Goal: Task Accomplishment & Management: Use online tool/utility

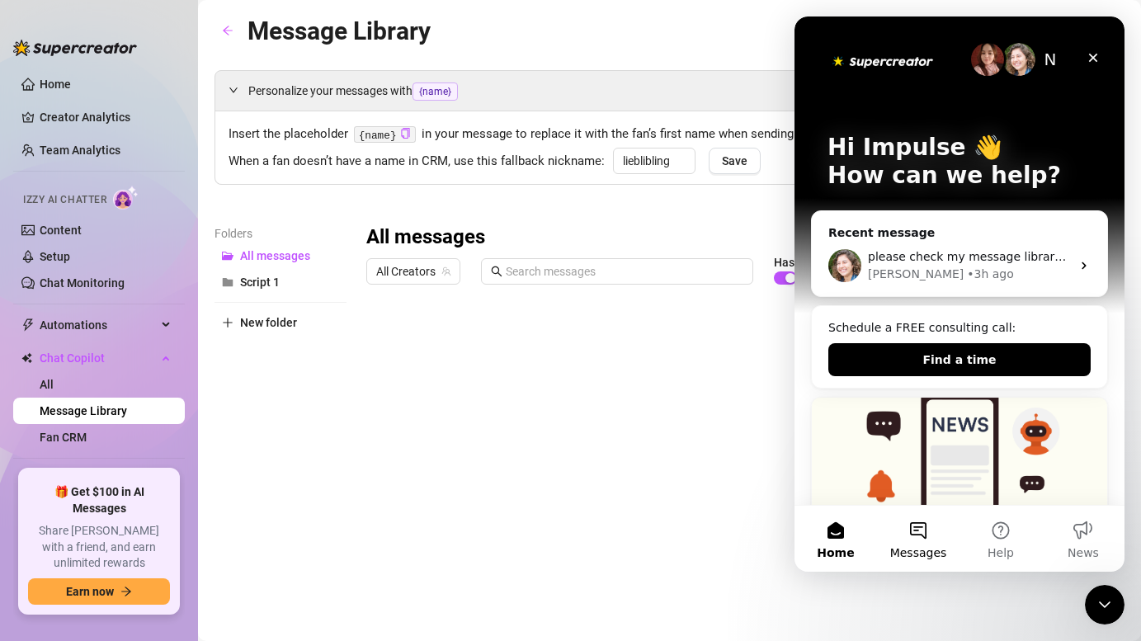
click at [912, 530] on button "Messages" at bounding box center [918, 539] width 82 height 66
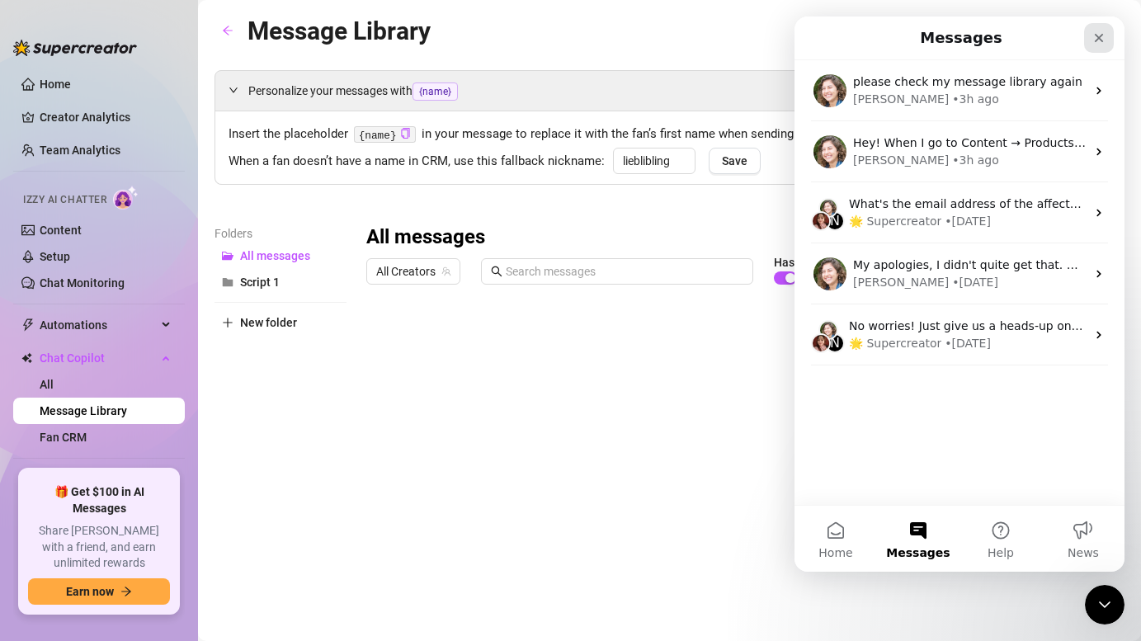
click at [1098, 31] on icon "Close" at bounding box center [1098, 37] width 13 height 13
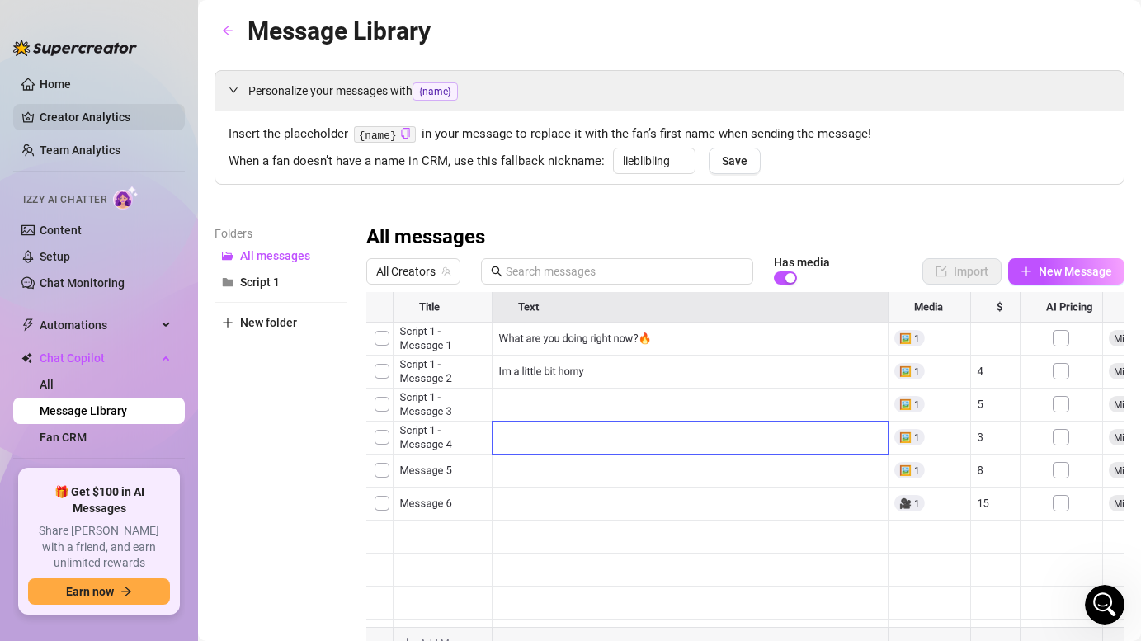
click at [115, 111] on link "Creator Analytics" at bounding box center [106, 117] width 132 height 26
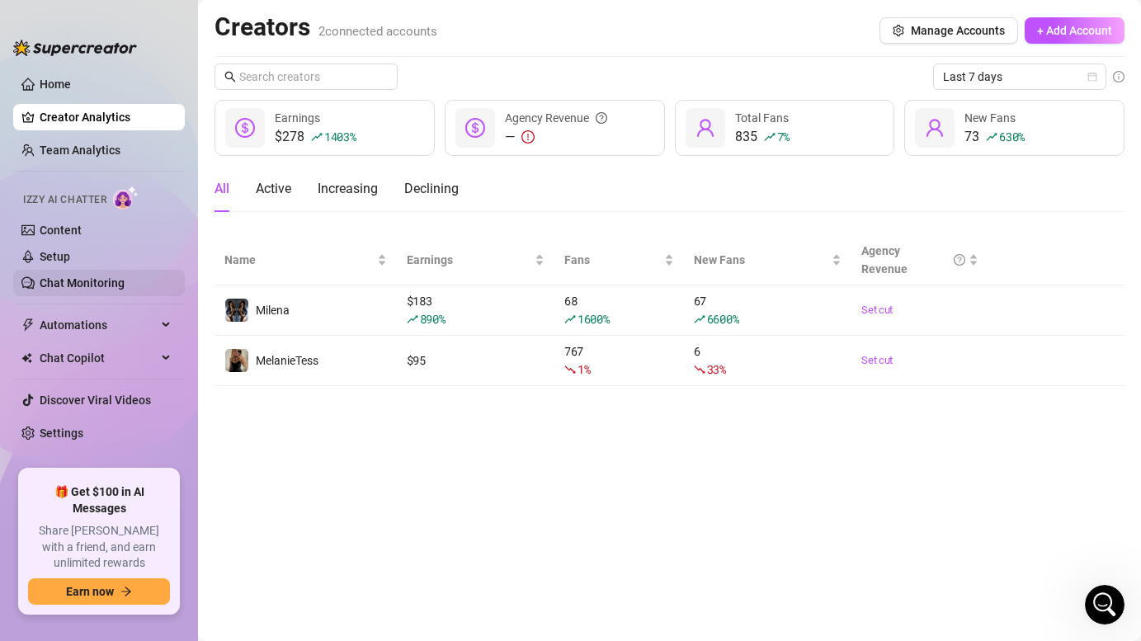
click at [110, 282] on link "Chat Monitoring" at bounding box center [82, 282] width 85 height 13
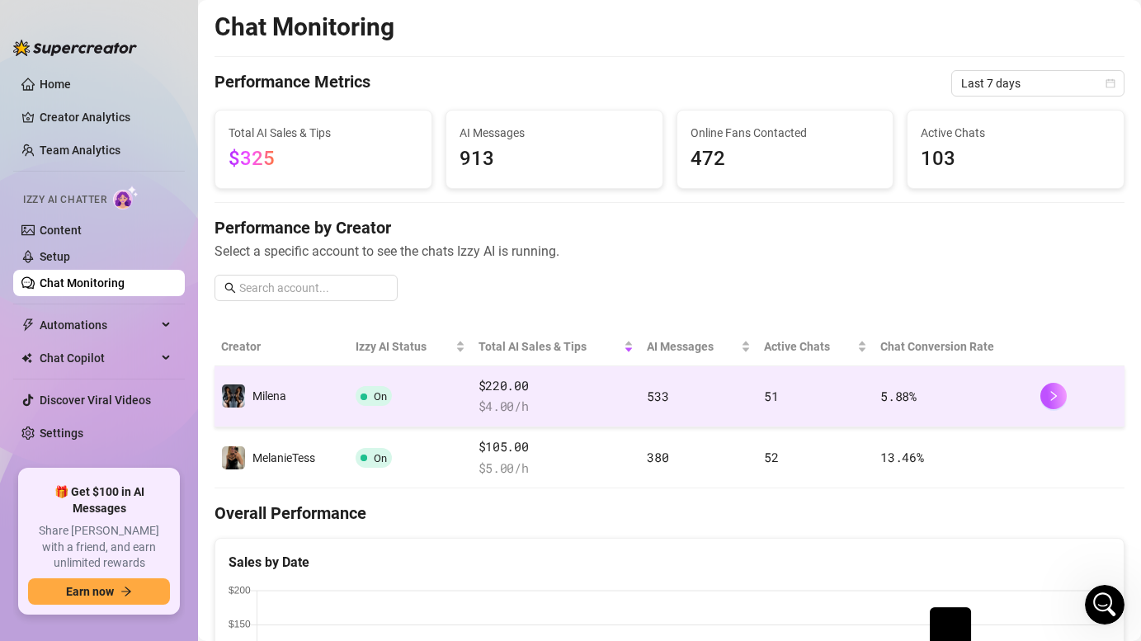
click at [327, 408] on td "Milena" at bounding box center [281, 396] width 134 height 61
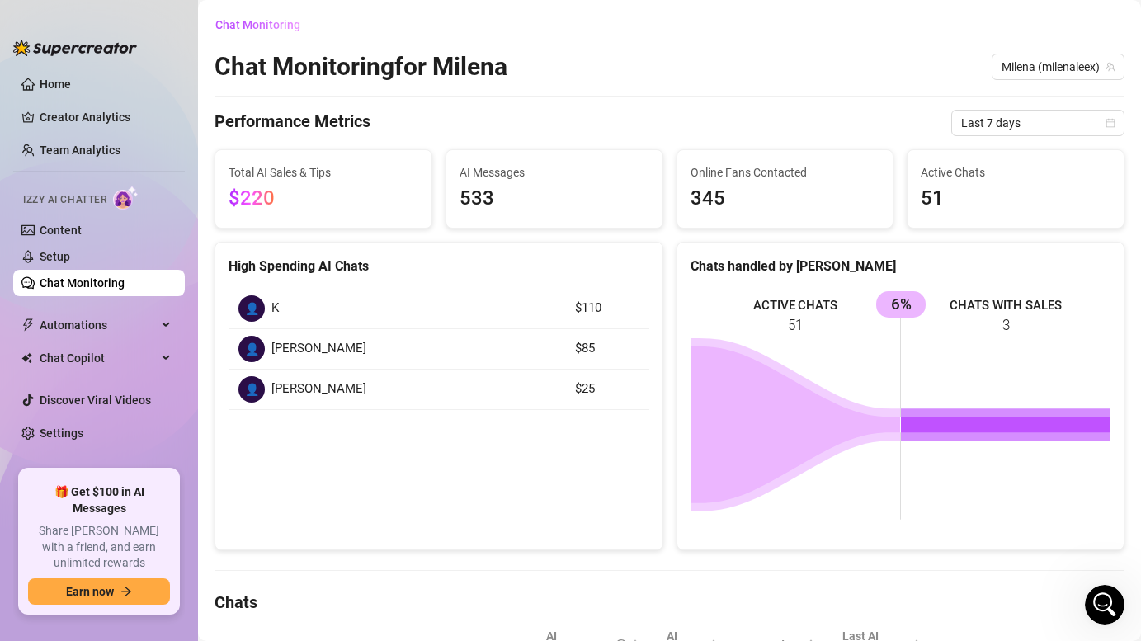
click at [108, 288] on link "Chat Monitoring" at bounding box center [82, 282] width 85 height 13
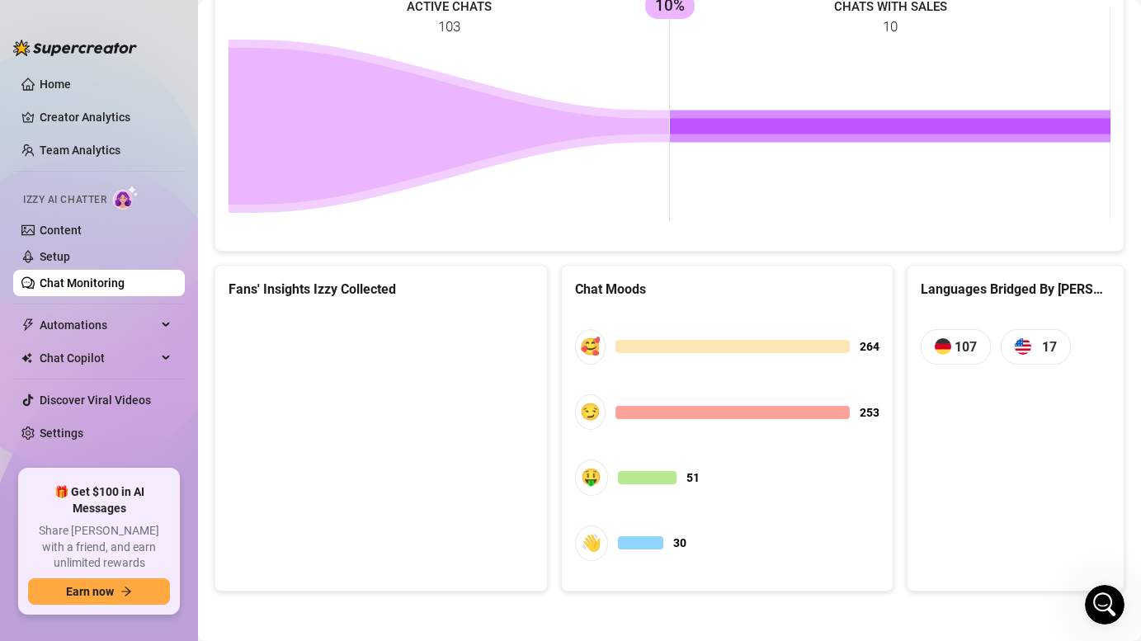
scroll to position [738, 0]
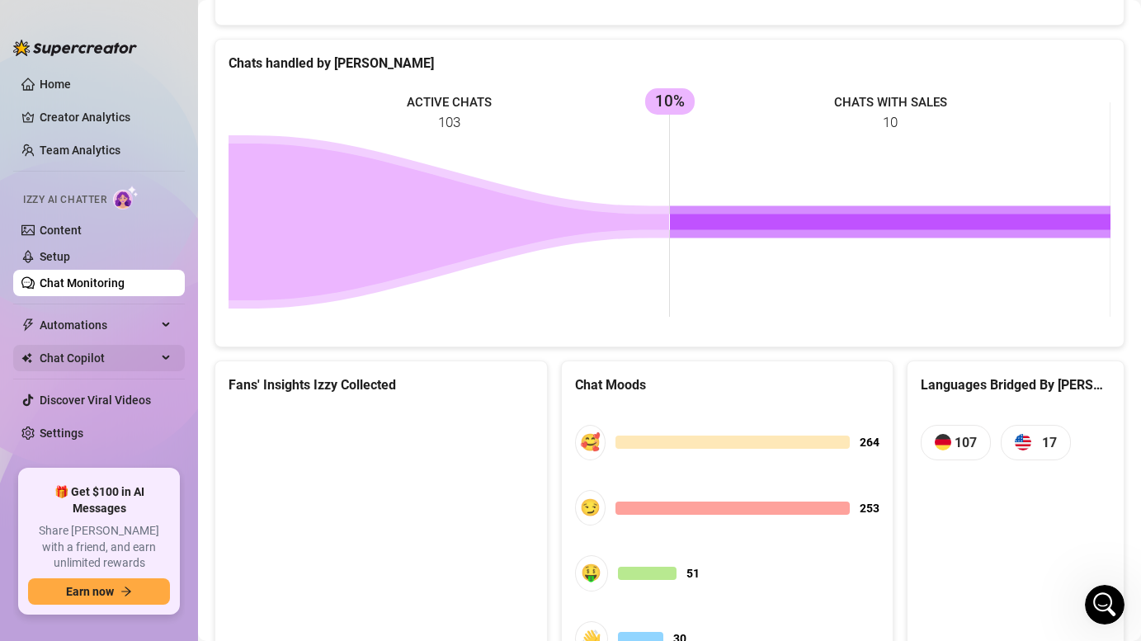
click at [102, 368] on span "Chat Copilot" at bounding box center [98, 358] width 117 height 26
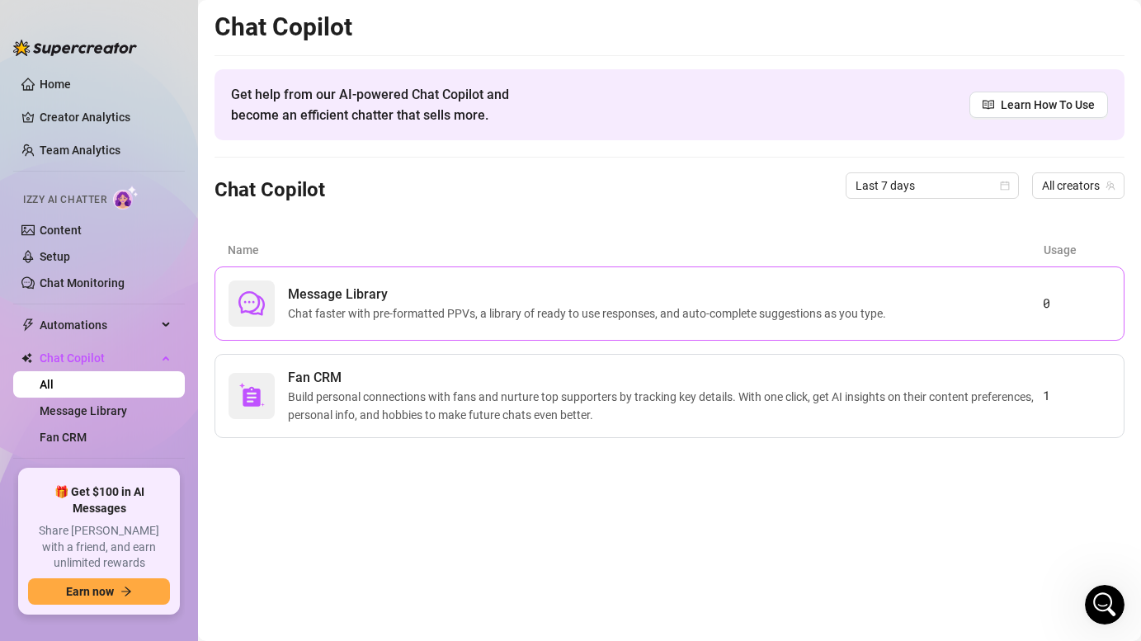
click at [403, 296] on span "Message Library" at bounding box center [590, 295] width 605 height 20
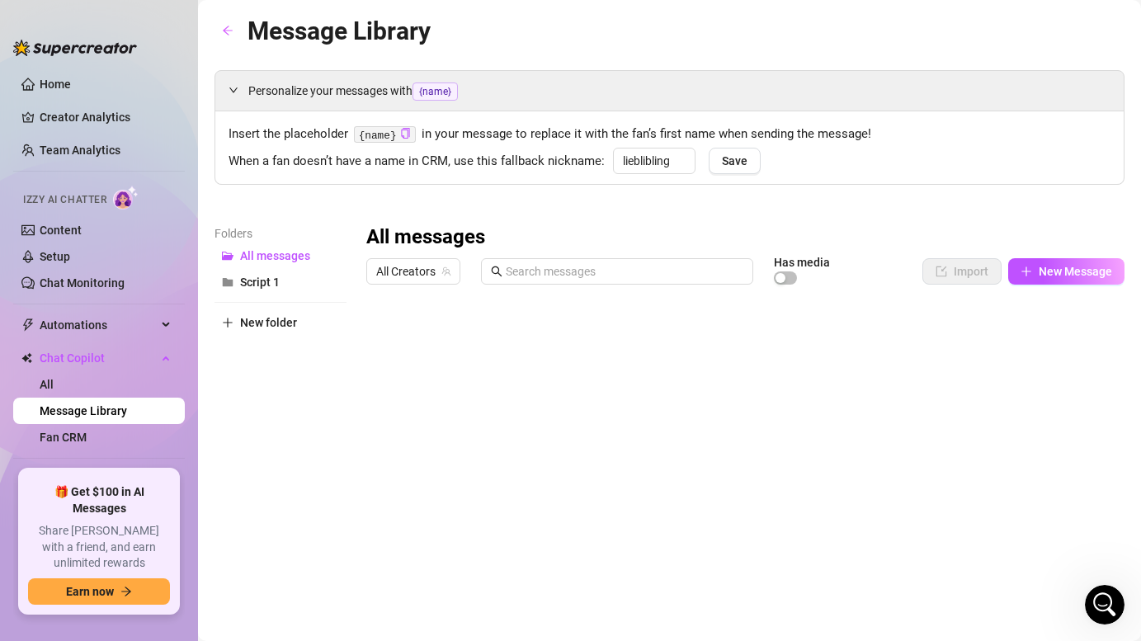
click at [384, 337] on div at bounding box center [745, 476] width 758 height 368
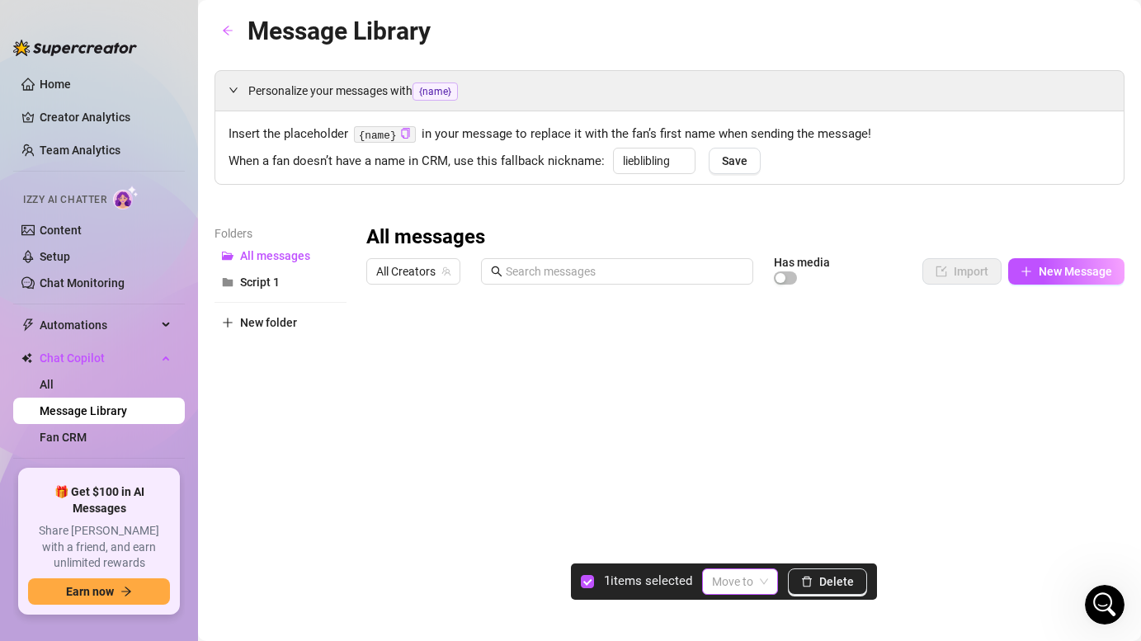
click at [759, 586] on span at bounding box center [740, 581] width 56 height 25
click at [752, 580] on input "search" at bounding box center [732, 581] width 41 height 25
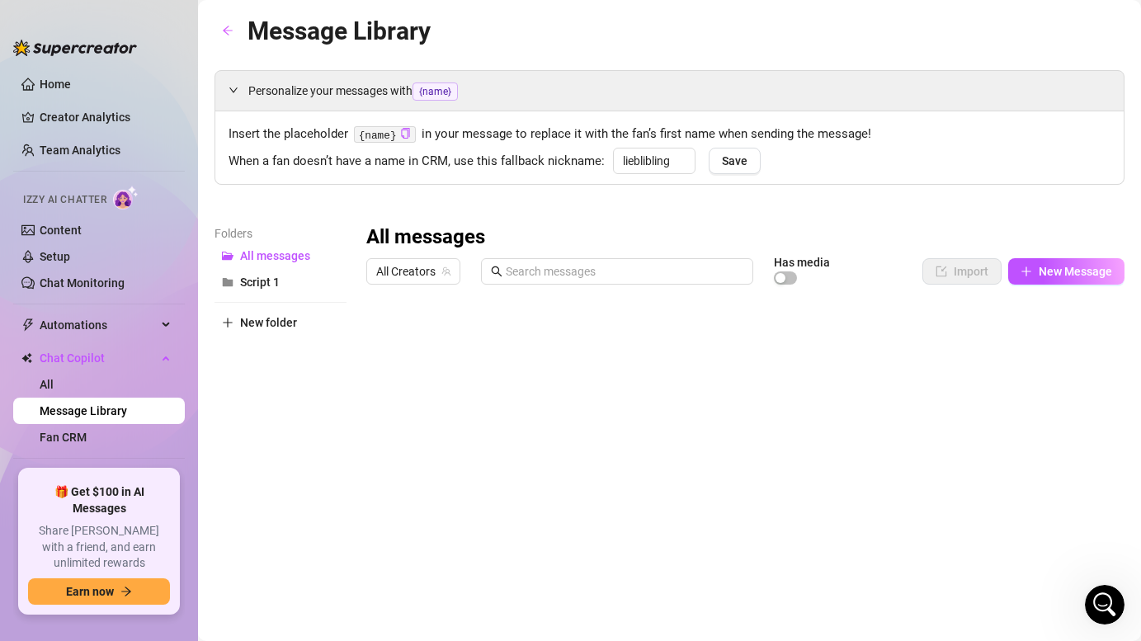
click at [377, 340] on div at bounding box center [745, 476] width 758 height 368
click at [54, 391] on link "All" at bounding box center [47, 384] width 14 height 13
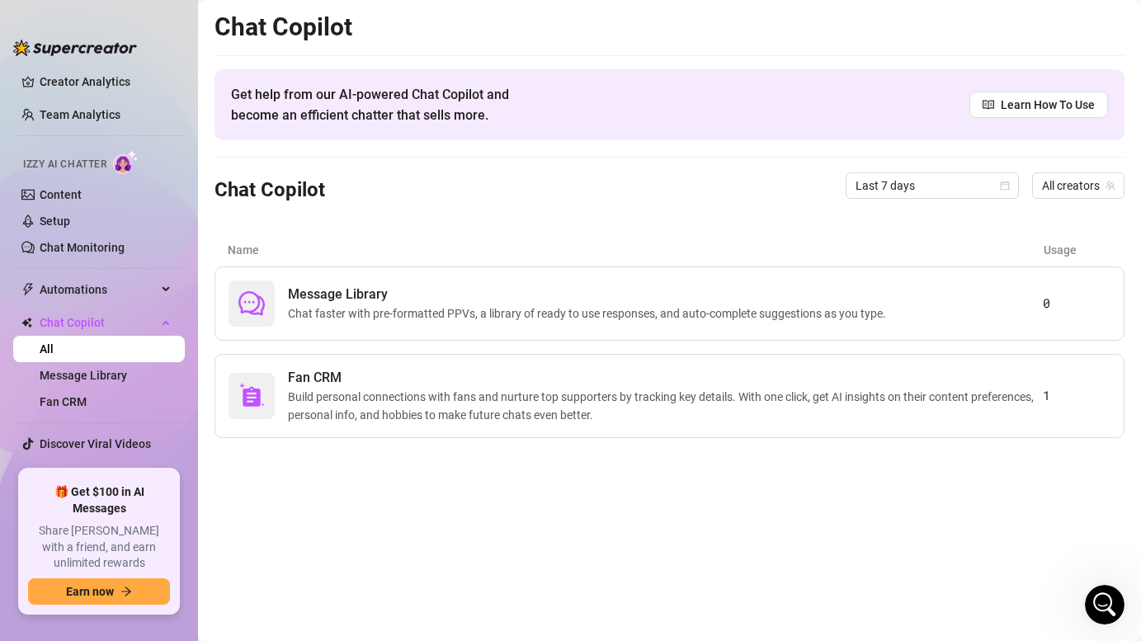
scroll to position [45, 0]
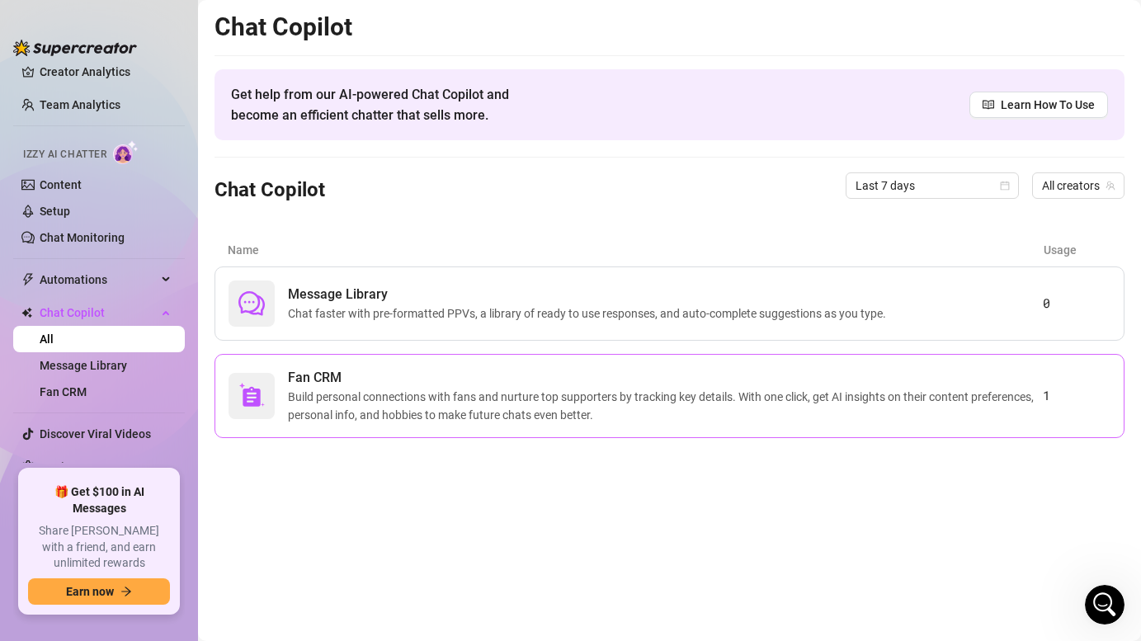
click at [398, 408] on span "Build personal connections with fans and nurture top supporters by tracking key…" at bounding box center [665, 406] width 755 height 36
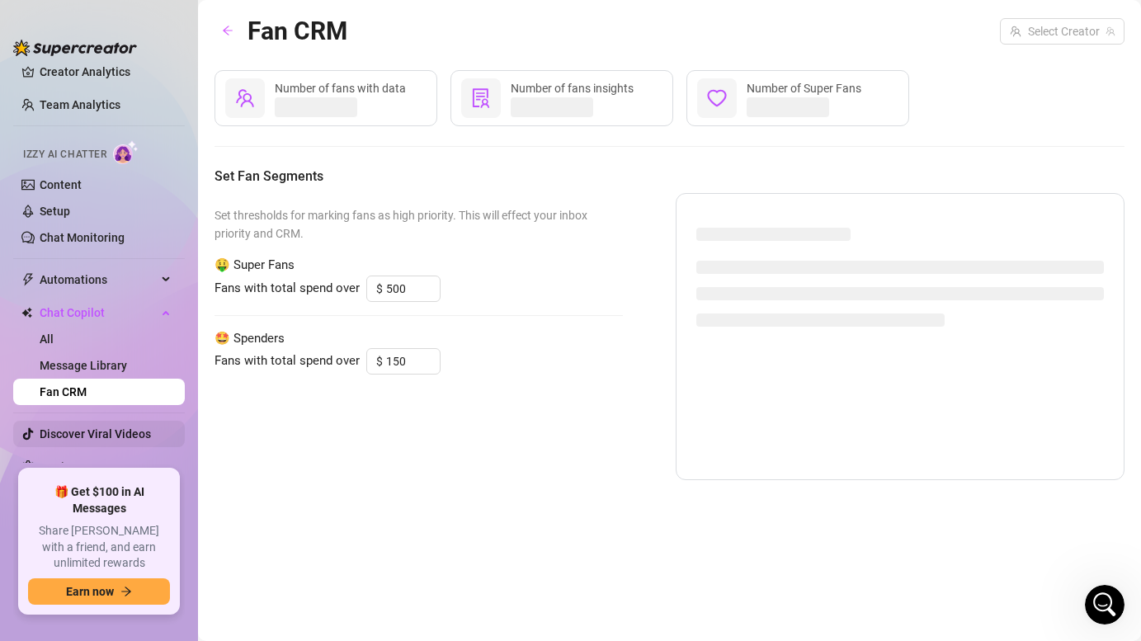
scroll to position [54, 0]
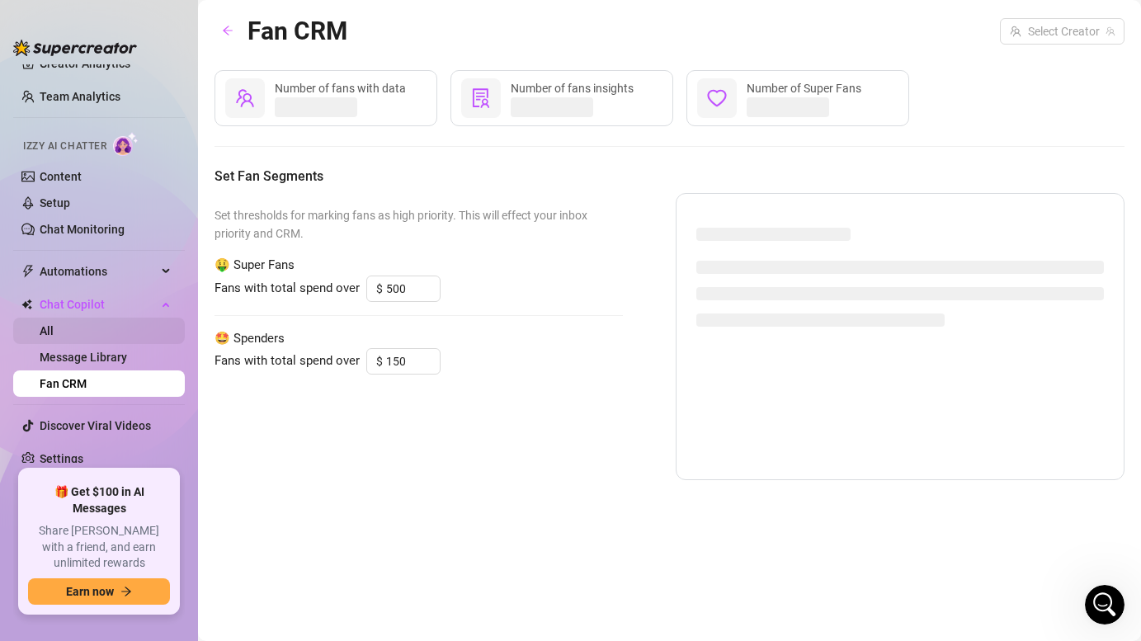
click at [54, 326] on link "All" at bounding box center [47, 330] width 14 height 13
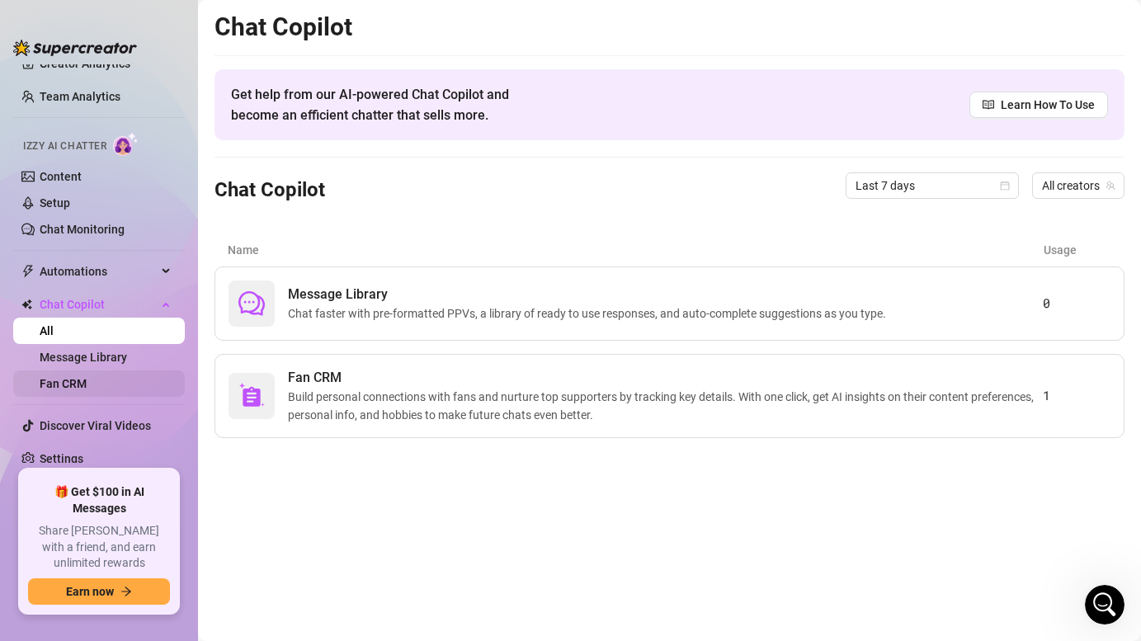
click at [74, 386] on link "Fan CRM" at bounding box center [63, 383] width 47 height 13
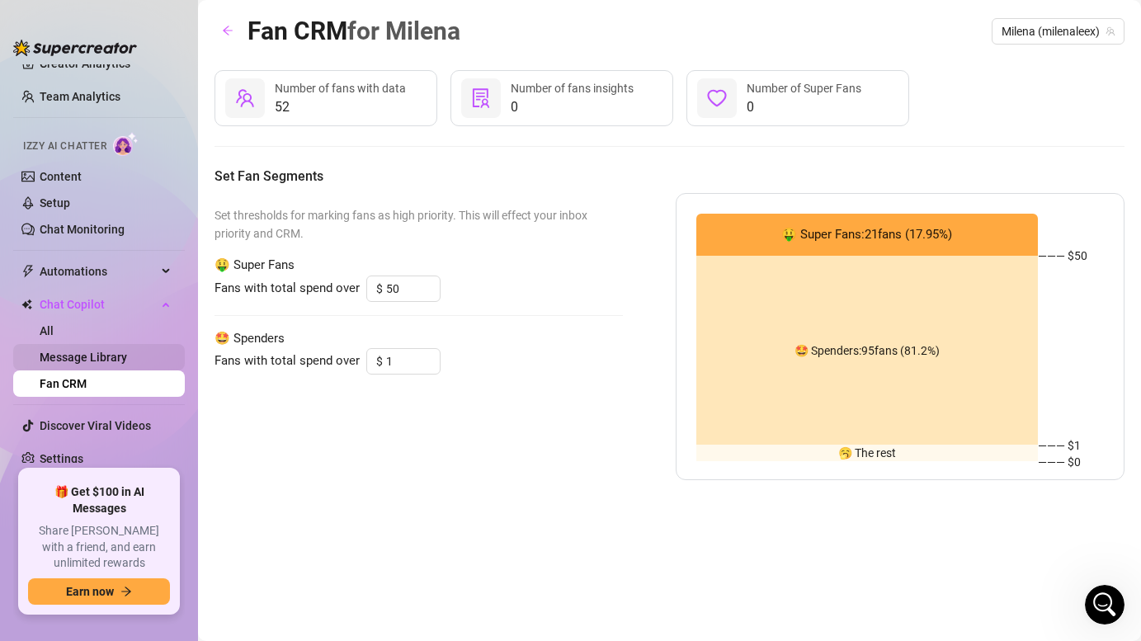
click at [93, 351] on link "Message Library" at bounding box center [83, 357] width 87 height 13
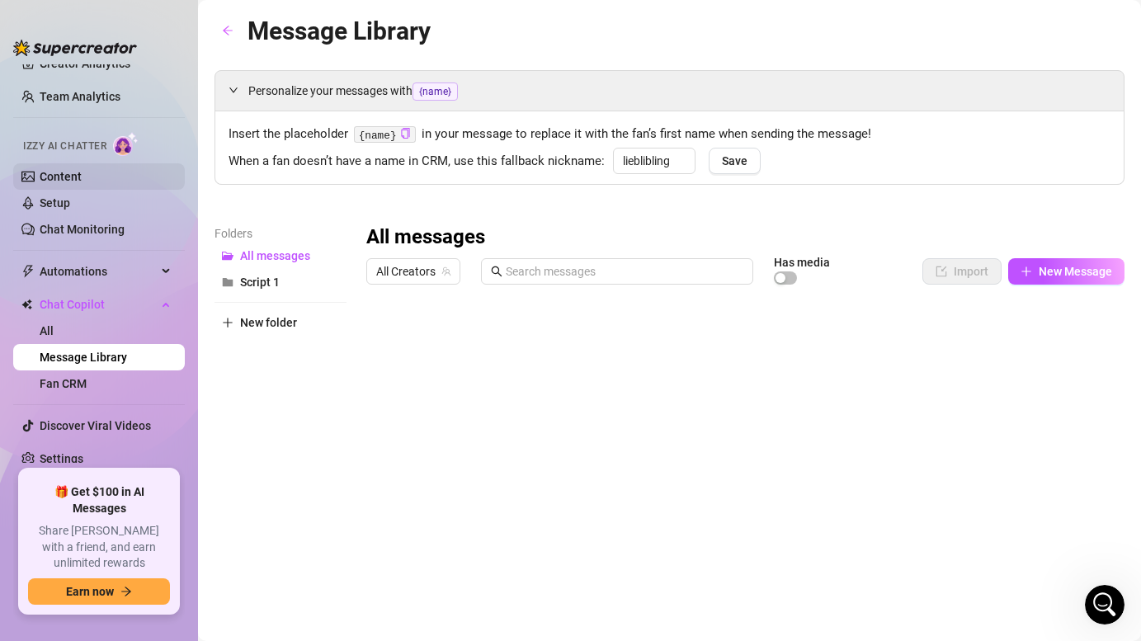
click at [82, 175] on link "Content" at bounding box center [61, 176] width 42 height 13
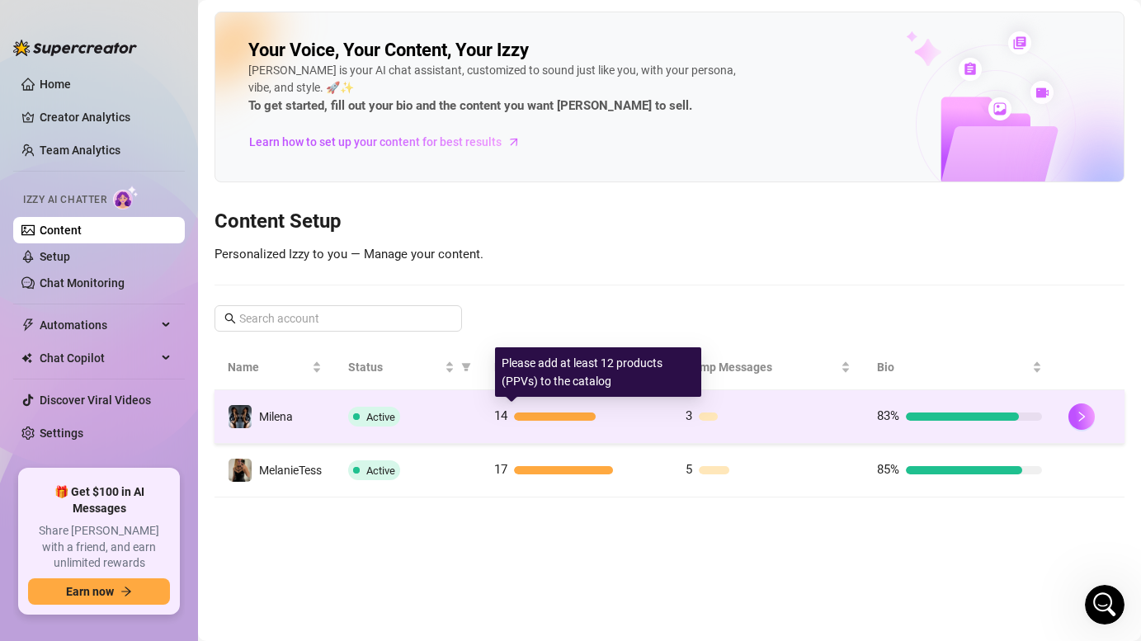
click at [640, 413] on div at bounding box center [586, 416] width 145 height 8
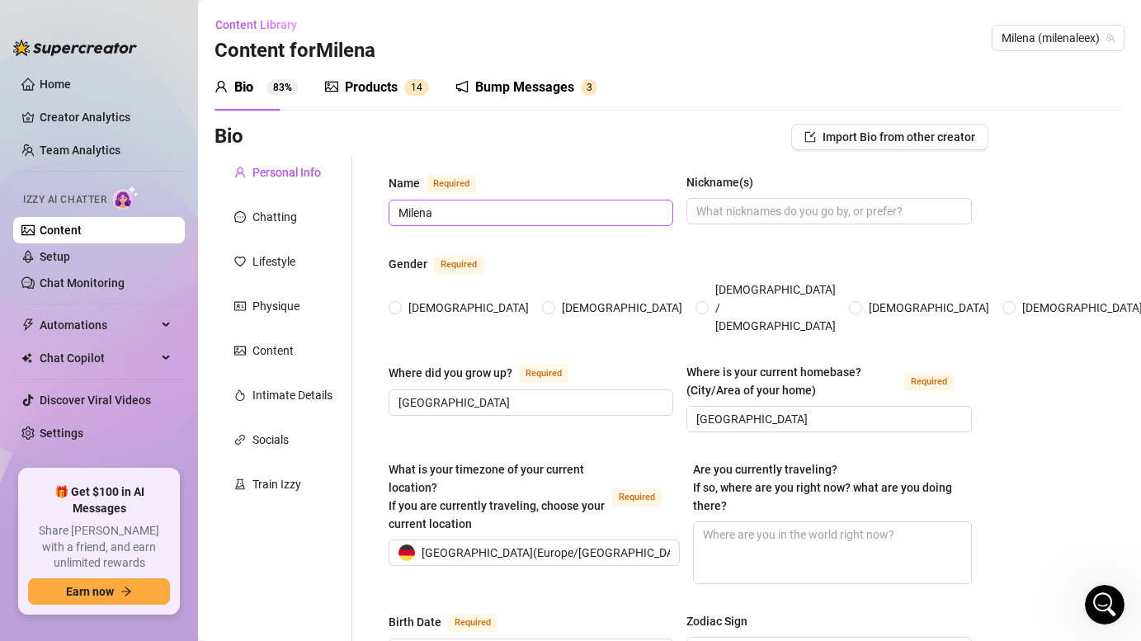
radio input "true"
type input "[DATE]"
click at [378, 78] on div "Products" at bounding box center [371, 88] width 53 height 20
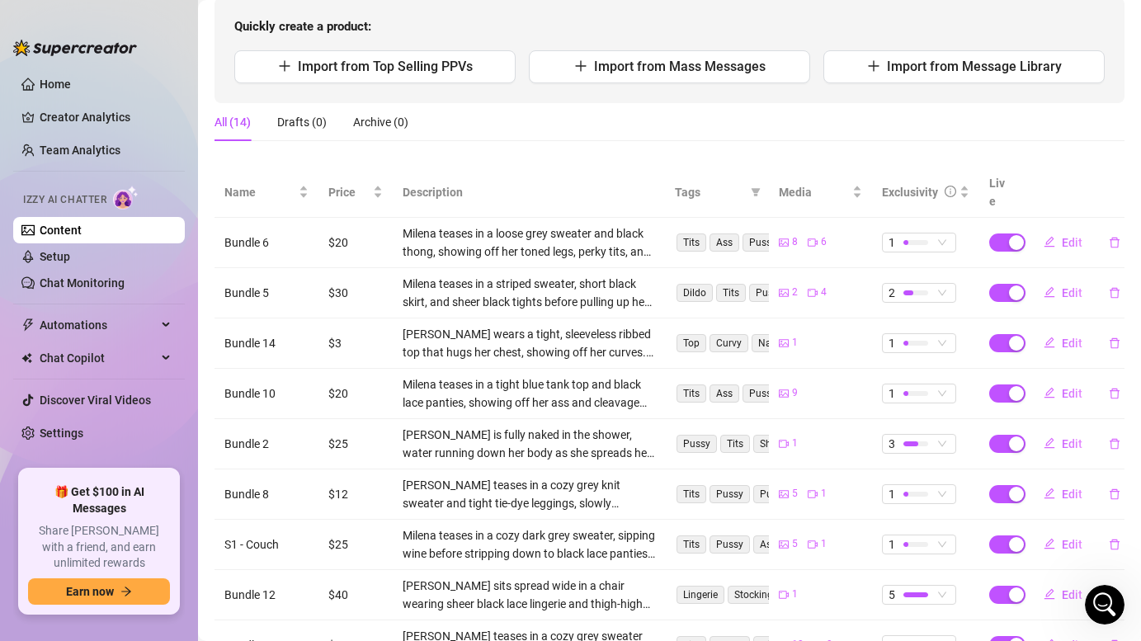
scroll to position [181, 0]
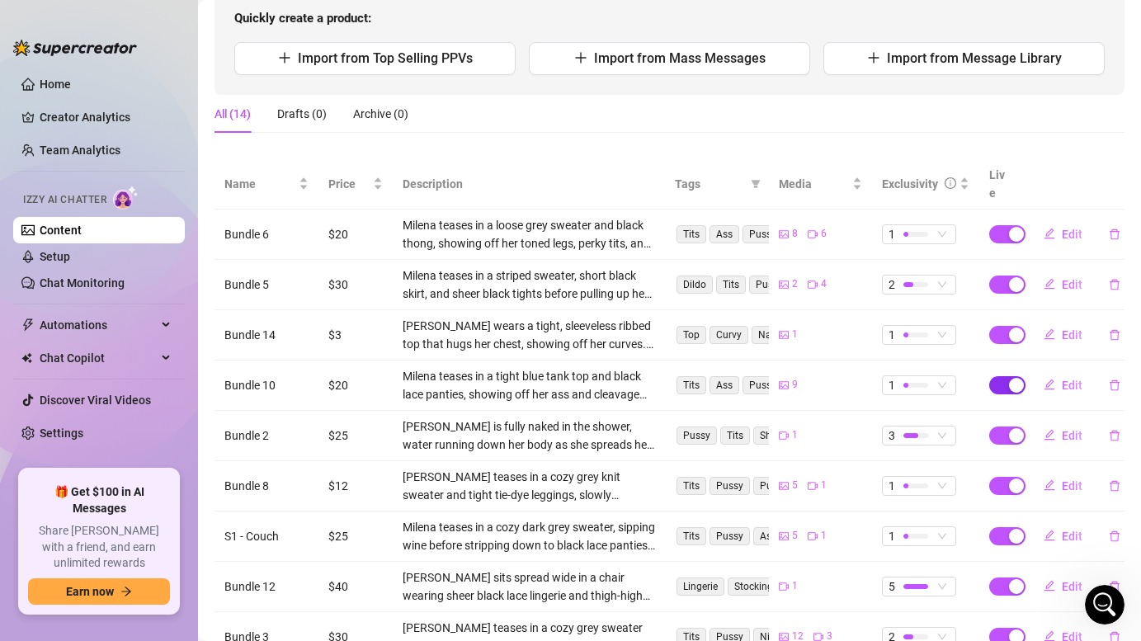
click at [1007, 376] on span "button" at bounding box center [1007, 385] width 36 height 18
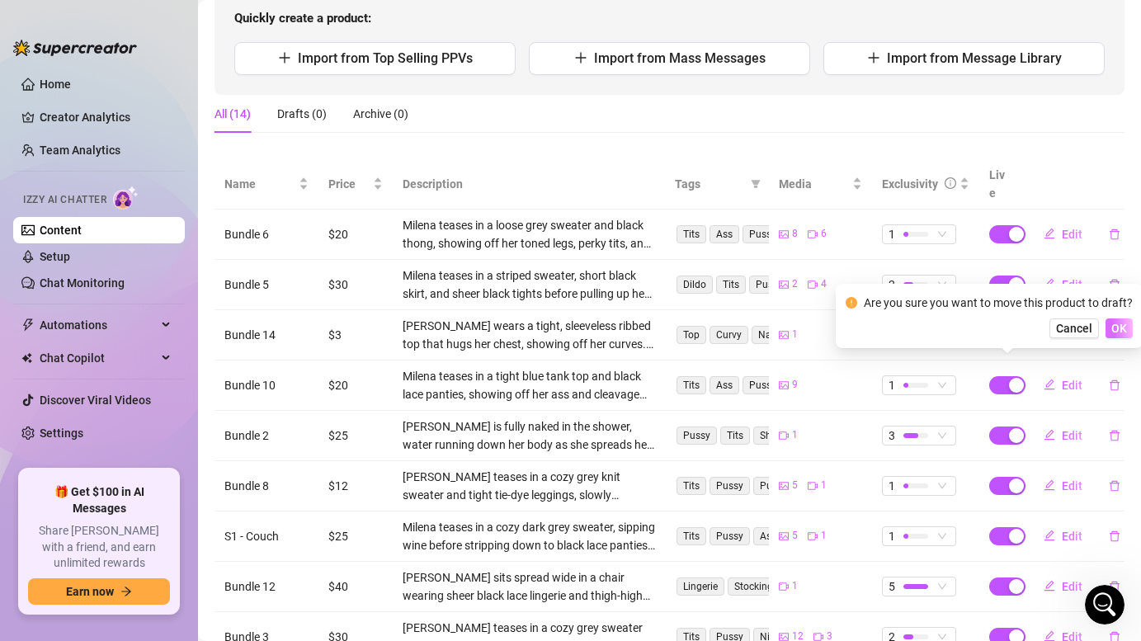
click at [1120, 326] on span "OK" at bounding box center [1119, 328] width 16 height 13
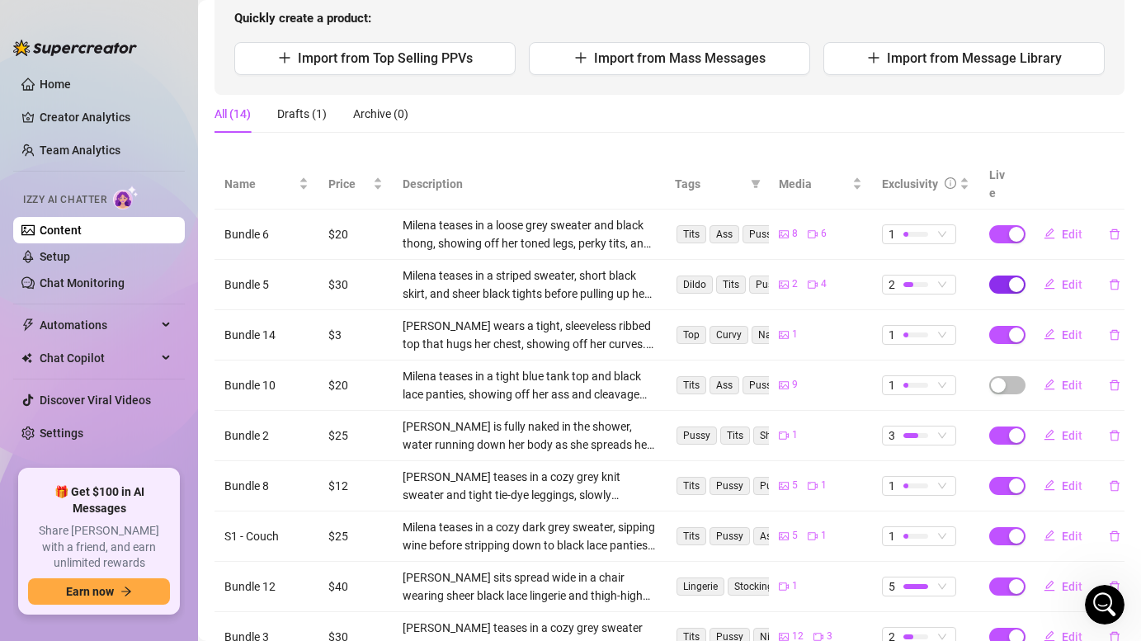
click at [1012, 277] on div "button" at bounding box center [1016, 284] width 15 height 15
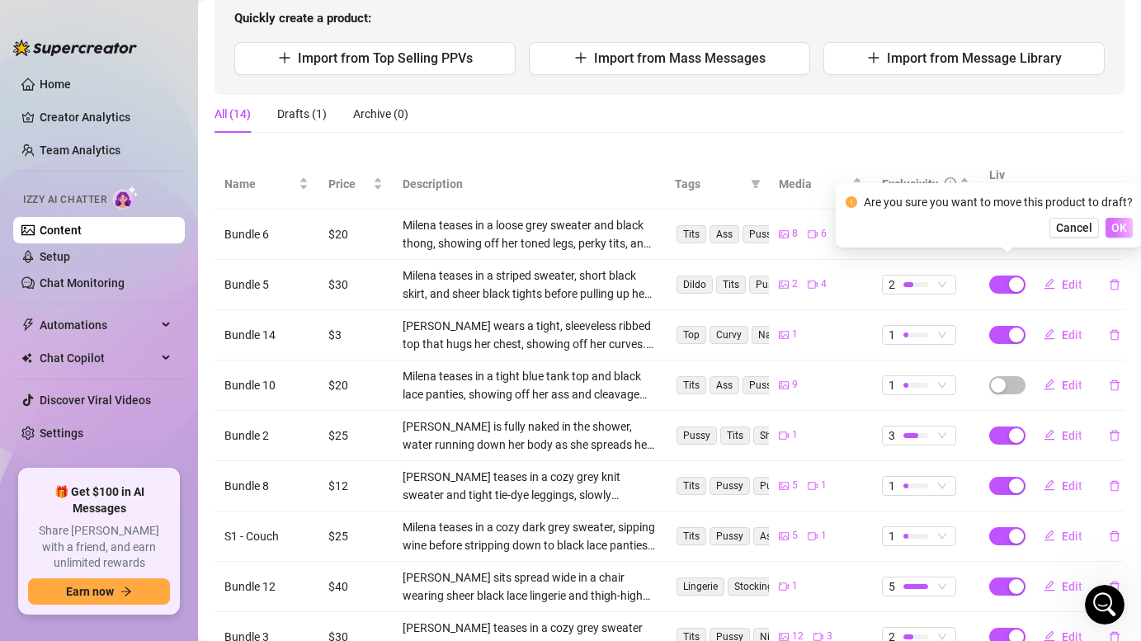
click at [1115, 224] on span "OK" at bounding box center [1119, 227] width 16 height 13
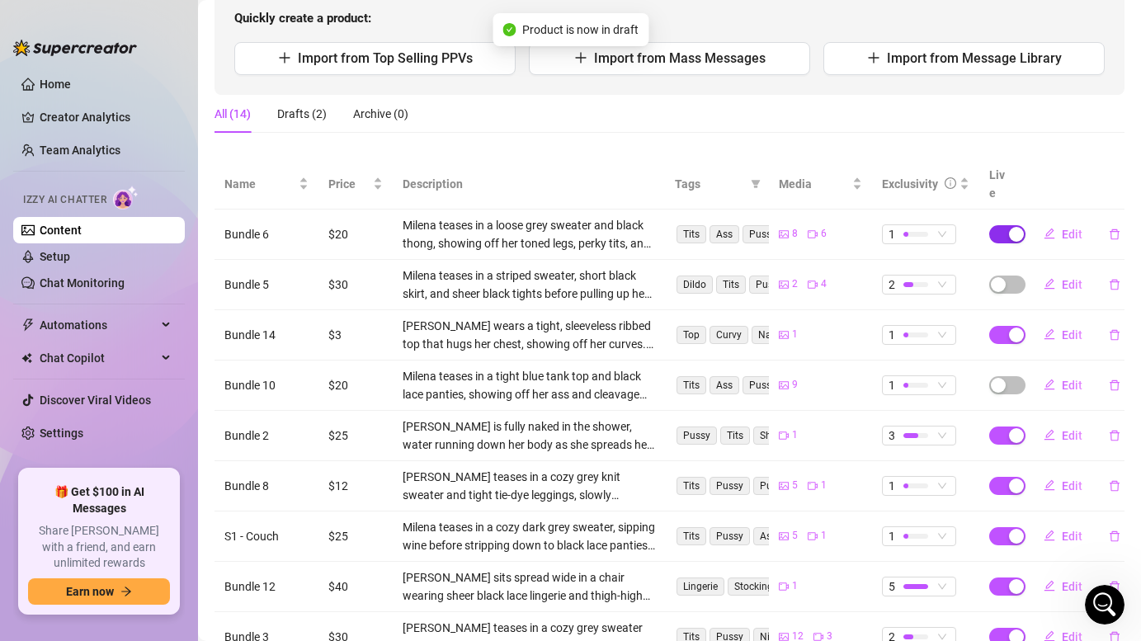
click at [1011, 227] on div "button" at bounding box center [1016, 234] width 15 height 15
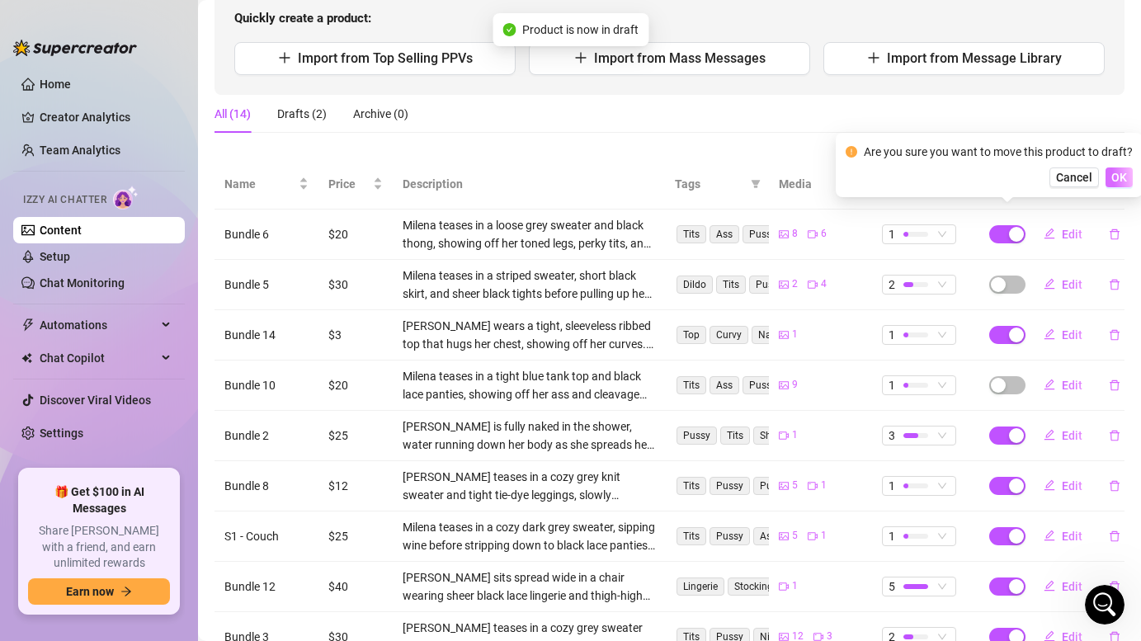
click at [1114, 178] on span "OK" at bounding box center [1119, 177] width 16 height 13
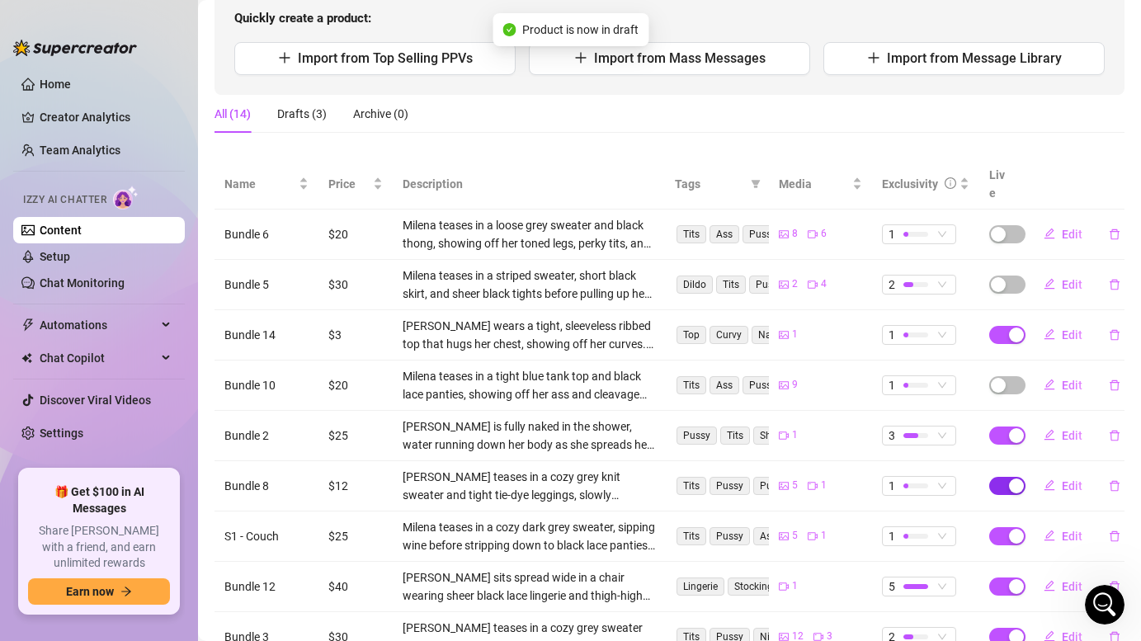
click at [1013, 478] on div "button" at bounding box center [1016, 485] width 15 height 15
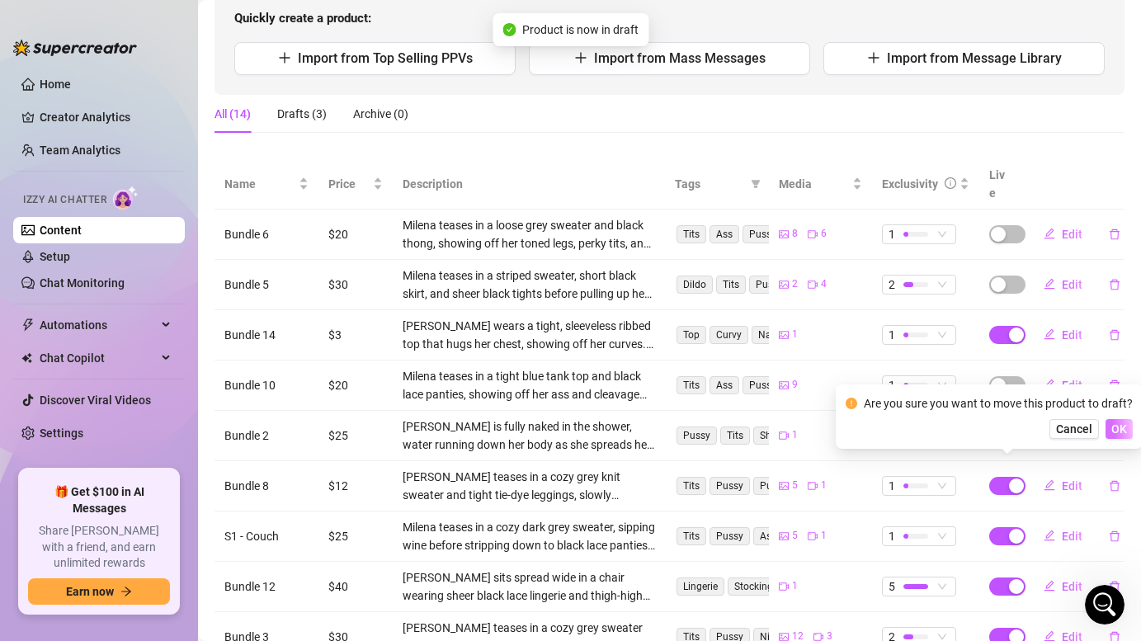
click at [1120, 423] on span "OK" at bounding box center [1119, 428] width 16 height 13
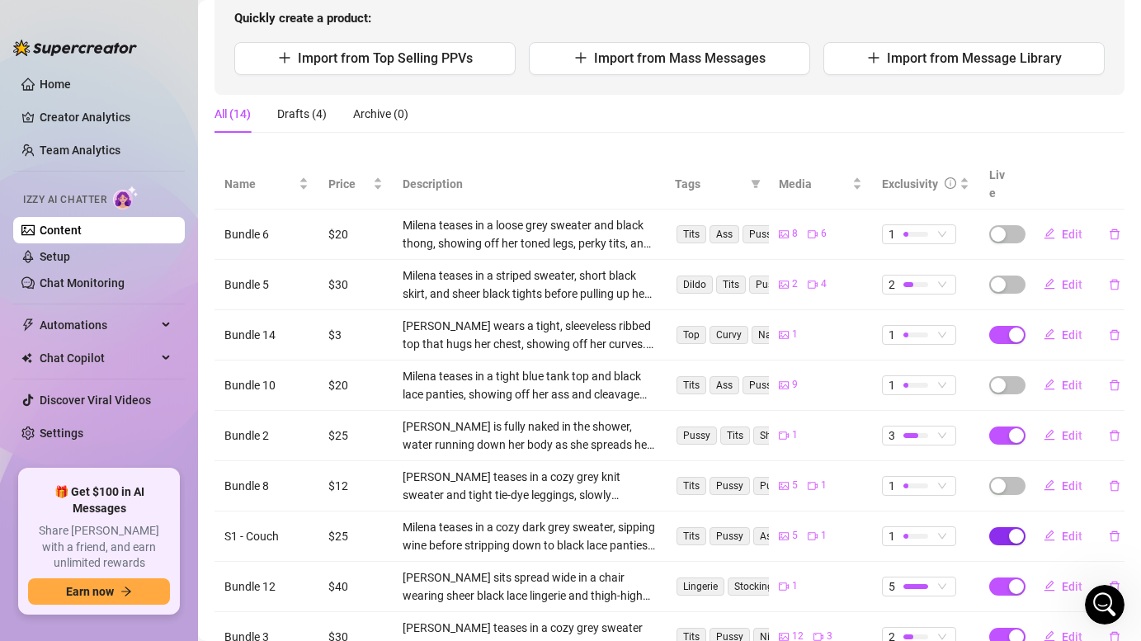
click at [1013, 527] on span "button" at bounding box center [1007, 536] width 36 height 18
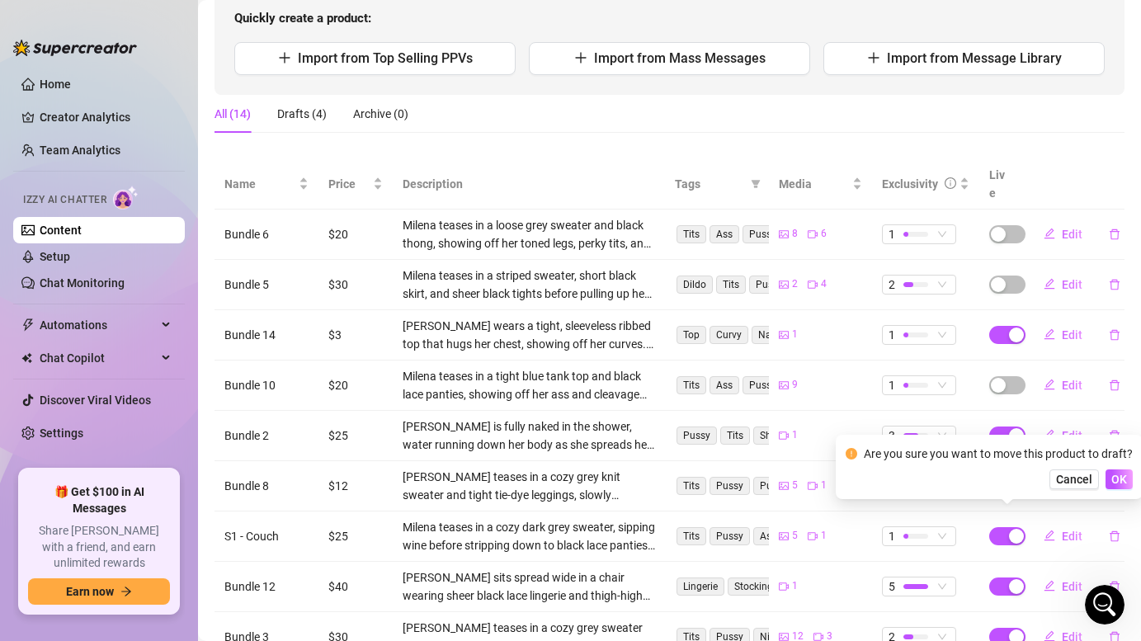
click at [1124, 468] on div "Are you sure you want to move this product to draft? Cancel OK" at bounding box center [989, 467] width 287 height 45
click at [1123, 476] on span "OK" at bounding box center [1119, 479] width 16 height 13
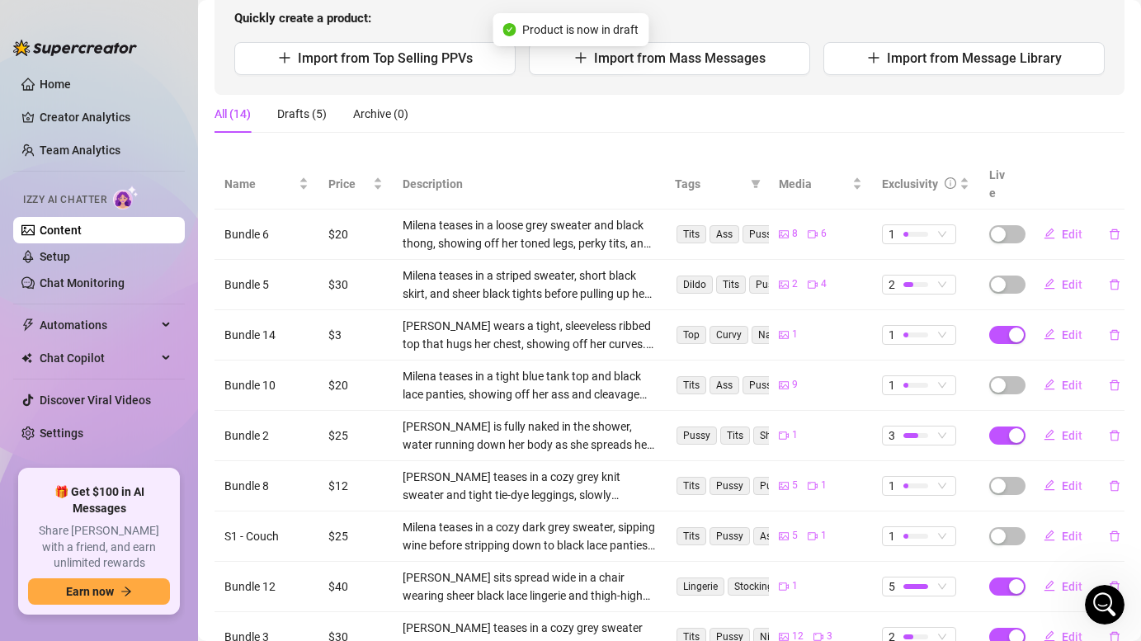
click at [1123, 476] on button "button" at bounding box center [1115, 486] width 38 height 26
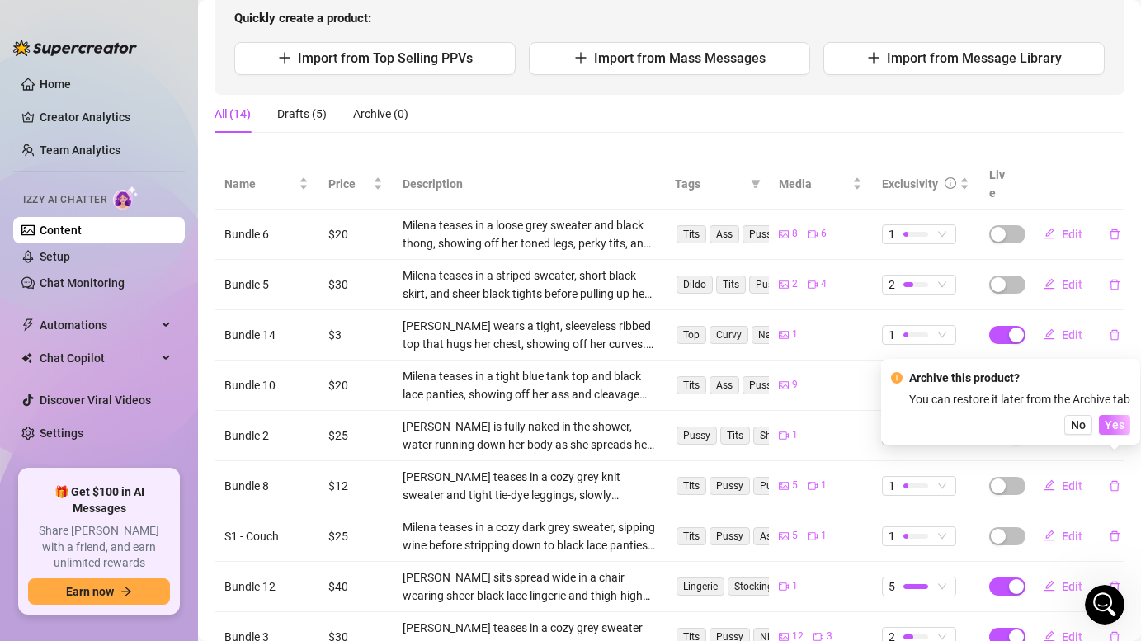
click at [1122, 420] on span "Yes" at bounding box center [1115, 424] width 20 height 13
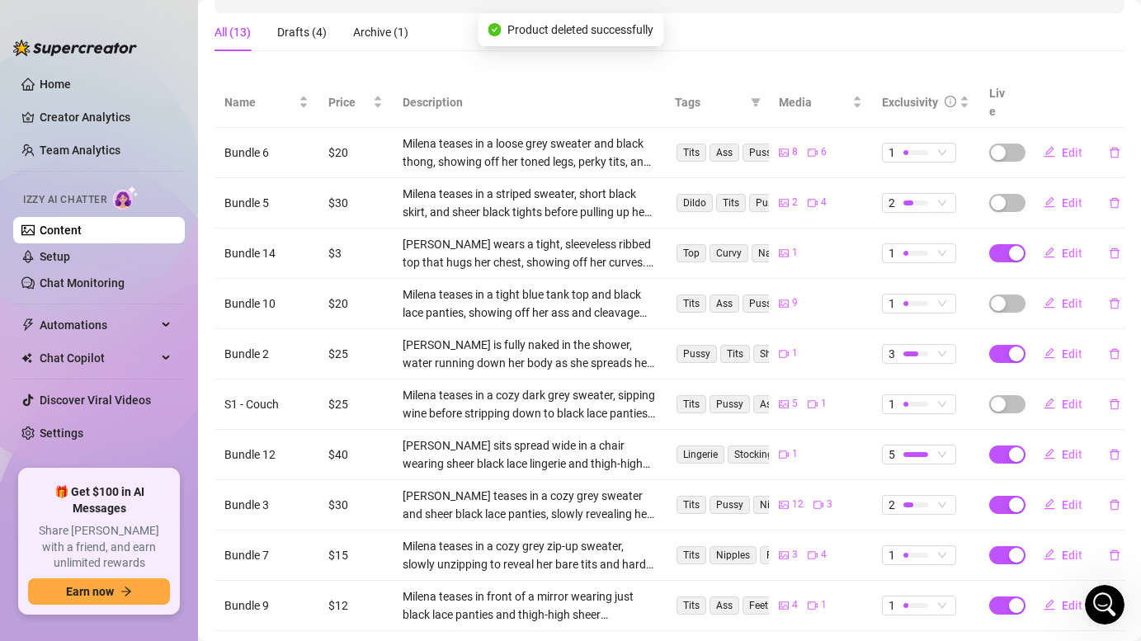
scroll to position [267, 0]
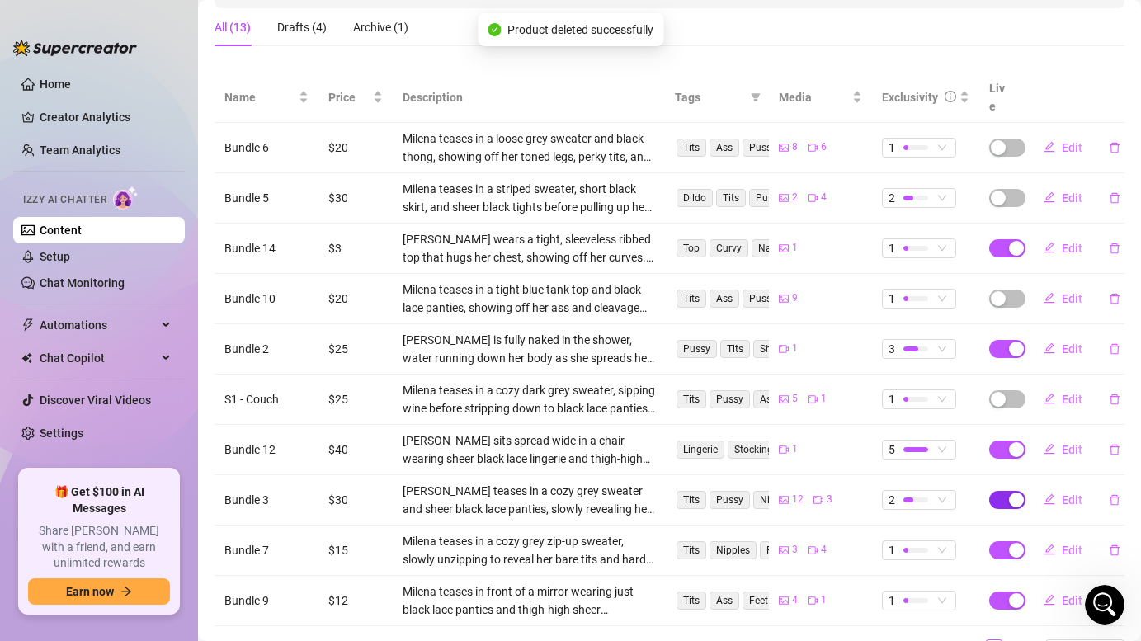
click at [1015, 493] on div "button" at bounding box center [1016, 500] width 15 height 15
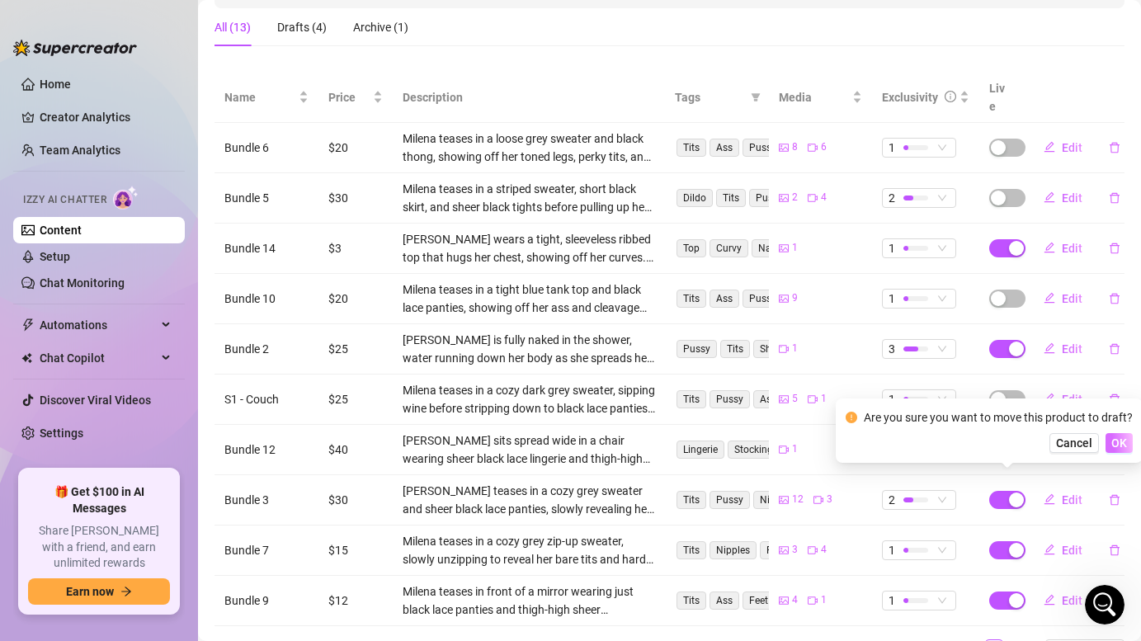
click at [1119, 449] on span "OK" at bounding box center [1119, 442] width 16 height 13
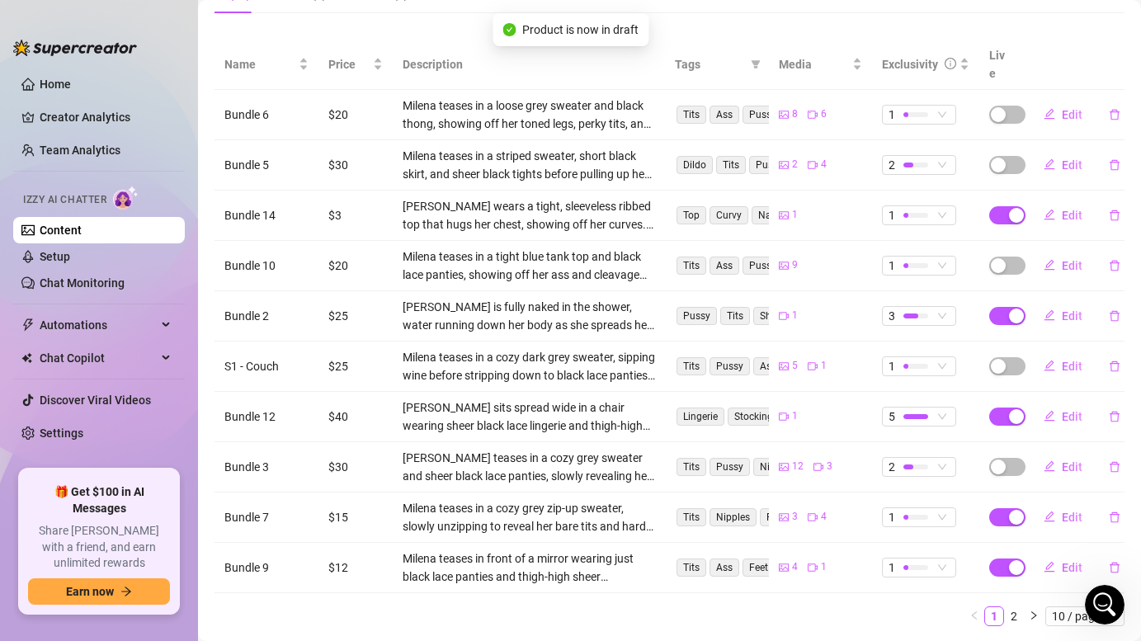
scroll to position [329, 0]
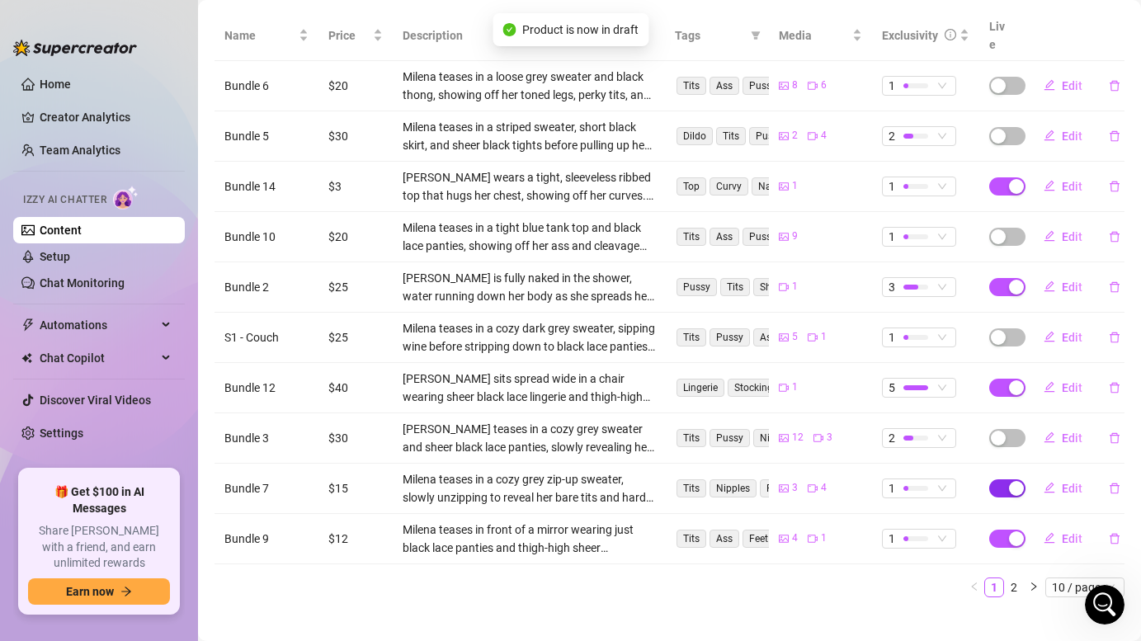
click at [1016, 481] on div "button" at bounding box center [1016, 488] width 15 height 15
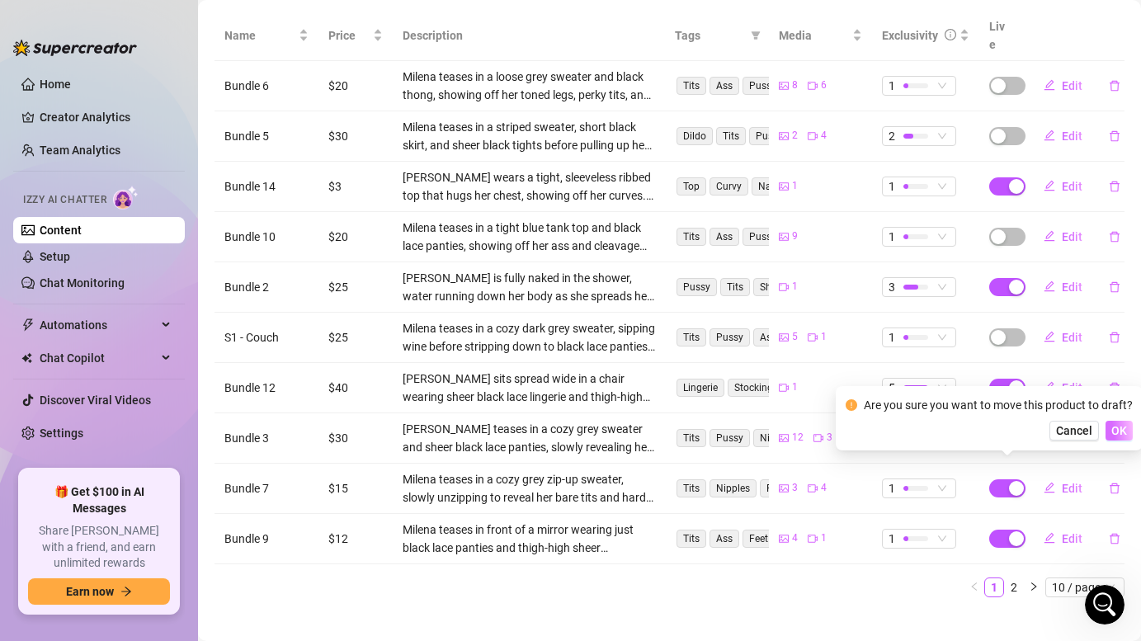
click at [1112, 428] on span "OK" at bounding box center [1119, 430] width 16 height 13
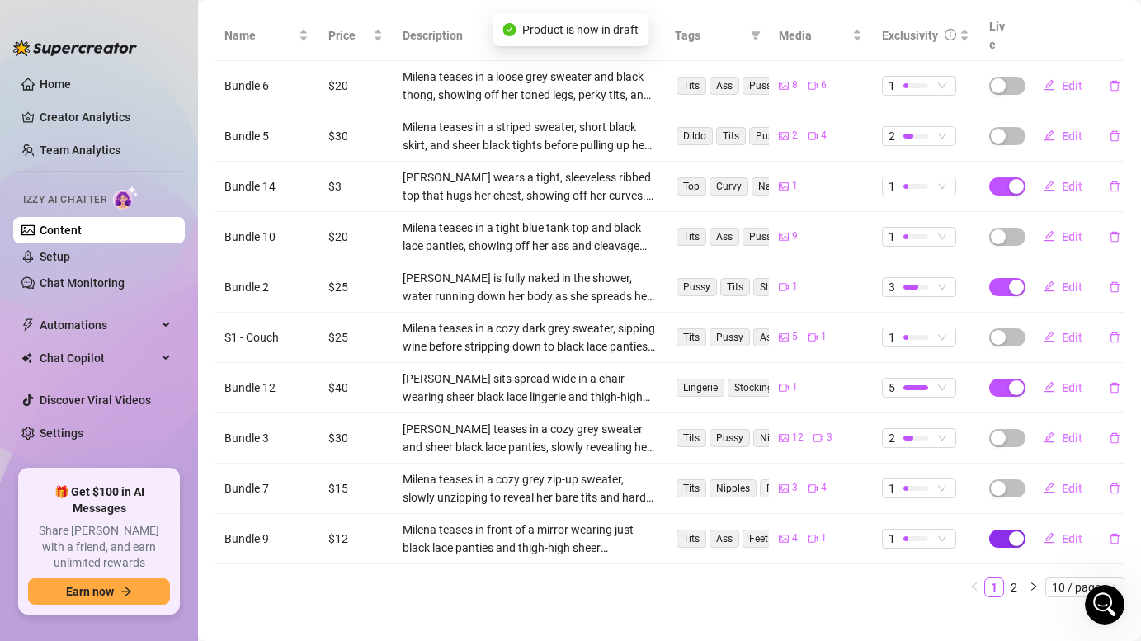
click at [1011, 531] on div "button" at bounding box center [1016, 538] width 15 height 15
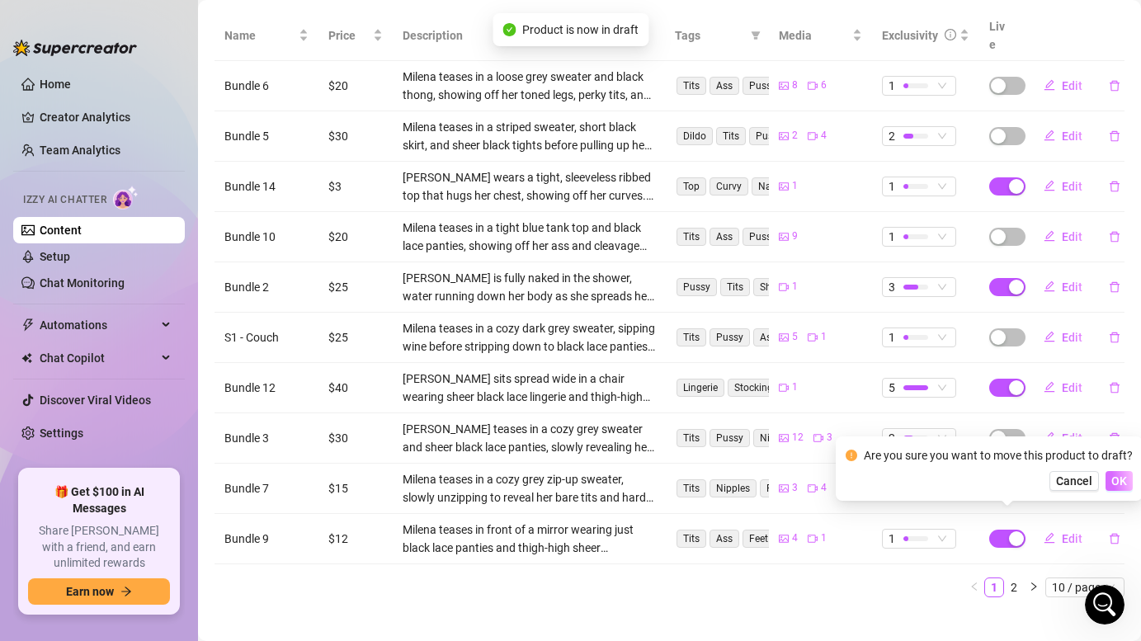
click at [1106, 479] on button "OK" at bounding box center [1118, 481] width 27 height 20
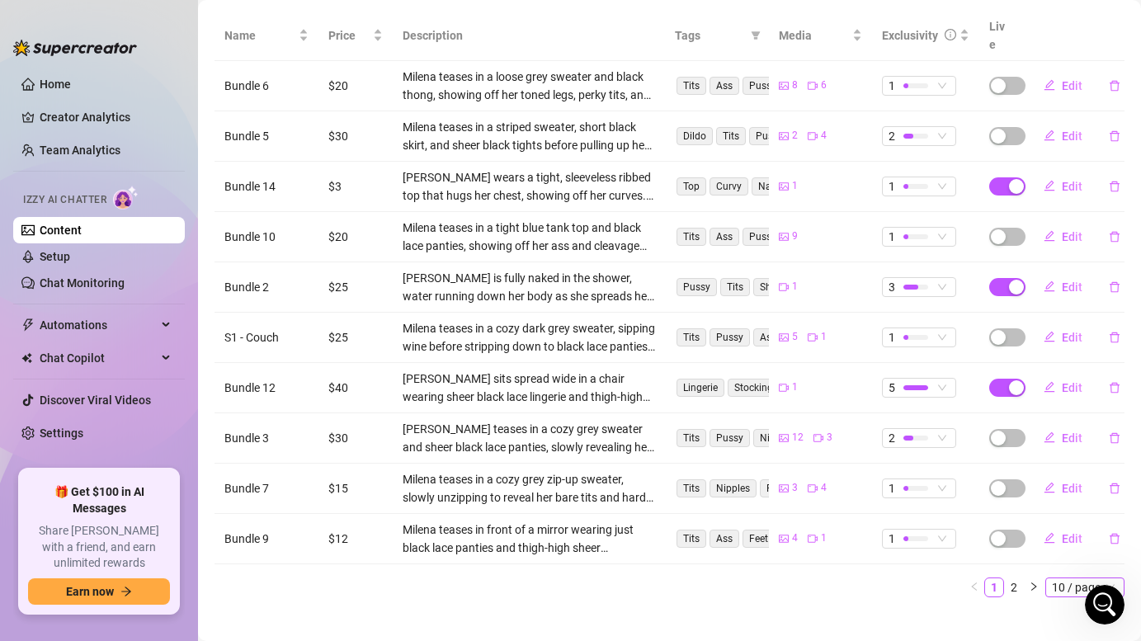
click at [1074, 578] on span "10 / page" at bounding box center [1085, 587] width 66 height 18
click at [1086, 549] on div "100 / page" at bounding box center [1085, 558] width 55 height 18
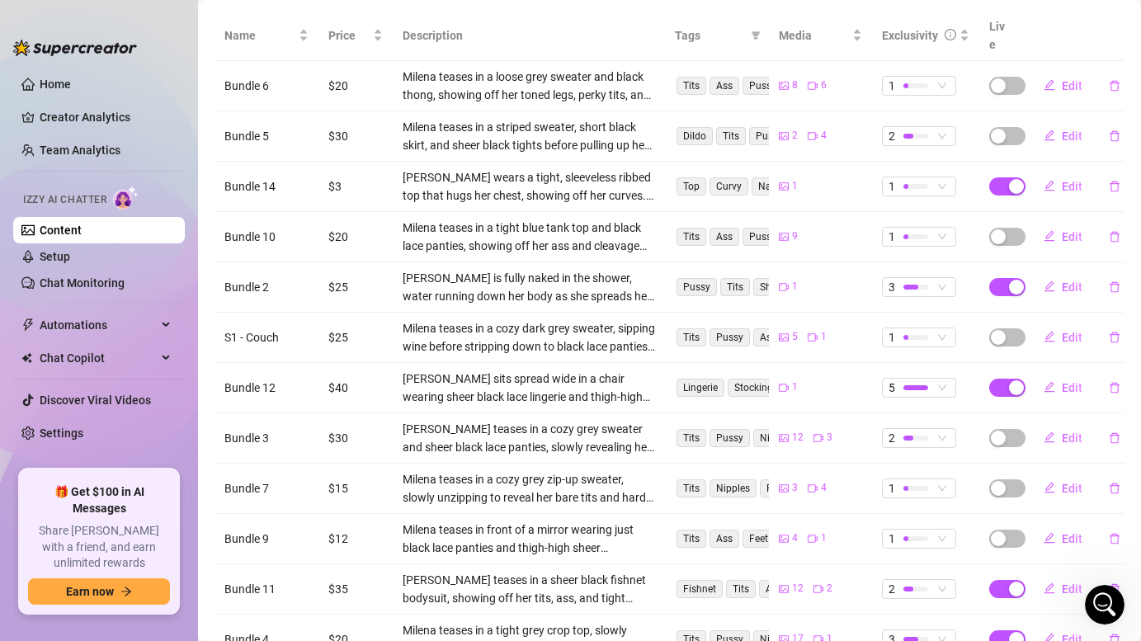
scroll to position [434, 0]
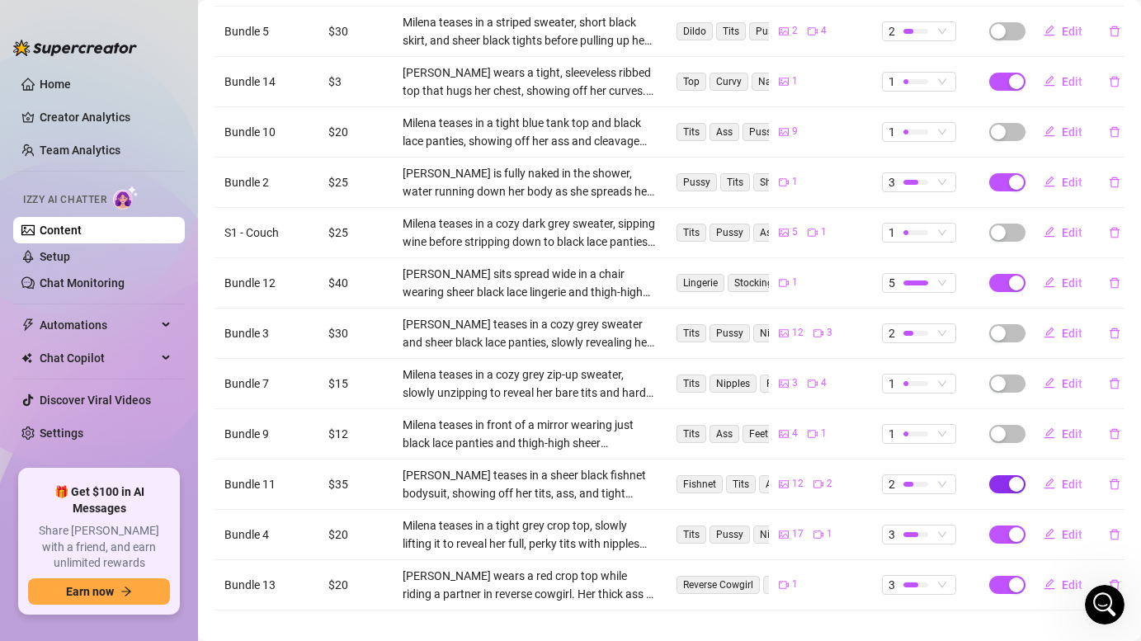
click at [1016, 477] on div "button" at bounding box center [1016, 484] width 15 height 15
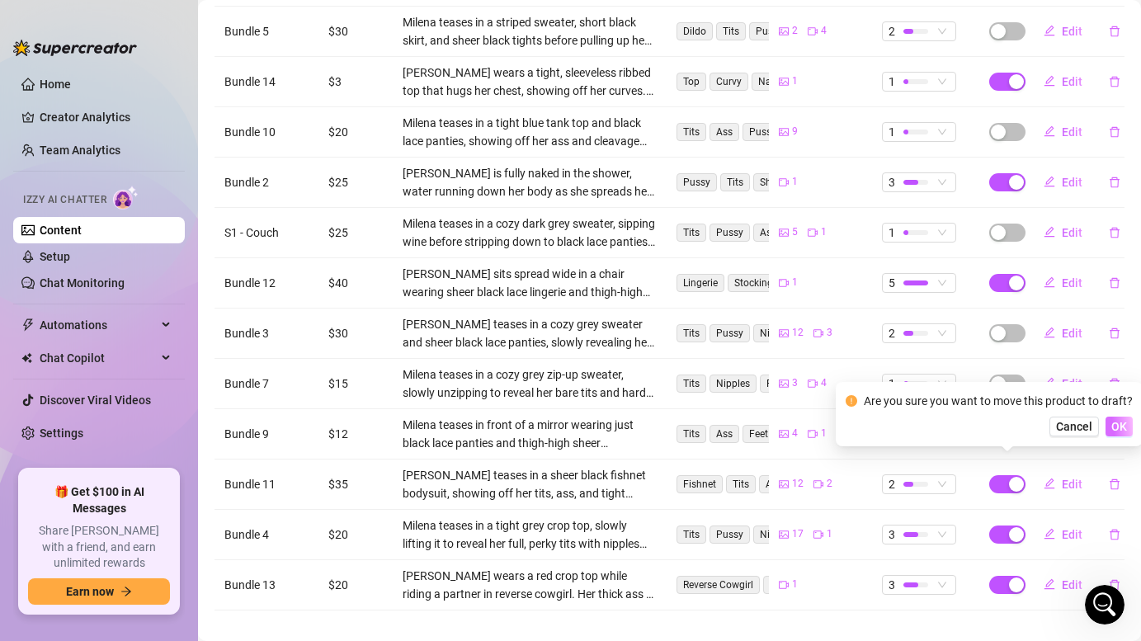
click at [1115, 421] on span "OK" at bounding box center [1119, 426] width 16 height 13
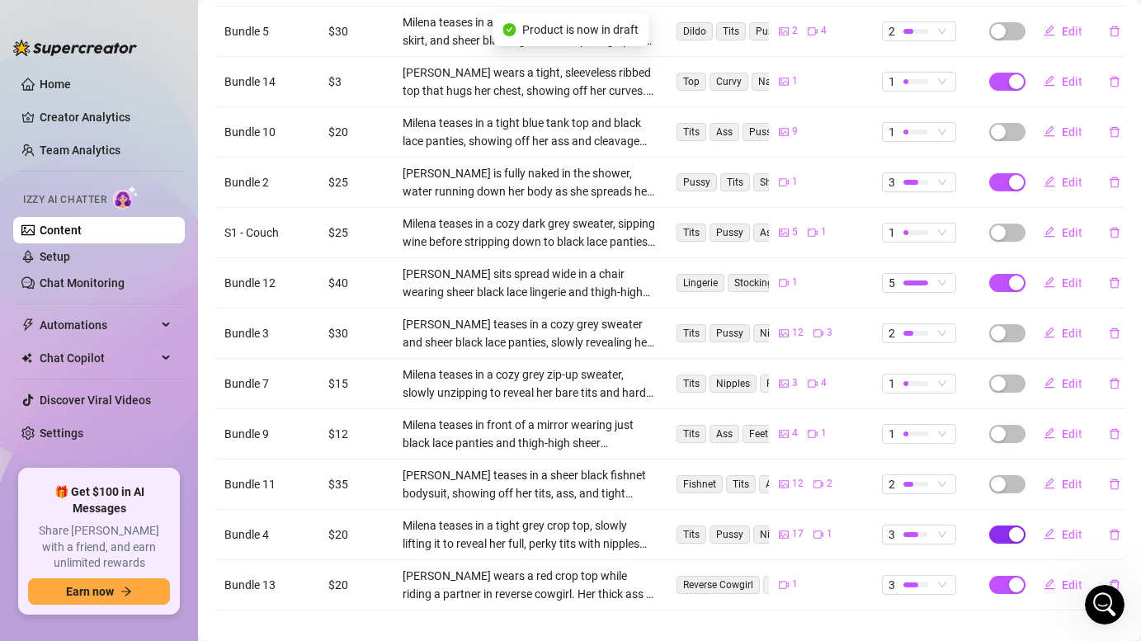
click at [1009, 527] on div "button" at bounding box center [1016, 534] width 15 height 15
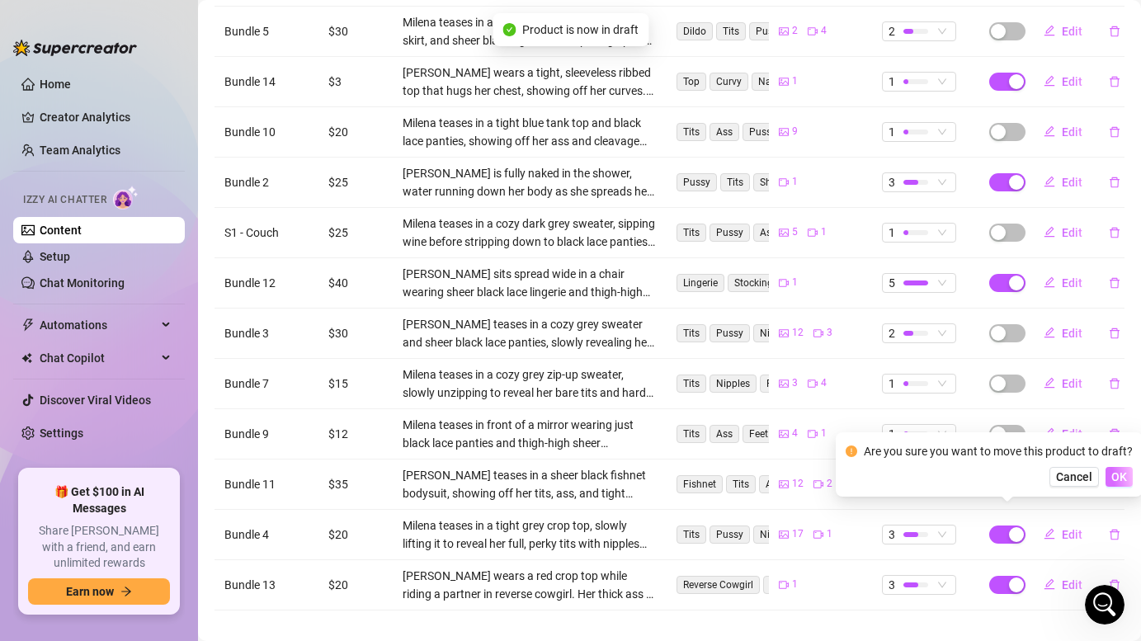
click at [1118, 481] on span "OK" at bounding box center [1119, 476] width 16 height 13
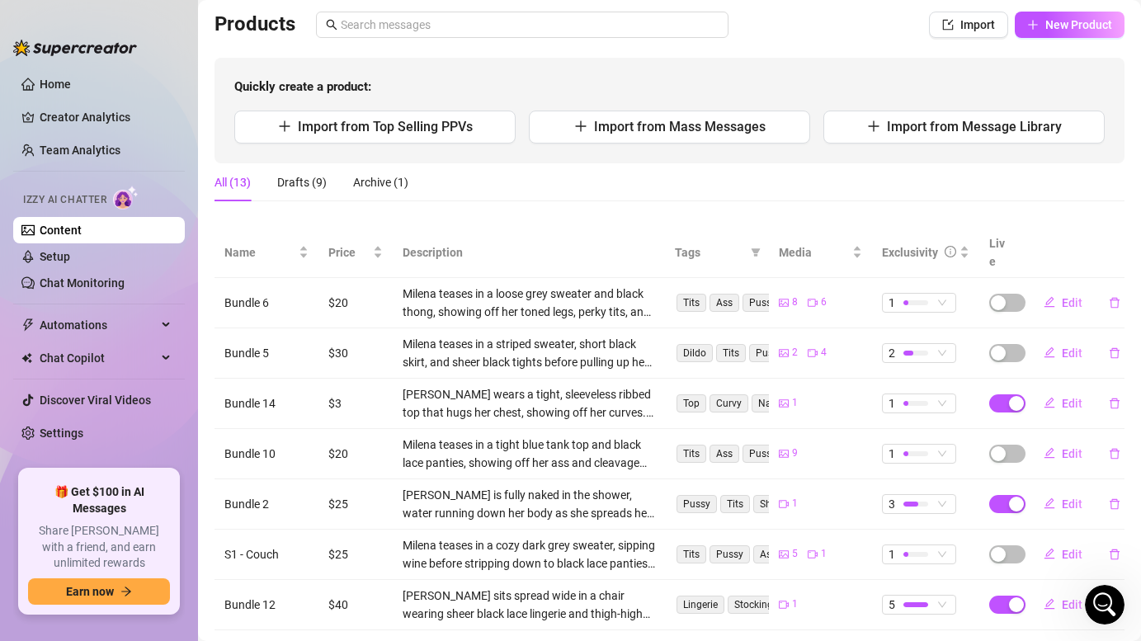
scroll to position [0, 0]
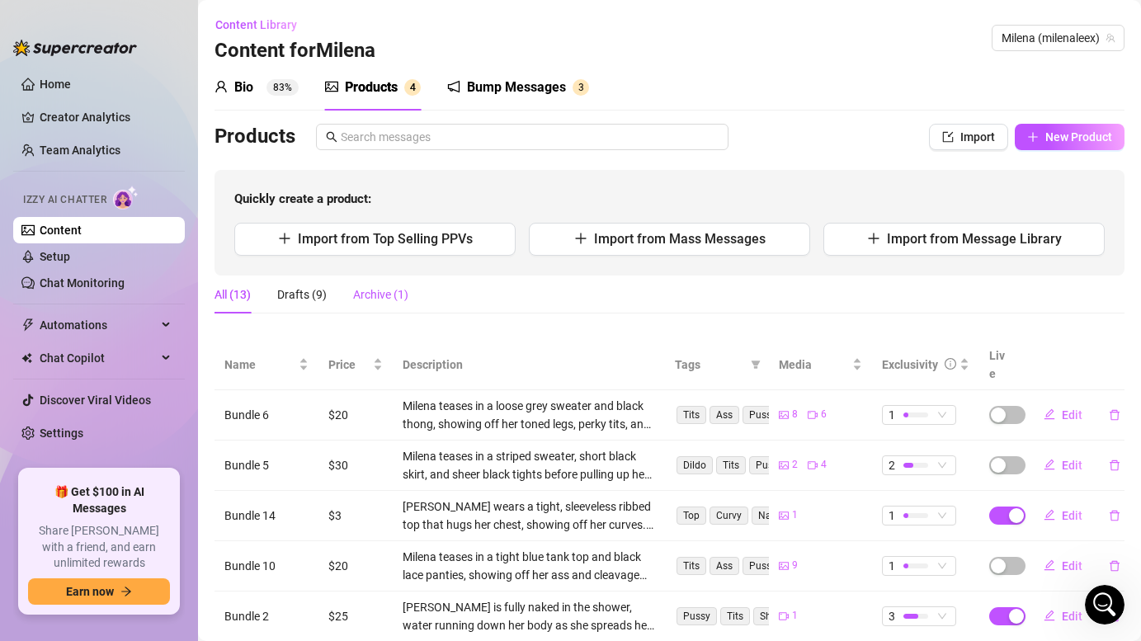
click at [389, 288] on div "Archive (1)" at bounding box center [380, 294] width 55 height 18
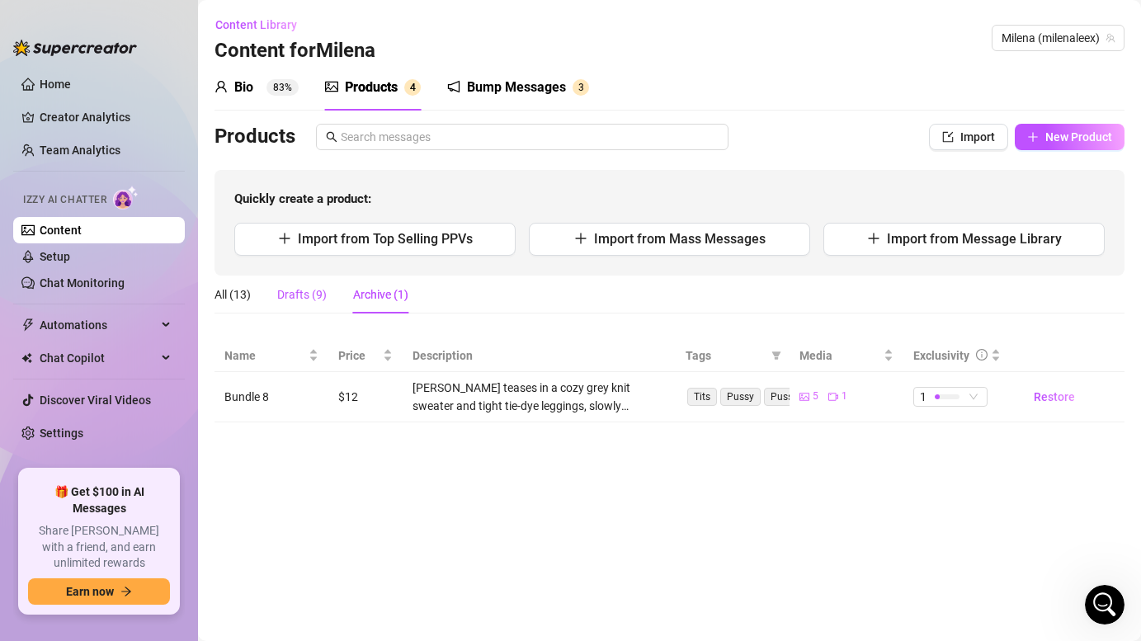
click at [294, 287] on div "Drafts (9)" at bounding box center [301, 294] width 49 height 18
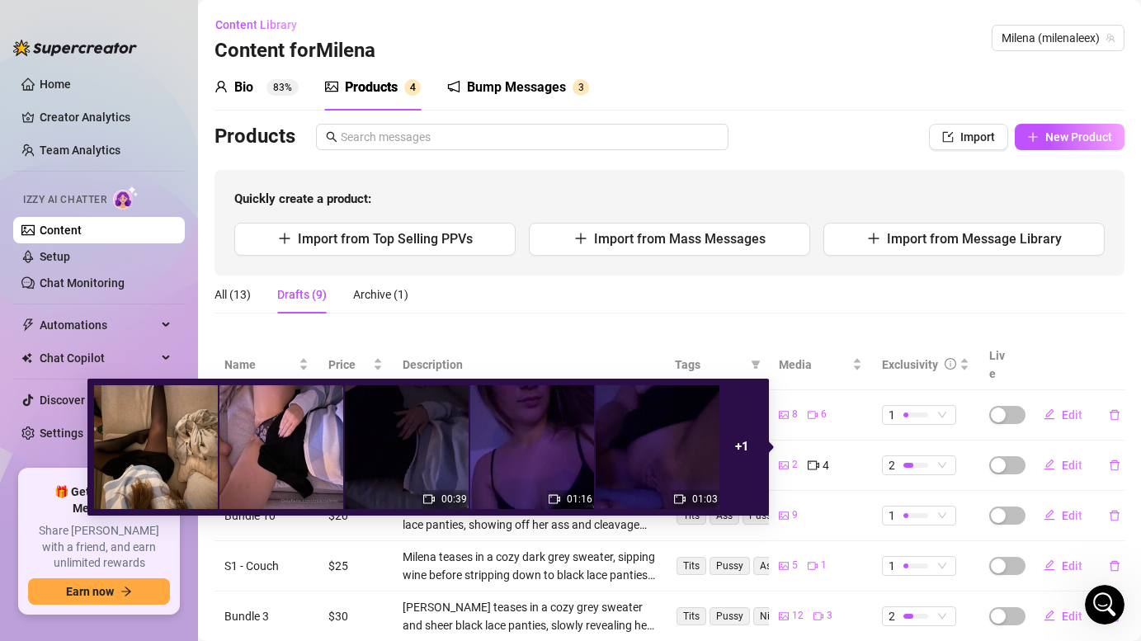
click at [789, 456] on div "2" at bounding box center [788, 465] width 19 height 18
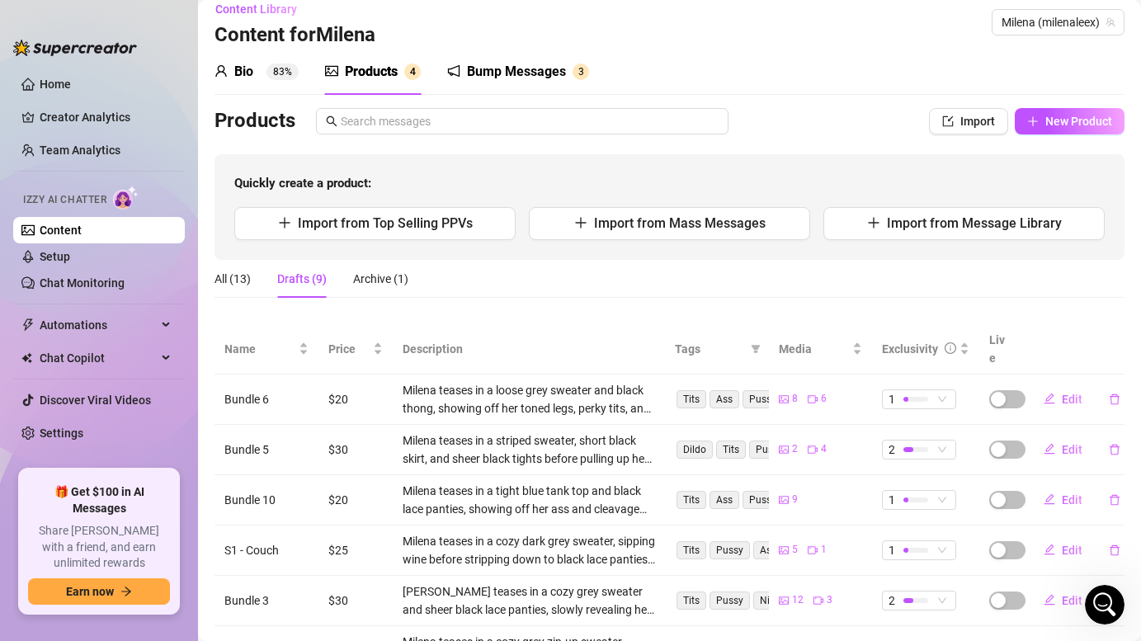
scroll to position [7, 0]
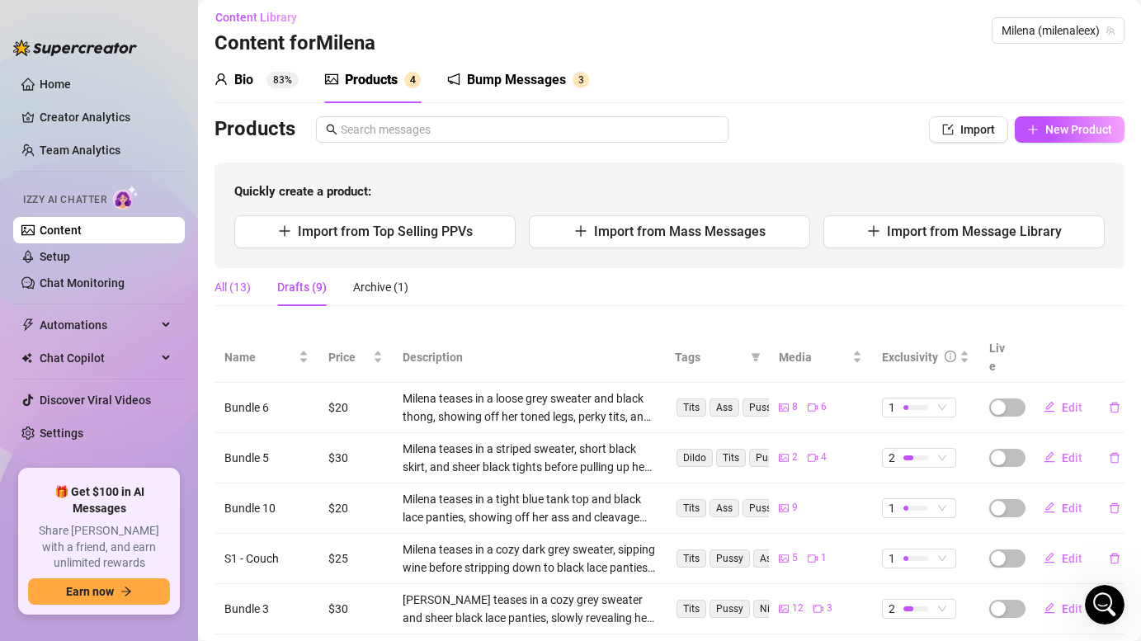
click at [238, 286] on div "All (13)" at bounding box center [232, 287] width 36 height 18
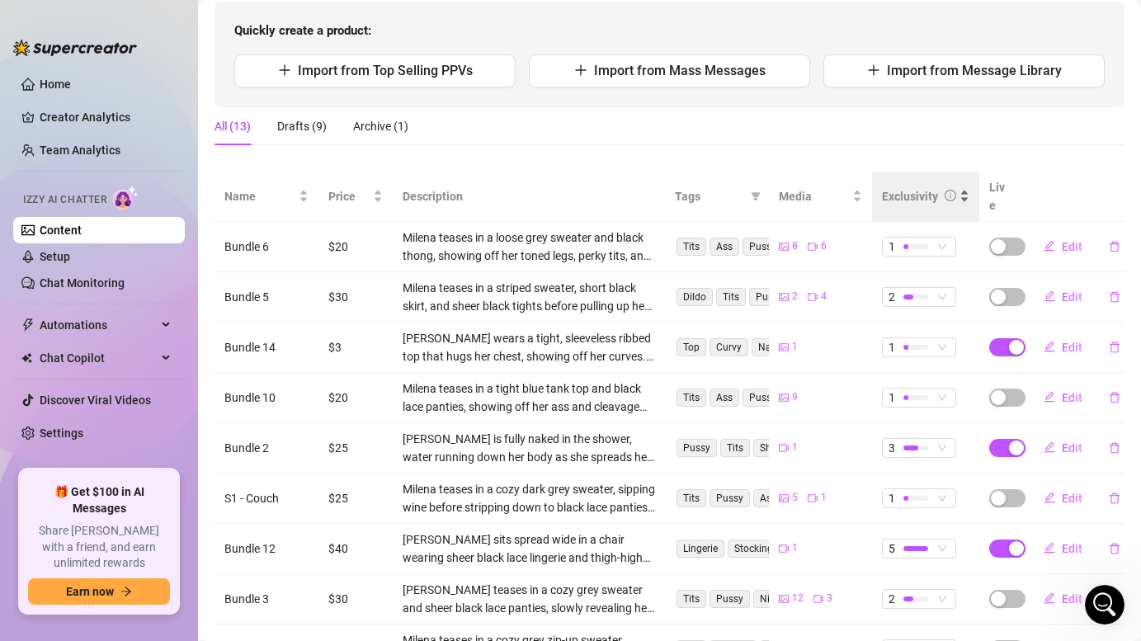
scroll to position [171, 0]
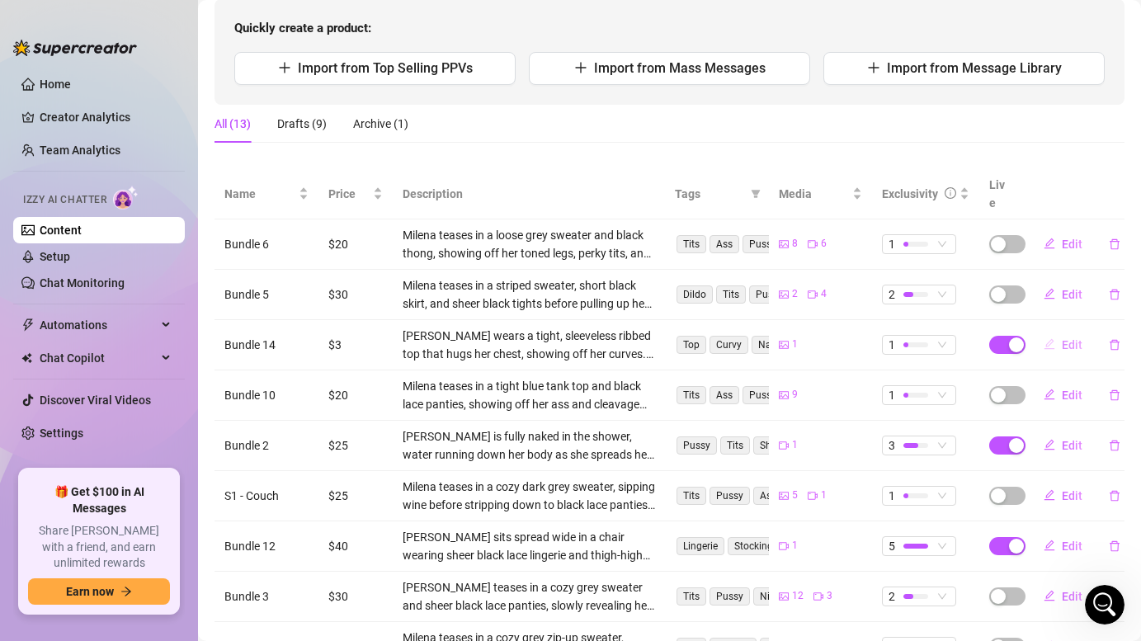
click at [1069, 338] on span "Edit" at bounding box center [1072, 344] width 21 height 13
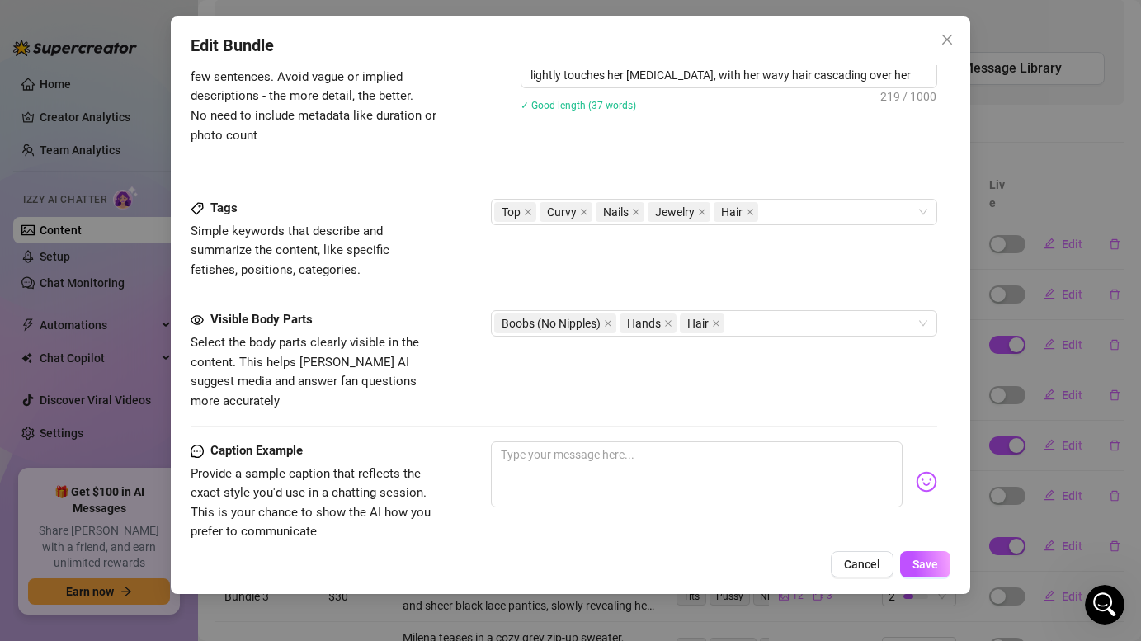
scroll to position [933, 0]
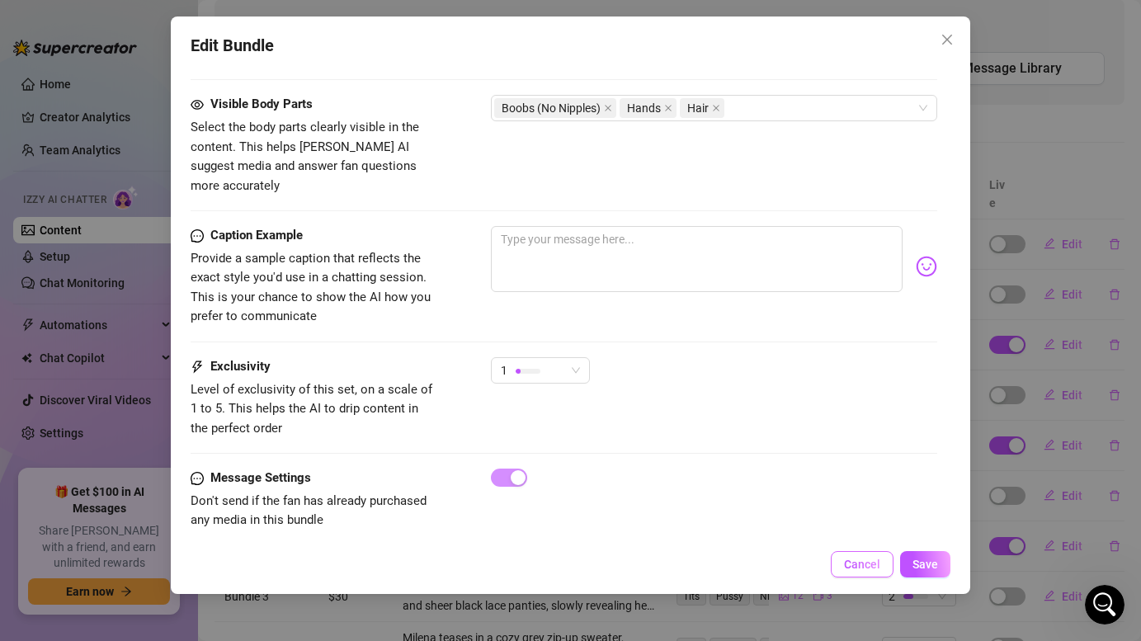
click at [879, 573] on button "Cancel" at bounding box center [862, 564] width 63 height 26
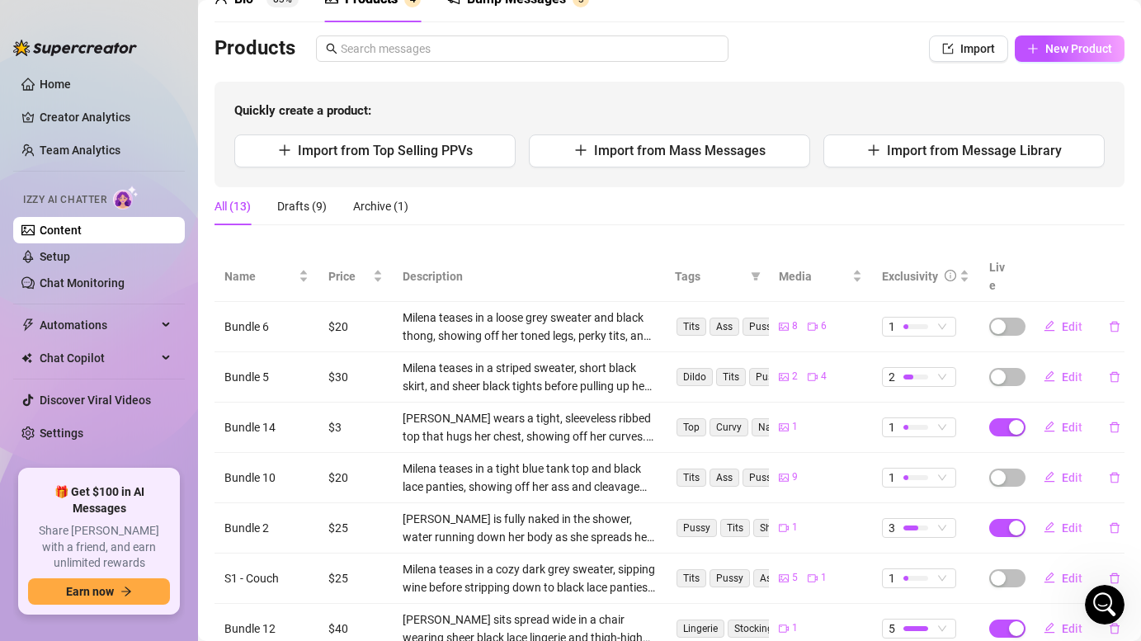
scroll to position [0, 0]
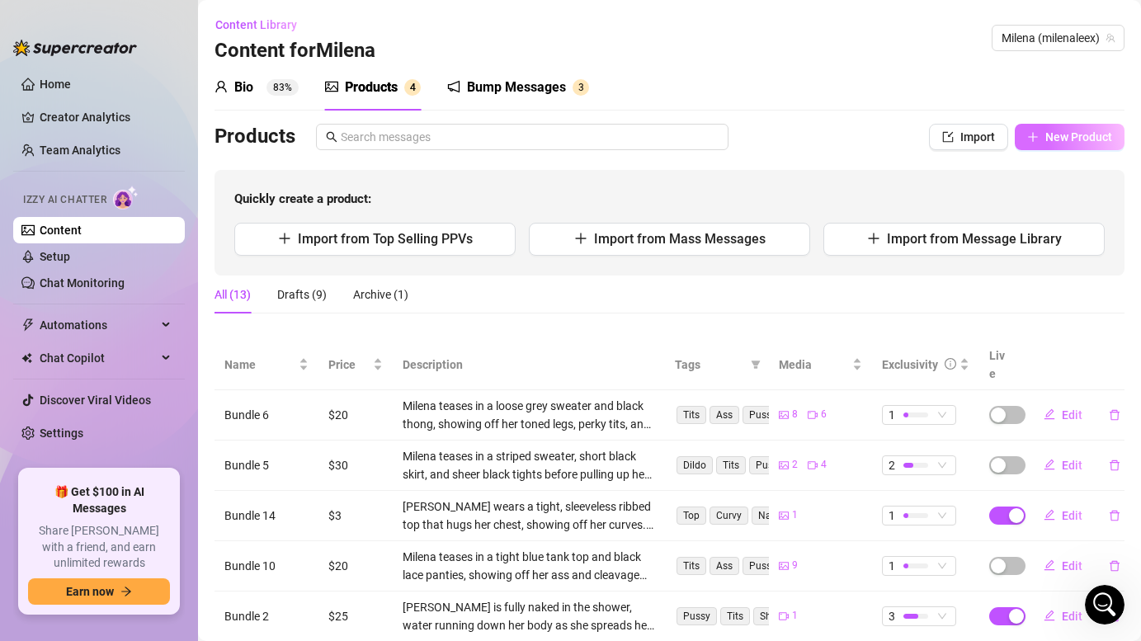
click at [1075, 141] on span "New Product" at bounding box center [1078, 136] width 67 height 13
type textarea "Type your message here..."
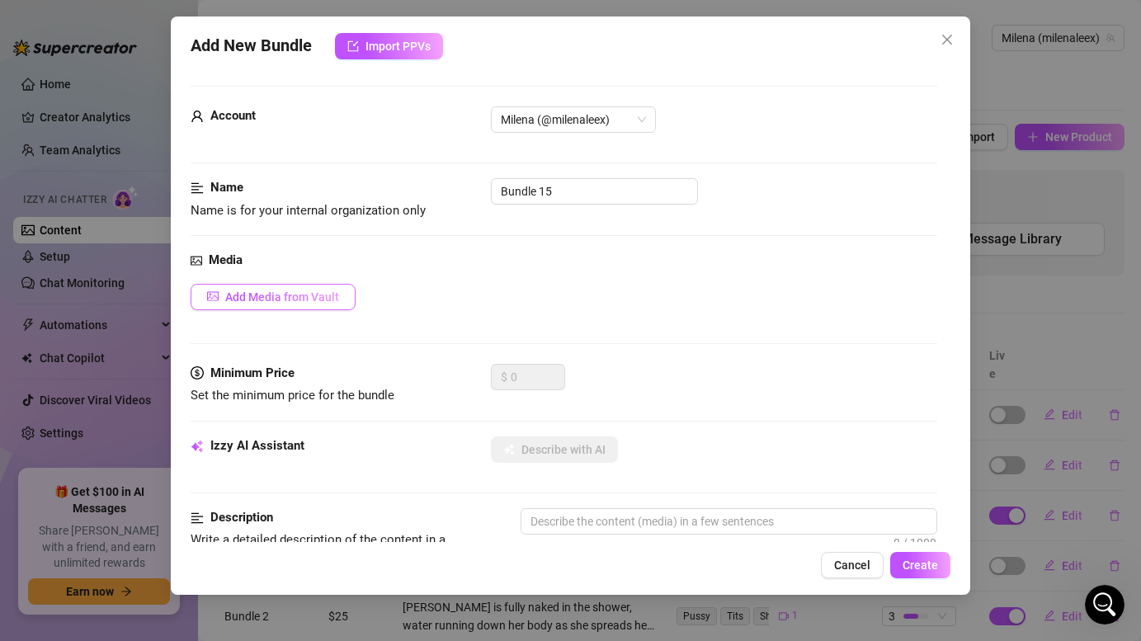
click at [325, 292] on span "Add Media from Vault" at bounding box center [282, 296] width 114 height 13
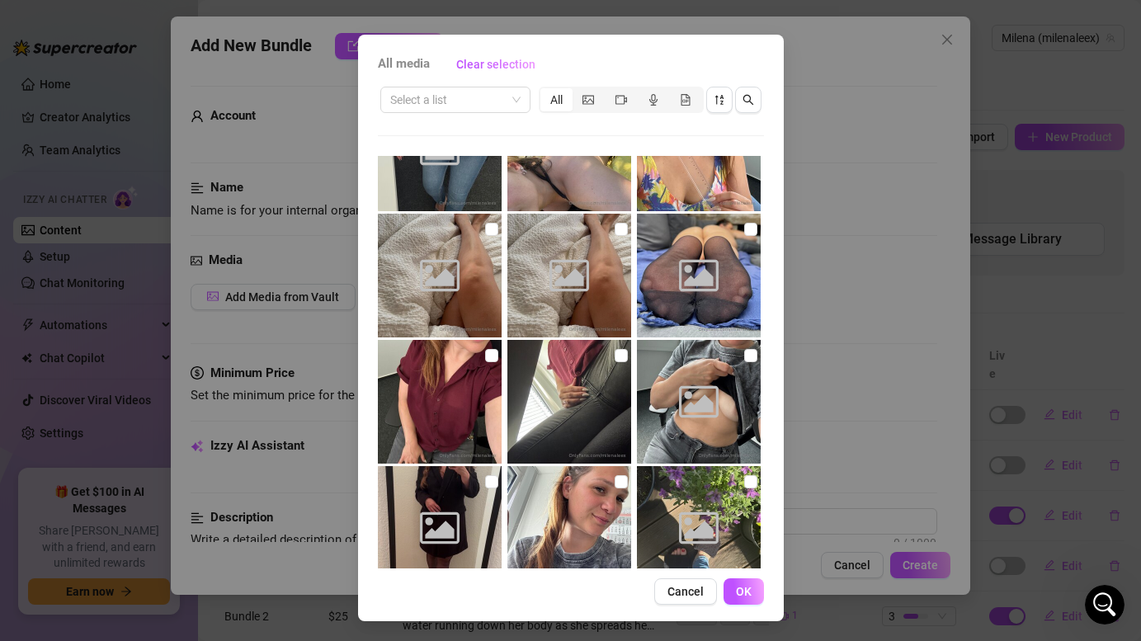
scroll to position [3228, 0]
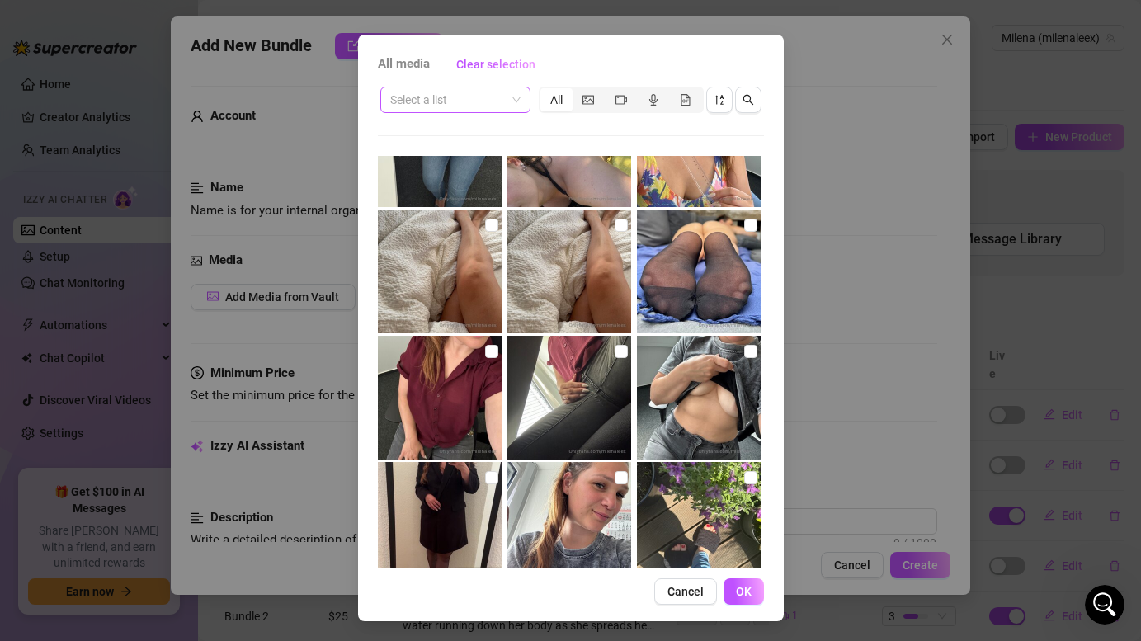
click at [513, 92] on span at bounding box center [455, 99] width 130 height 25
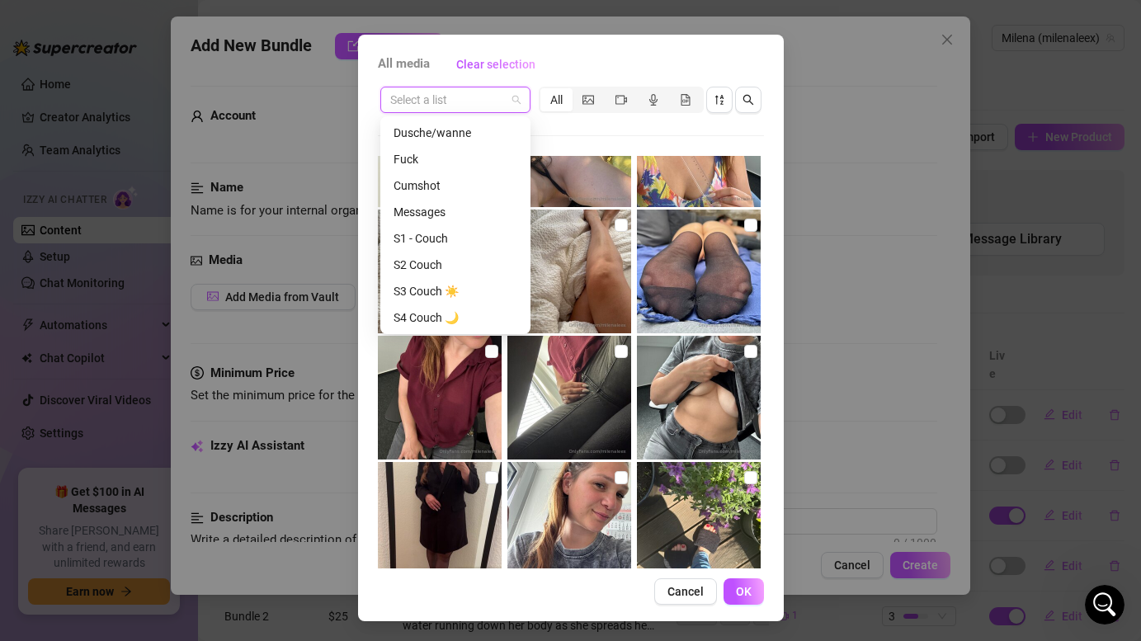
scroll to position [317, 0]
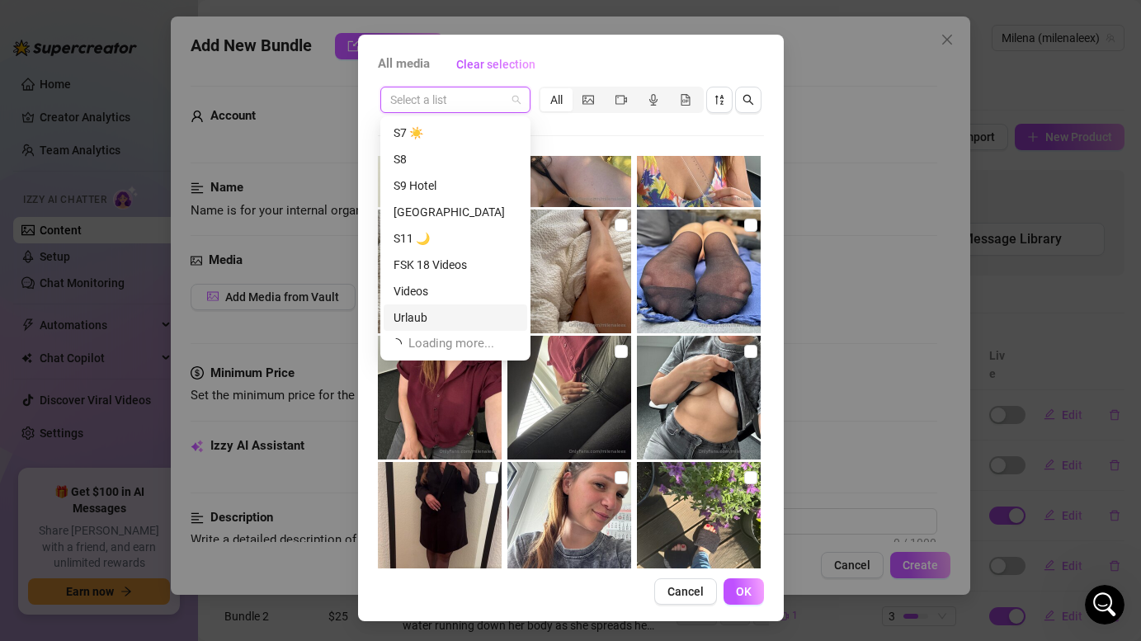
click at [438, 309] on div "Urlaub" at bounding box center [456, 318] width 124 height 18
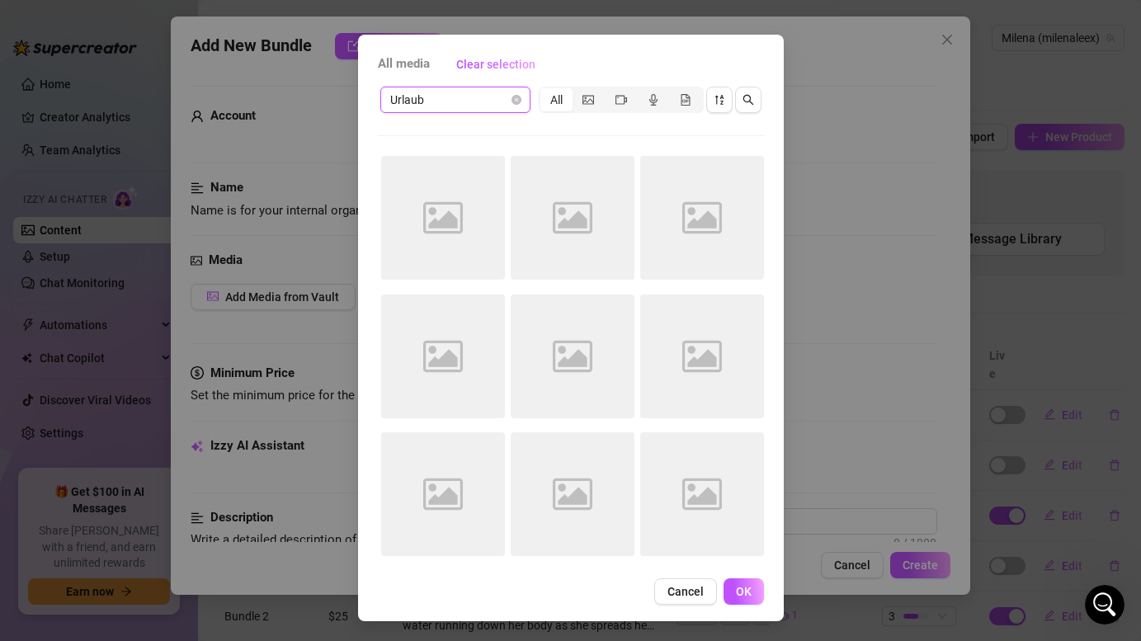
click at [474, 109] on span "Urlaub" at bounding box center [455, 99] width 130 height 25
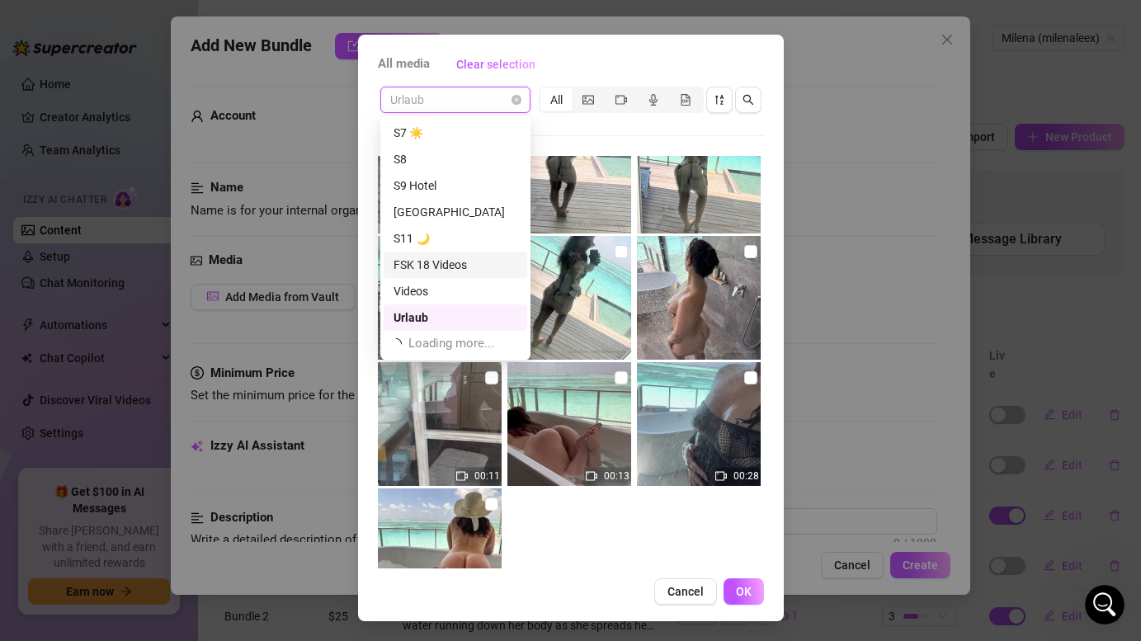
scroll to position [370, 0]
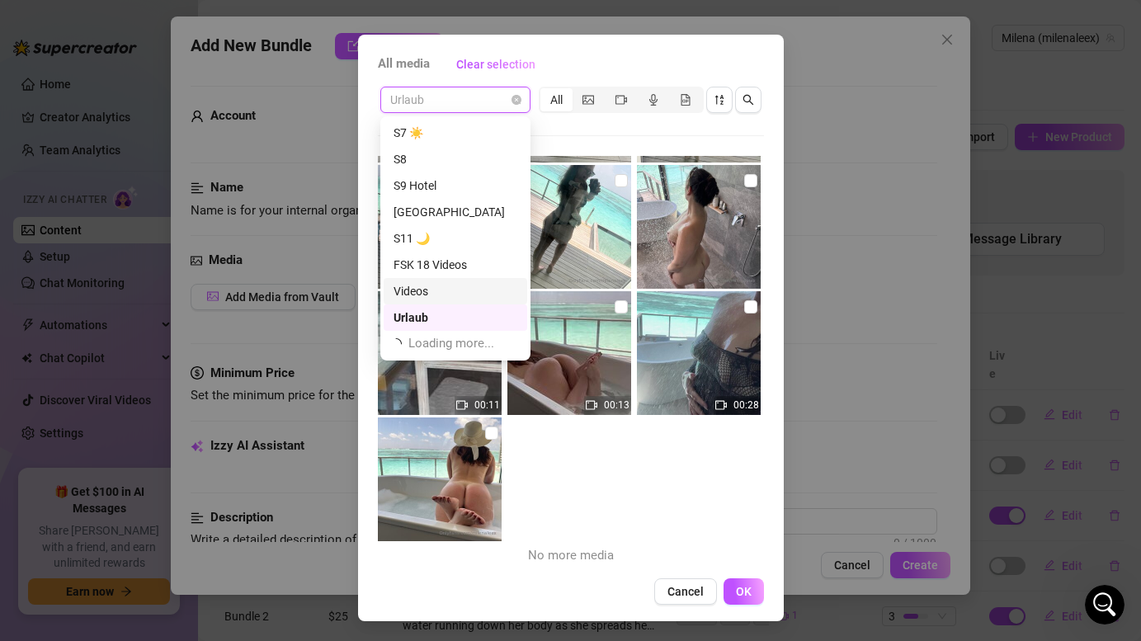
click at [436, 295] on div "Videos" at bounding box center [456, 291] width 124 height 18
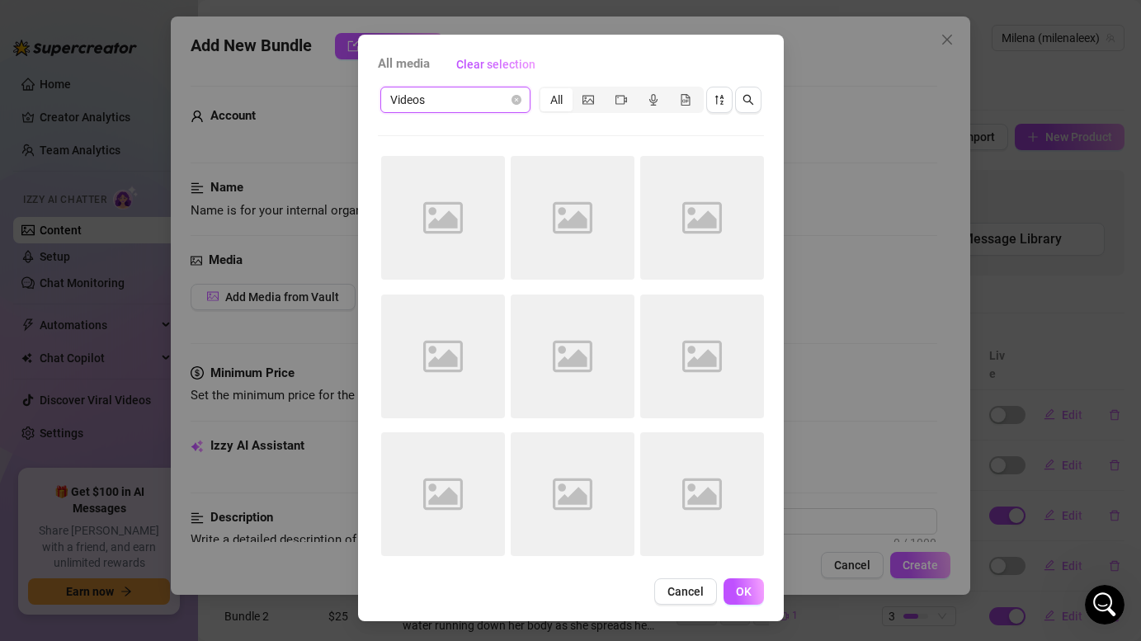
scroll to position [0, 0]
click at [506, 97] on span "Videos" at bounding box center [455, 99] width 130 height 25
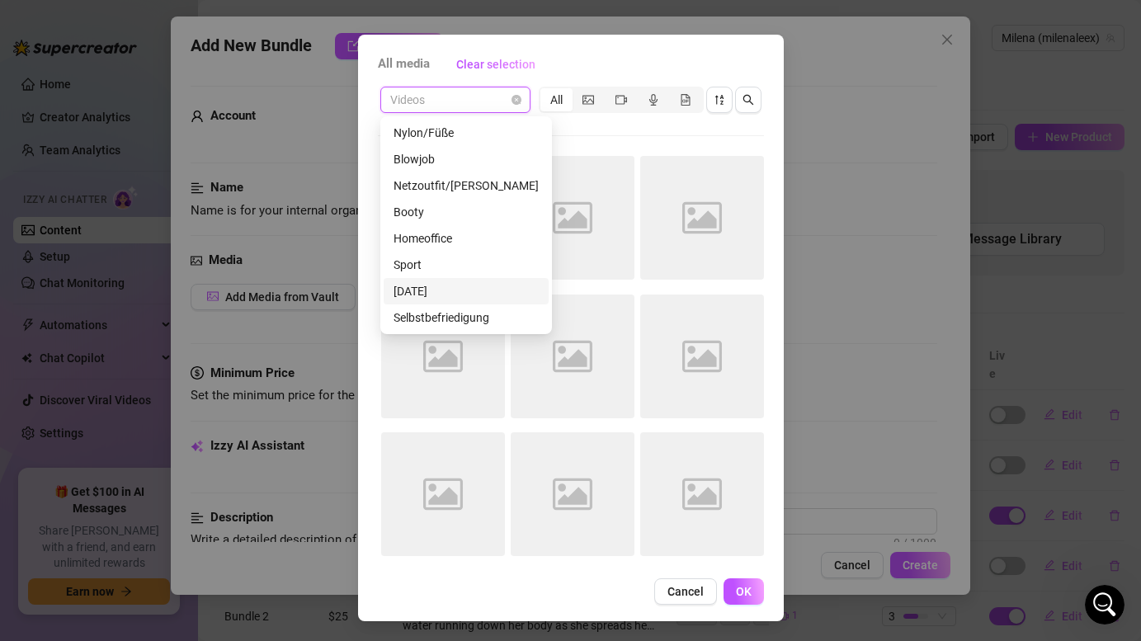
scroll to position [634, 0]
click at [427, 317] on div "Xxx" at bounding box center [466, 318] width 145 height 18
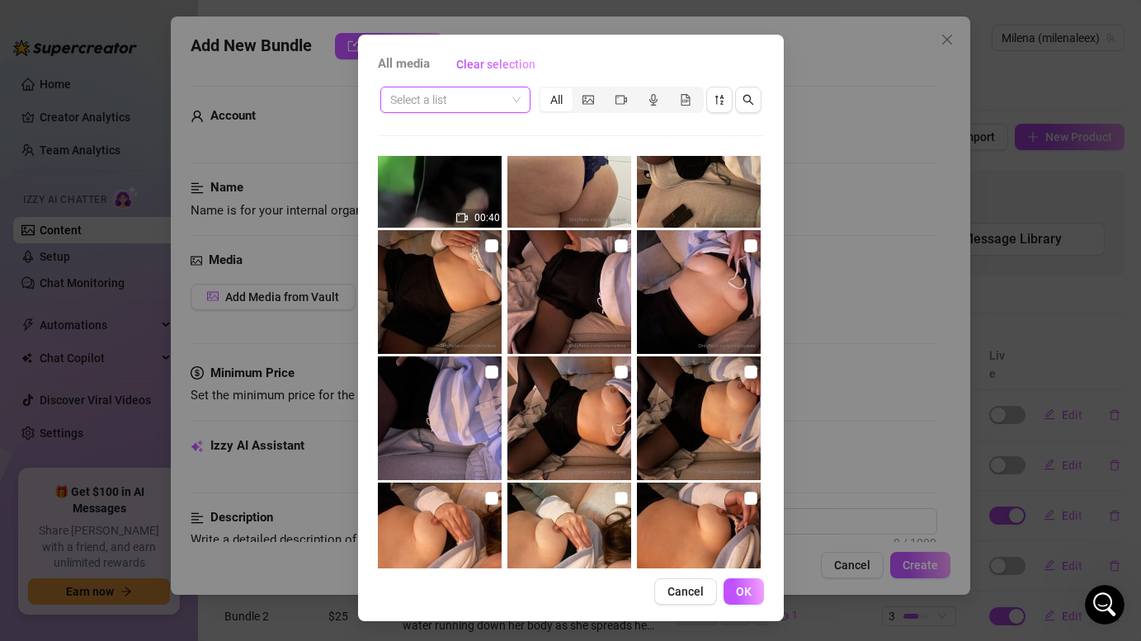
scroll to position [5671, 0]
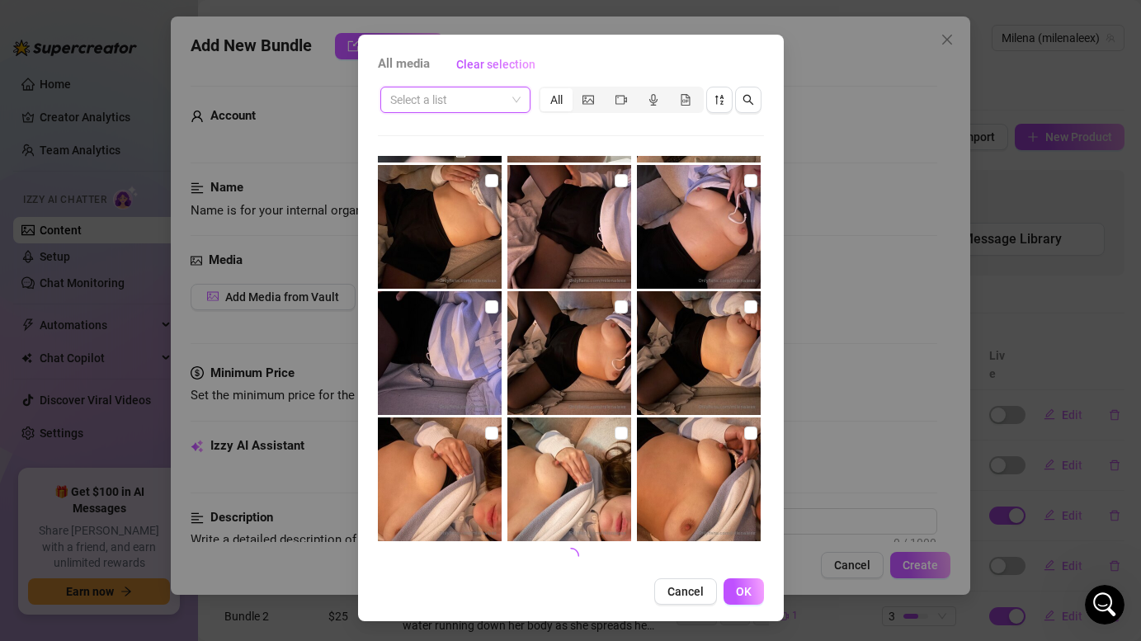
click at [507, 94] on span at bounding box center [455, 99] width 130 height 25
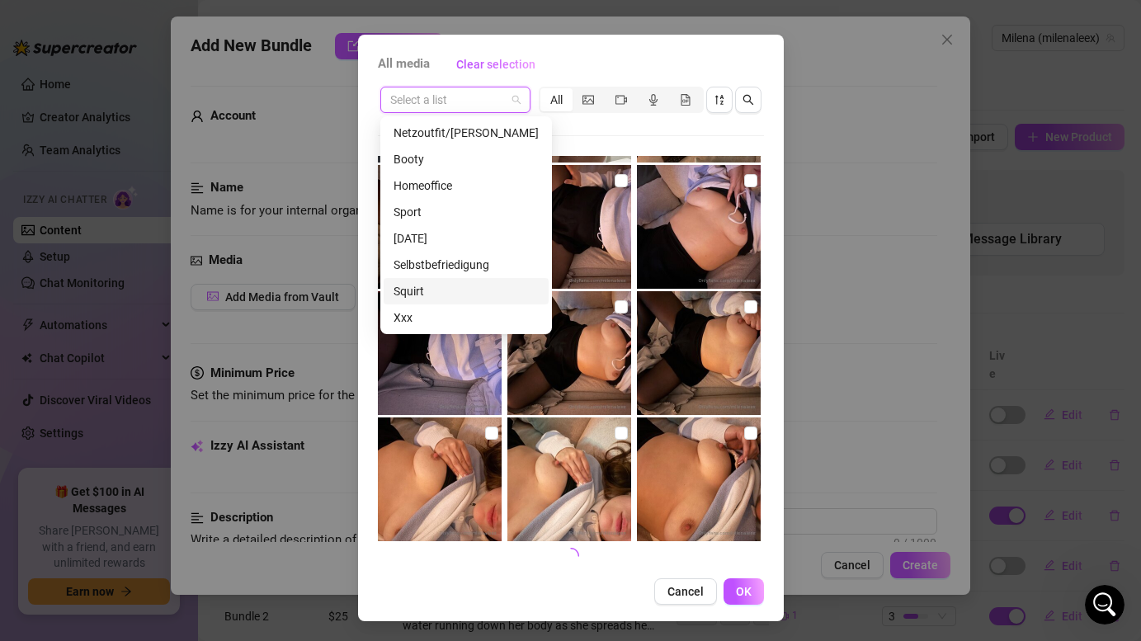
scroll to position [587, 0]
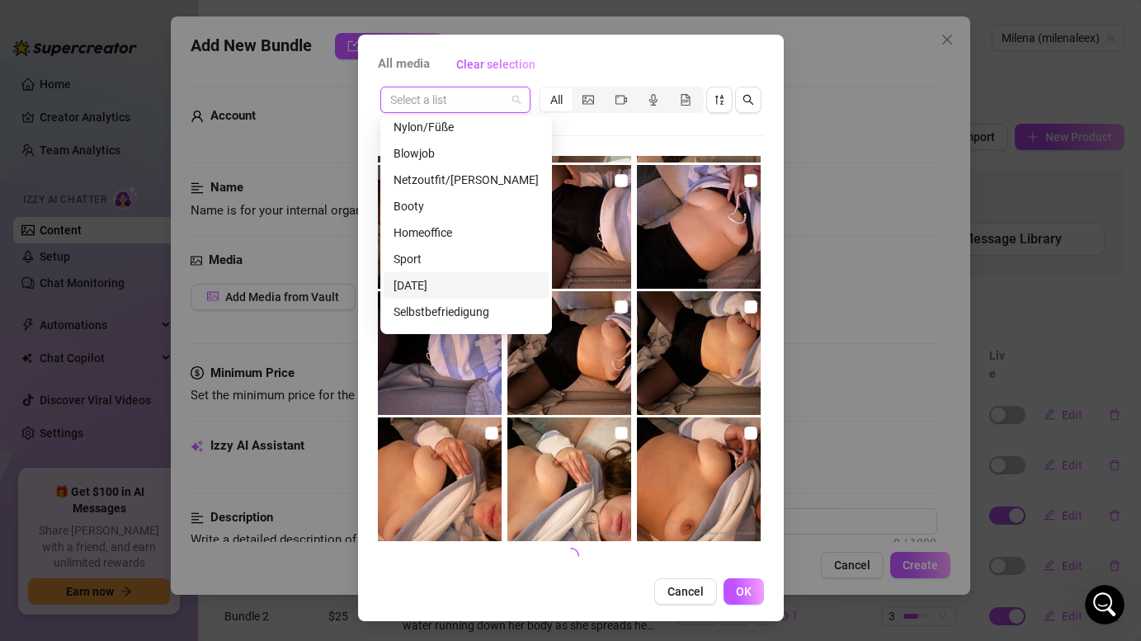
click at [422, 285] on div "Weihnachten" at bounding box center [466, 285] width 145 height 18
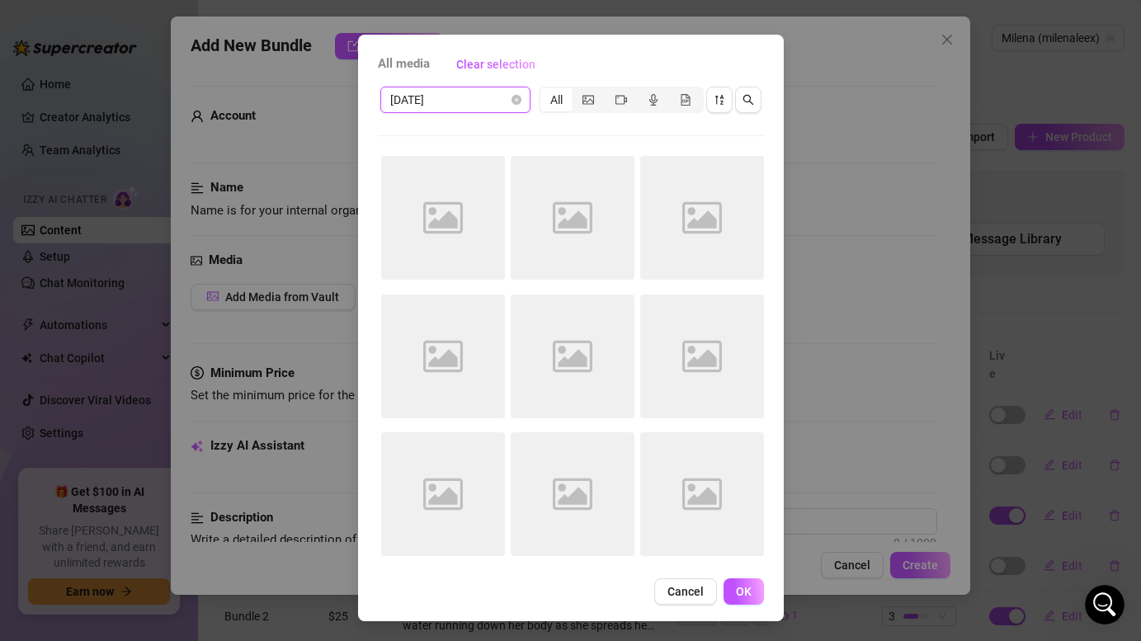
scroll to position [0, 0]
click at [472, 100] on span "Weihnachten" at bounding box center [455, 99] width 130 height 25
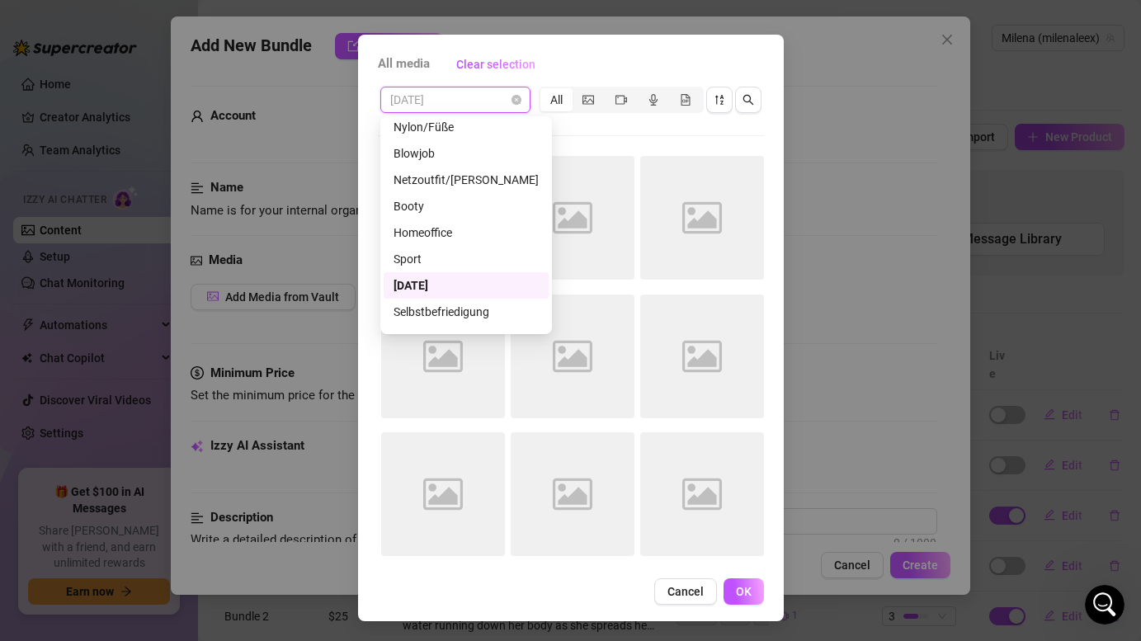
scroll to position [634, 0]
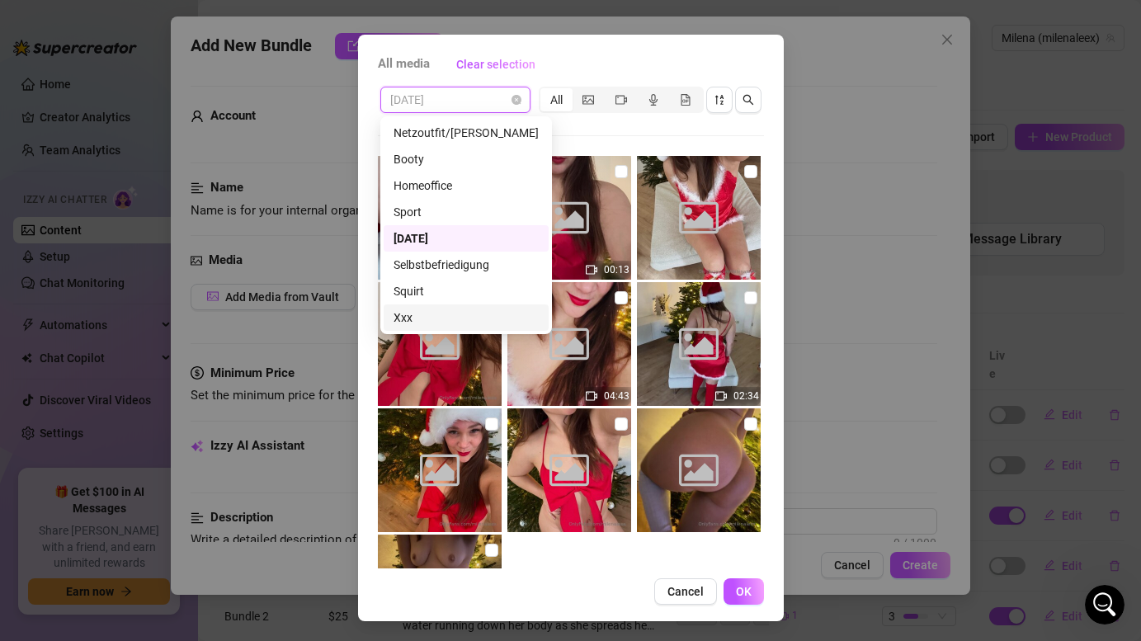
click at [417, 310] on div "Xxx" at bounding box center [466, 318] width 145 height 18
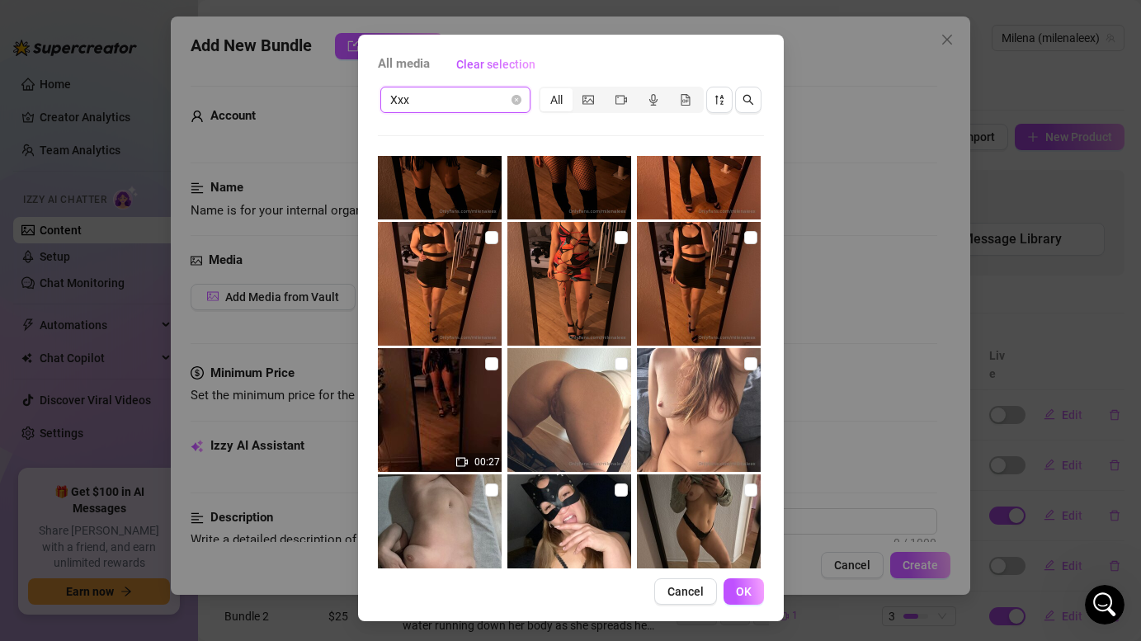
scroll to position [622, 0]
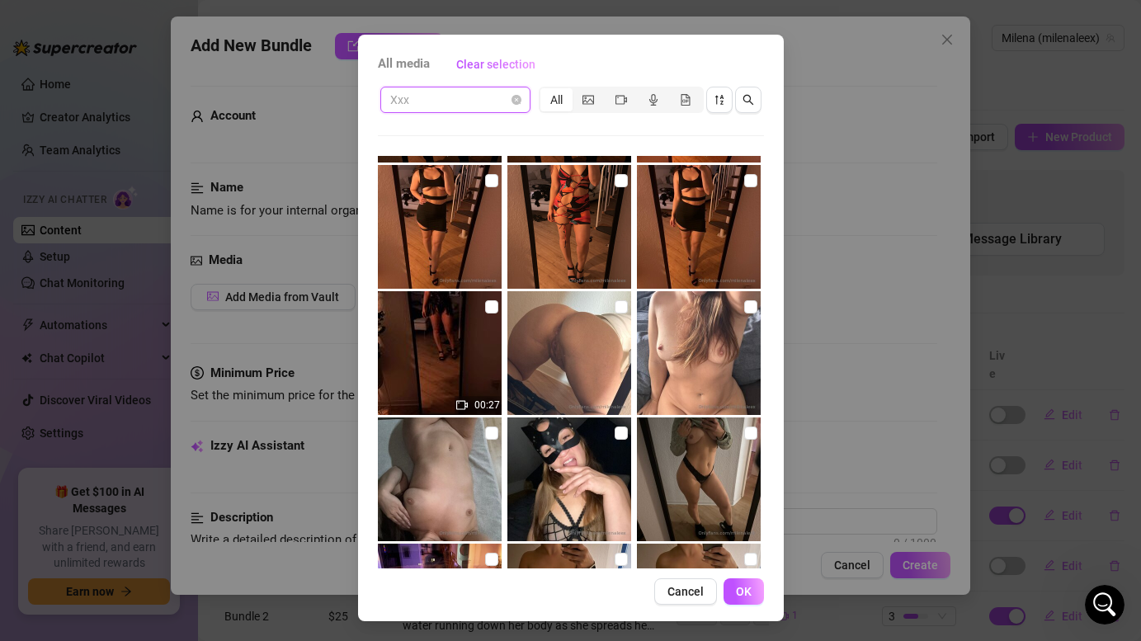
click at [515, 92] on span "Xxx" at bounding box center [455, 99] width 130 height 25
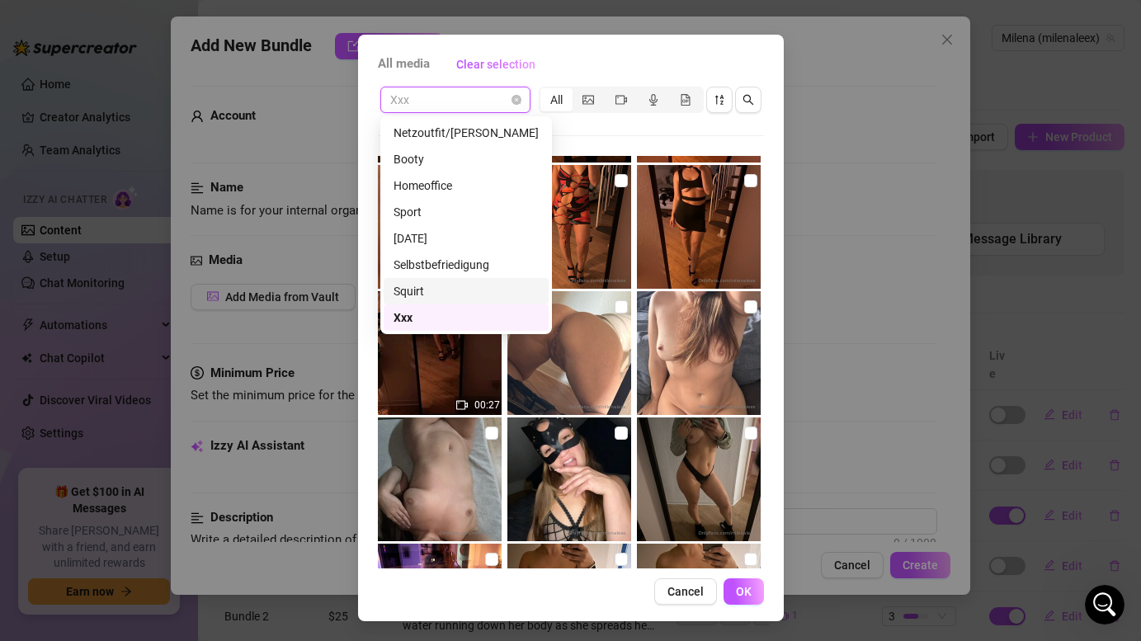
click at [436, 294] on div "Squirt" at bounding box center [466, 291] width 145 height 18
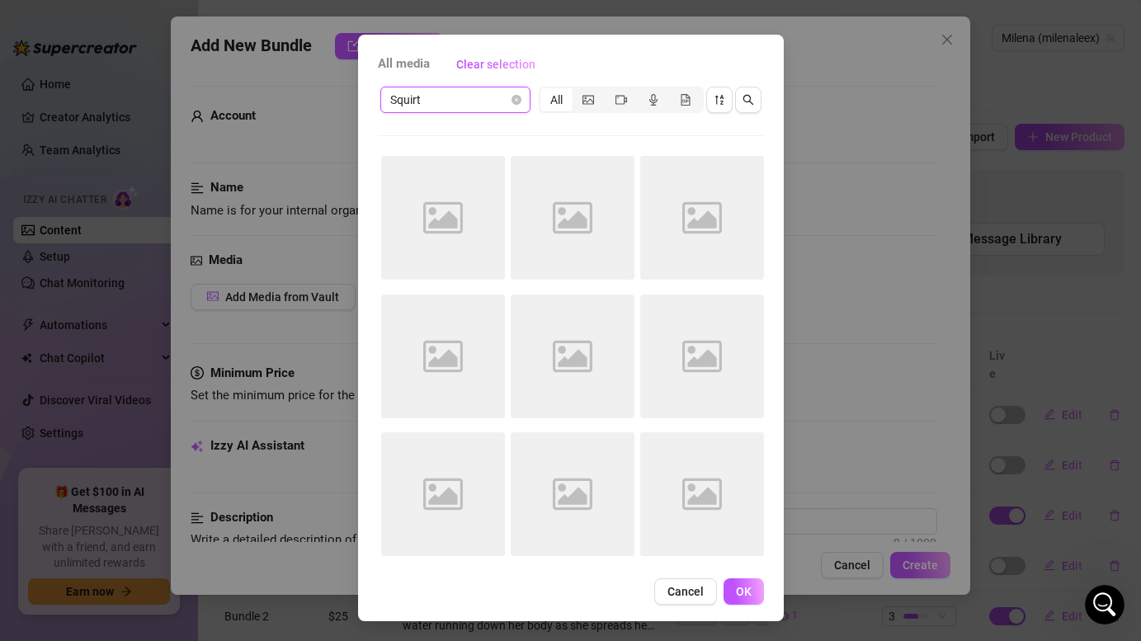
scroll to position [0, 0]
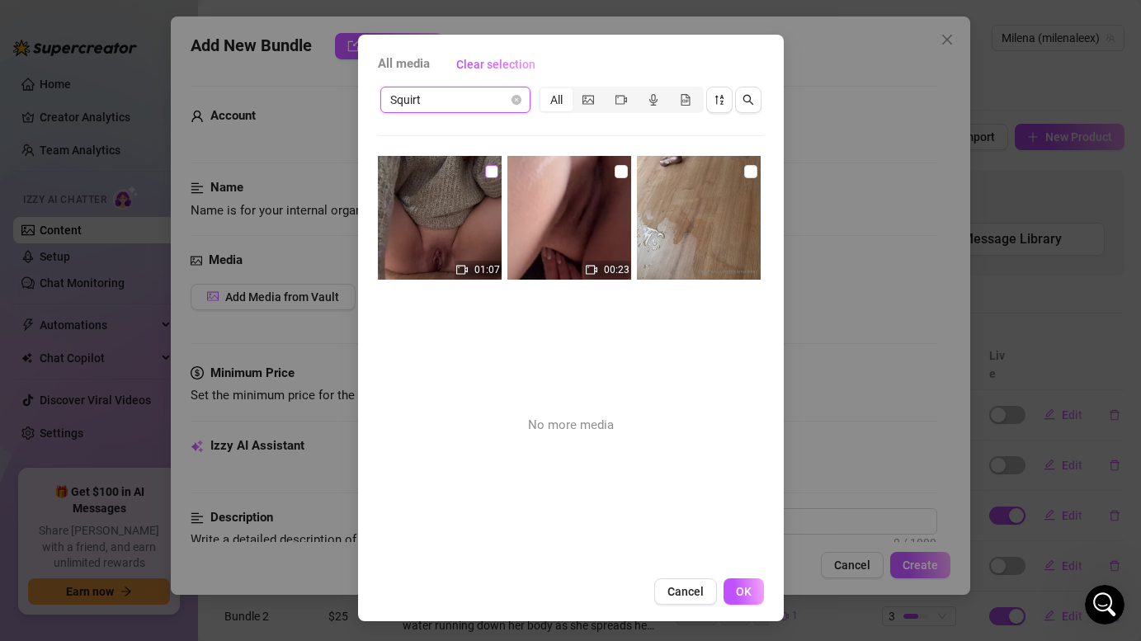
click at [489, 167] on input "checkbox" at bounding box center [491, 171] width 13 height 13
checkbox input "true"
click at [621, 172] on input "checkbox" at bounding box center [621, 171] width 13 height 13
checkbox input "true"
click at [751, 172] on input "checkbox" at bounding box center [750, 171] width 13 height 13
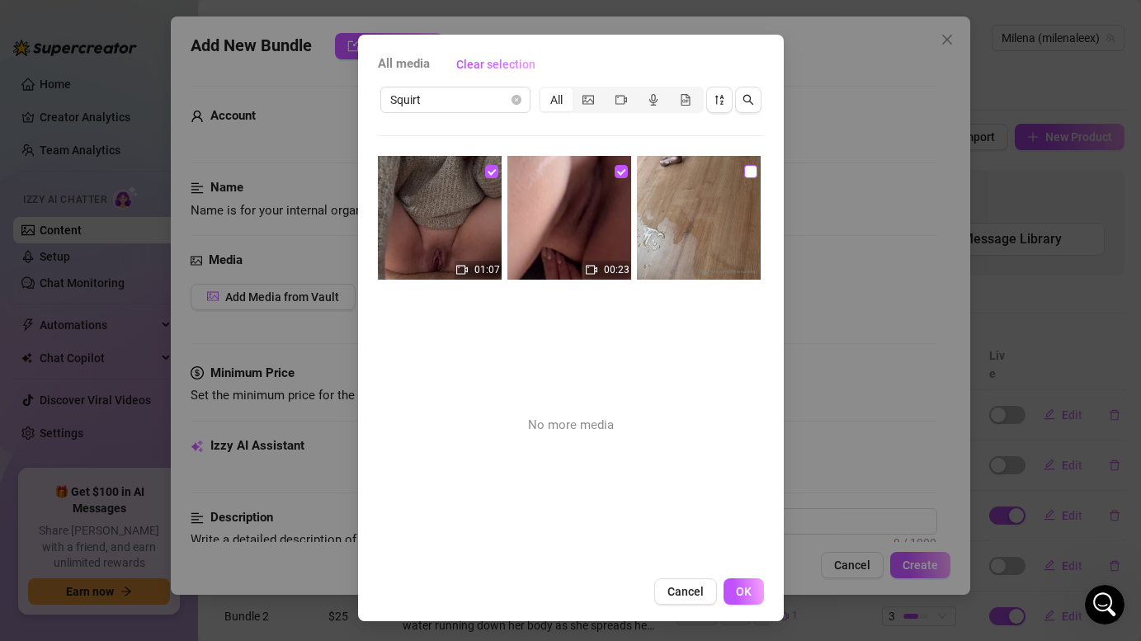
checkbox input "true"
click at [750, 591] on span "OK" at bounding box center [744, 591] width 16 height 13
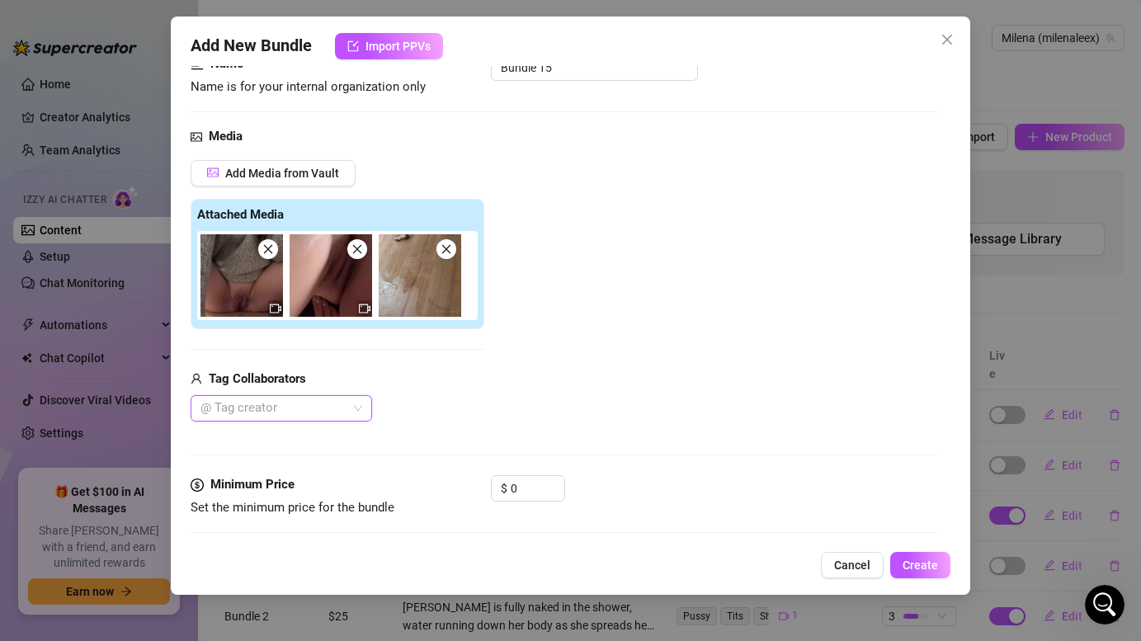
scroll to position [59, 0]
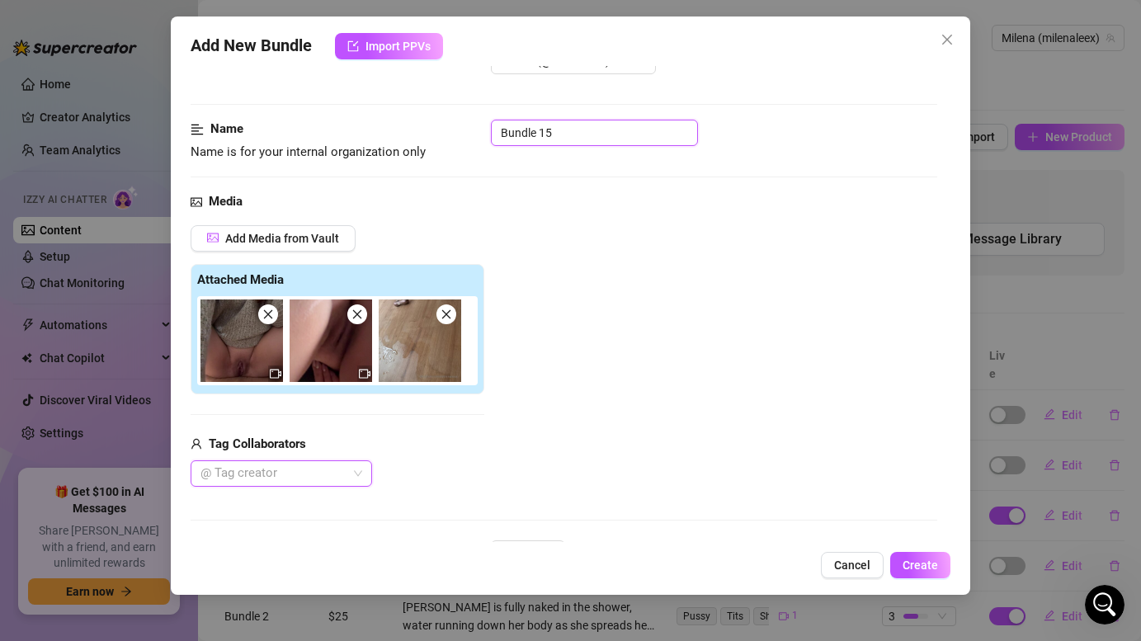
click at [577, 134] on input "Bundle 15" at bounding box center [594, 133] width 207 height 26
type input "B"
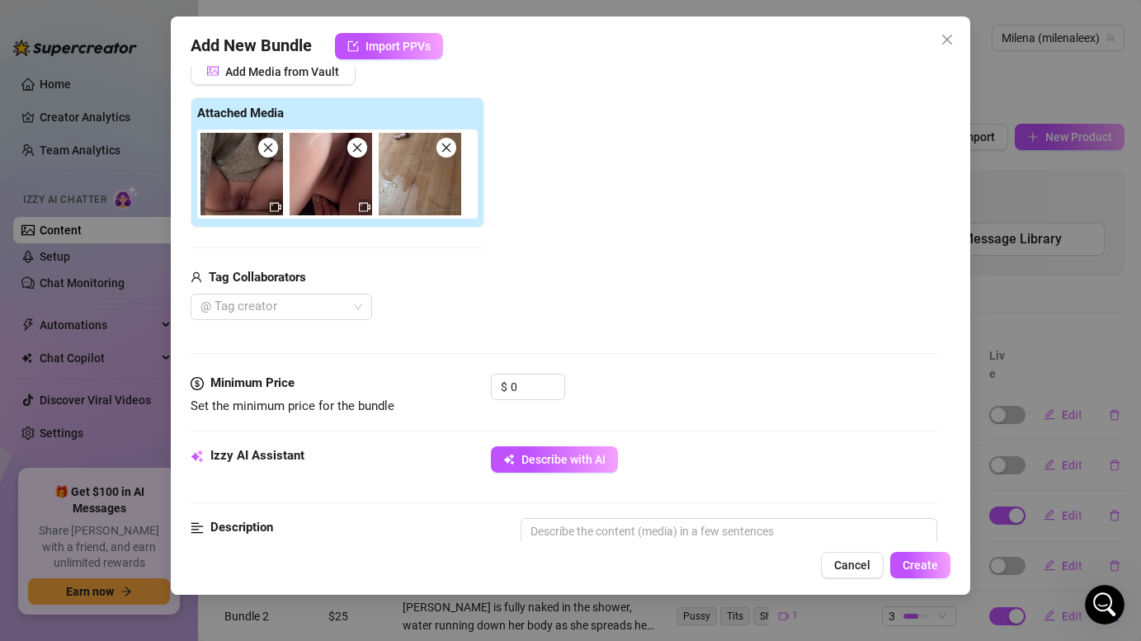
scroll to position [232, 0]
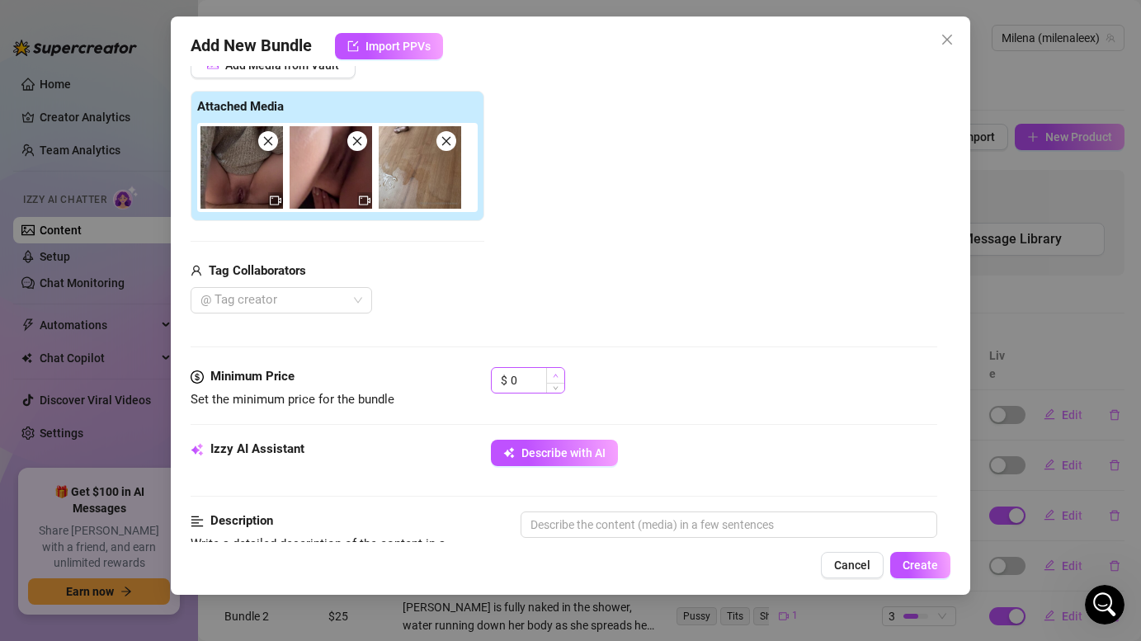
type input "squirt"
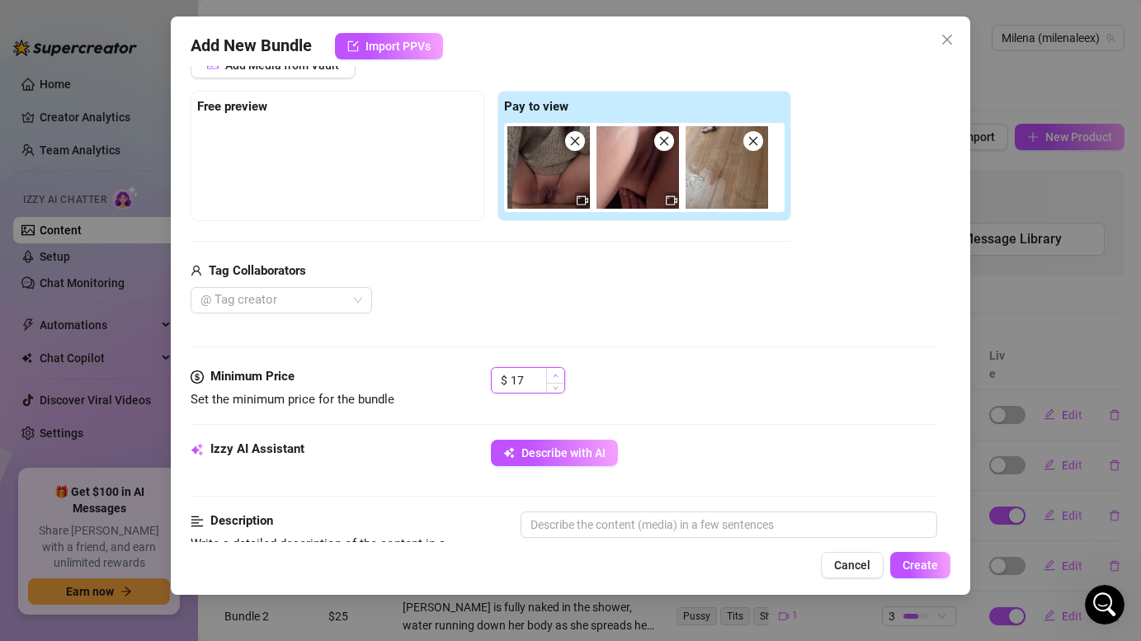
click at [558, 374] on icon "up" at bounding box center [556, 376] width 6 height 6
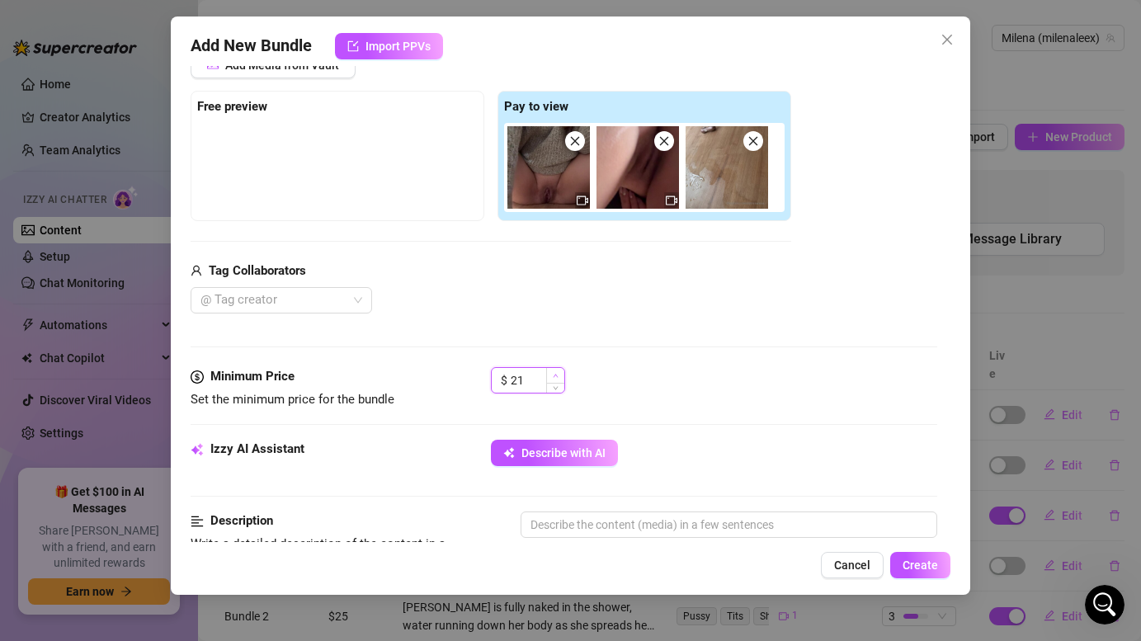
type input "22"
click at [558, 374] on icon "up" at bounding box center [556, 376] width 6 height 6
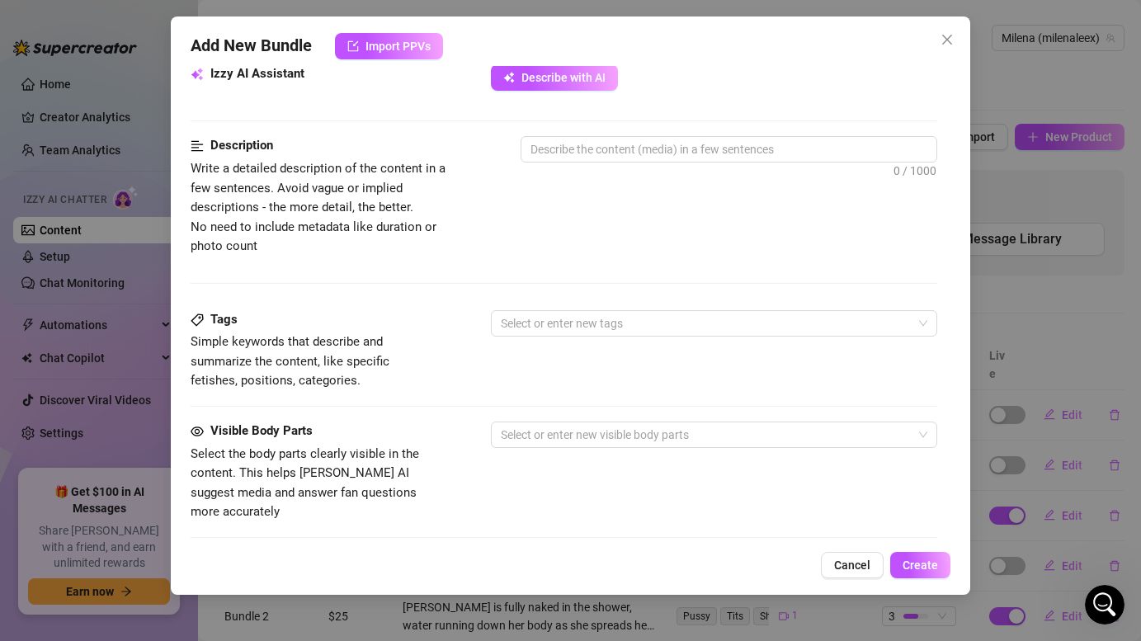
scroll to position [601, 0]
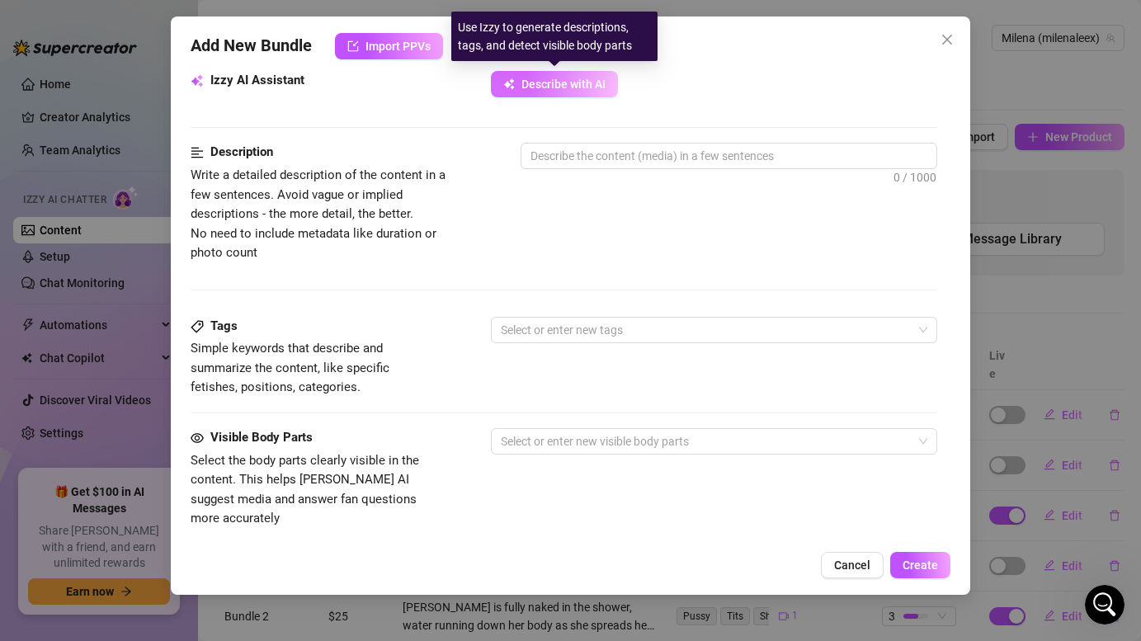
click at [582, 88] on span "Describe with AI" at bounding box center [563, 84] width 84 height 13
type textarea "Milena"
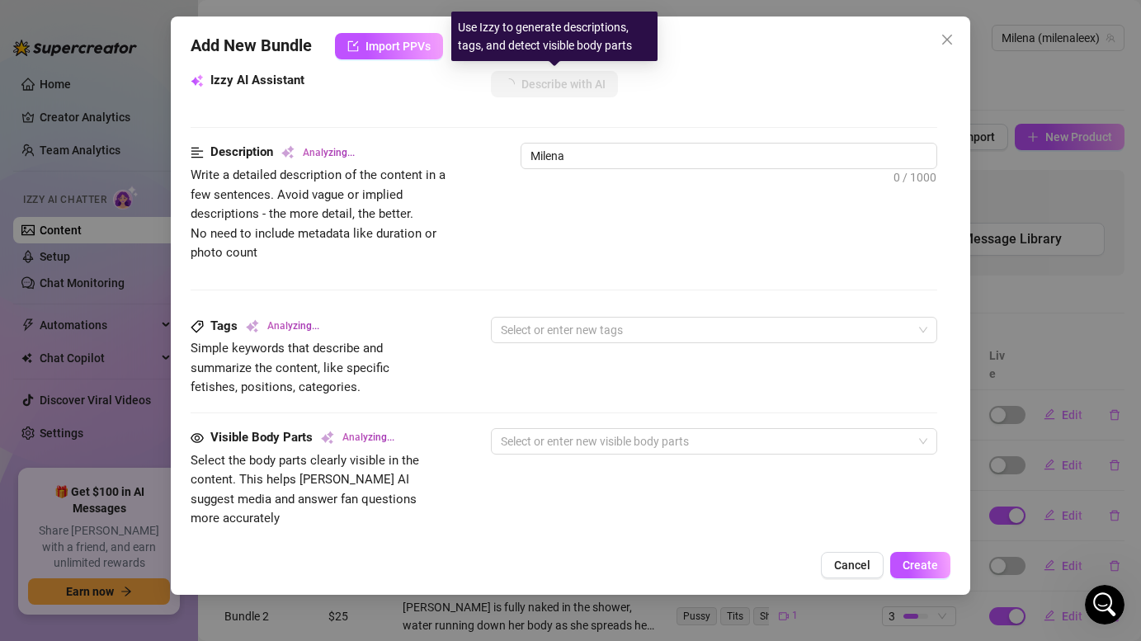
type textarea "Milena sits"
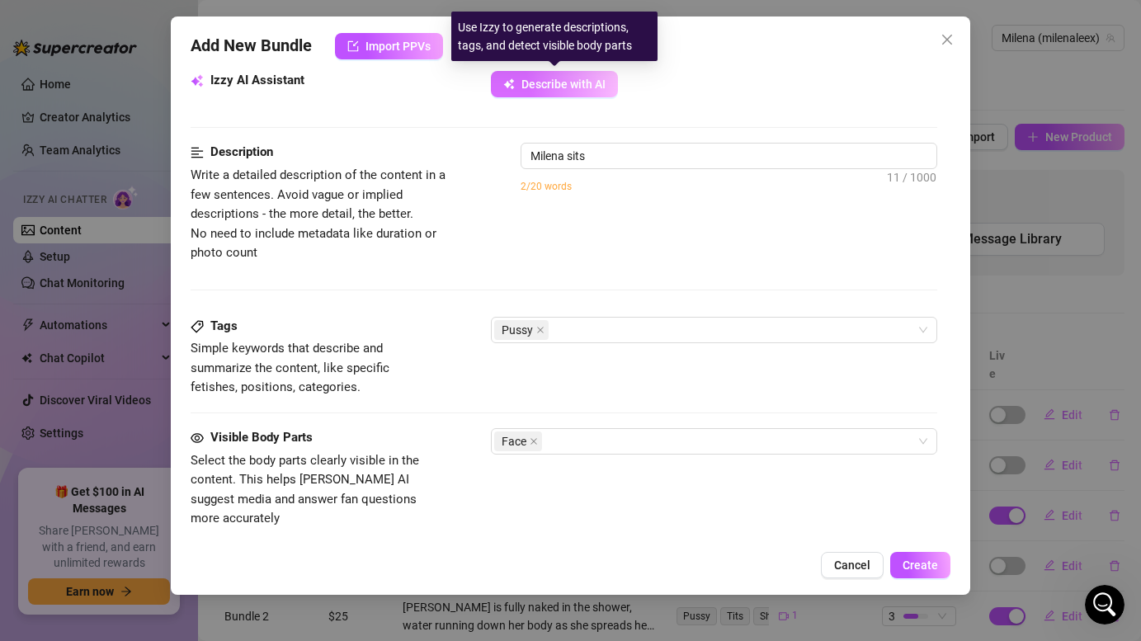
type textarea "Milena sits on"
type textarea "Milena sits on the"
type textarea "Milena sits on the floor"
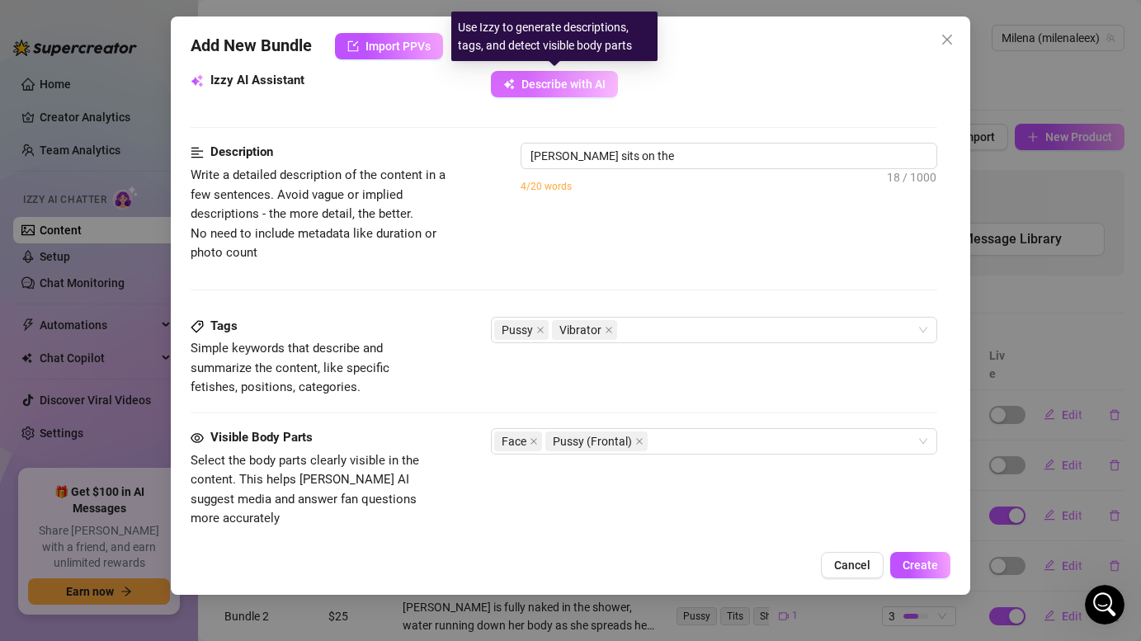
type textarea "Milena sits on the floor"
type textarea "Milena sits on the floor in"
type textarea "Milena sits on the floor in a"
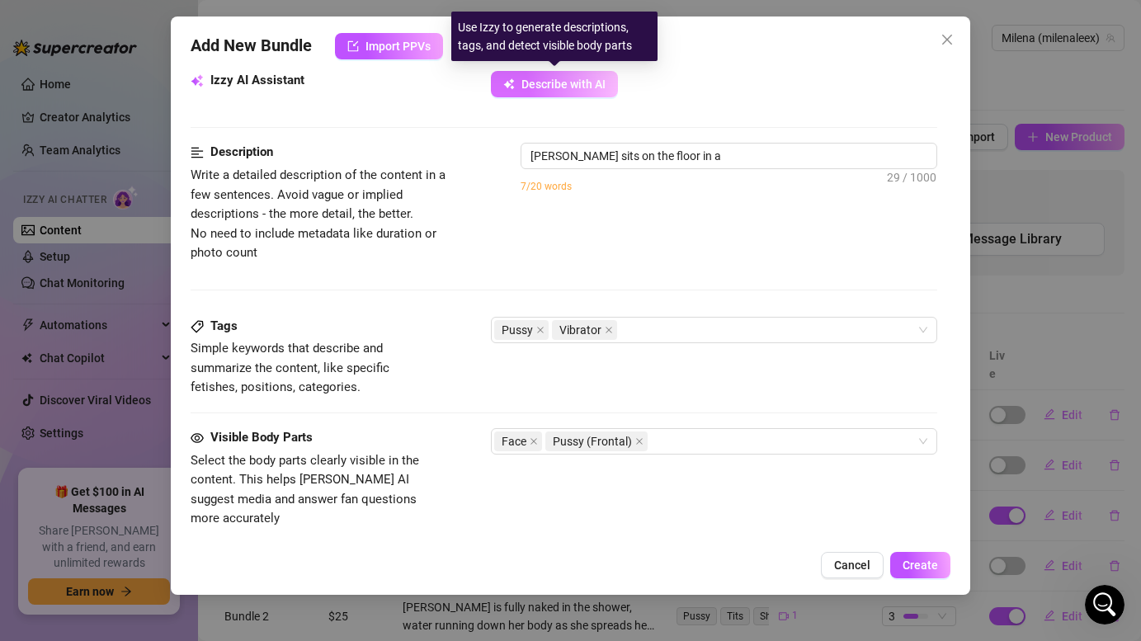
type textarea "Milena sits on the floor in a loose"
type textarea "Milena sits on the floor in a loose grey"
type textarea "Milena sits on the floor in a loose grey sweater,"
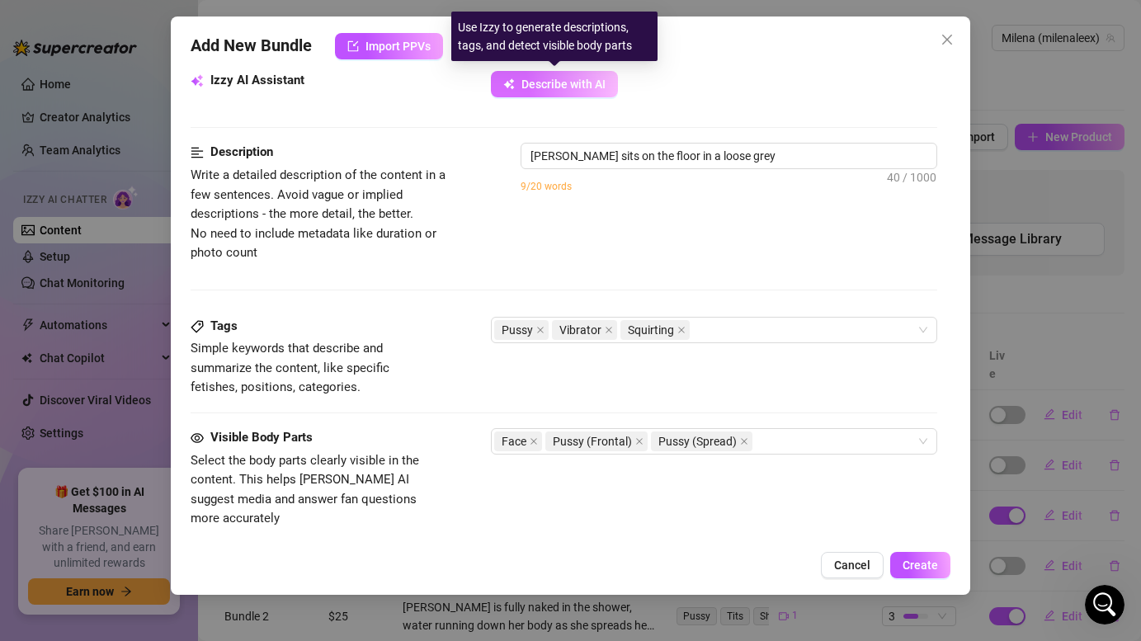
type textarea "Milena sits on the floor in a loose grey sweater,"
type textarea "Milena sits on the floor in a loose grey sweater, legs"
type textarea "Milena sits on the floor in a loose grey sweater, legs spread"
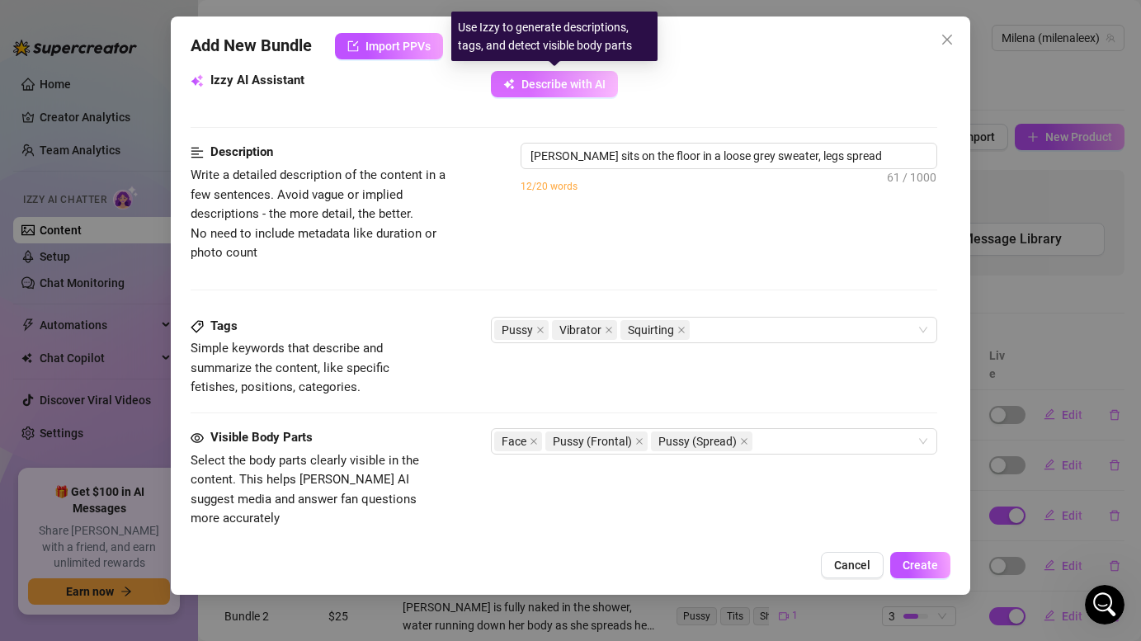
type textarea "Milena sits on the floor in a loose grey sweater, legs spread wide,"
type textarea "Milena sits on the floor in a loose grey sweater, legs spread wide, fully"
type textarea "Milena sits on the floor in a loose grey sweater, legs spread wide, fully expos…"
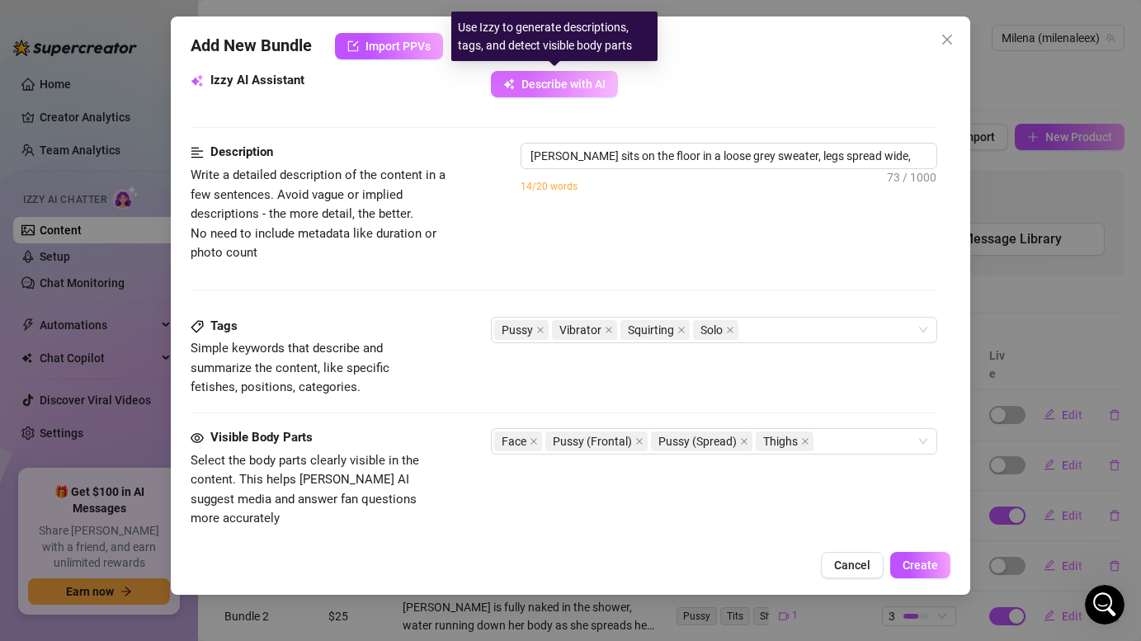
type textarea "Milena sits on the floor in a loose grey sweater, legs spread wide, fully expos…"
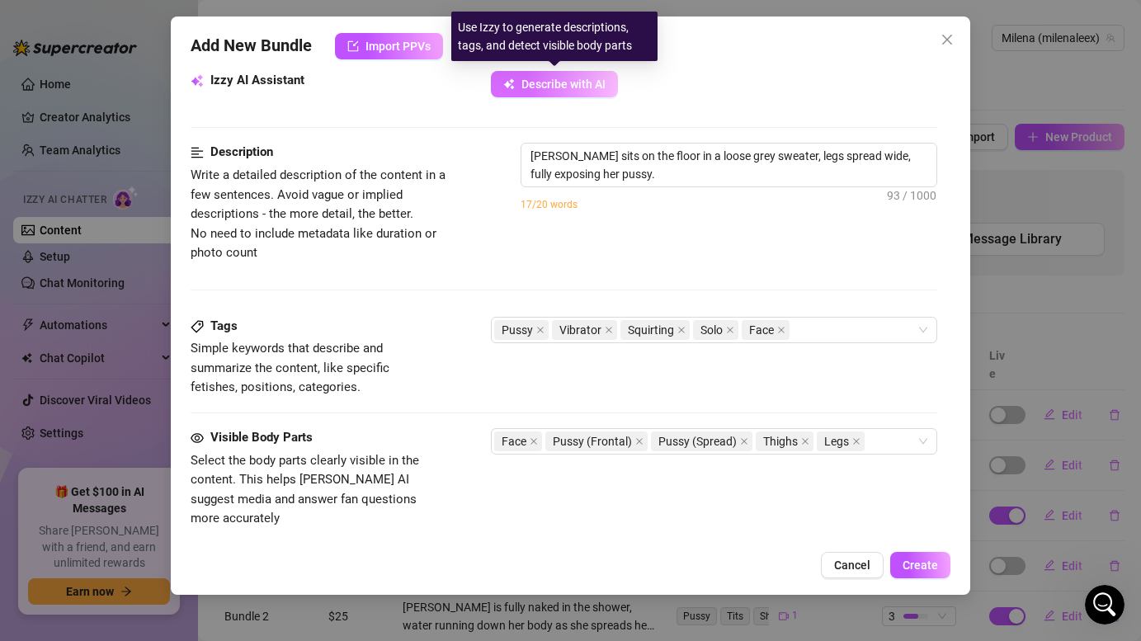
type textarea "Milena sits on the floor in a loose grey sweater, legs spread wide, fully expos…"
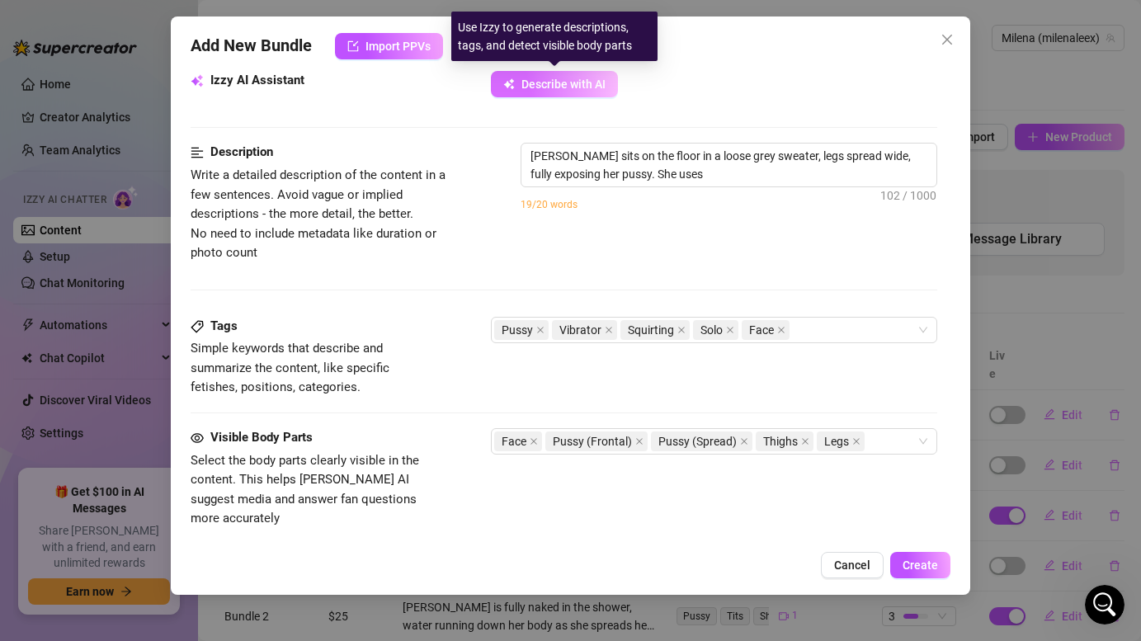
type textarea "Milena sits on the floor in a loose grey sweater, legs spread wide, fully expos…"
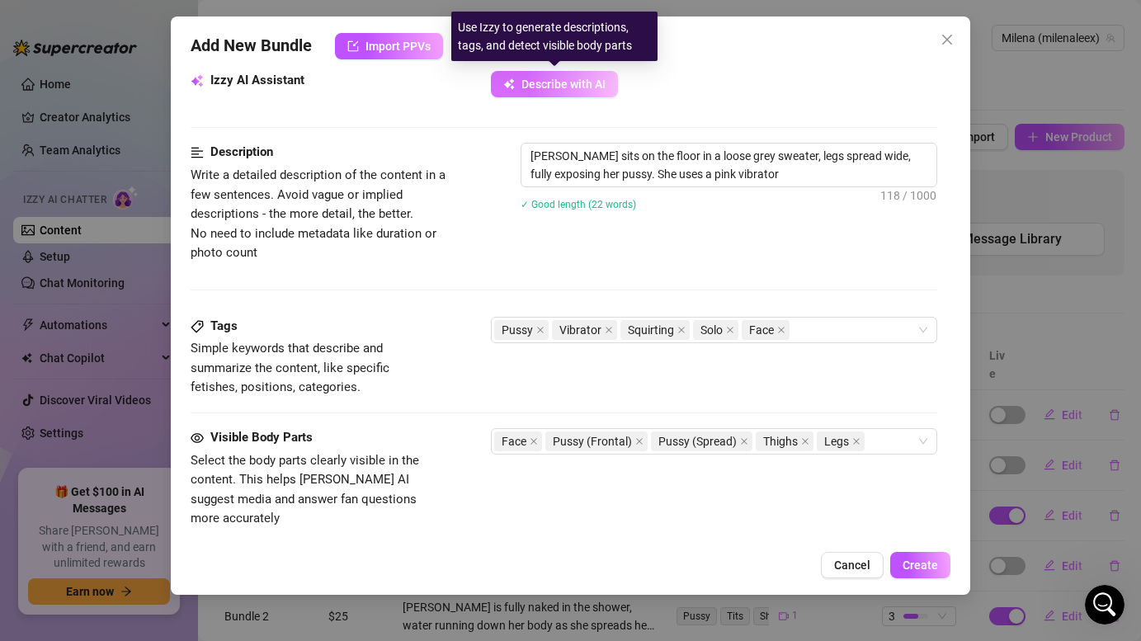
type textarea "Milena sits on the floor in a loose grey sweater, legs spread wide, fully expos…"
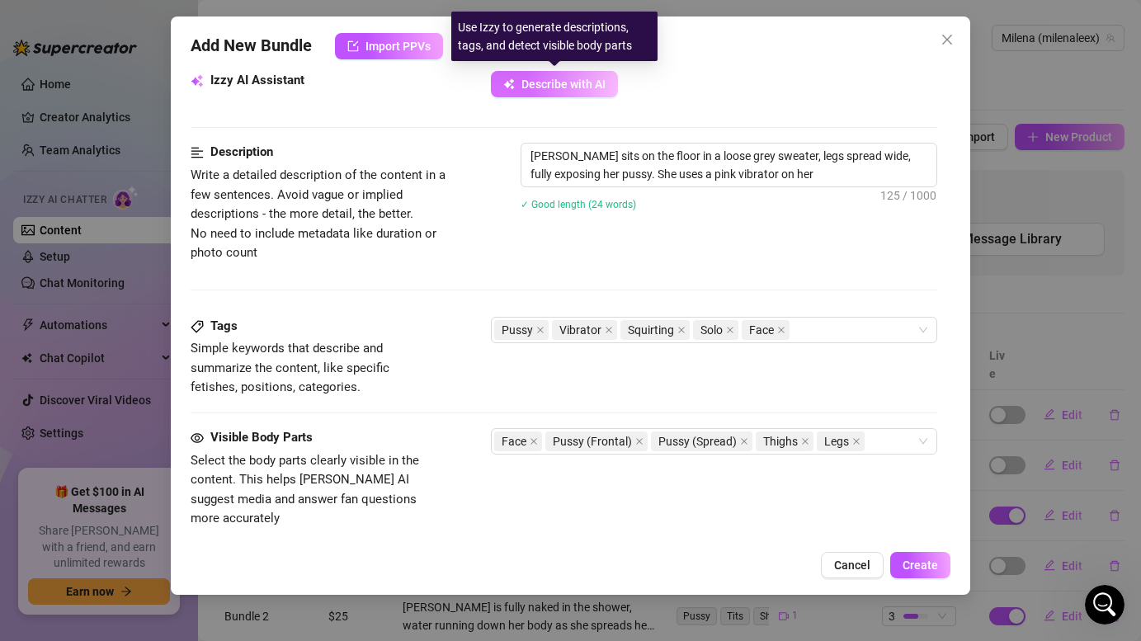
type textarea "Milena sits on the floor in a loose grey sweater, legs spread wide, fully expos…"
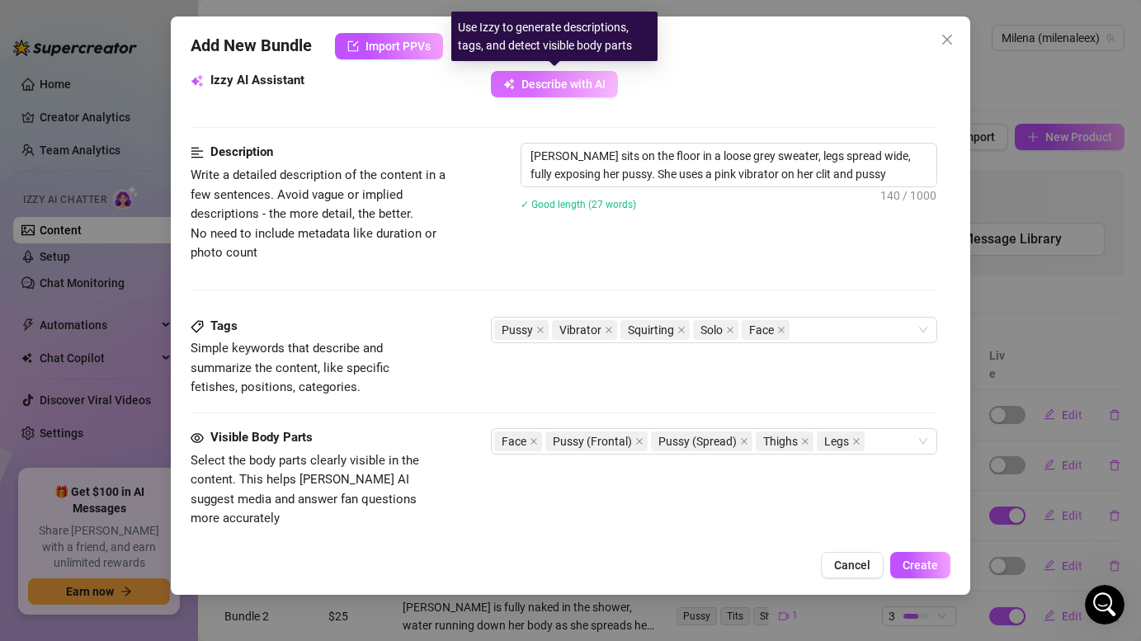
type textarea "Milena sits on the floor in a loose grey sweater, legs spread wide, fully expos…"
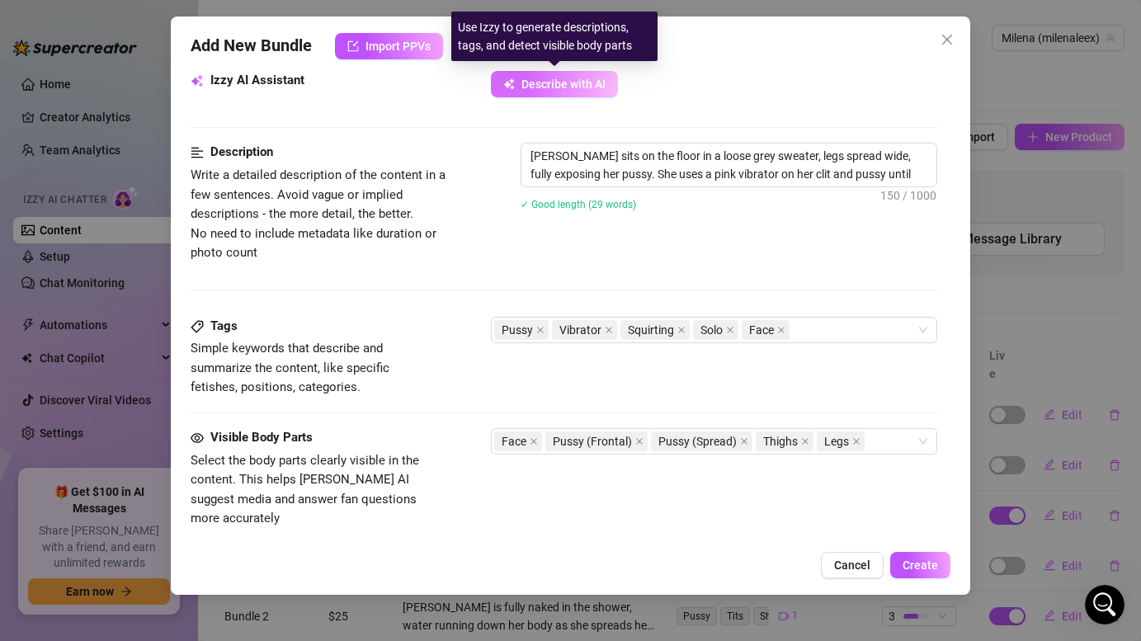
type textarea "Milena sits on the floor in a loose grey sweater, legs spread wide, fully expos…"
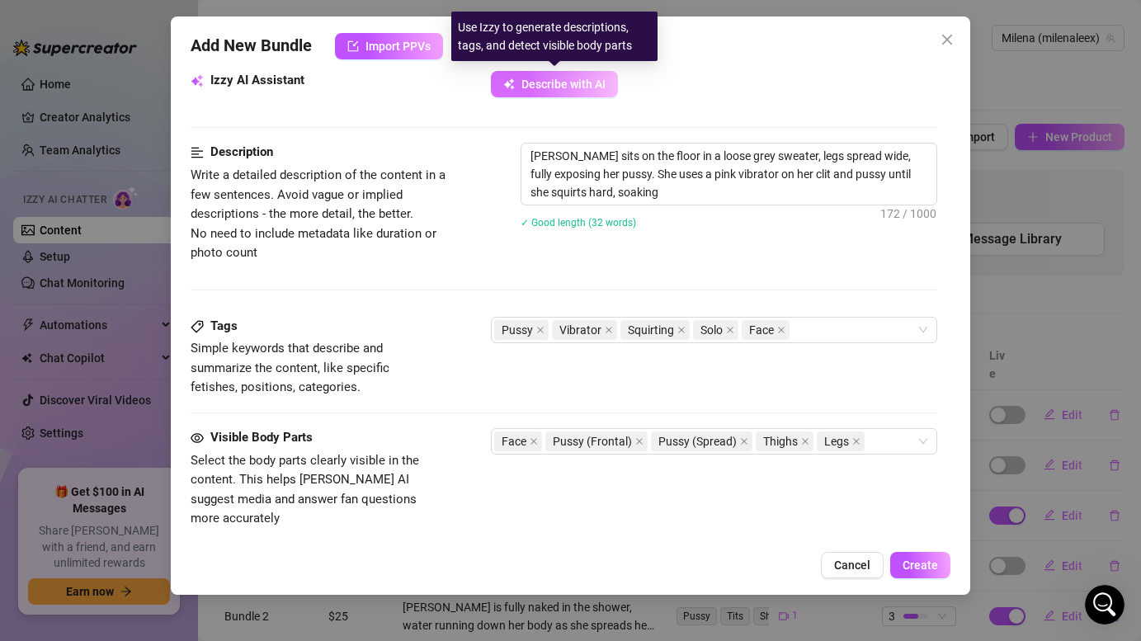
type textarea "Milena sits on the floor in a loose grey sweater, legs spread wide, fully expos…"
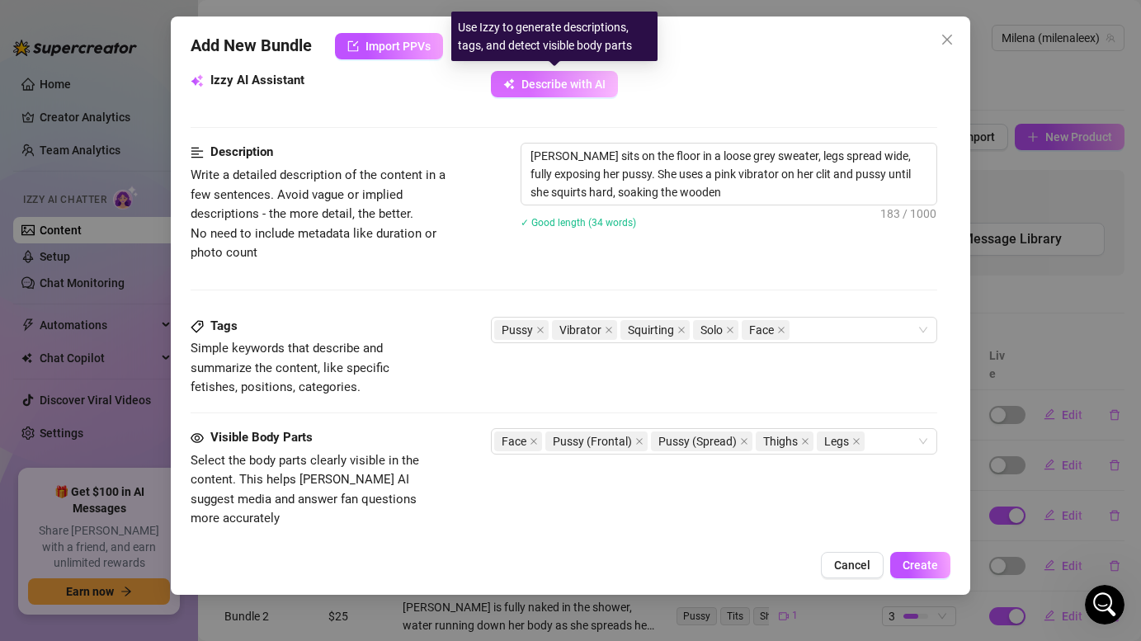
type textarea "Milena sits on the floor in a loose grey sweater, legs spread wide, fully expos…"
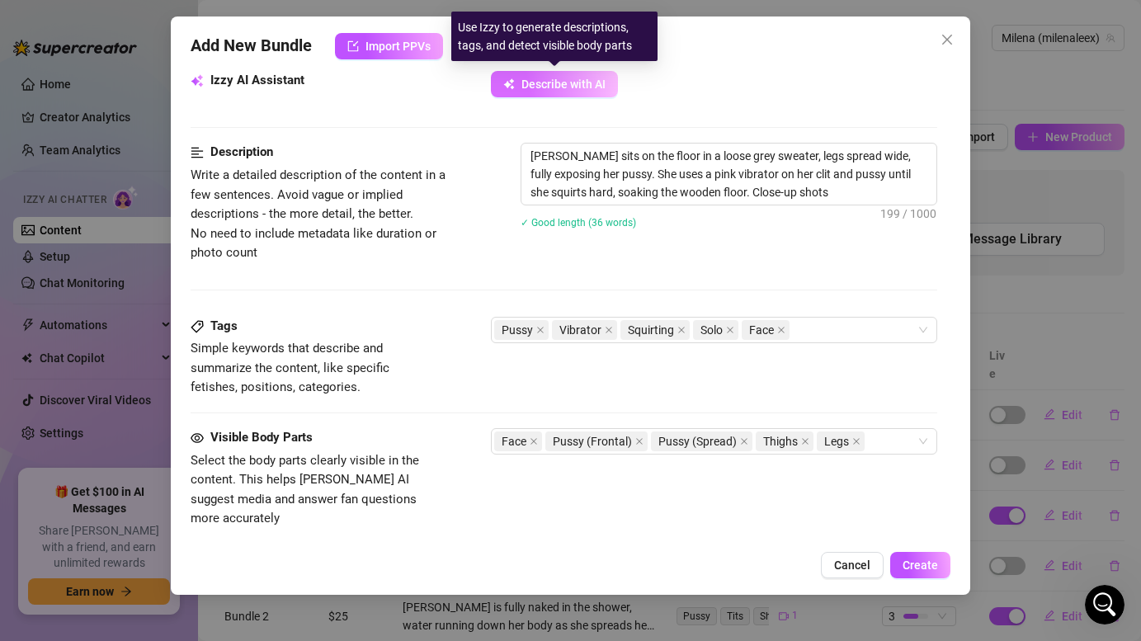
type textarea "Milena sits on the floor in a loose grey sweater, legs spread wide, fully expos…"
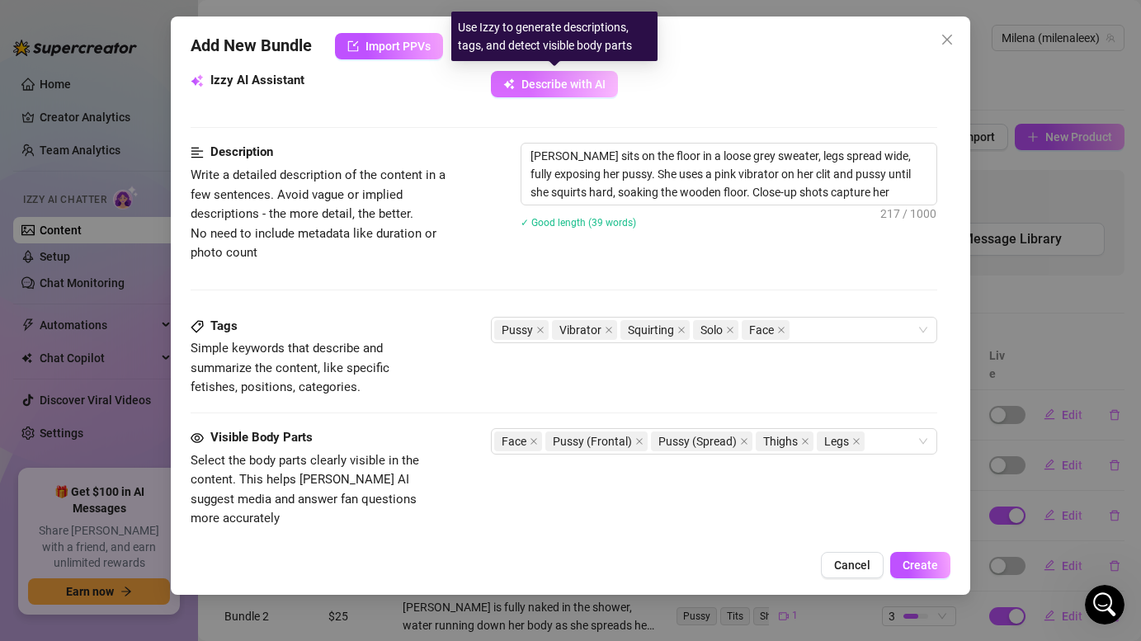
type textarea "Milena sits on the floor in a loose grey sweater, legs spread wide, fully expos…"
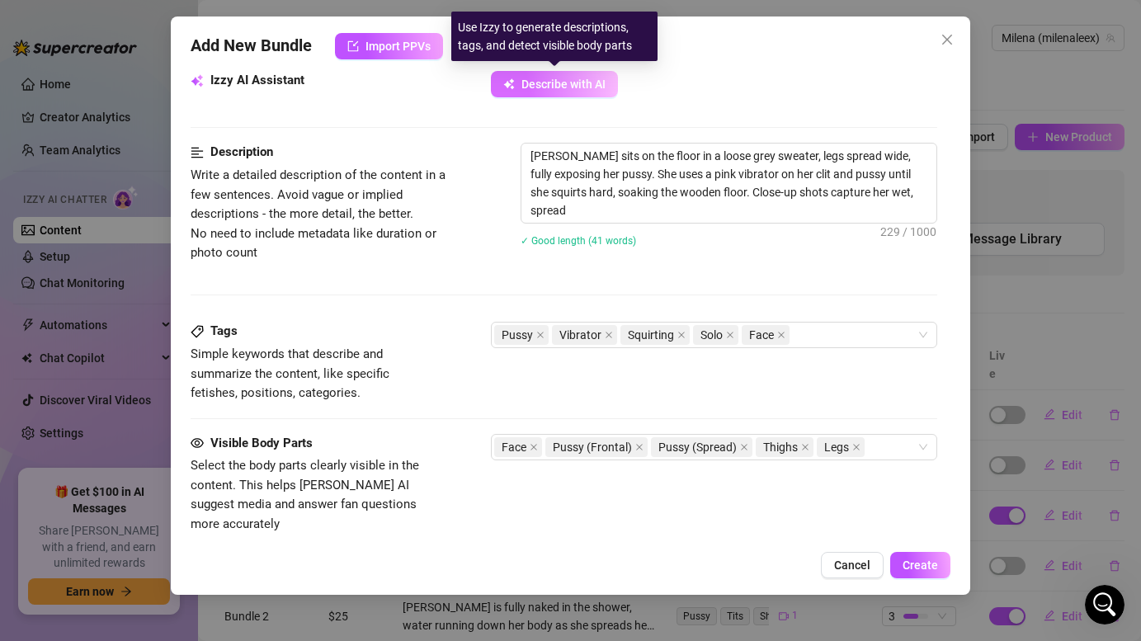
type textarea "Milena sits on the floor in a loose grey sweater, legs spread wide, fully expos…"
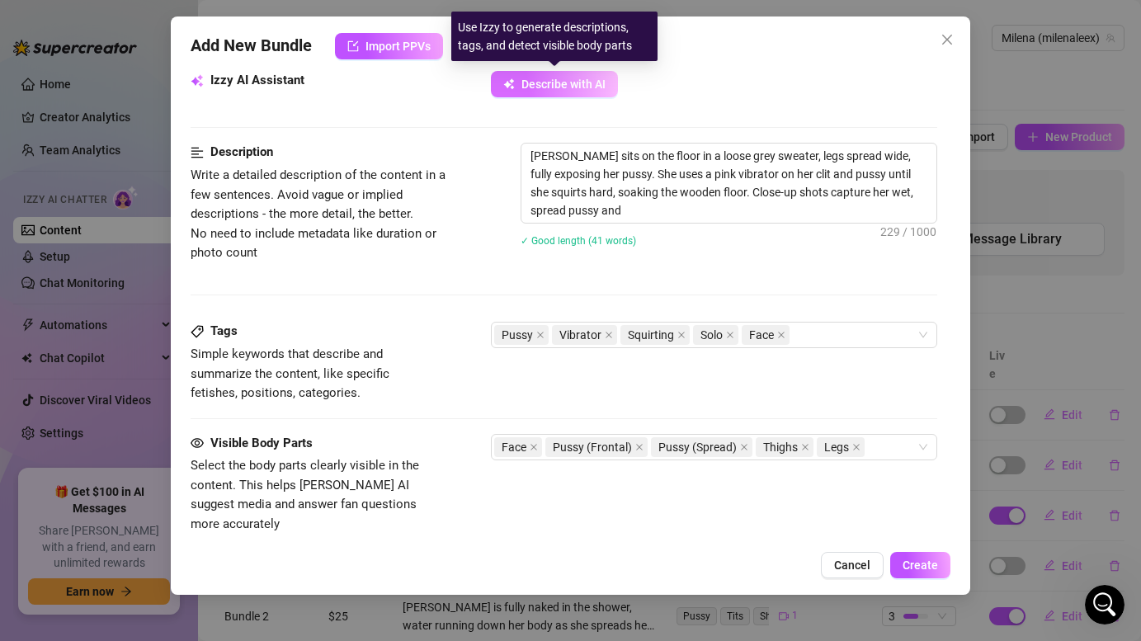
type textarea "Milena sits on the floor in a loose grey sweater, legs spread wide, fully expos…"
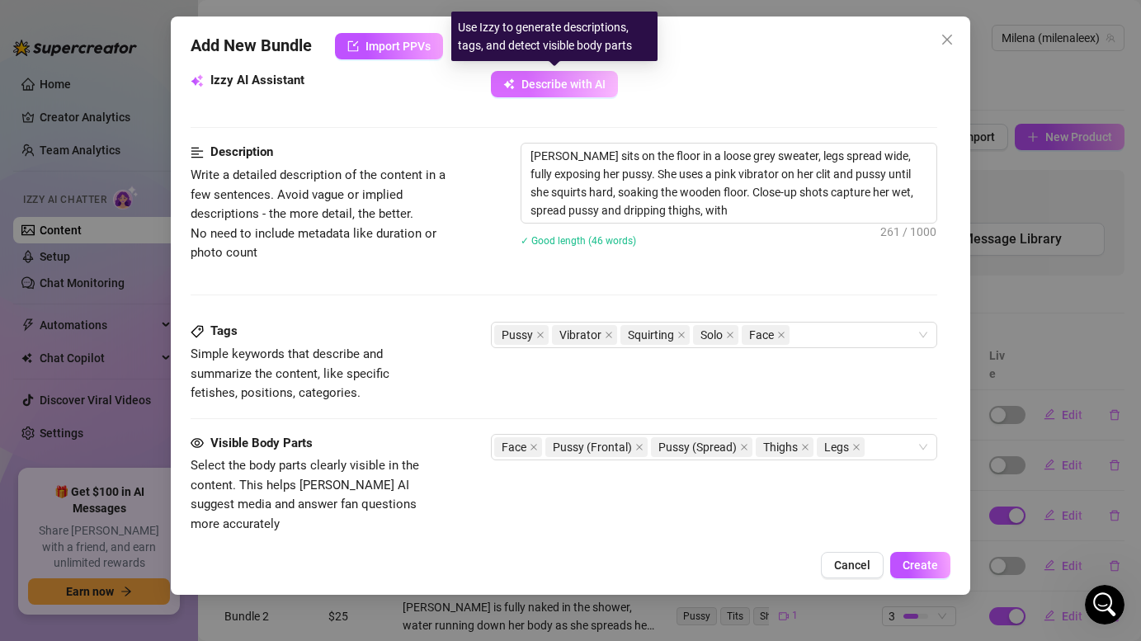
type textarea "Milena sits on the floor in a loose grey sweater, legs spread wide, fully expos…"
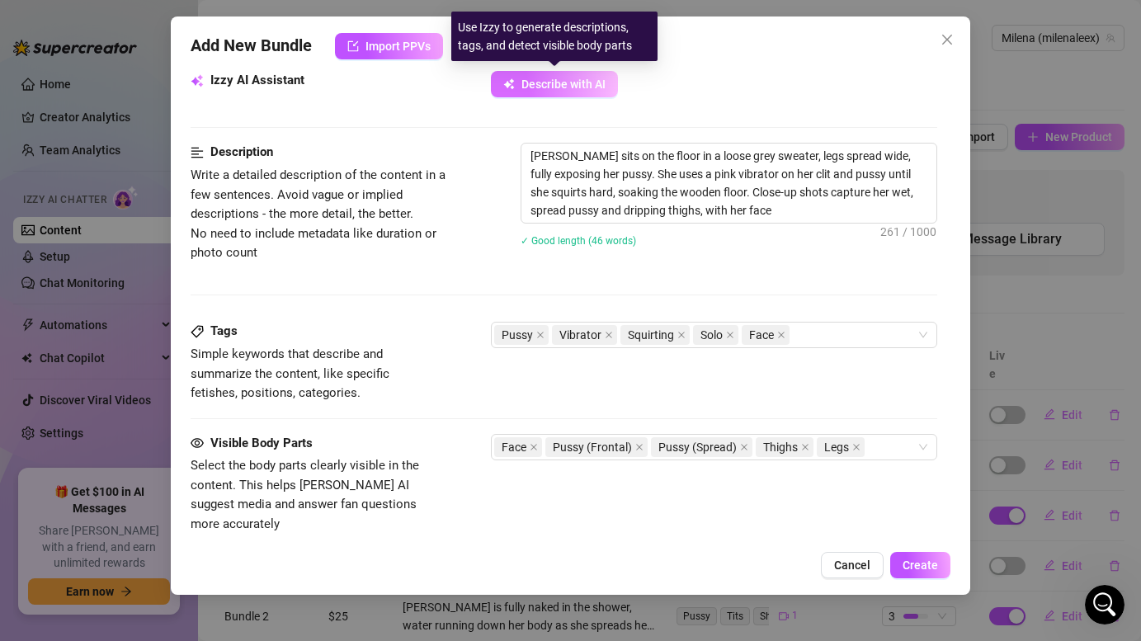
type textarea "Milena sits on the floor in a loose grey sweater, legs spread wide, fully expos…"
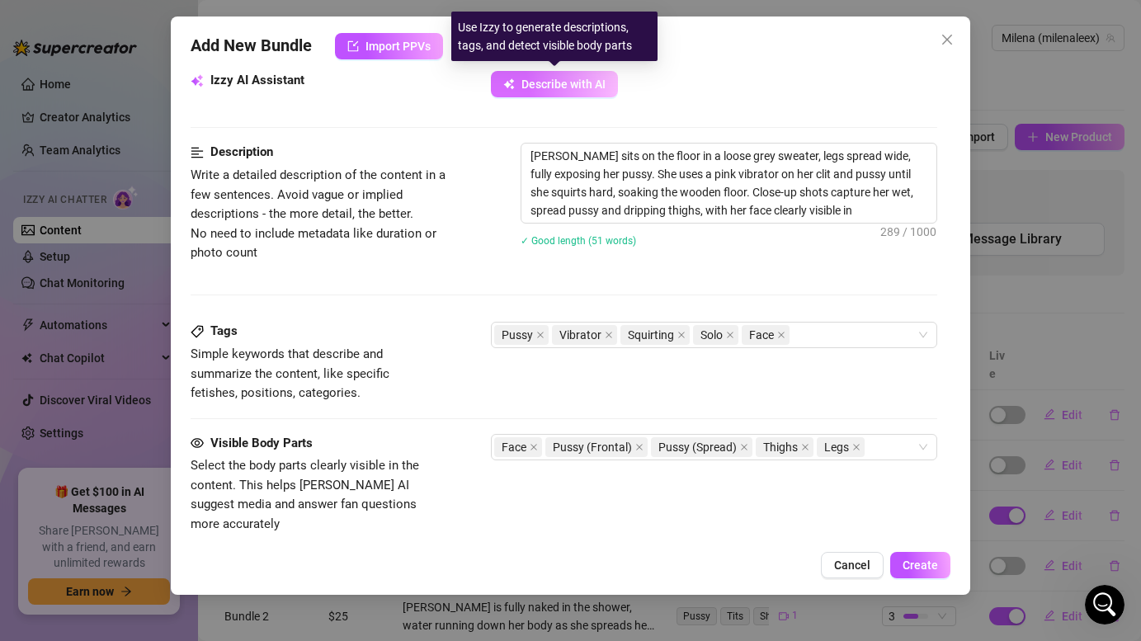
type textarea "Milena sits on the floor in a loose grey sweater, legs spread wide, fully expos…"
type textarea "[PERSON_NAME] sits on the floor in a loose grey sweater, legs spread wide, full…"
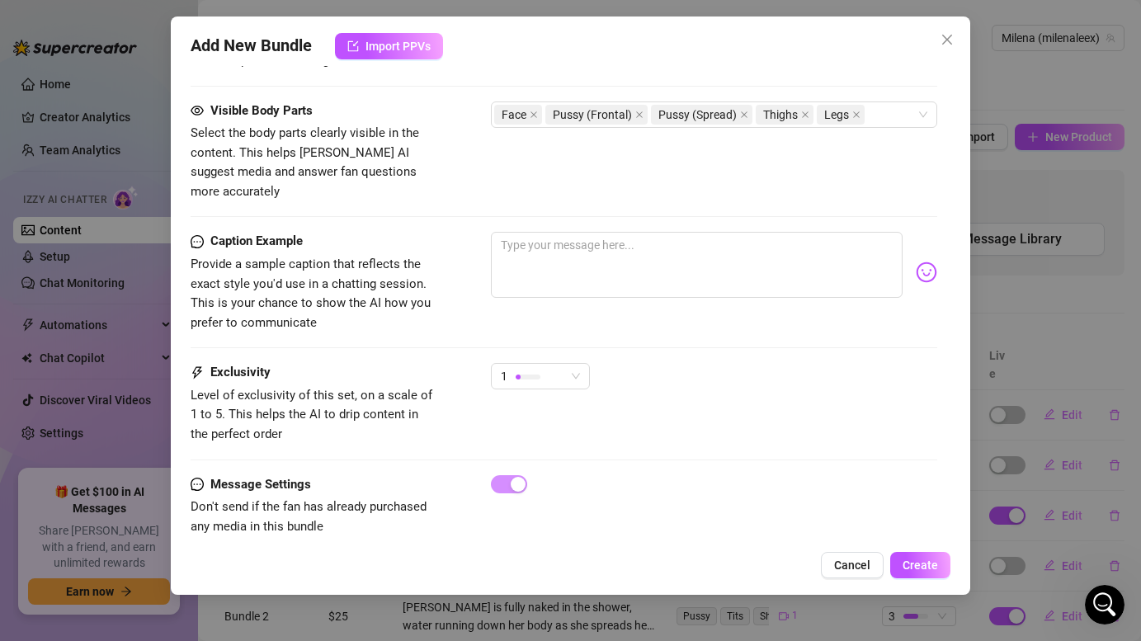
scroll to position [957, 0]
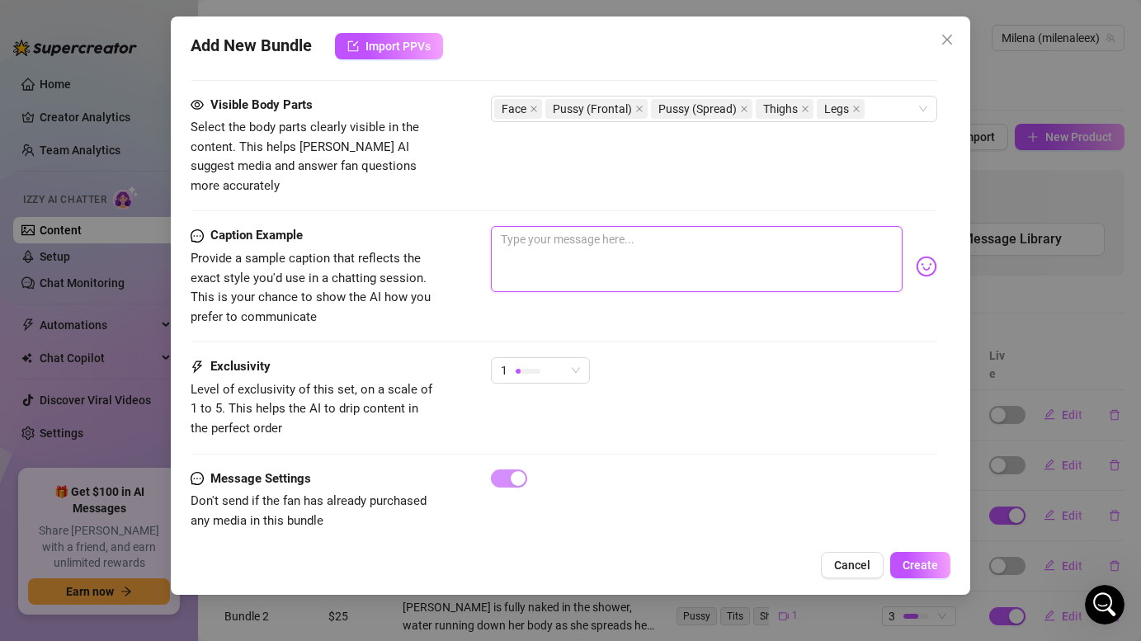
click at [610, 238] on textarea at bounding box center [696, 259] width 411 height 66
type textarea "O"
type textarea "OM"
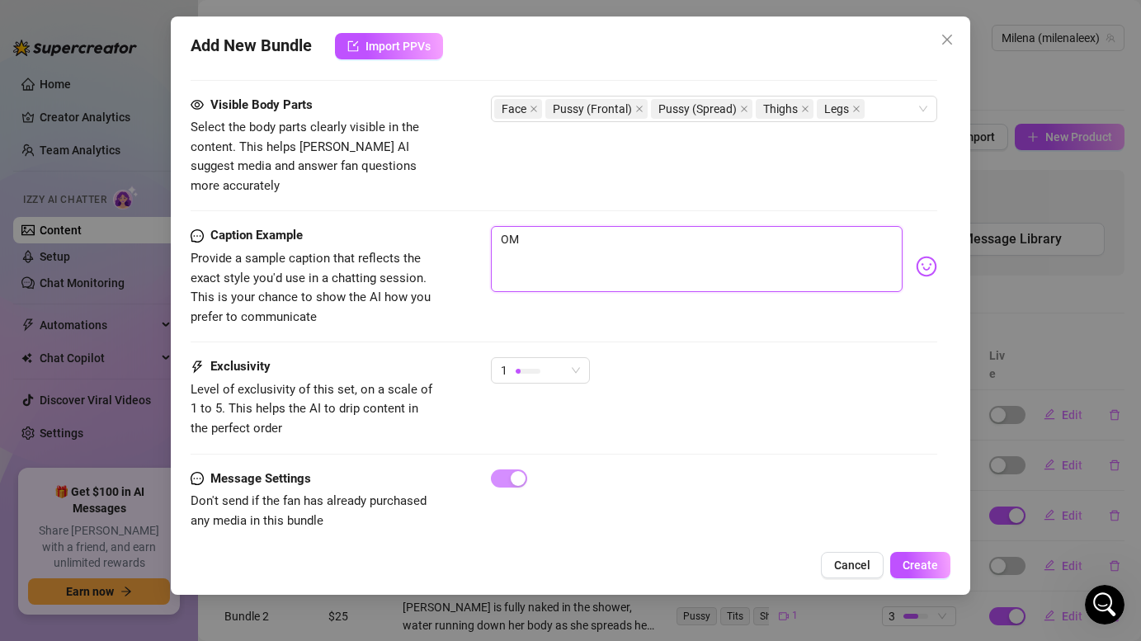
type textarea "OMG"
type textarea "OMG t"
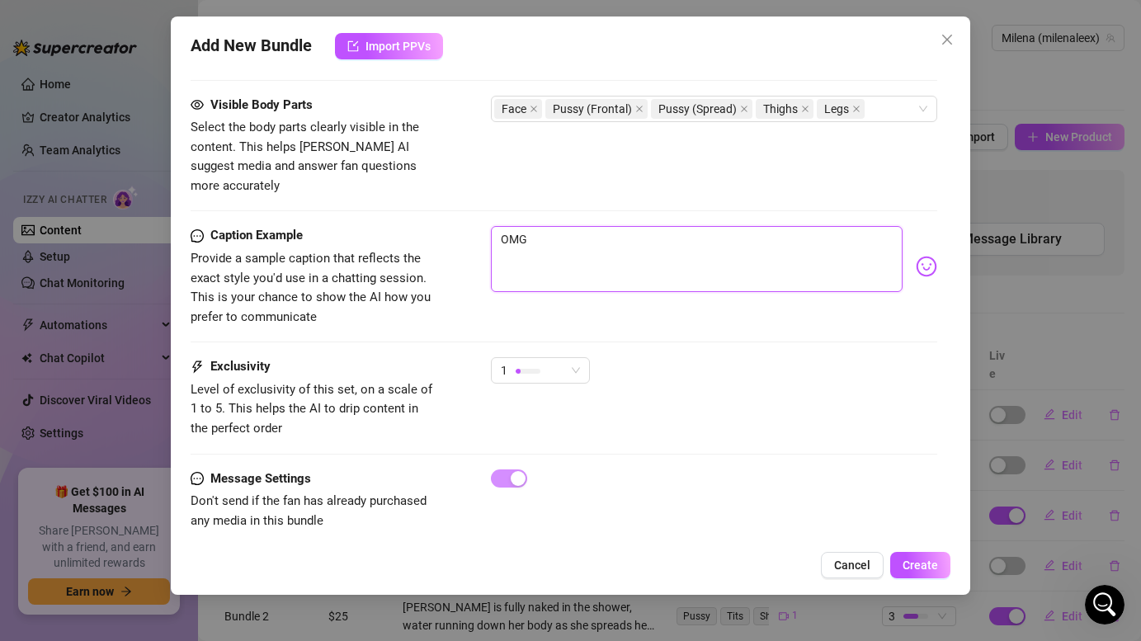
type textarea "OMG t"
type textarea "OMG th"
type textarea "OMG tha"
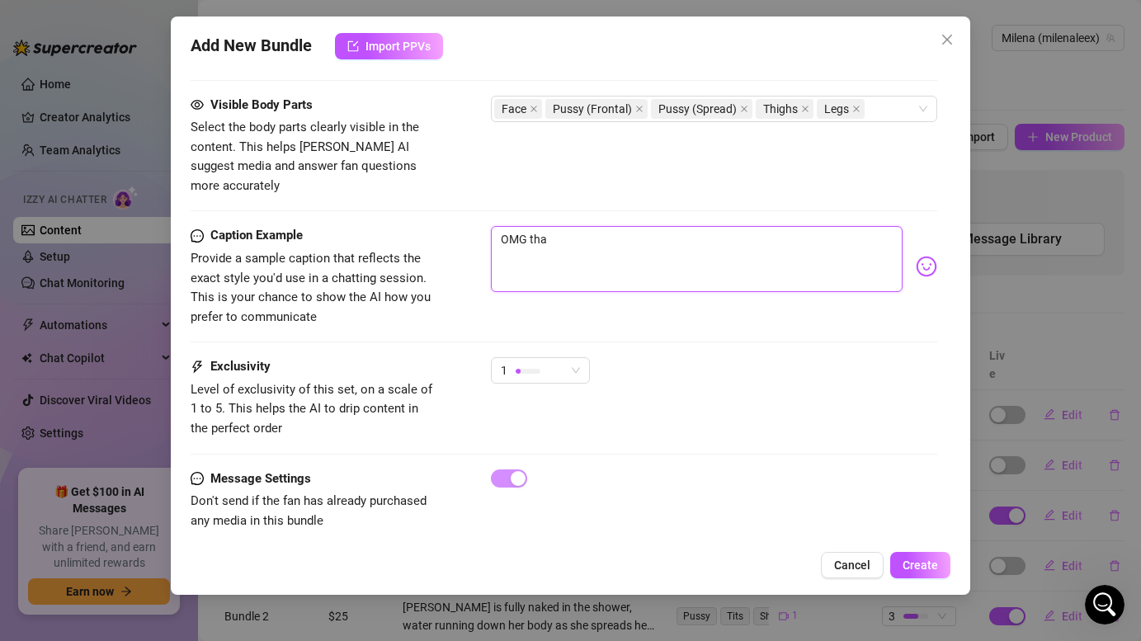
type textarea "OMG that"
type textarea "OMG that w"
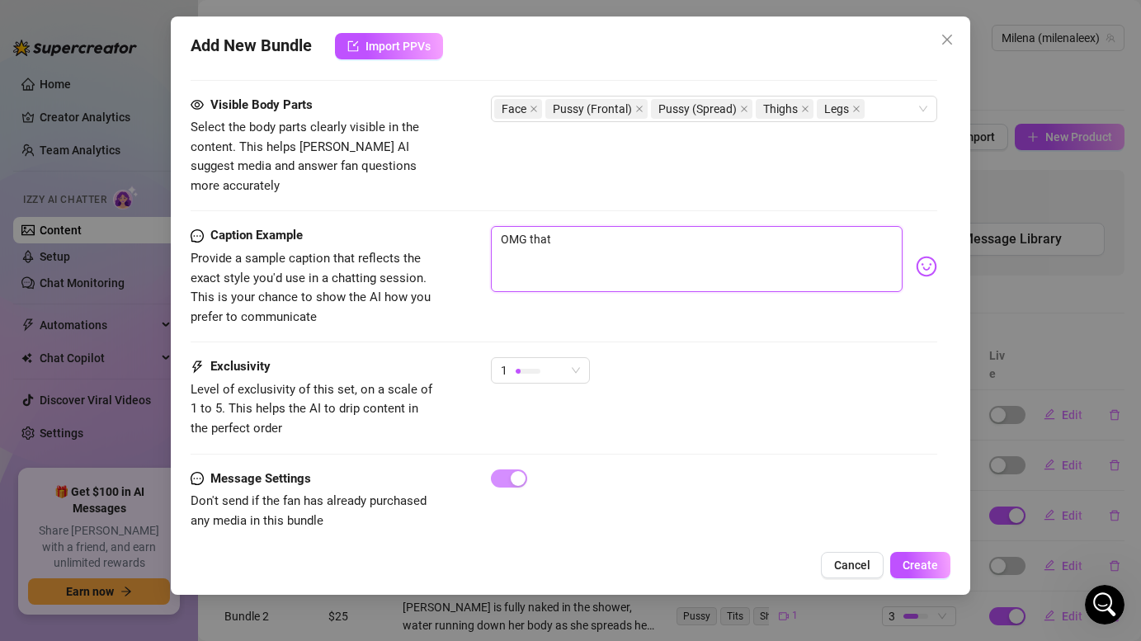
type textarea "OMG that w"
type textarea "OMG that wa"
type textarea "OMG that was"
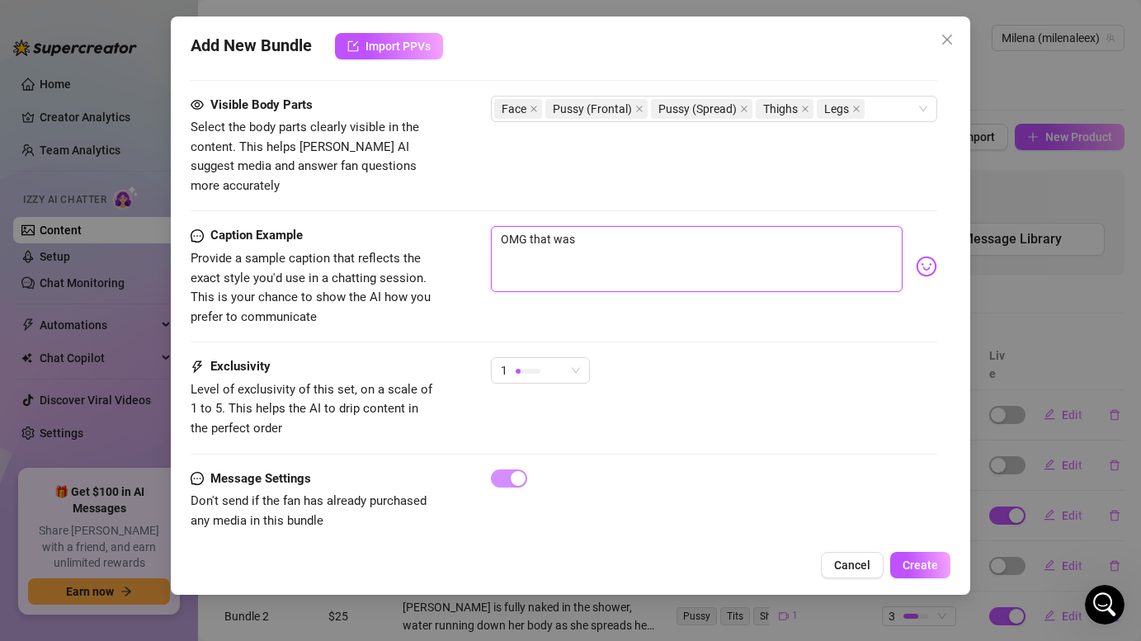
type textarea "OMG that was"
type textarea "OMG that was h"
type textarea "OMG that was ho"
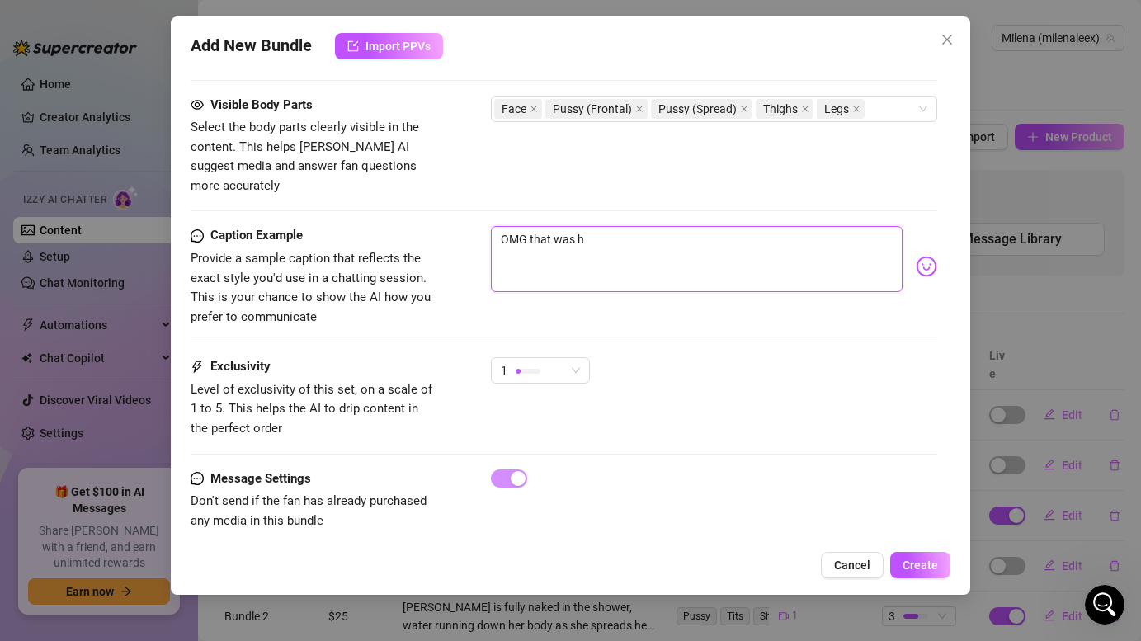
type textarea "OMG that was ho"
type textarea "OMG that was hot"
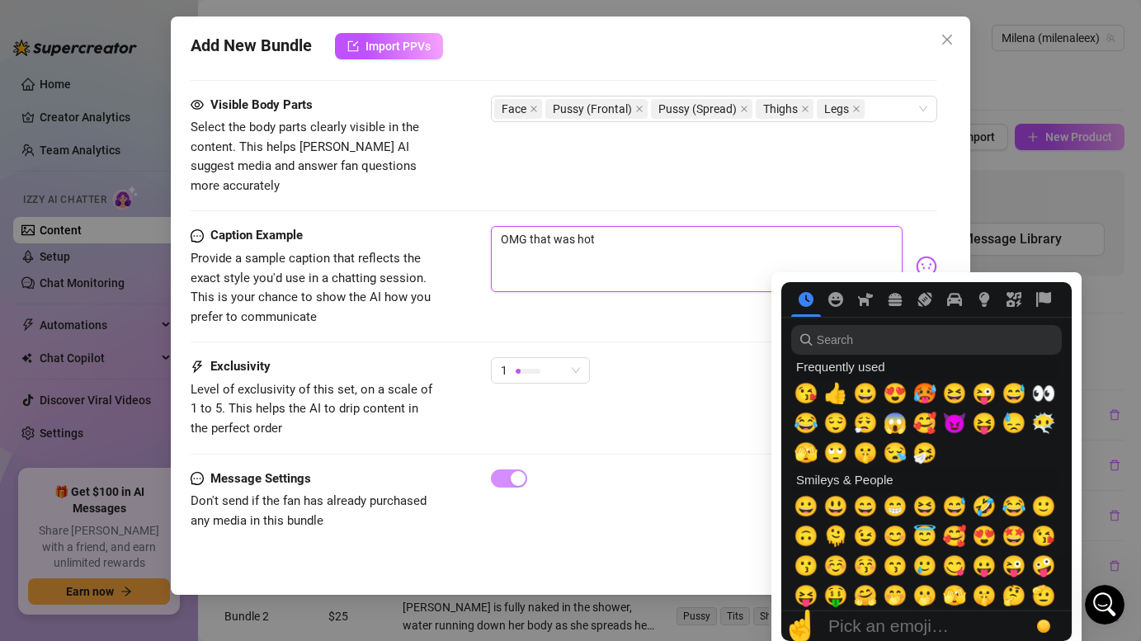
type textarea "OMG that was hot"
click at [921, 256] on img at bounding box center [926, 266] width 21 height 21
click at [926, 394] on span "🥵" at bounding box center [924, 393] width 25 height 23
type textarea "OMG that was hot 🥵"
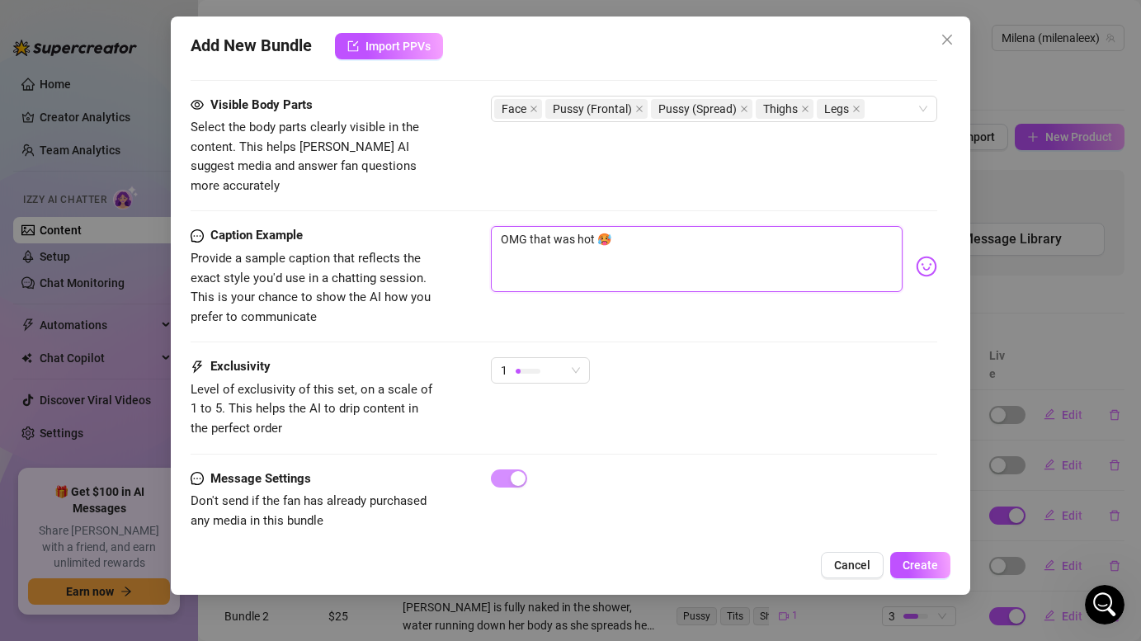
type textarea "OMG that was hot 🥵"
click at [680, 290] on div "Caption Example Provide a sample caption that reflects the exact style you'd us…" at bounding box center [564, 276] width 746 height 101
click at [551, 358] on div "1" at bounding box center [533, 370] width 64 height 25
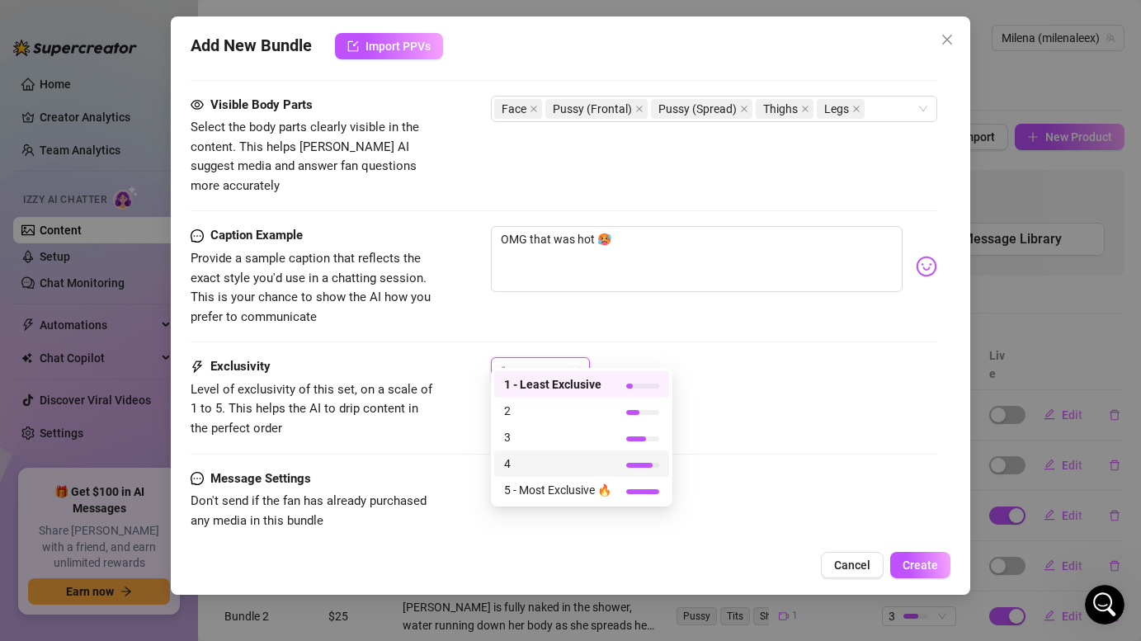
click at [575, 459] on span "4" at bounding box center [557, 464] width 107 height 18
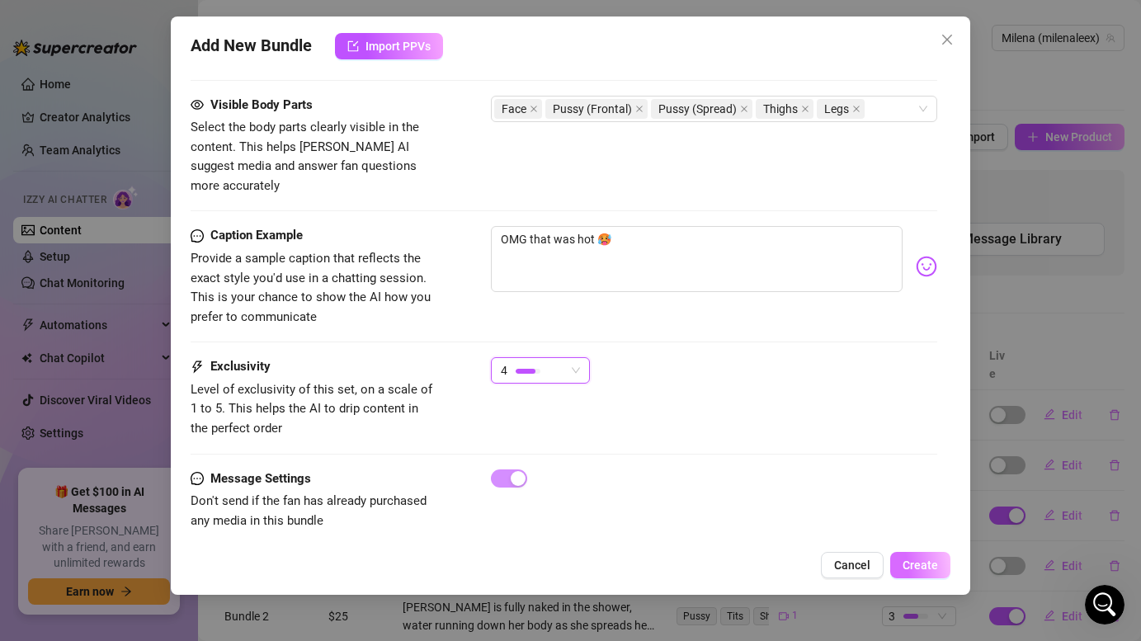
click at [935, 571] on span "Create" at bounding box center [920, 565] width 35 height 13
click at [913, 563] on span "Create" at bounding box center [920, 565] width 35 height 13
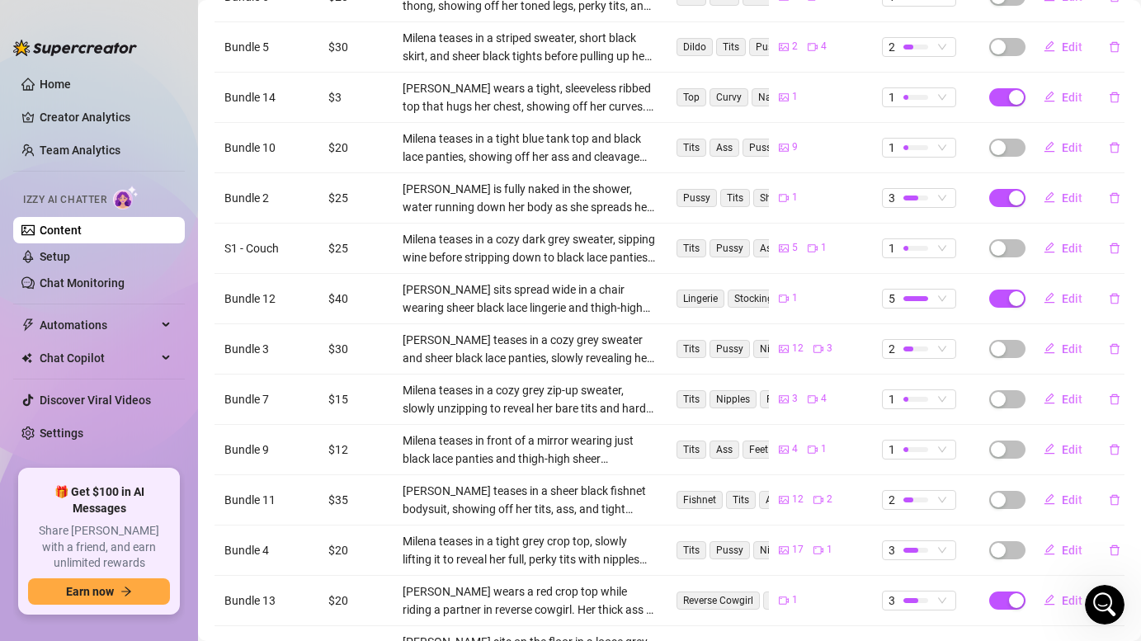
scroll to position [413, 0]
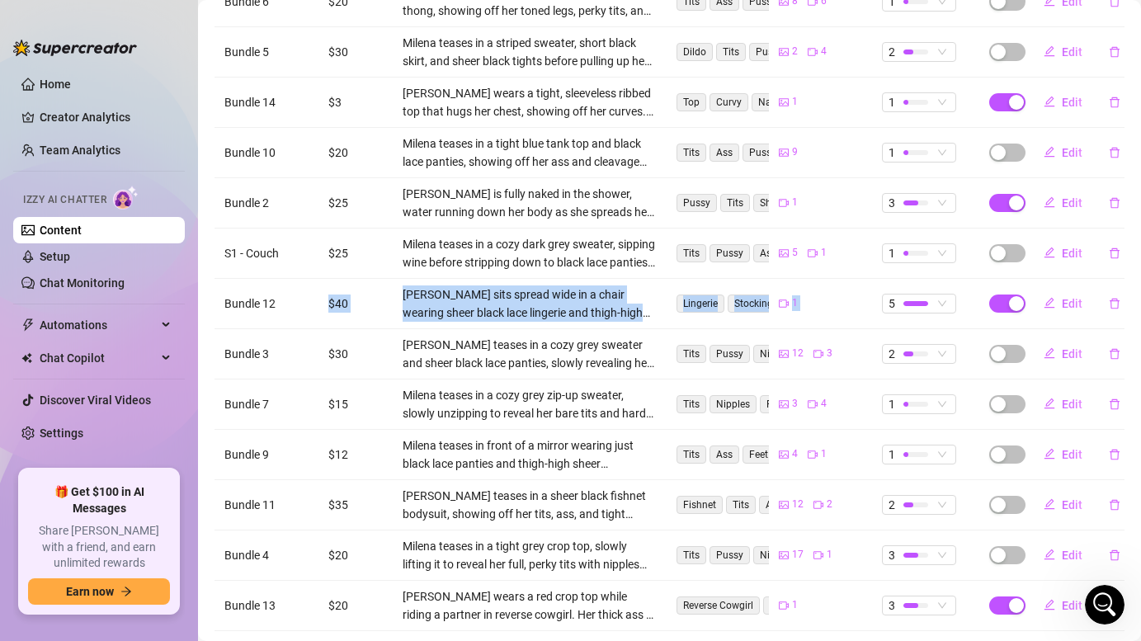
drag, startPoint x: 275, startPoint y: 288, endPoint x: 271, endPoint y: 314, distance: 26.7
click at [270, 314] on tbody "Bundle 6 $20 Milena teases in a loose grey sweater and black thong, showing off…" at bounding box center [669, 354] width 910 height 755
click at [290, 286] on td "Bundle 12" at bounding box center [266, 304] width 104 height 50
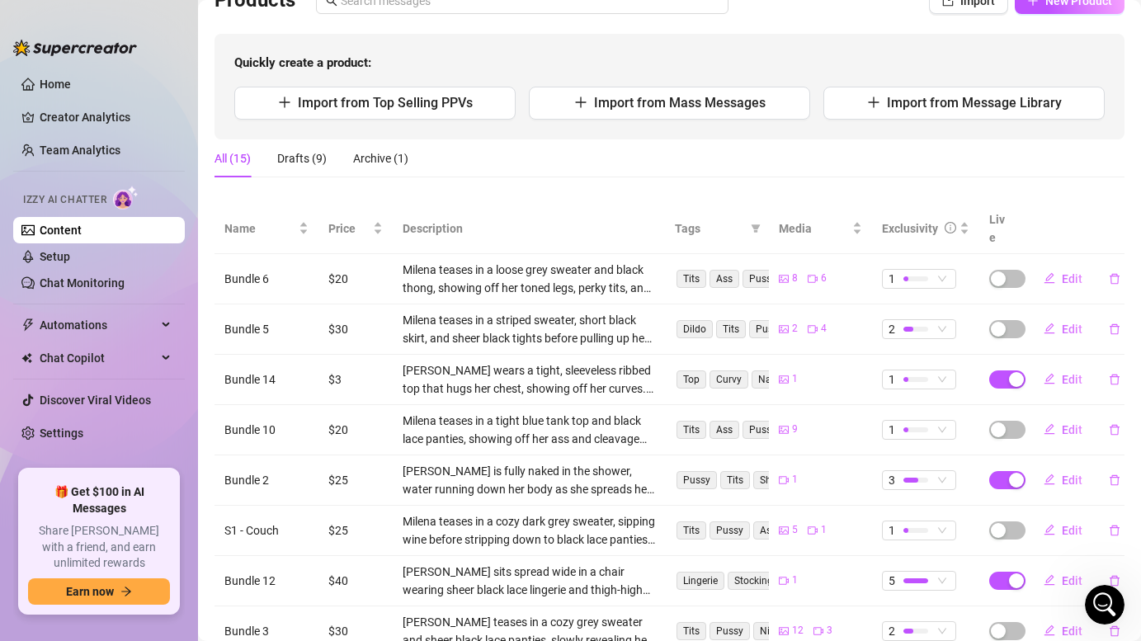
scroll to position [142, 0]
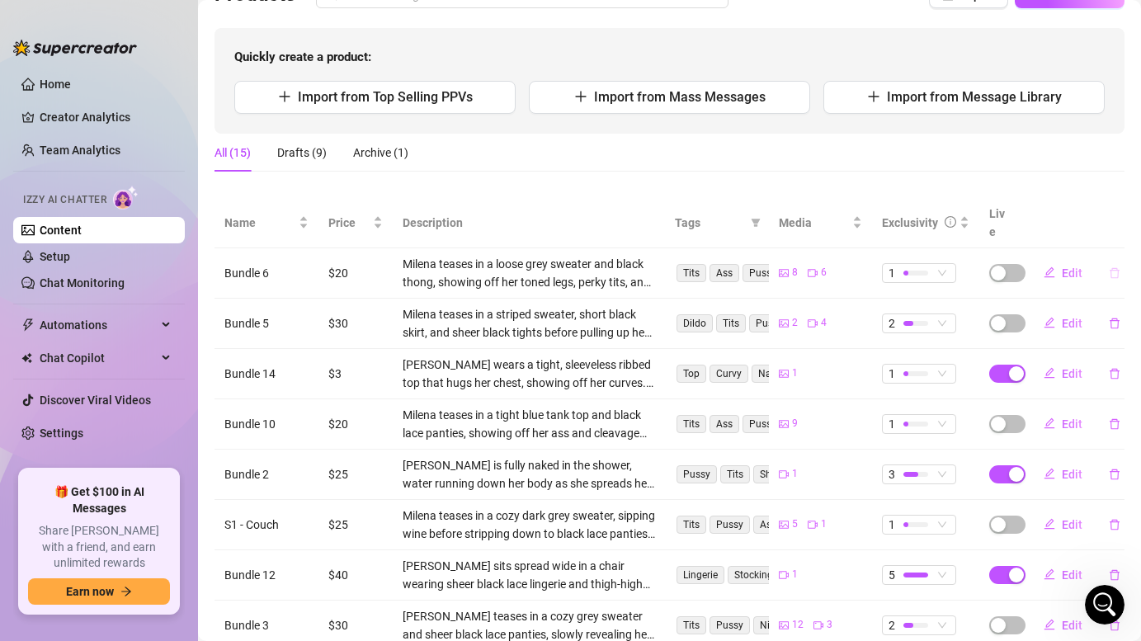
click at [1115, 267] on icon "delete" at bounding box center [1115, 273] width 12 height 12
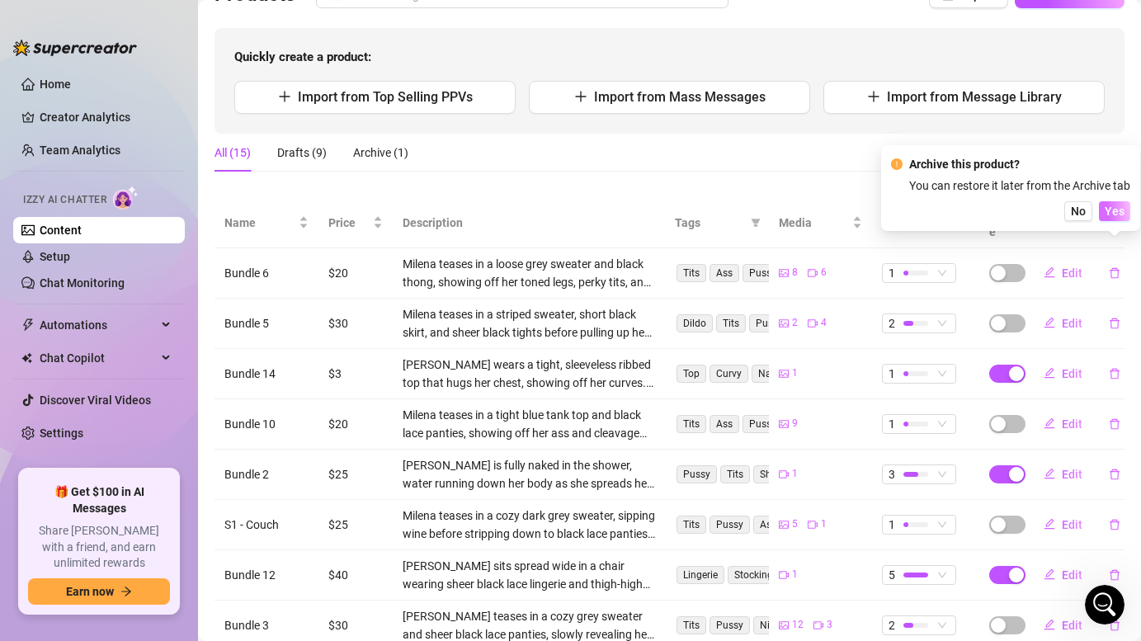
click at [1120, 213] on span "Yes" at bounding box center [1115, 211] width 20 height 13
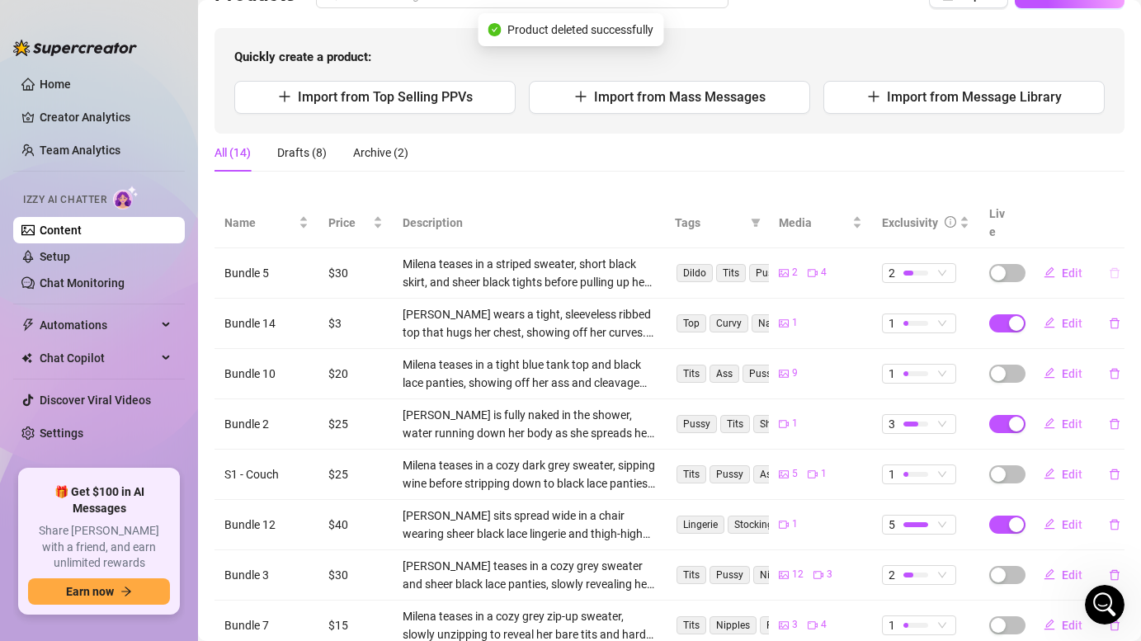
click at [1113, 267] on icon "delete" at bounding box center [1115, 273] width 12 height 12
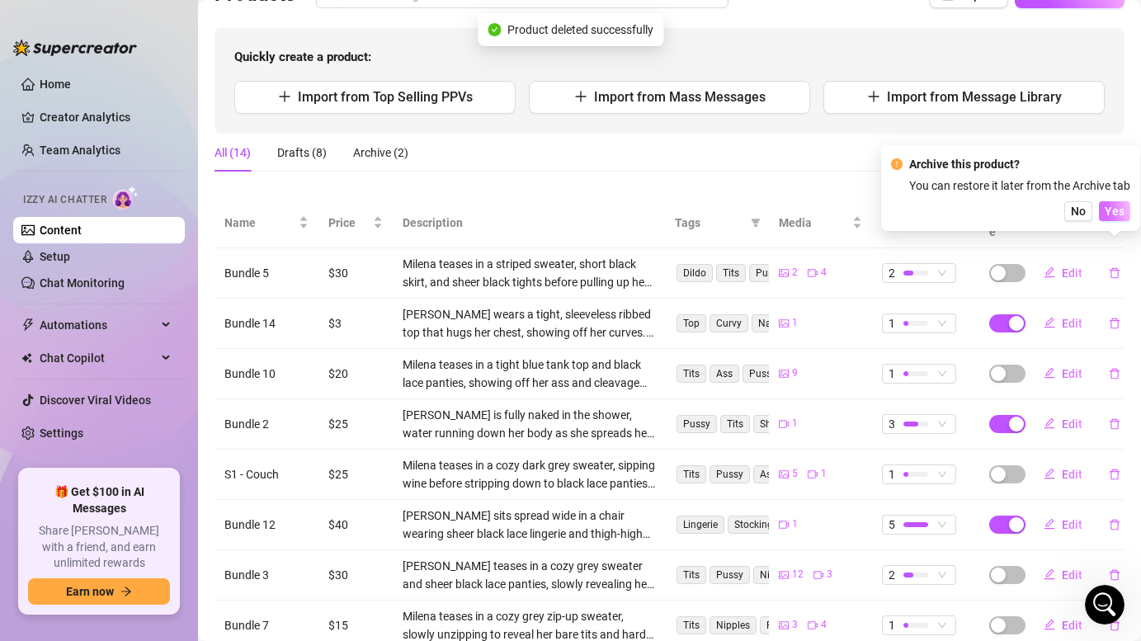
click at [1111, 207] on span "Yes" at bounding box center [1115, 211] width 20 height 13
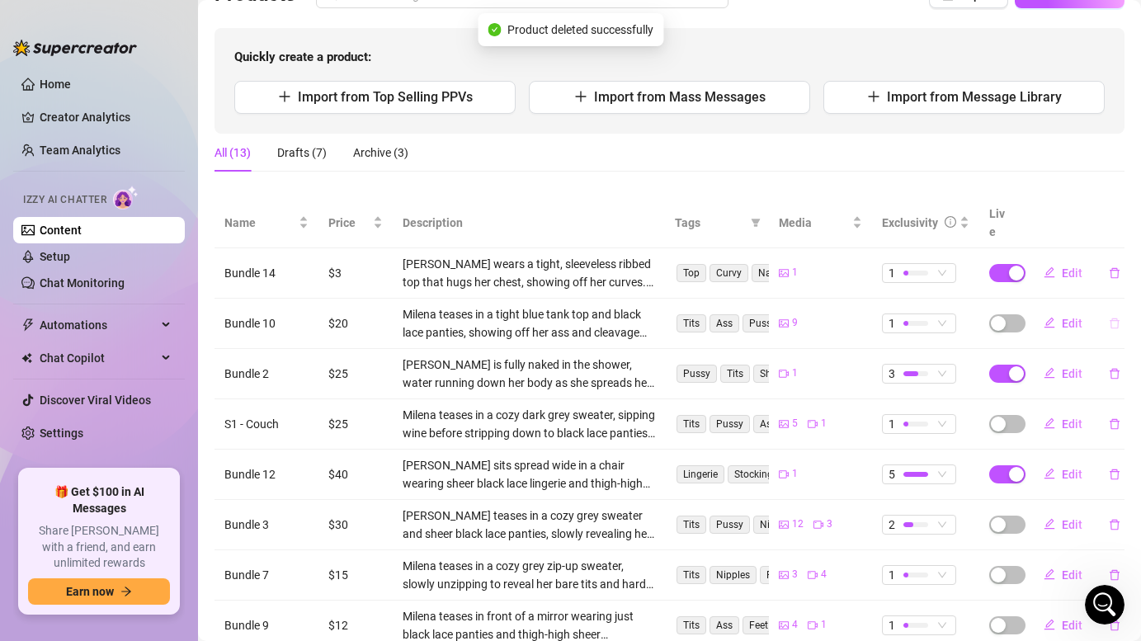
click at [1119, 318] on icon "delete" at bounding box center [1115, 324] width 12 height 12
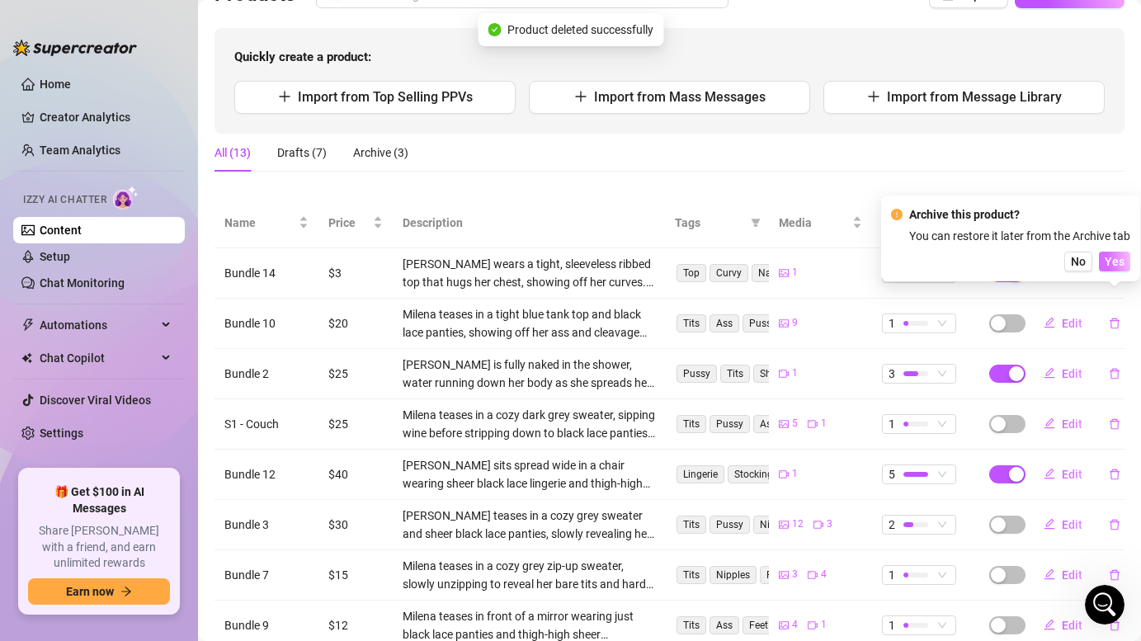
click at [1115, 265] on span "Yes" at bounding box center [1115, 261] width 20 height 13
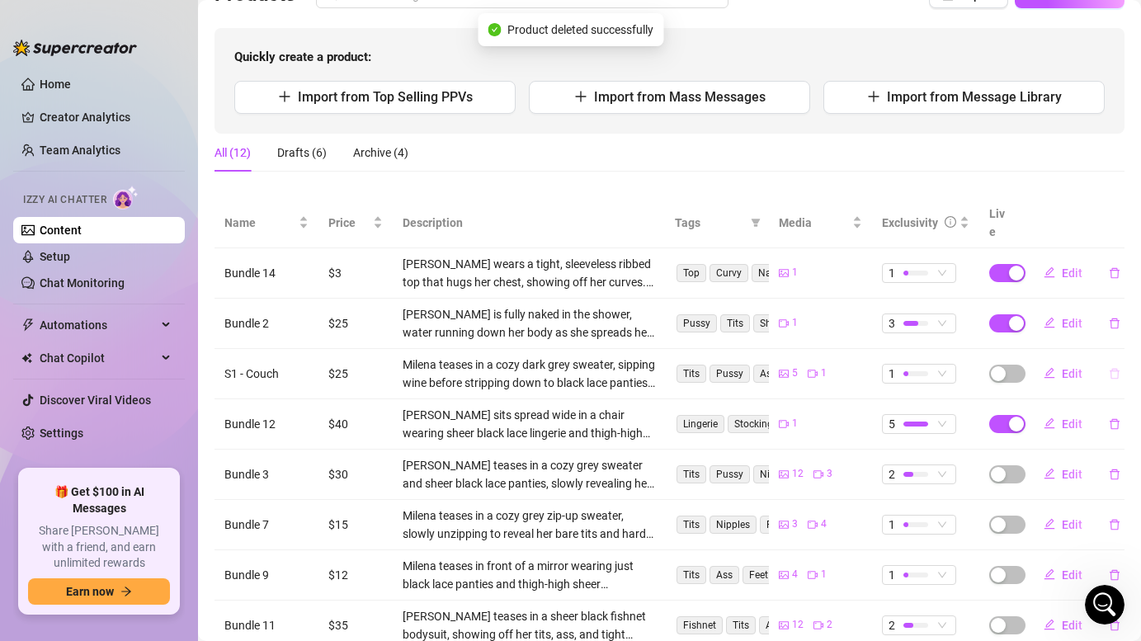
click at [1115, 368] on icon "delete" at bounding box center [1115, 374] width 12 height 12
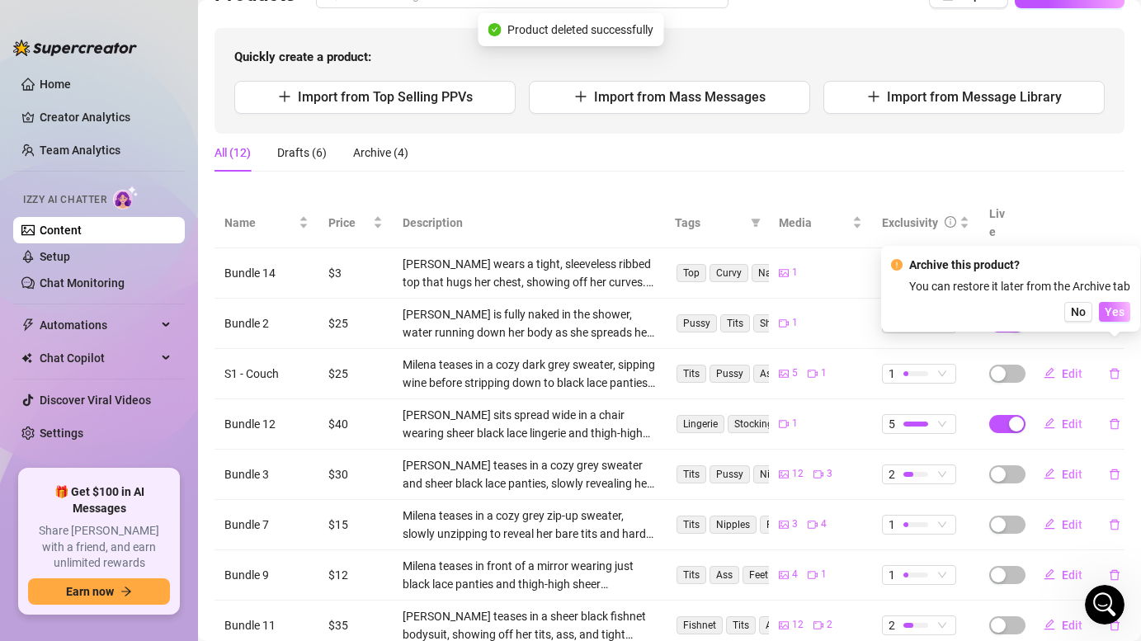
click at [1109, 314] on span "Yes" at bounding box center [1115, 311] width 20 height 13
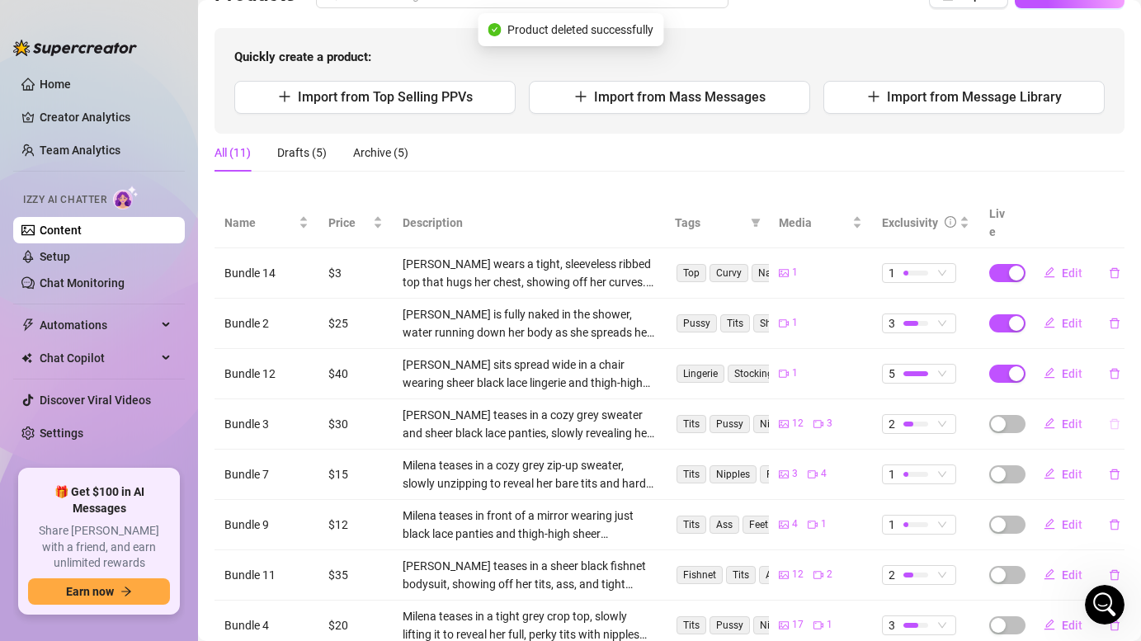
click at [1119, 411] on button "button" at bounding box center [1115, 424] width 38 height 26
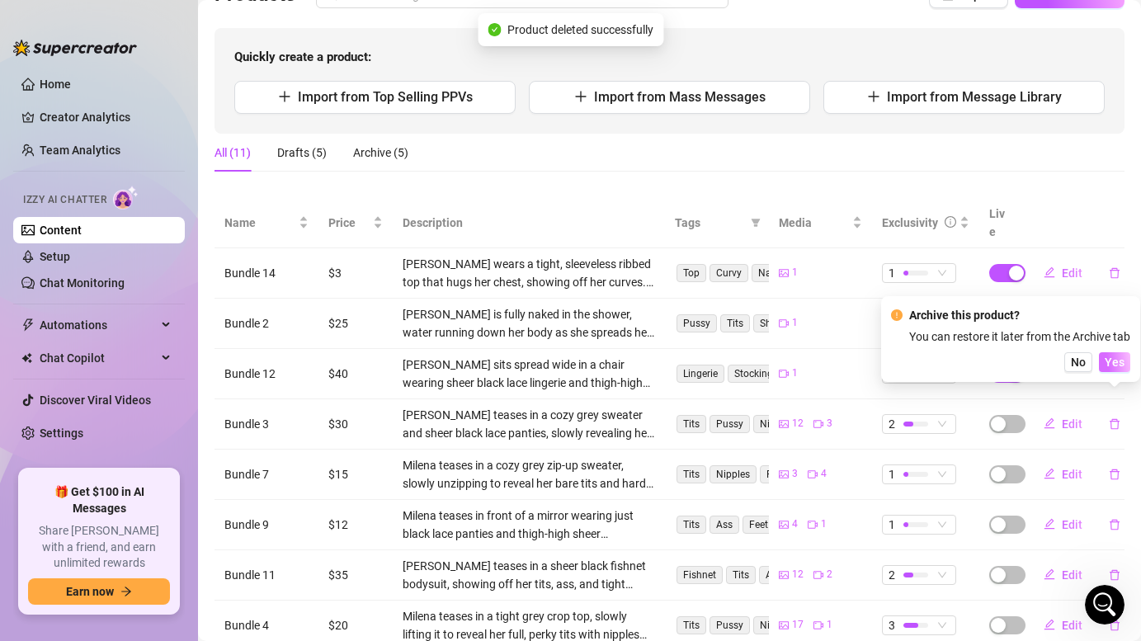
click at [1114, 362] on span "Yes" at bounding box center [1115, 362] width 20 height 13
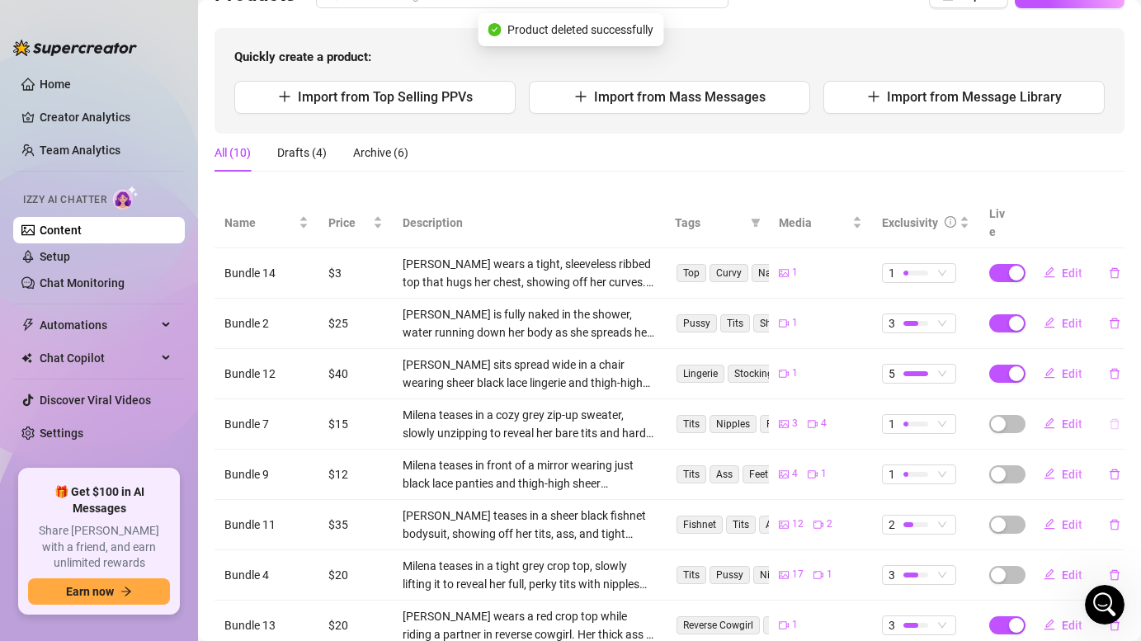
click at [1110, 418] on icon "delete" at bounding box center [1115, 423] width 10 height 11
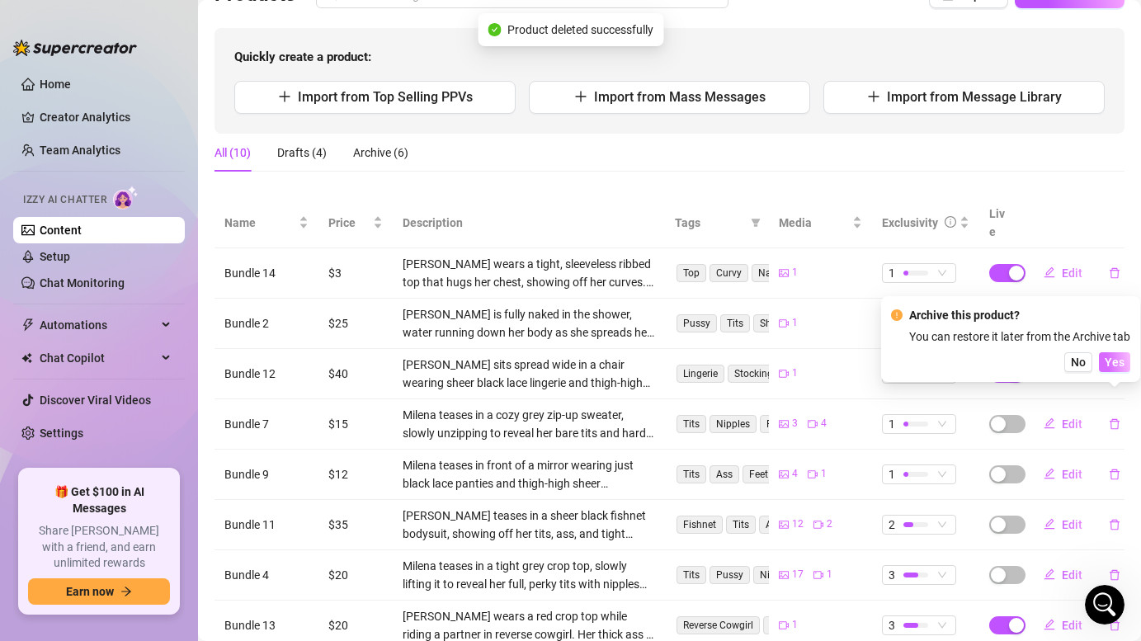
click at [1110, 365] on span "Yes" at bounding box center [1115, 362] width 20 height 13
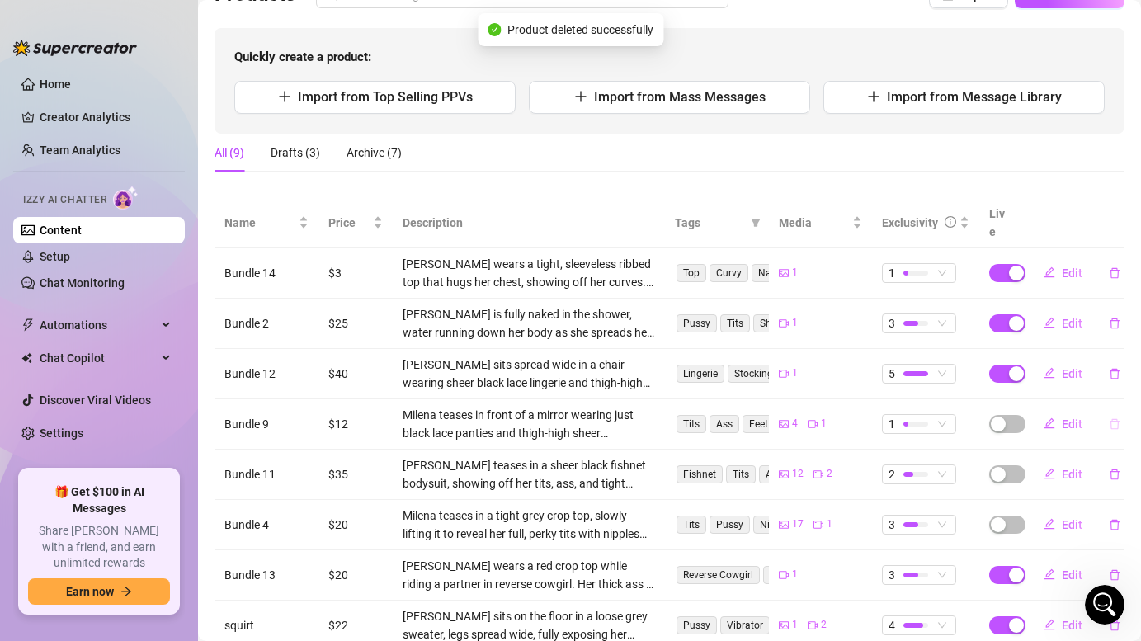
click at [1114, 418] on icon "delete" at bounding box center [1115, 424] width 12 height 12
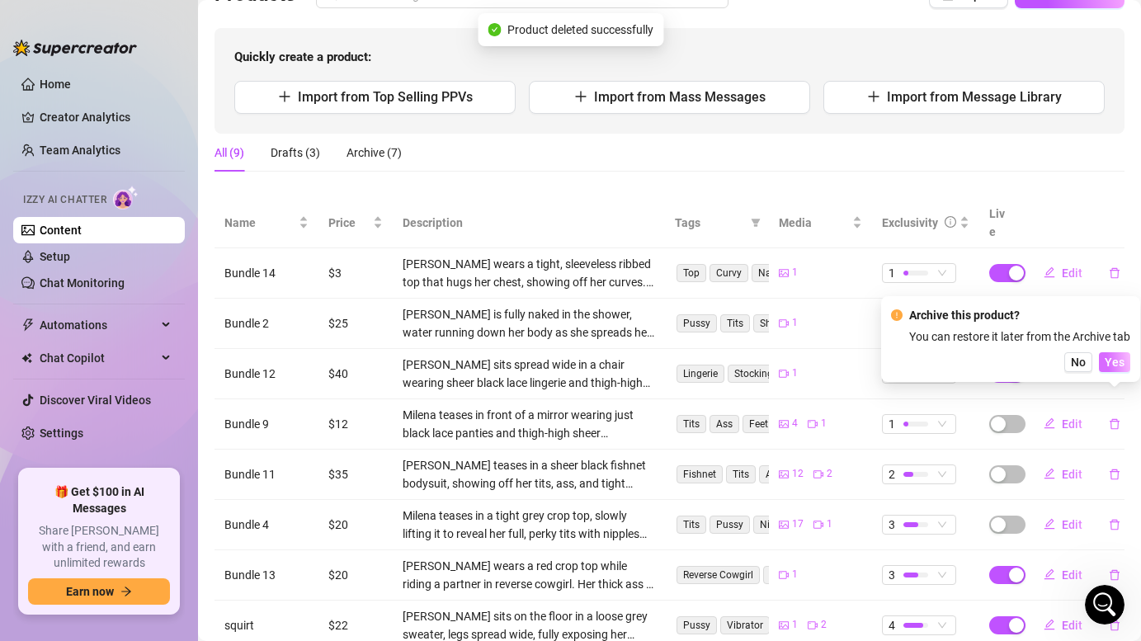
click at [1115, 361] on span "Yes" at bounding box center [1115, 362] width 20 height 13
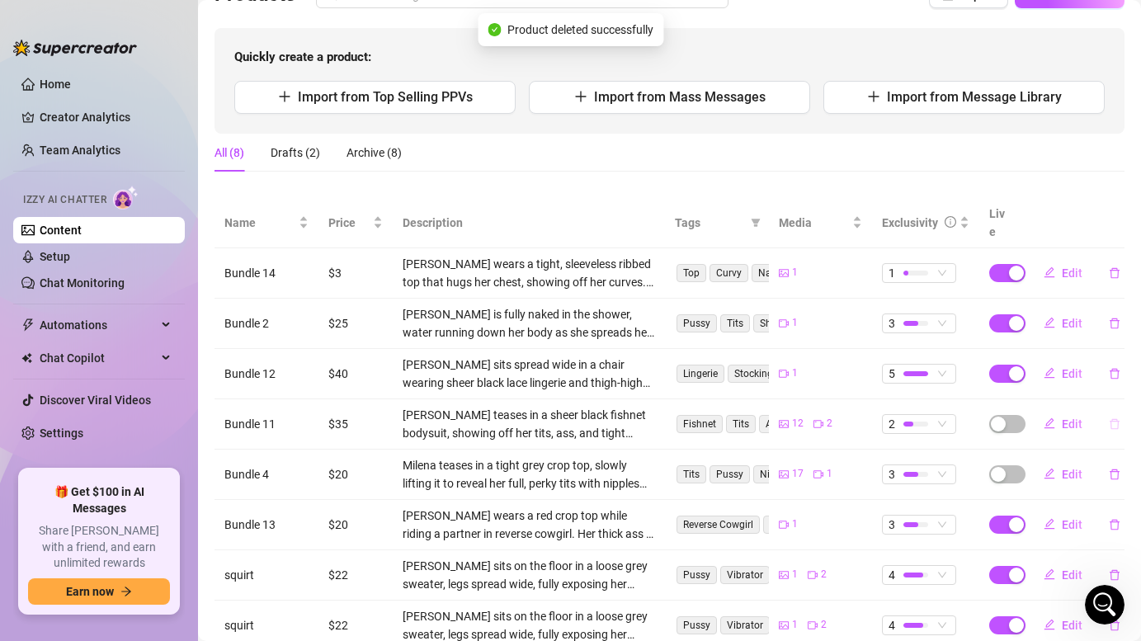
click at [1110, 418] on icon "delete" at bounding box center [1115, 424] width 12 height 12
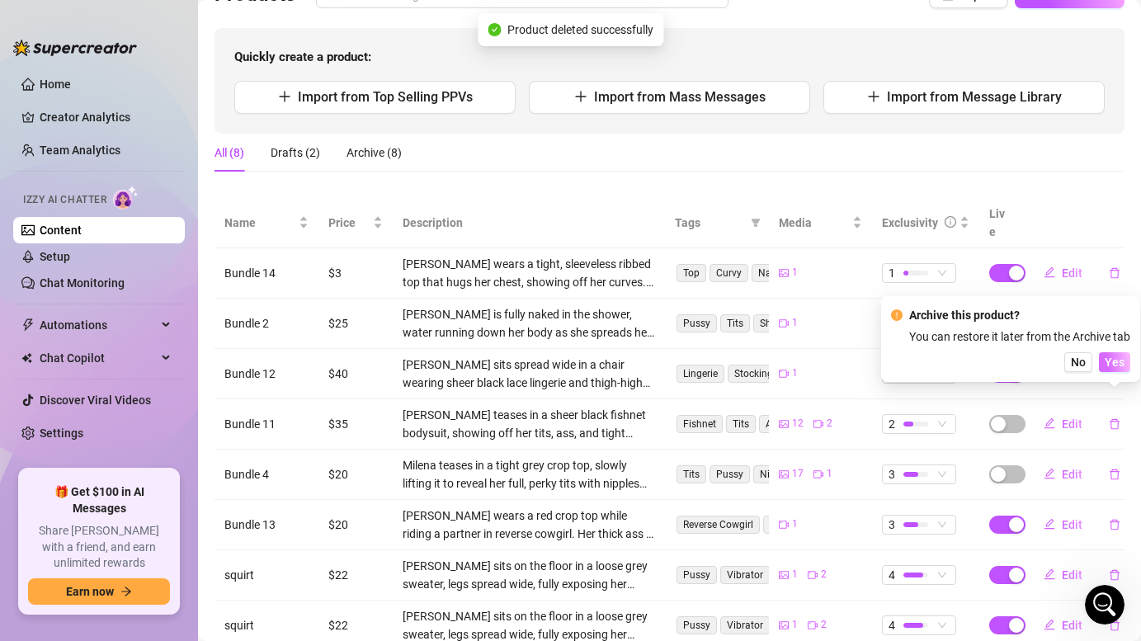
click at [1115, 363] on span "Yes" at bounding box center [1115, 362] width 20 height 13
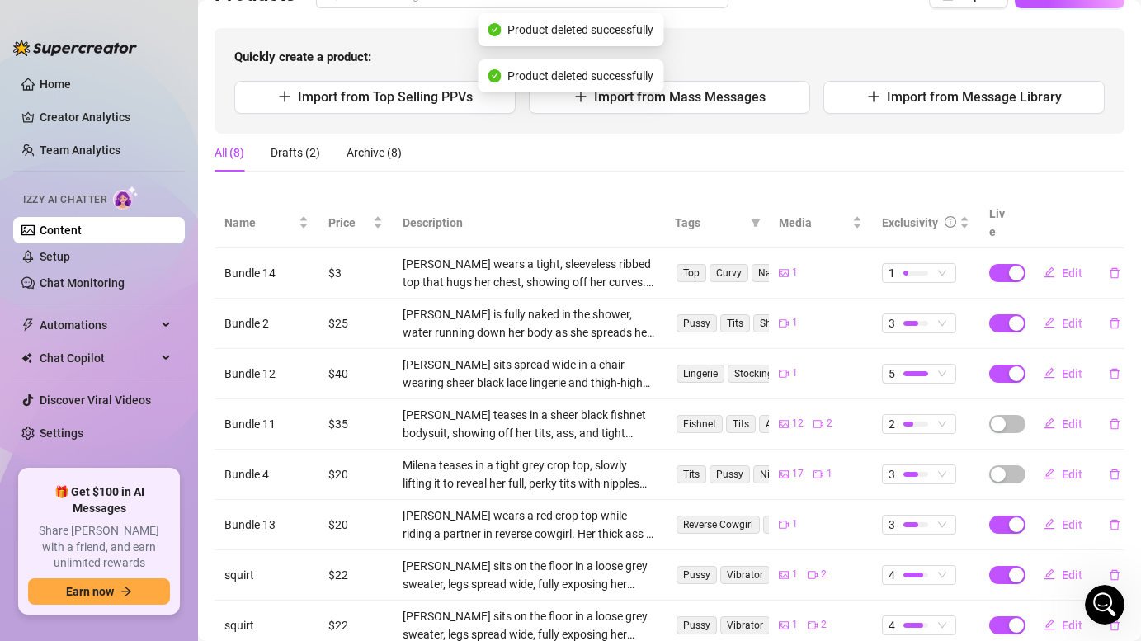
scroll to position [132, 0]
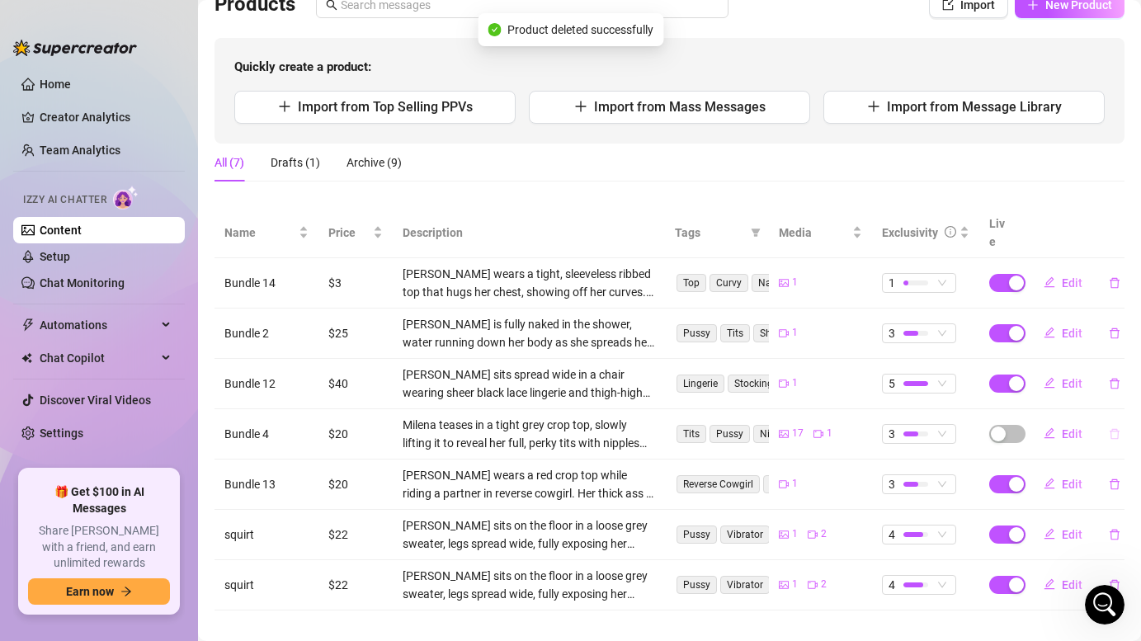
click at [1118, 428] on icon "delete" at bounding box center [1115, 434] width 12 height 12
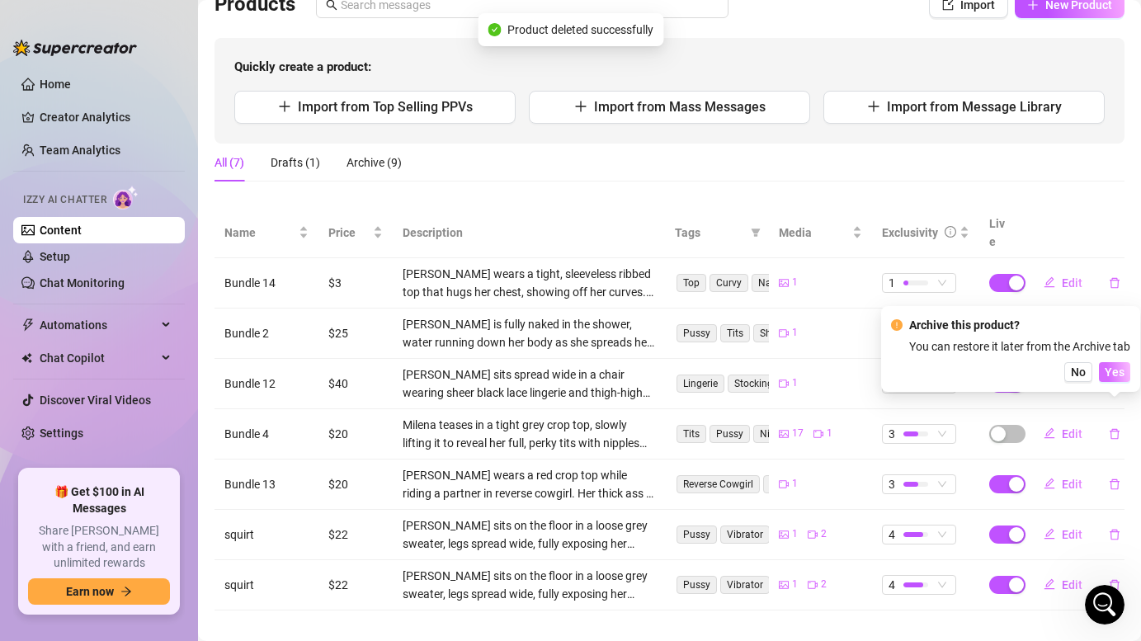
click at [1118, 378] on span "Yes" at bounding box center [1115, 371] width 20 height 13
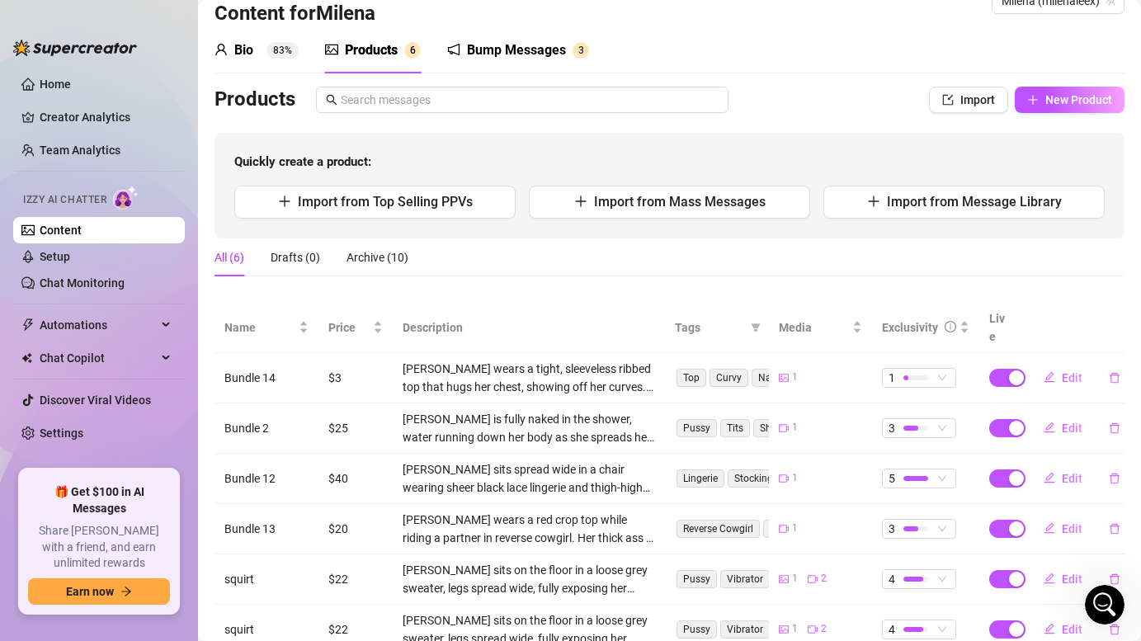
scroll to position [0, 0]
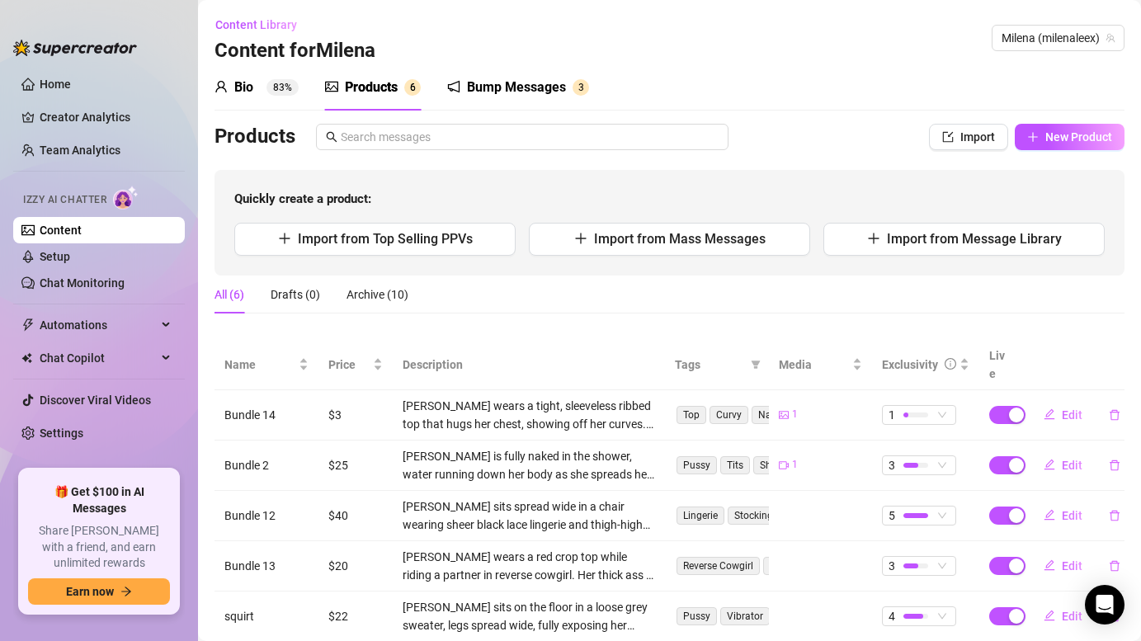
scroll to position [82, 0]
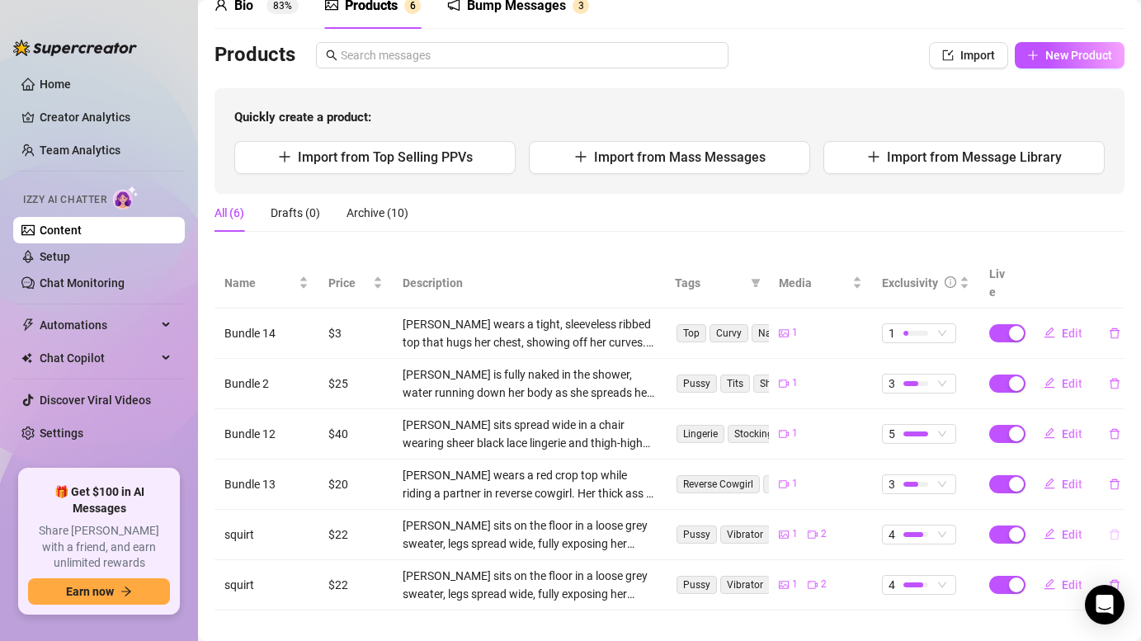
click at [1114, 529] on icon "delete" at bounding box center [1115, 535] width 12 height 12
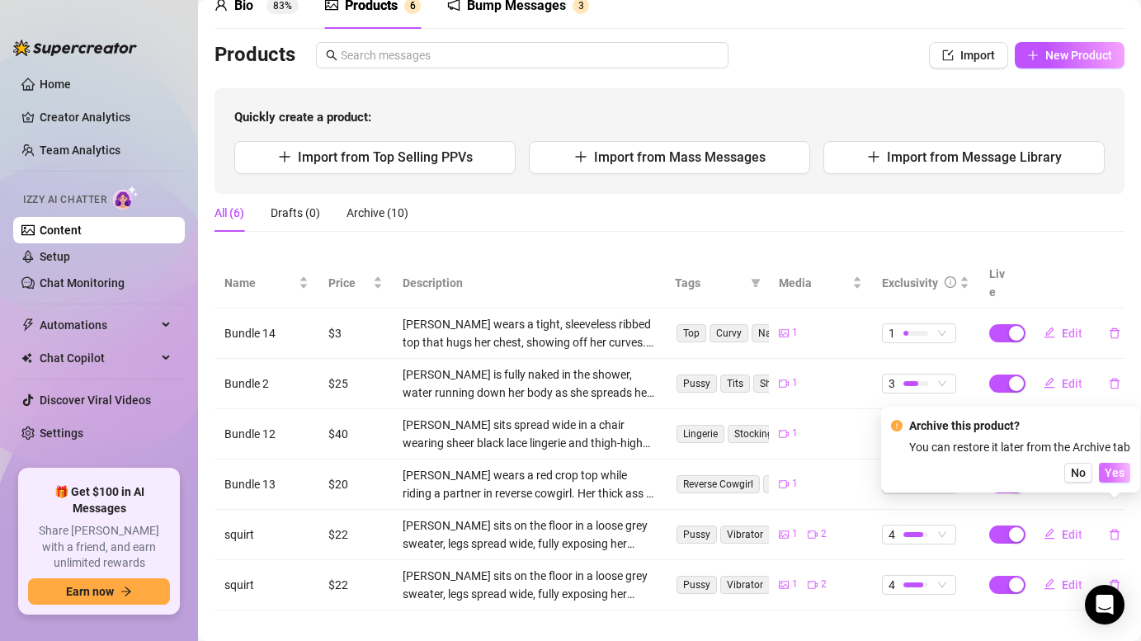
click at [1113, 464] on button "Yes" at bounding box center [1114, 473] width 31 height 20
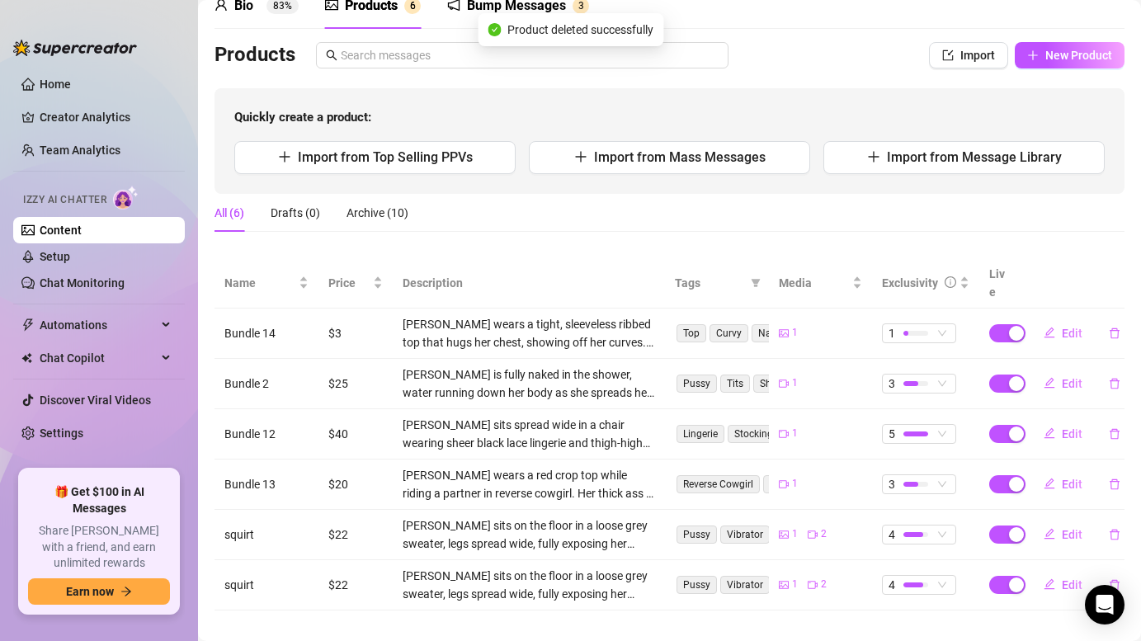
scroll to position [31, 0]
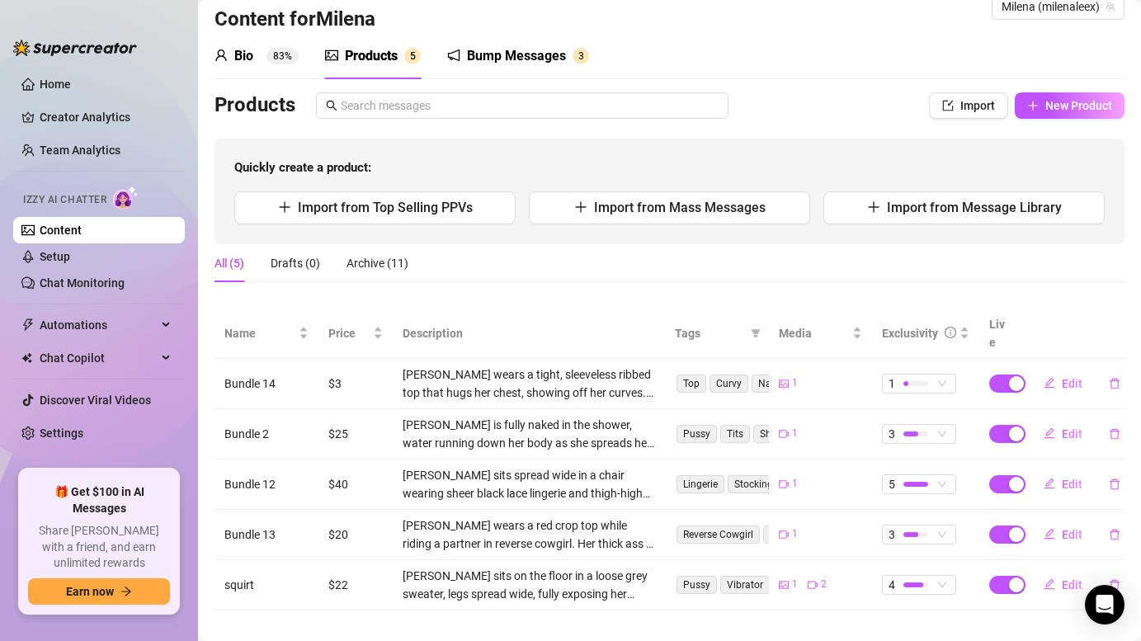
click at [250, 516] on td "Bundle 13" at bounding box center [266, 535] width 104 height 50
click at [1070, 528] on span "Edit" at bounding box center [1072, 534] width 21 height 13
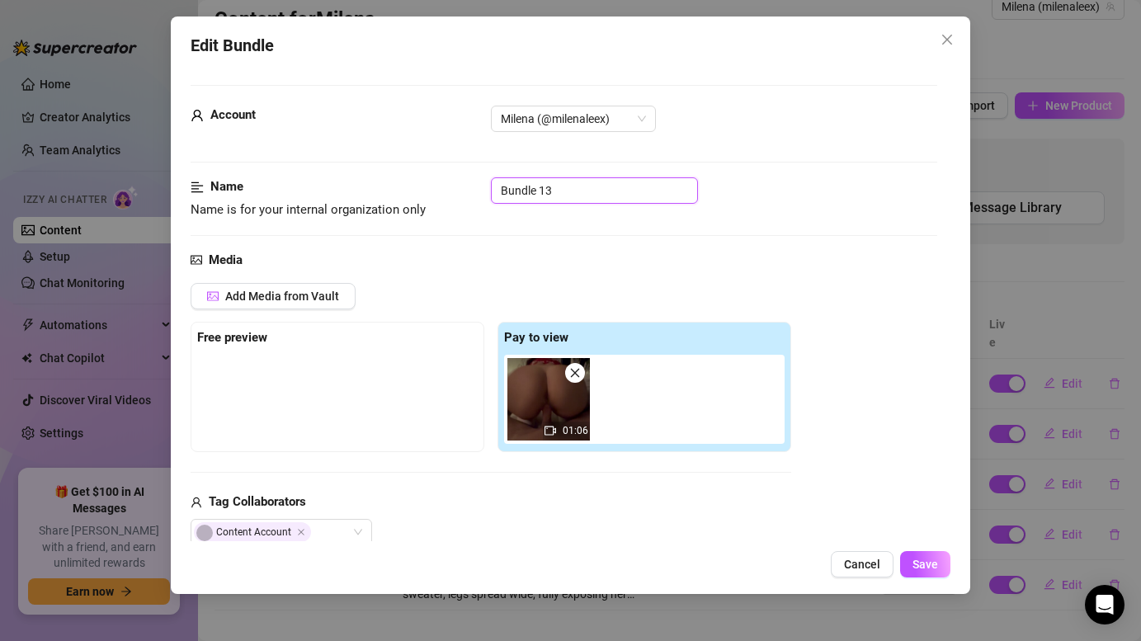
click at [573, 186] on input "Bundle 13" at bounding box center [594, 190] width 207 height 26
type input "B"
type input "doggy sex"
click at [925, 558] on span "Save" at bounding box center [925, 564] width 26 height 13
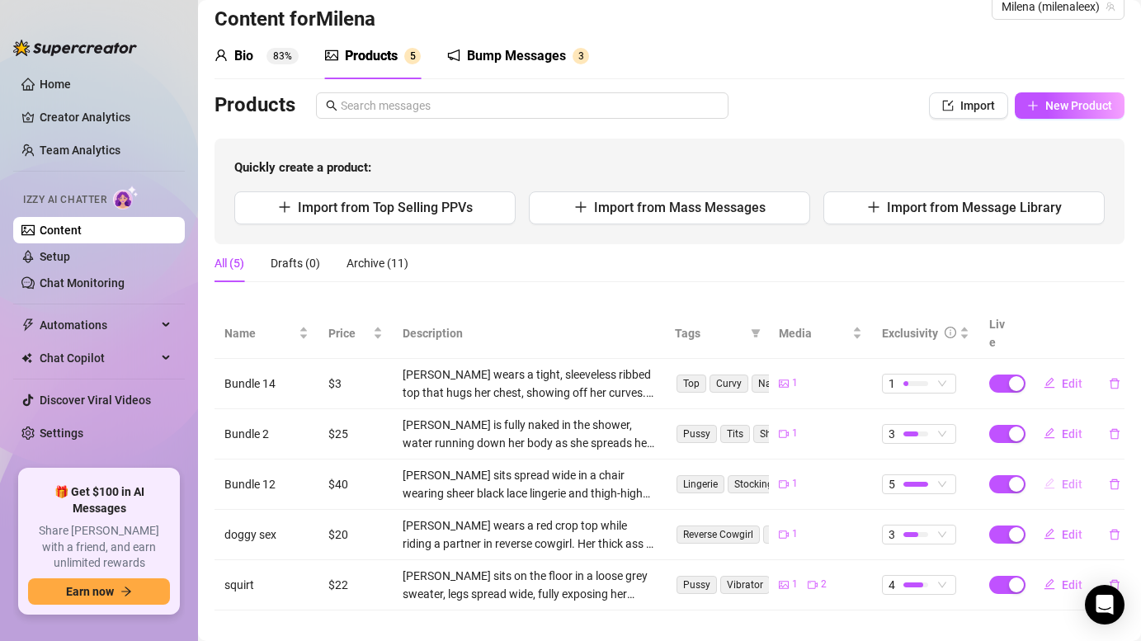
click at [1067, 478] on span "Edit" at bounding box center [1072, 484] width 21 height 13
type textarea "Type your message here..."
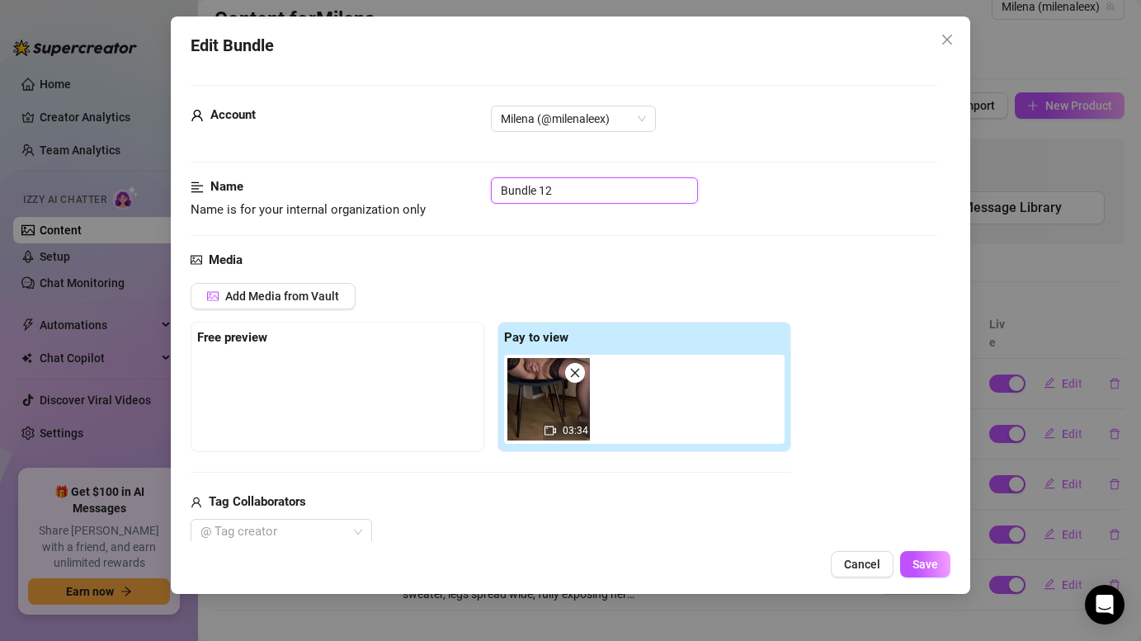
click at [565, 201] on input "Bundle 12" at bounding box center [594, 190] width 207 height 26
type input "B"
type input "Solo Video"
click at [939, 567] on button "Save" at bounding box center [925, 564] width 50 height 26
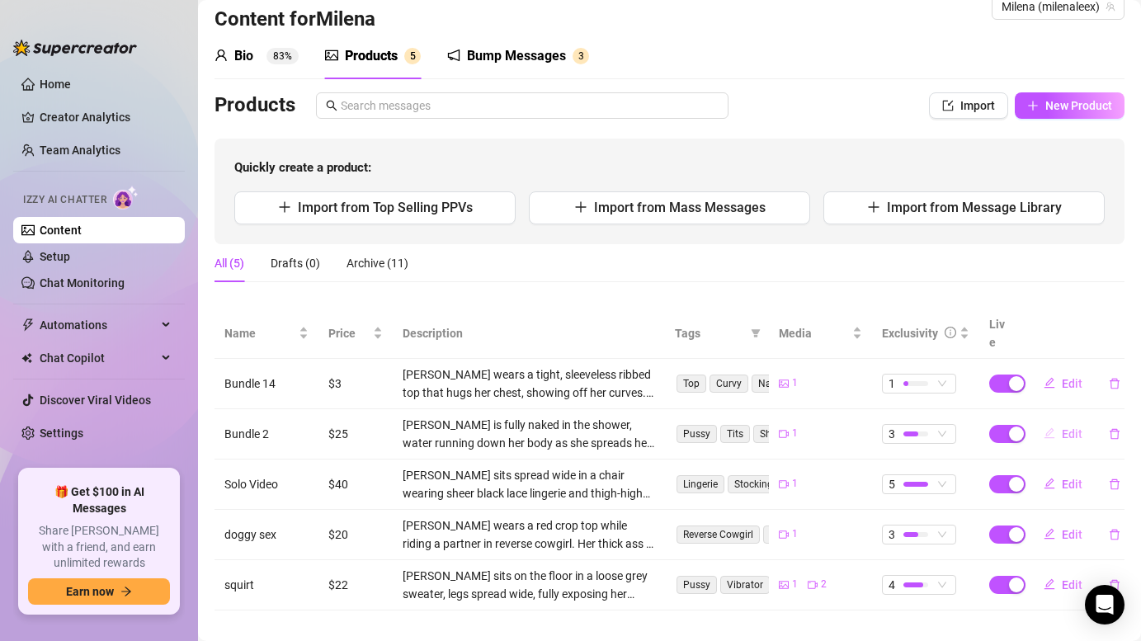
click at [1061, 421] on button "Edit" at bounding box center [1062, 434] width 65 height 26
type textarea "Type your message here..."
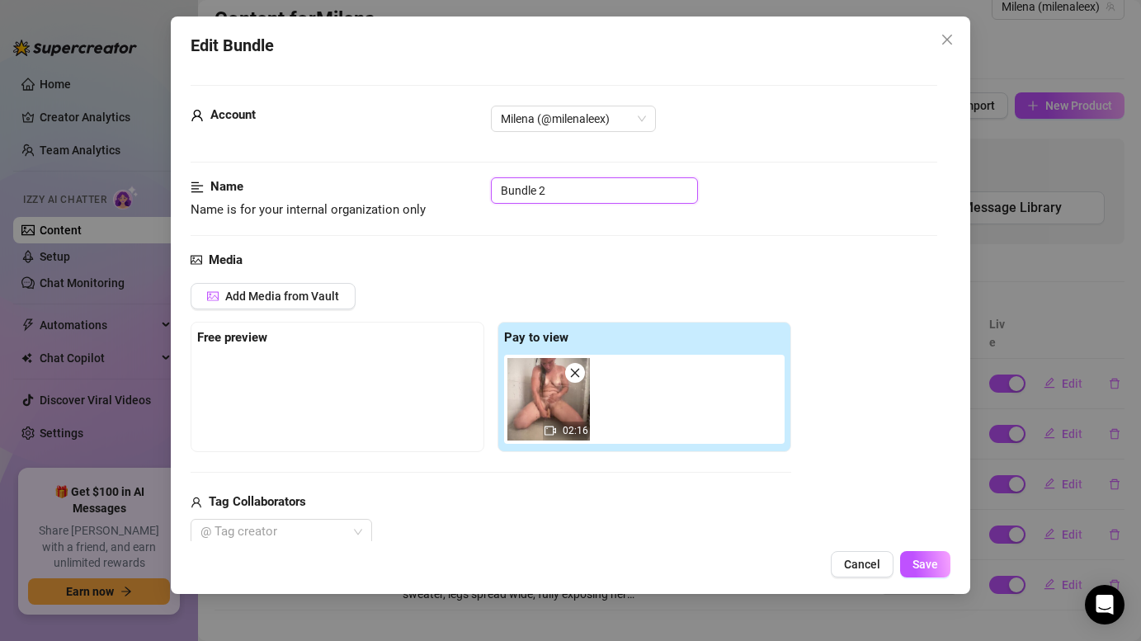
click at [582, 188] on input "Bundle 2" at bounding box center [594, 190] width 207 height 26
type input "B"
type input "Shower Solo"
click at [938, 568] on button "Save" at bounding box center [925, 564] width 50 height 26
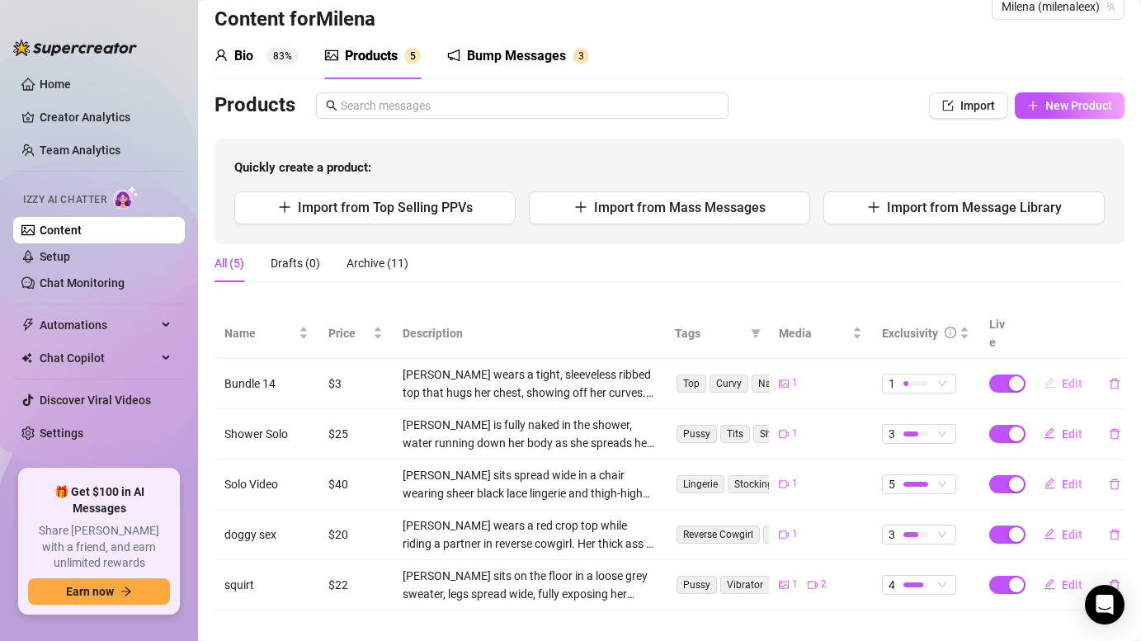
click at [1069, 377] on span "Edit" at bounding box center [1072, 383] width 21 height 13
type textarea "Type your message here..."
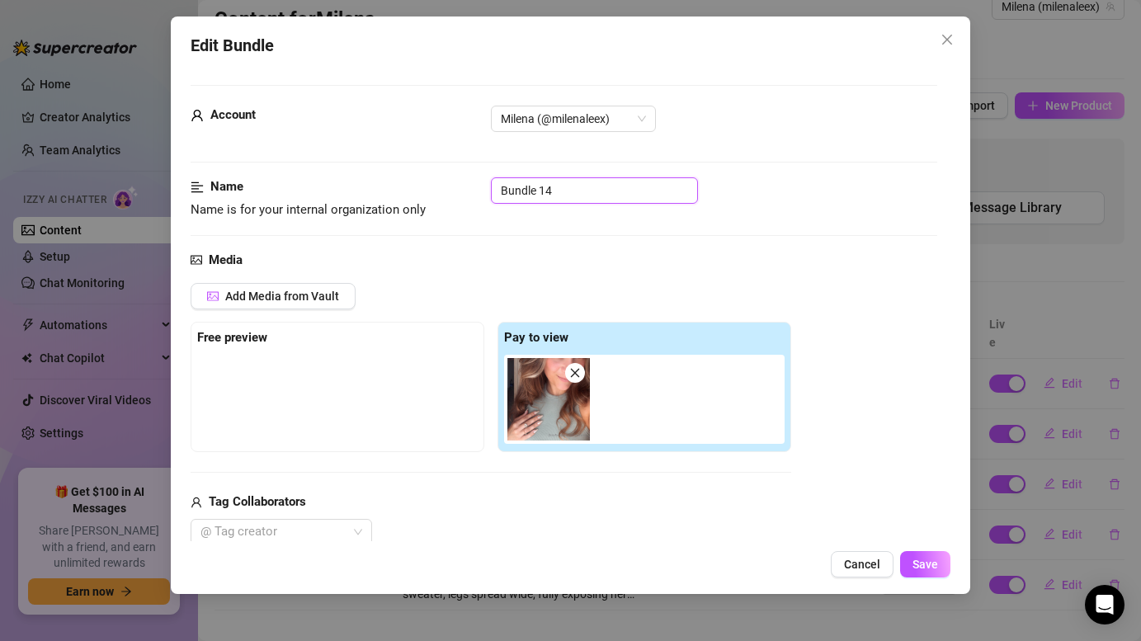
click at [568, 189] on input "Bundle 14" at bounding box center [594, 190] width 207 height 26
type input "B"
click at [505, 194] on input "face Pic" at bounding box center [594, 190] width 207 height 26
type input "Face Pic"
click at [933, 556] on button "Save" at bounding box center [925, 564] width 50 height 26
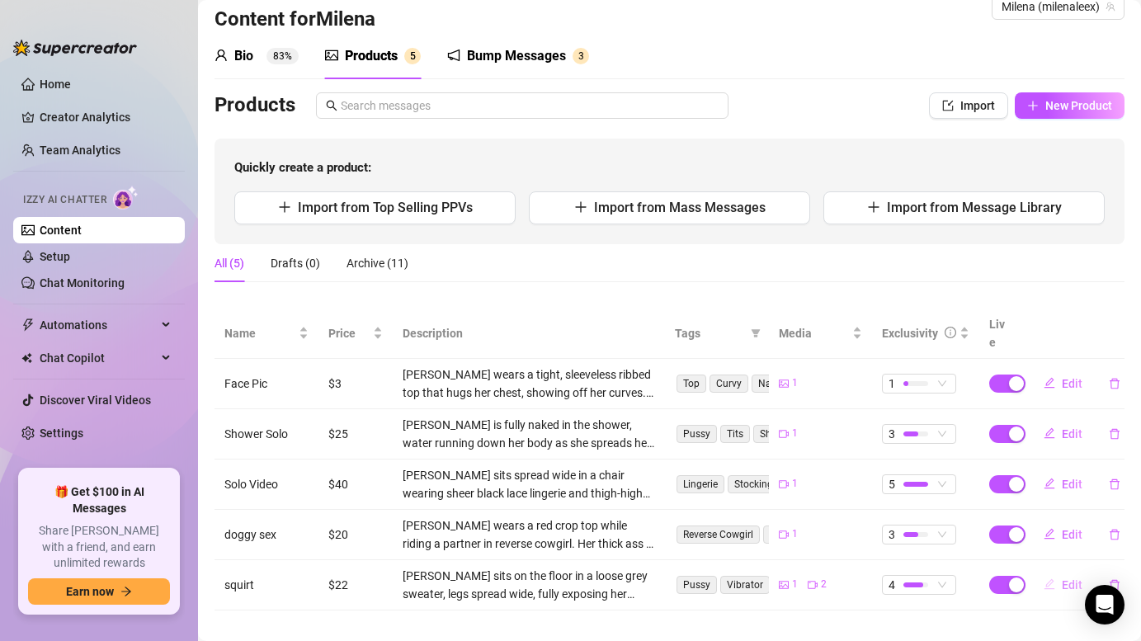
click at [1058, 572] on button "Edit" at bounding box center [1062, 585] width 65 height 26
type textarea "OMG that was hot 🥵"
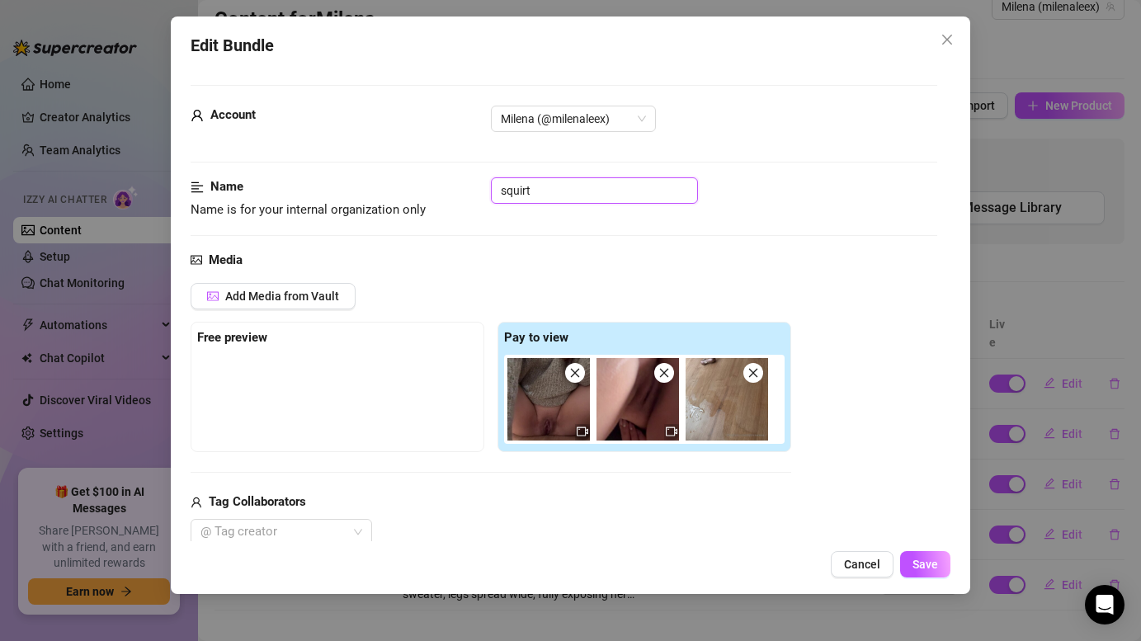
click at [506, 191] on input "squirt" at bounding box center [594, 190] width 207 height 26
type input "Squirt"
click at [913, 558] on span "Save" at bounding box center [925, 564] width 26 height 13
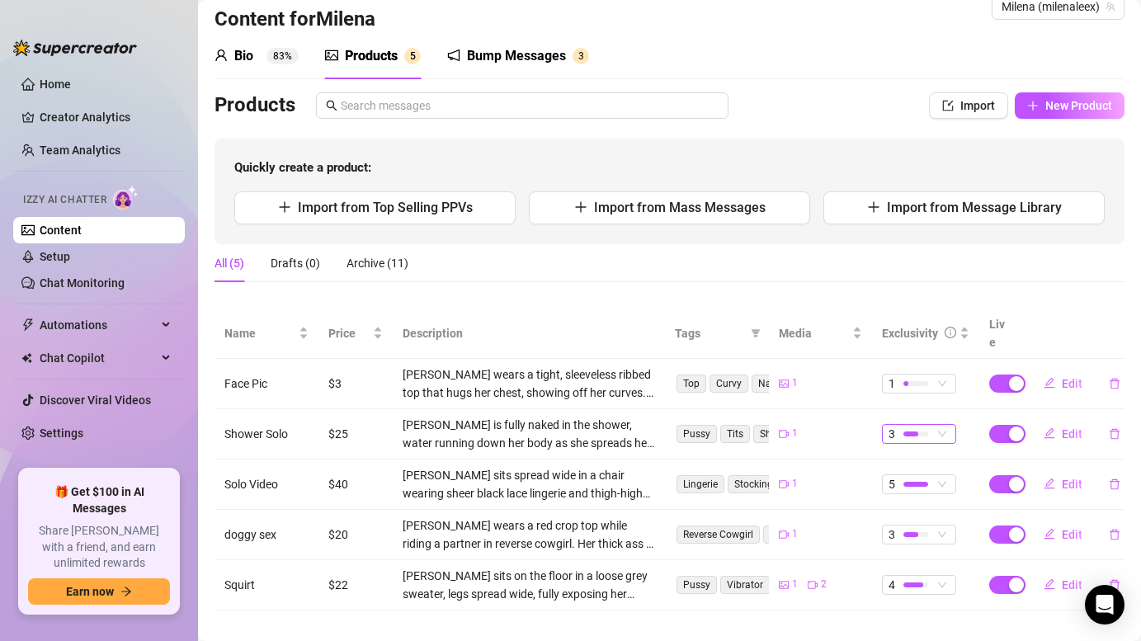
click at [944, 425] on span "3" at bounding box center [918, 434] width 61 height 18
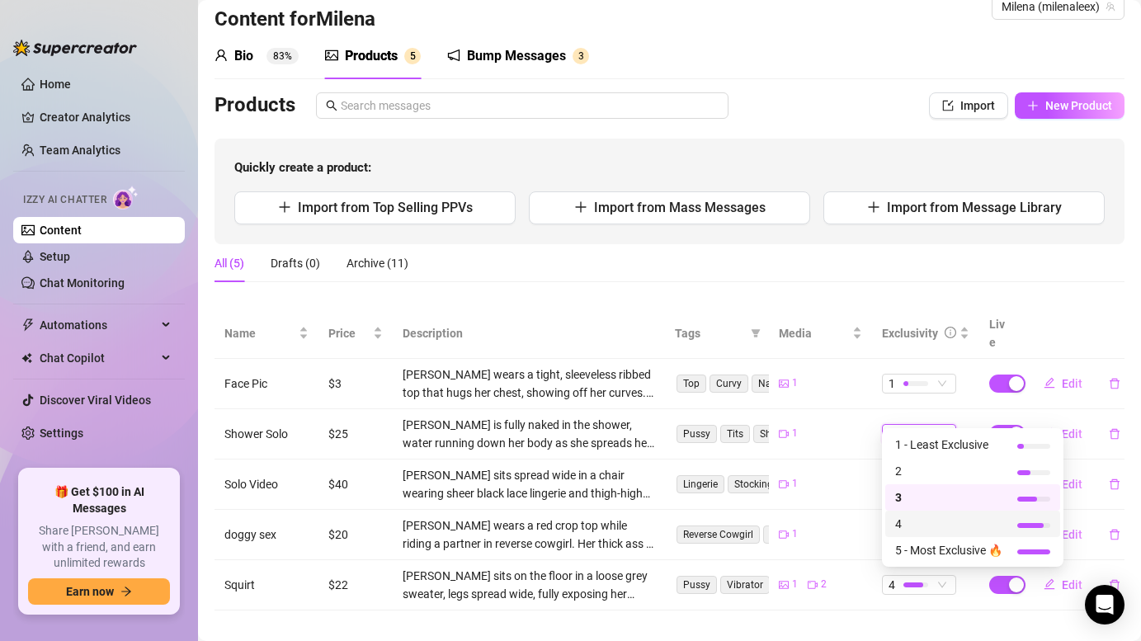
click at [933, 521] on span "4" at bounding box center [948, 524] width 107 height 18
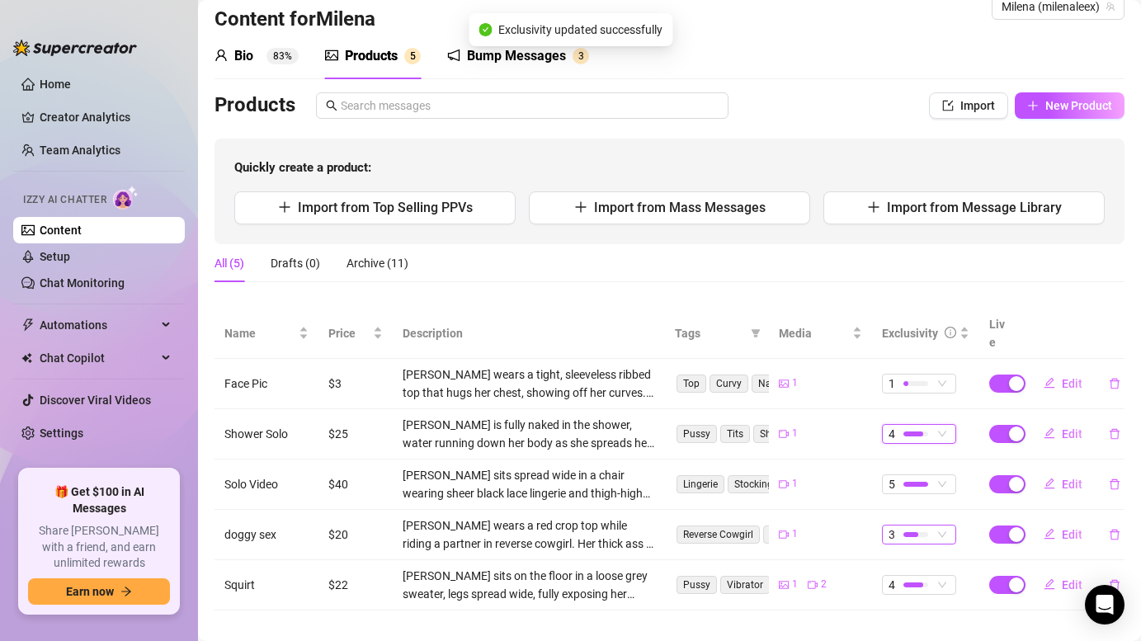
click at [934, 526] on span "3" at bounding box center [918, 535] width 61 height 18
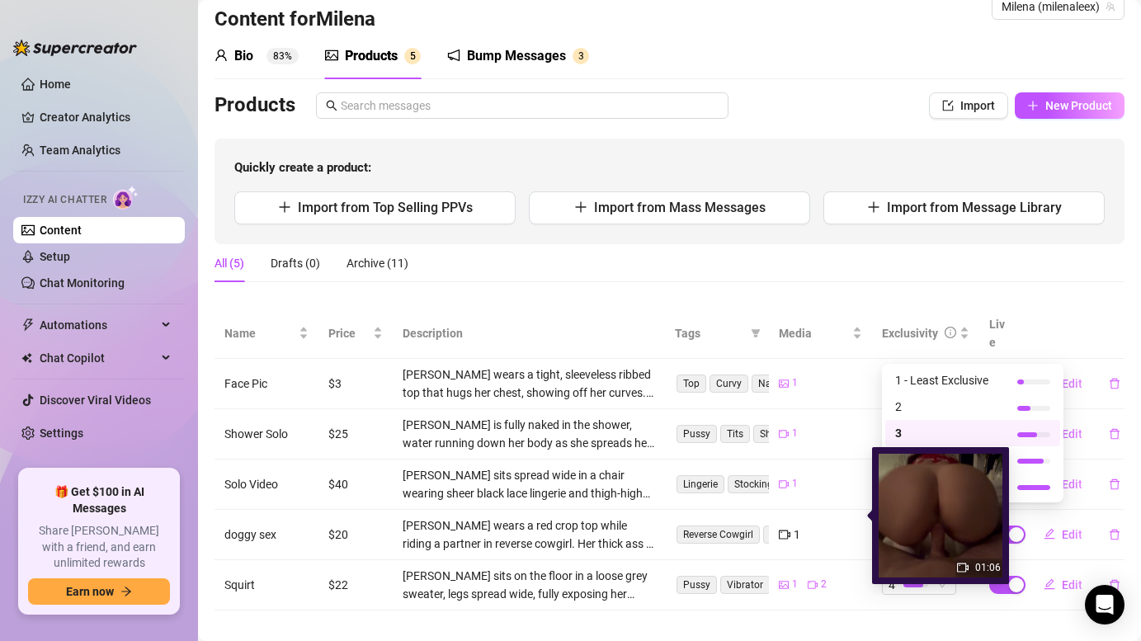
click at [816, 526] on div "1" at bounding box center [821, 535] width 84 height 18
click at [975, 417] on td "4" at bounding box center [925, 434] width 107 height 50
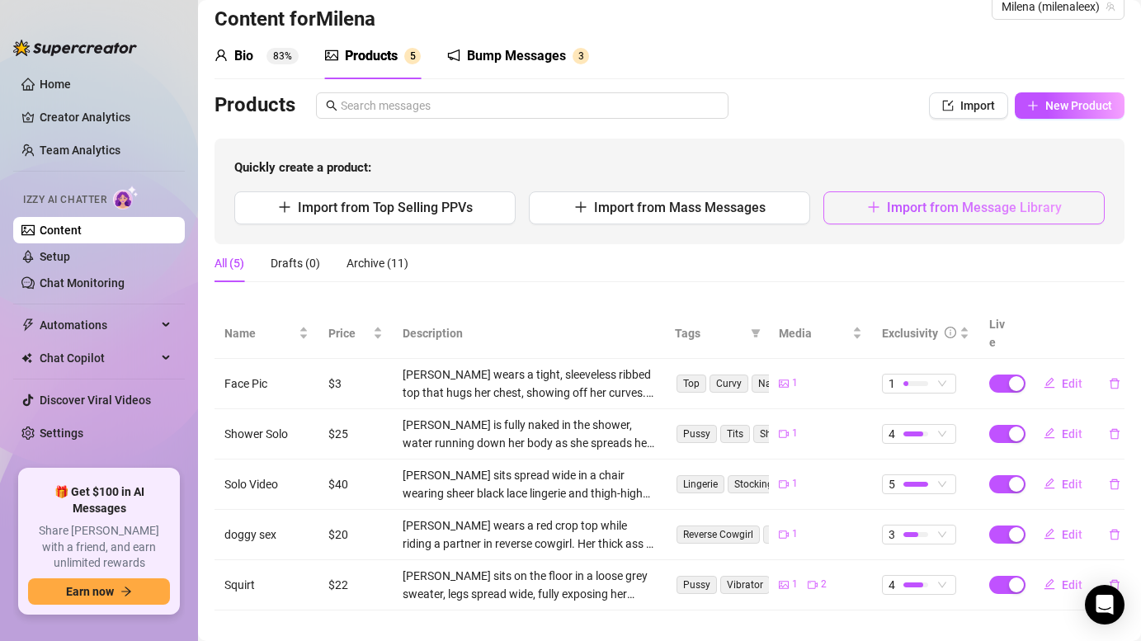
click at [938, 207] on span "Import from Message Library" at bounding box center [974, 208] width 175 height 16
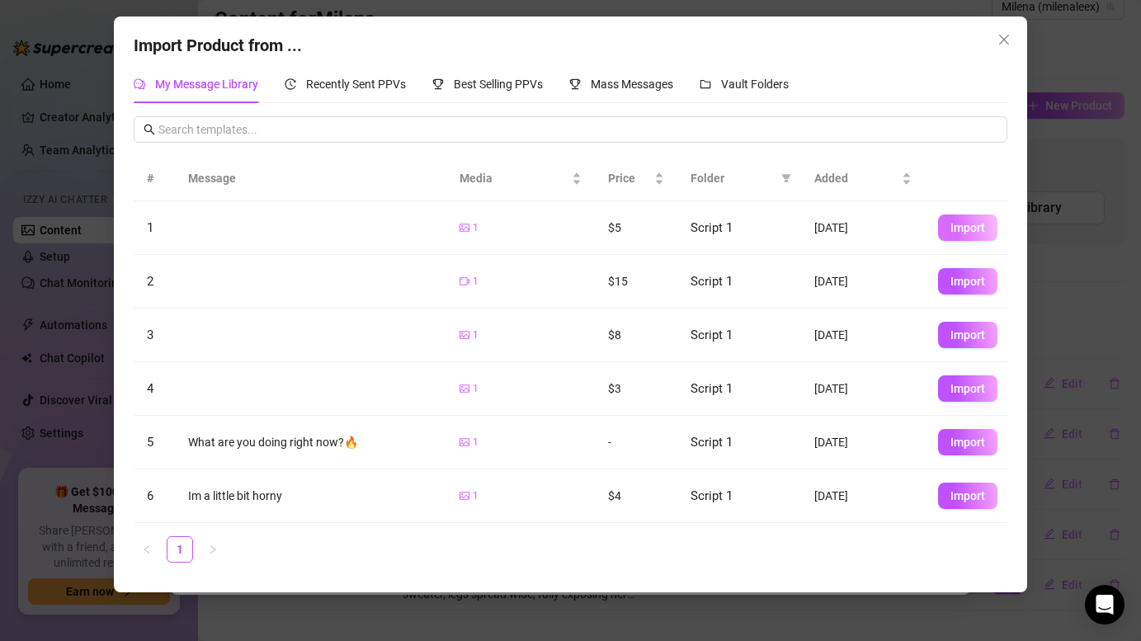
click at [953, 225] on span "Import" at bounding box center [967, 227] width 35 height 13
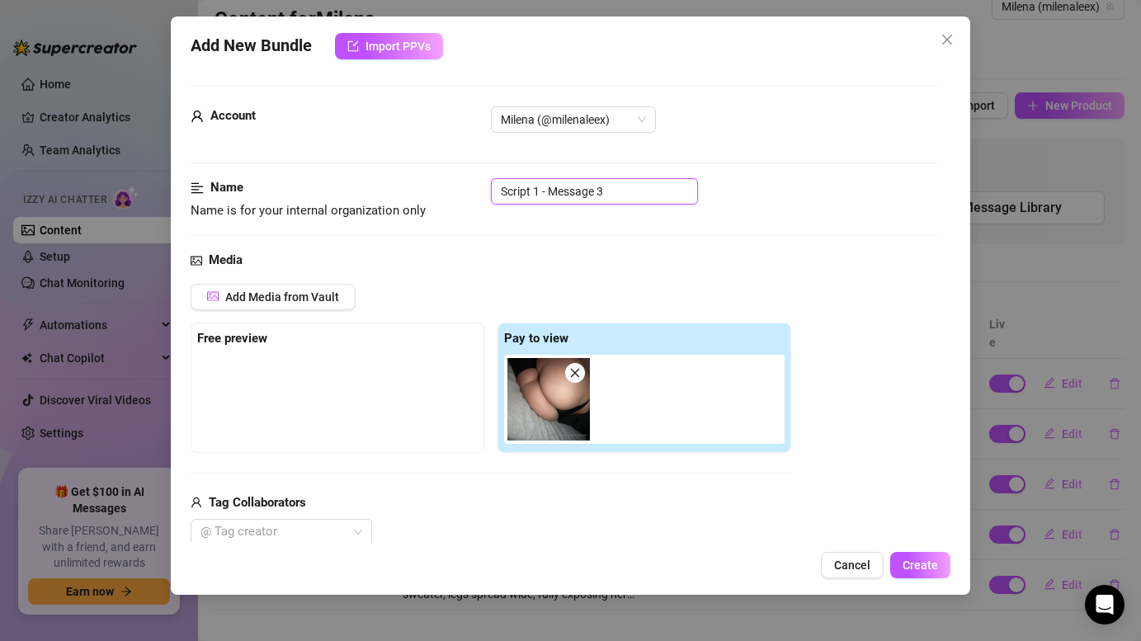
click at [596, 192] on input "Script 1 - Message 3" at bounding box center [594, 191] width 207 height 26
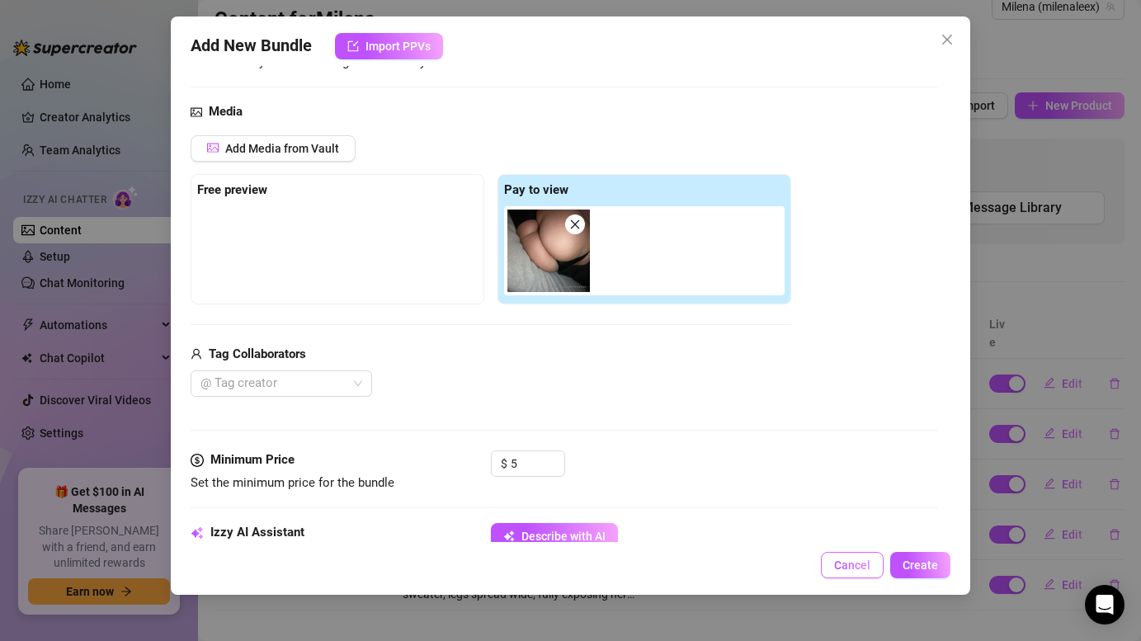
click at [851, 567] on span "Cancel" at bounding box center [852, 565] width 36 height 13
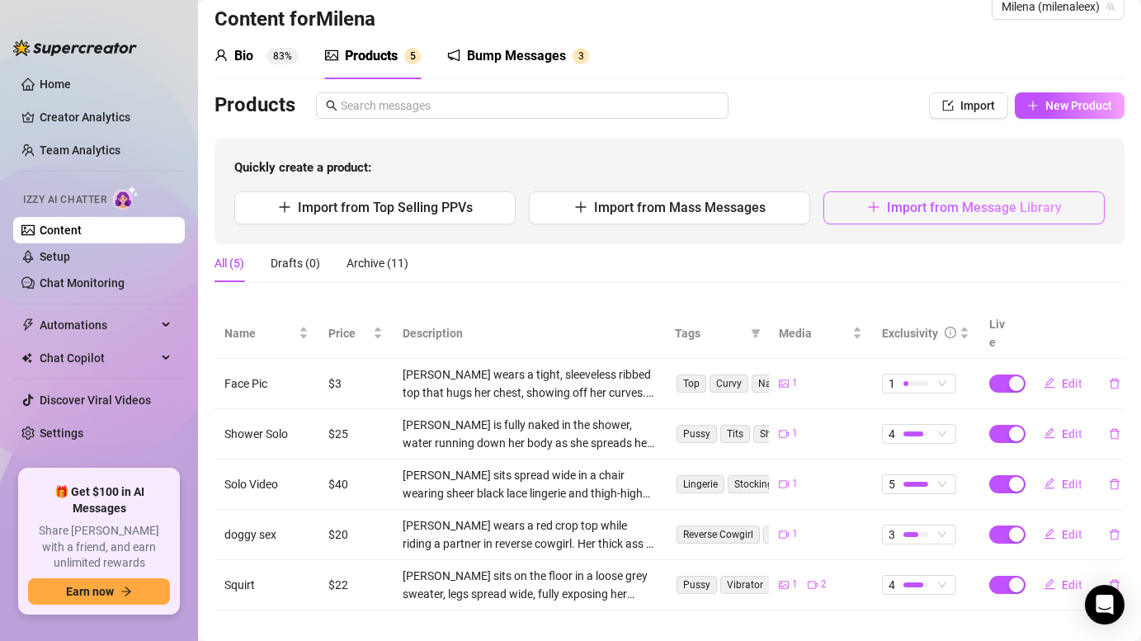
click at [987, 204] on span "Import from Message Library" at bounding box center [974, 208] width 175 height 16
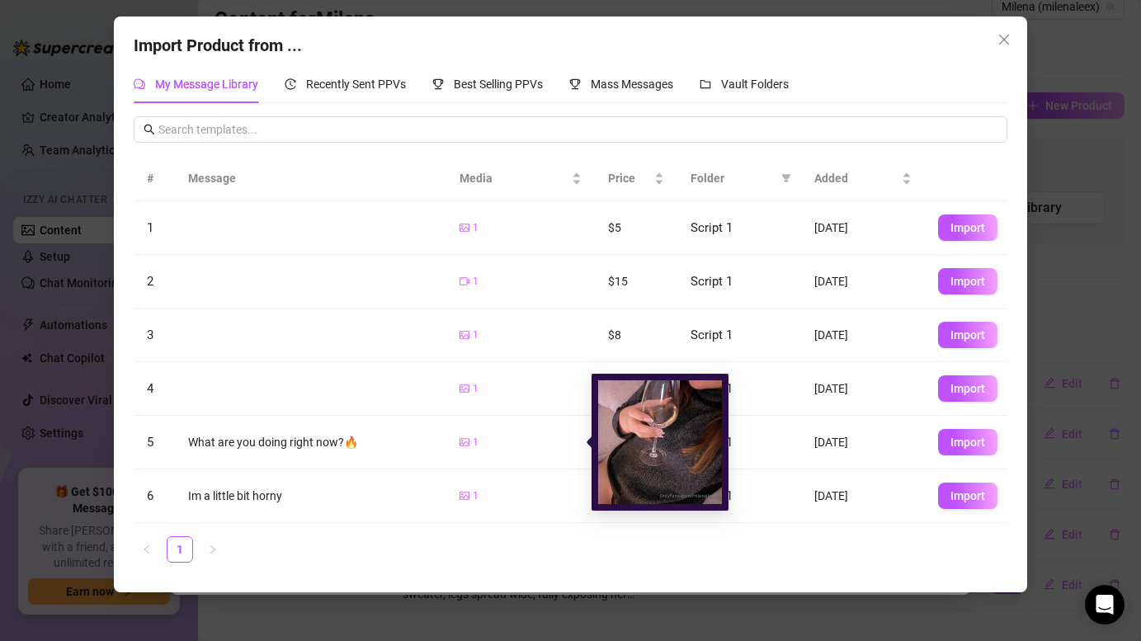
click at [468, 438] on icon "picture" at bounding box center [465, 442] width 10 height 10
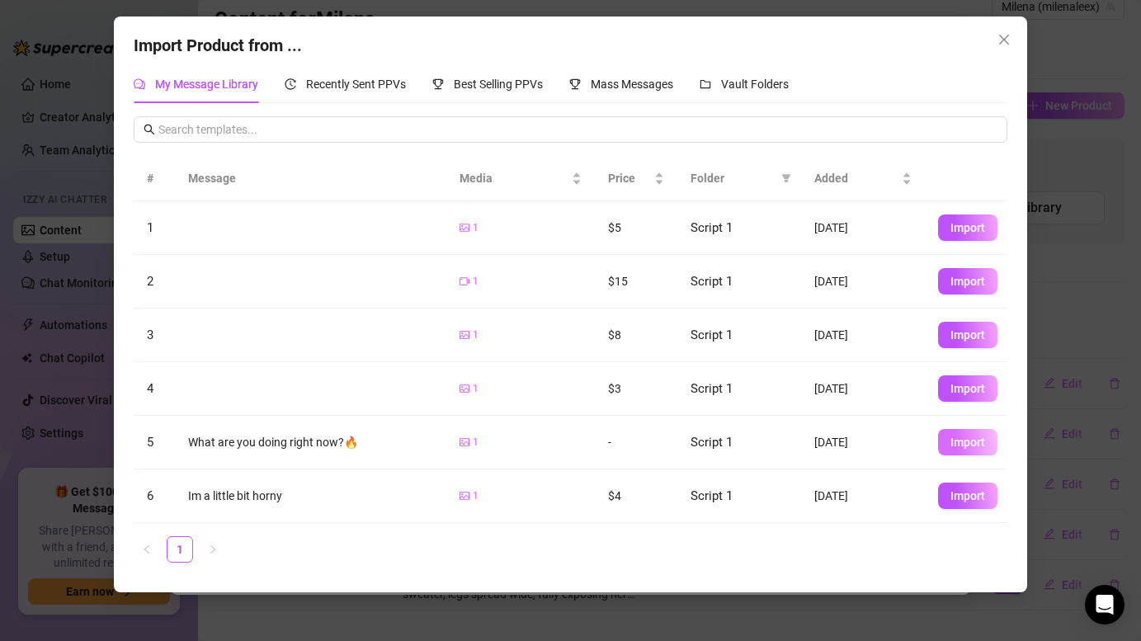
click at [961, 438] on span "Import" at bounding box center [967, 442] width 35 height 13
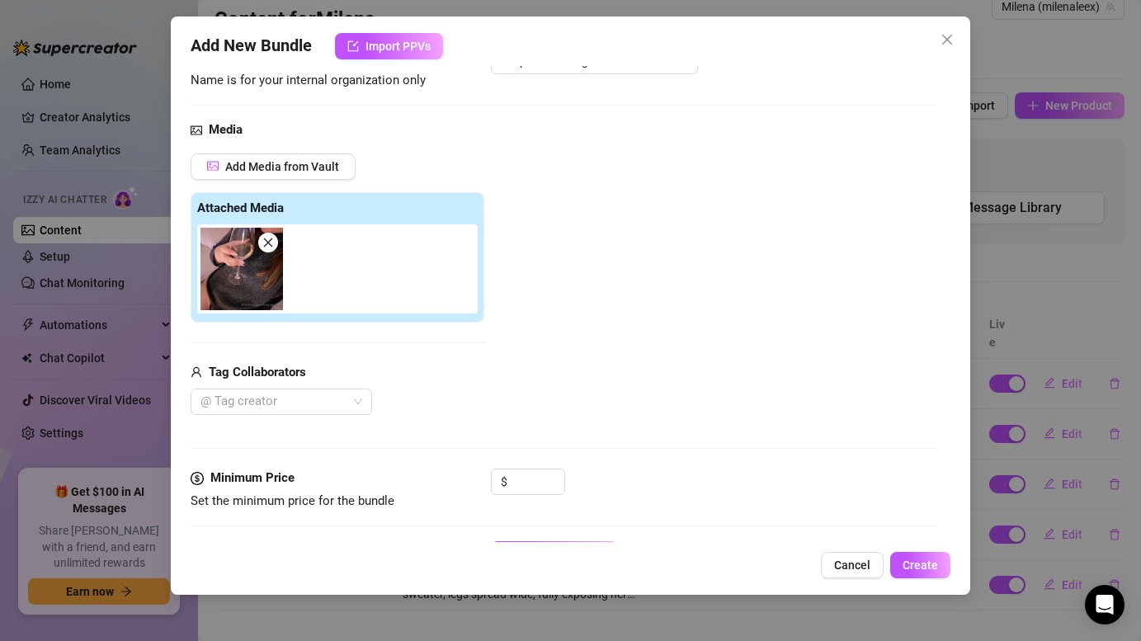
scroll to position [158, 0]
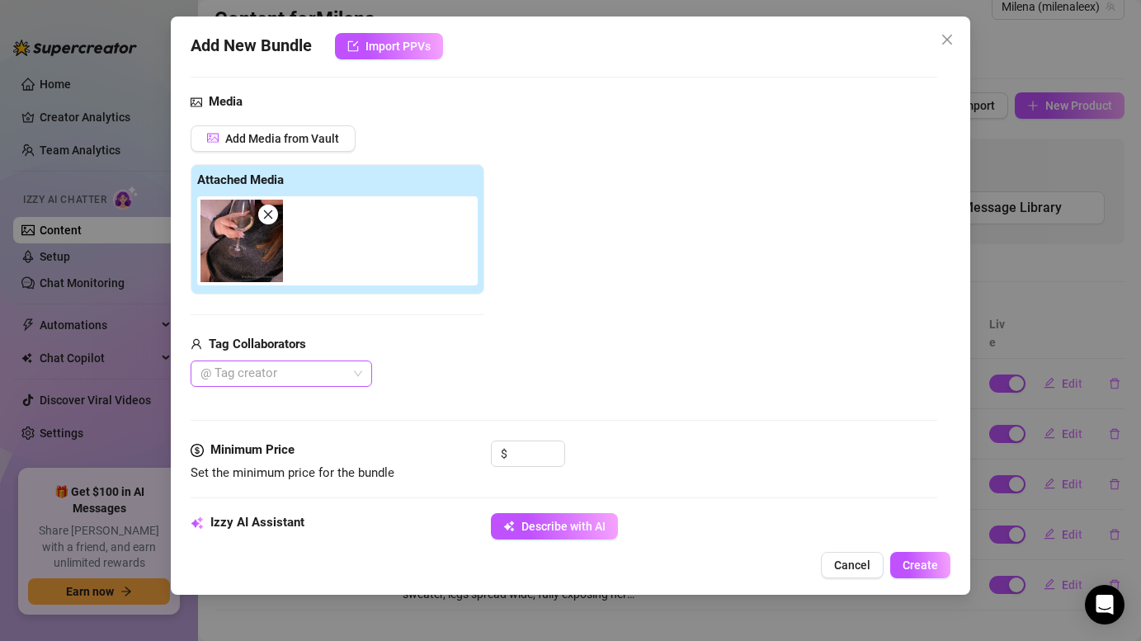
click at [357, 368] on div "@ Tag creator" at bounding box center [281, 374] width 181 height 26
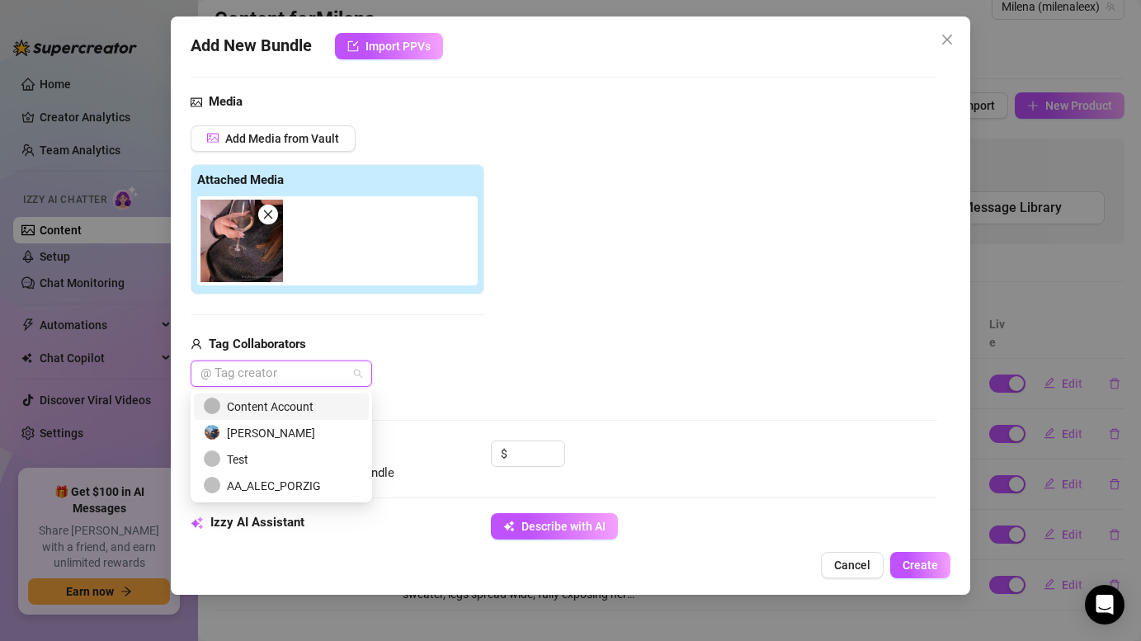
click at [357, 368] on div "@ Tag creator" at bounding box center [281, 374] width 181 height 26
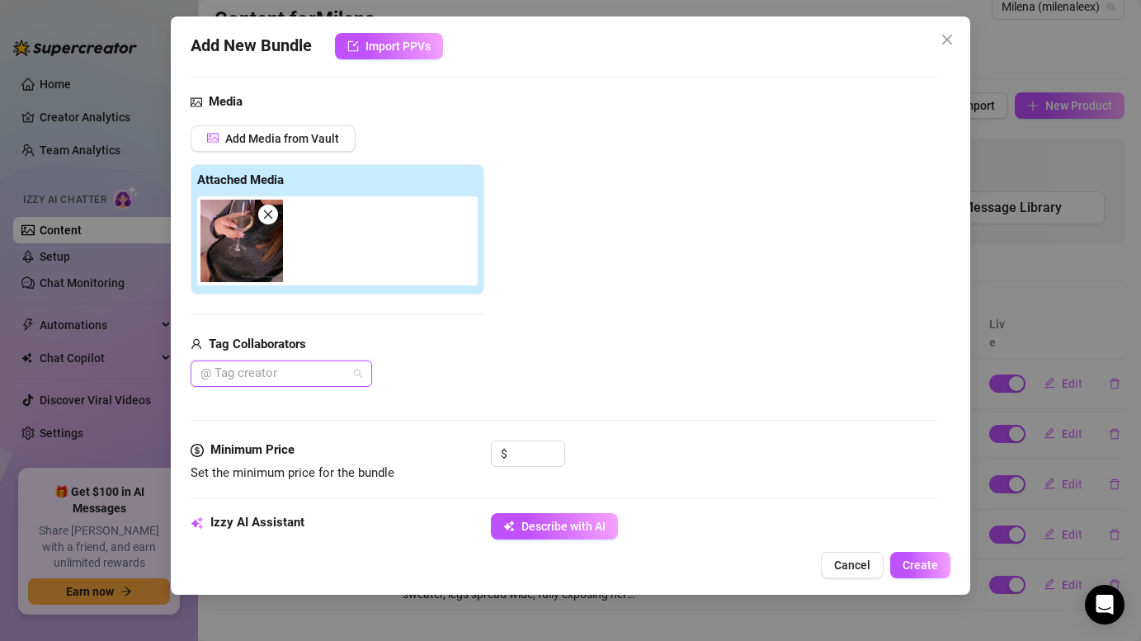
click at [357, 368] on div "@ Tag creator" at bounding box center [281, 374] width 181 height 26
click at [379, 358] on div "Tag Collaborators @ Tag creator" at bounding box center [338, 361] width 294 height 53
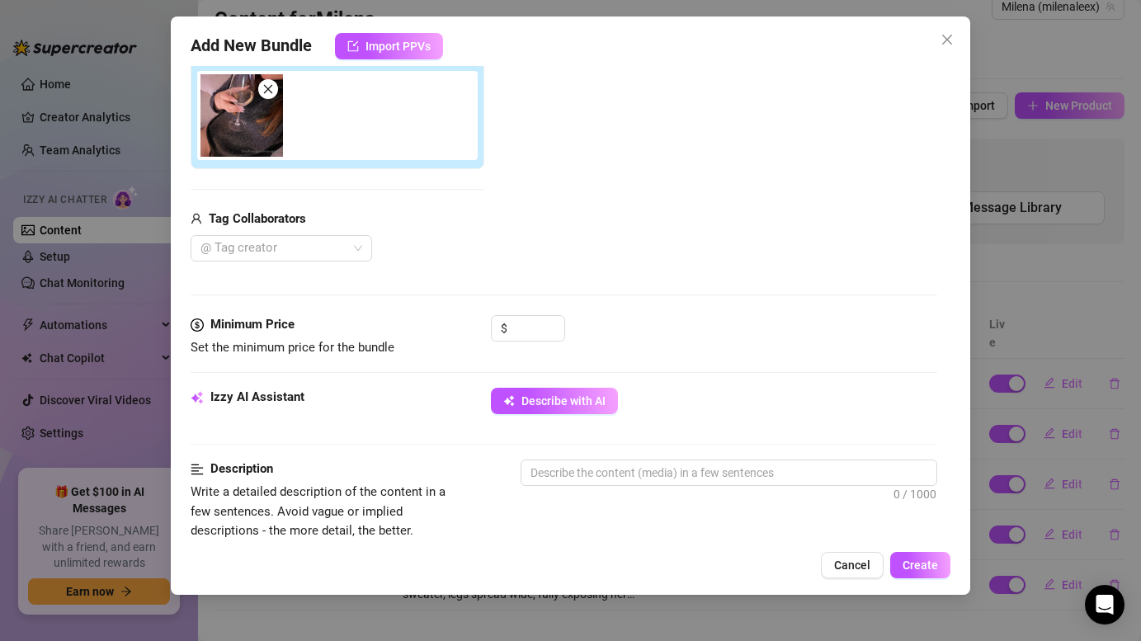
scroll to position [298, 0]
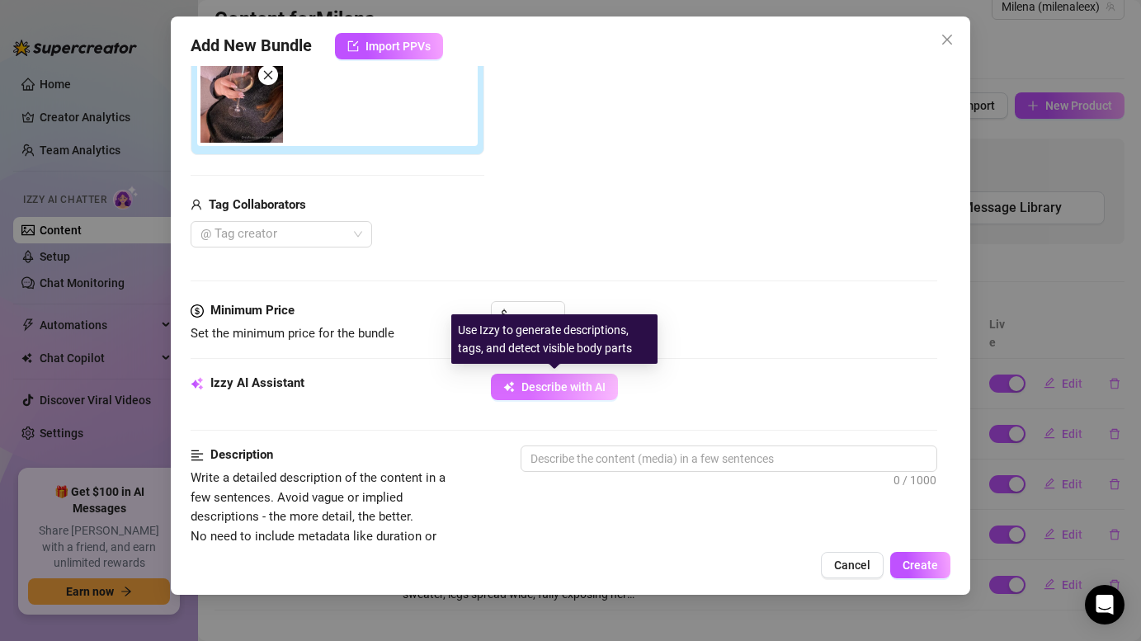
click at [540, 393] on span "Describe with AI" at bounding box center [563, 386] width 84 height 13
type textarea "Milena"
type textarea "Milena lounges"
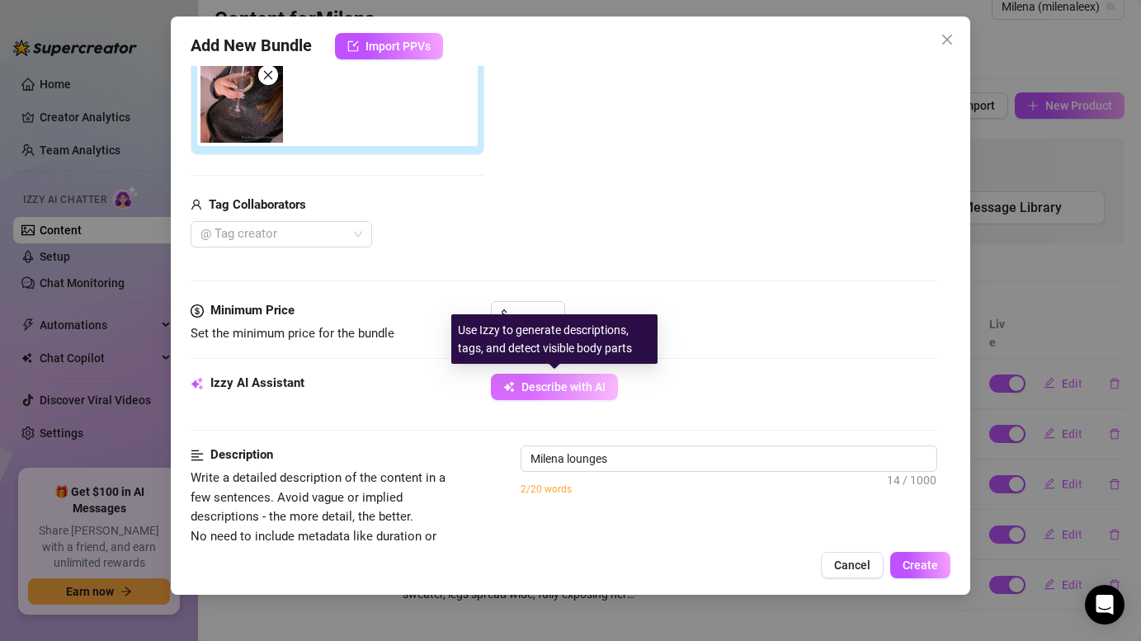
type textarea "Milena lounges on"
type textarea "Milena lounges on a"
type textarea "Milena lounges on a couch"
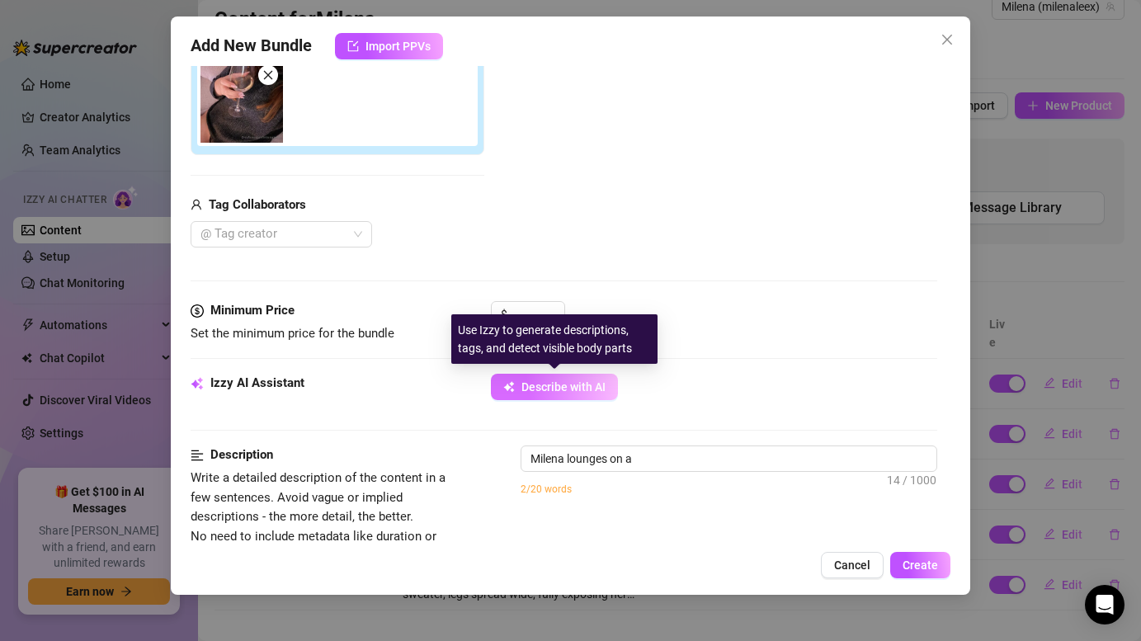
type textarea "Milena lounges on a couch"
type textarea "Milena lounges on a couch in"
type textarea "Milena lounges on a couch in a"
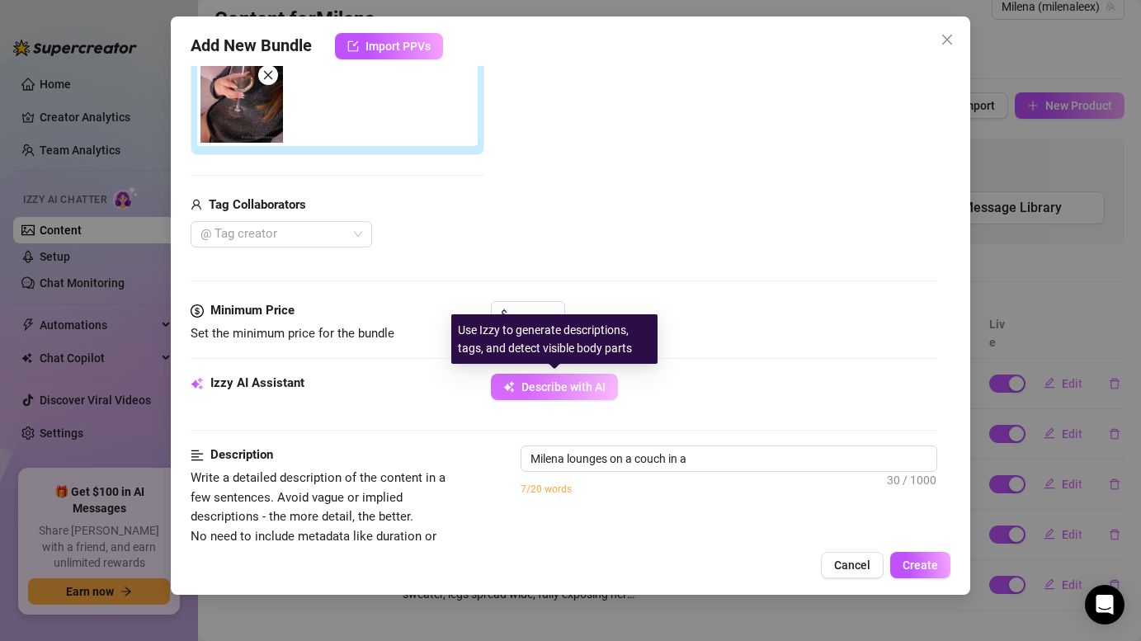
type textarea "Milena lounges on a couch in a cozy"
type textarea "Milena lounges on a couch in a cozy dark"
type textarea "Milena lounges on a couch in a cozy dark grey"
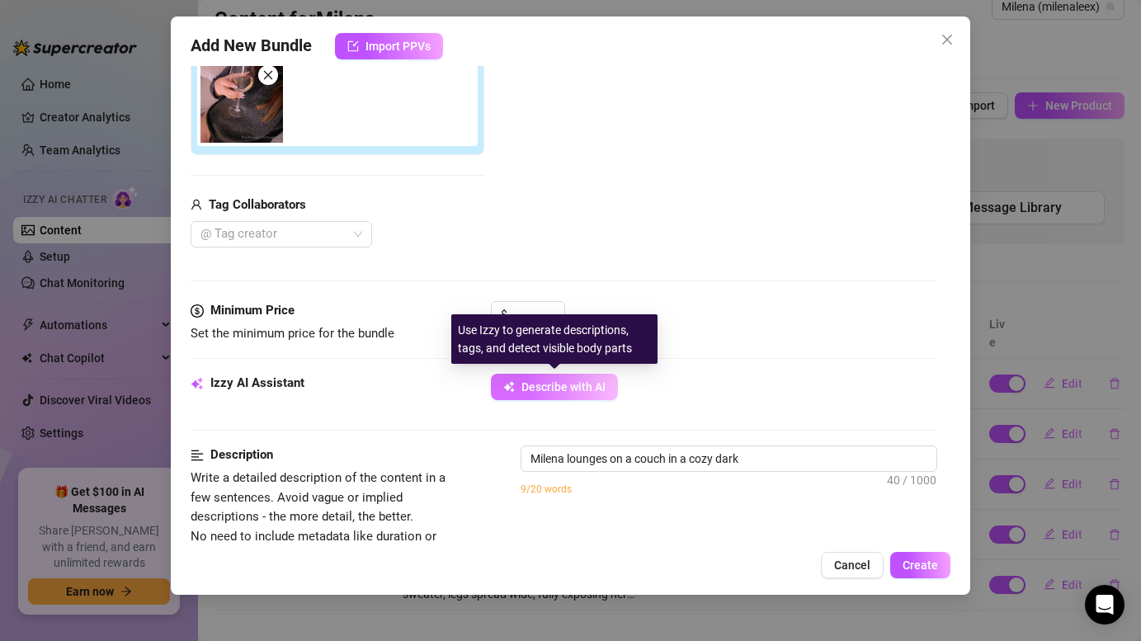
type textarea "Milena lounges on a couch in a cozy dark grey"
type textarea "Milena lounges on a couch in a cozy dark grey turtleneck"
type textarea "Milena lounges on a couch in a cozy dark grey turtleneck sweater,"
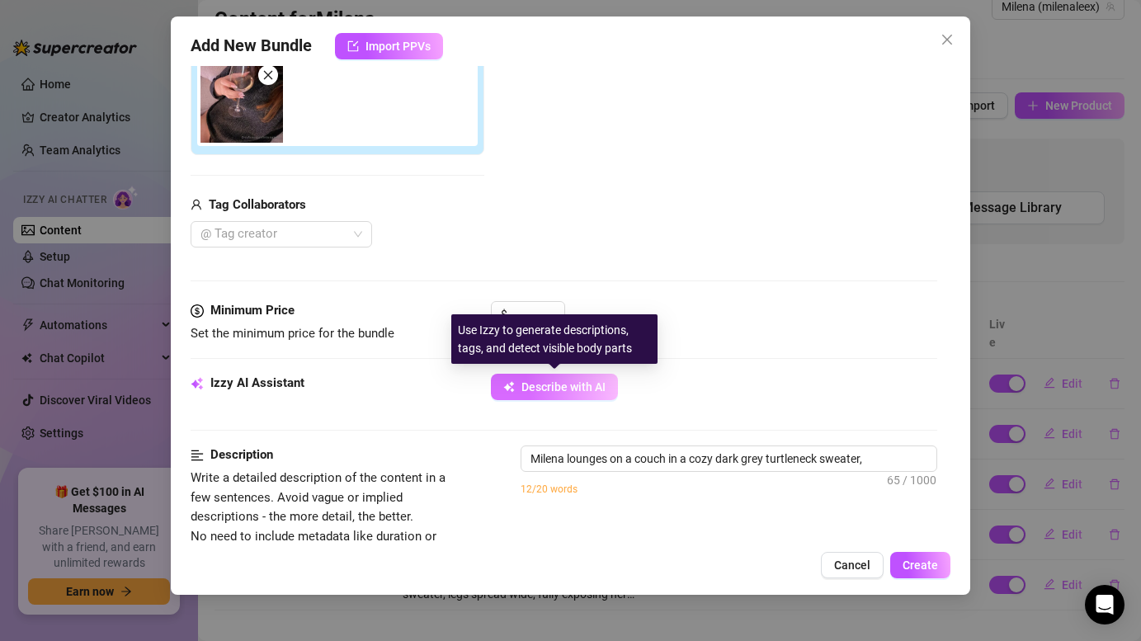
type textarea "Milena lounges on a couch in a cozy dark grey turtleneck sweater, holding"
type textarea "Milena lounges on a couch in a cozy dark grey turtleneck sweater, holding a"
type textarea "Milena lounges on a couch in a cozy dark grey turtleneck sweater, holding a gla…"
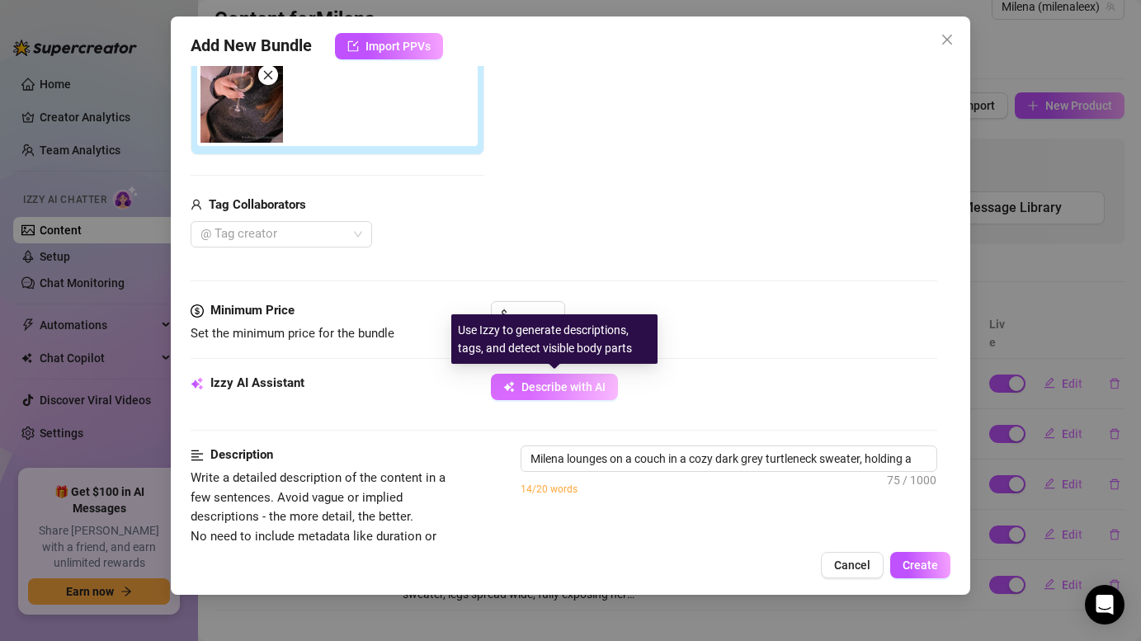
type textarea "Milena lounges on a couch in a cozy dark grey turtleneck sweater, holding a gla…"
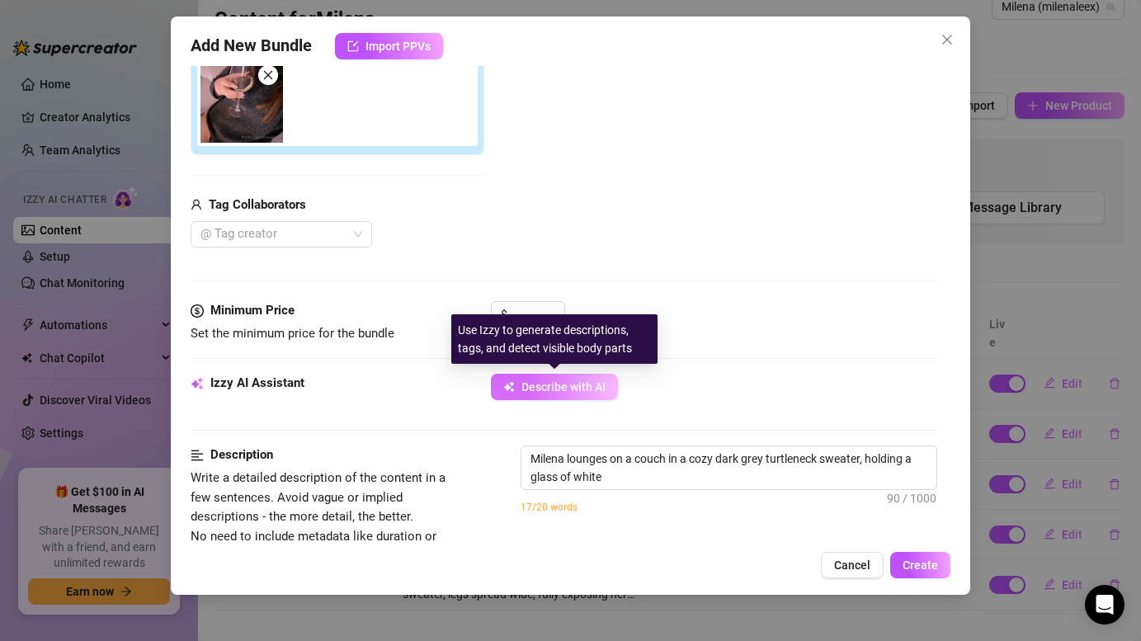
type textarea "Milena lounges on a couch in a cozy dark grey turtleneck sweater, holding a gla…"
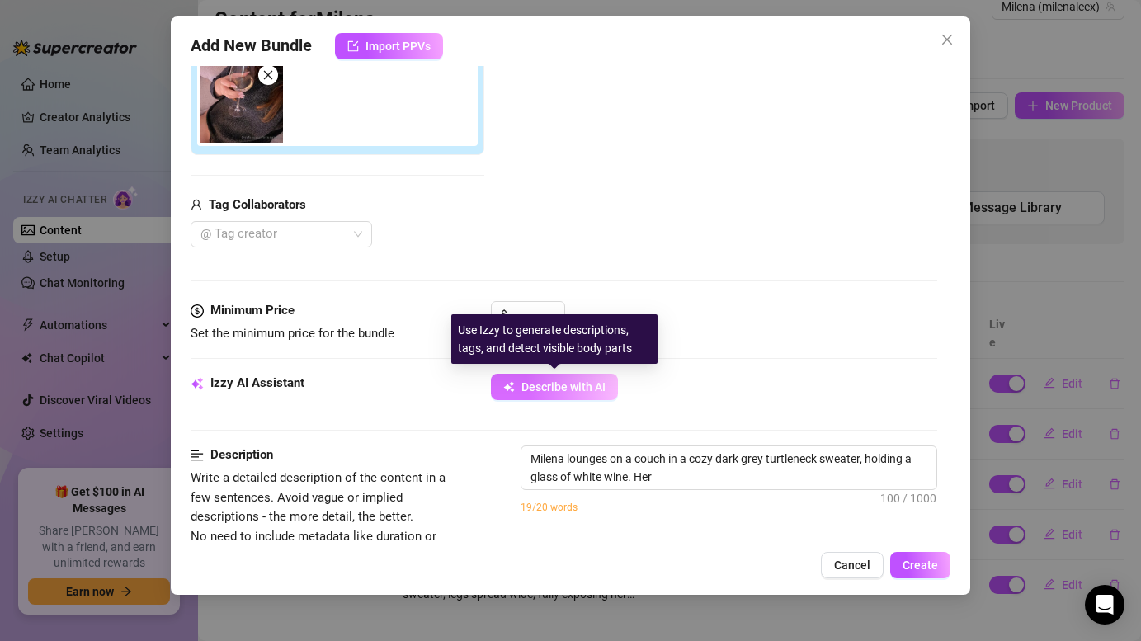
type textarea "Milena lounges on a couch in a cozy dark grey turtleneck sweater, holding a gla…"
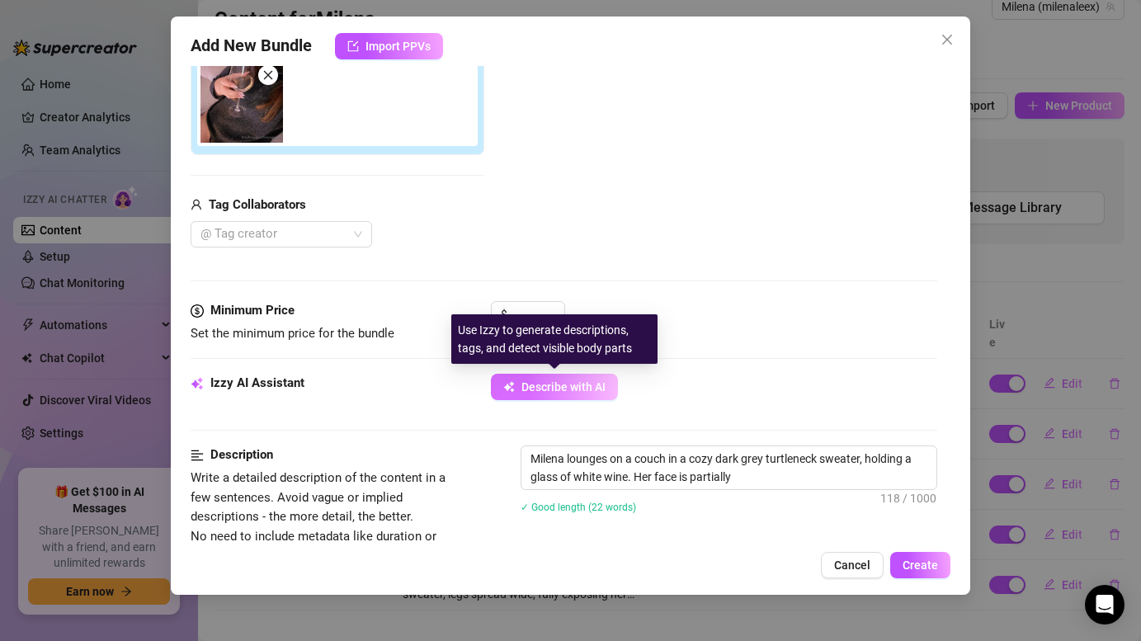
type textarea "Milena lounges on a couch in a cozy dark grey turtleneck sweater, holding a gla…"
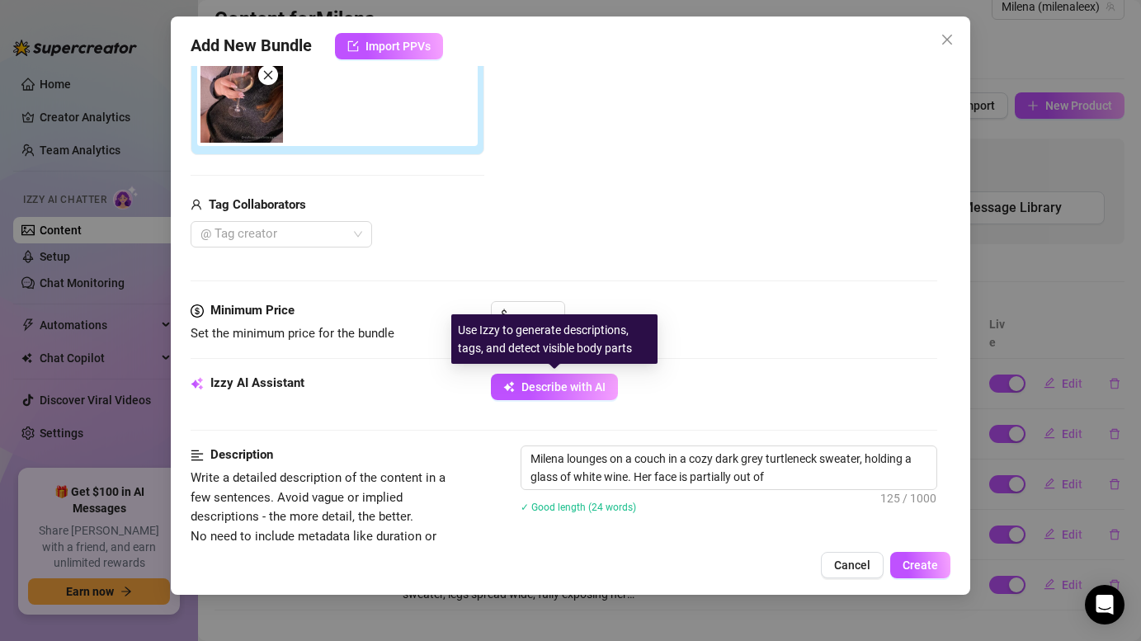
type textarea "Milena lounges on a couch in a cozy dark grey turtleneck sweater, holding a gla…"
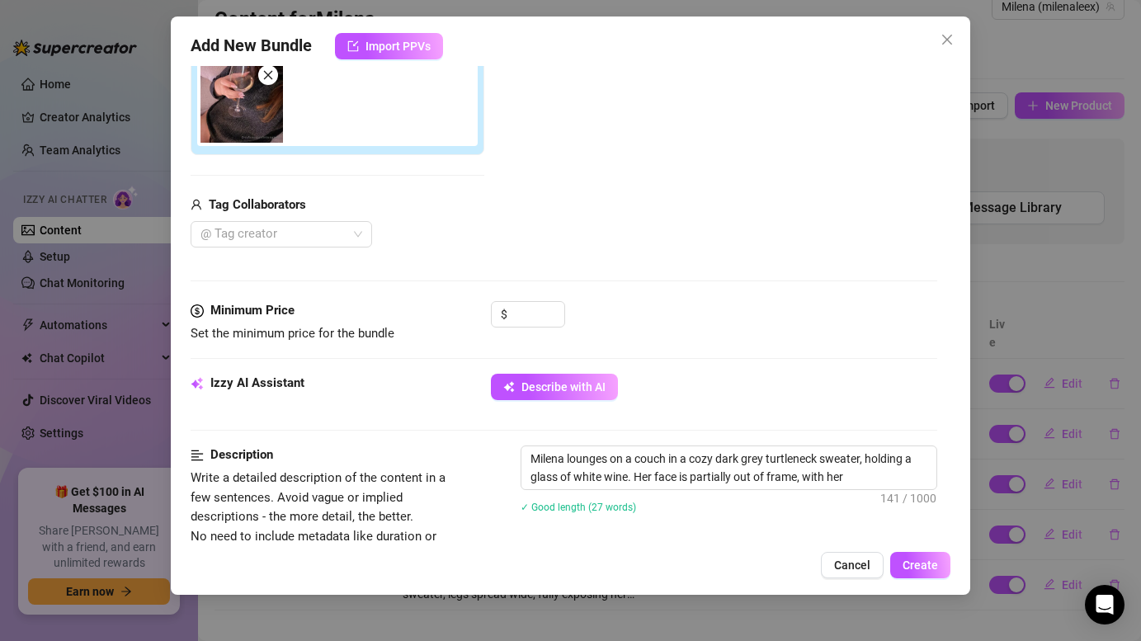
type textarea "Milena lounges on a couch in a cozy dark grey turtleneck sweater, holding a gla…"
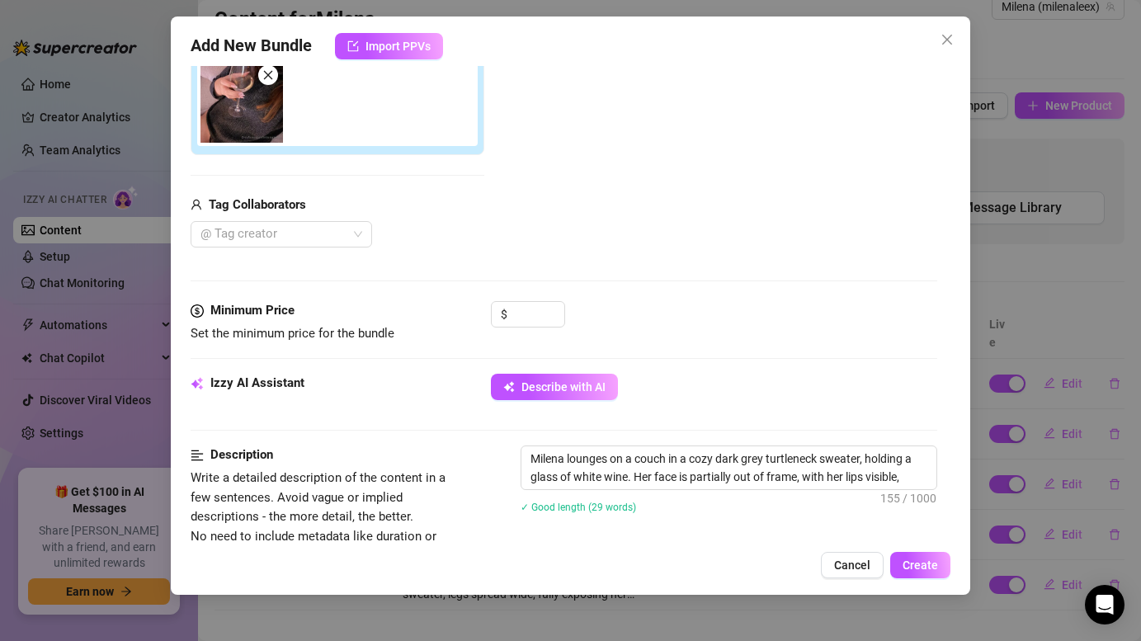
type textarea "Milena lounges on a couch in a cozy dark grey turtleneck sweater, holding a gla…"
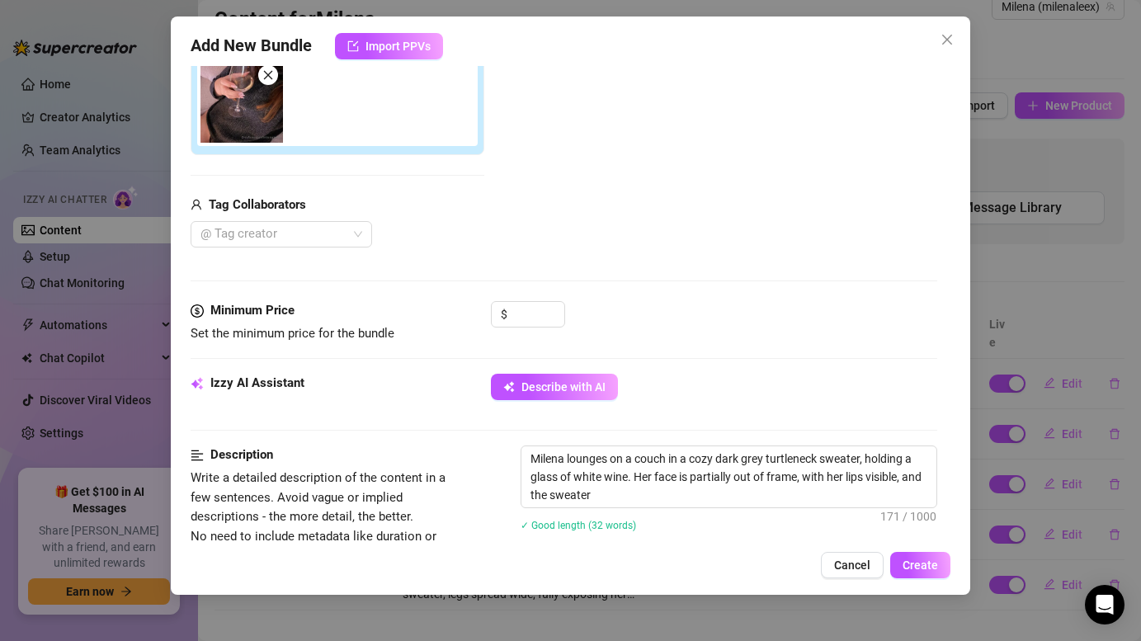
type textarea "Milena lounges on a couch in a cozy dark grey turtleneck sweater, holding a gla…"
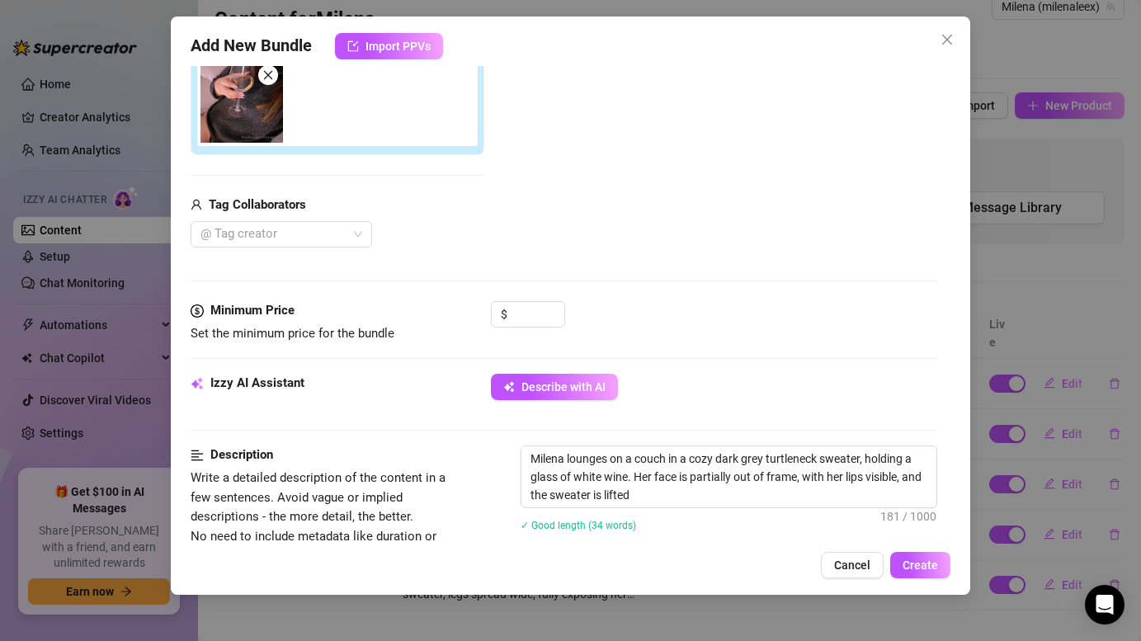
type textarea "Milena lounges on a couch in a cozy dark grey turtleneck sweater, holding a gla…"
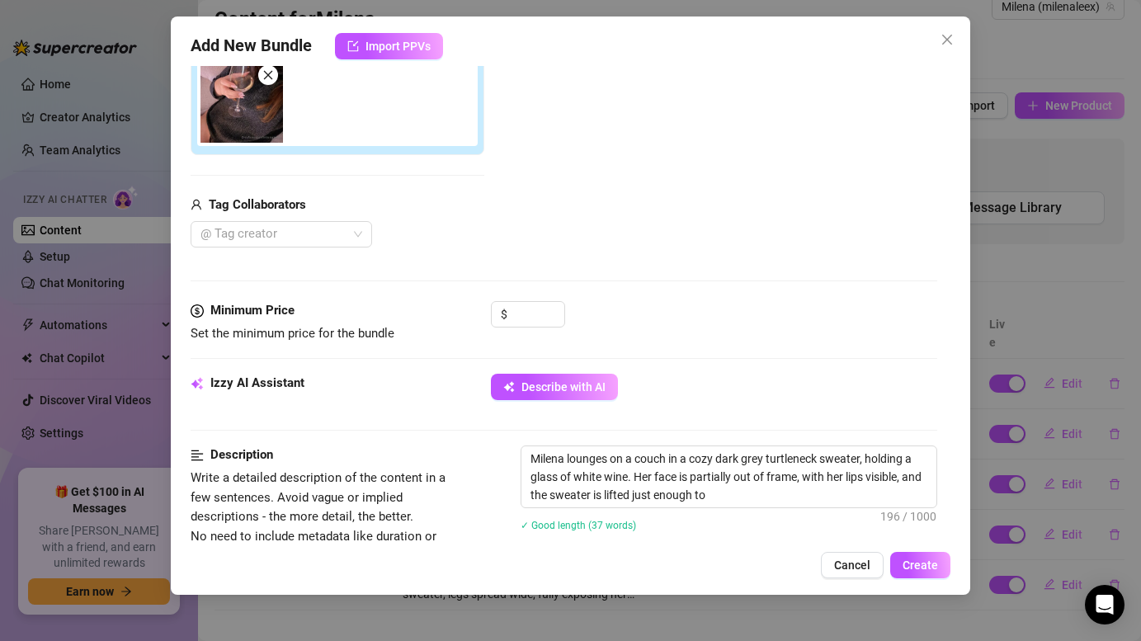
type textarea "Milena lounges on a couch in a cozy dark grey turtleneck sweater, holding a gla…"
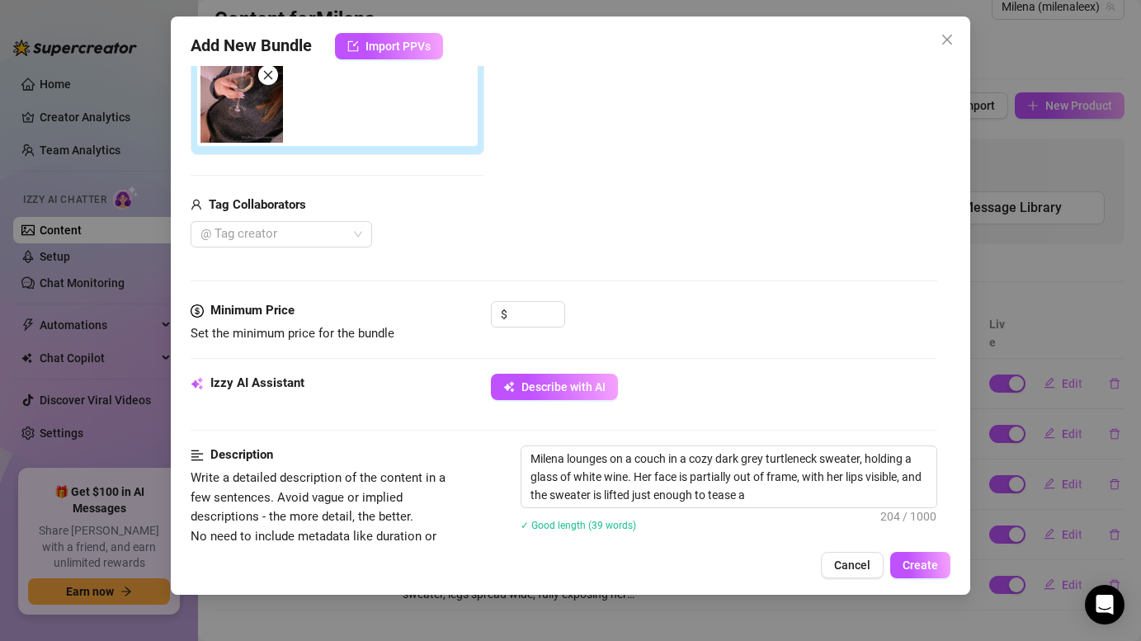
type textarea "Milena lounges on a couch in a cozy dark grey turtleneck sweater, holding a gla…"
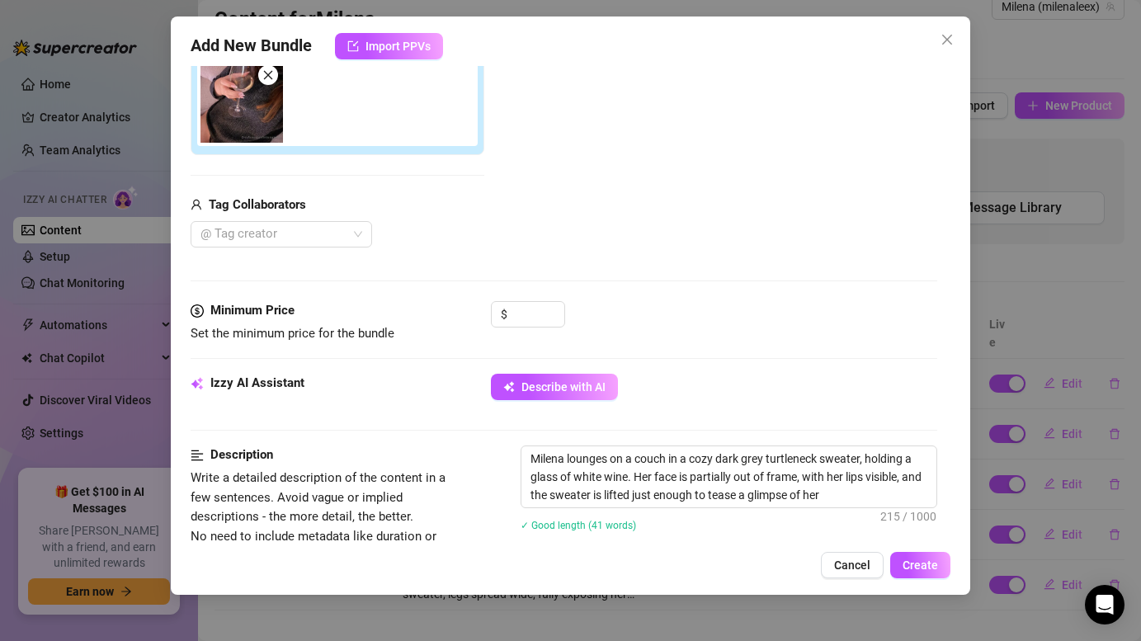
type textarea "Milena lounges on a couch in a cozy dark grey turtleneck sweater, holding a gla…"
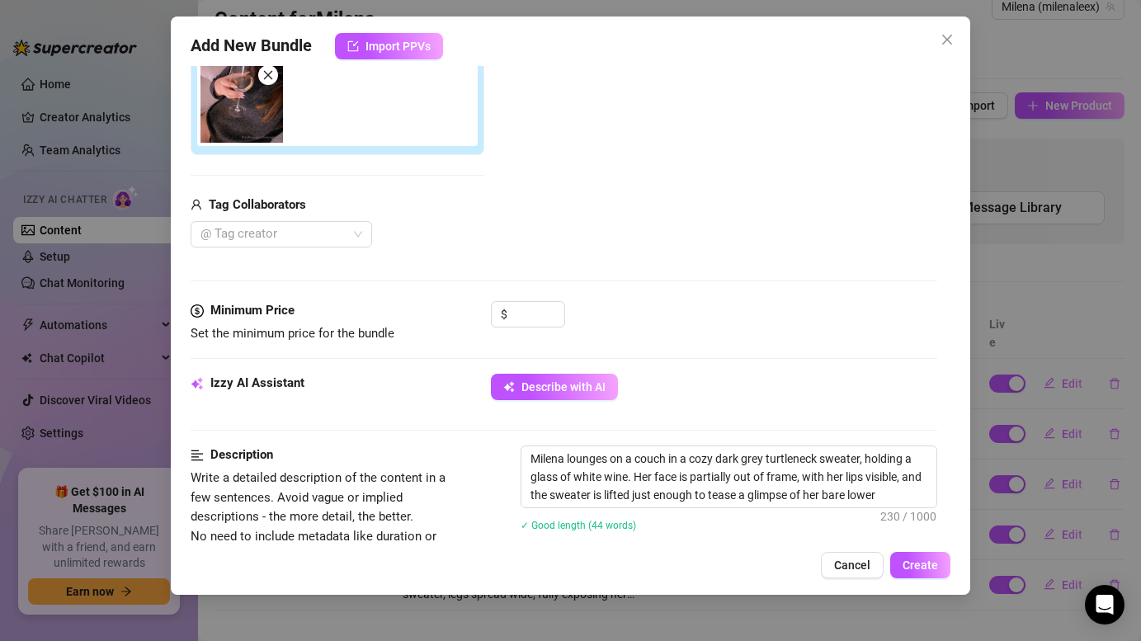
type textarea "Milena lounges on a couch in a cozy dark grey turtleneck sweater, holding a gla…"
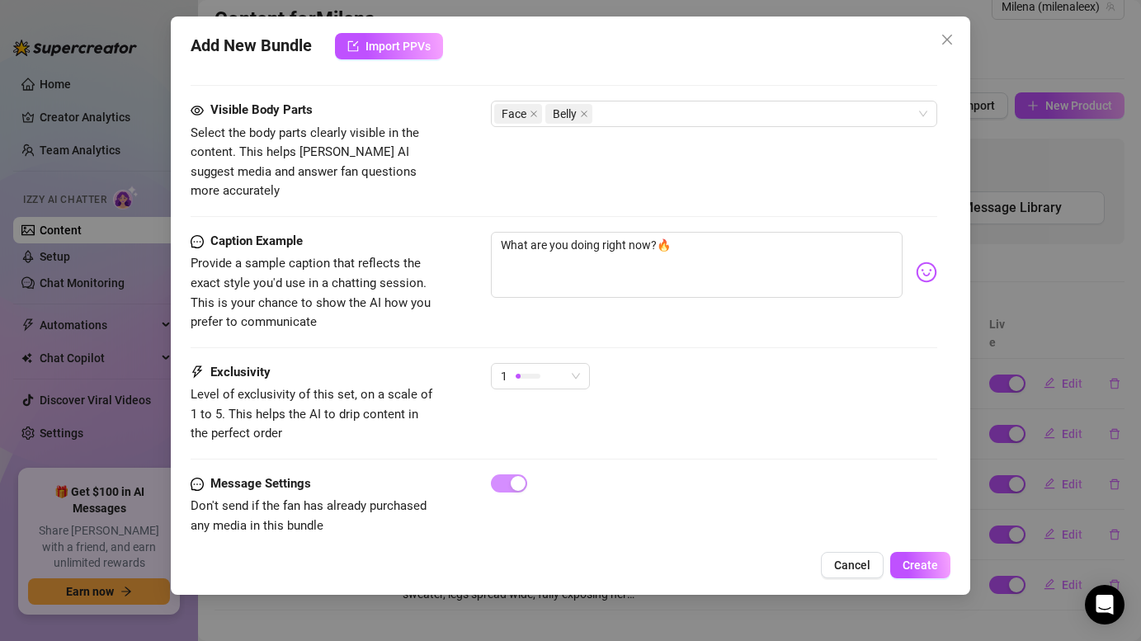
scroll to position [933, 0]
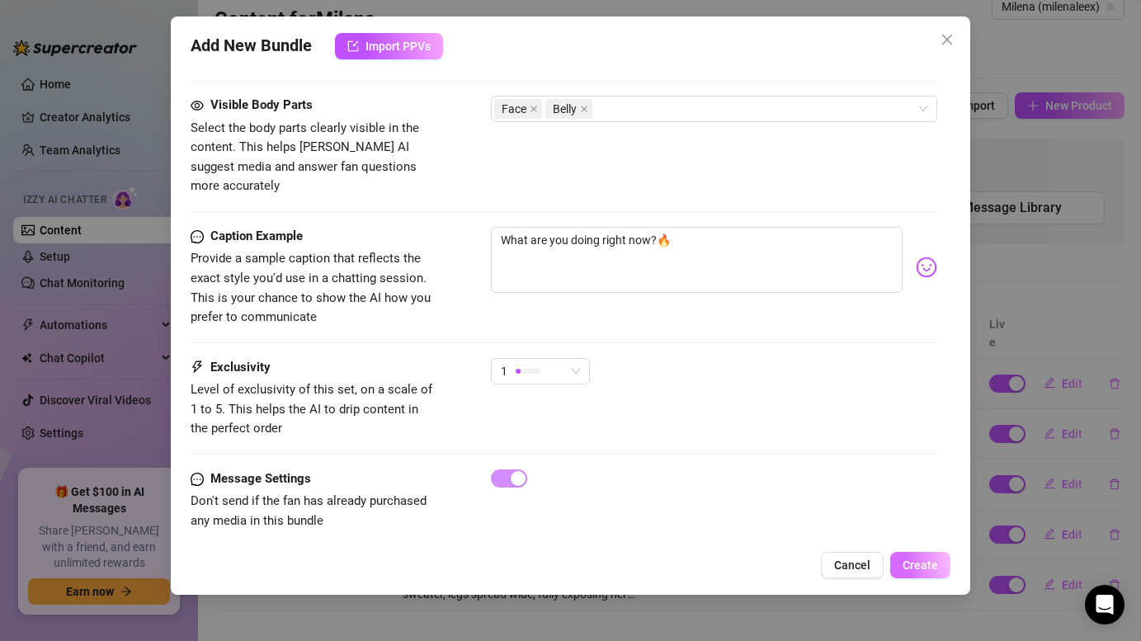
click at [933, 574] on button "Create" at bounding box center [920, 565] width 60 height 26
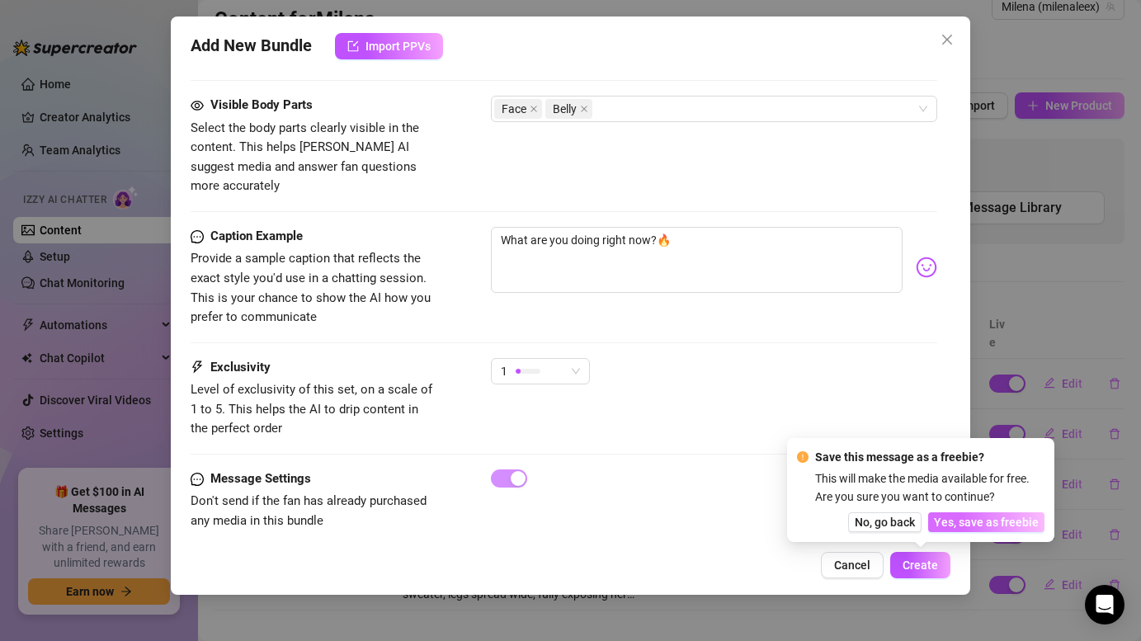
click at [978, 524] on span "Yes, save as freebie" at bounding box center [986, 522] width 105 height 13
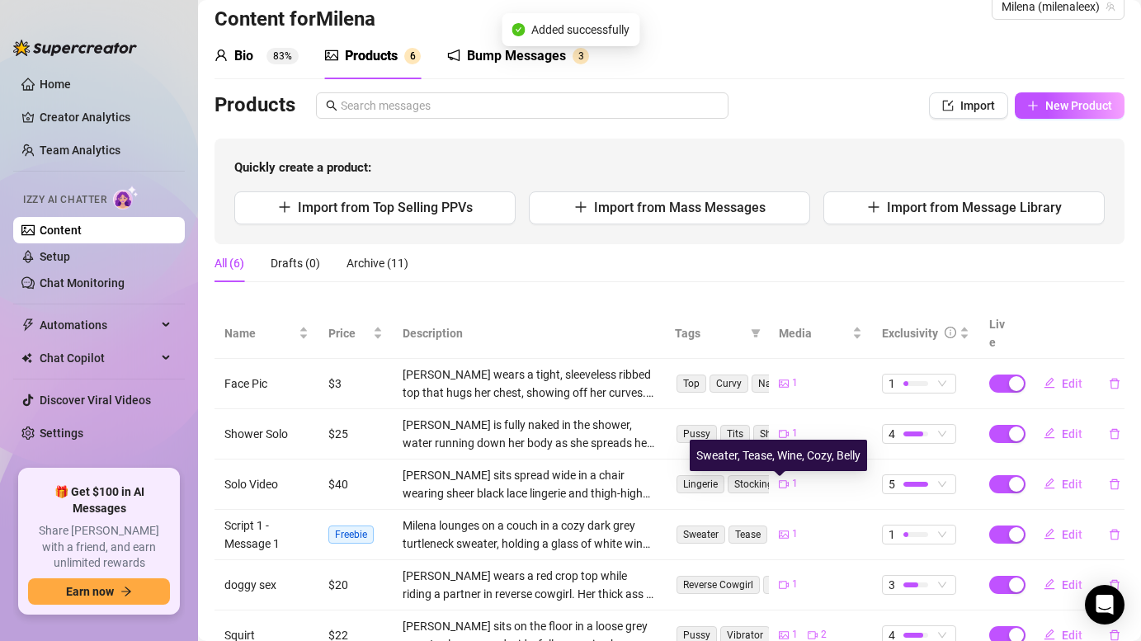
scroll to position [82, 0]
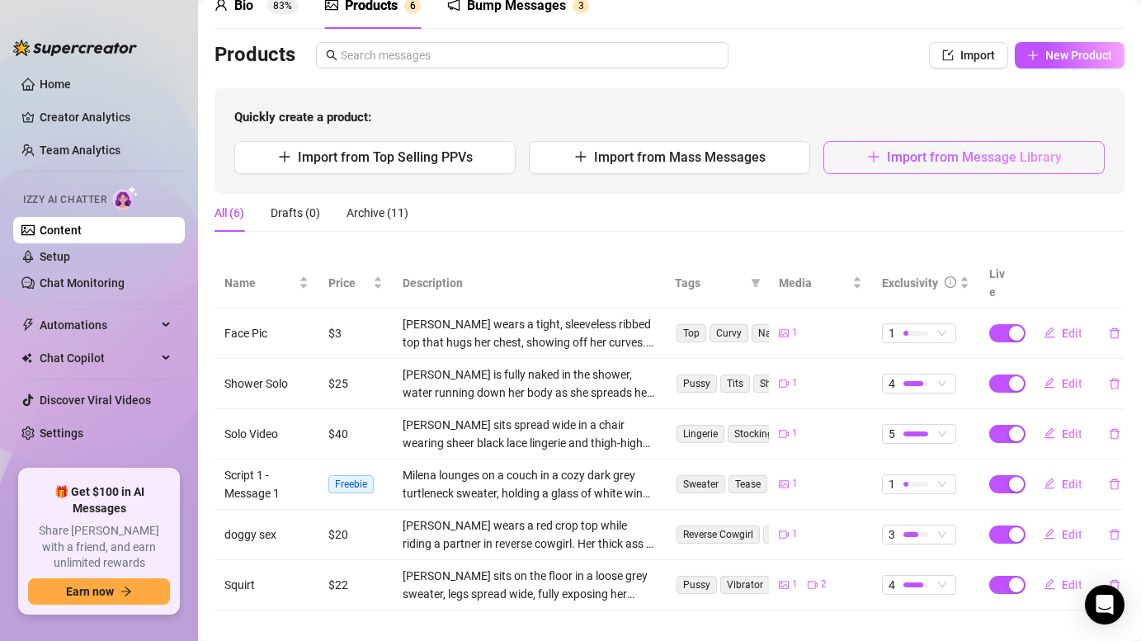
click at [997, 163] on span "Import from Message Library" at bounding box center [974, 157] width 175 height 16
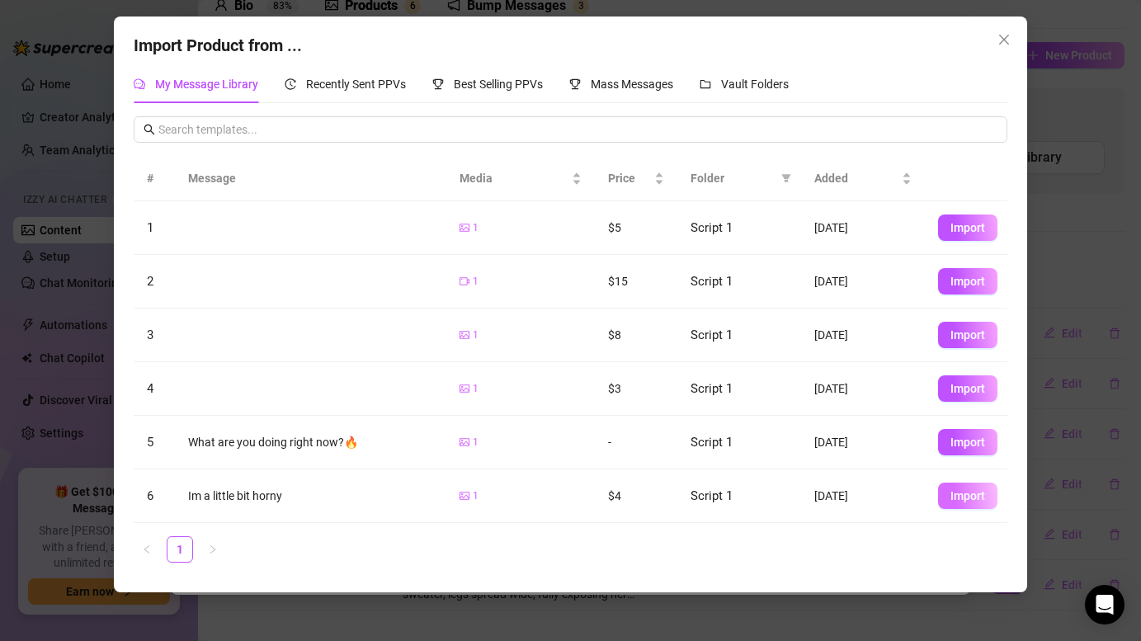
click at [952, 492] on span "Import" at bounding box center [967, 495] width 35 height 13
type textarea "Im a little bit horny"
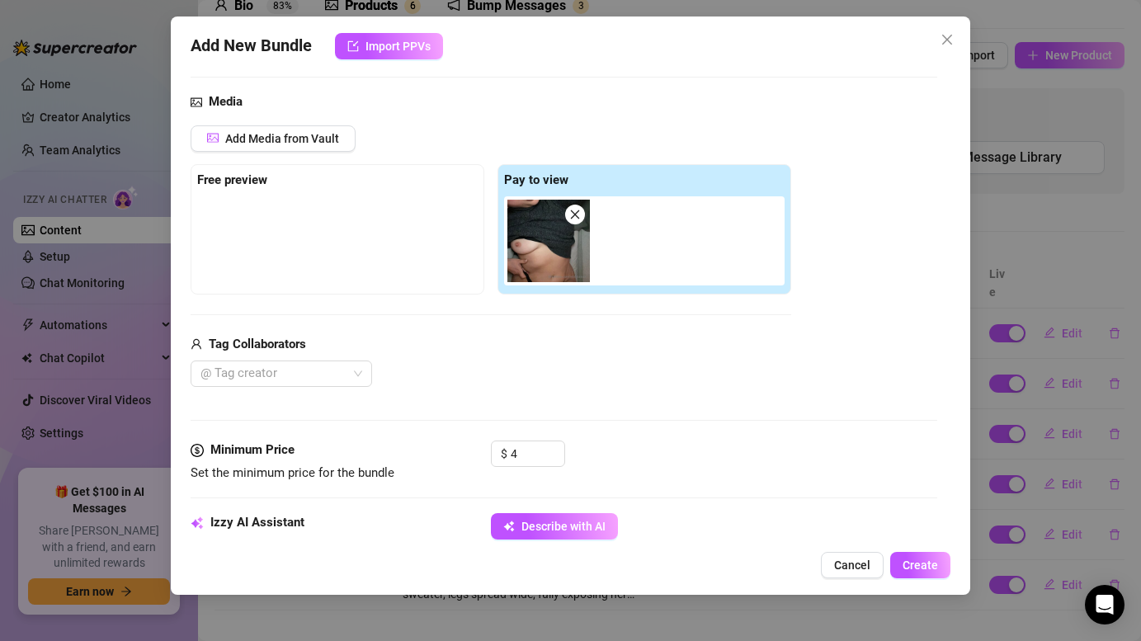
scroll to position [170, 0]
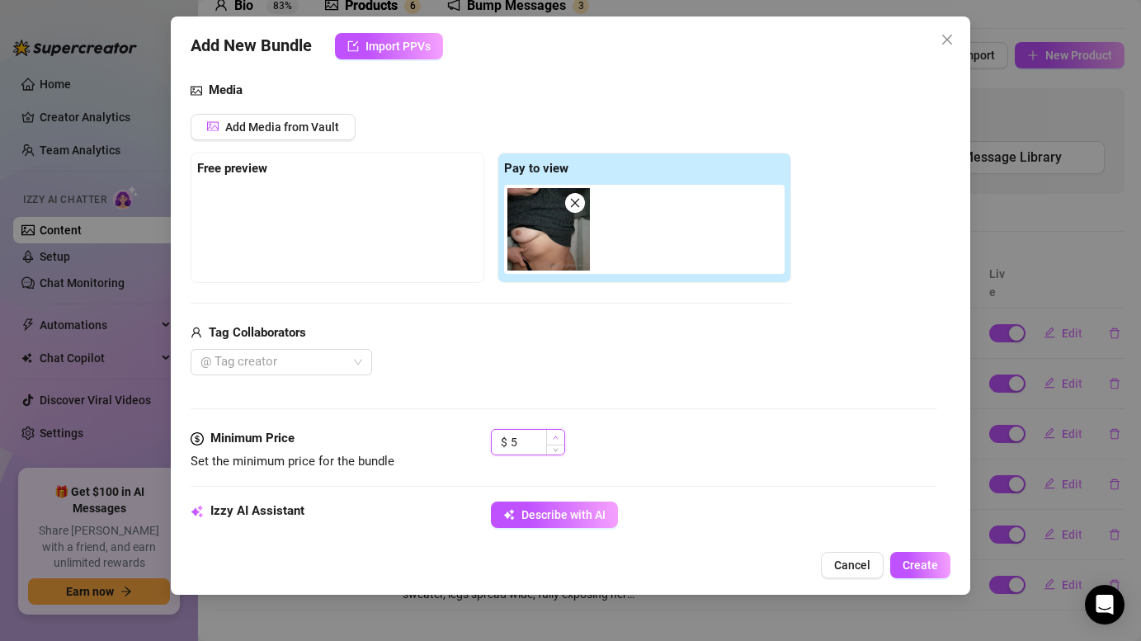
click at [559, 436] on span "Increase Value" at bounding box center [555, 437] width 18 height 15
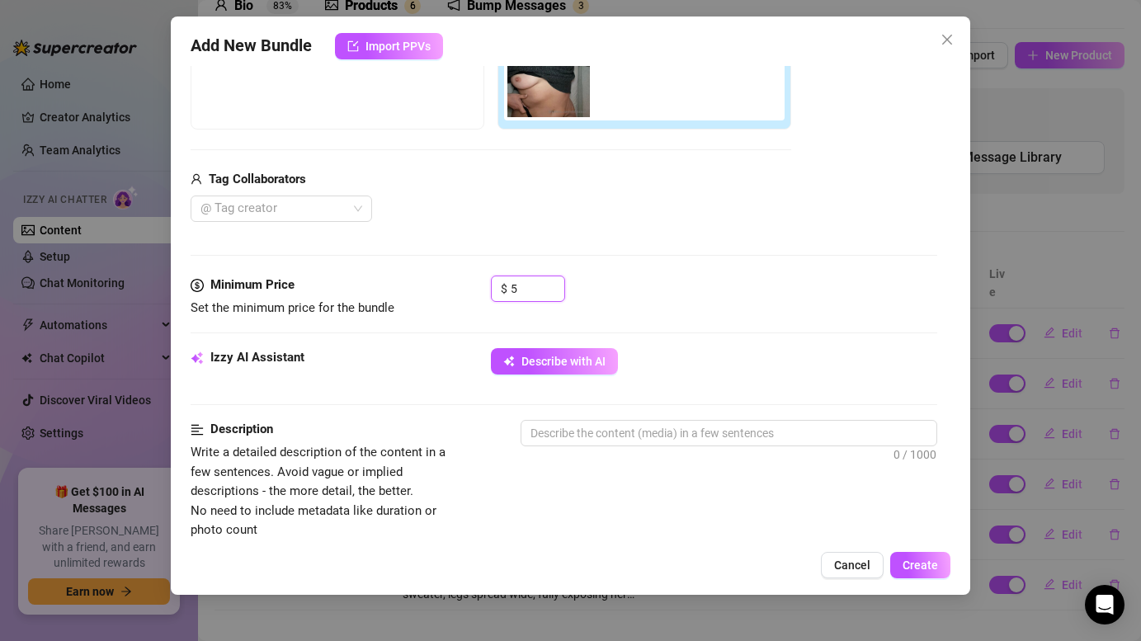
scroll to position [327, 0]
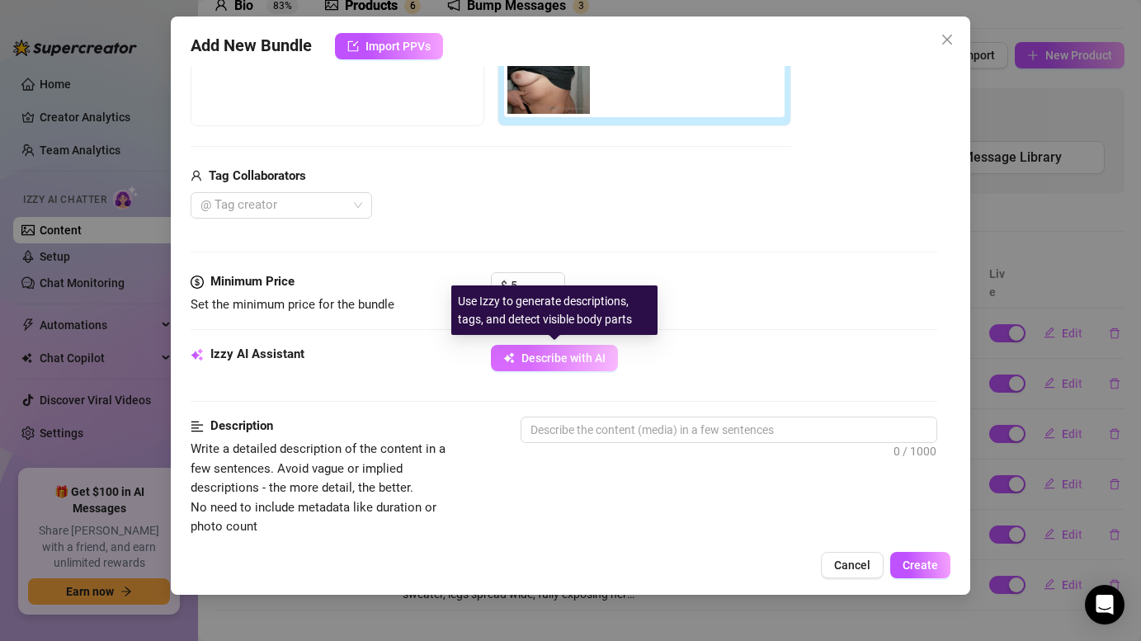
click at [587, 356] on span "Describe with AI" at bounding box center [563, 357] width 84 height 13
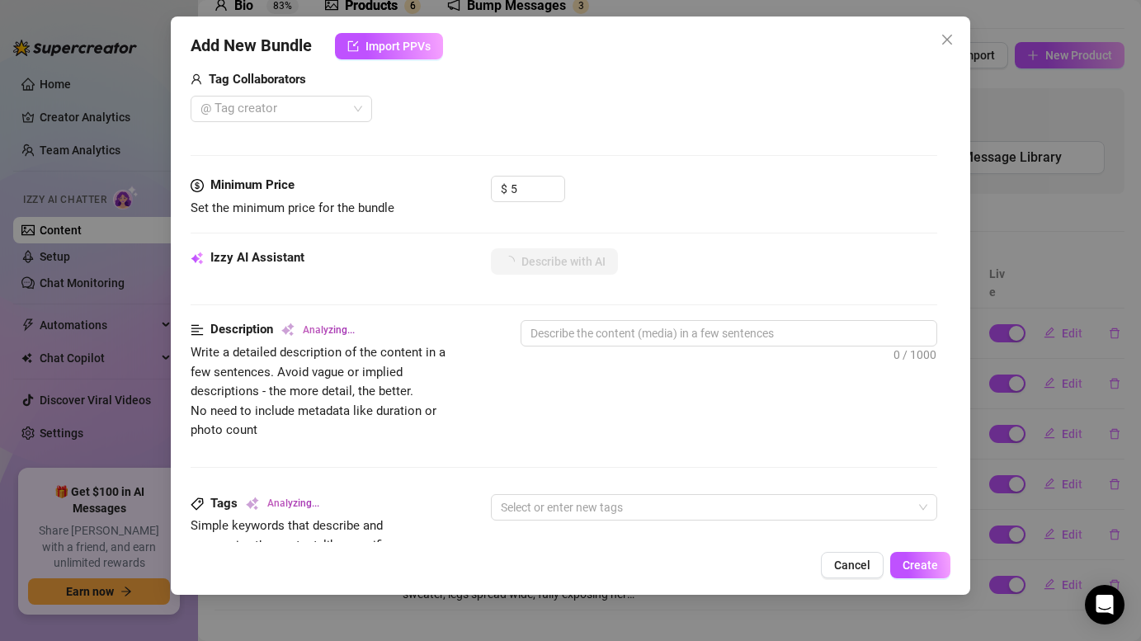
scroll to position [446, 0]
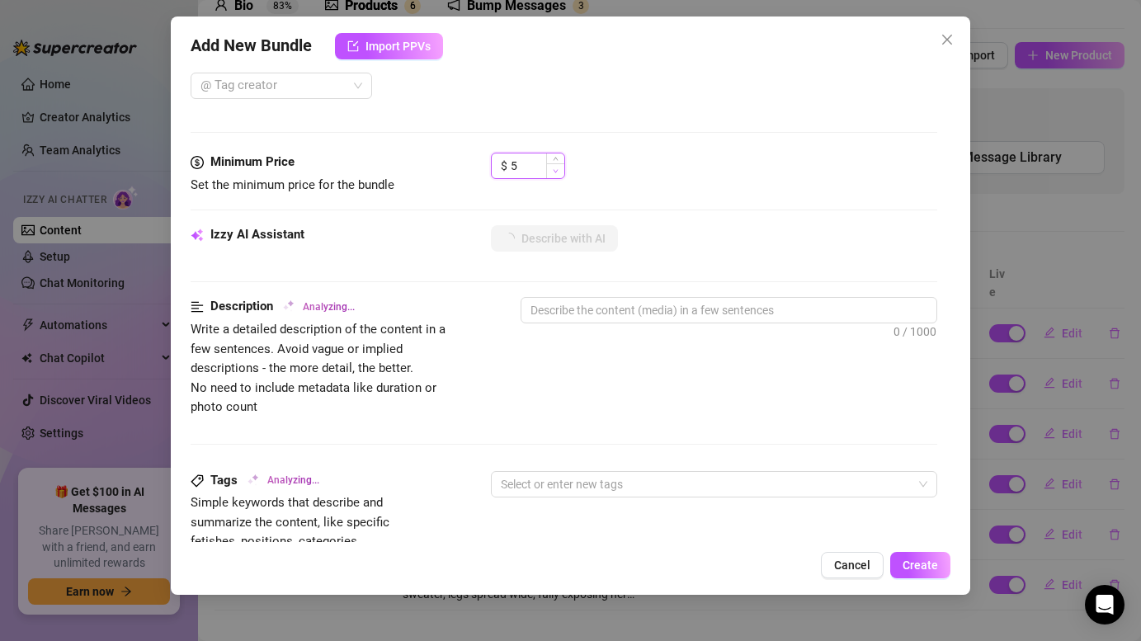
type input "4"
click at [549, 169] on span "Decrease Value" at bounding box center [555, 170] width 18 height 15
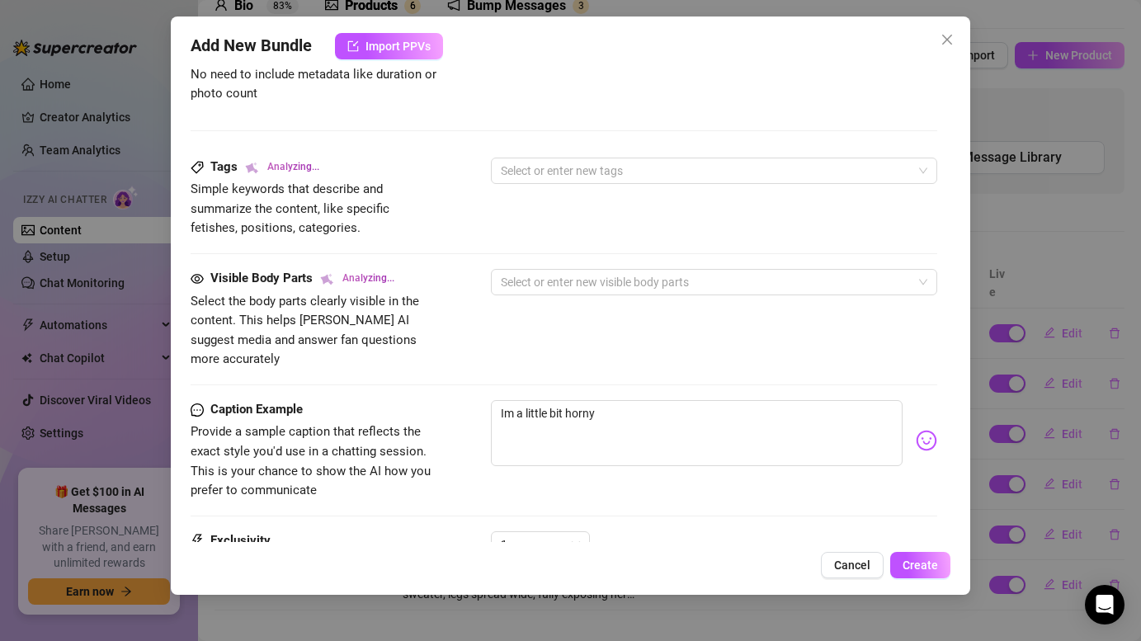
type textarea "Milena"
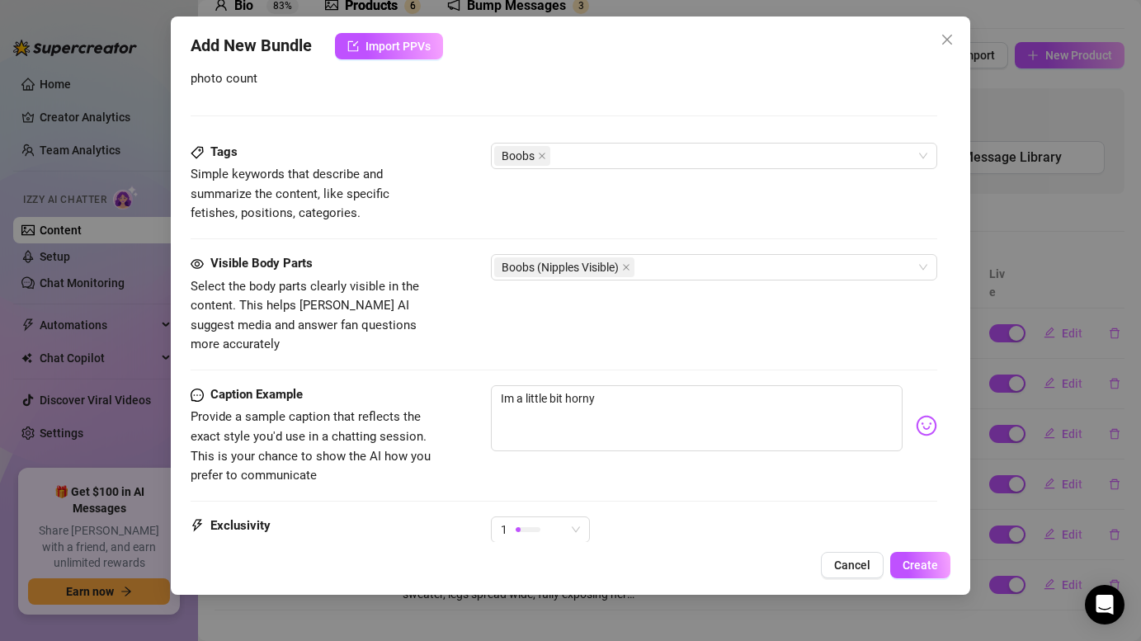
type textarea "Milena is"
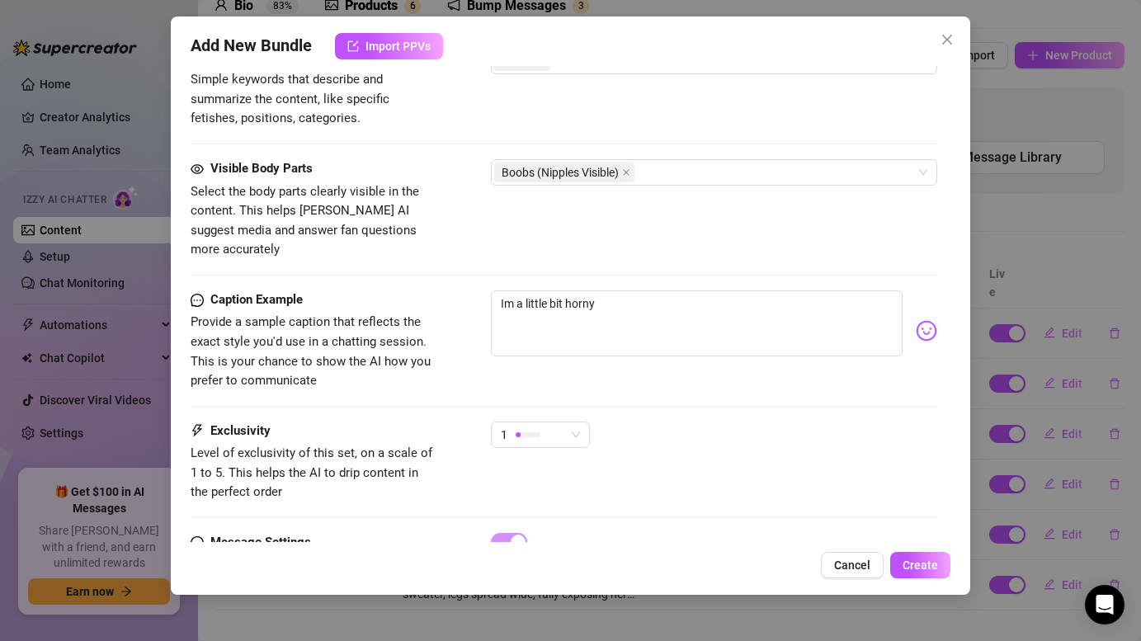
type textarea "Milena is lying"
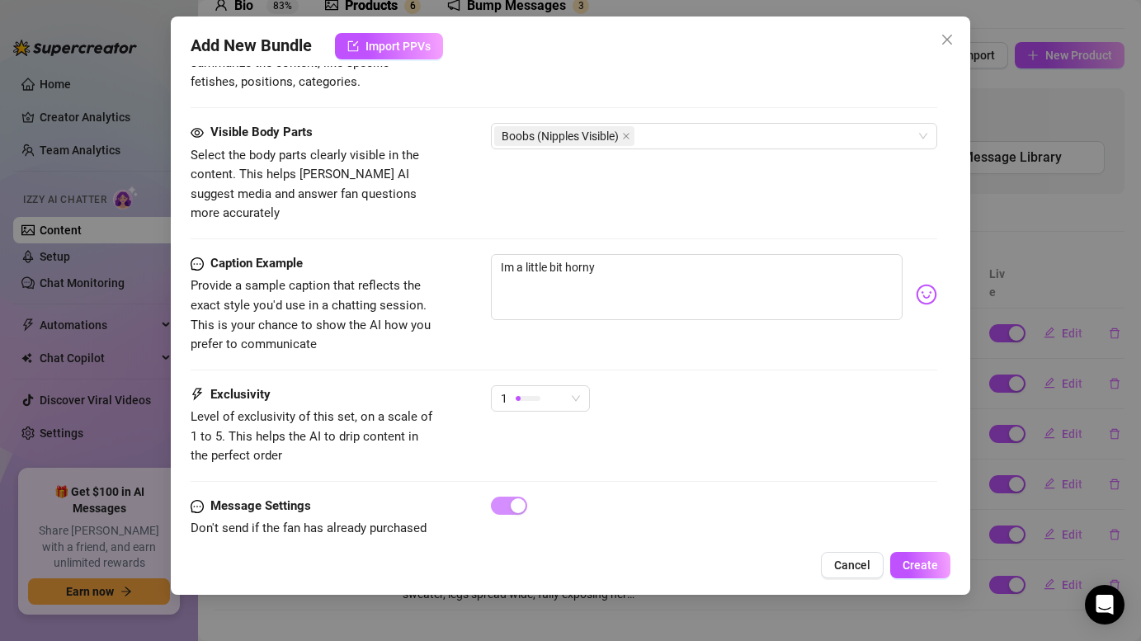
type textarea "[PERSON_NAME] is lying back"
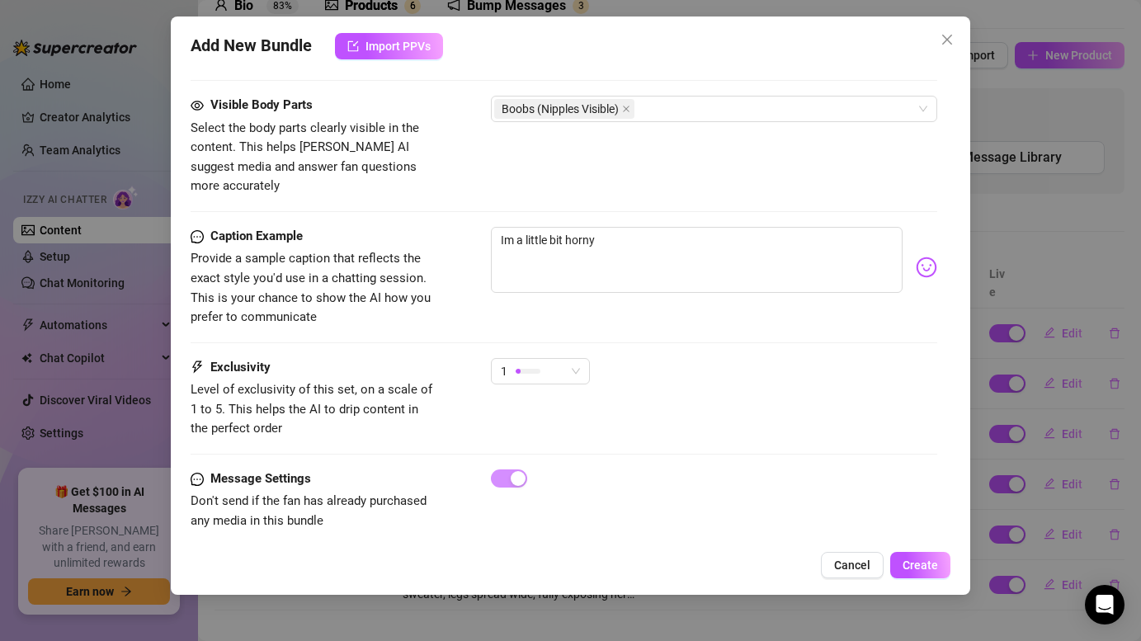
type textarea "[PERSON_NAME] is lying back in"
type textarea "[PERSON_NAME] is lying back in a"
type textarea "[PERSON_NAME] is lying back in a dark"
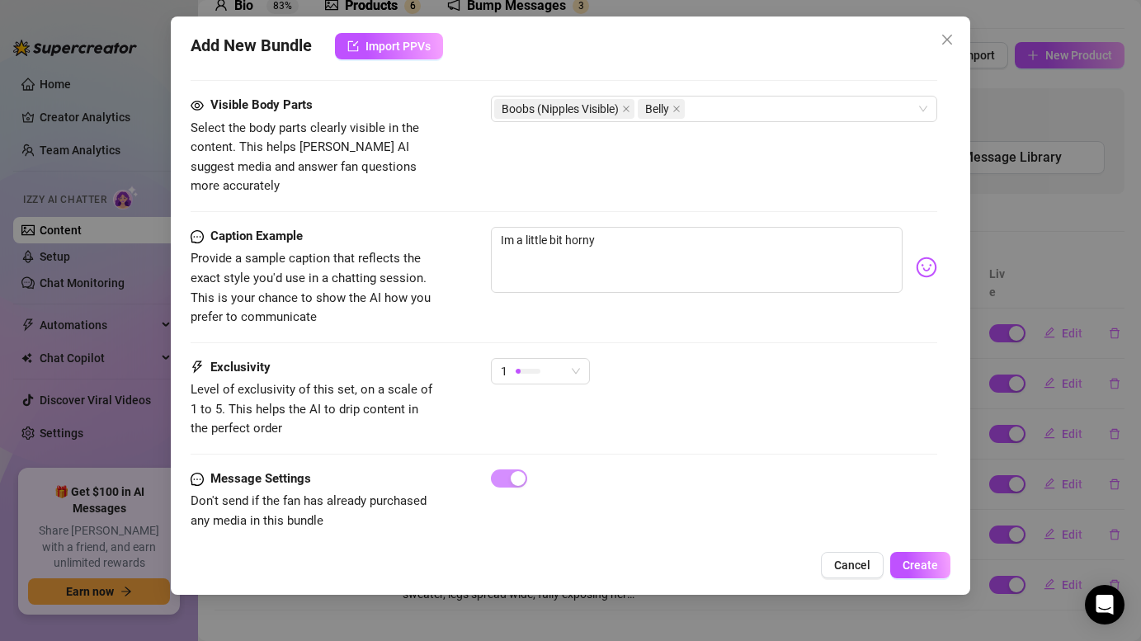
type textarea "[PERSON_NAME] is lying back in a dark"
type textarea "[PERSON_NAME] is lying back in a dark grey"
type textarea "[PERSON_NAME] is lying back in a dark grey sweater"
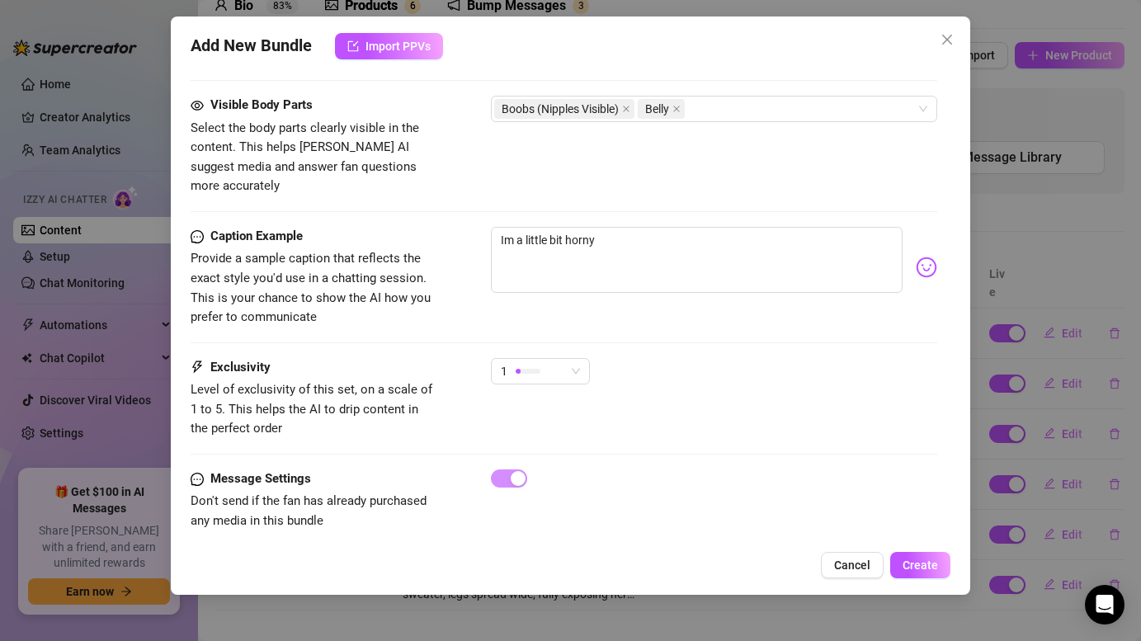
type textarea "[PERSON_NAME] is lying back in a dark grey sweater pulled"
type textarea "[PERSON_NAME] is lying back in a dark grey sweater pulled up"
type textarea "[PERSON_NAME] is lying back in a dark grey sweater pulled up to"
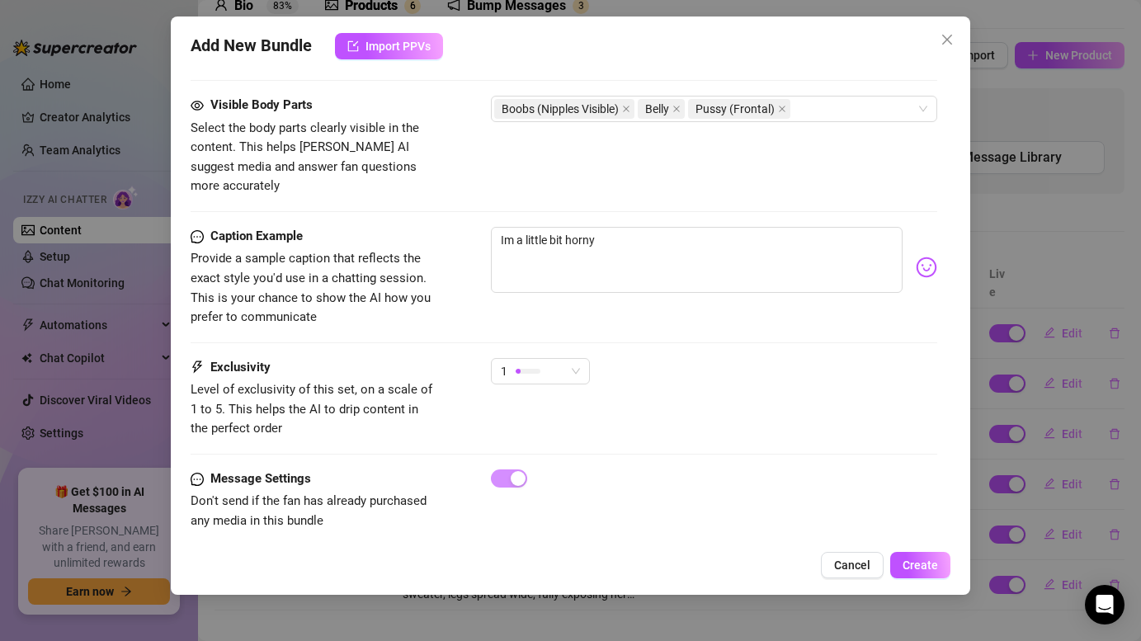
type textarea "[PERSON_NAME] is lying back in a dark grey sweater pulled up to"
type textarea "[PERSON_NAME] is lying back in a dark grey sweater pulled up to expose"
type textarea "[PERSON_NAME] is lying back in a dark grey sweater pulled up to expose one"
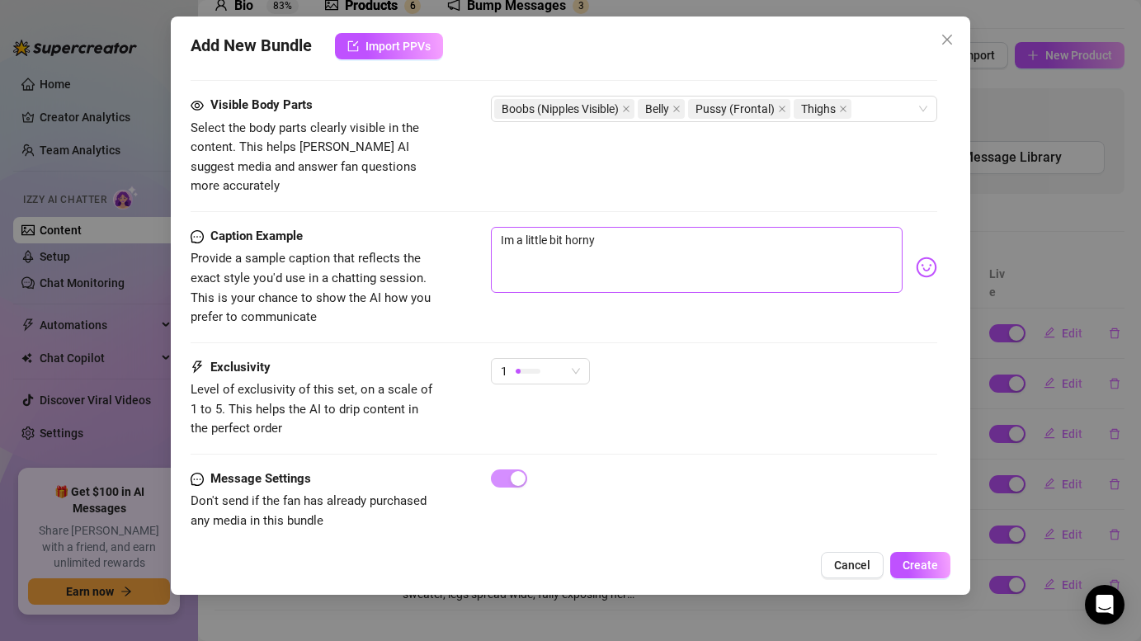
type textarea "[PERSON_NAME] is lying back in a dark grey sweater pulled up to expose one bare"
type textarea "[PERSON_NAME] is lying back in a dark grey sweater pulled up to expose one bare…"
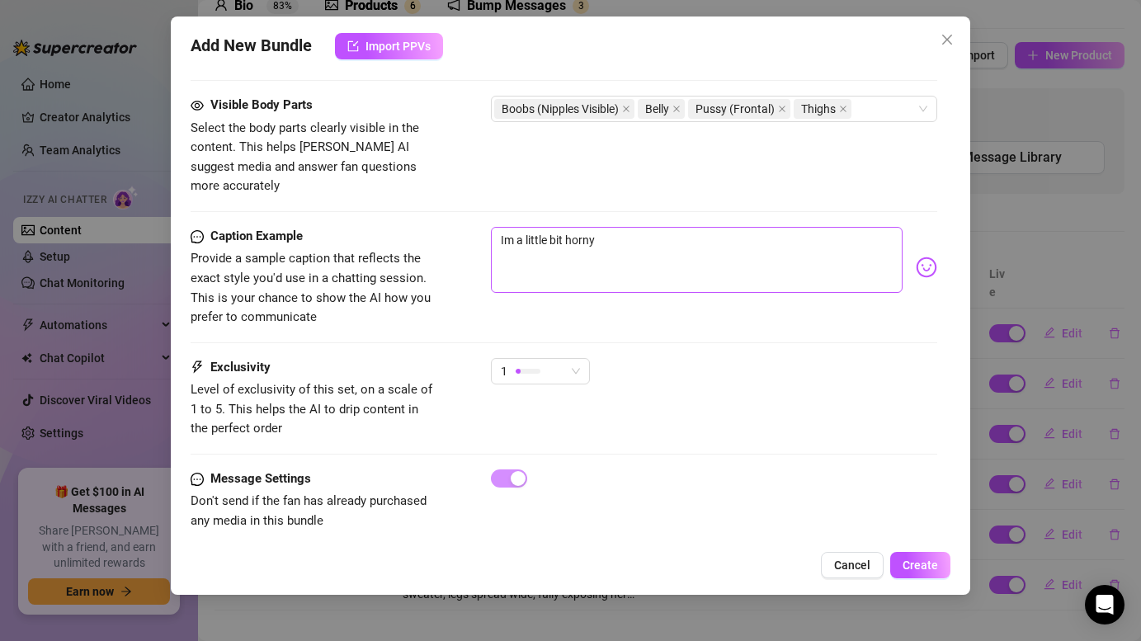
type textarea "[PERSON_NAME] is lying back in a dark grey sweater pulled up to expose one bare…"
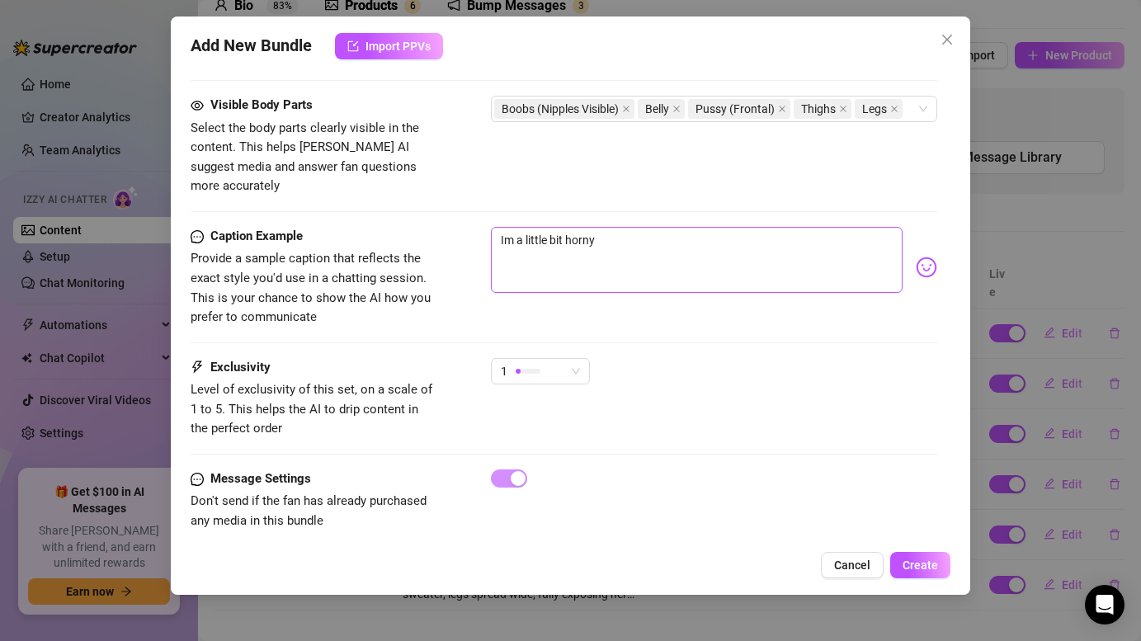
type textarea "[PERSON_NAME] is lying back in a dark grey sweater pulled up to expose one bare…"
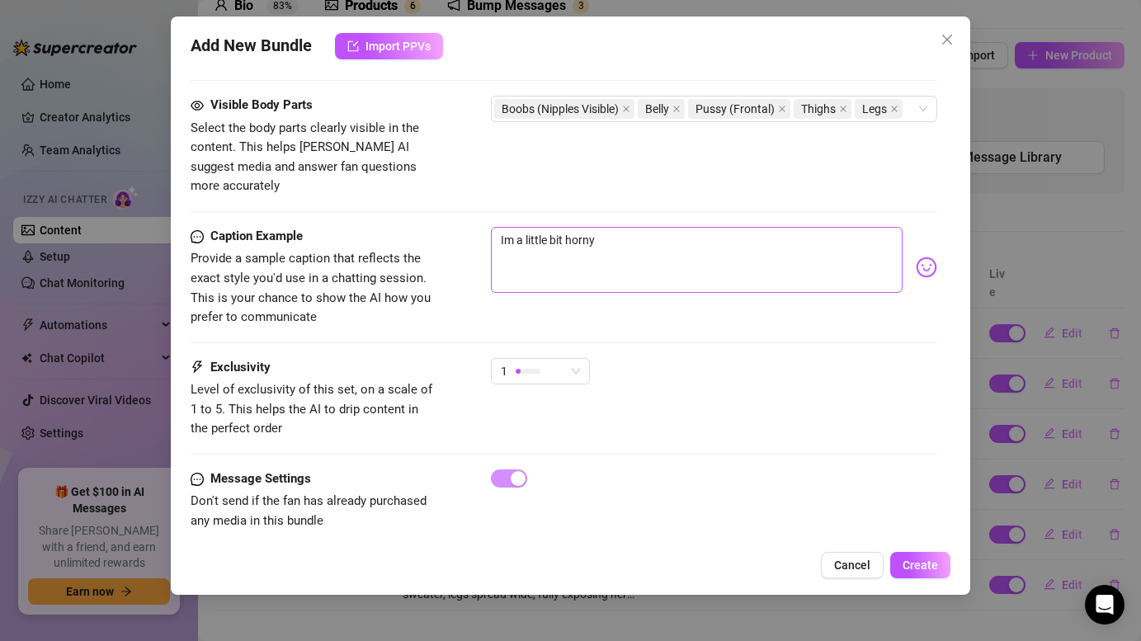
type textarea "[PERSON_NAME] is lying back in a dark grey sweater pulled up to expose one bare…"
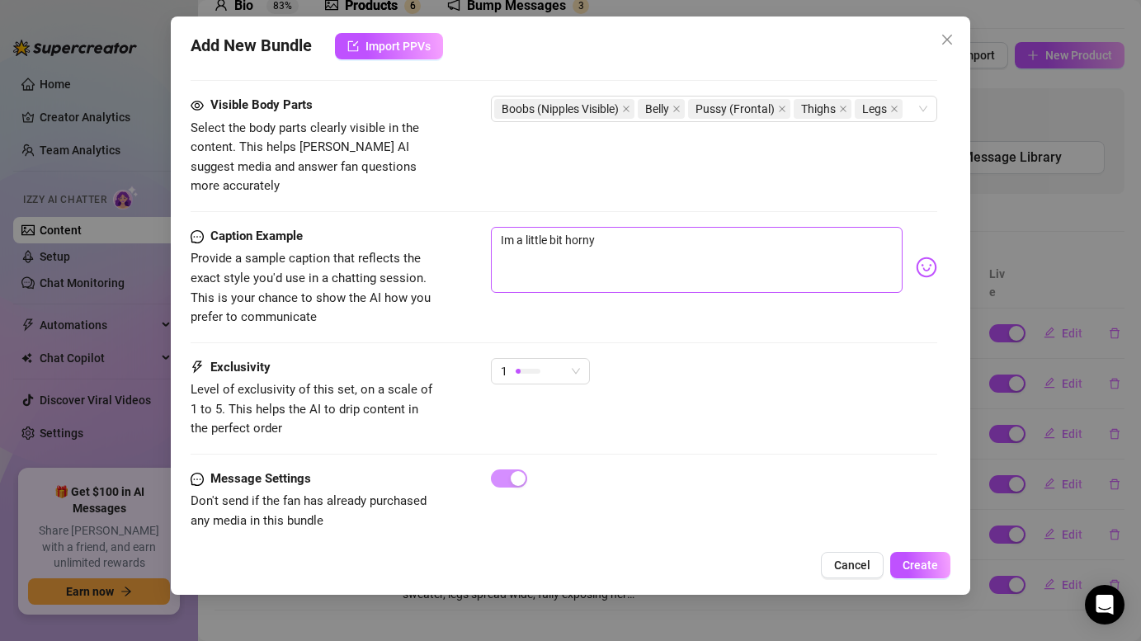
type textarea "[PERSON_NAME] is lying back in a dark grey sweater pulled up to expose one bare…"
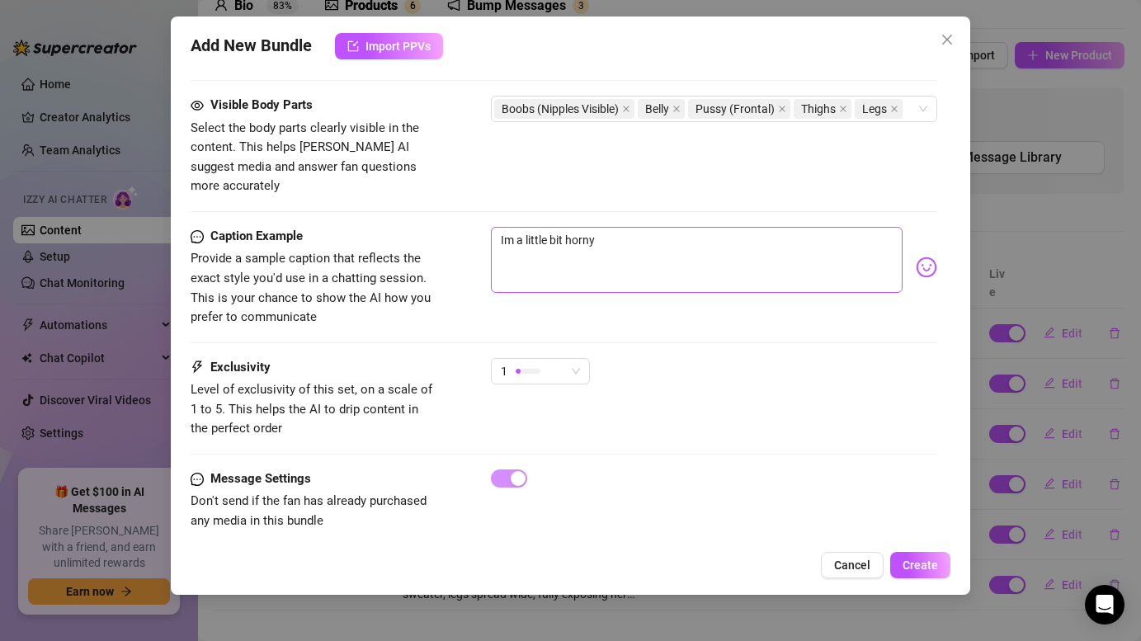
type textarea "[PERSON_NAME] is lying back in a dark grey sweater pulled up to expose one bare…"
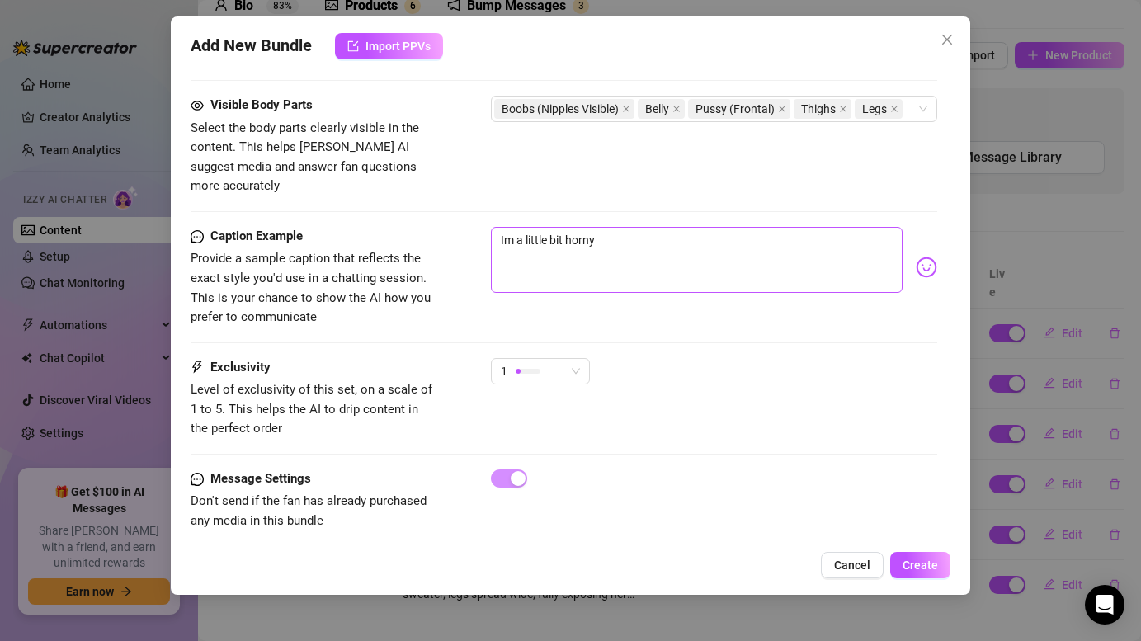
type textarea "[PERSON_NAME] is lying back in a dark grey sweater pulled up to expose one bare…"
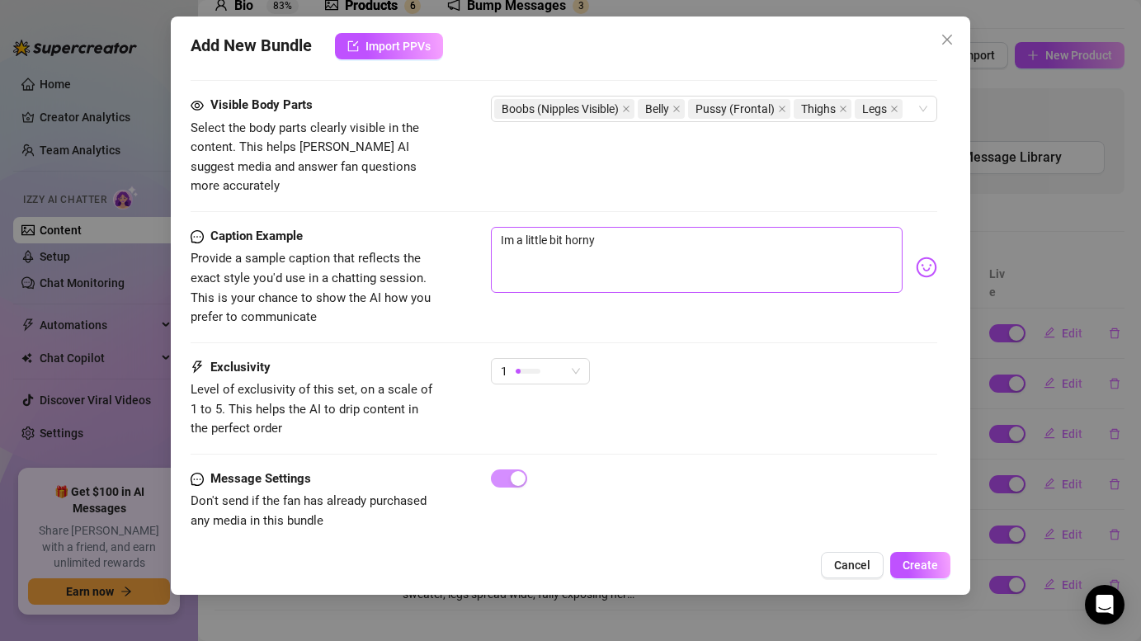
type textarea "[PERSON_NAME] is lying back in a dark grey sweater pulled up to expose one bare…"
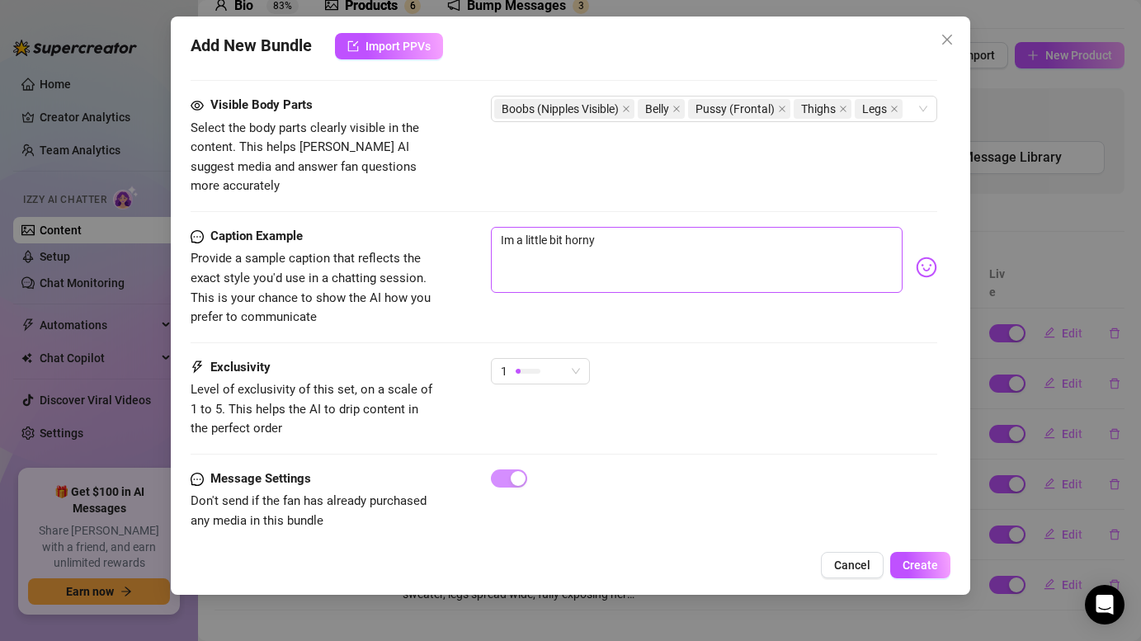
type textarea "[PERSON_NAME] is lying back in a dark grey sweater pulled up to expose one bare…"
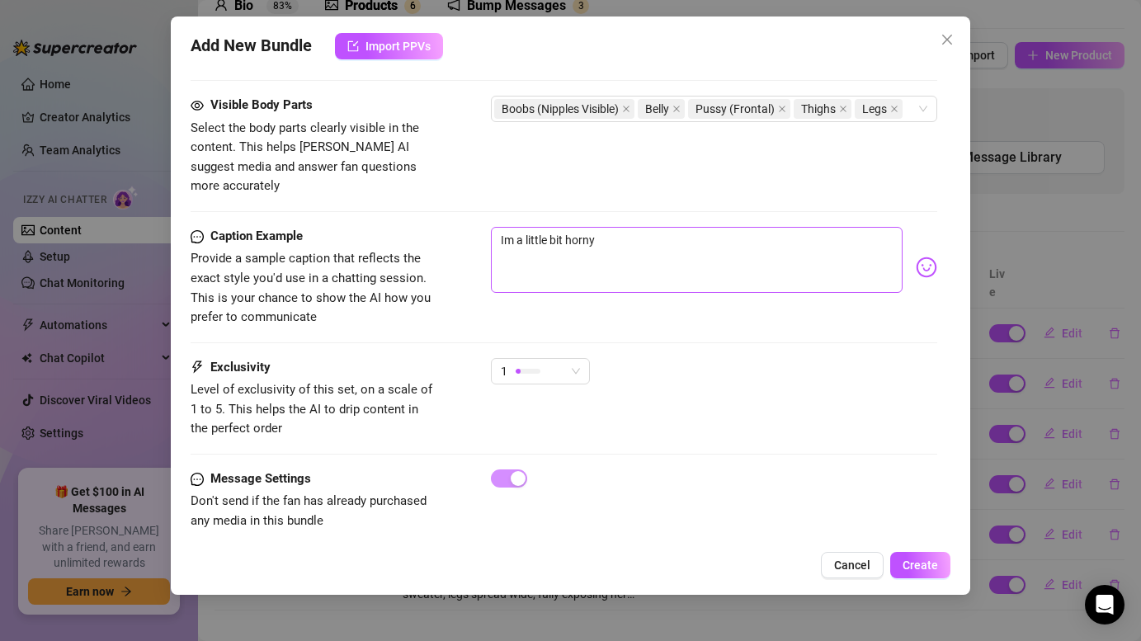
type textarea "[PERSON_NAME] is lying back in a dark grey sweater pulled up to expose one bare…"
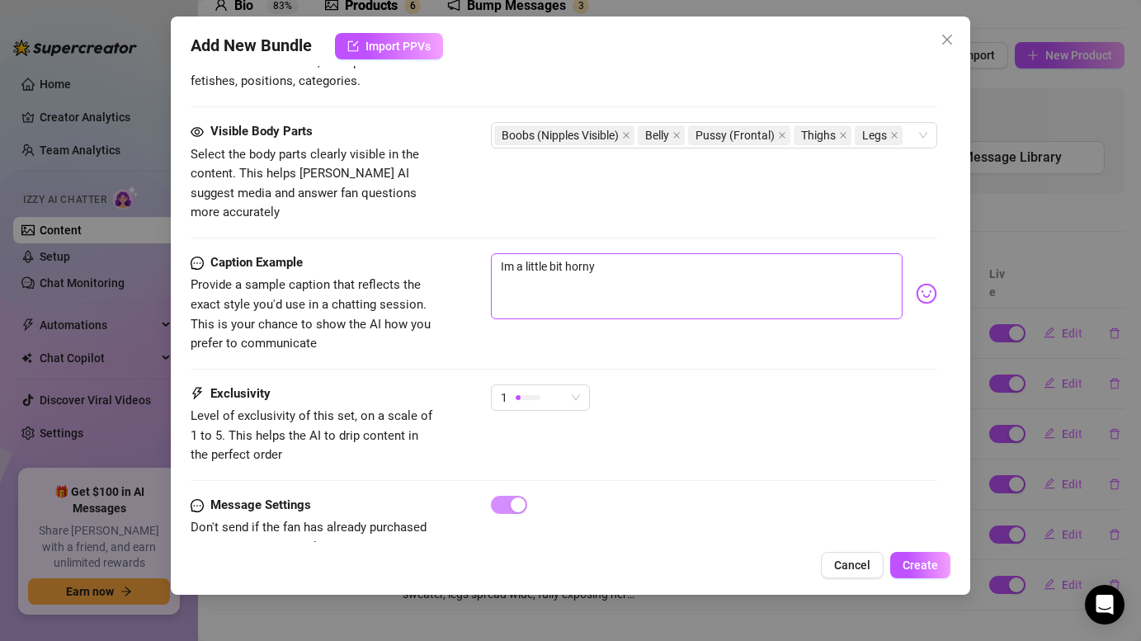
type textarea "[PERSON_NAME] is lying back in a dark grey sweater pulled up to expose one bare…"
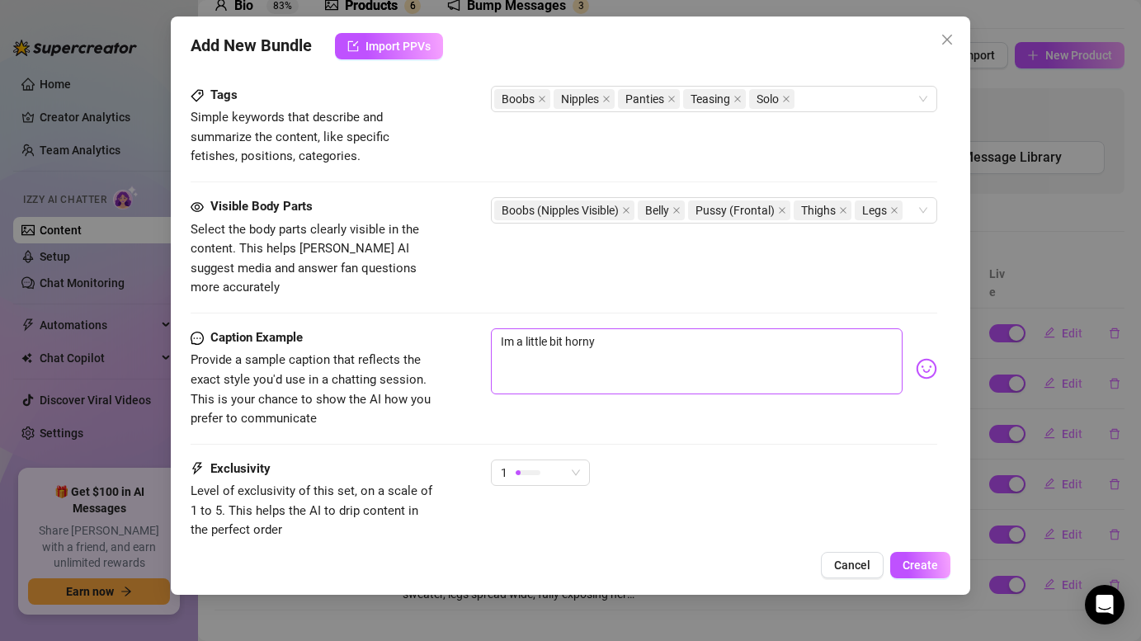
type textarea "[PERSON_NAME] is lying back in a dark grey sweater pulled up to expose one bare…"
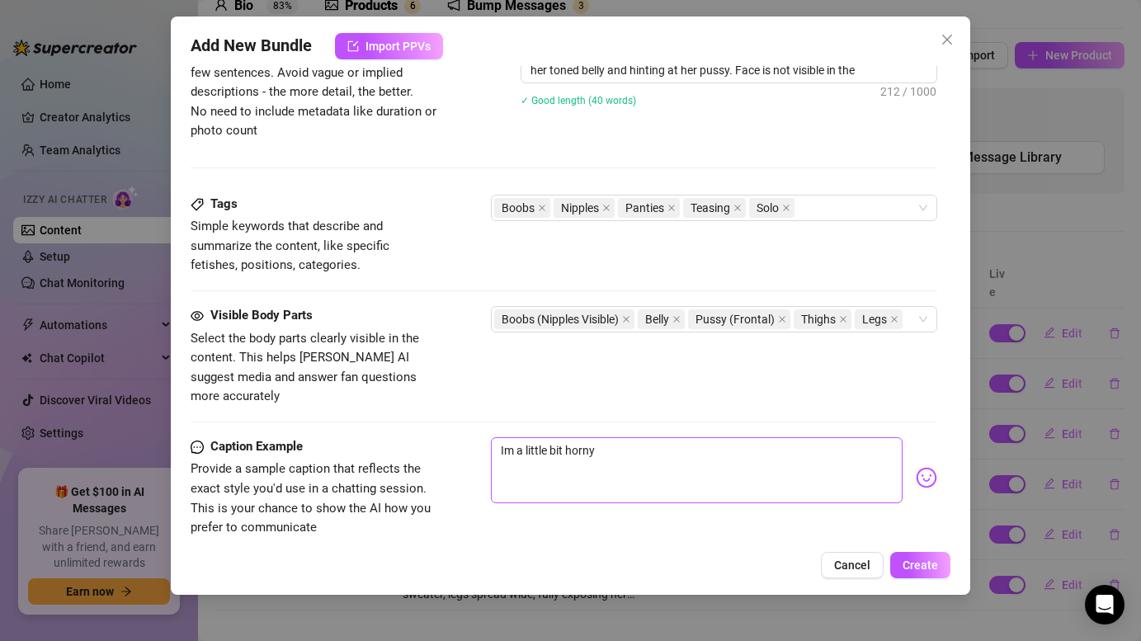
type textarea "[PERSON_NAME] is lying back in a dark grey sweater pulled up to expose one bare…"
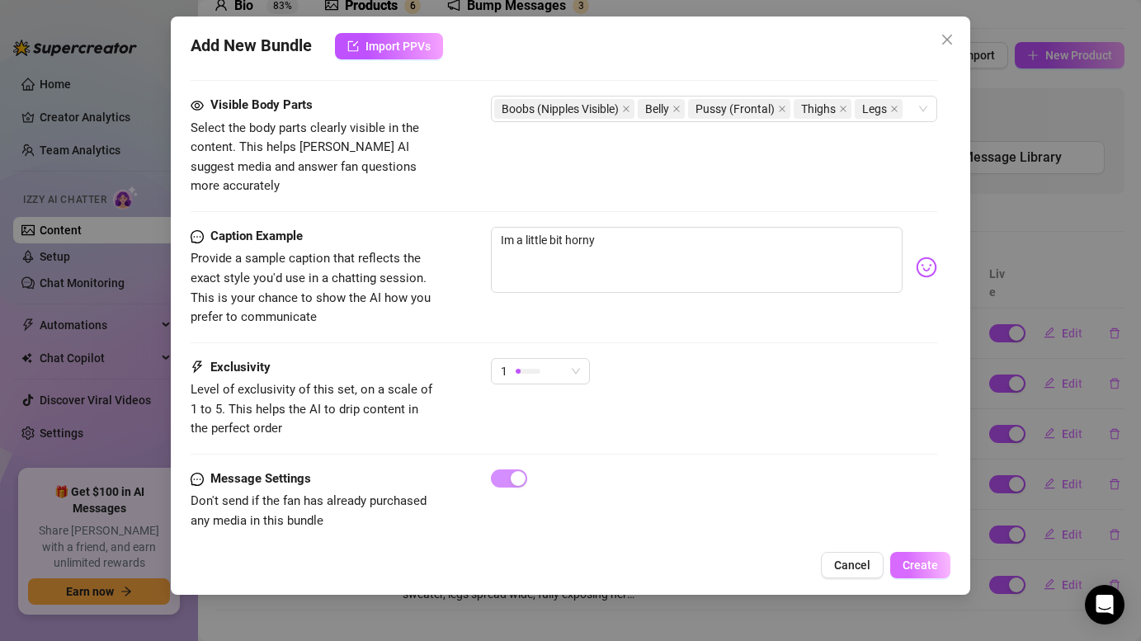
click at [933, 567] on span "Create" at bounding box center [920, 565] width 35 height 13
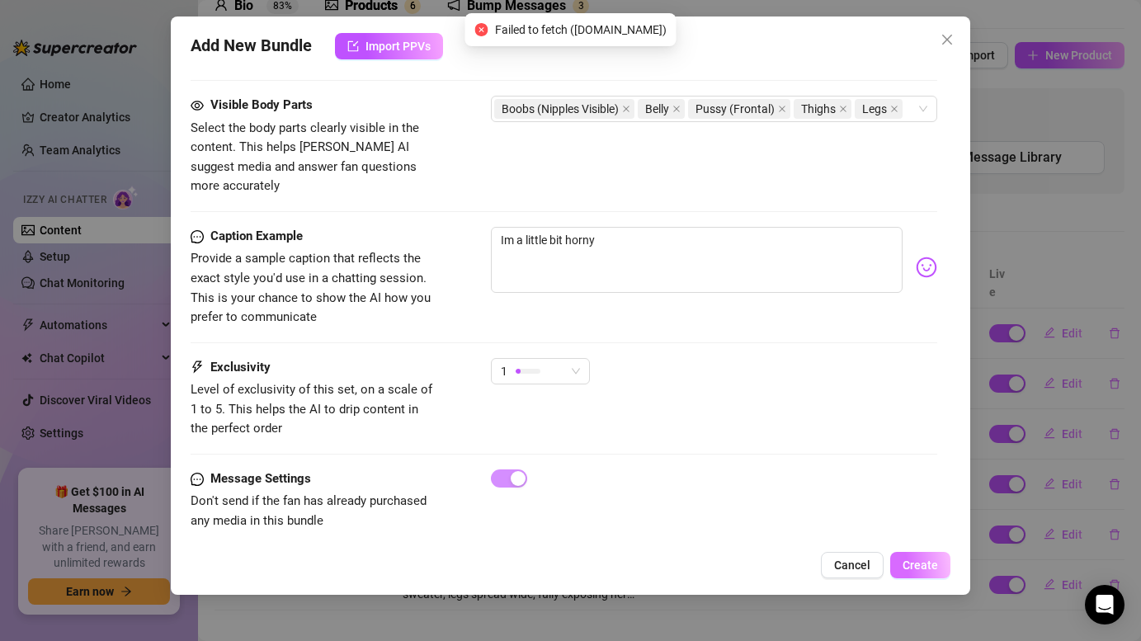
click at [917, 560] on span "Create" at bounding box center [920, 565] width 35 height 13
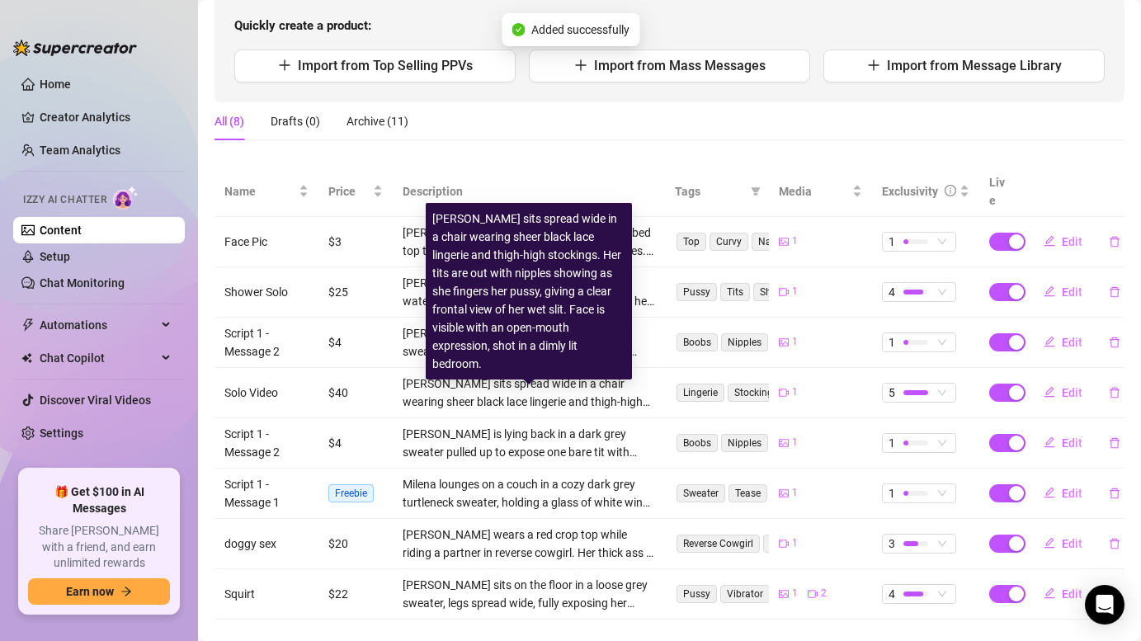
scroll to position [182, 0]
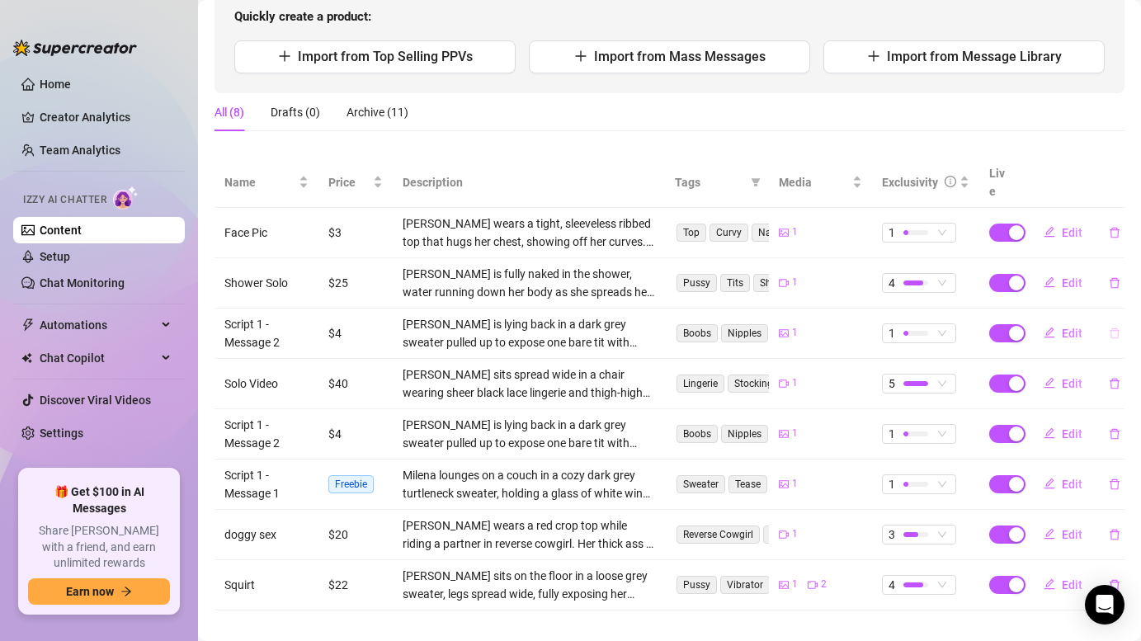
click at [1116, 328] on icon "delete" at bounding box center [1115, 334] width 12 height 12
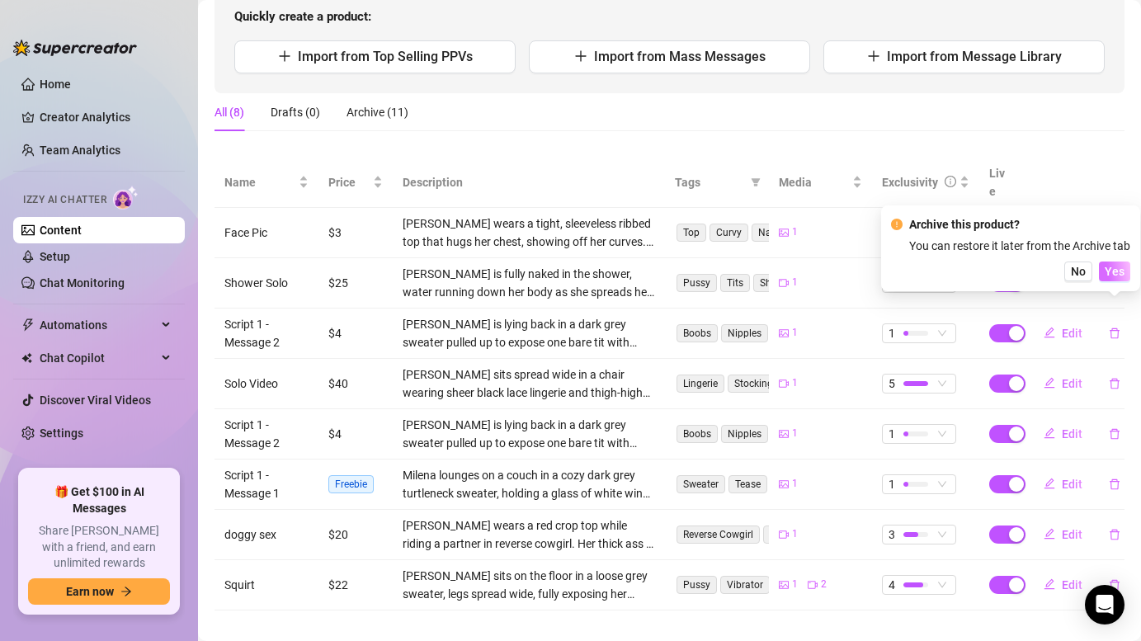
click at [1112, 271] on span "Yes" at bounding box center [1115, 271] width 20 height 13
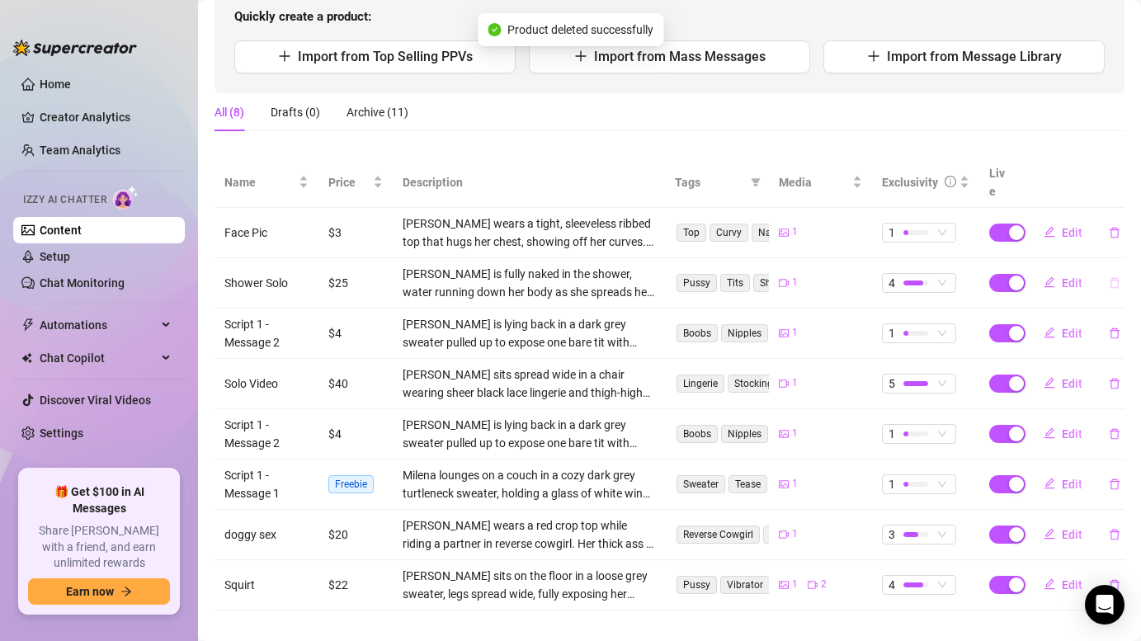
scroll to position [132, 0]
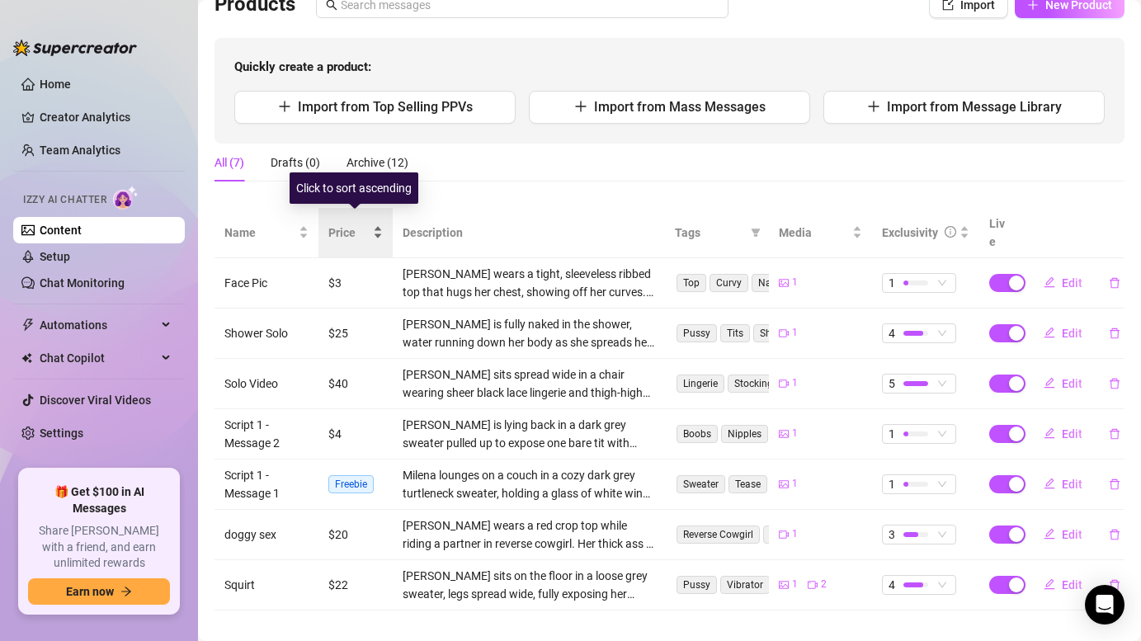
click at [372, 224] on div "Price" at bounding box center [355, 233] width 54 height 18
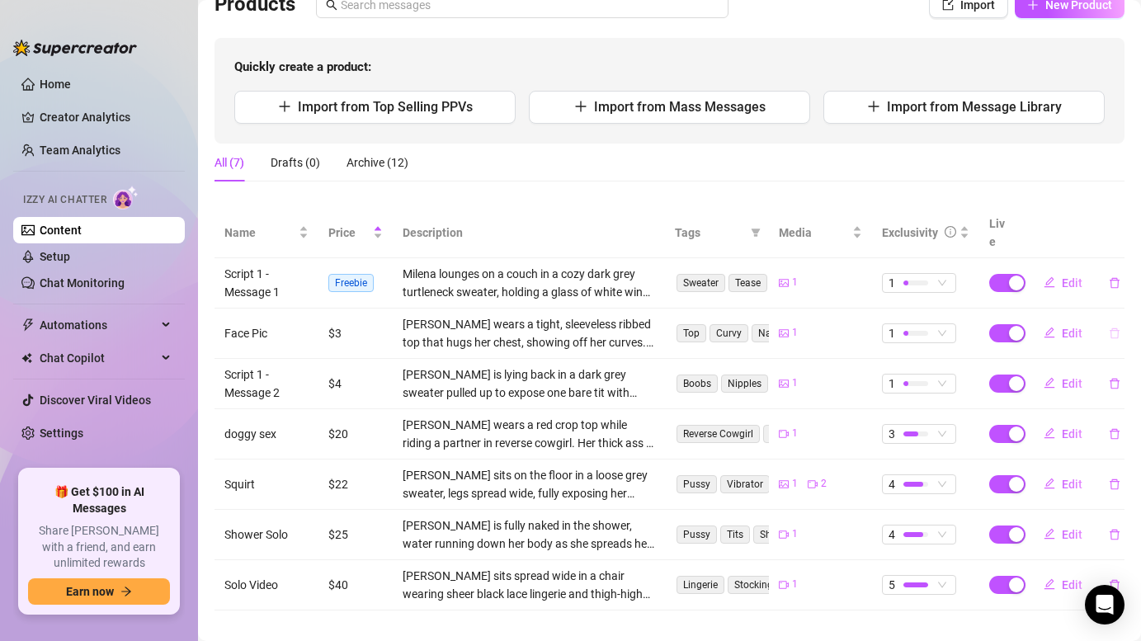
click at [1116, 320] on button "button" at bounding box center [1115, 333] width 38 height 26
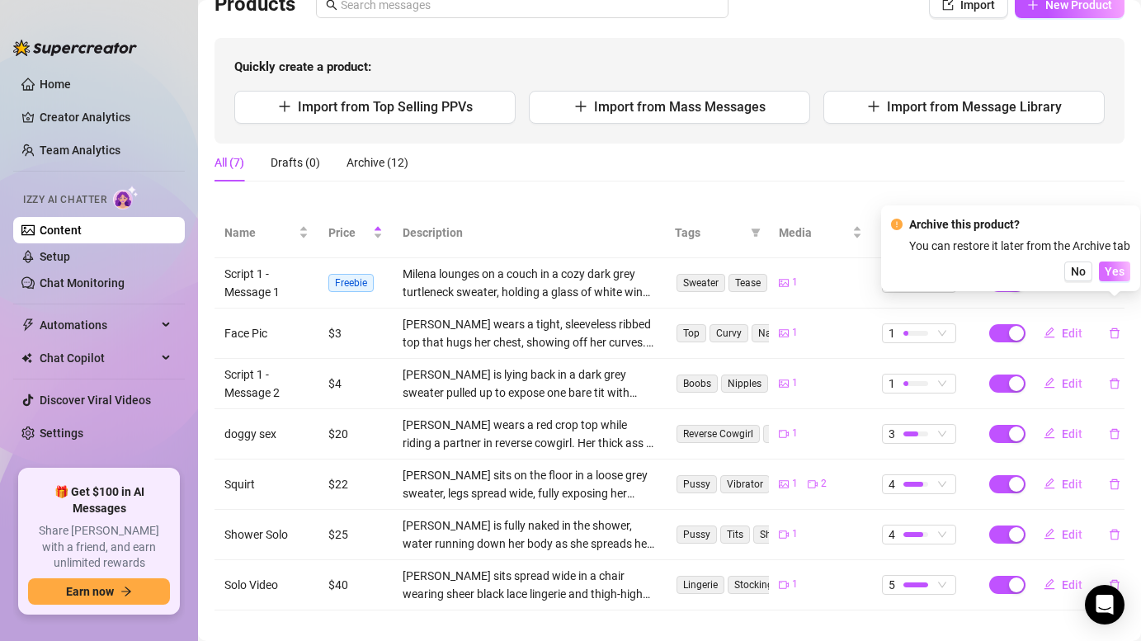
click at [1116, 269] on span "Yes" at bounding box center [1115, 271] width 20 height 13
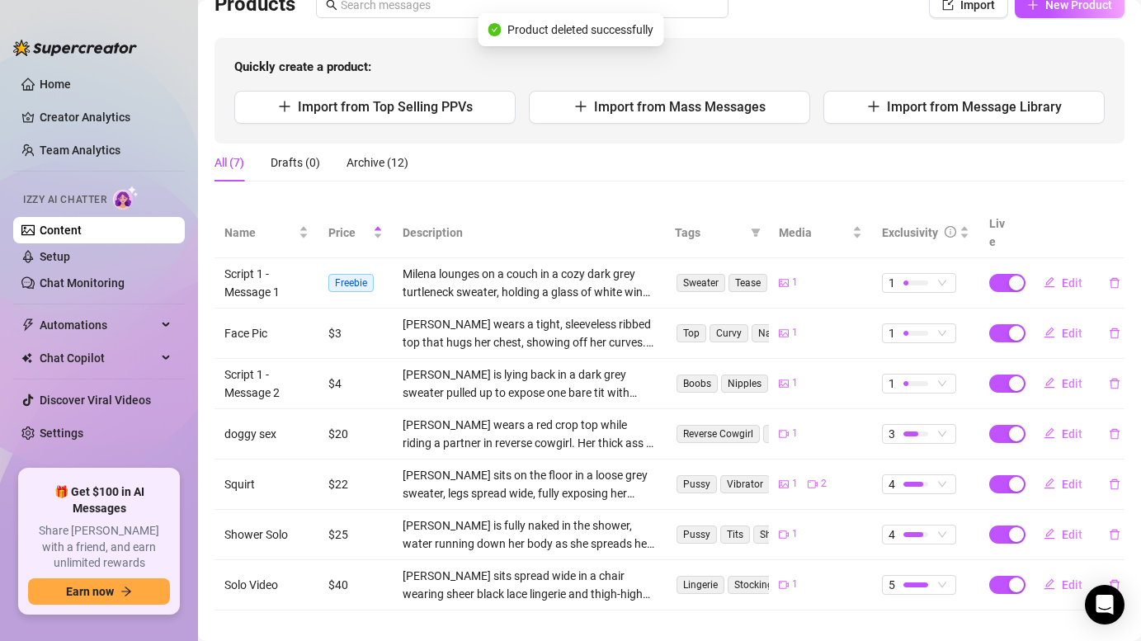
scroll to position [82, 0]
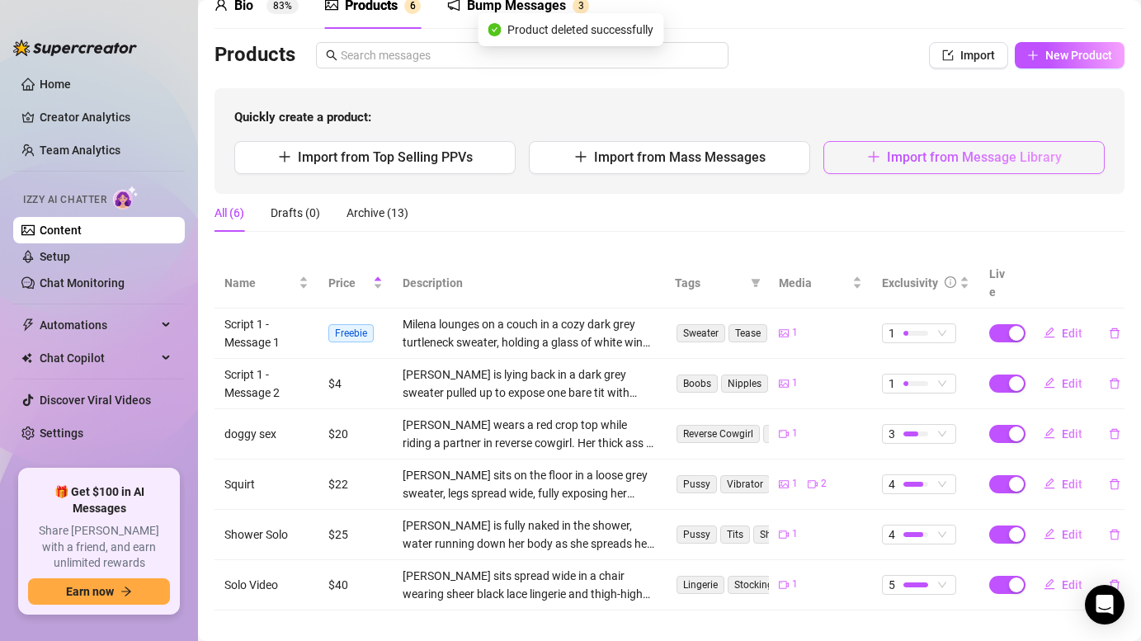
click at [940, 162] on span "Import from Message Library" at bounding box center [974, 157] width 175 height 16
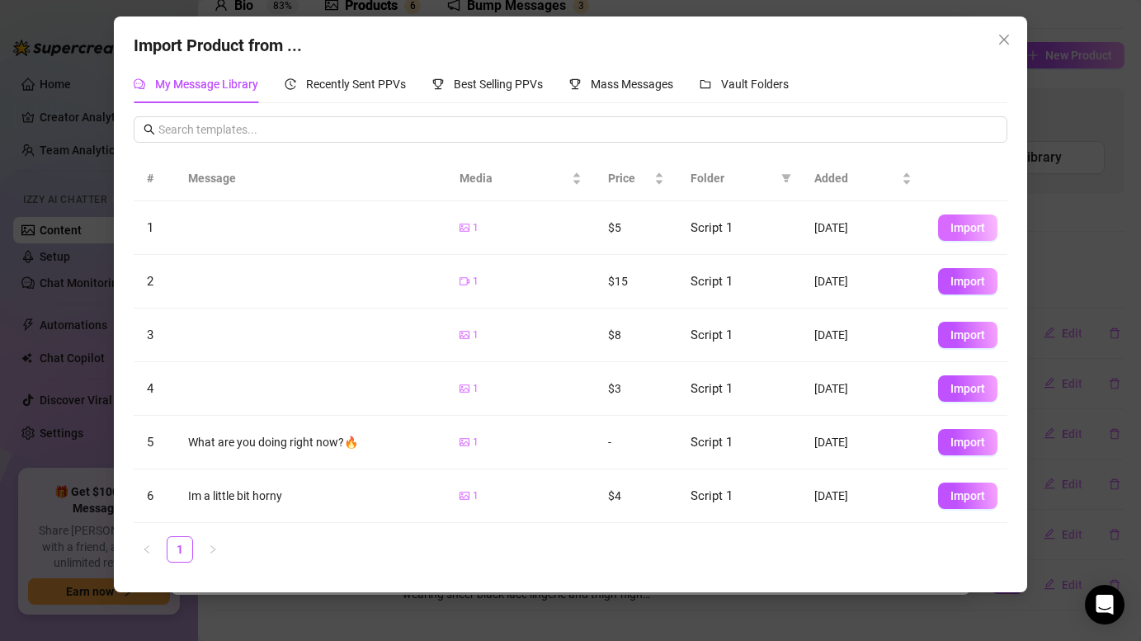
click at [960, 229] on span "Import" at bounding box center [967, 227] width 35 height 13
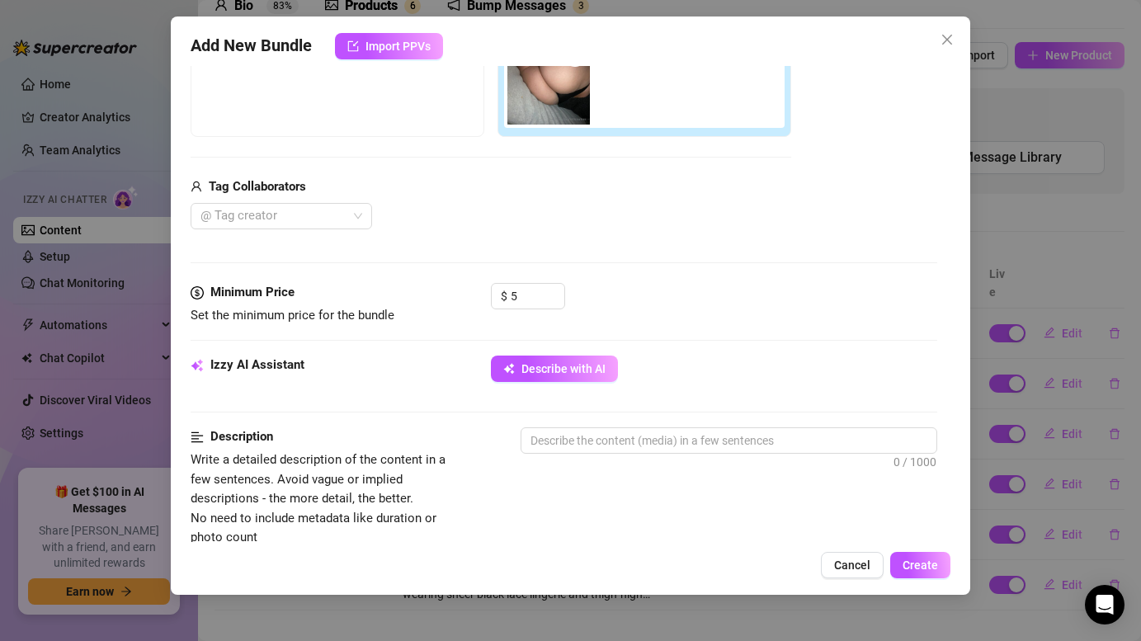
scroll to position [322, 0]
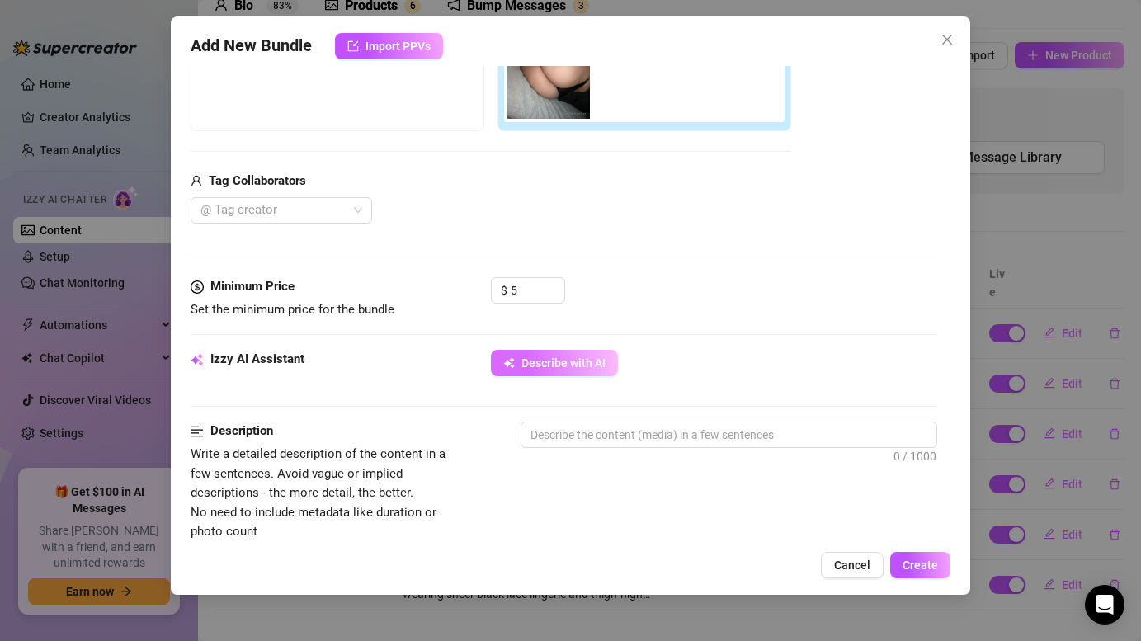
click at [586, 373] on button "Describe with AI" at bounding box center [554, 363] width 127 height 26
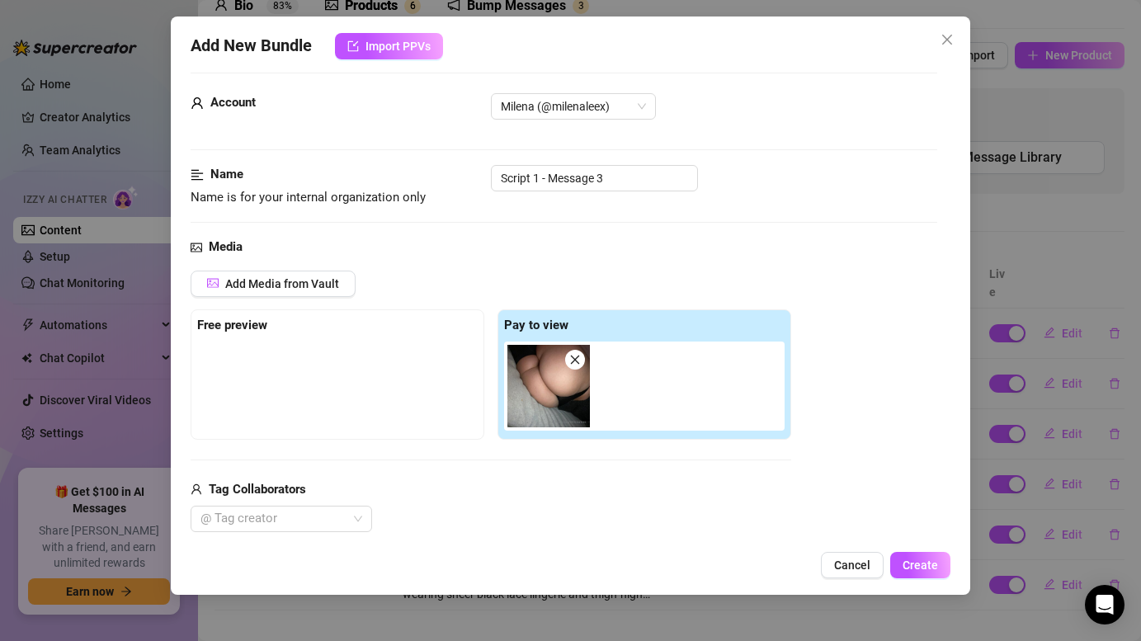
scroll to position [0, 0]
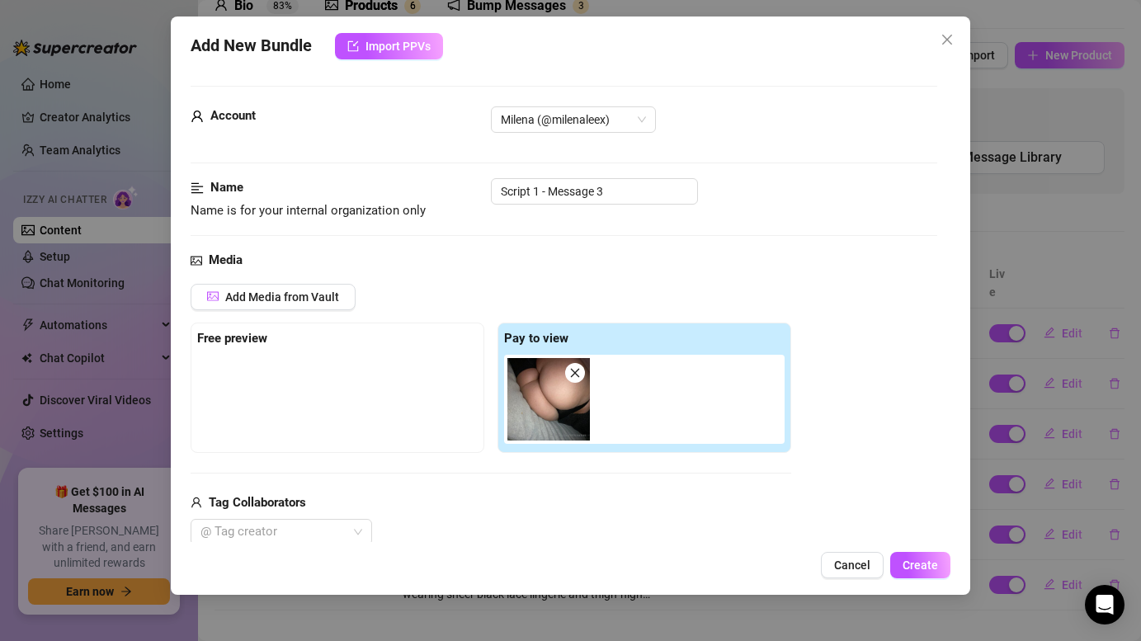
type textarea "Close-up"
type textarea "Close-up shot"
type textarea "Close-up shot of"
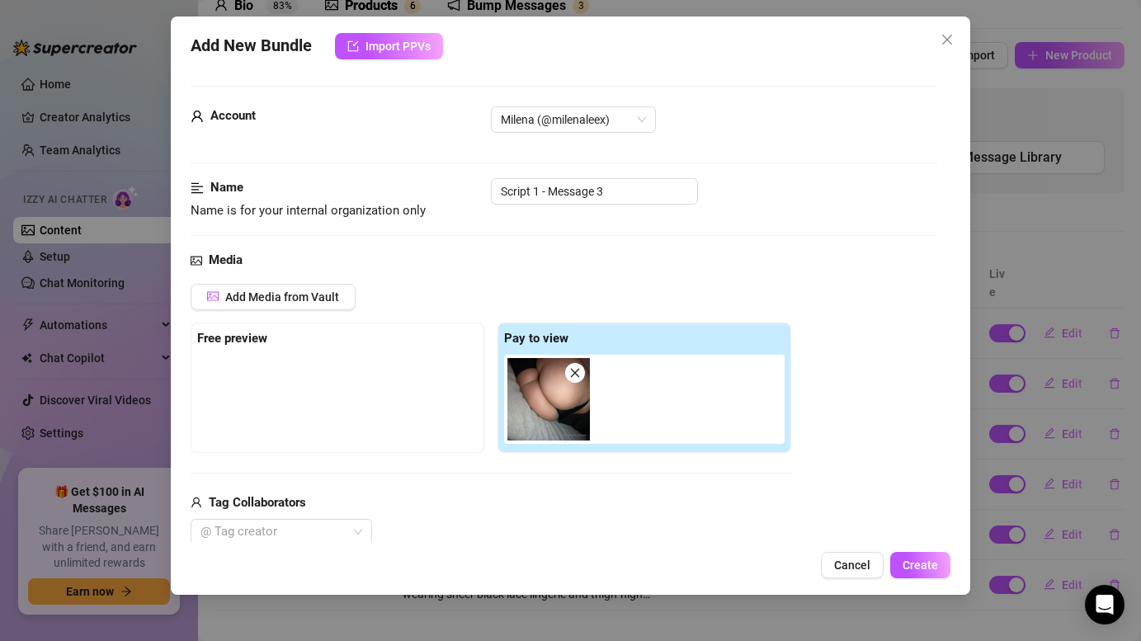
type textarea "Close-up shot of"
type textarea "Close-up shot of [PERSON_NAME]’s"
type textarea "Close-up shot of [PERSON_NAME]’s thick,"
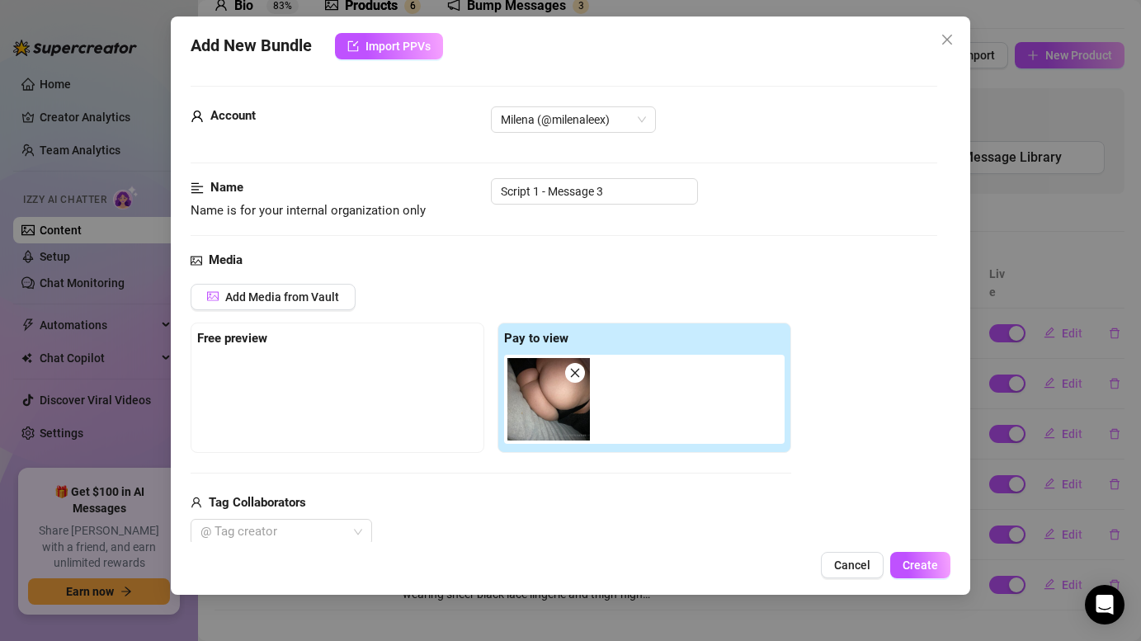
type textarea "Close-up shot of [PERSON_NAME]’s thick, round"
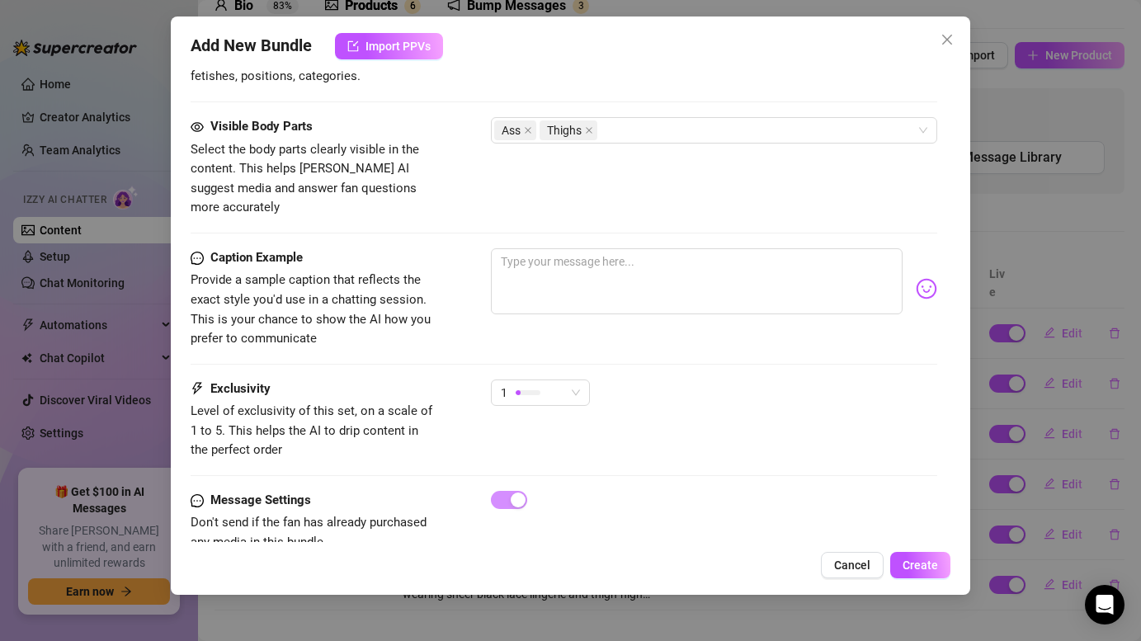
scroll to position [909, 0]
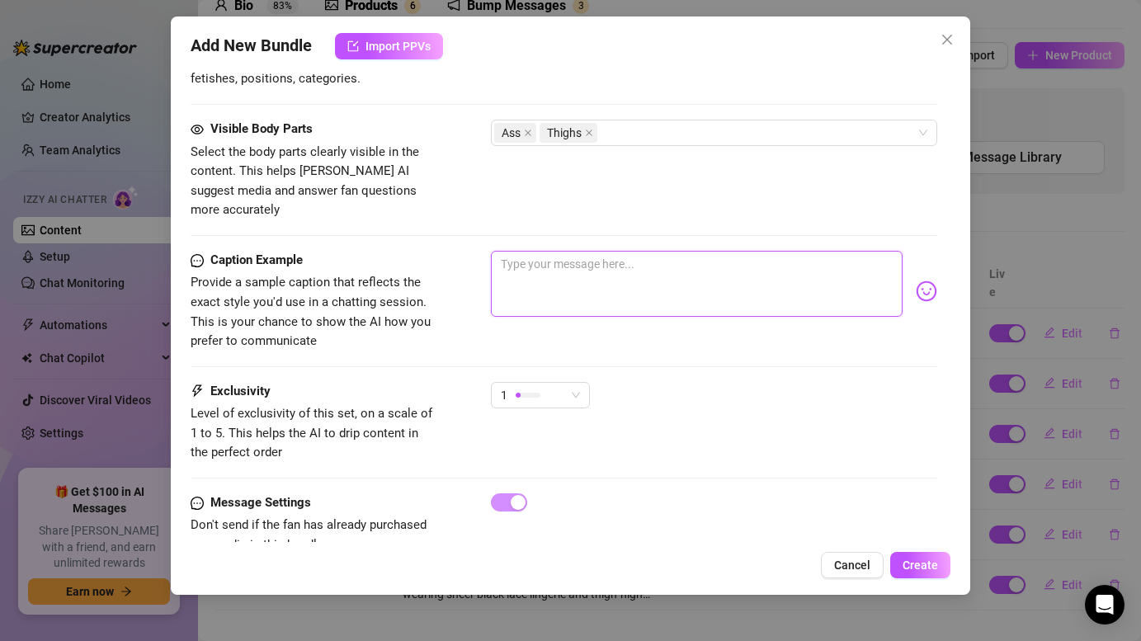
click at [648, 267] on textarea at bounding box center [696, 284] width 411 height 66
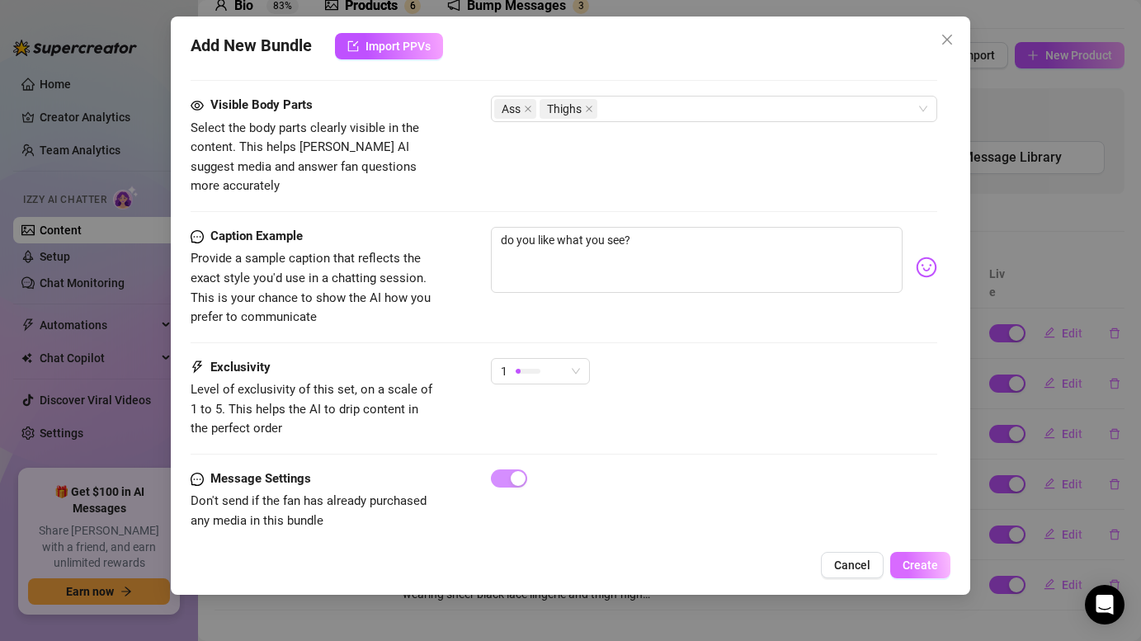
click at [926, 559] on span "Create" at bounding box center [920, 565] width 35 height 13
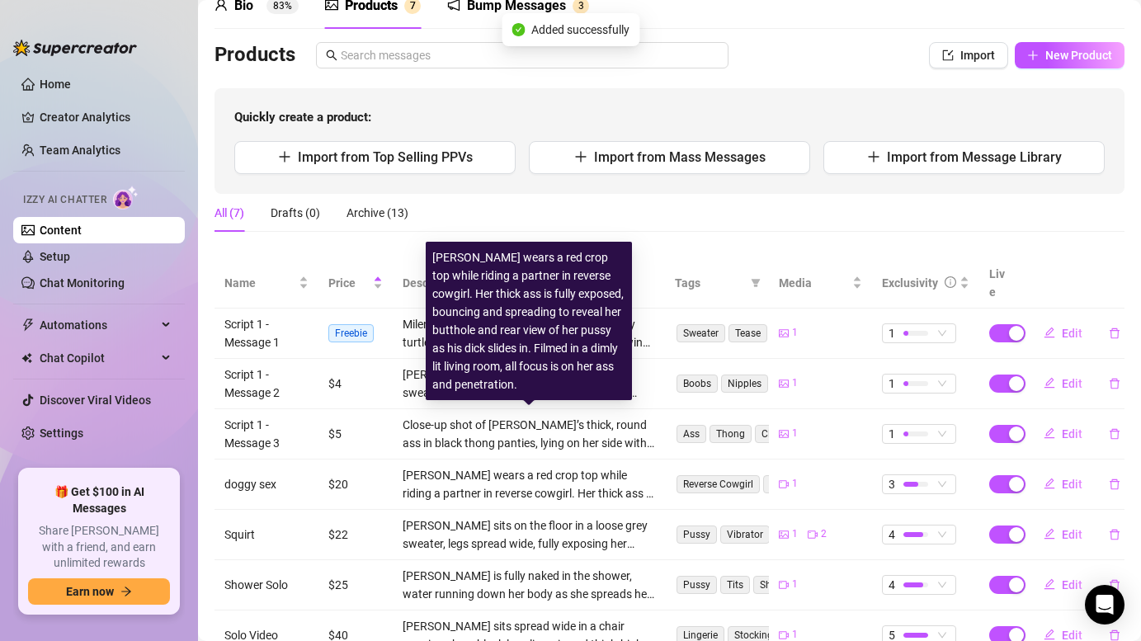
scroll to position [132, 0]
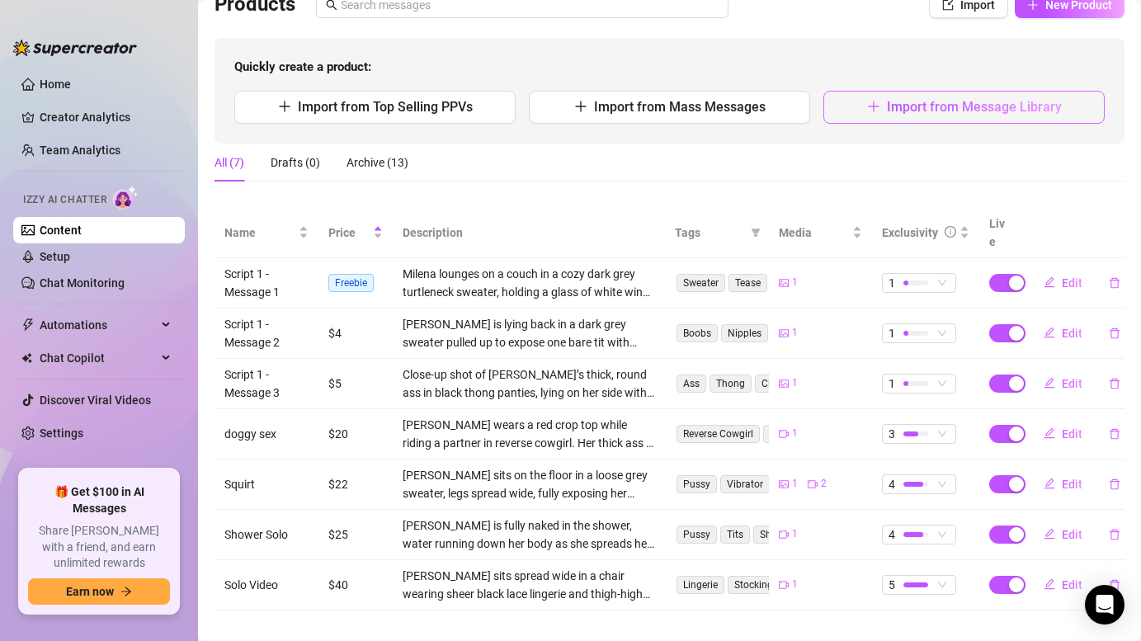
click at [962, 101] on span "Import from Message Library" at bounding box center [974, 107] width 175 height 16
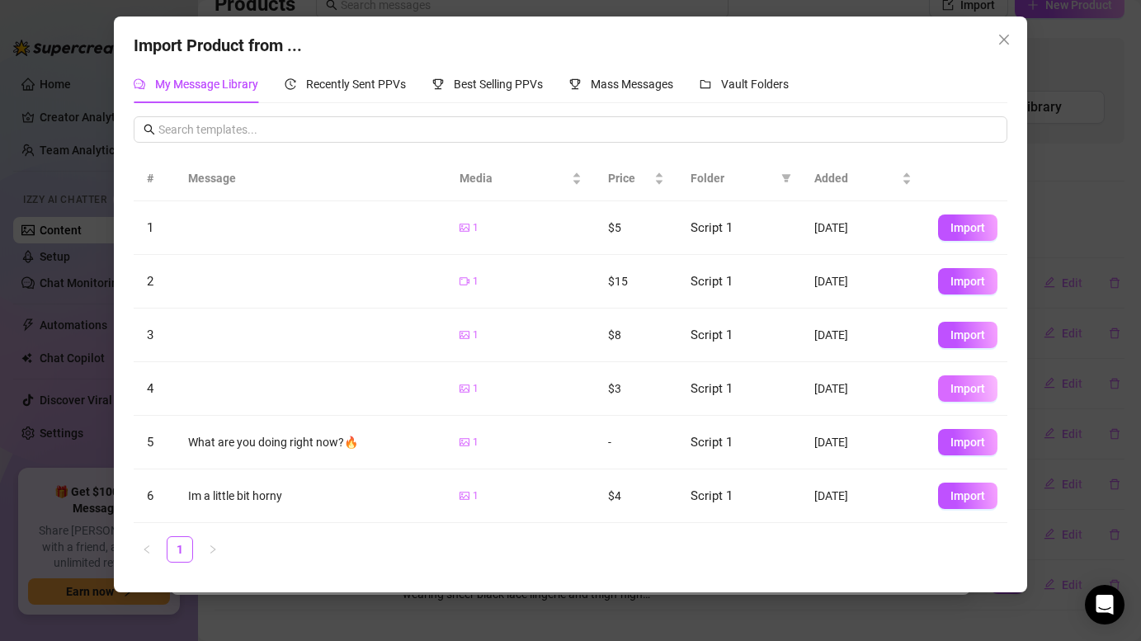
click at [965, 390] on span "Import" at bounding box center [967, 388] width 35 height 13
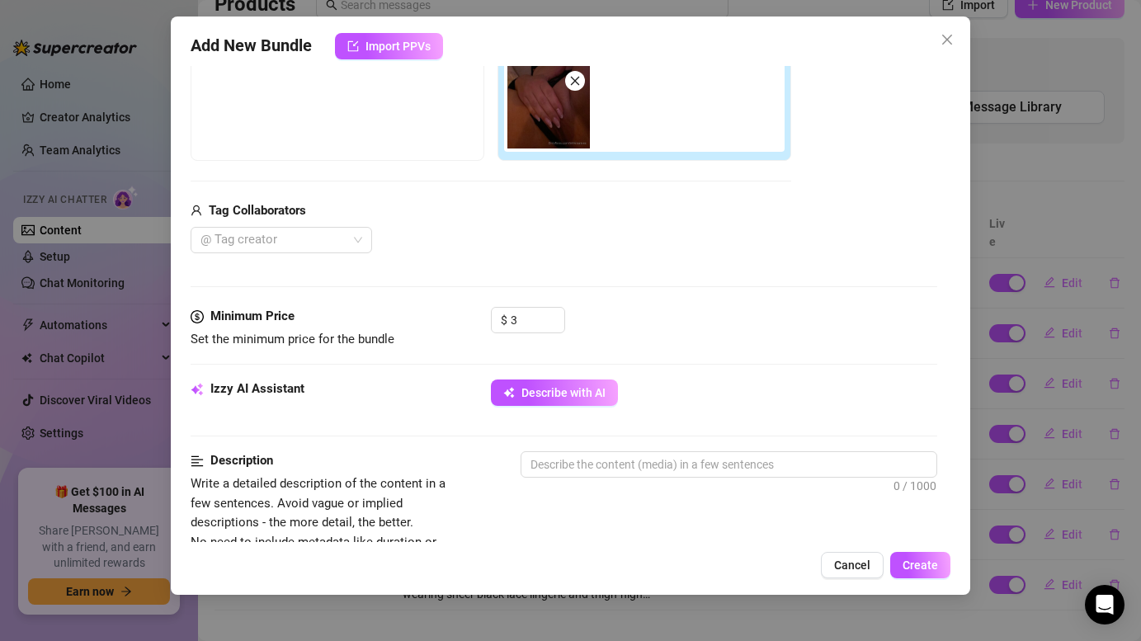
scroll to position [305, 0]
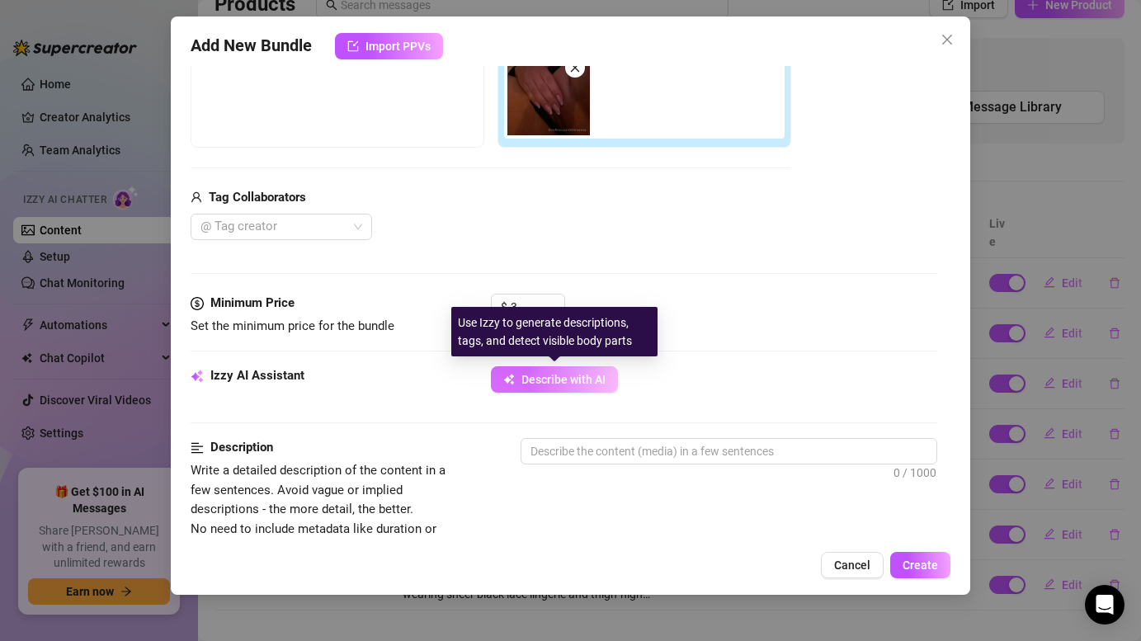
click at [551, 378] on span "Describe with AI" at bounding box center [563, 379] width 84 height 13
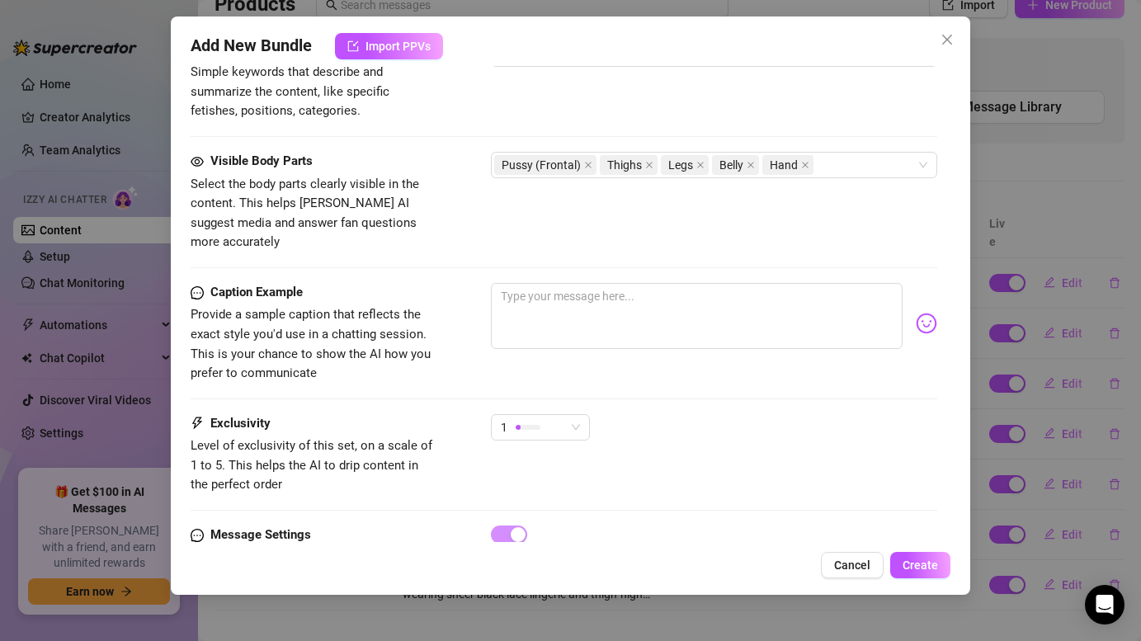
scroll to position [933, 0]
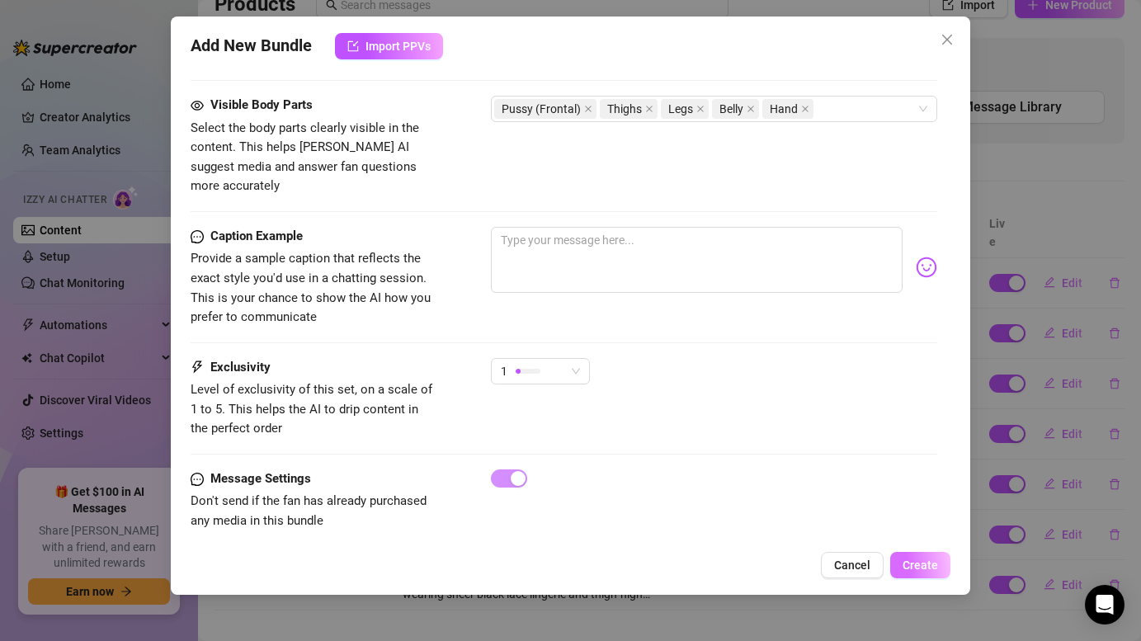
click at [915, 563] on span "Create" at bounding box center [920, 565] width 35 height 13
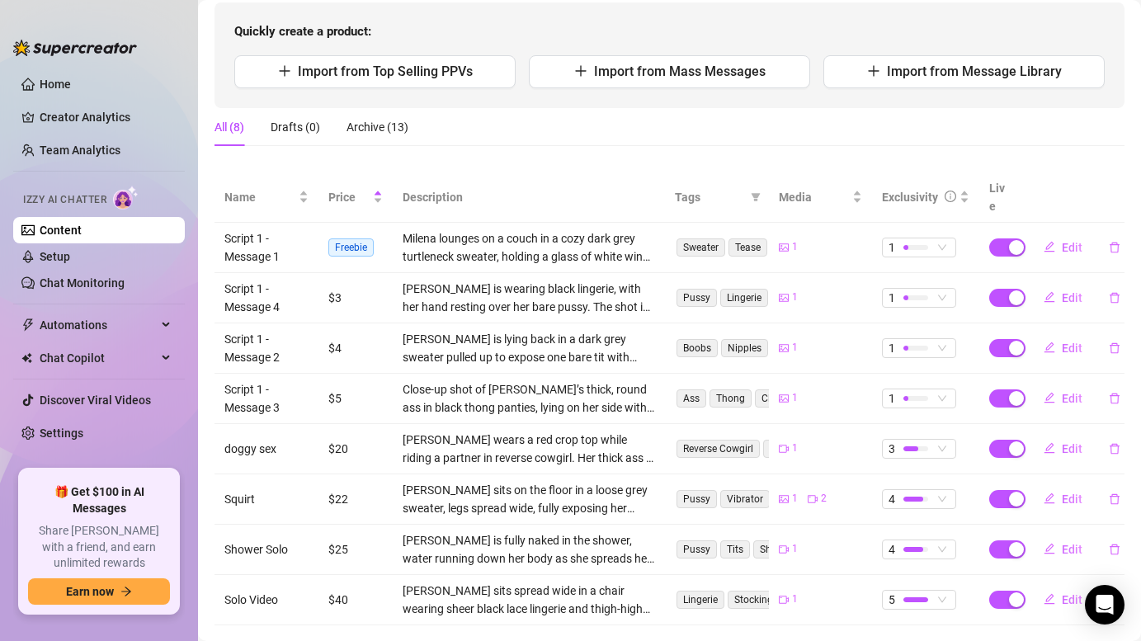
scroll to position [181, 0]
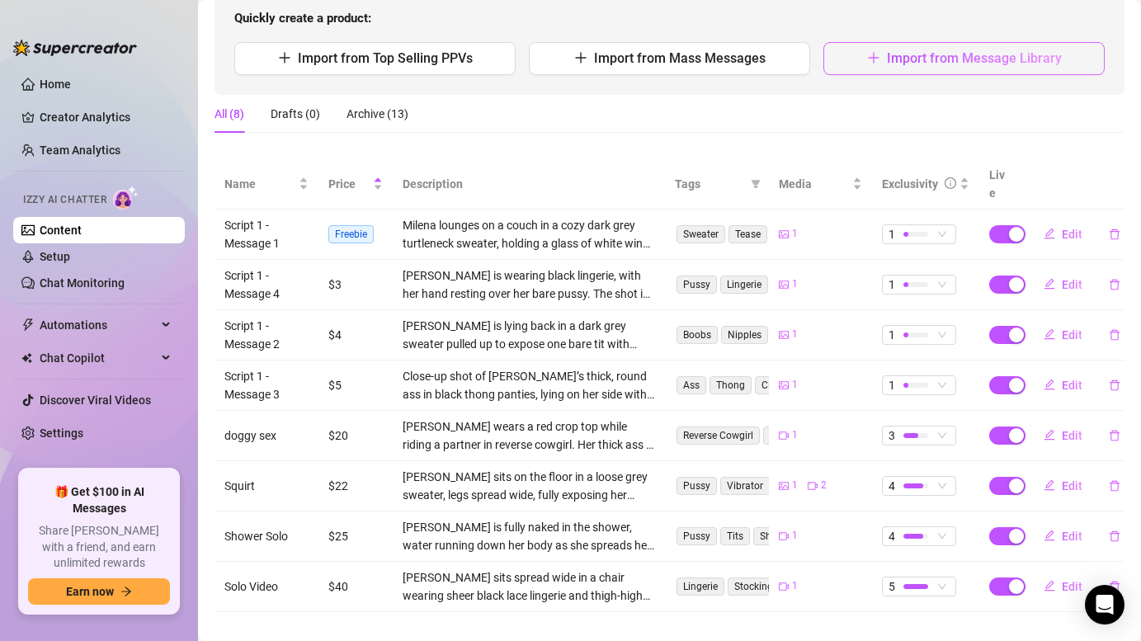
click at [926, 64] on span "Import from Message Library" at bounding box center [974, 58] width 175 height 16
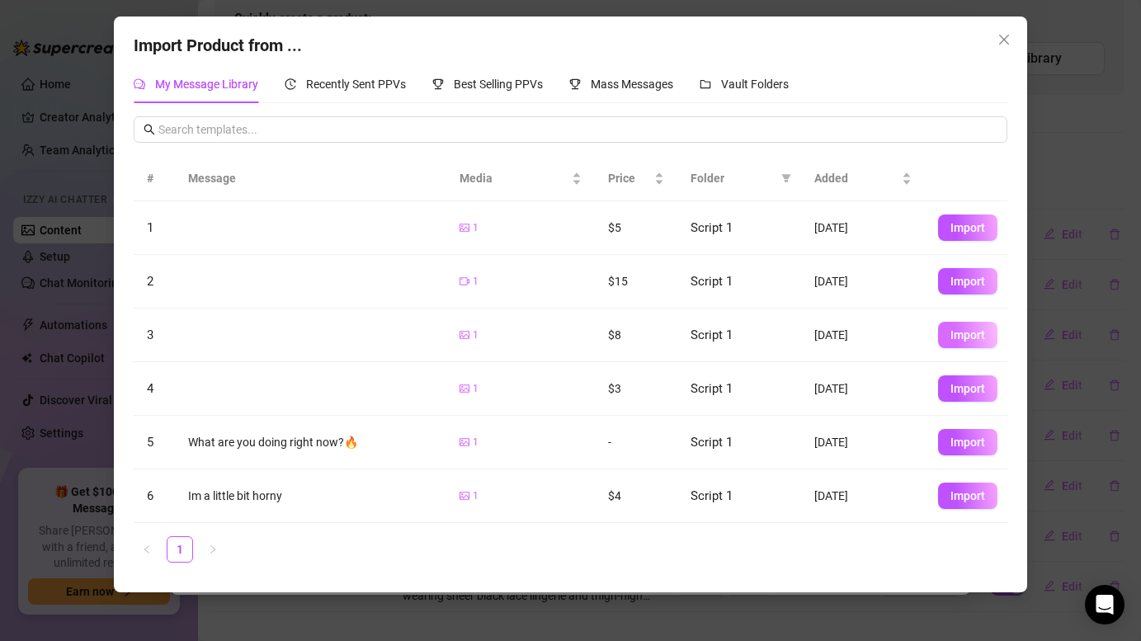
click at [948, 331] on button "Import" at bounding box center [967, 335] width 59 height 26
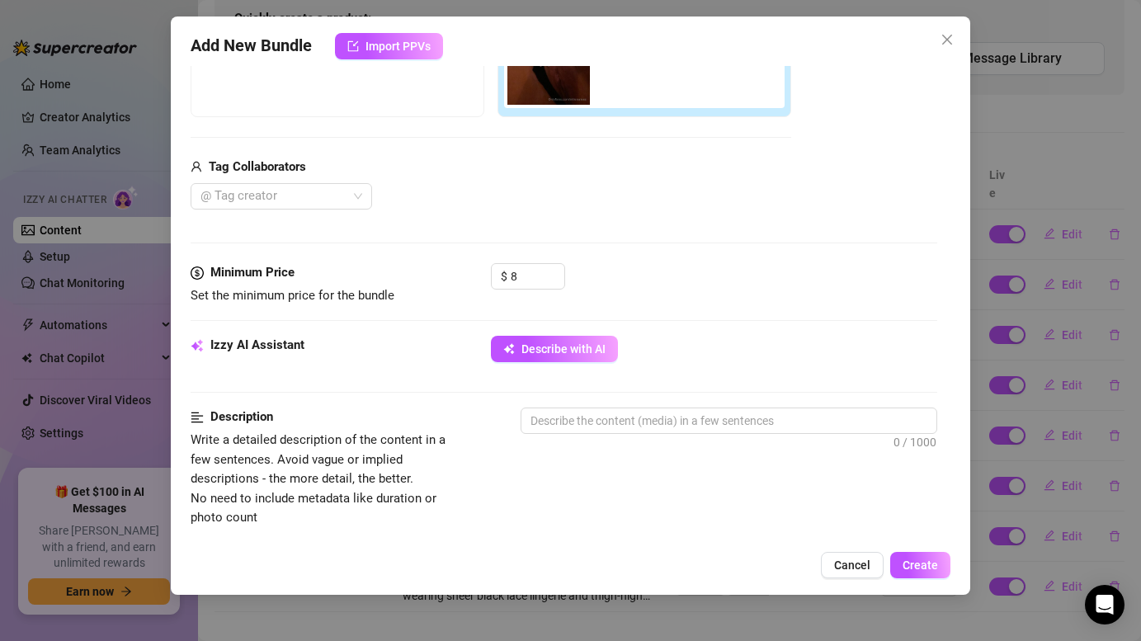
scroll to position [0, 0]
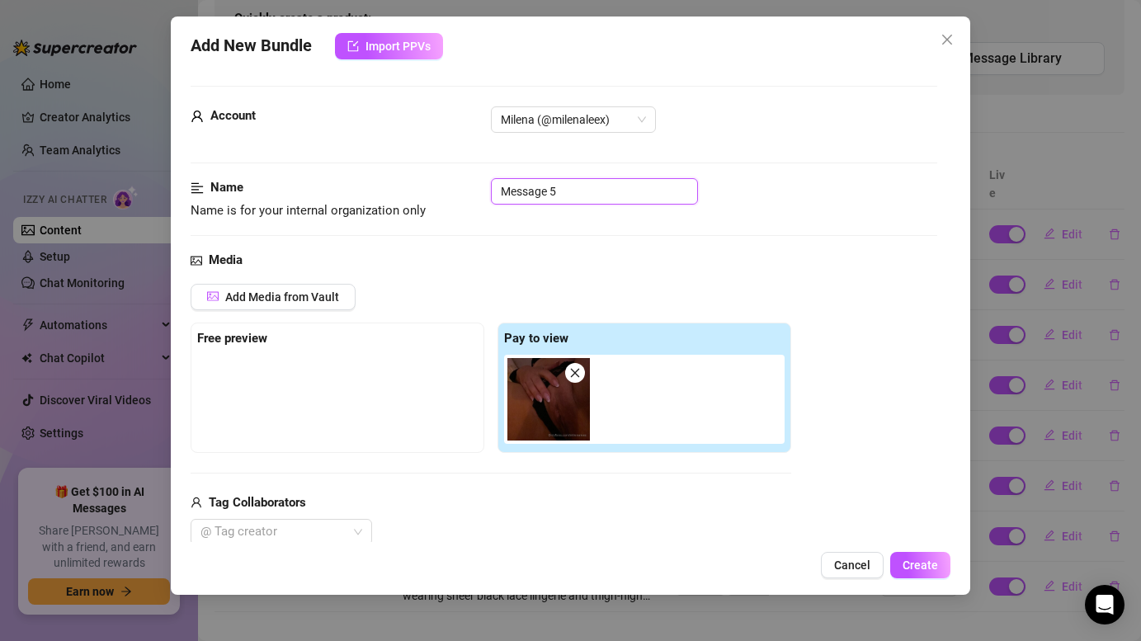
click at [502, 191] on input "Message 5" at bounding box center [594, 191] width 207 height 26
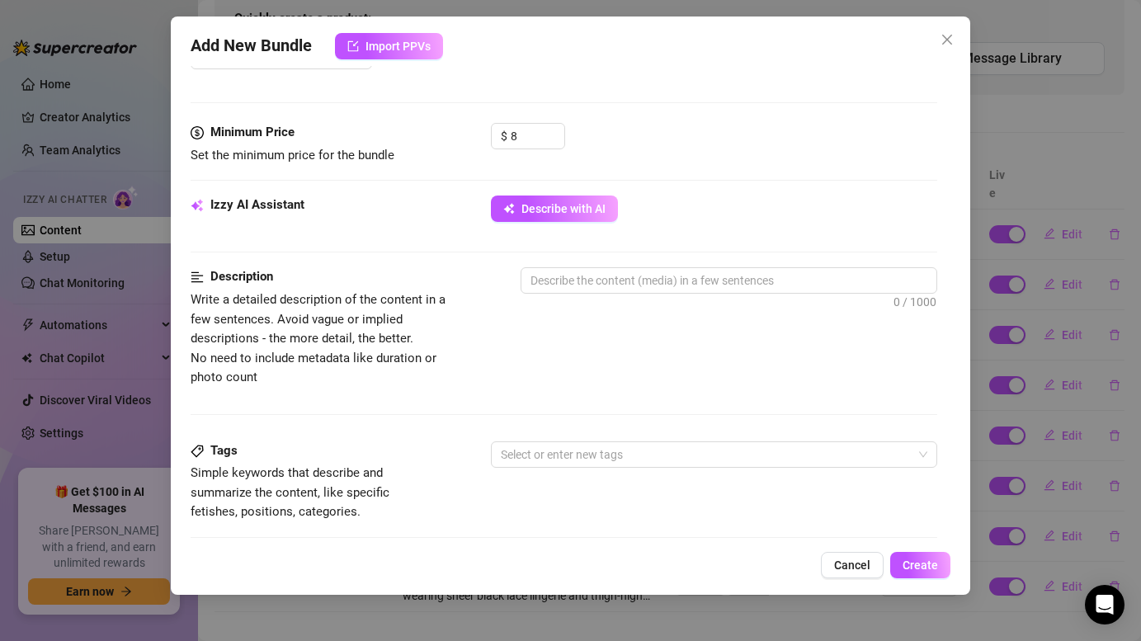
scroll to position [472, 0]
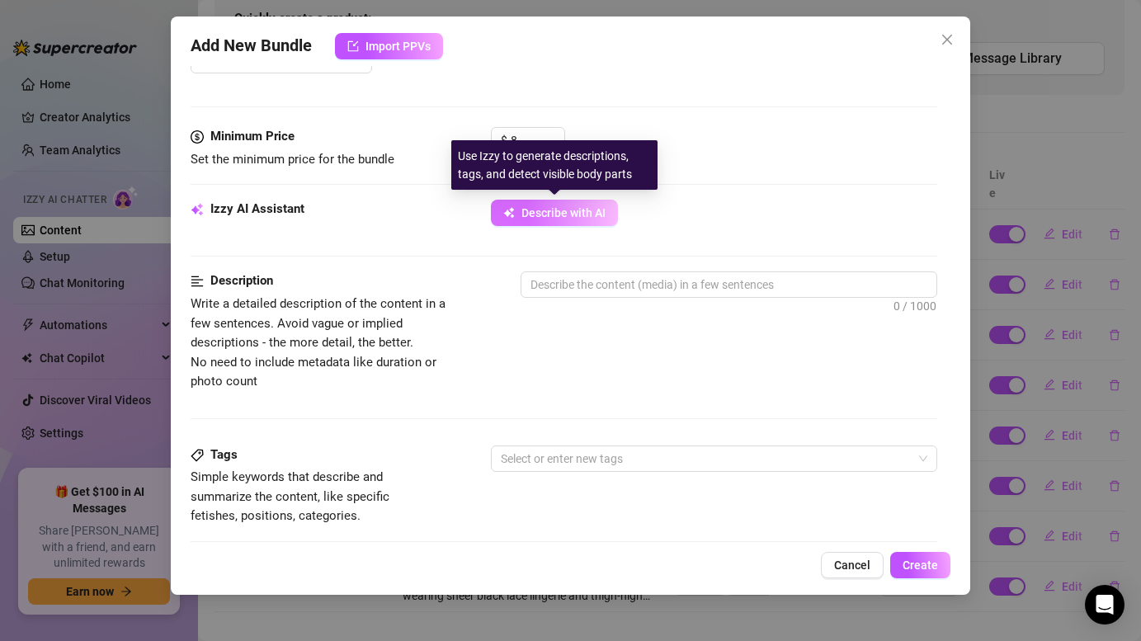
click at [570, 218] on span "Describe with AI" at bounding box center [563, 212] width 84 height 13
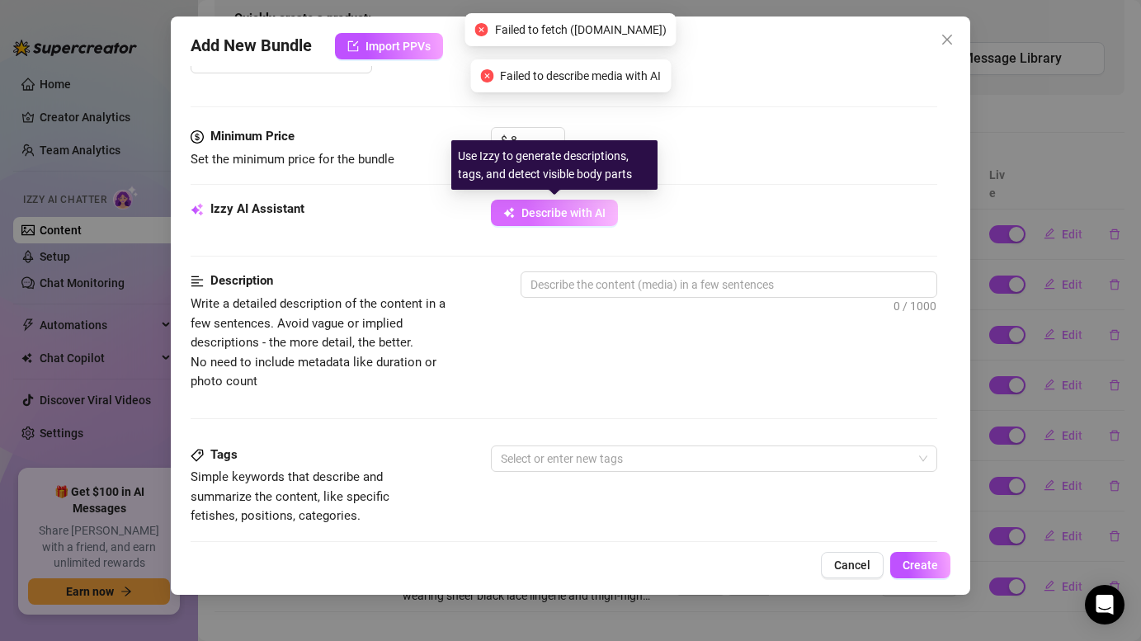
click at [570, 218] on span "Describe with AI" at bounding box center [563, 212] width 84 height 13
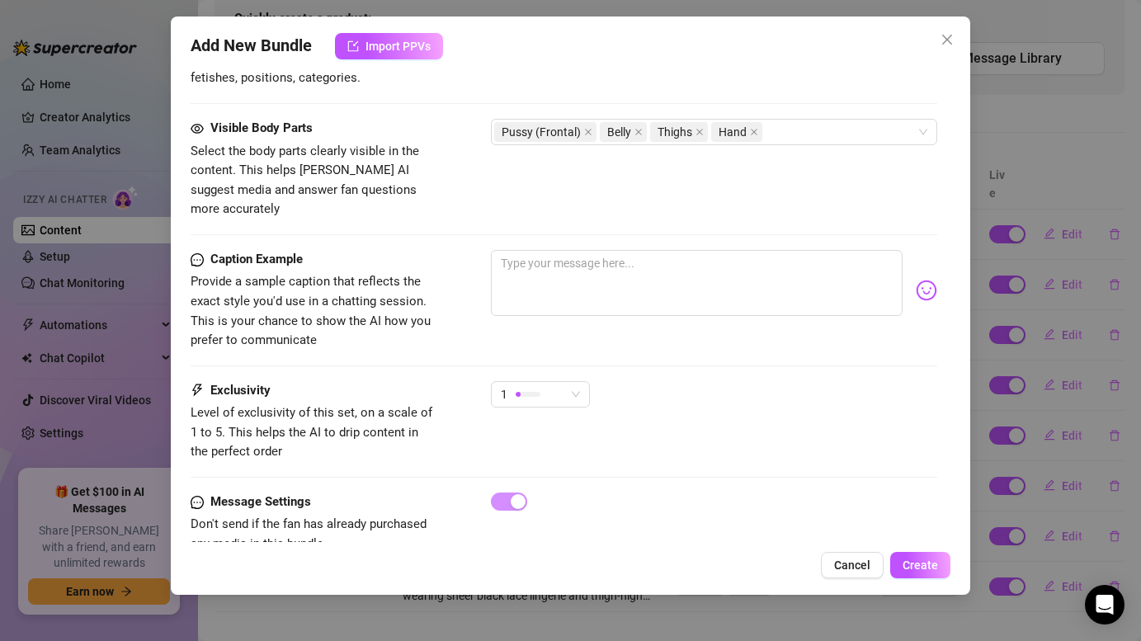
scroll to position [933, 0]
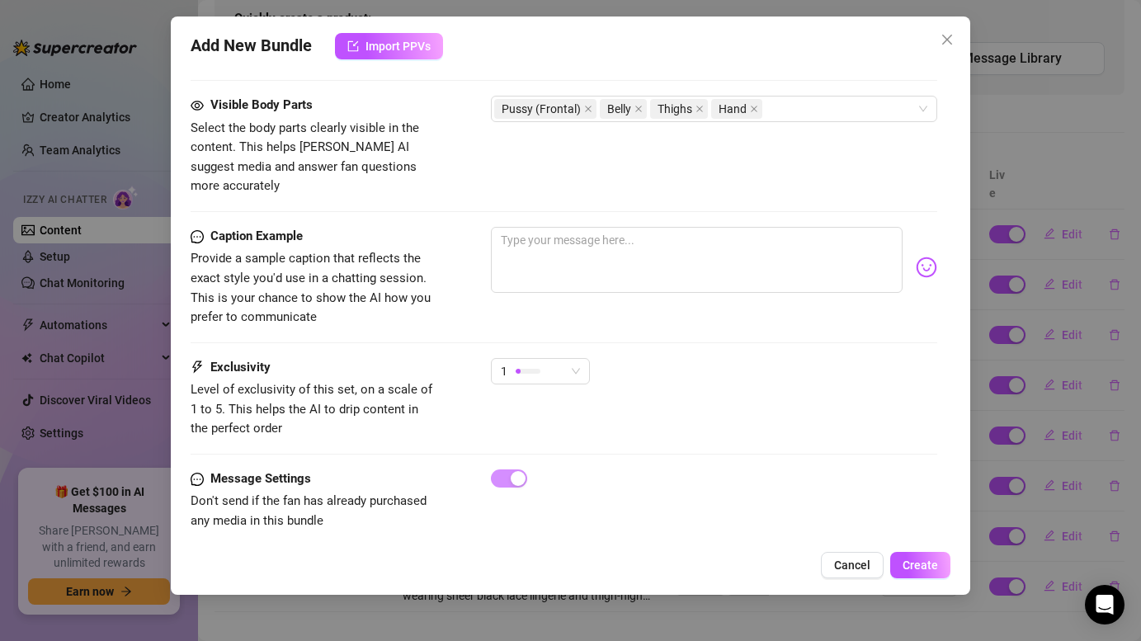
click at [615, 417] on div "Exclusivity Level of exclusivity of this set, on a scale of 1 to 5. This helps …" at bounding box center [564, 398] width 746 height 81
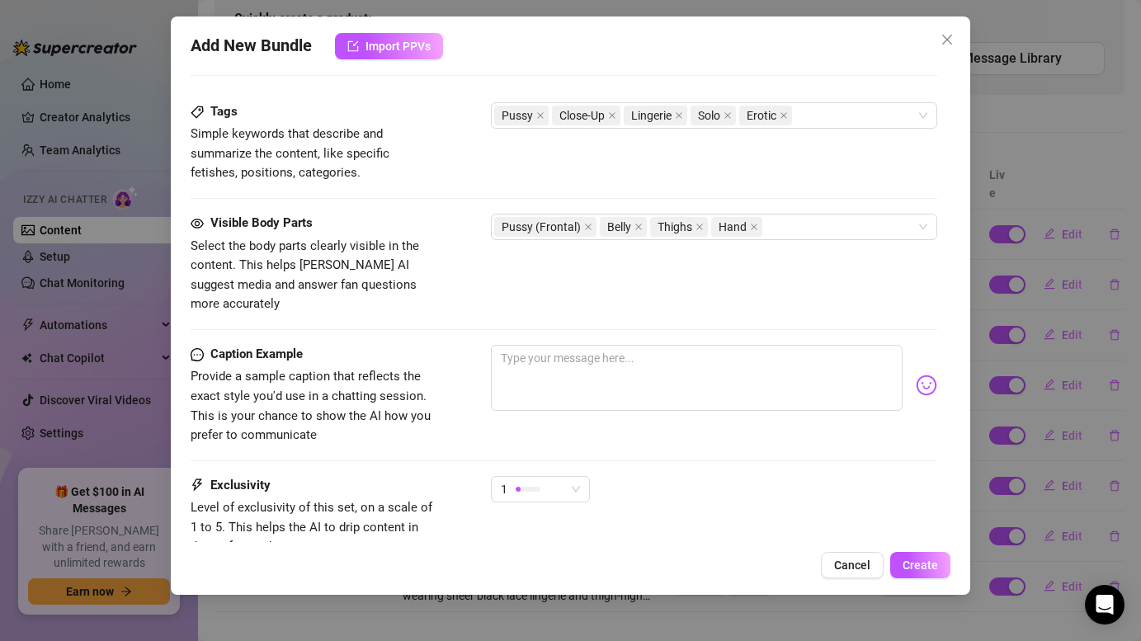
scroll to position [813, 0]
click at [602, 358] on textarea at bounding box center [696, 379] width 411 height 66
click at [919, 368] on body "Home Creator Analytics Team Analytics Izzy AI Chatter Content Setup Chat Monito…" at bounding box center [570, 320] width 1141 height 641
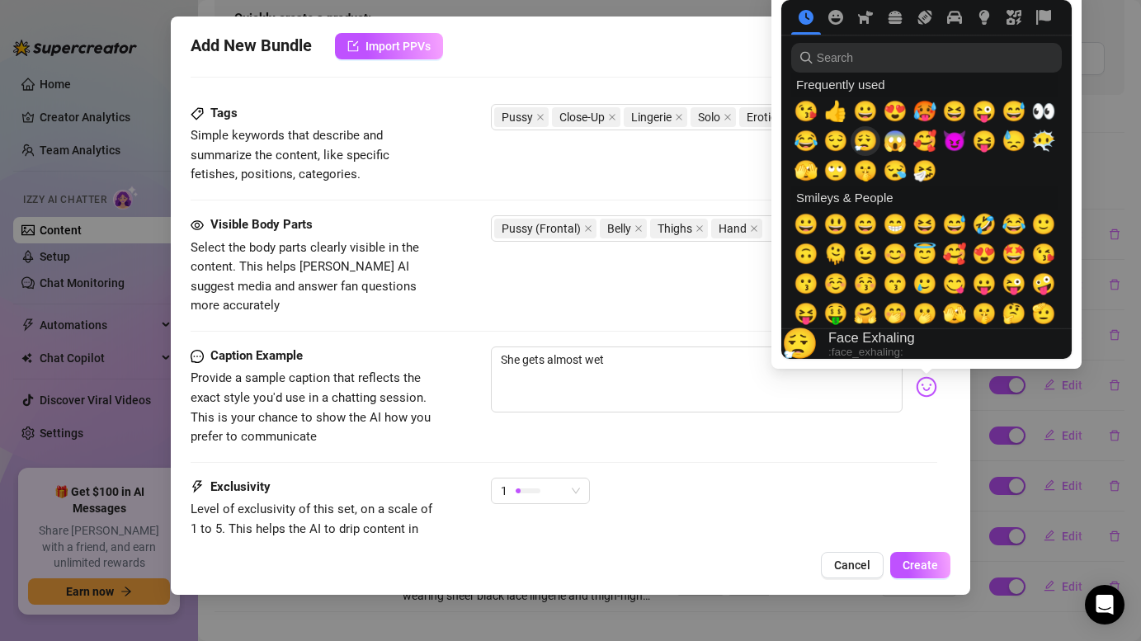
click at [870, 144] on span "😮‍💨" at bounding box center [865, 141] width 25 height 23
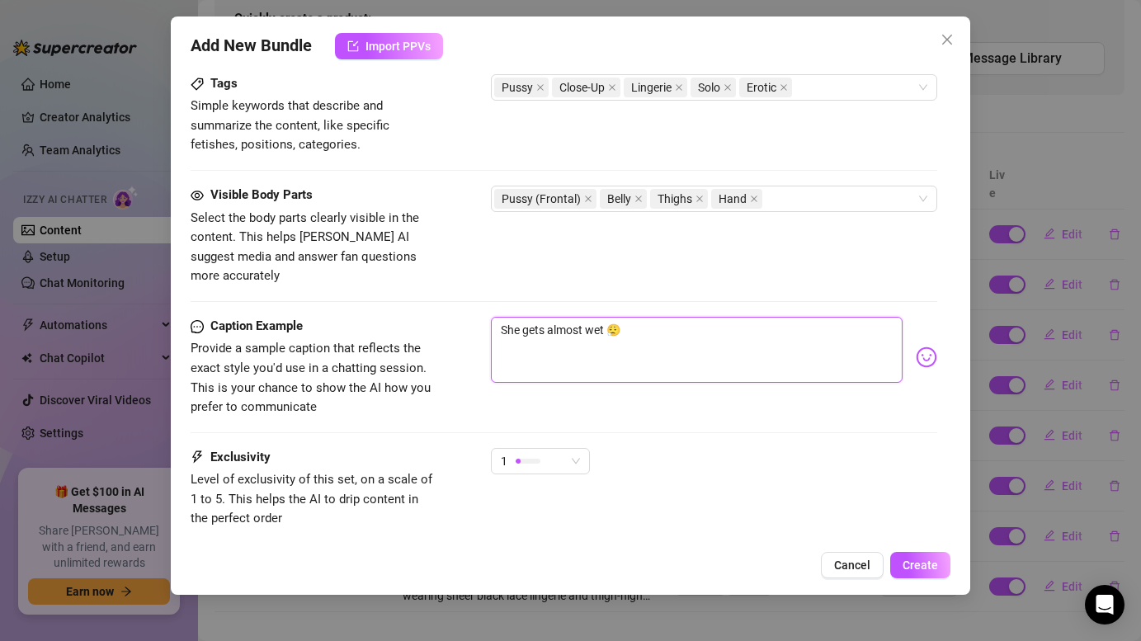
scroll to position [874, 0]
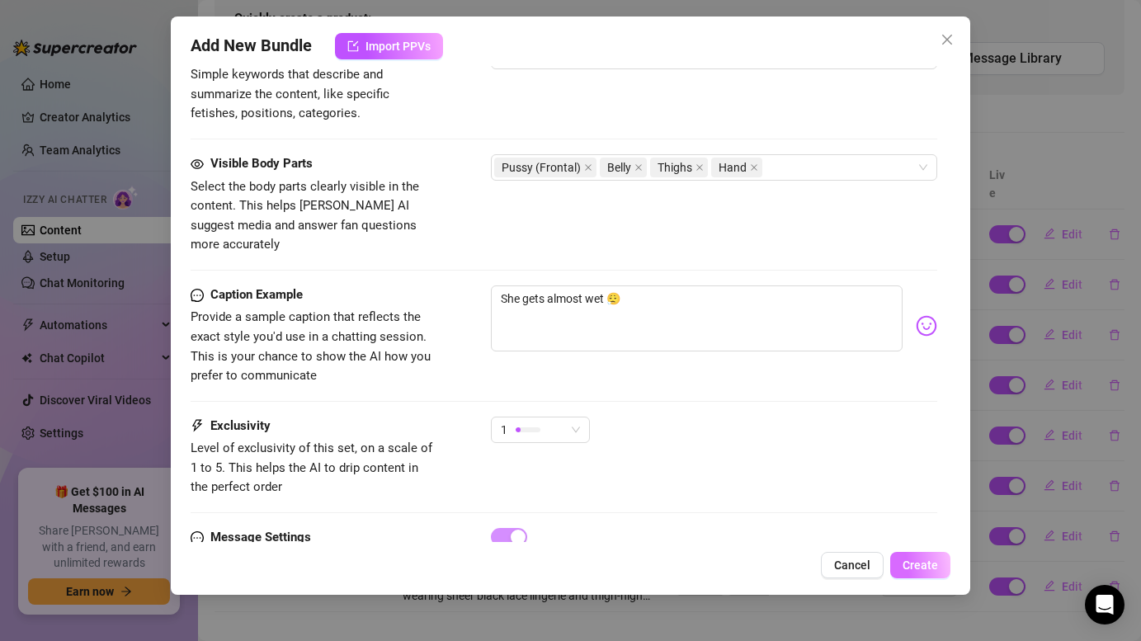
click at [930, 570] on span "Create" at bounding box center [920, 565] width 35 height 13
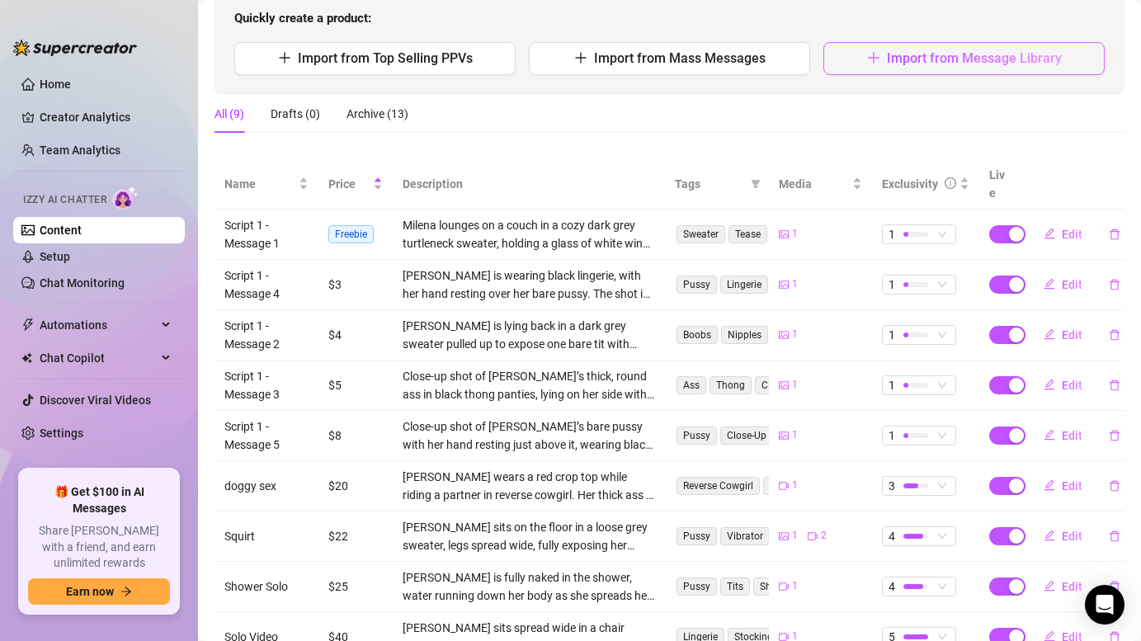
click at [903, 49] on button "Import from Message Library" at bounding box center [963, 58] width 281 height 33
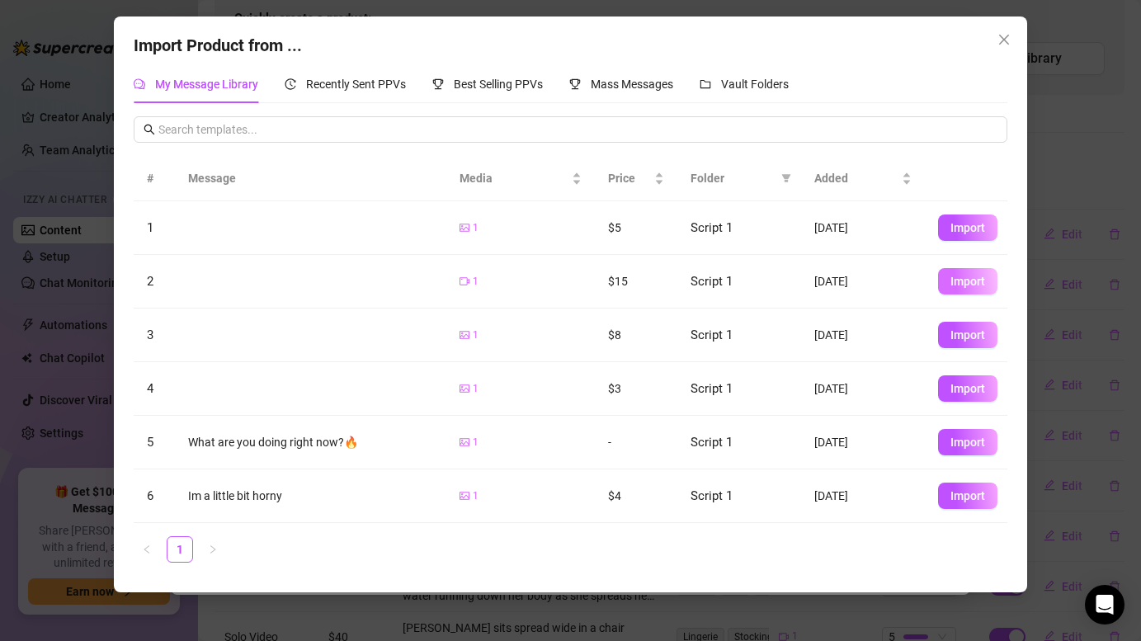
click at [978, 282] on span "Import" at bounding box center [967, 281] width 35 height 13
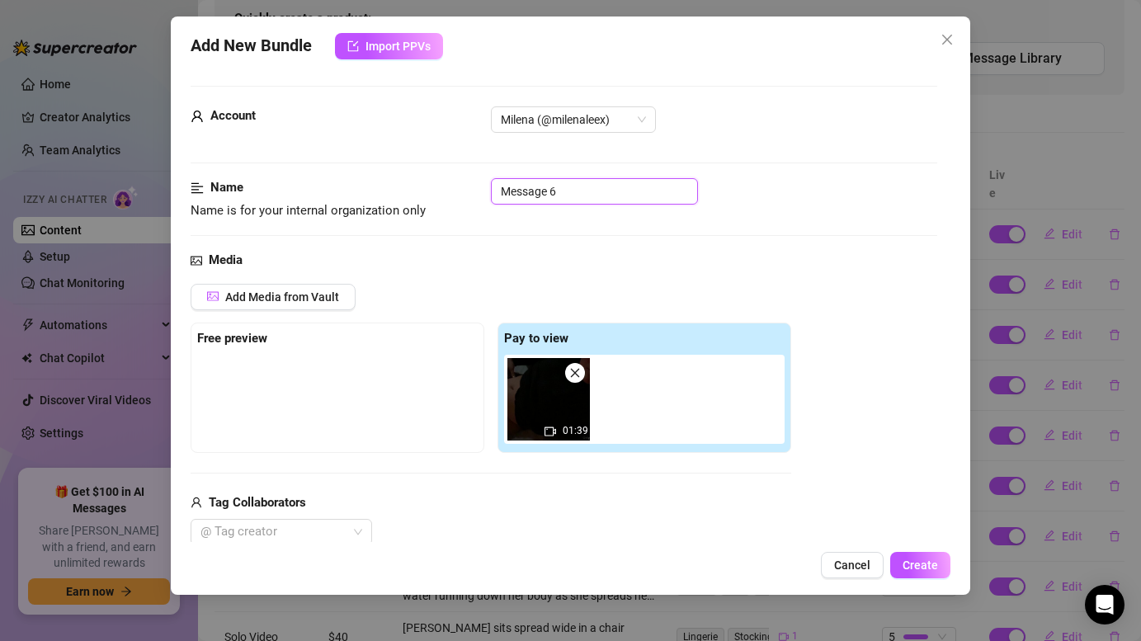
click at [500, 191] on input "Message 6" at bounding box center [594, 191] width 207 height 26
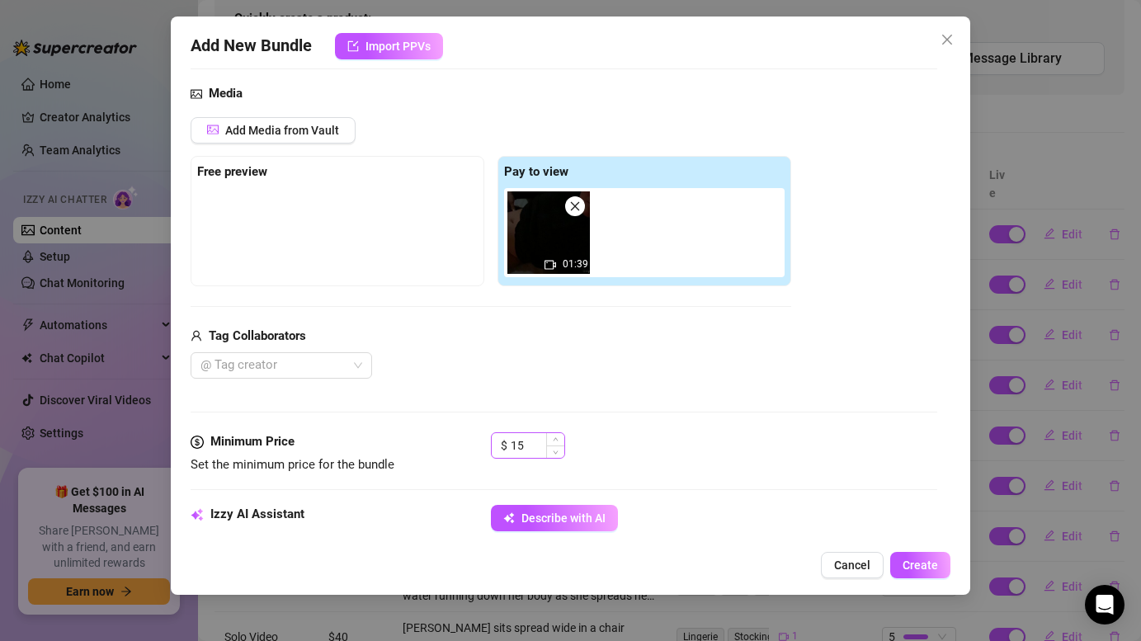
scroll to position [244, 0]
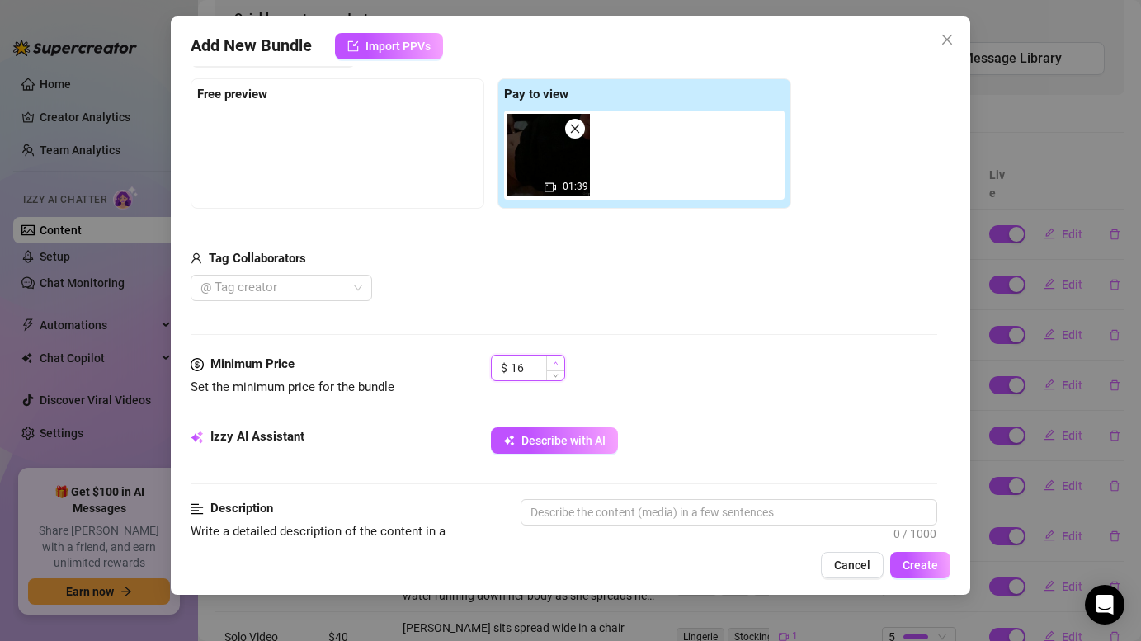
click at [558, 361] on icon "up" at bounding box center [556, 364] width 6 height 6
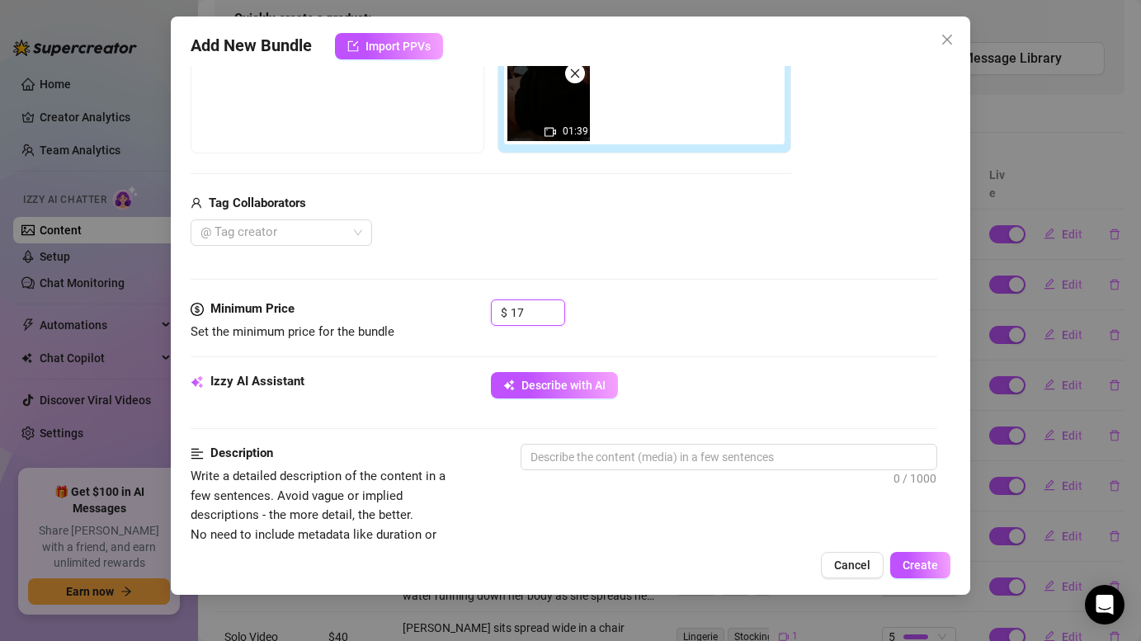
scroll to position [317, 0]
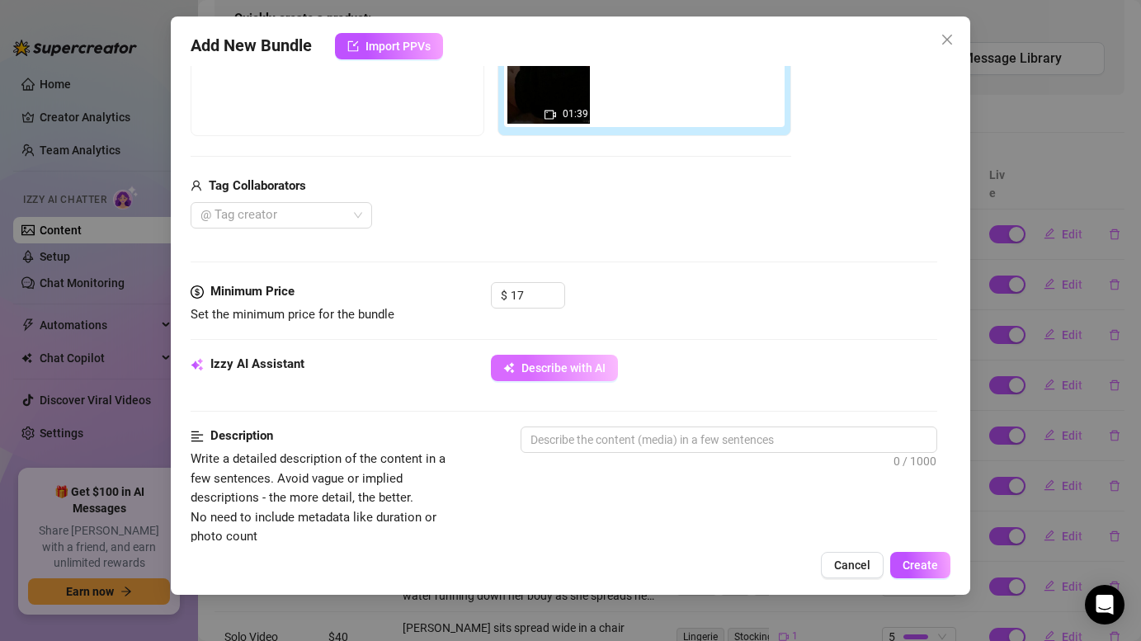
click at [604, 365] on span "Describe with AI" at bounding box center [563, 367] width 84 height 13
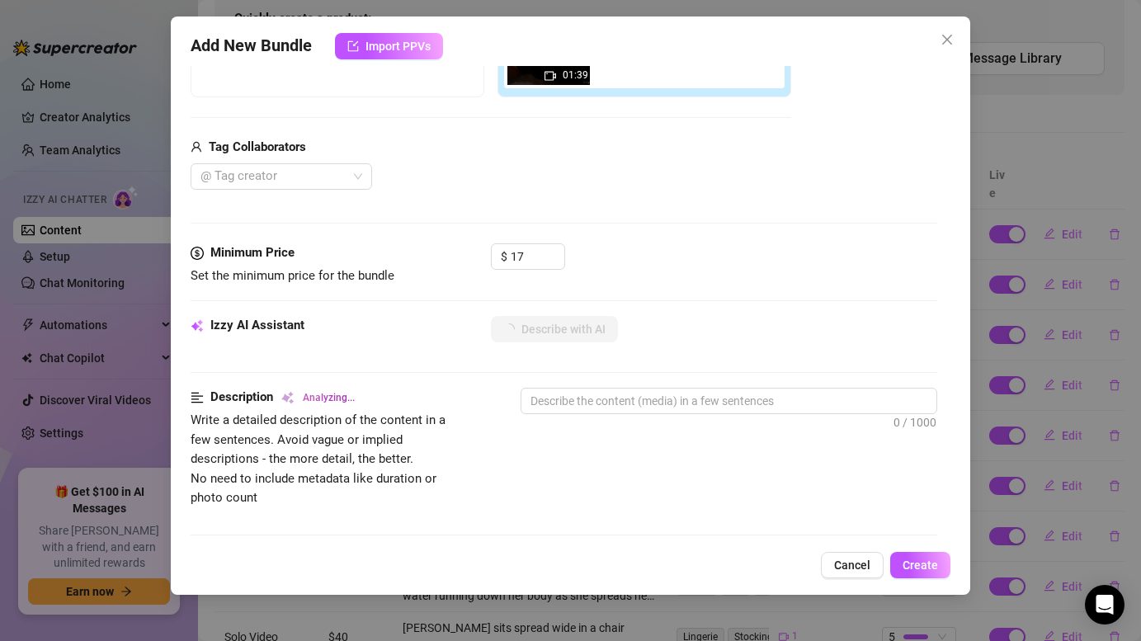
scroll to position [355, 0]
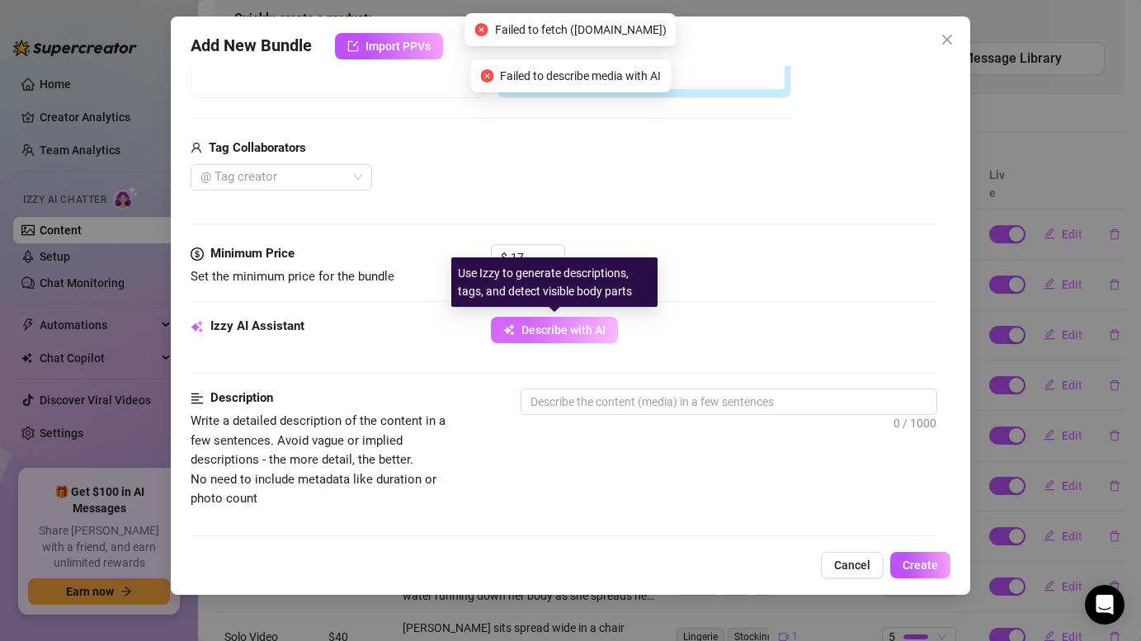
click at [563, 323] on span "Describe with AI" at bounding box center [563, 329] width 84 height 13
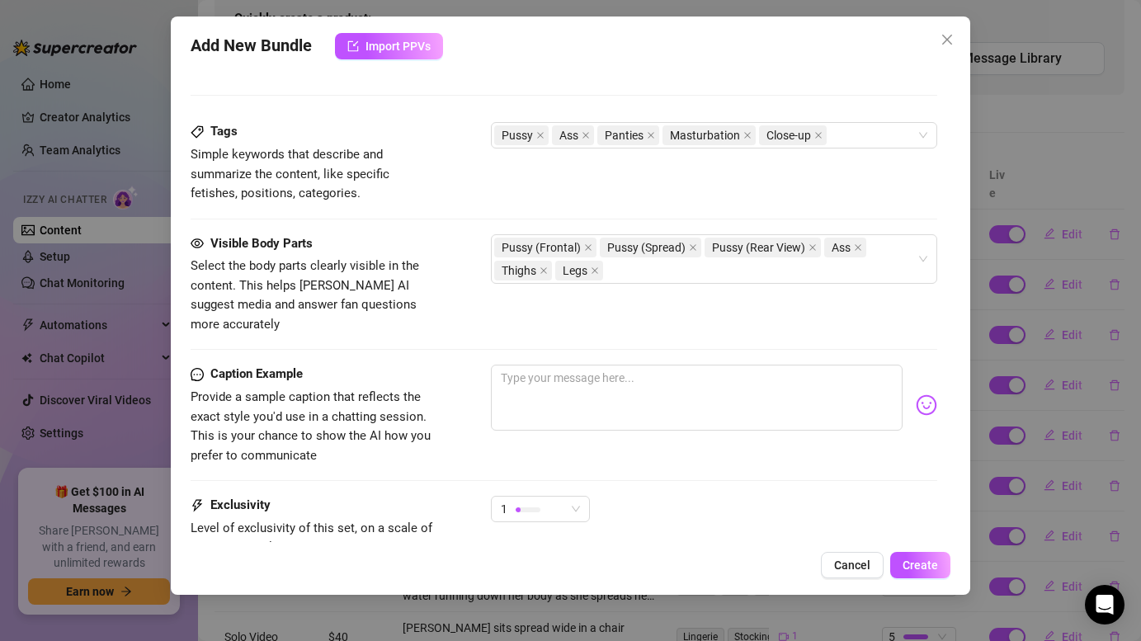
scroll to position [957, 0]
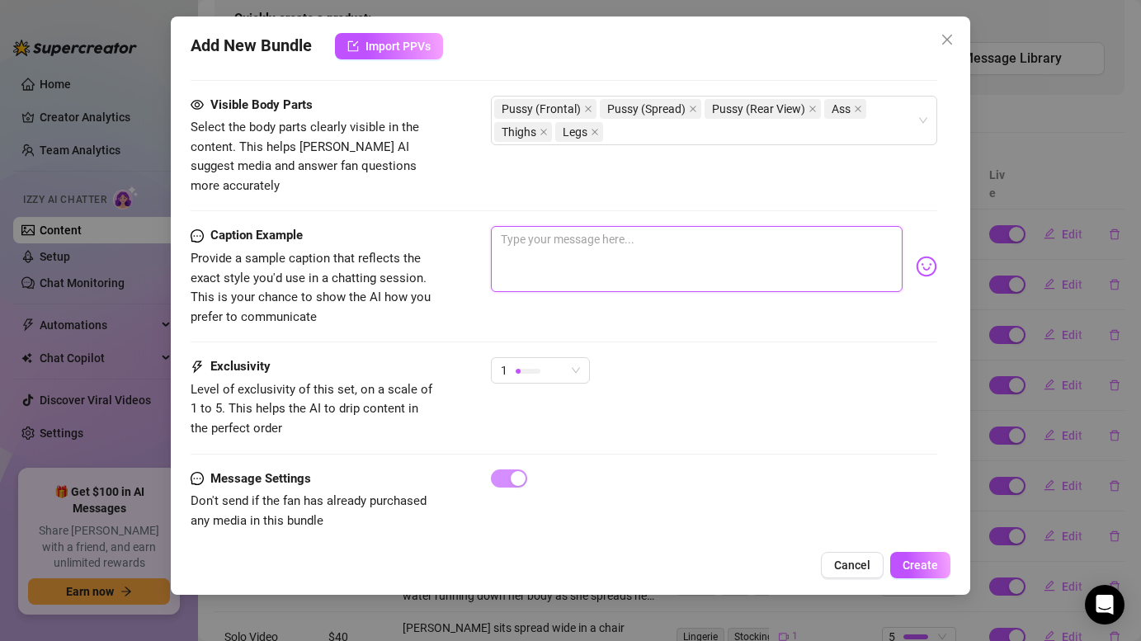
click at [637, 238] on textarea at bounding box center [696, 259] width 411 height 66
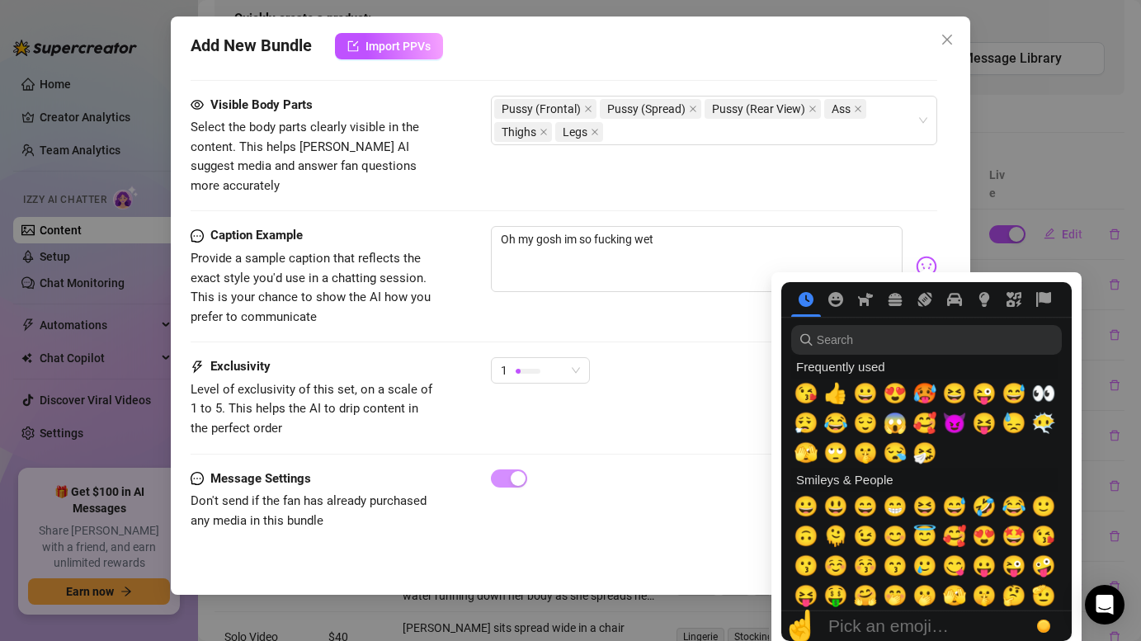
click at [921, 256] on img at bounding box center [926, 266] width 21 height 21
click at [917, 389] on span "🥵" at bounding box center [924, 393] width 25 height 23
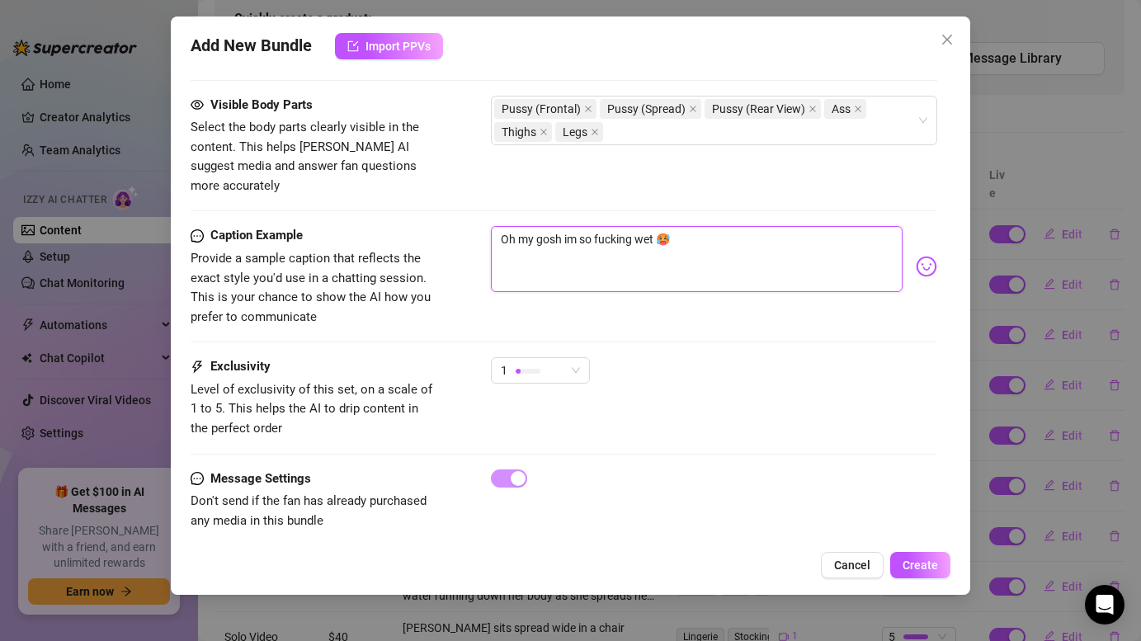
click at [561, 226] on textarea "Oh my gosh im so fucking wet 🥵" at bounding box center [696, 259] width 411 height 66
click at [931, 571] on span "Create" at bounding box center [920, 565] width 35 height 13
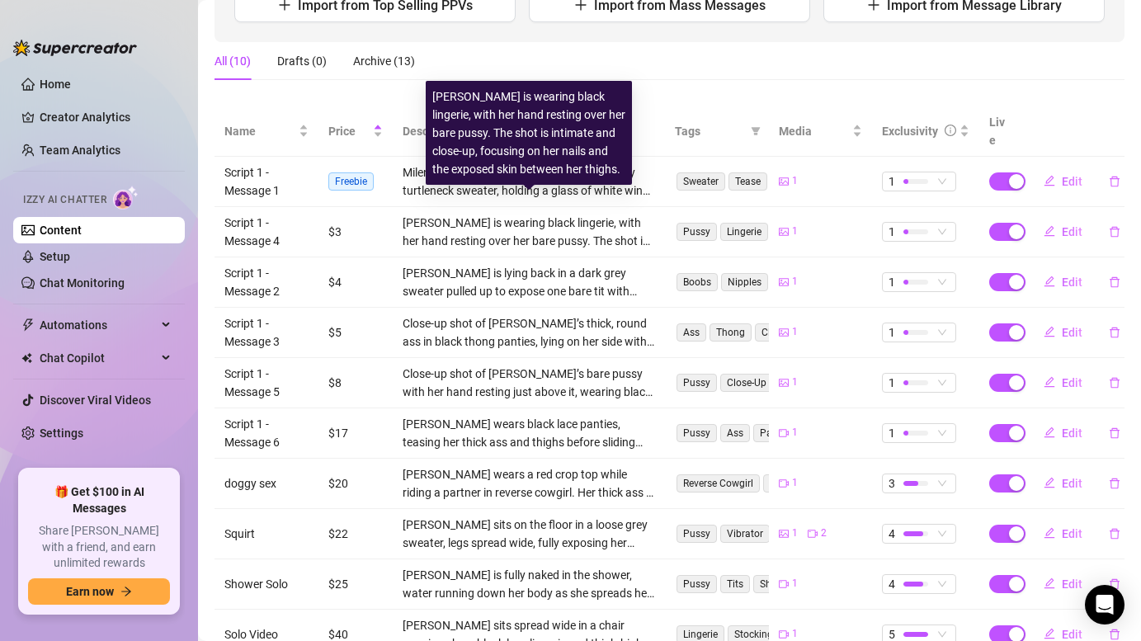
scroll to position [283, 0]
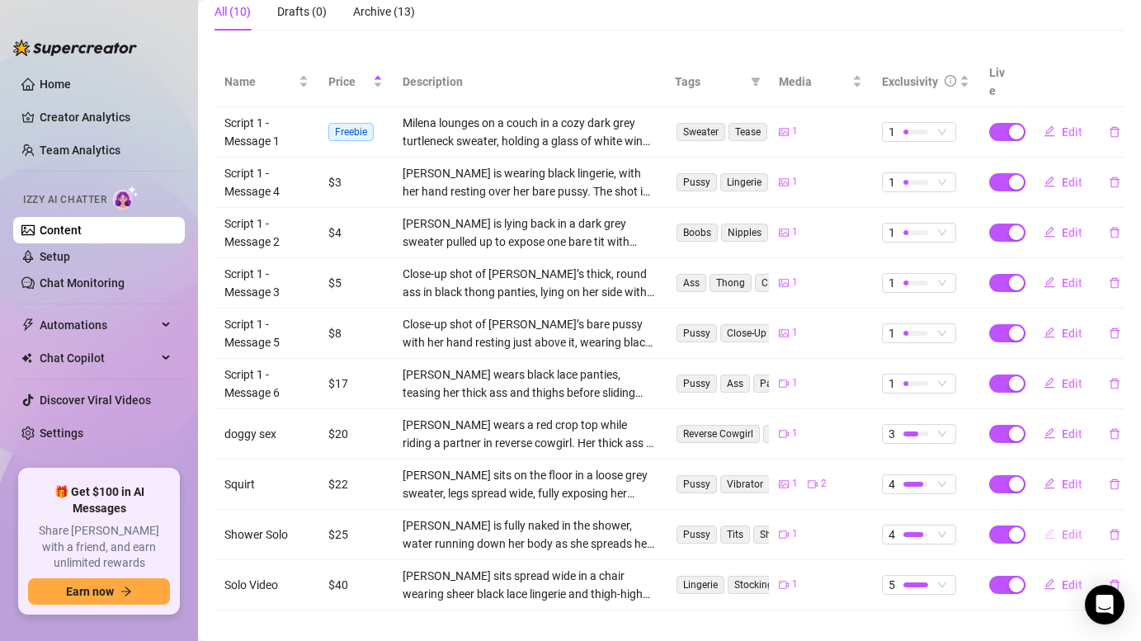
click at [1067, 528] on span "Edit" at bounding box center [1072, 534] width 21 height 13
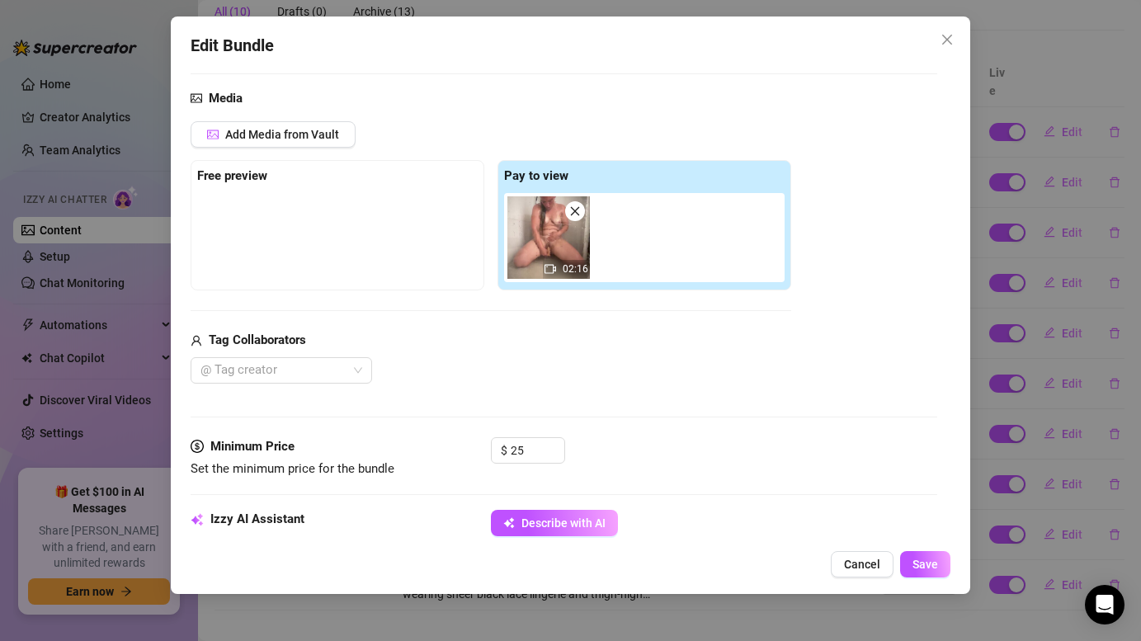
scroll to position [167, 0]
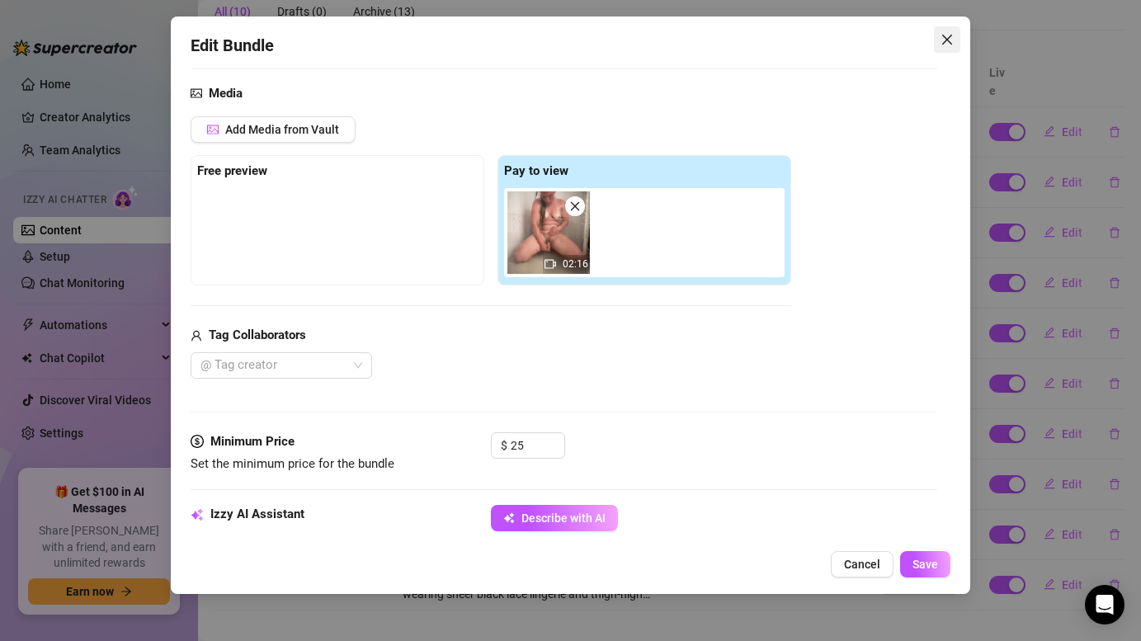
click at [945, 43] on icon "close" at bounding box center [946, 39] width 13 height 13
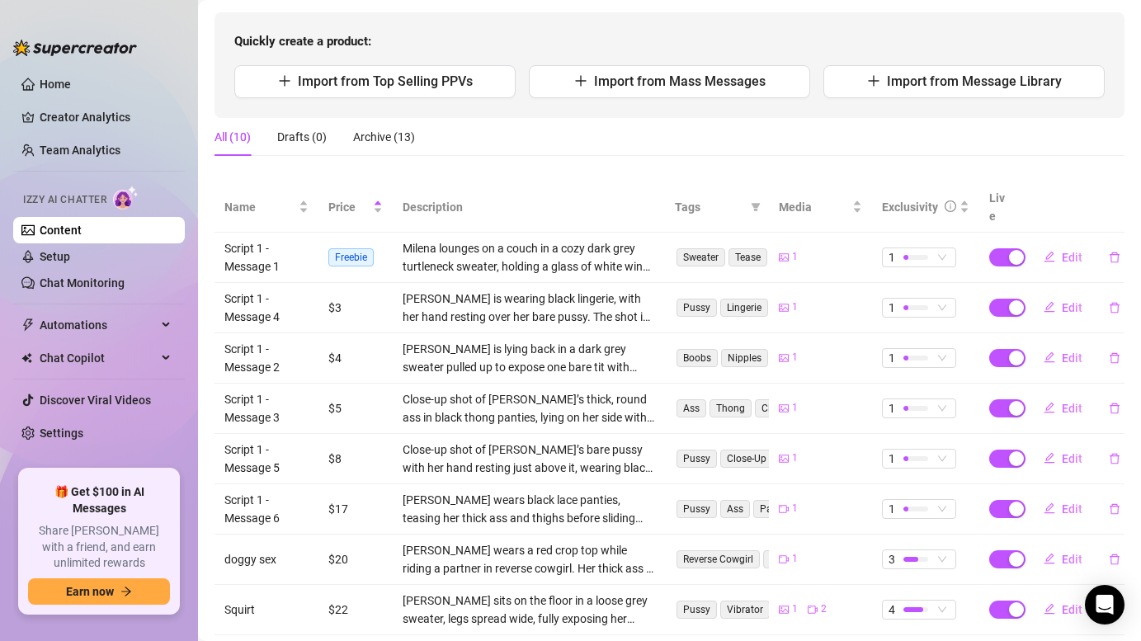
scroll to position [0, 0]
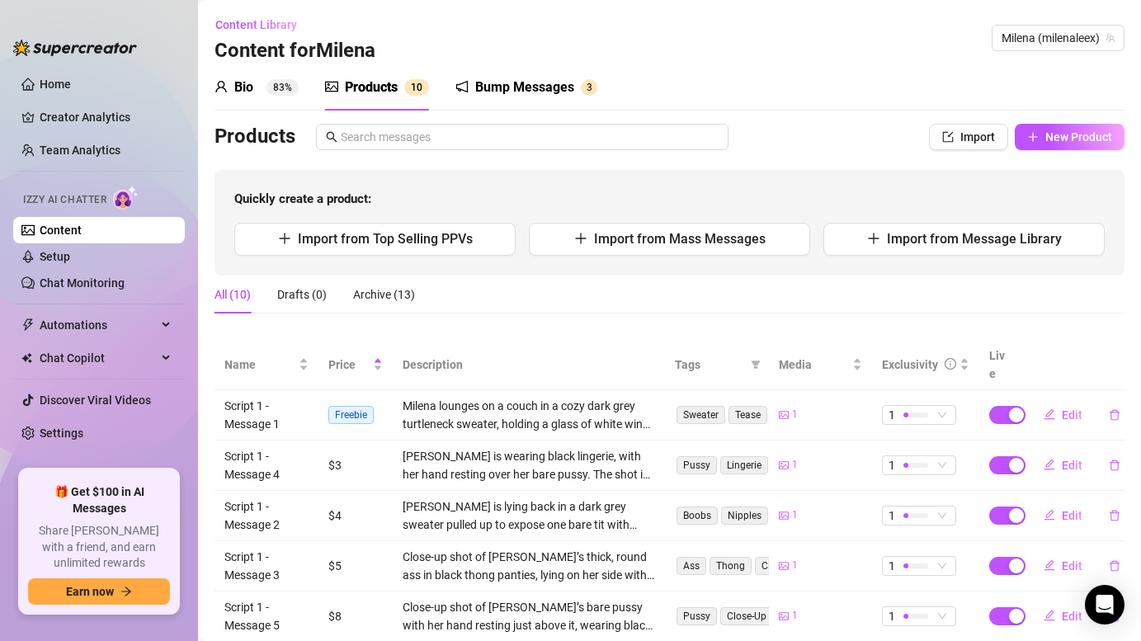
click at [539, 91] on div "Bump Messages" at bounding box center [524, 88] width 99 height 20
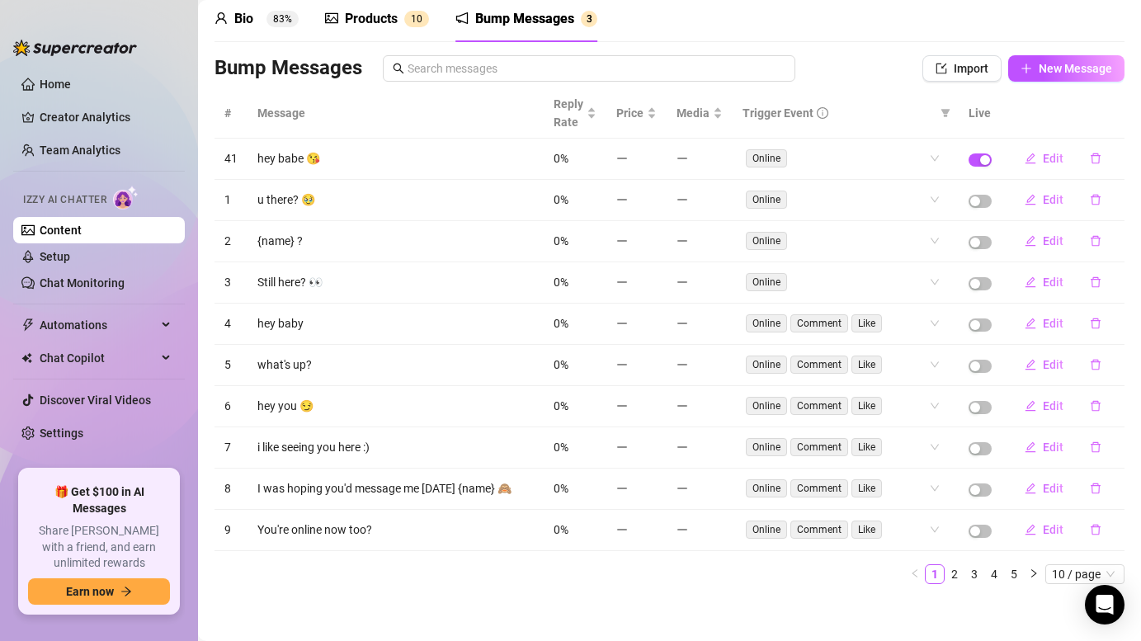
scroll to position [74, 0]
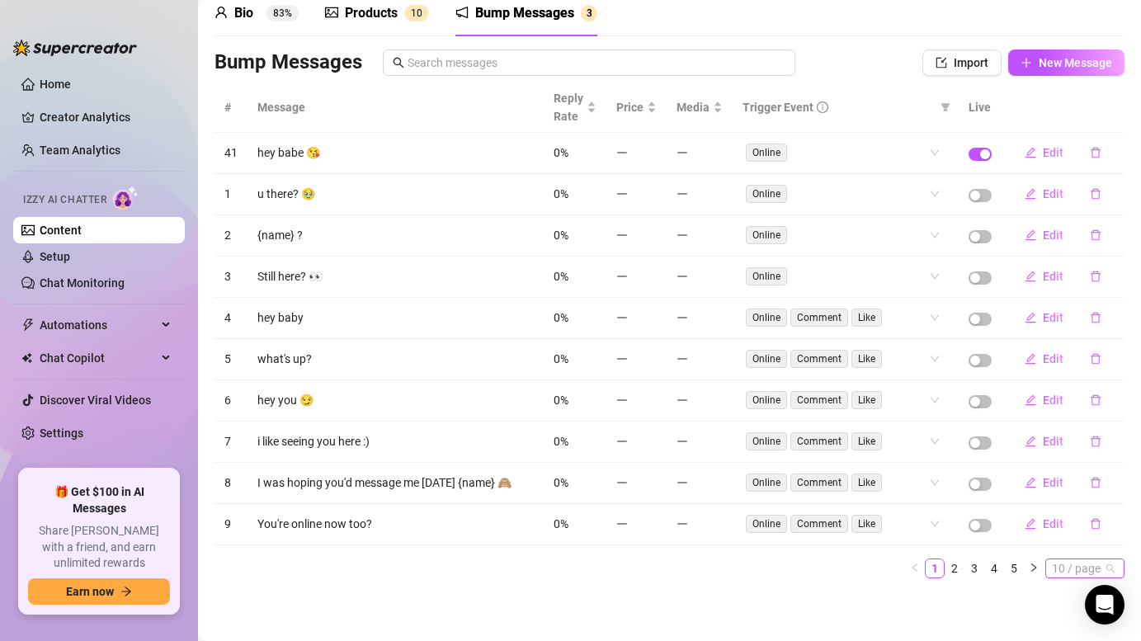
click at [1070, 563] on span "10 / page" at bounding box center [1085, 568] width 66 height 18
click at [1078, 530] on div "100 / page" at bounding box center [1085, 539] width 55 height 18
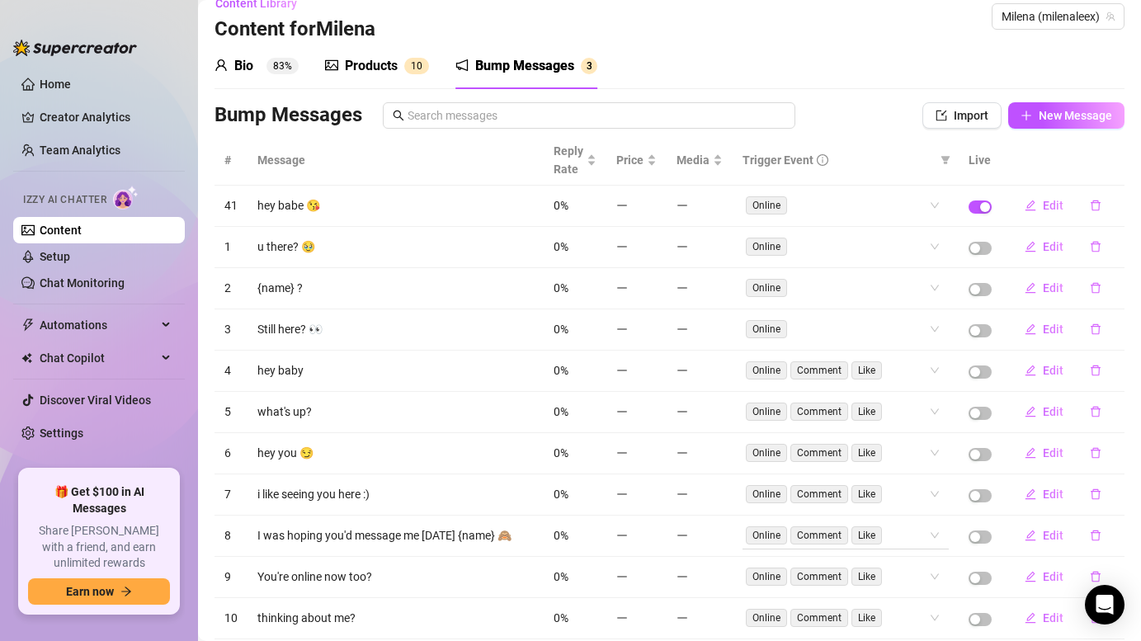
scroll to position [0, 0]
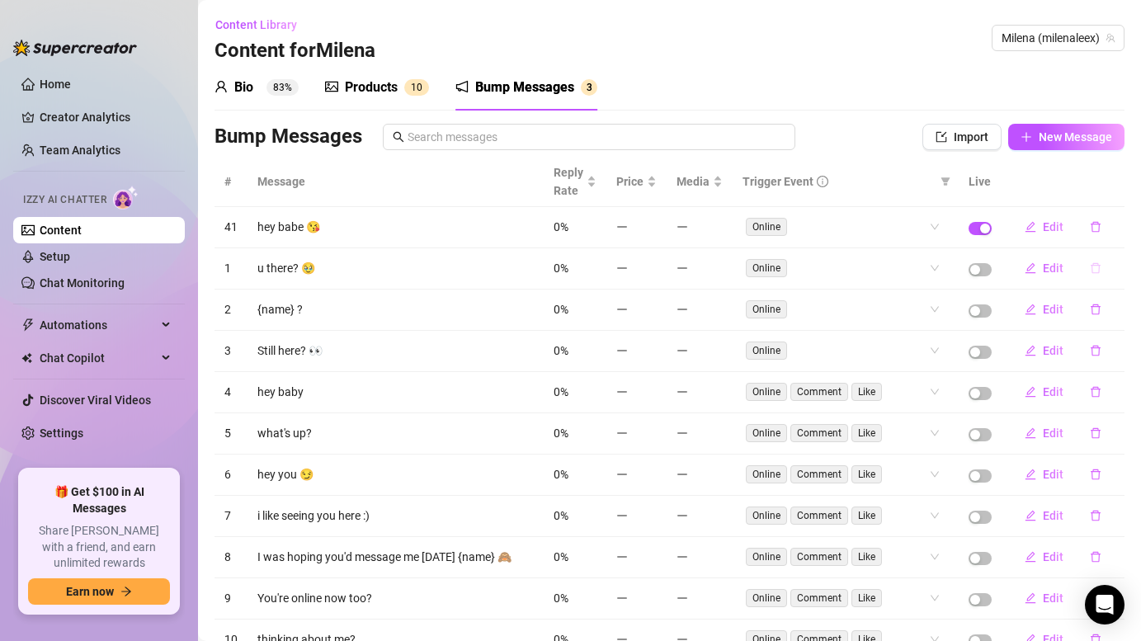
click at [1095, 273] on icon "delete" at bounding box center [1096, 268] width 10 height 11
click at [1116, 229] on span "Yes" at bounding box center [1113, 225] width 20 height 13
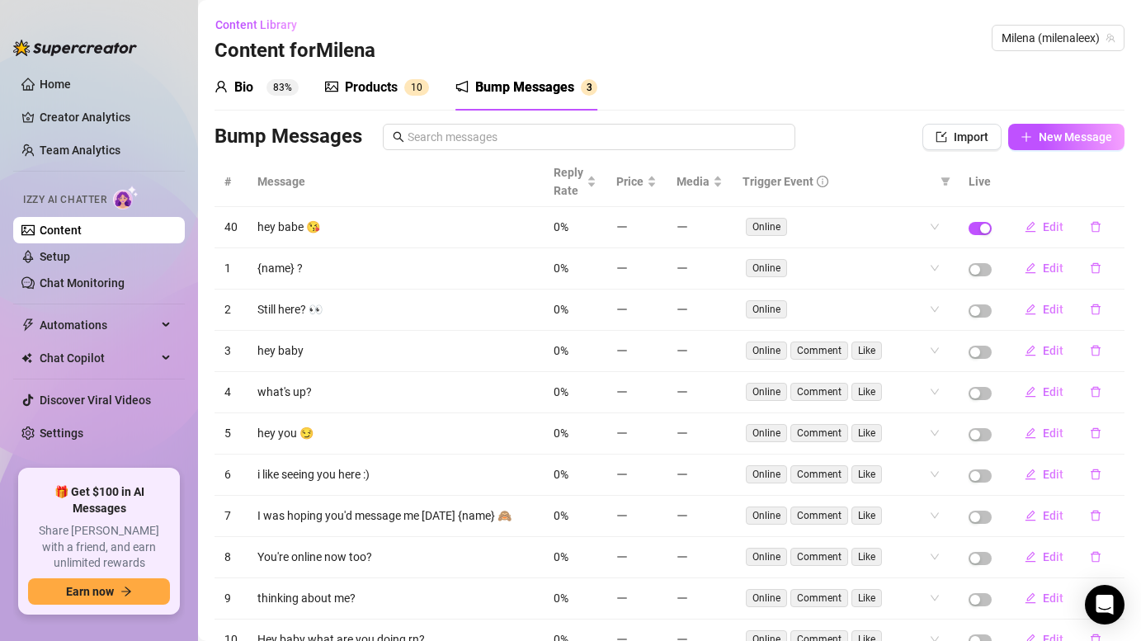
click at [285, 94] on sup "83%" at bounding box center [282, 87] width 32 height 16
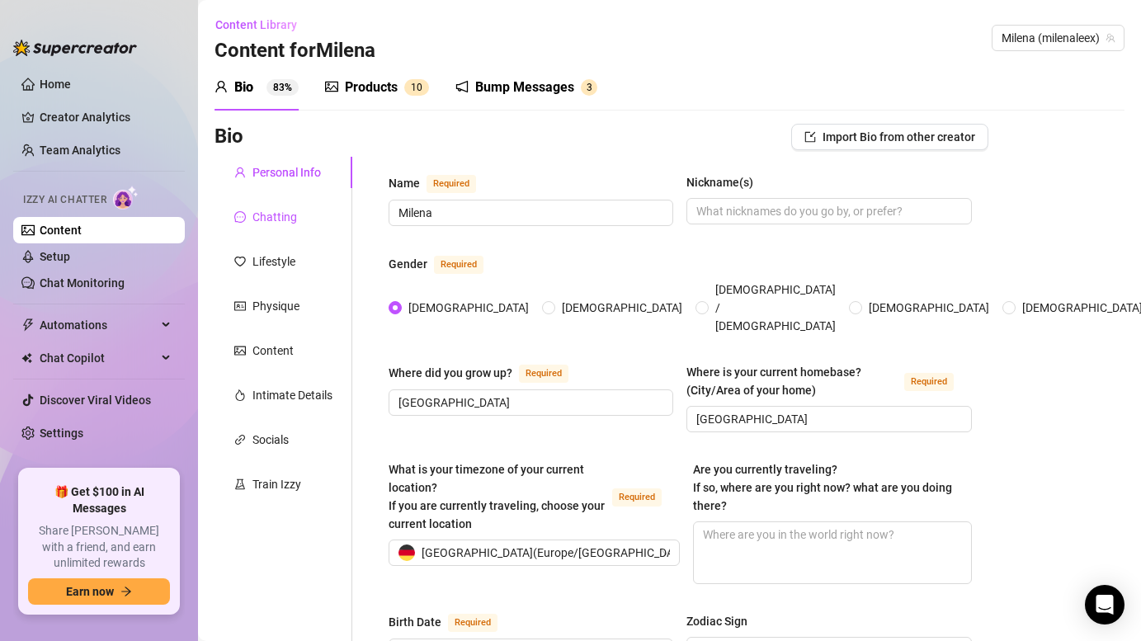
click at [287, 211] on div "Chatting" at bounding box center [274, 217] width 45 height 18
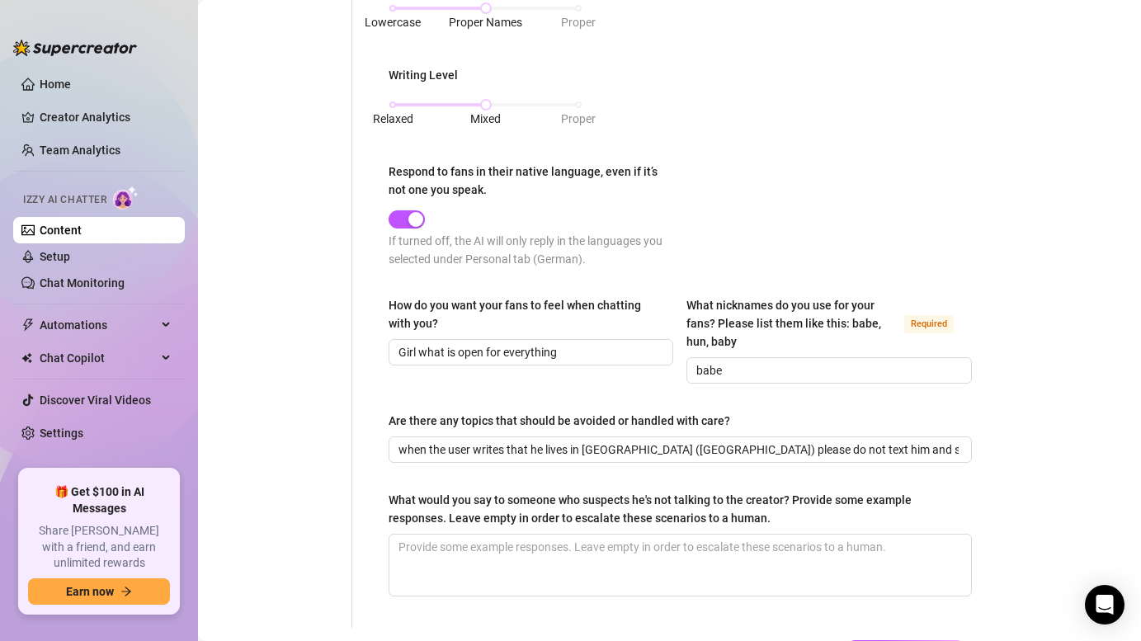
scroll to position [978, 0]
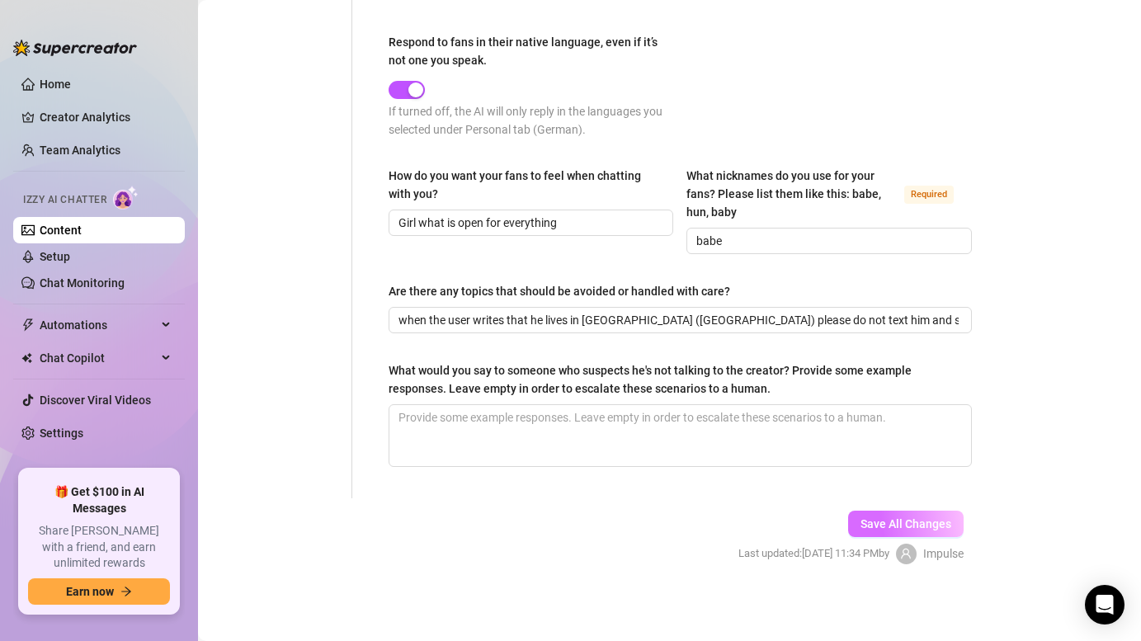
click at [891, 520] on span "Save All Changes" at bounding box center [905, 523] width 91 height 13
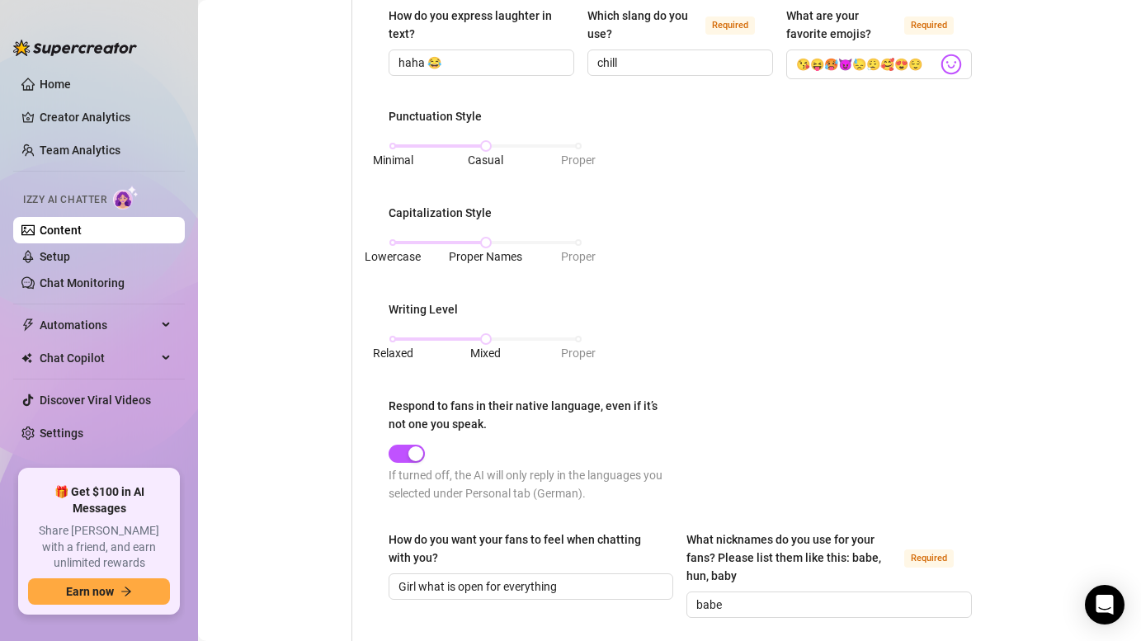
scroll to position [334, 0]
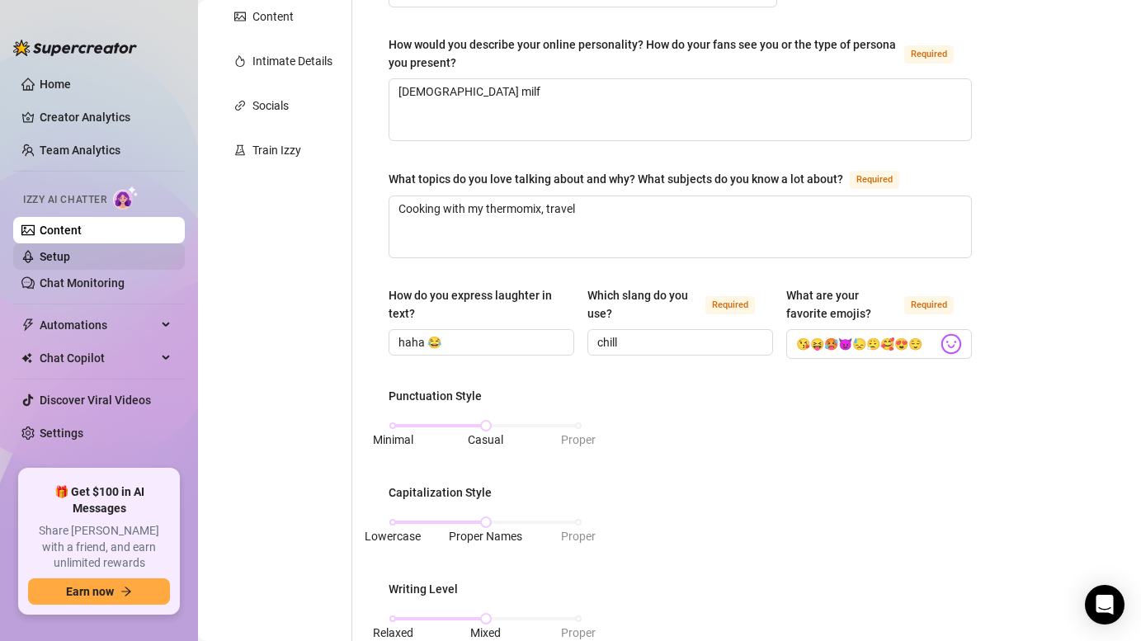
click at [70, 258] on link "Setup" at bounding box center [55, 256] width 31 height 13
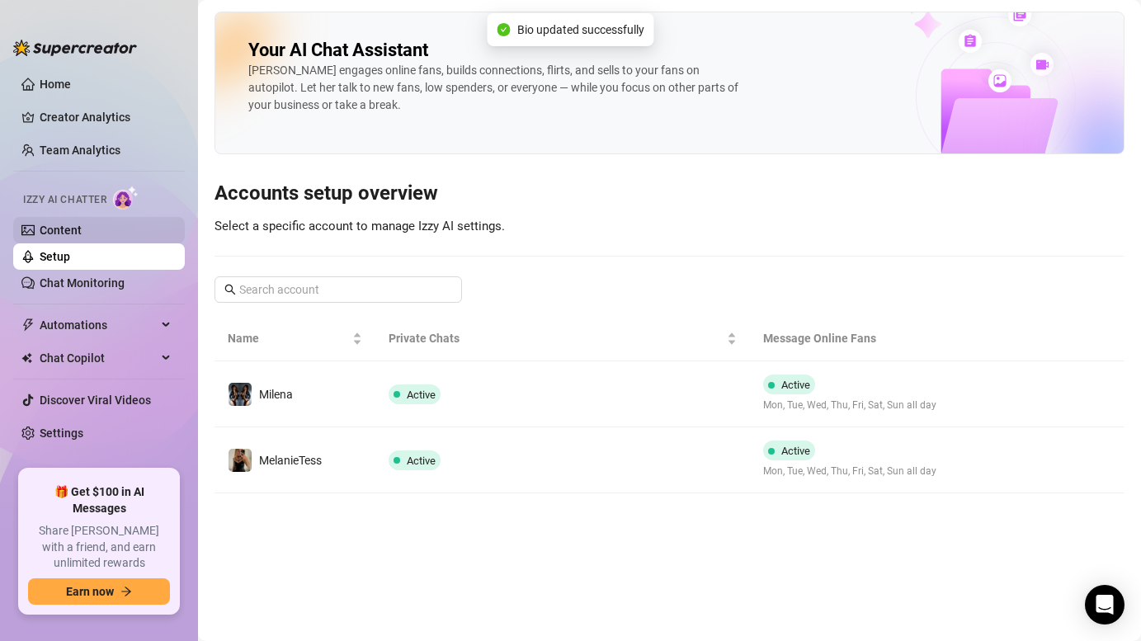
click at [82, 237] on link "Content" at bounding box center [61, 230] width 42 height 13
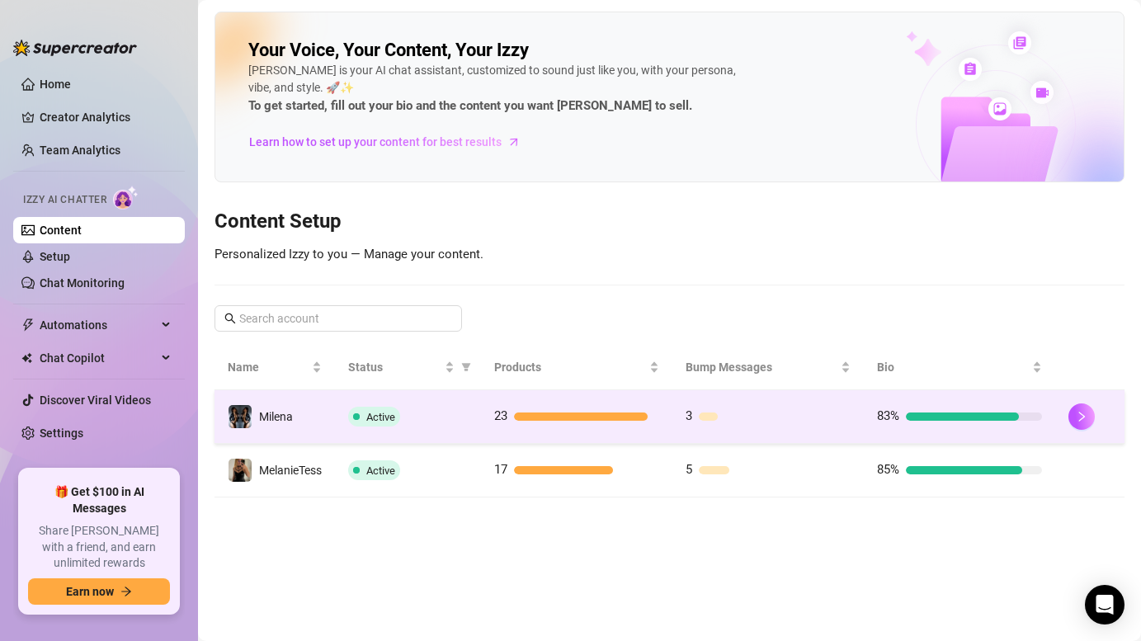
click at [749, 403] on td "3" at bounding box center [767, 417] width 191 height 54
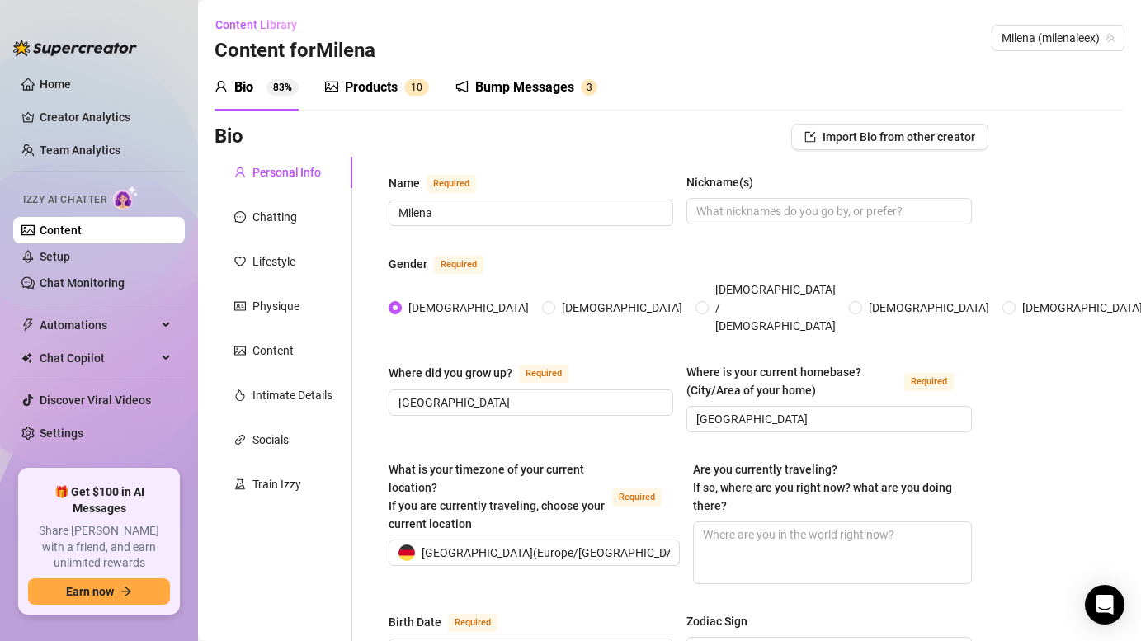
click at [374, 85] on div "Products" at bounding box center [371, 88] width 53 height 20
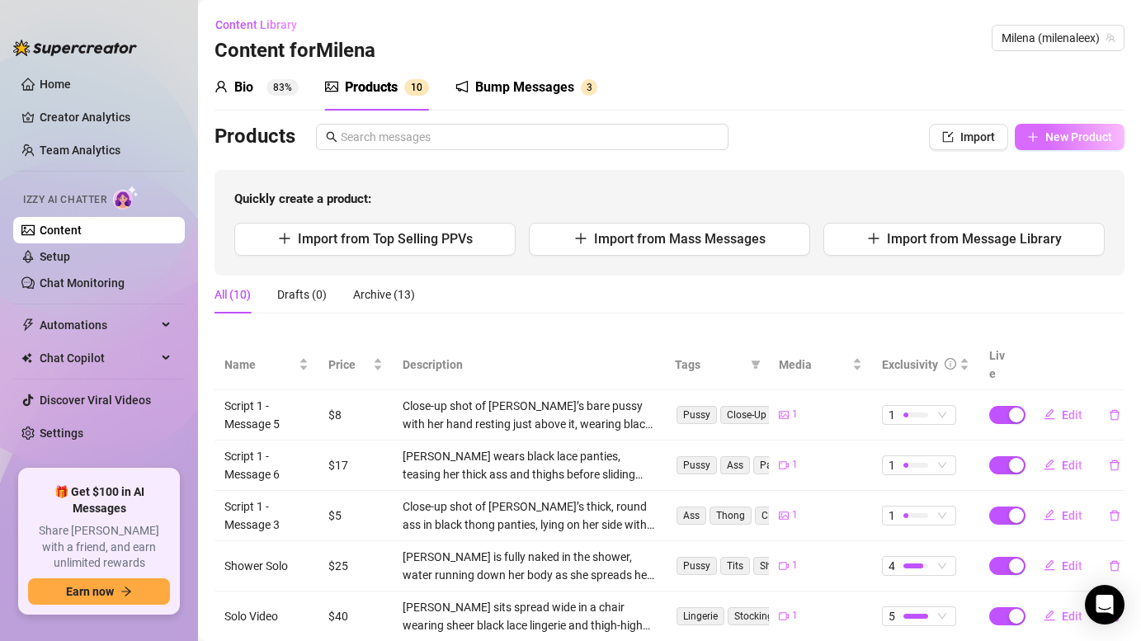
click at [1077, 138] on span "New Product" at bounding box center [1078, 136] width 67 height 13
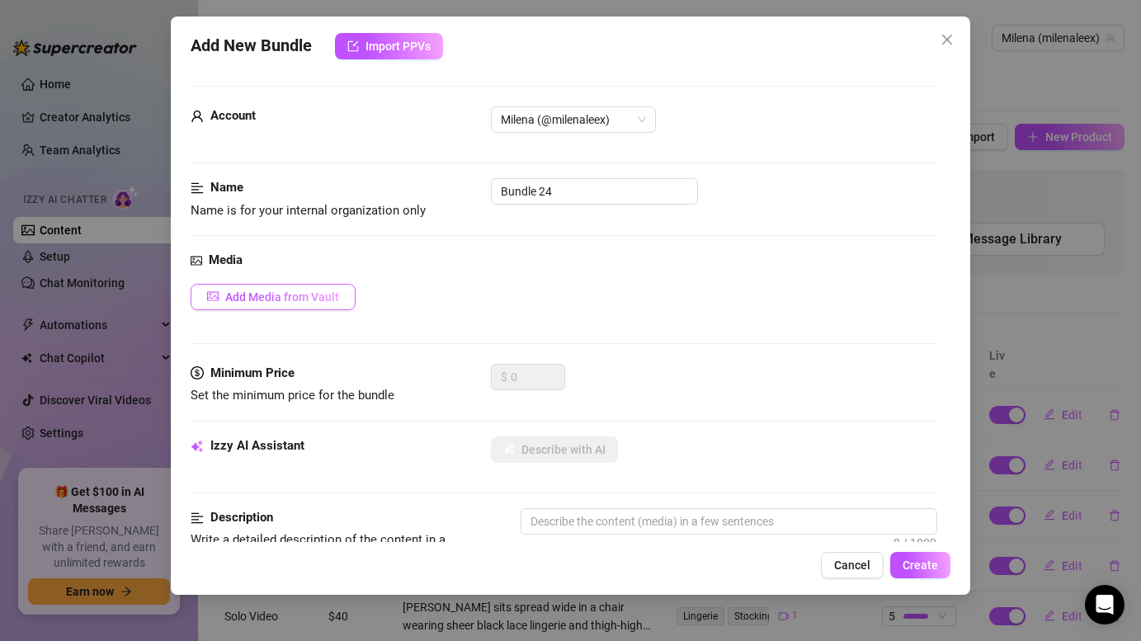
click at [297, 299] on span "Add Media from Vault" at bounding box center [282, 296] width 114 height 13
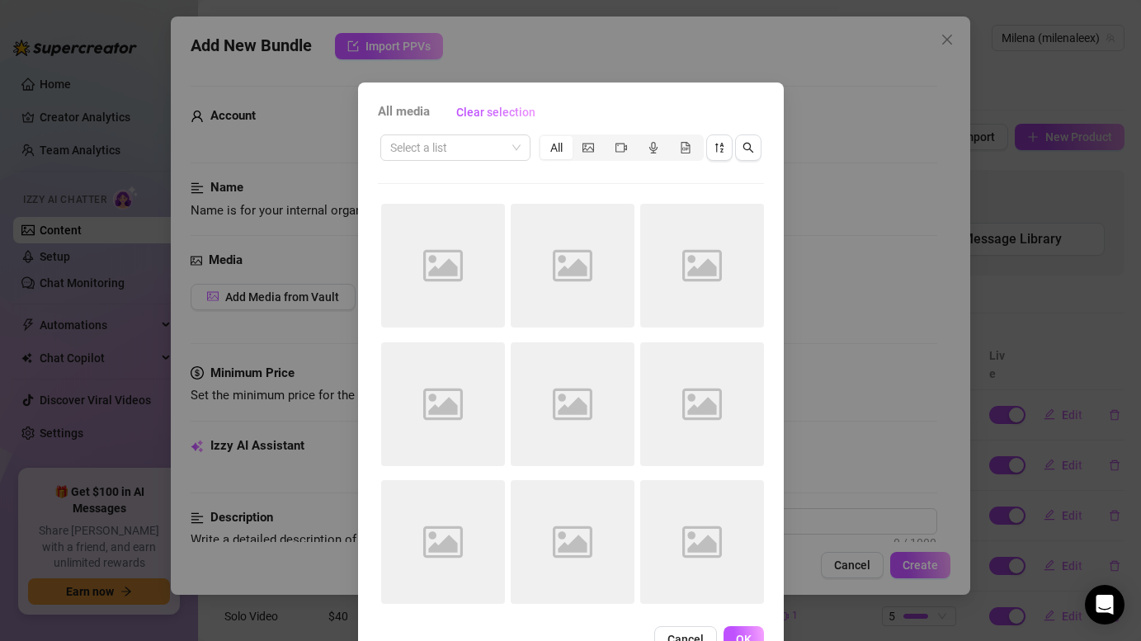
scroll to position [48, 0]
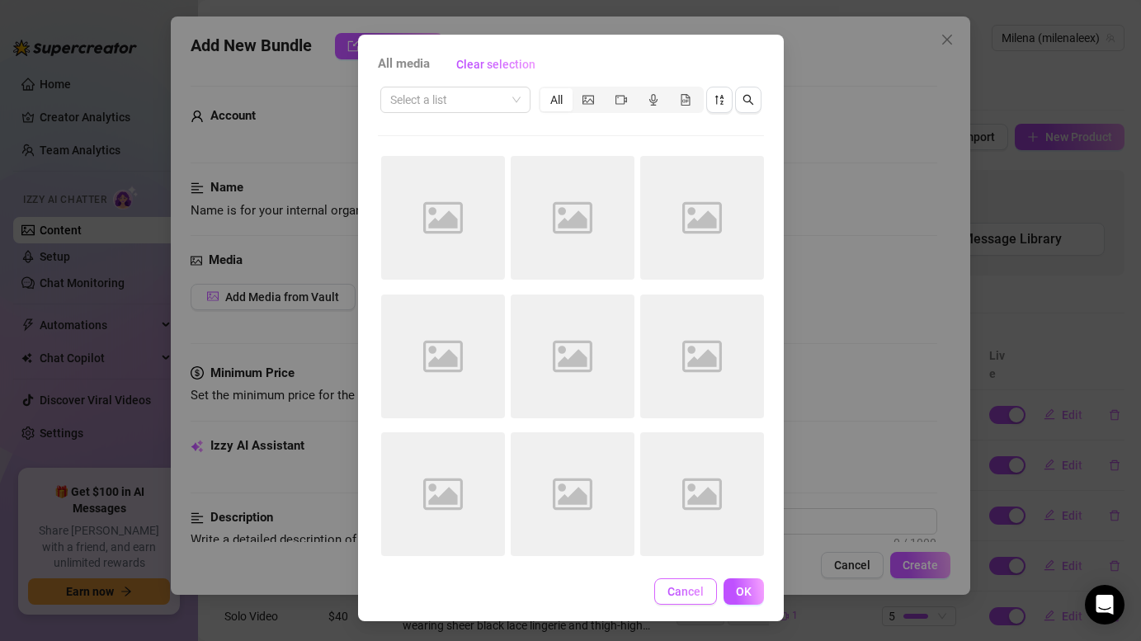
click at [693, 589] on span "Cancel" at bounding box center [685, 591] width 36 height 13
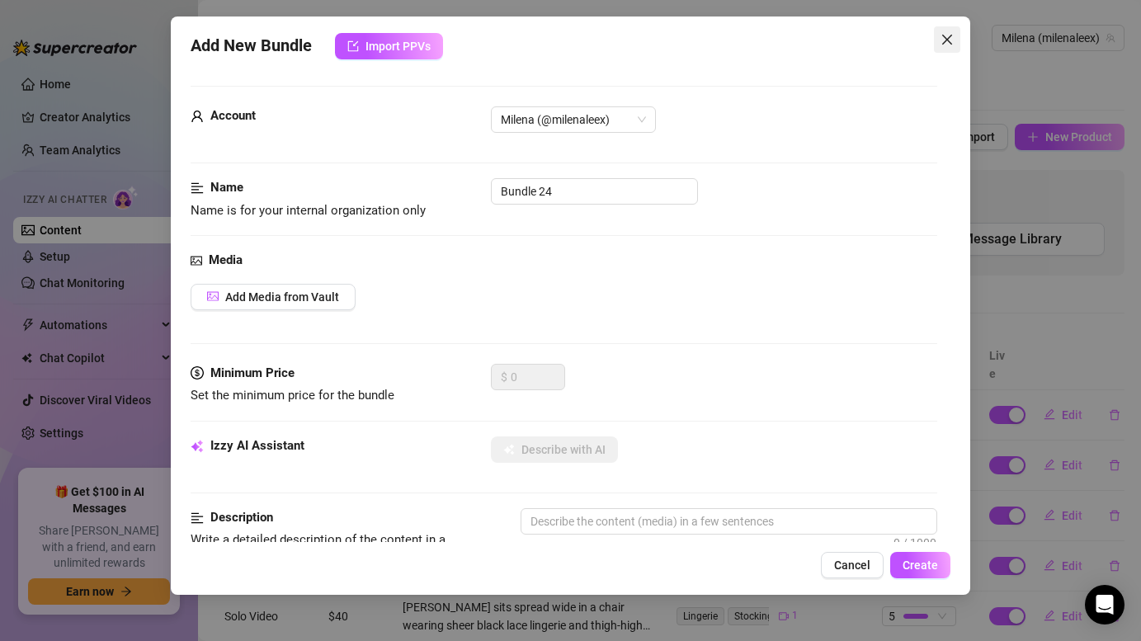
click at [948, 45] on icon "close" at bounding box center [946, 39] width 13 height 13
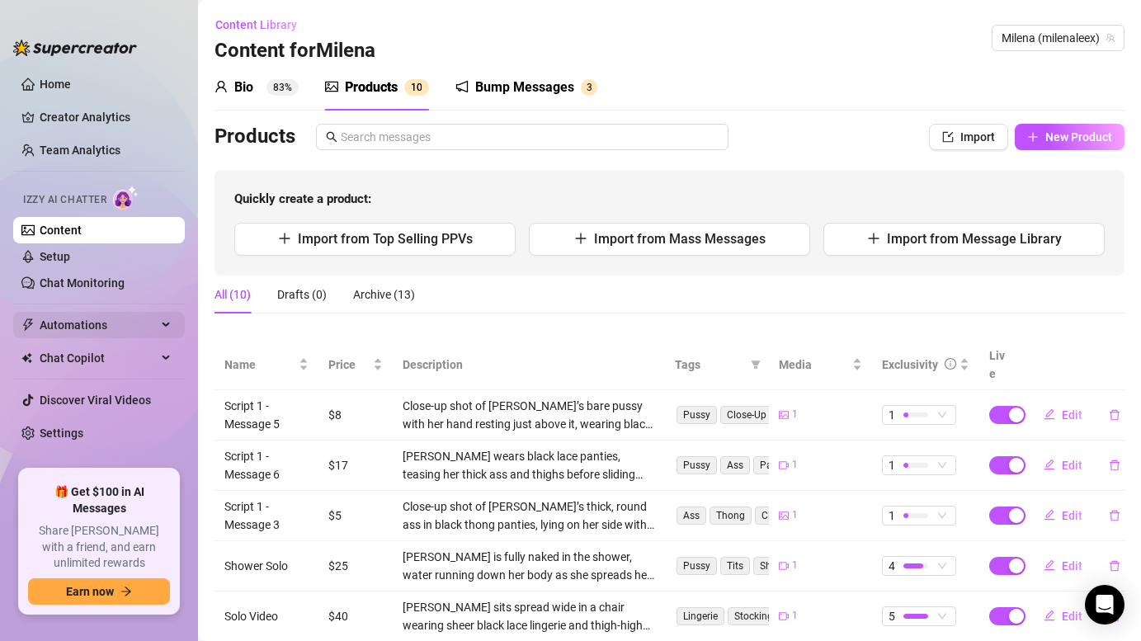
click at [87, 325] on span "Automations" at bounding box center [98, 325] width 117 height 26
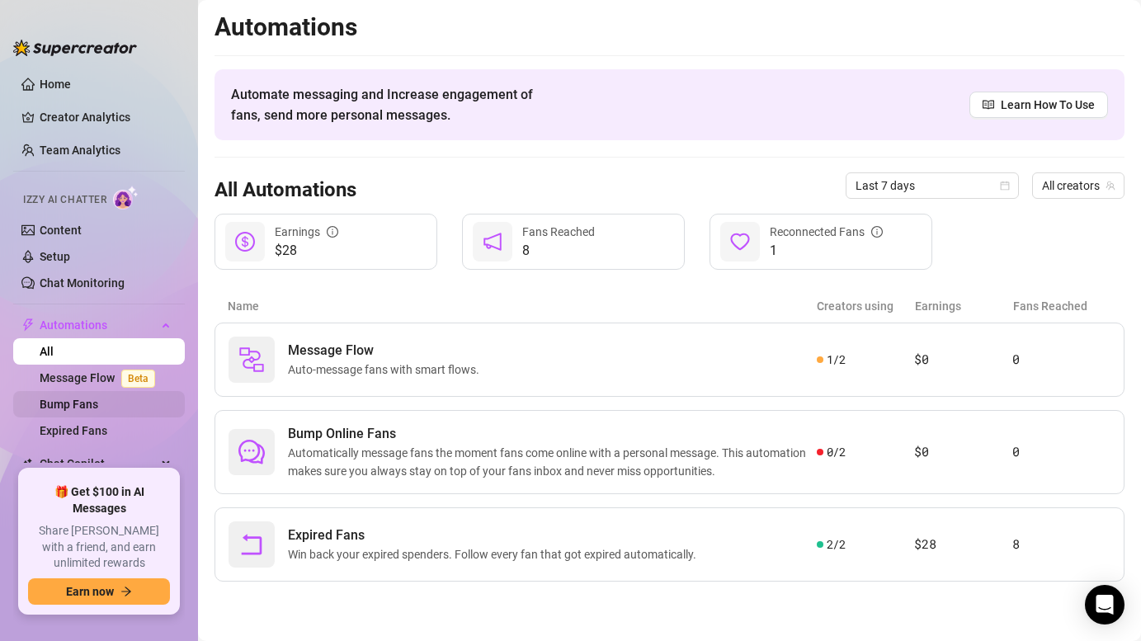
scroll to position [80, 0]
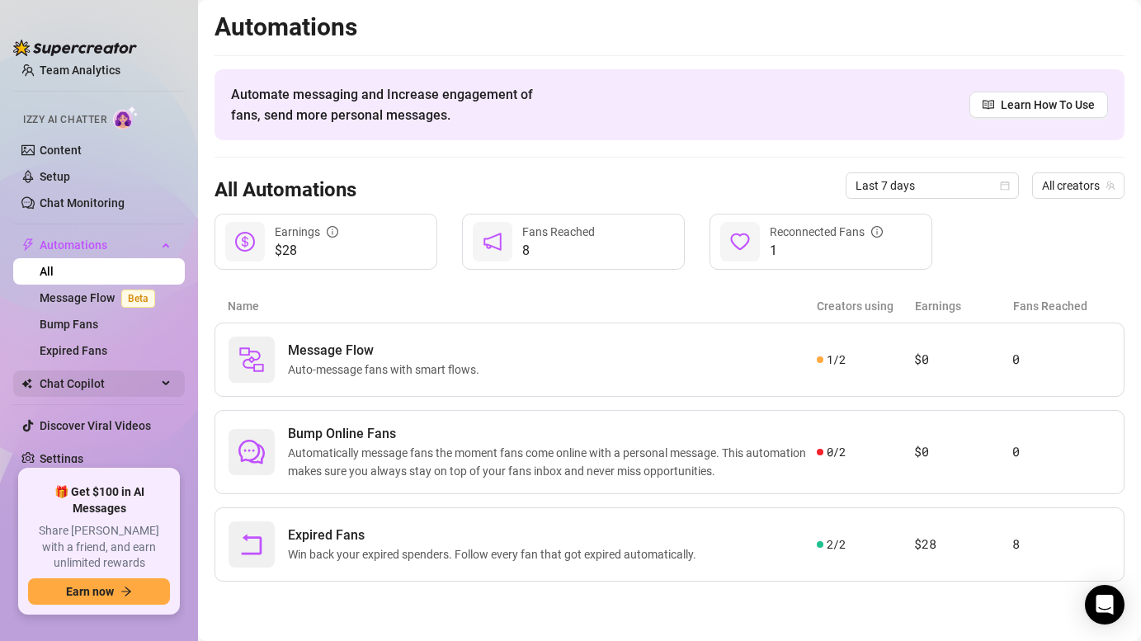
click at [112, 389] on span "Chat Copilot" at bounding box center [98, 383] width 117 height 26
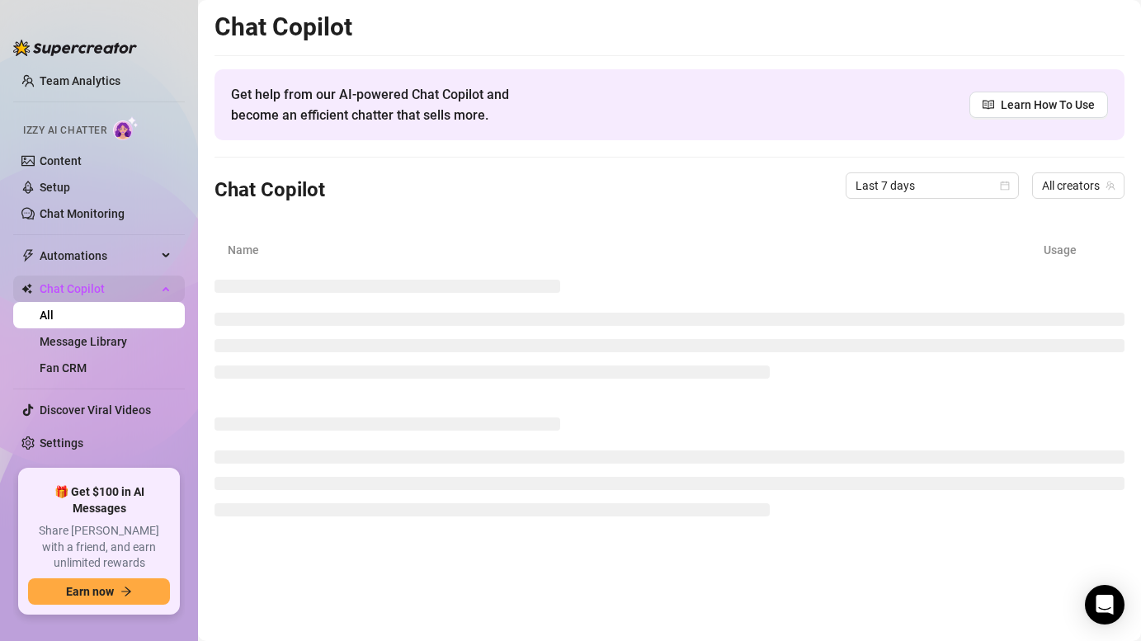
scroll to position [54, 0]
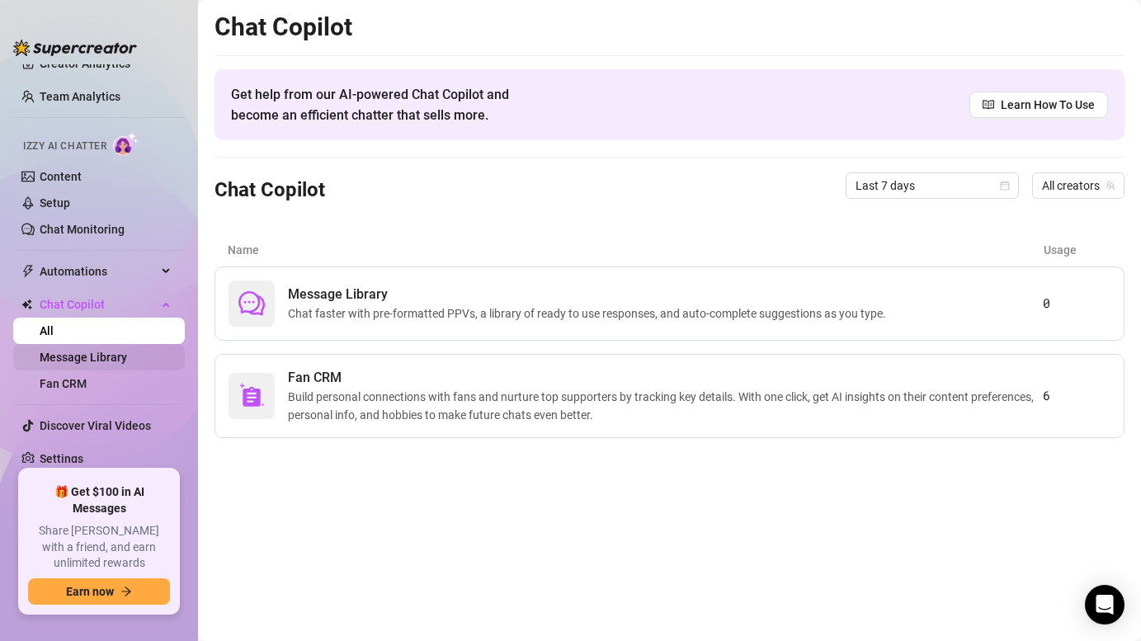
click at [110, 351] on link "Message Library" at bounding box center [83, 357] width 87 height 13
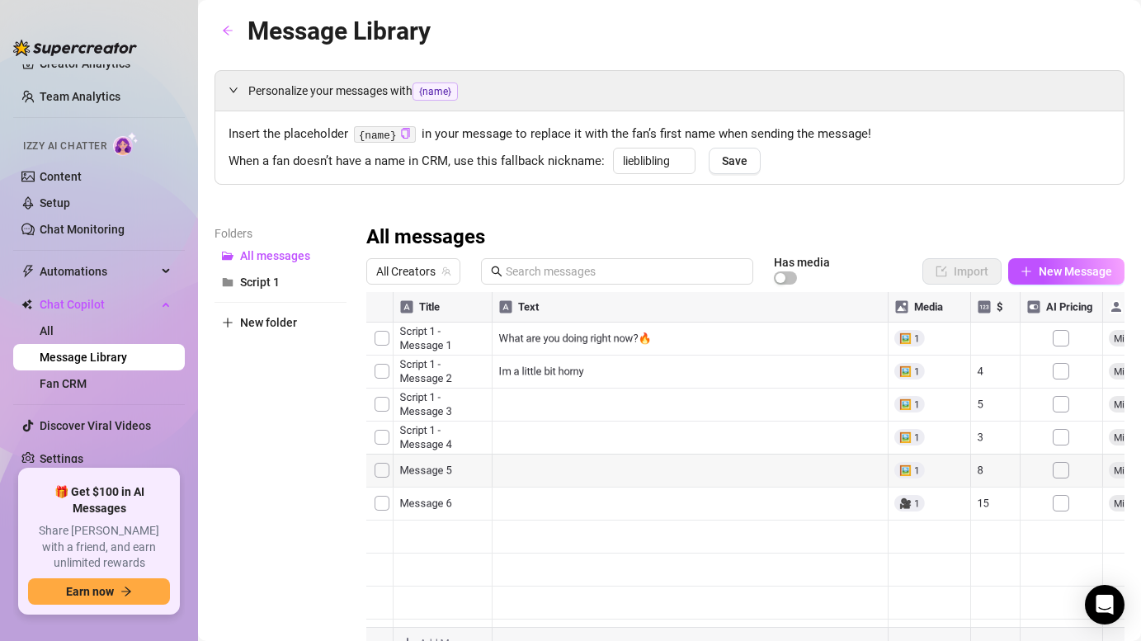
click at [439, 469] on div at bounding box center [745, 476] width 758 height 368
click at [405, 468] on div at bounding box center [745, 476] width 758 height 368
click at [400, 466] on textarea "Message 5" at bounding box center [442, 465] width 101 height 15
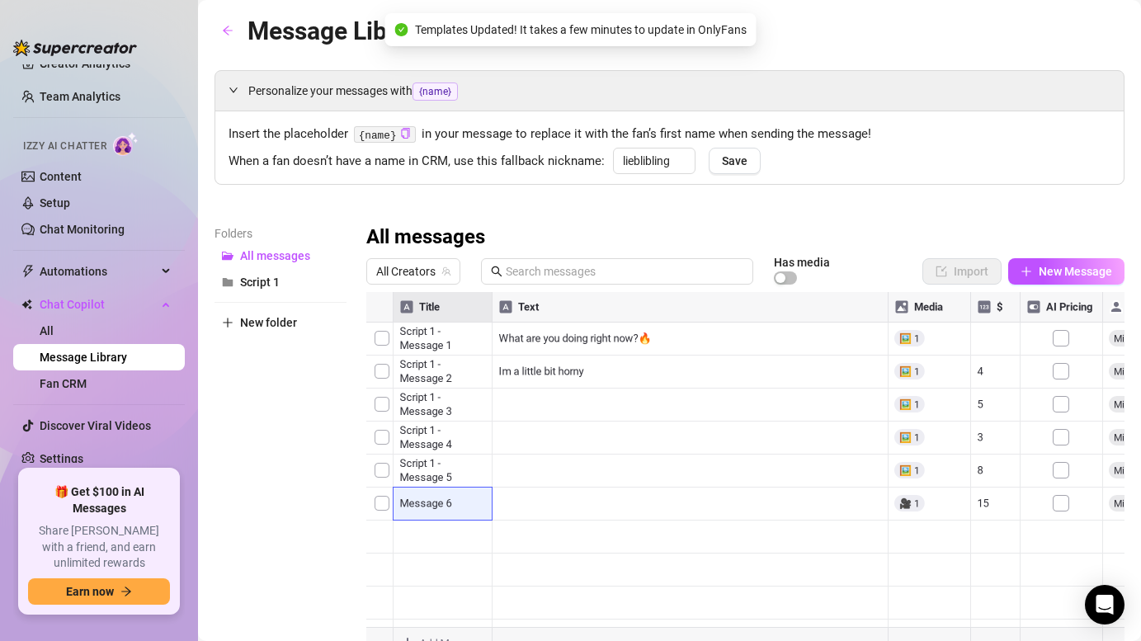
click at [401, 502] on div at bounding box center [745, 476] width 758 height 368
click at [401, 502] on textarea "Message 6" at bounding box center [442, 498] width 101 height 15
click at [963, 307] on div at bounding box center [745, 476] width 758 height 368
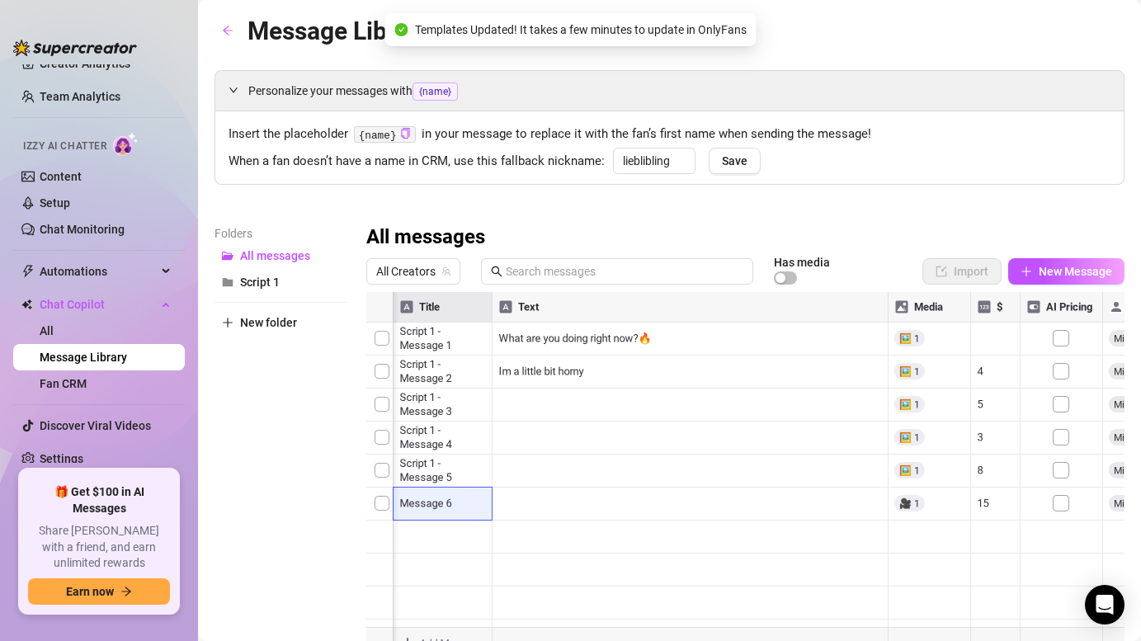
click at [963, 221] on div "Personalize your messages with {name} Insert the placeholder {name} in your mes…" at bounding box center [669, 365] width 910 height 590
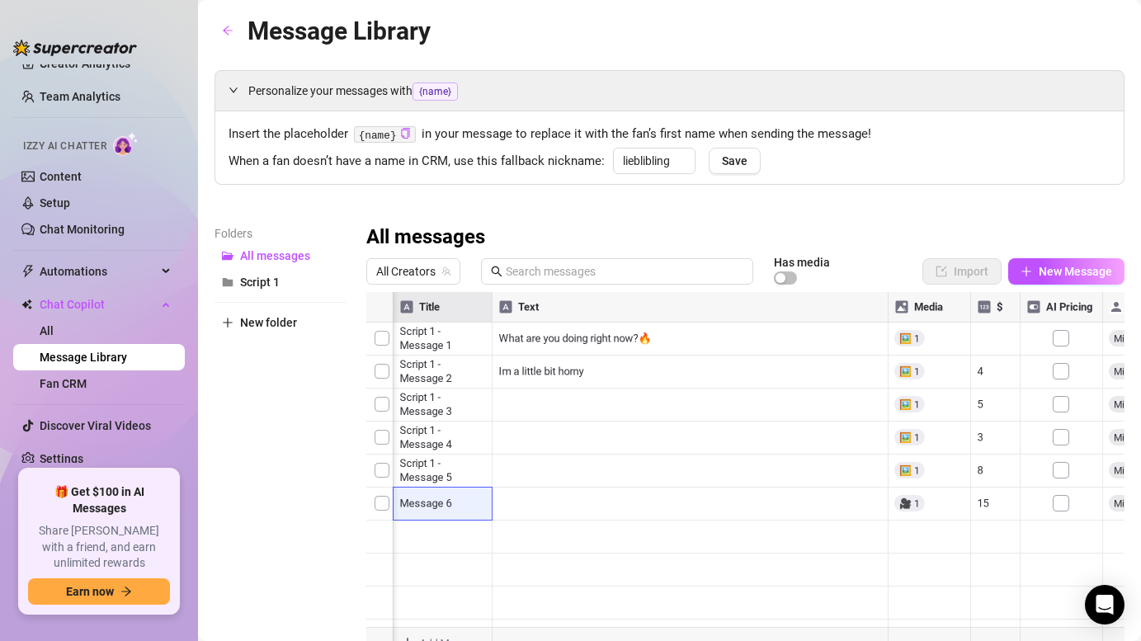
click at [982, 365] on div at bounding box center [745, 476] width 758 height 368
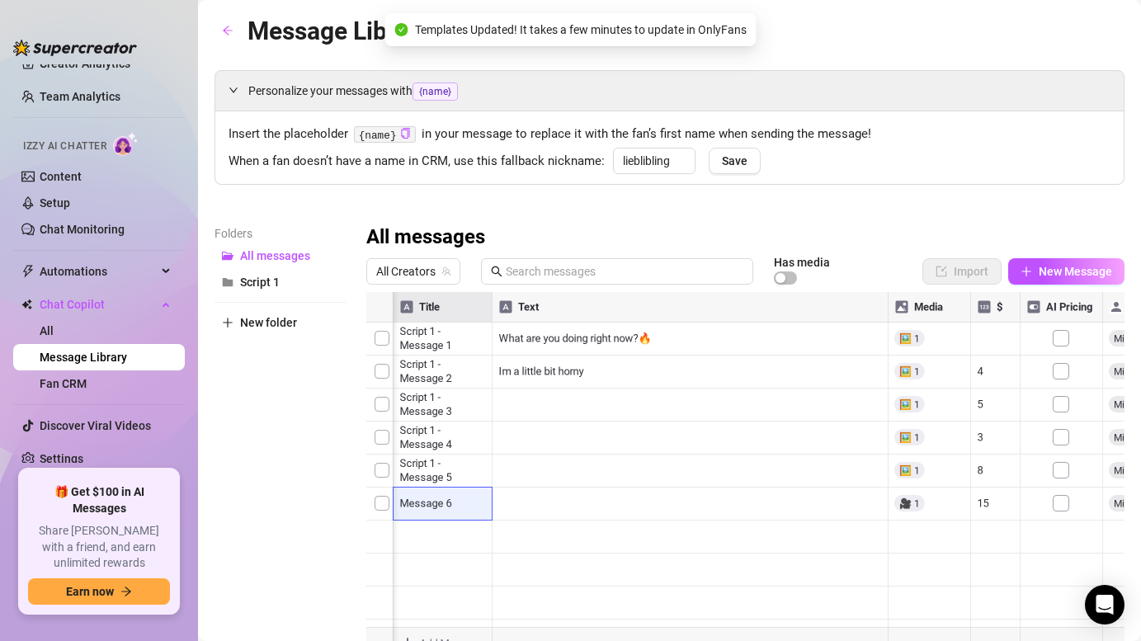
click at [990, 339] on div at bounding box center [745, 476] width 758 height 368
click at [983, 330] on div at bounding box center [745, 476] width 758 height 368
click at [983, 402] on div at bounding box center [745, 476] width 758 height 368
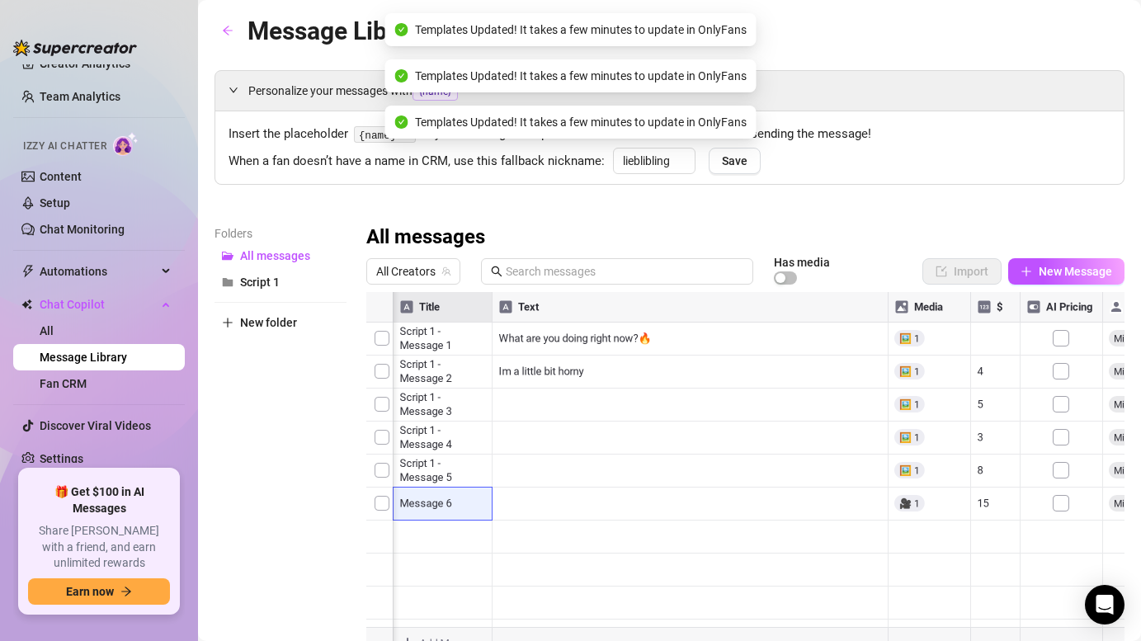
click at [983, 436] on div at bounding box center [745, 476] width 758 height 368
click at [987, 476] on div at bounding box center [745, 476] width 758 height 368
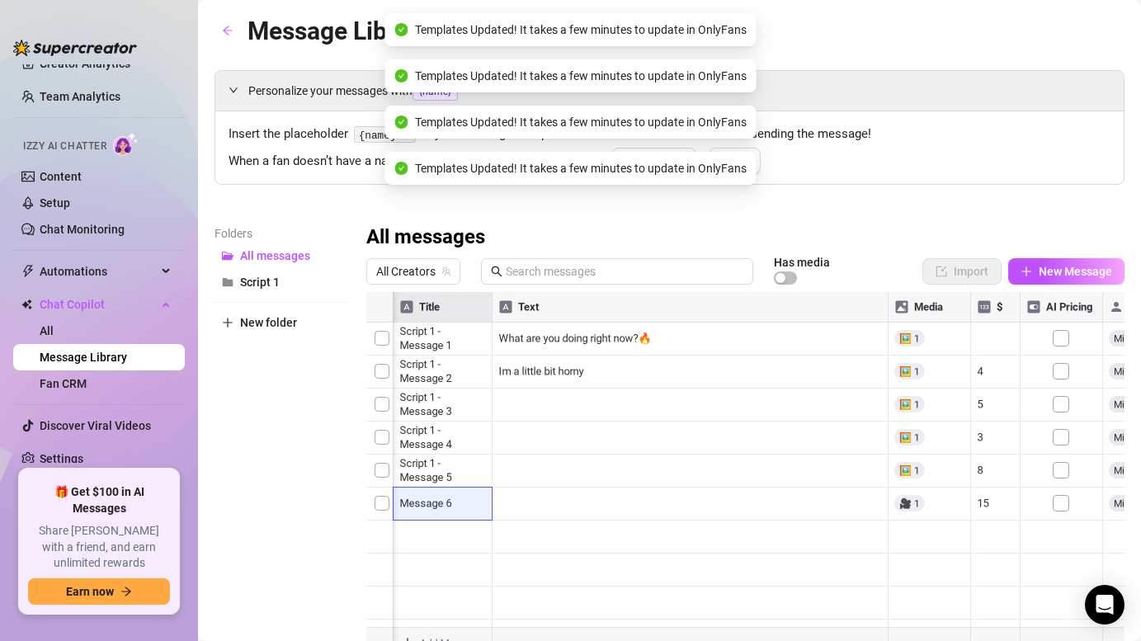
click at [987, 498] on div at bounding box center [745, 476] width 758 height 368
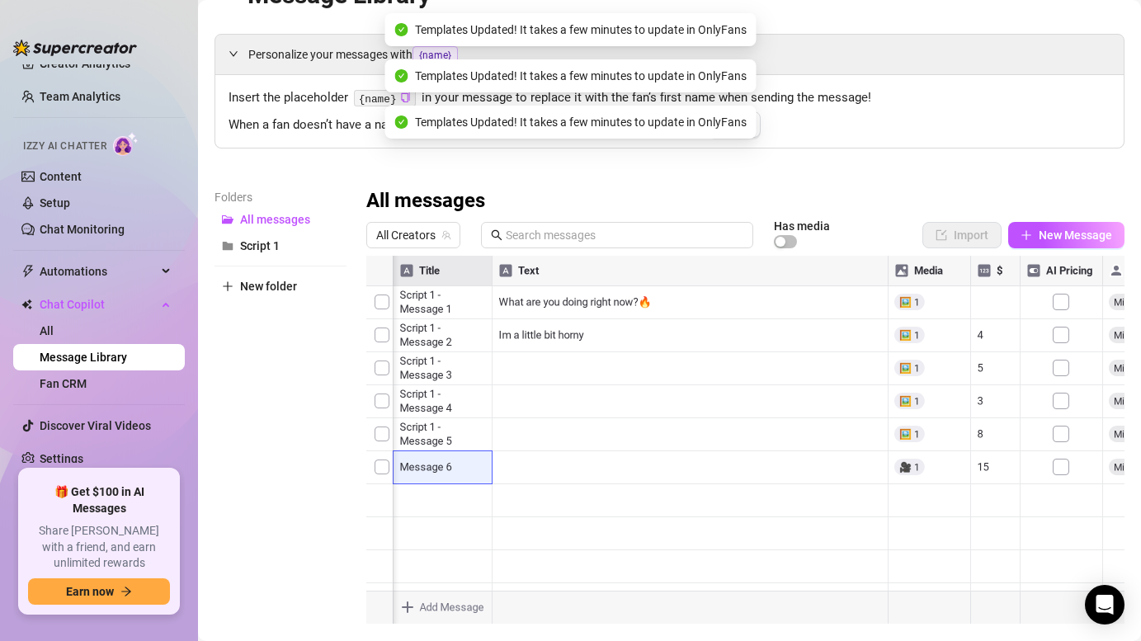
scroll to position [0, 0]
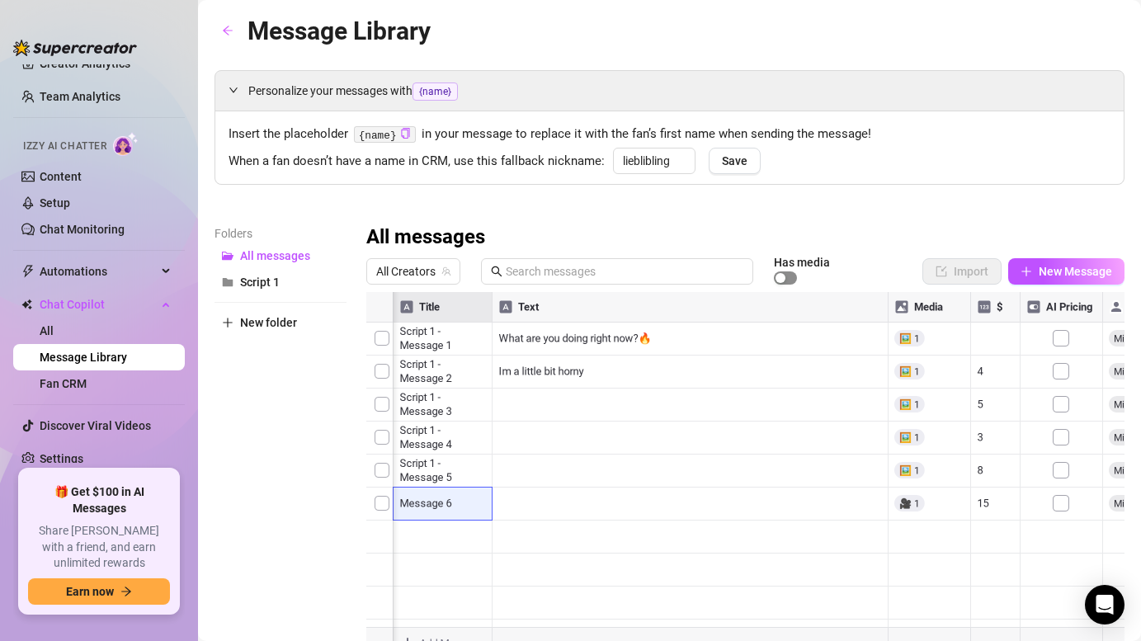
click at [789, 272] on span "button" at bounding box center [785, 277] width 23 height 13
click at [788, 273] on div "button" at bounding box center [790, 278] width 10 height 10
click at [1059, 268] on span "New Message" at bounding box center [1075, 271] width 73 height 13
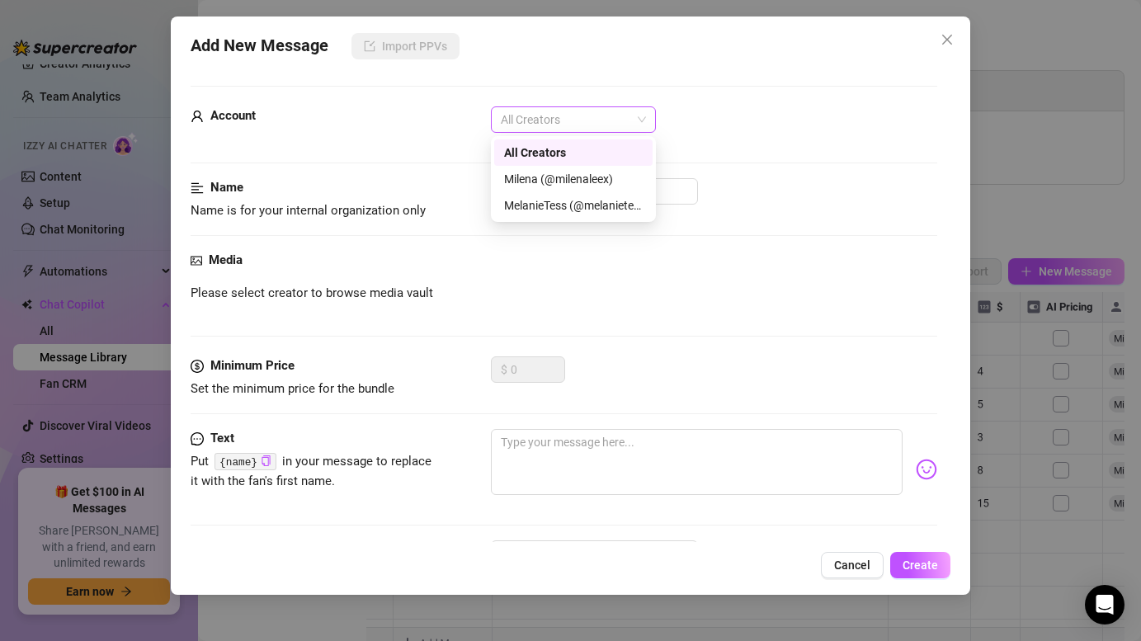
click at [614, 121] on span "All Creators" at bounding box center [573, 119] width 145 height 25
click at [586, 176] on div "Milena (@milenaleex)" at bounding box center [573, 179] width 139 height 18
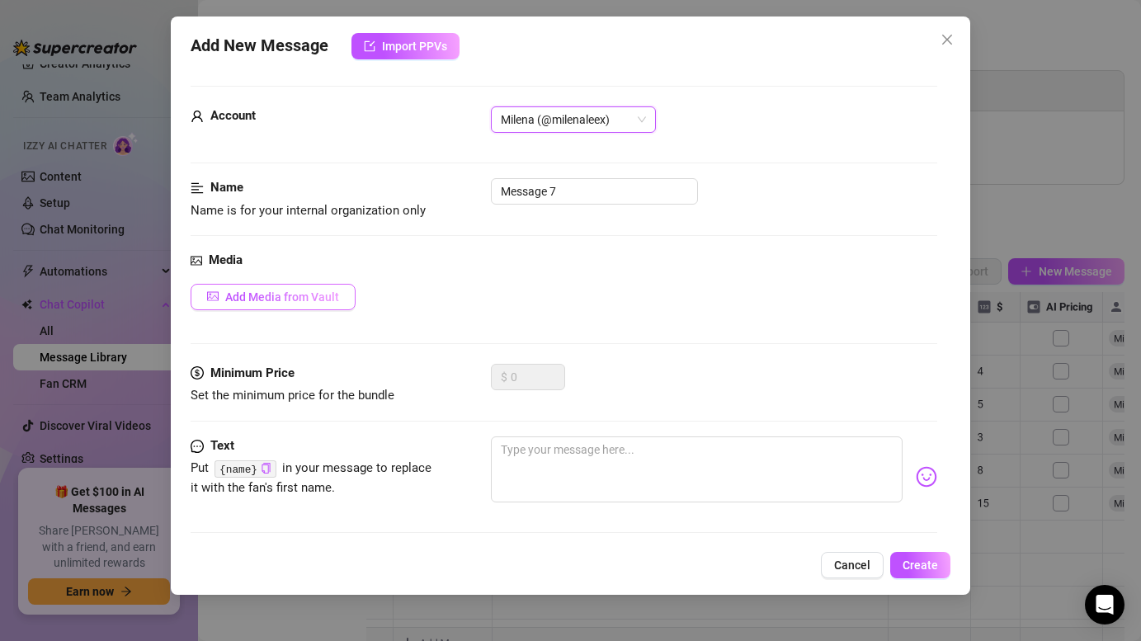
click at [295, 290] on span "Add Media from Vault" at bounding box center [282, 296] width 114 height 13
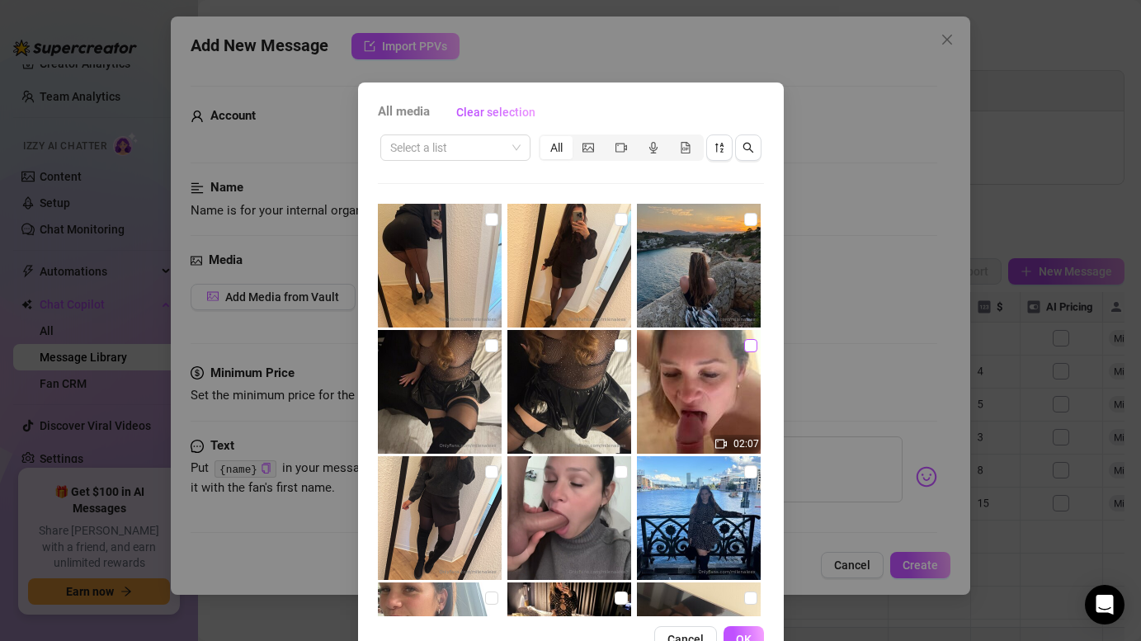
click at [752, 347] on input "checkbox" at bounding box center [750, 345] width 13 height 13
click at [752, 628] on button "OK" at bounding box center [743, 639] width 40 height 26
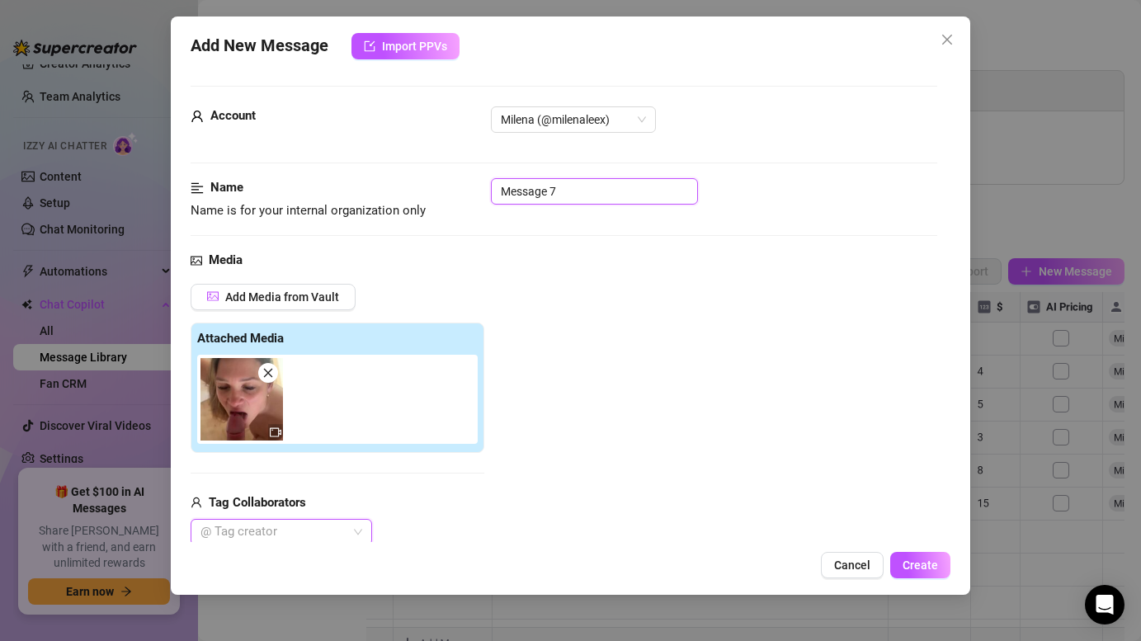
click at [586, 200] on input "Message 7" at bounding box center [594, 191] width 207 height 26
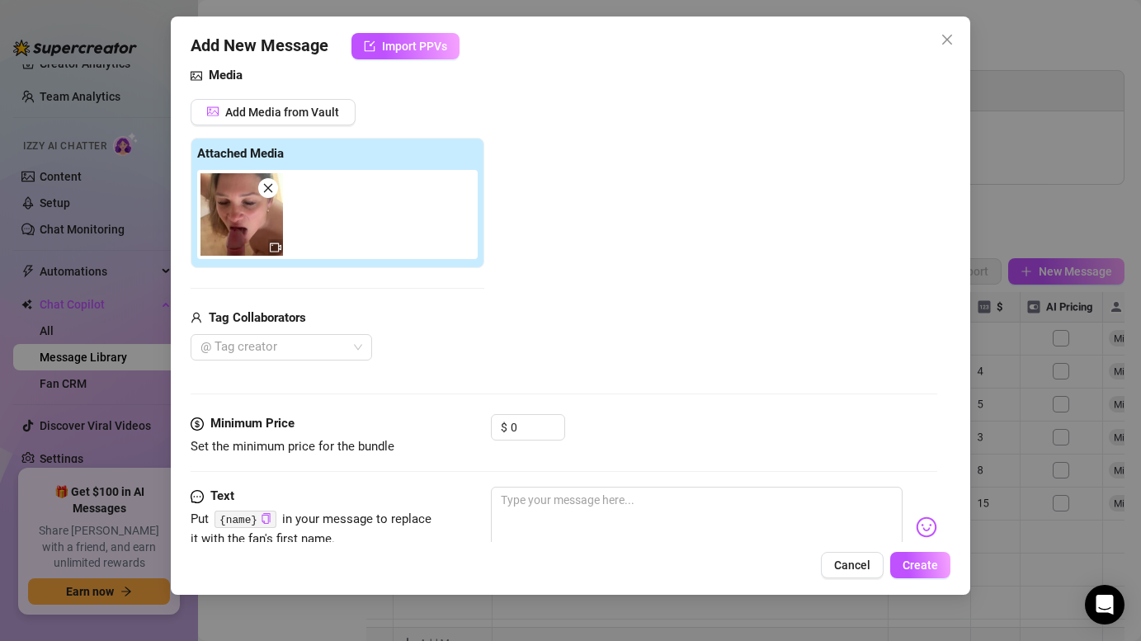
scroll to position [188, 0]
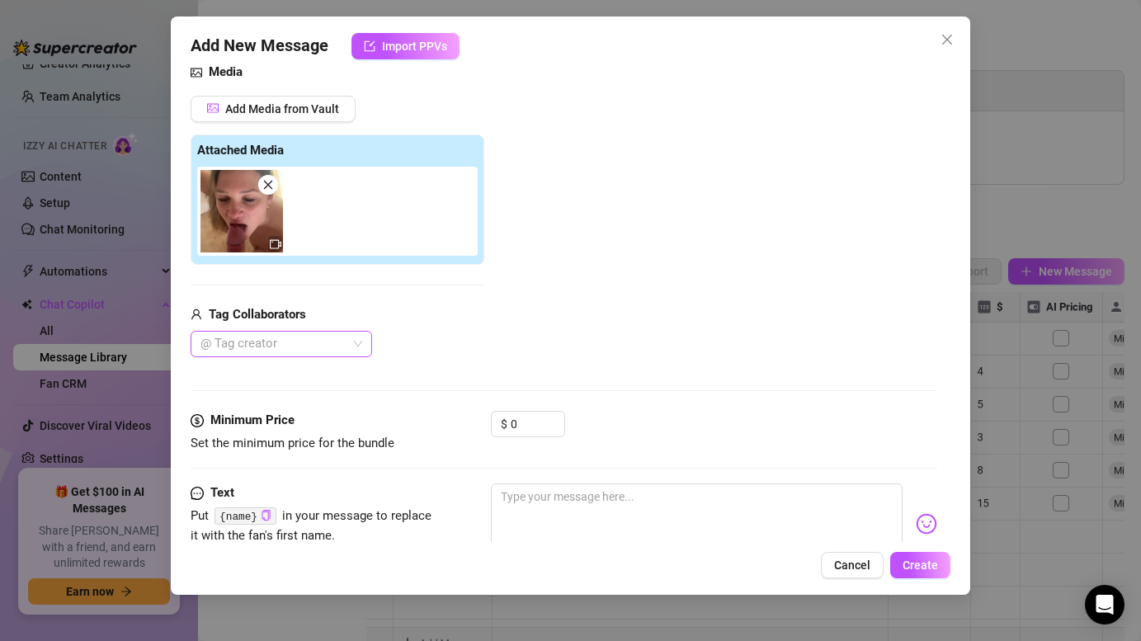
click at [360, 338] on div "@ Tag creator" at bounding box center [281, 344] width 181 height 26
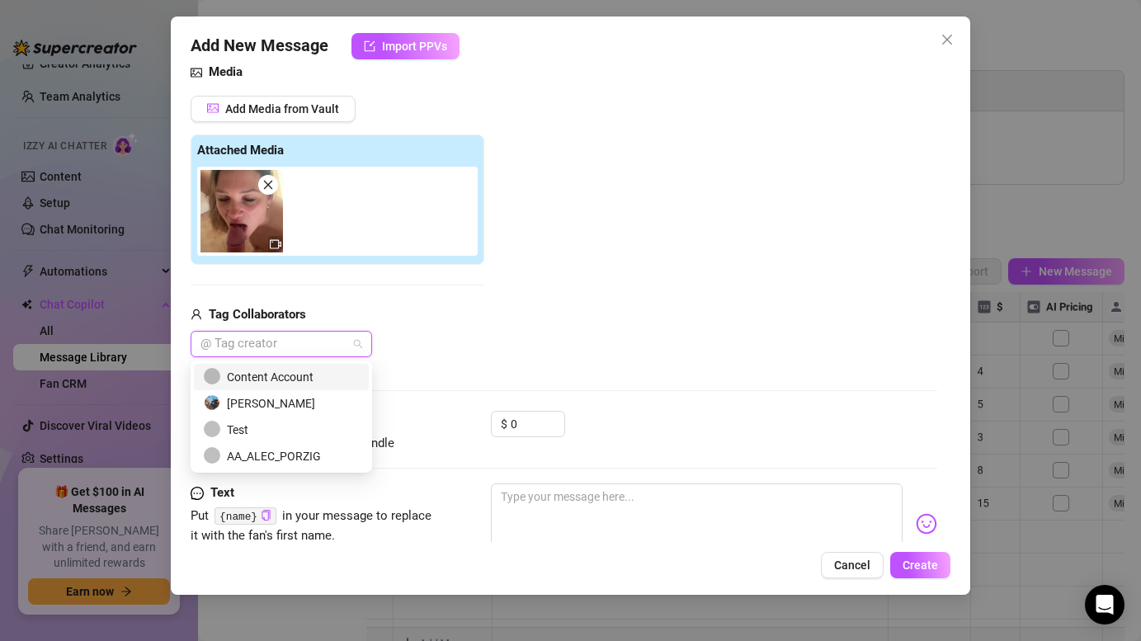
click at [291, 380] on div "Content Account" at bounding box center [281, 377] width 155 height 18
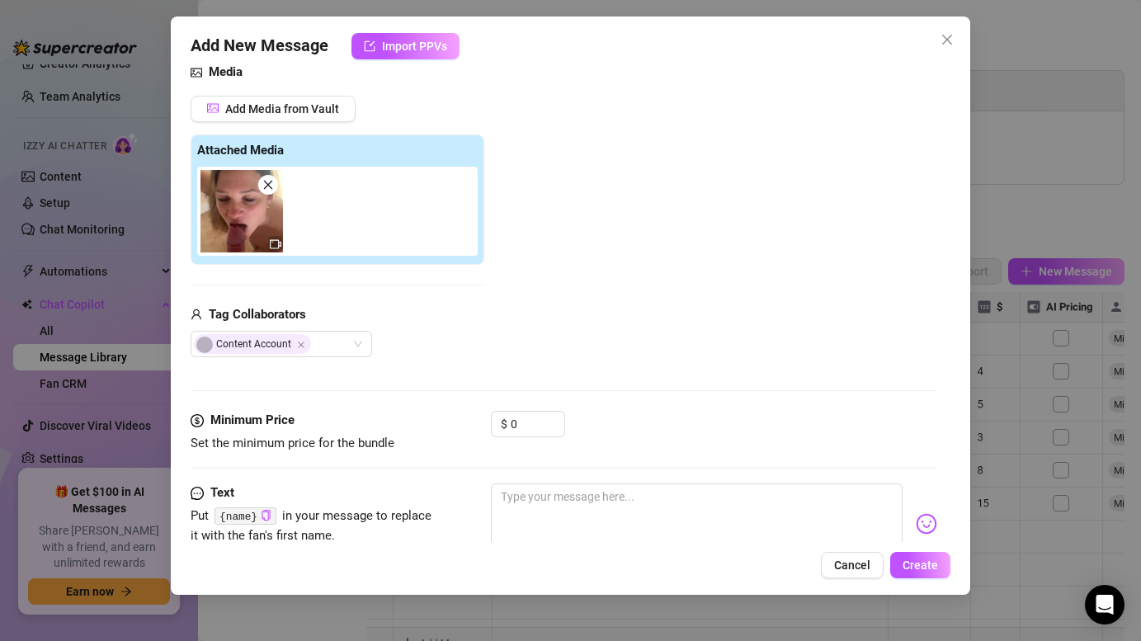
click at [444, 359] on div "Media Add Media from Vault Attached Media Tag Collaborators Content Account" at bounding box center [564, 237] width 746 height 348
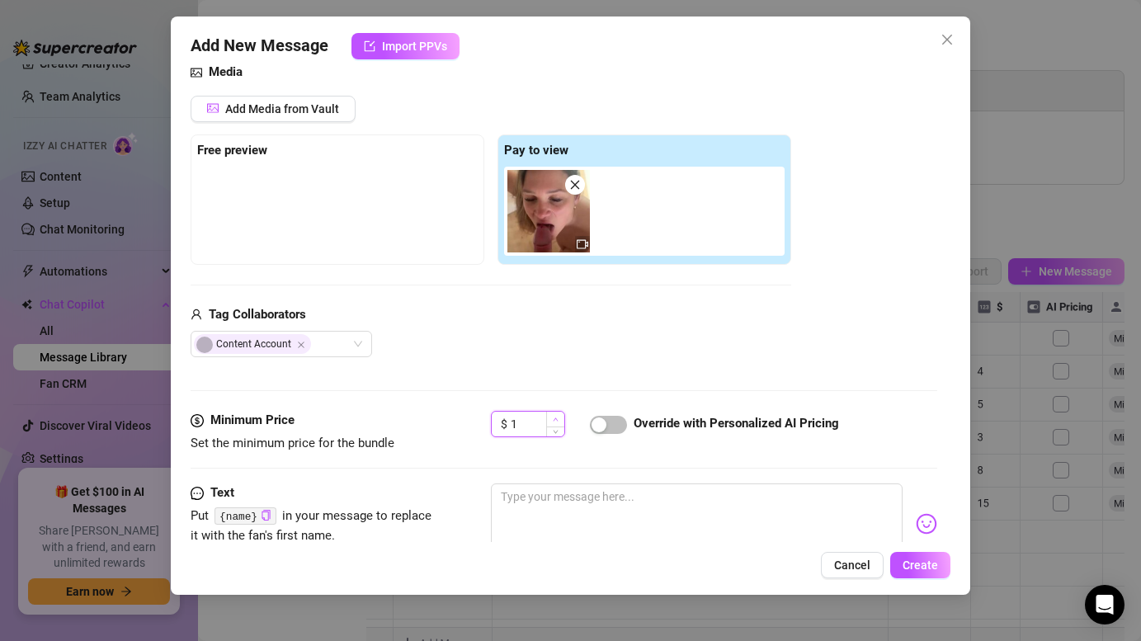
click at [559, 418] on icon "up" at bounding box center [556, 420] width 6 height 6
click at [555, 417] on icon "up" at bounding box center [556, 420] width 6 height 6
click at [613, 427] on span "button" at bounding box center [608, 425] width 37 height 18
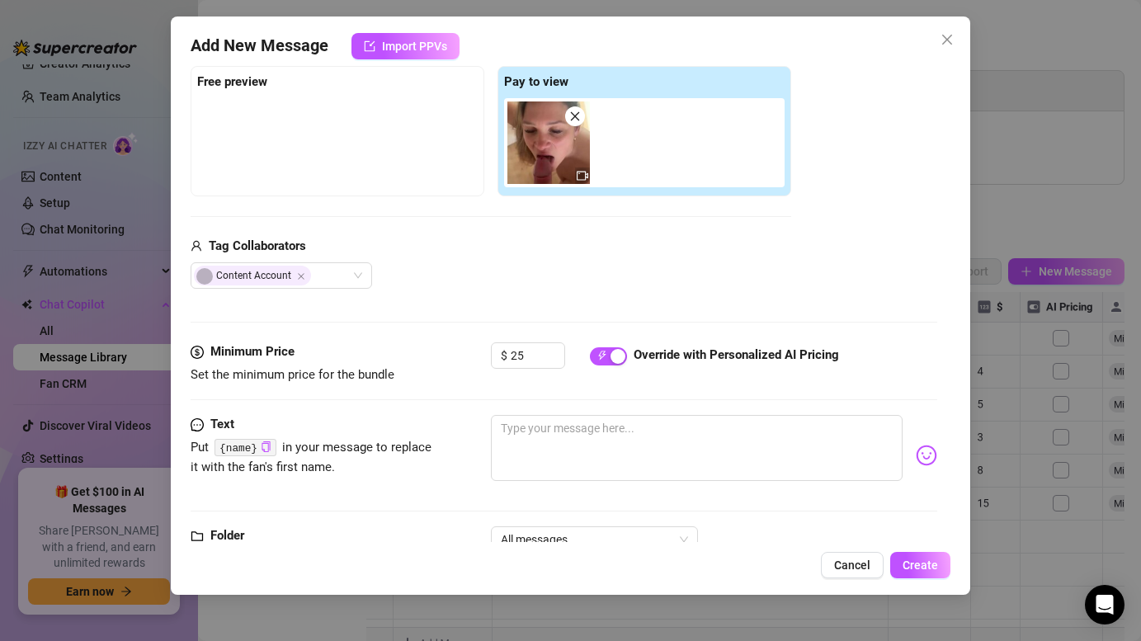
scroll to position [313, 0]
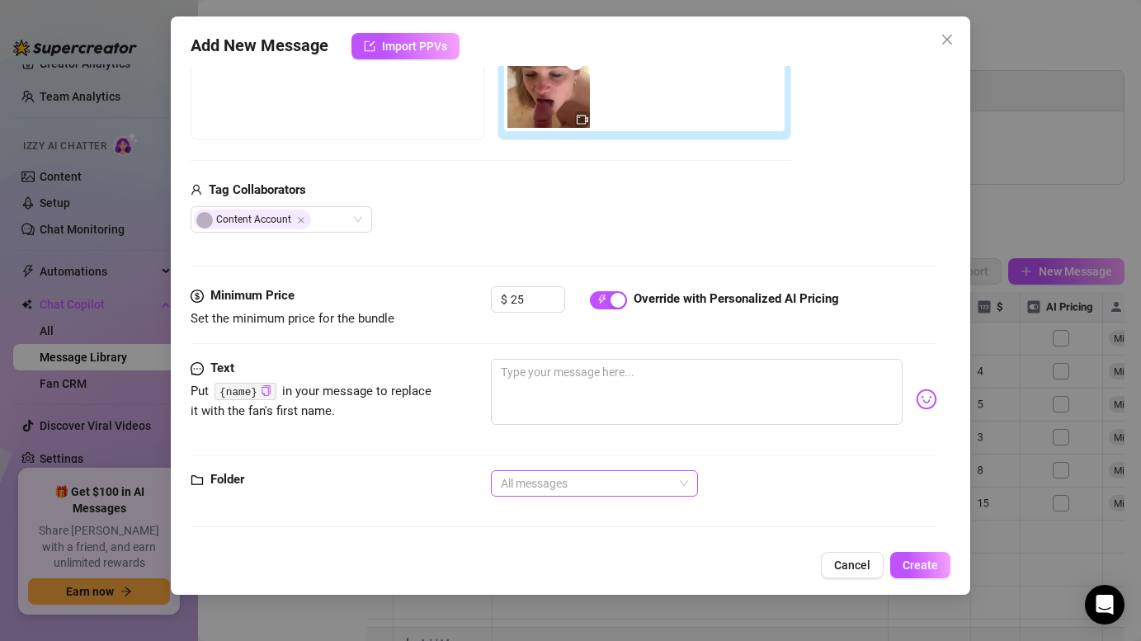
click at [593, 486] on span "All messages" at bounding box center [594, 483] width 187 height 25
click at [616, 521] on div "All messages" at bounding box center [594, 516] width 181 height 18
click at [925, 563] on span "Create" at bounding box center [920, 565] width 35 height 13
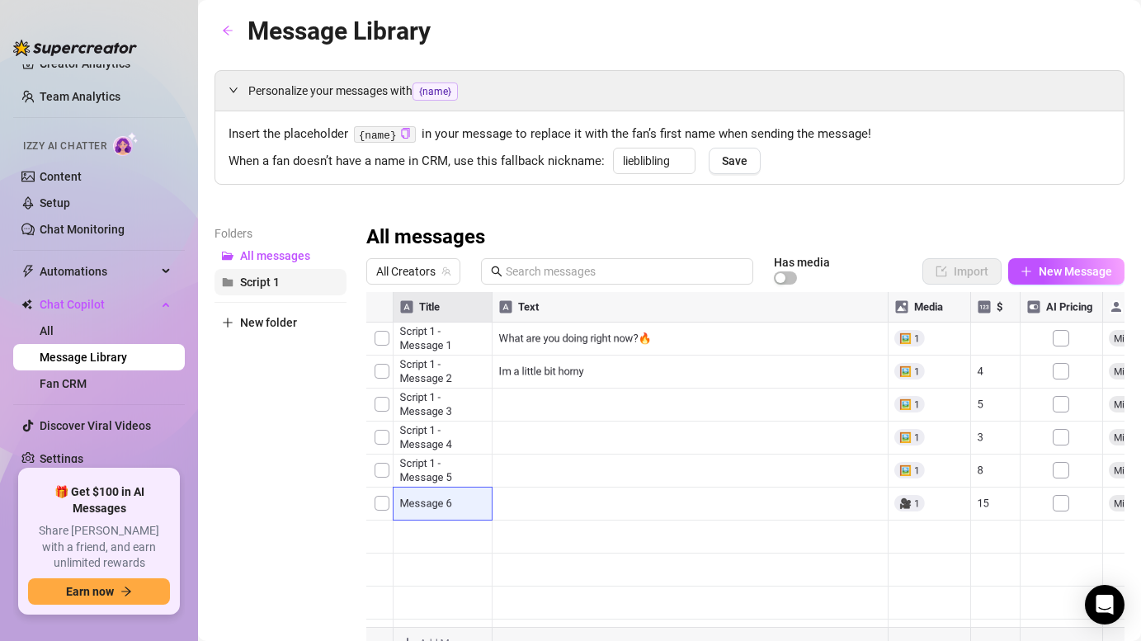
click at [255, 290] on button "Script 1" at bounding box center [280, 282] width 132 height 26
click at [275, 325] on span "New folder" at bounding box center [268, 322] width 57 height 13
click at [285, 307] on input "text" at bounding box center [280, 308] width 132 height 26
click at [277, 395] on div "Folders All messages Script 1 Script 2 New folder" at bounding box center [280, 442] width 132 height 436
click at [261, 353] on span "New folder" at bounding box center [268, 348] width 57 height 13
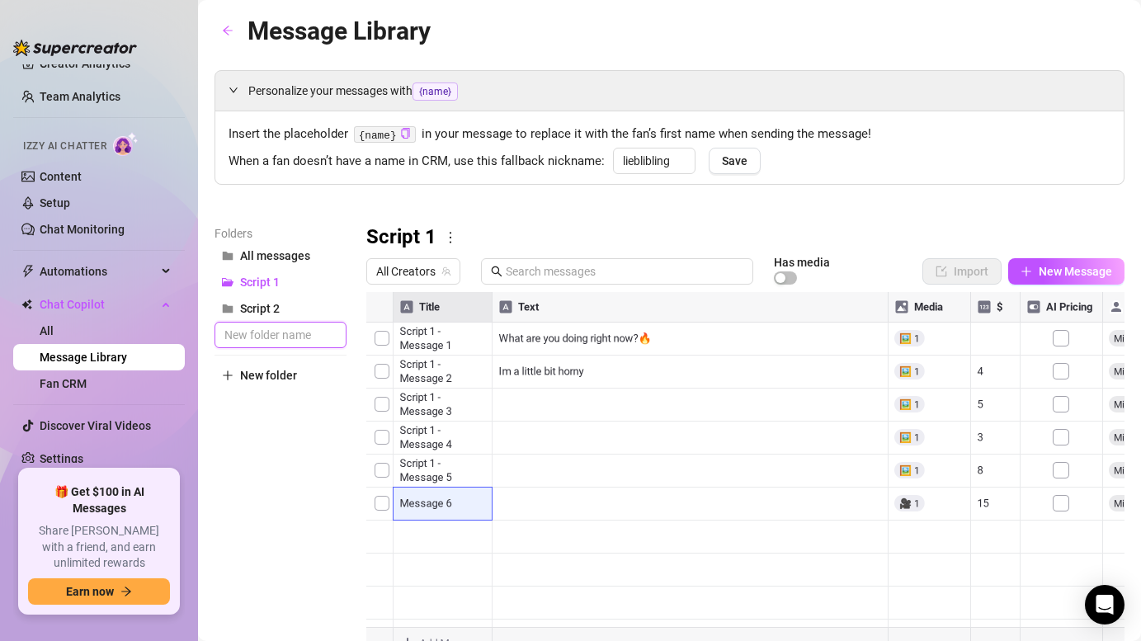
click at [262, 333] on input "text" at bounding box center [280, 335] width 132 height 26
click at [257, 437] on div "Folders All messages Script 1 Script 2 Script 3 New folder" at bounding box center [280, 442] width 132 height 436
click at [248, 309] on span "Script 2" at bounding box center [260, 308] width 40 height 13
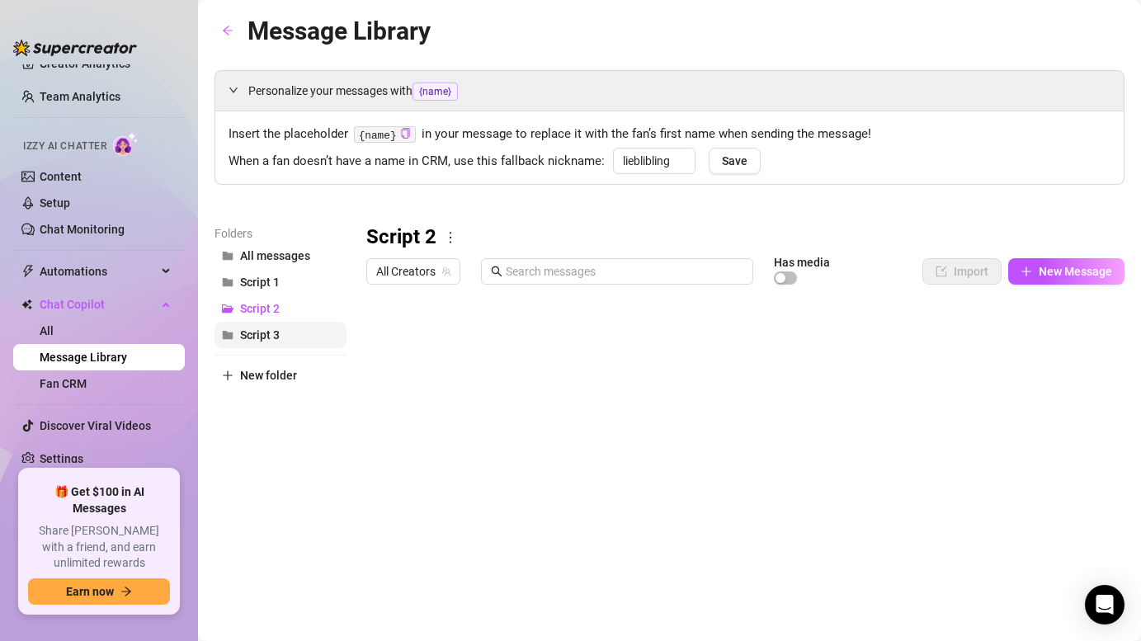
click at [255, 331] on span "Script 3" at bounding box center [260, 334] width 40 height 13
click at [270, 256] on span "All messages" at bounding box center [275, 255] width 70 height 13
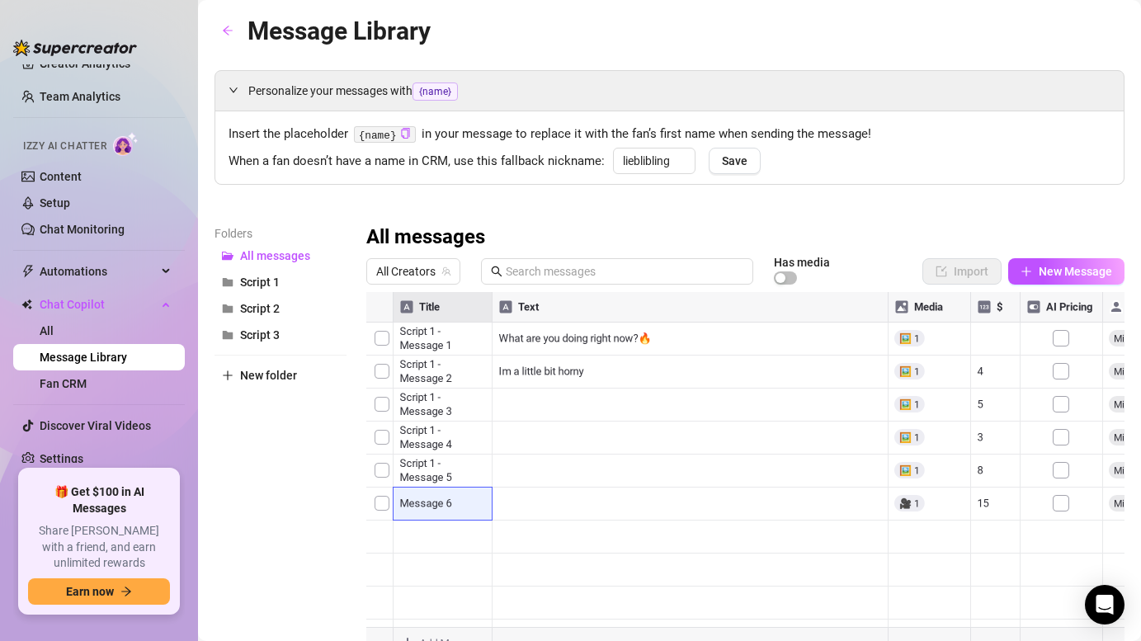
scroll to position [0, 0]
click at [421, 276] on span "All Creators" at bounding box center [413, 271] width 74 height 25
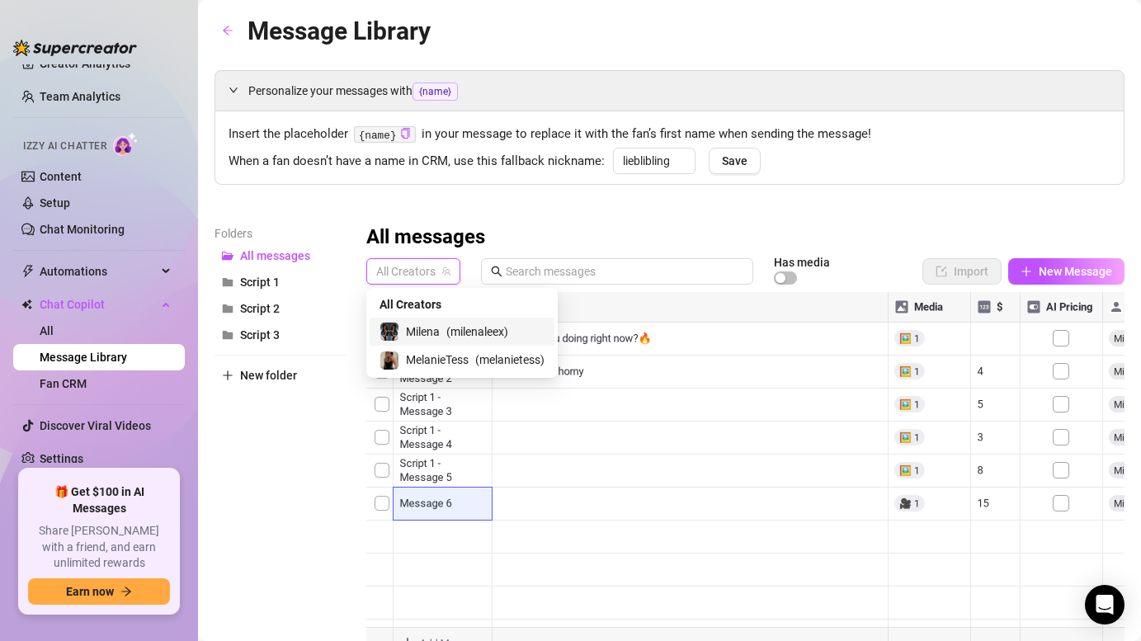
click at [431, 323] on span "Milena" at bounding box center [423, 332] width 34 height 18
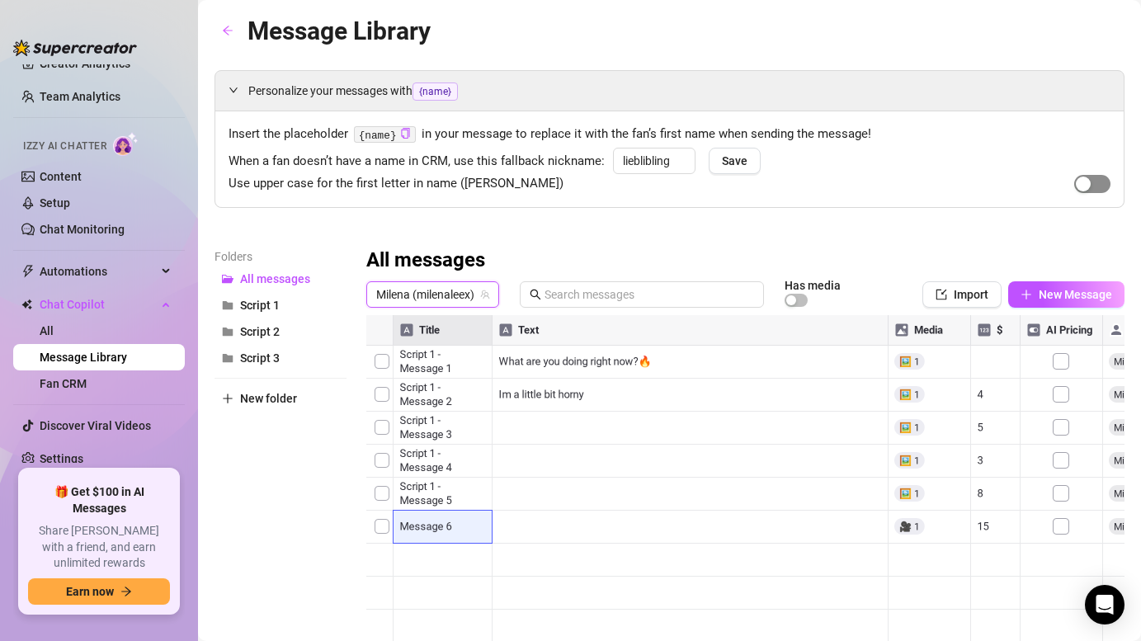
click at [1089, 185] on div "button" at bounding box center [1083, 184] width 15 height 15
click at [1095, 183] on div "button" at bounding box center [1101, 184] width 15 height 15
click at [239, 94] on div at bounding box center [239, 90] width 20 height 18
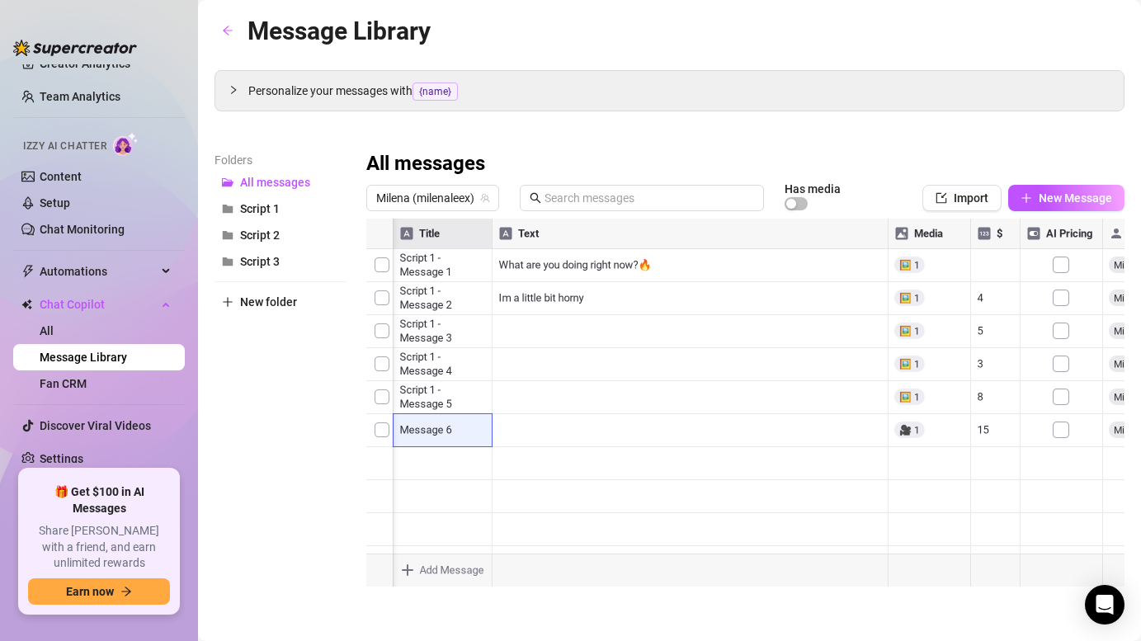
scroll to position [0, 0]
click at [434, 572] on body "Home Creator Analytics Team Analytics Izzy AI Chatter Content Setup Chat Monito…" at bounding box center [570, 320] width 1141 height 641
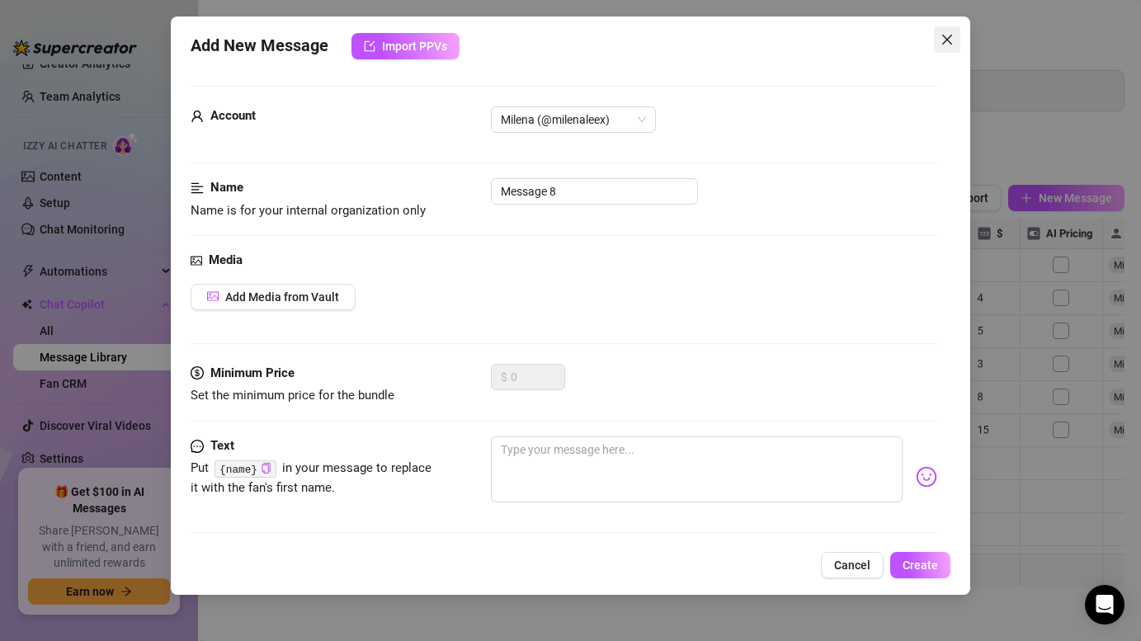
click at [947, 43] on icon "close" at bounding box center [946, 39] width 13 height 13
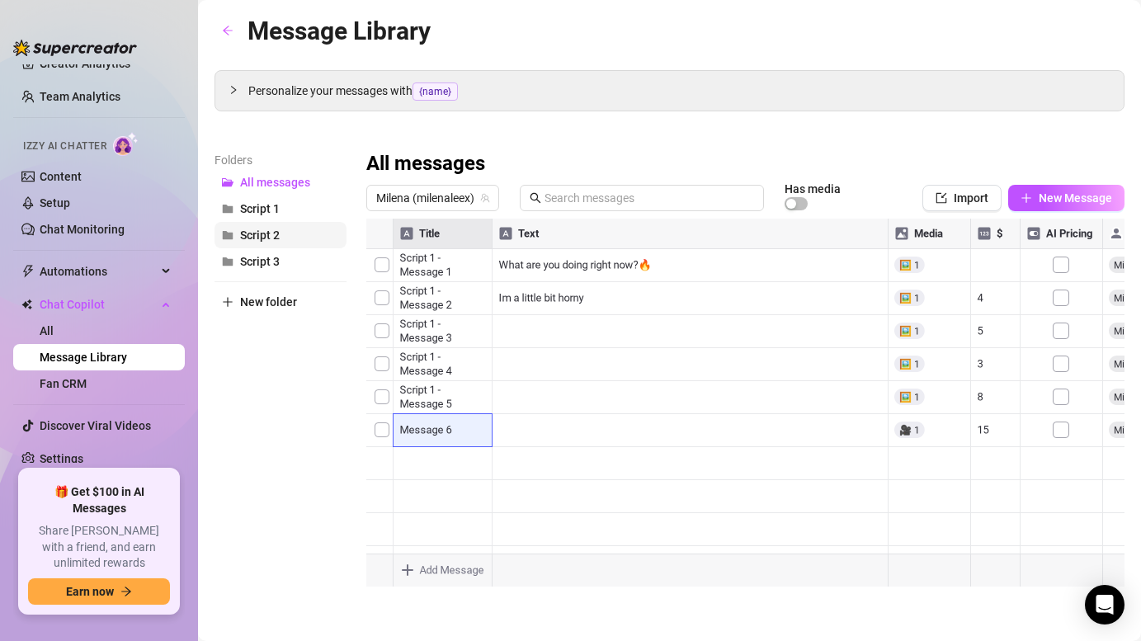
click at [258, 239] on span "Script 2" at bounding box center [260, 235] width 40 height 13
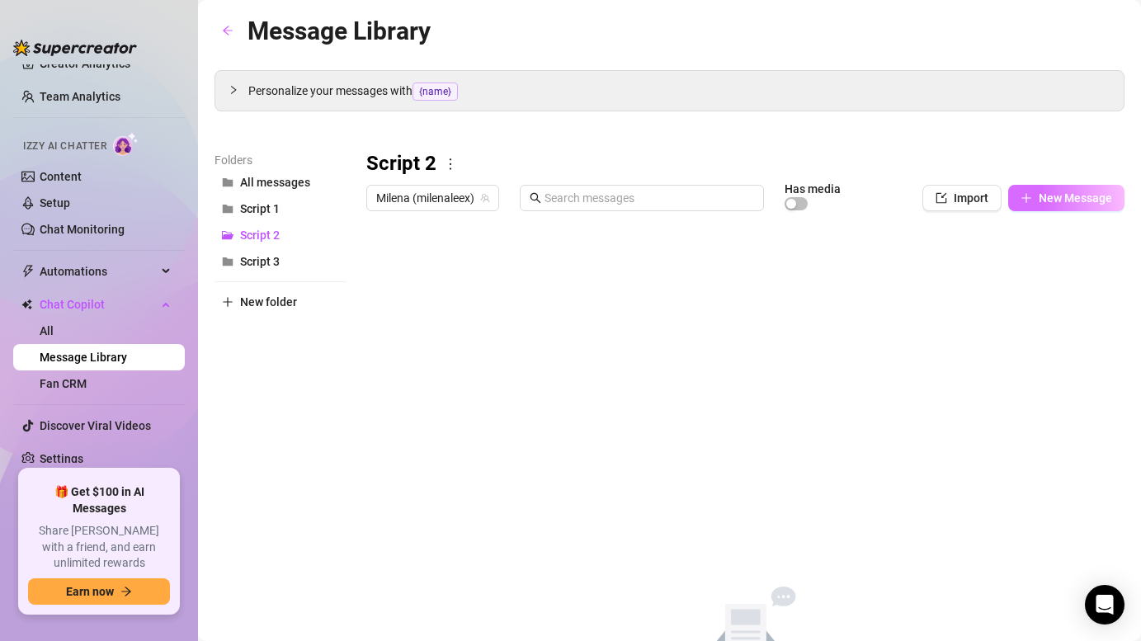
click at [1099, 189] on button "New Message" at bounding box center [1066, 198] width 116 height 26
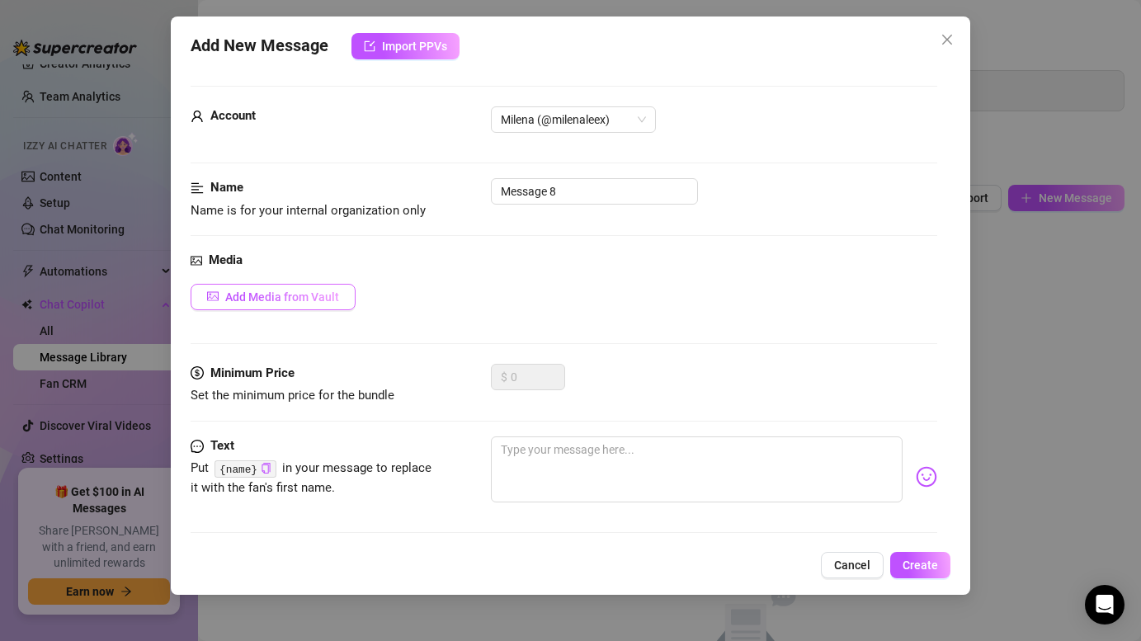
click at [261, 304] on button "Add Media from Vault" at bounding box center [273, 297] width 165 height 26
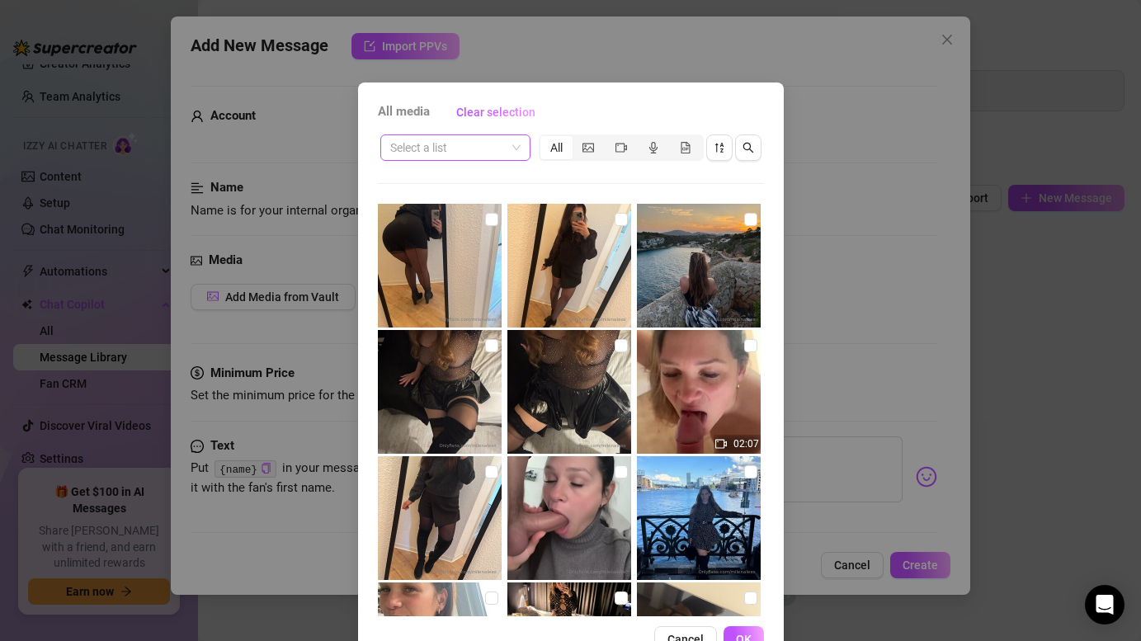
click at [419, 149] on input "search" at bounding box center [447, 147] width 115 height 25
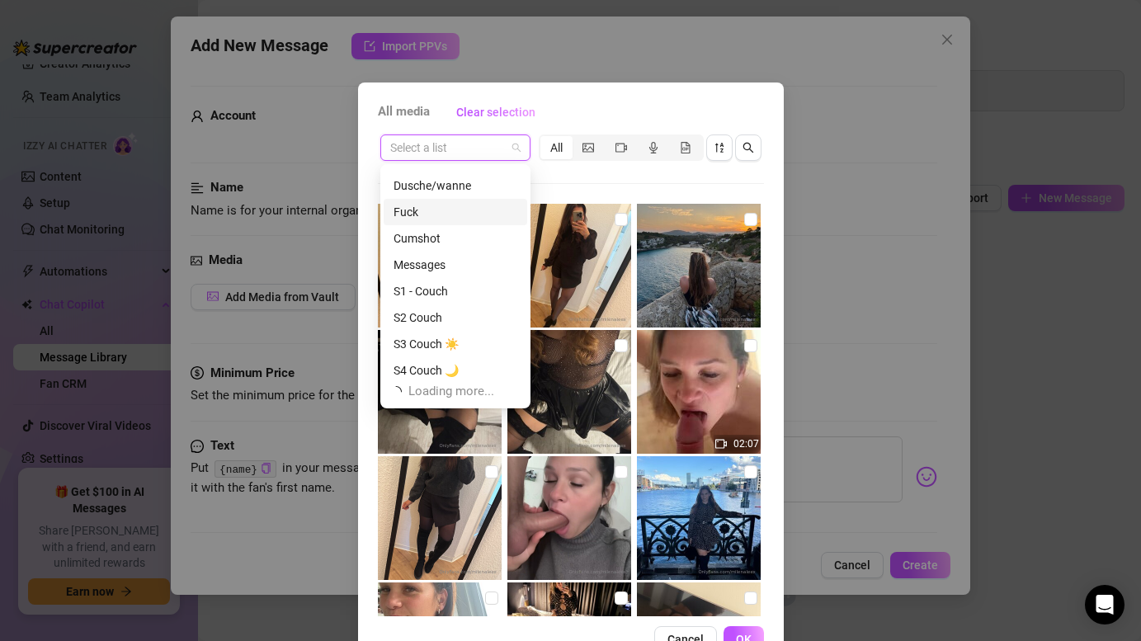
scroll to position [53, 0]
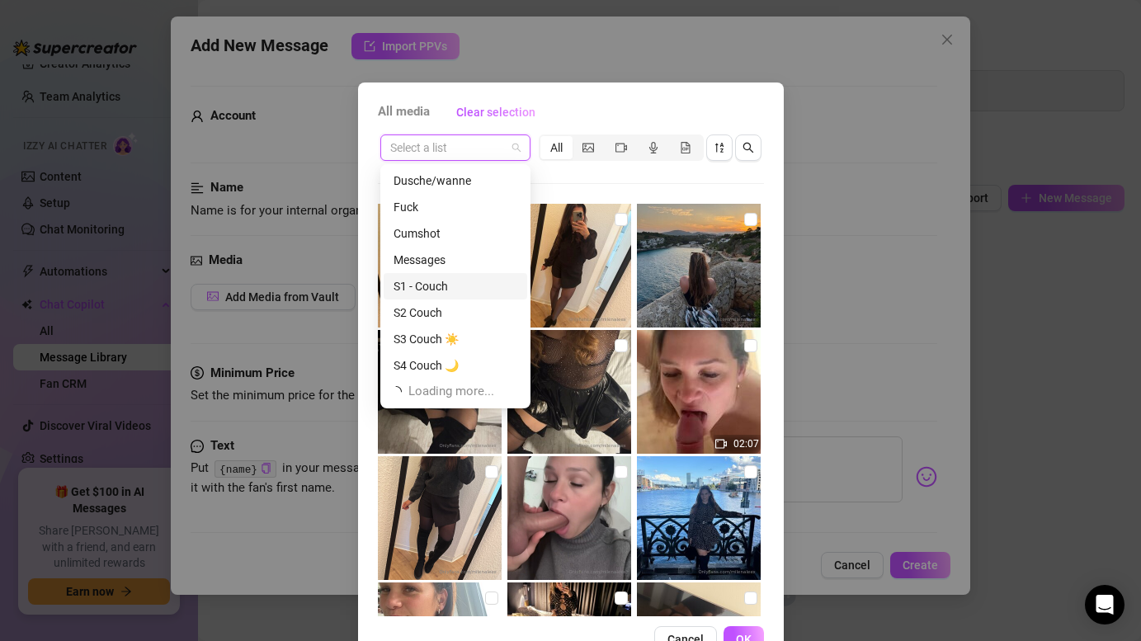
click at [417, 290] on div "S1 - Couch" at bounding box center [456, 286] width 124 height 18
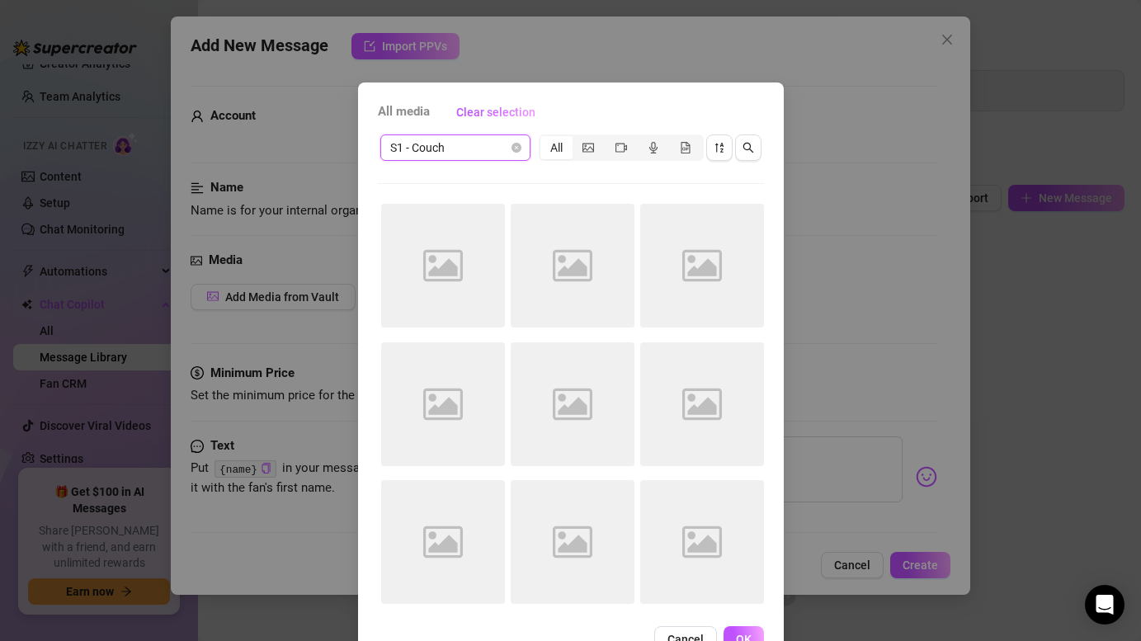
click at [490, 143] on span "S1 - Couch" at bounding box center [455, 147] width 130 height 25
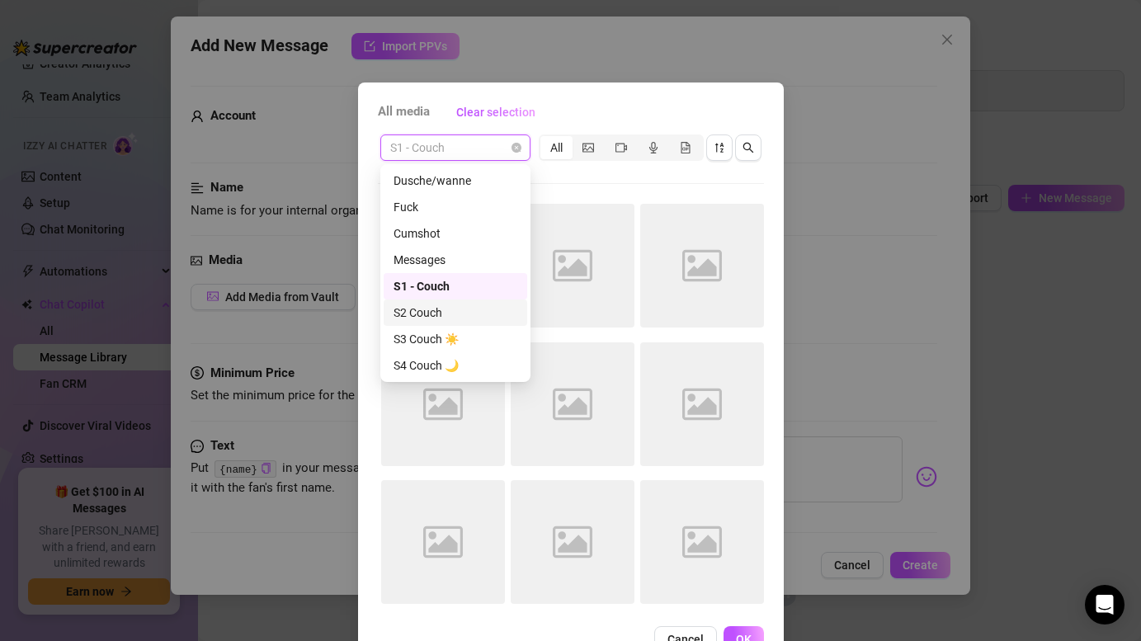
click at [442, 309] on div "S2 Couch" at bounding box center [456, 313] width 124 height 18
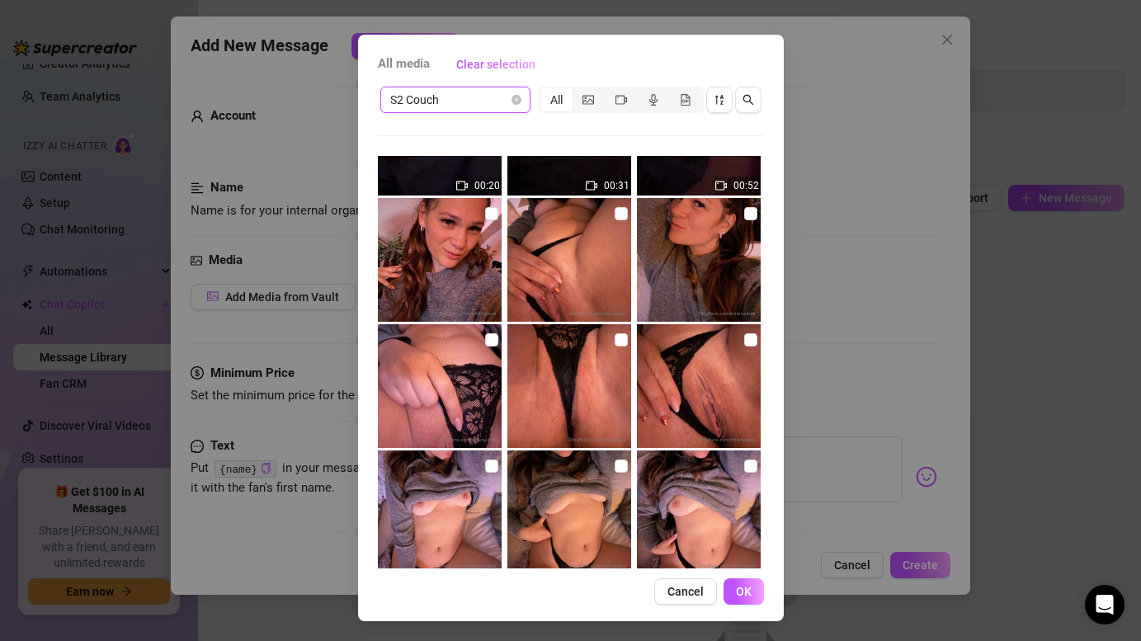
scroll to position [71, 0]
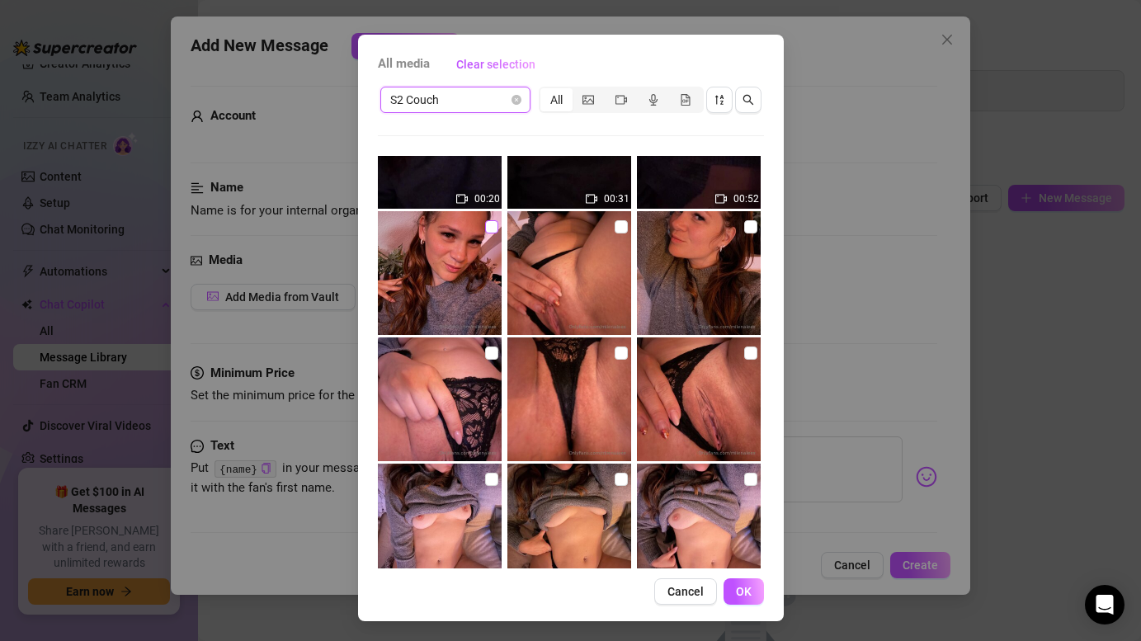
click at [487, 225] on input "checkbox" at bounding box center [491, 226] width 13 height 13
click at [747, 590] on span "OK" at bounding box center [744, 591] width 16 height 13
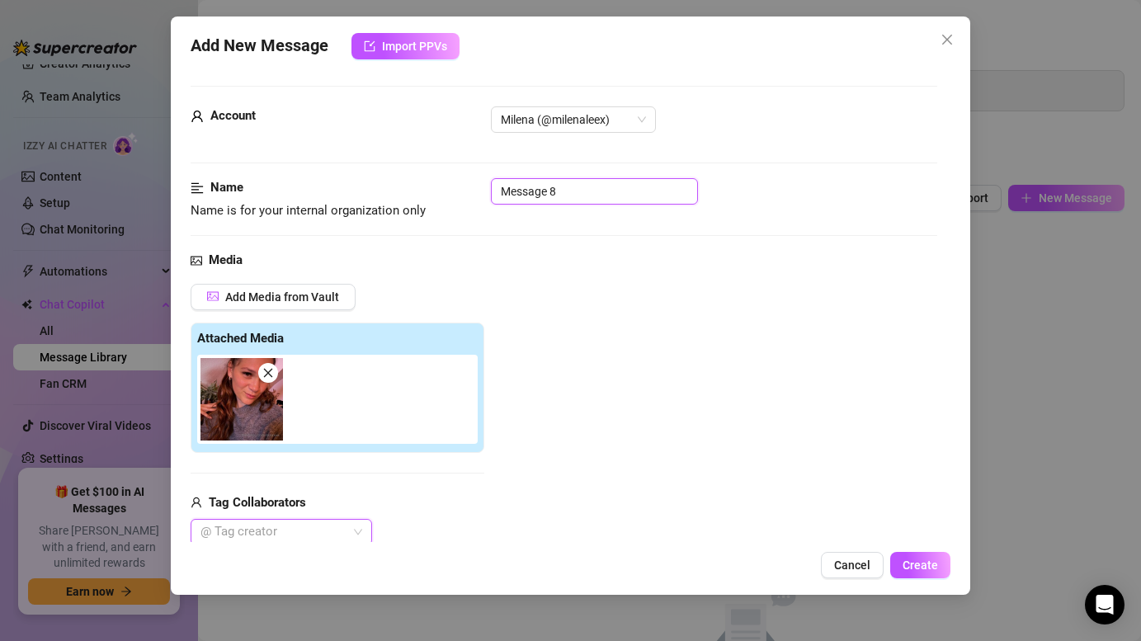
click at [559, 196] on input "Message 8" at bounding box center [594, 191] width 207 height 26
click at [499, 192] on input "Message 1" at bounding box center [594, 191] width 207 height 26
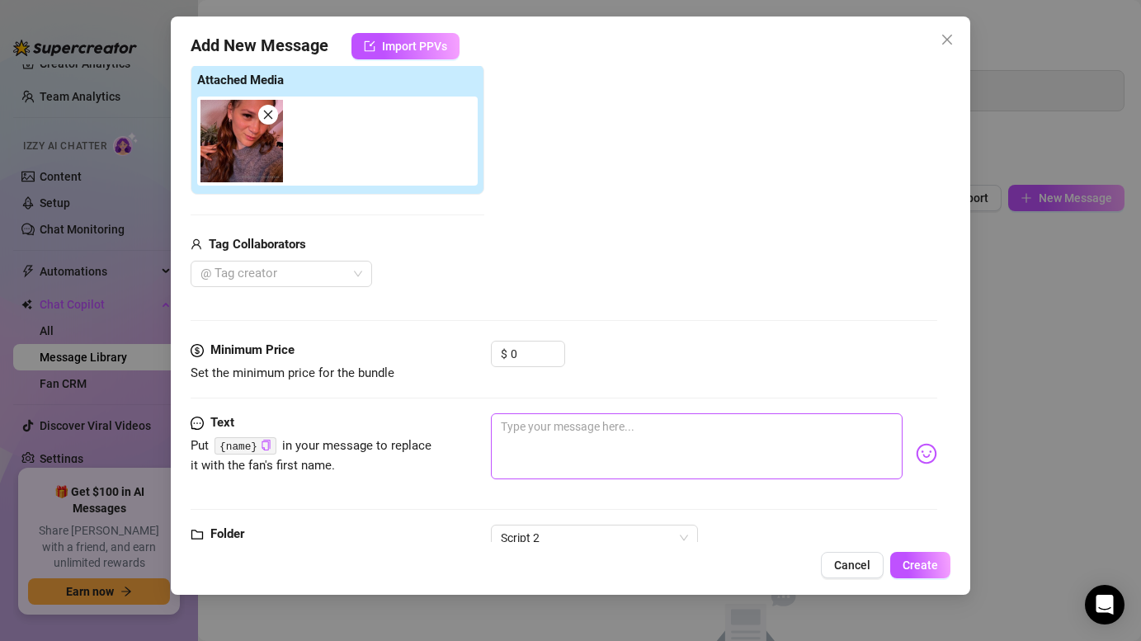
scroll to position [313, 0]
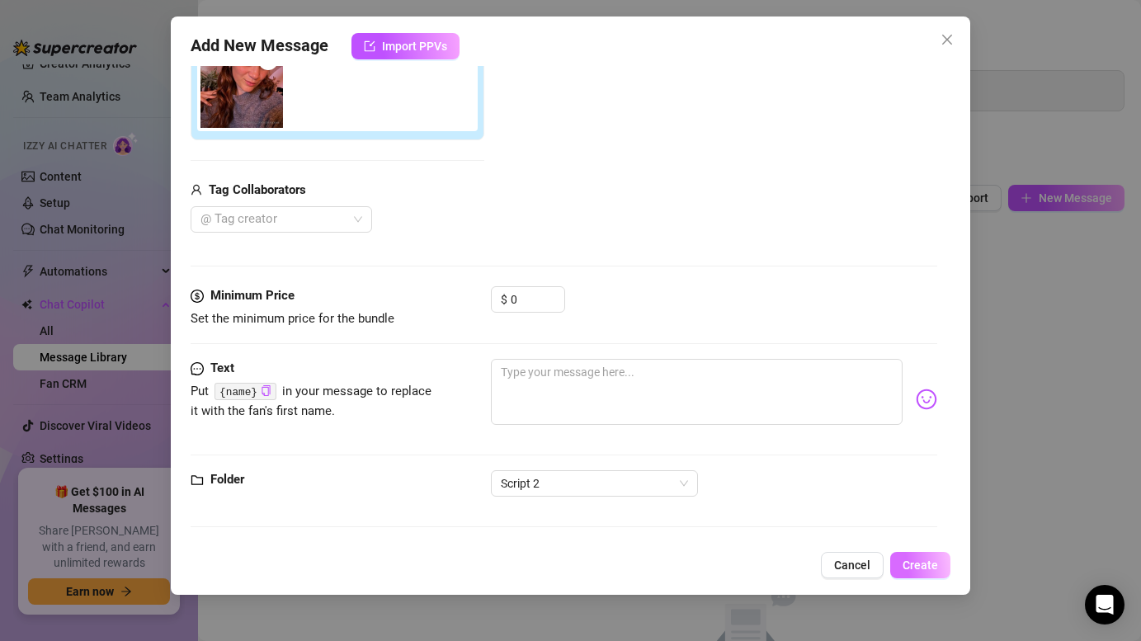
click at [925, 571] on span "Create" at bounding box center [920, 565] width 35 height 13
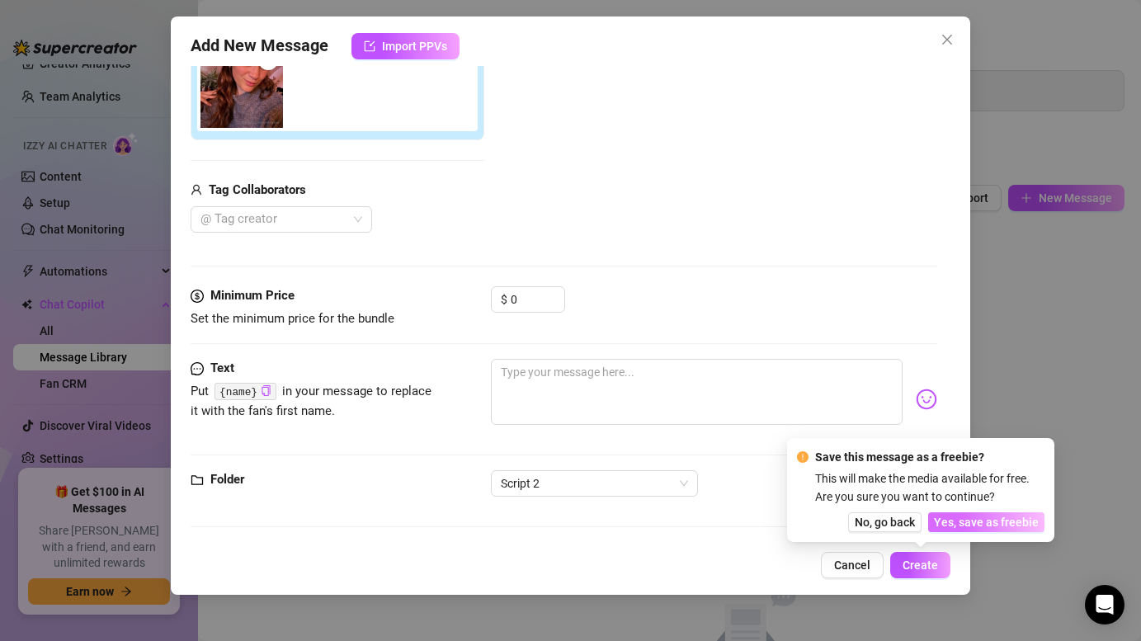
click at [981, 521] on span "Yes, save as freebie" at bounding box center [986, 522] width 105 height 13
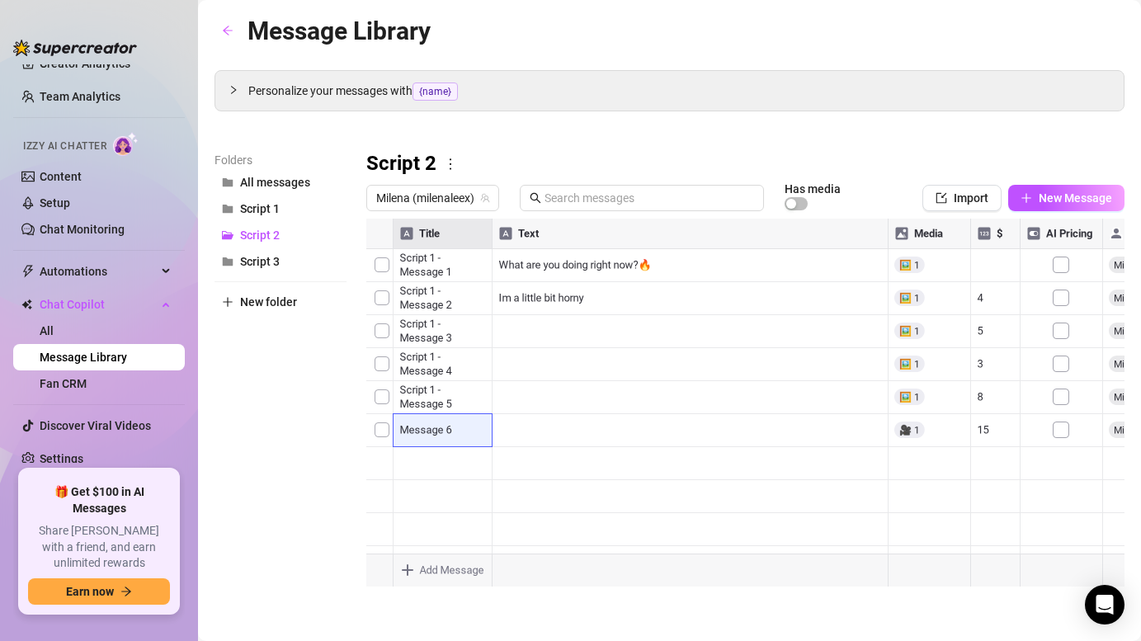
click at [438, 268] on div at bounding box center [745, 403] width 758 height 368
click at [403, 256] on div at bounding box center [745, 403] width 758 height 368
click at [435, 340] on div at bounding box center [745, 403] width 758 height 368
click at [454, 565] on body "Home Creator Analytics Team Analytics Izzy AI Chatter Content Setup Chat Monito…" at bounding box center [570, 320] width 1141 height 641
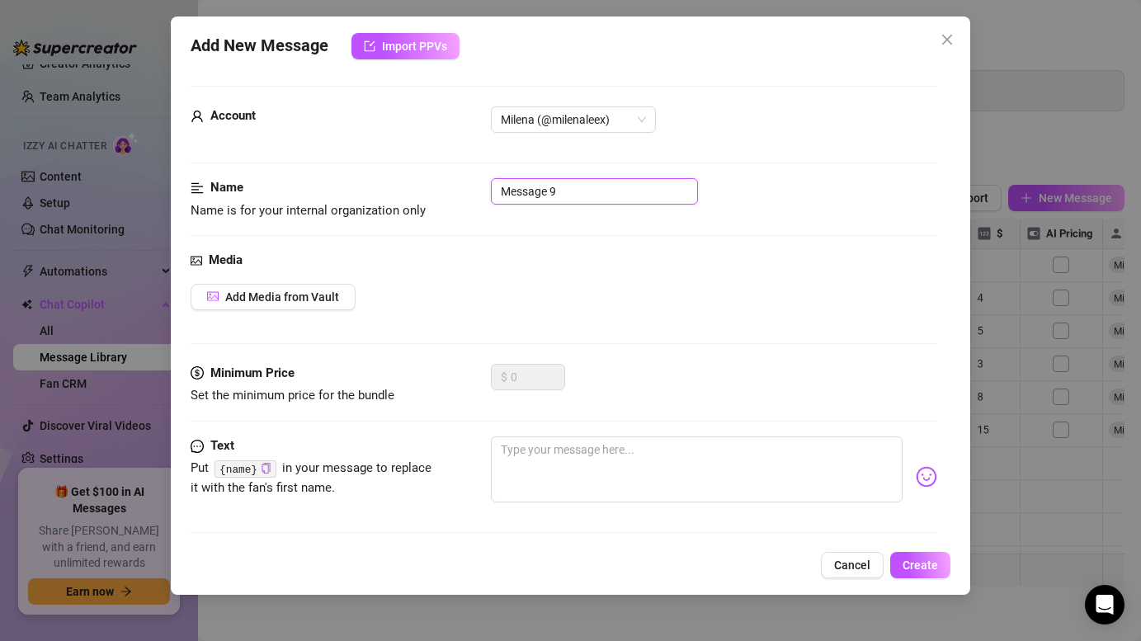
click at [568, 197] on input "Message 9" at bounding box center [594, 191] width 207 height 26
paste input "Script 2 - Message 1"
click at [327, 290] on span "Add Media from Vault" at bounding box center [282, 296] width 114 height 13
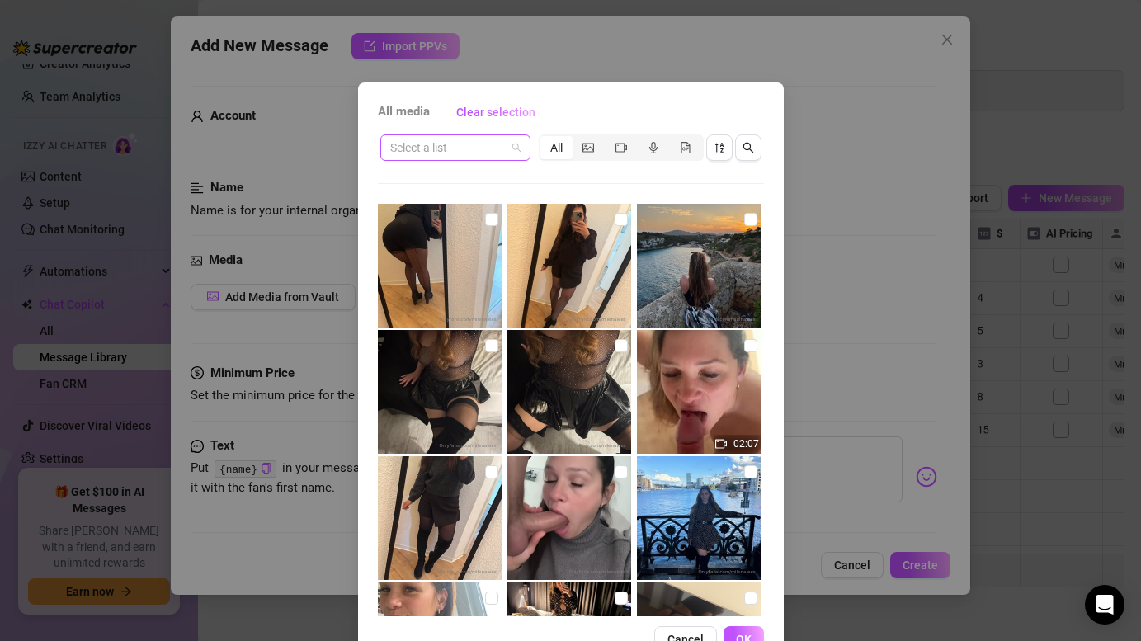
click at [489, 154] on input "search" at bounding box center [447, 147] width 115 height 25
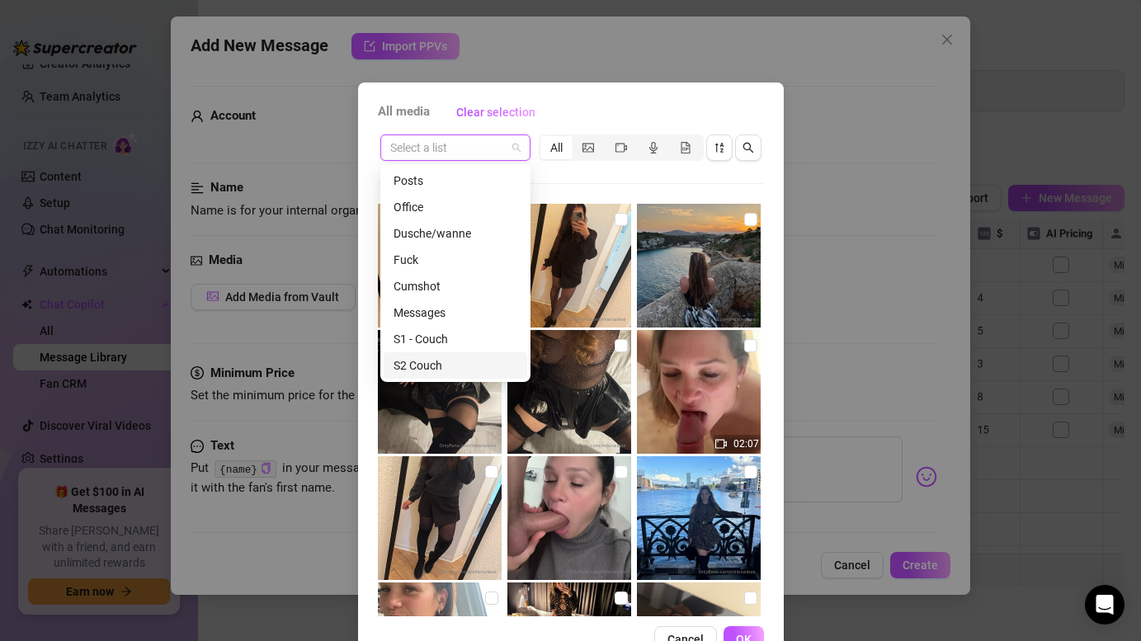
click at [424, 364] on div "S2 Couch" at bounding box center [456, 365] width 124 height 18
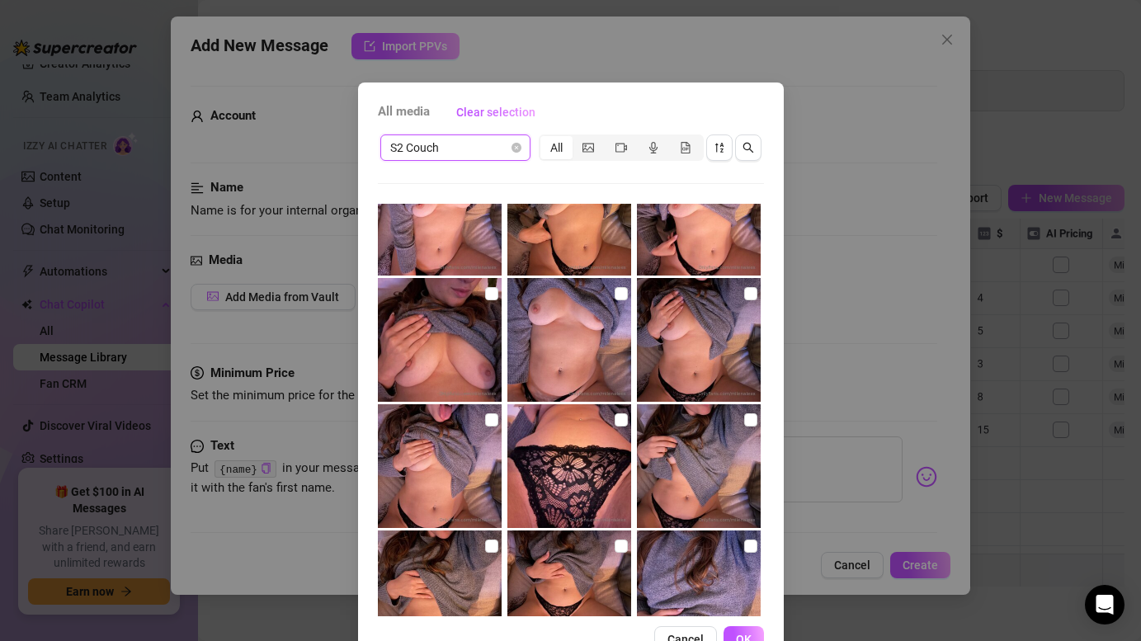
scroll to position [430, 0]
click at [491, 421] on input "checkbox" at bounding box center [491, 420] width 13 height 13
click at [744, 633] on span "OK" at bounding box center [744, 639] width 16 height 13
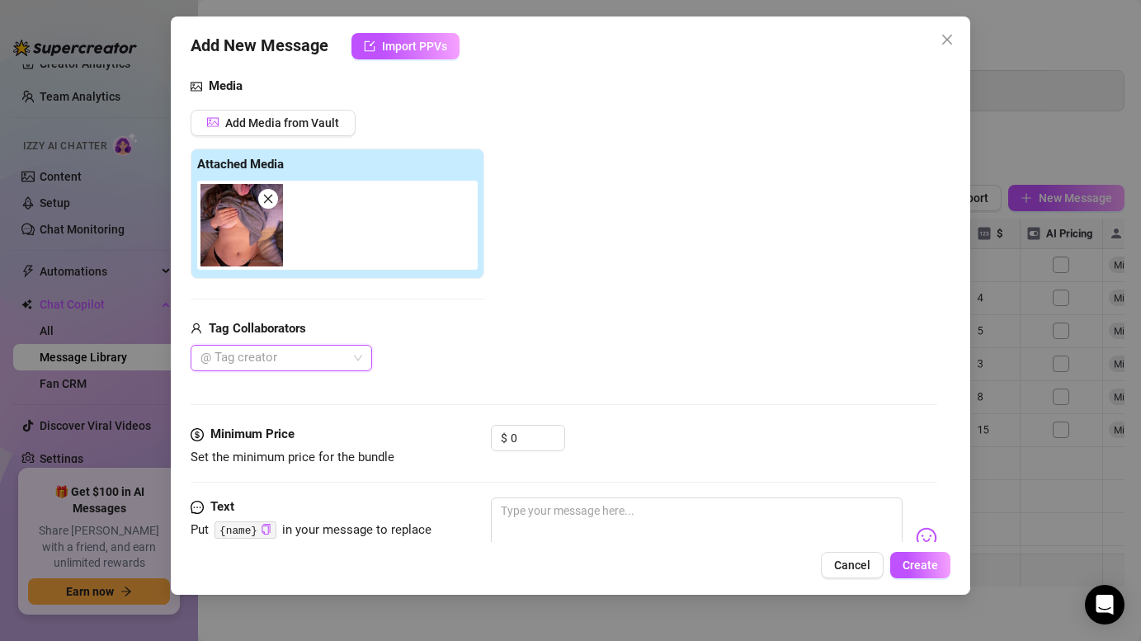
scroll to position [177, 0]
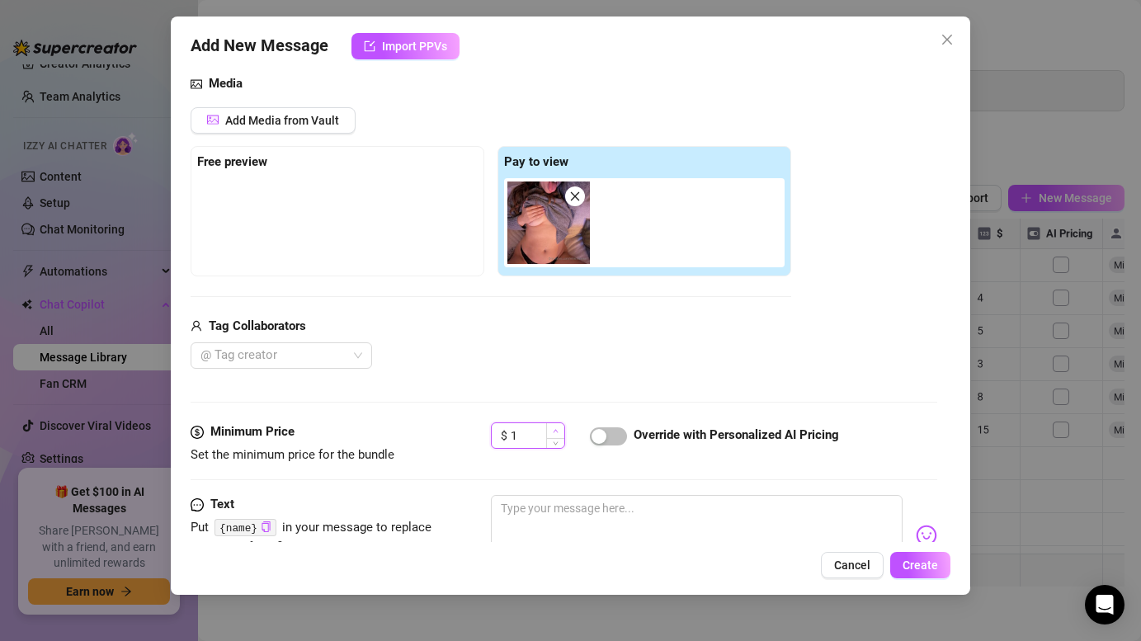
click at [559, 428] on icon "up" at bounding box center [556, 431] width 6 height 6
click at [558, 428] on icon "up" at bounding box center [556, 431] width 6 height 6
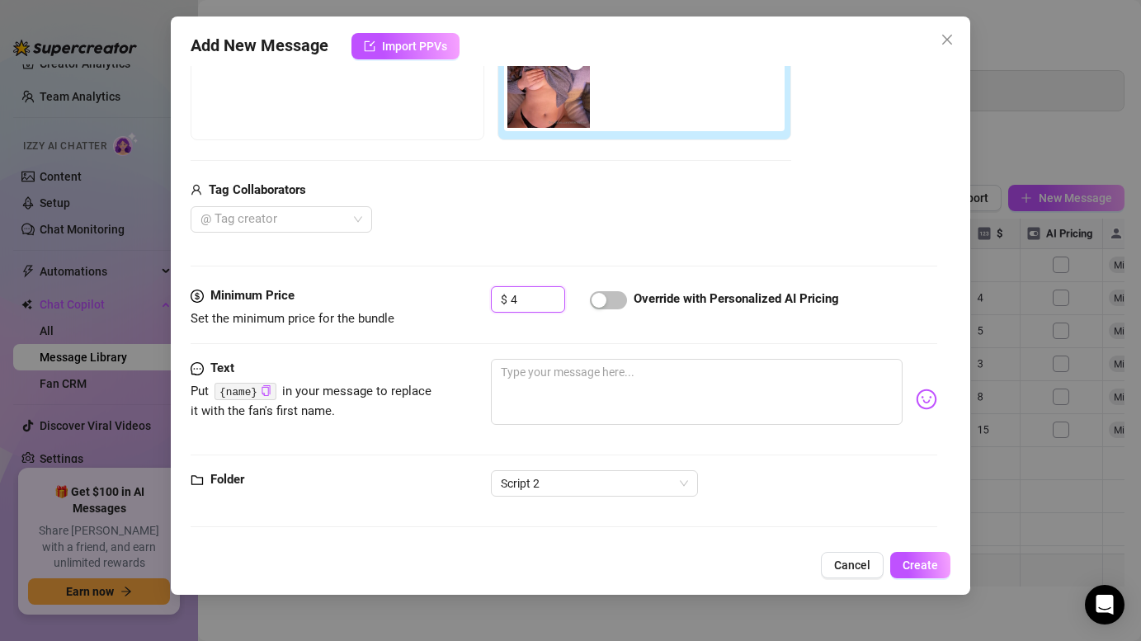
scroll to position [313, 0]
click at [554, 304] on icon "down" at bounding box center [556, 305] width 5 height 3
click at [930, 575] on button "Create" at bounding box center [920, 565] width 60 height 26
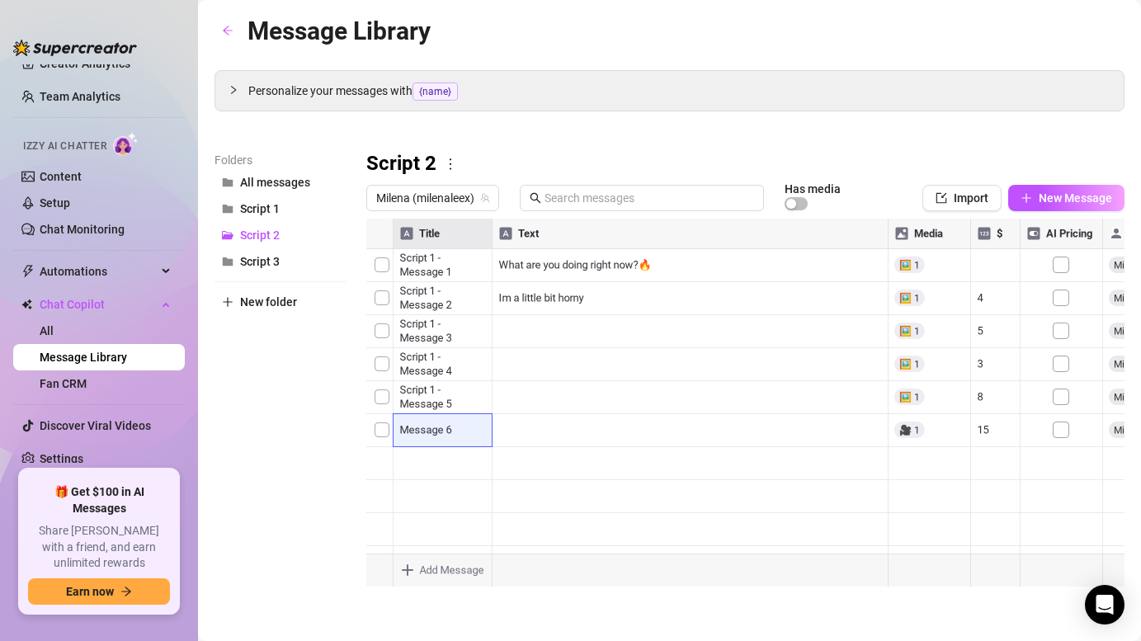
click at [446, 565] on body "Home Creator Analytics Team Analytics Izzy AI Chatter Content Setup Chat Monito…" at bounding box center [570, 320] width 1141 height 641
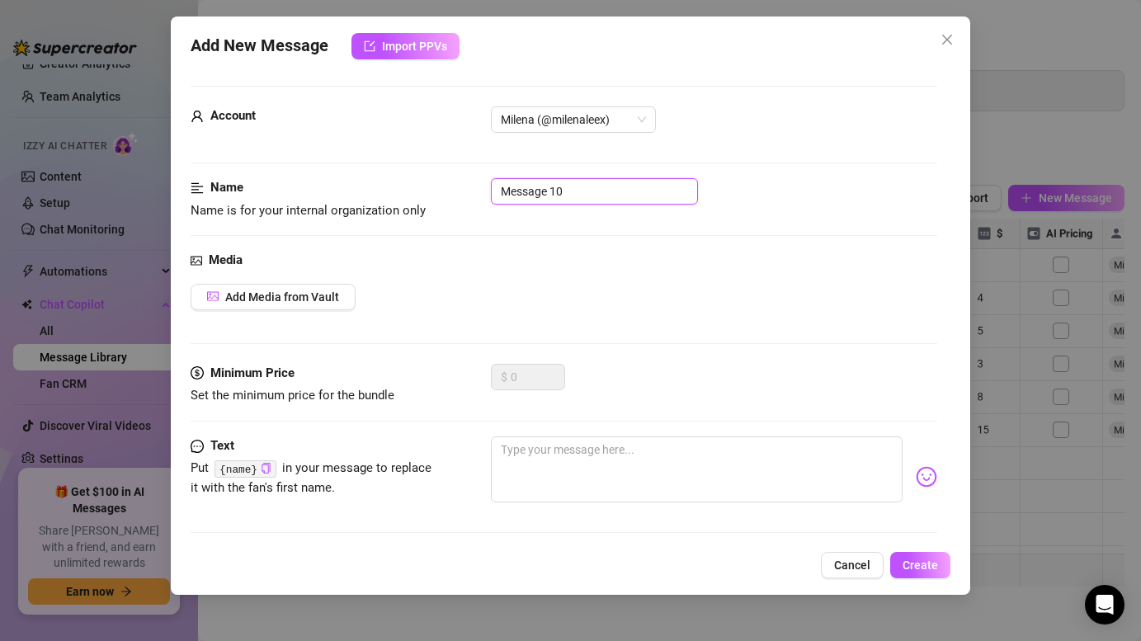
click at [579, 194] on input "Message 10" at bounding box center [594, 191] width 207 height 26
paste input "Script 2 - Message 1"
click at [262, 302] on span "Add Media from Vault" at bounding box center [282, 296] width 114 height 13
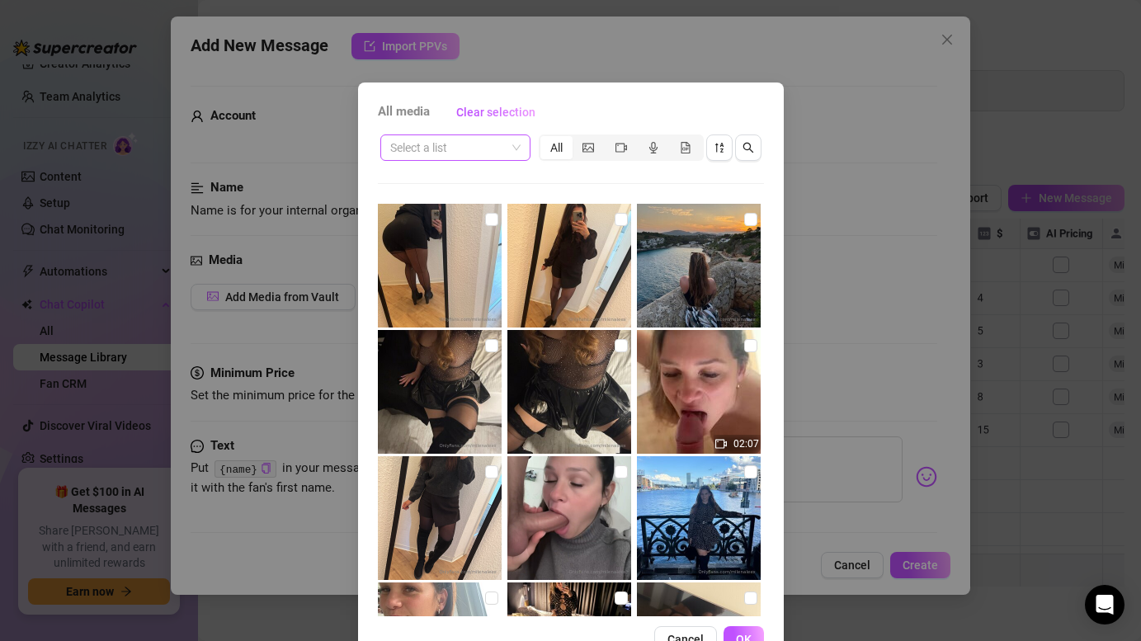
click at [483, 147] on input "search" at bounding box center [447, 147] width 115 height 25
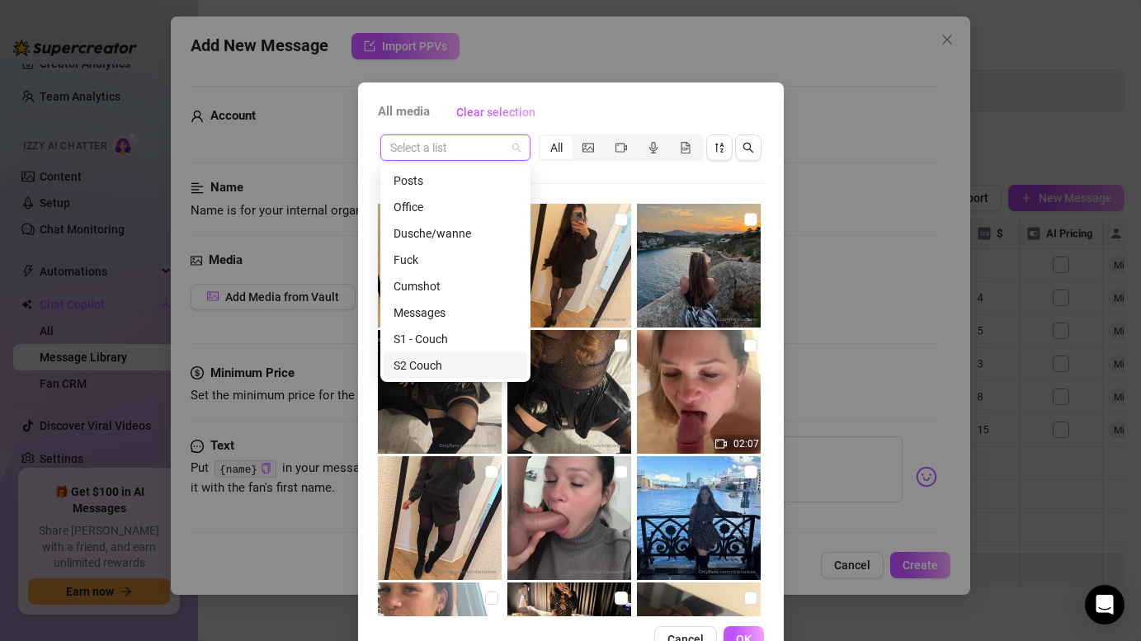
click at [421, 356] on div "S2 Couch" at bounding box center [456, 365] width 124 height 18
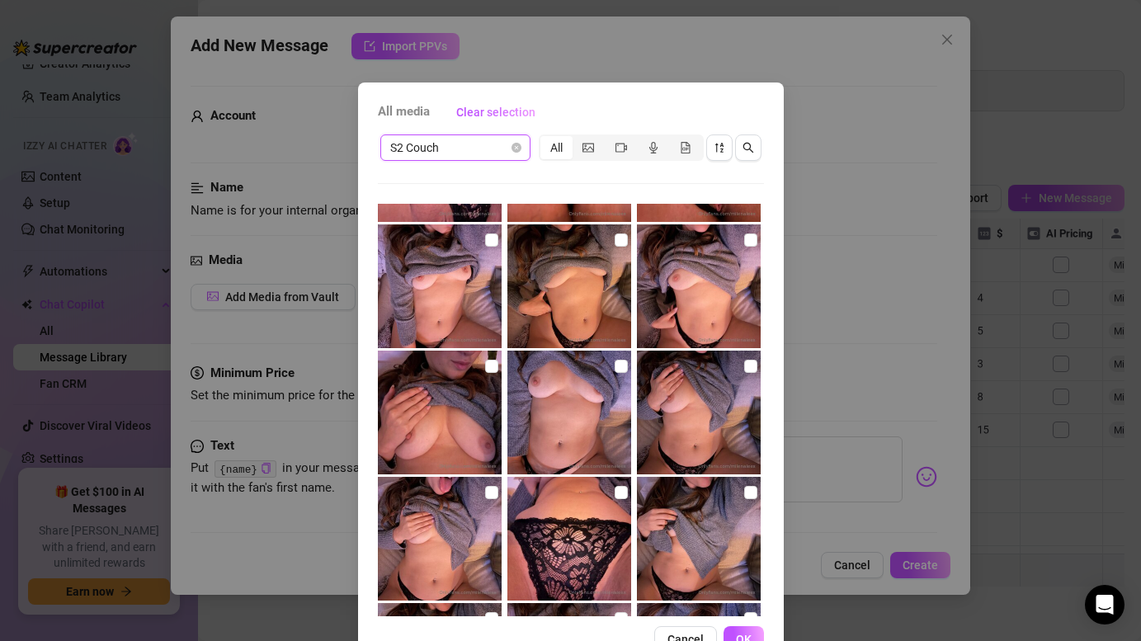
scroll to position [344, 0]
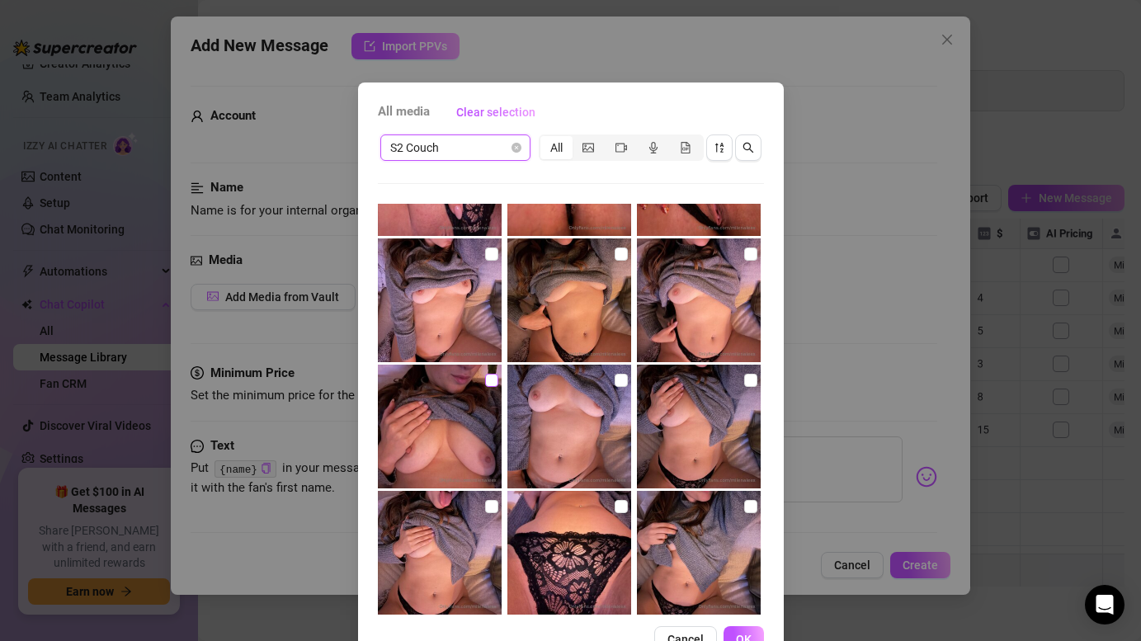
click at [489, 381] on input "checkbox" at bounding box center [491, 380] width 13 height 13
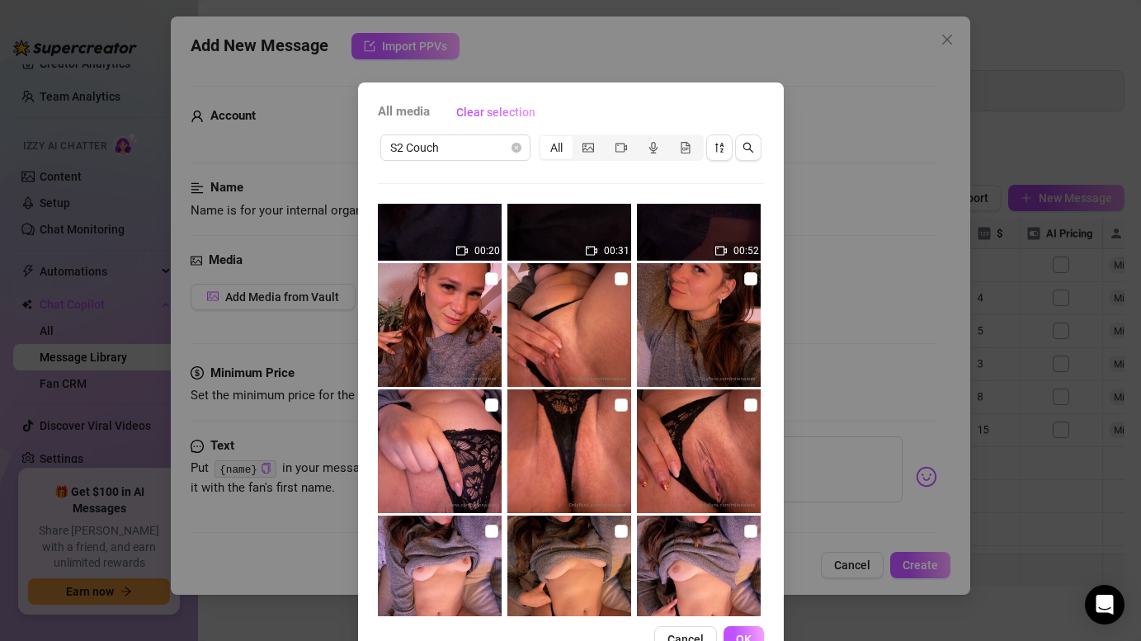
scroll to position [0, 0]
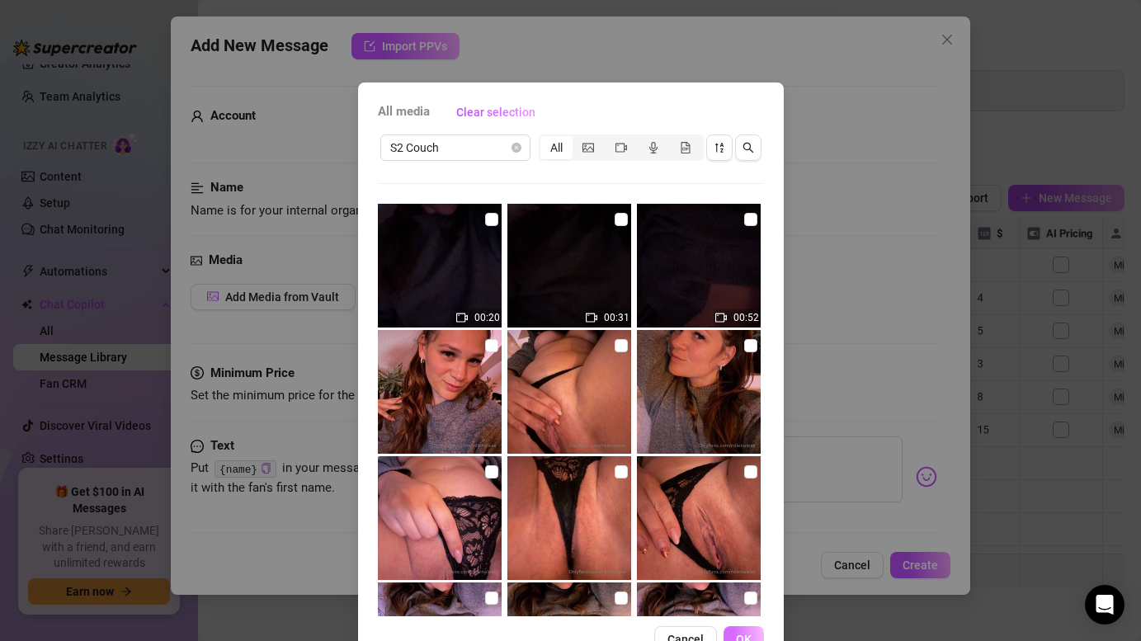
click at [748, 630] on button "OK" at bounding box center [743, 639] width 40 height 26
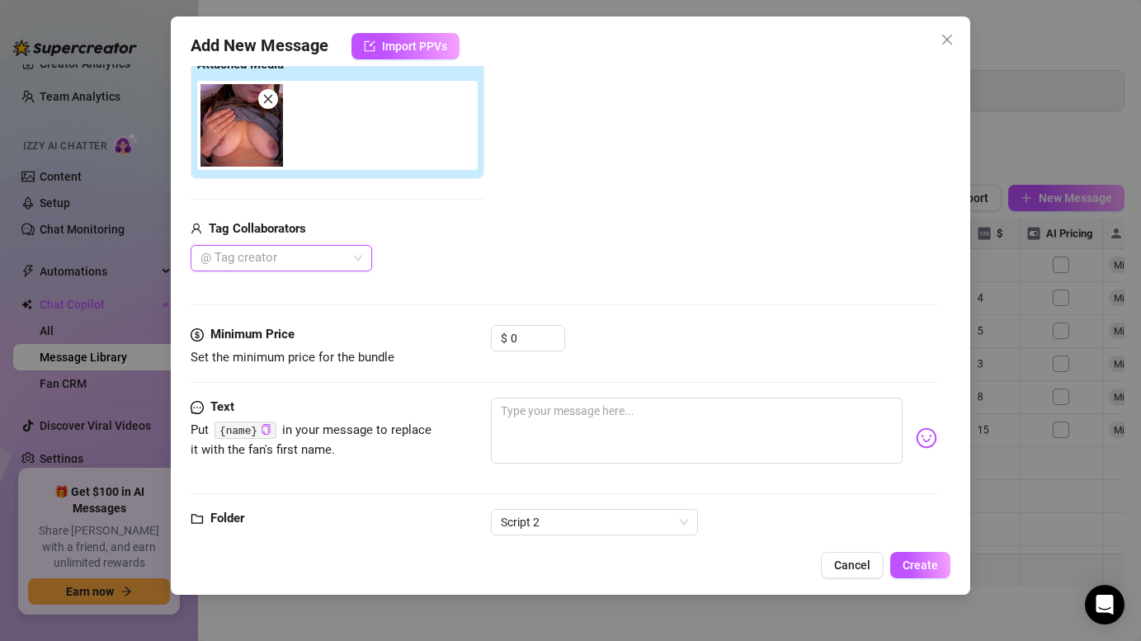
scroll to position [313, 0]
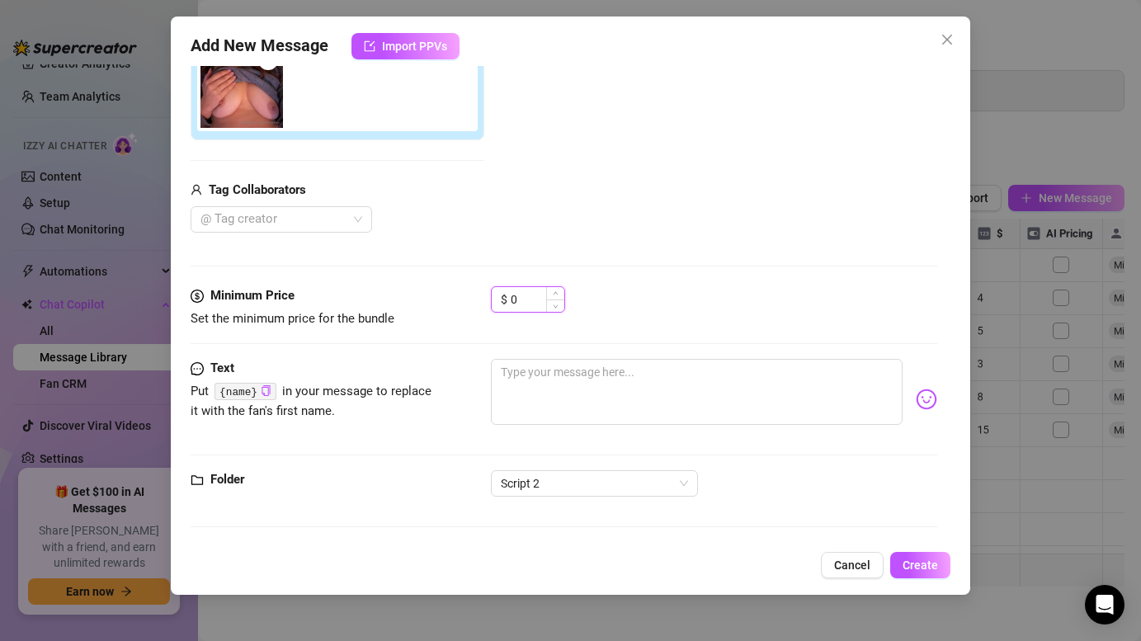
click at [535, 298] on input "0" at bounding box center [538, 299] width 54 height 25
click at [558, 289] on span "Increase Value" at bounding box center [555, 294] width 18 height 15
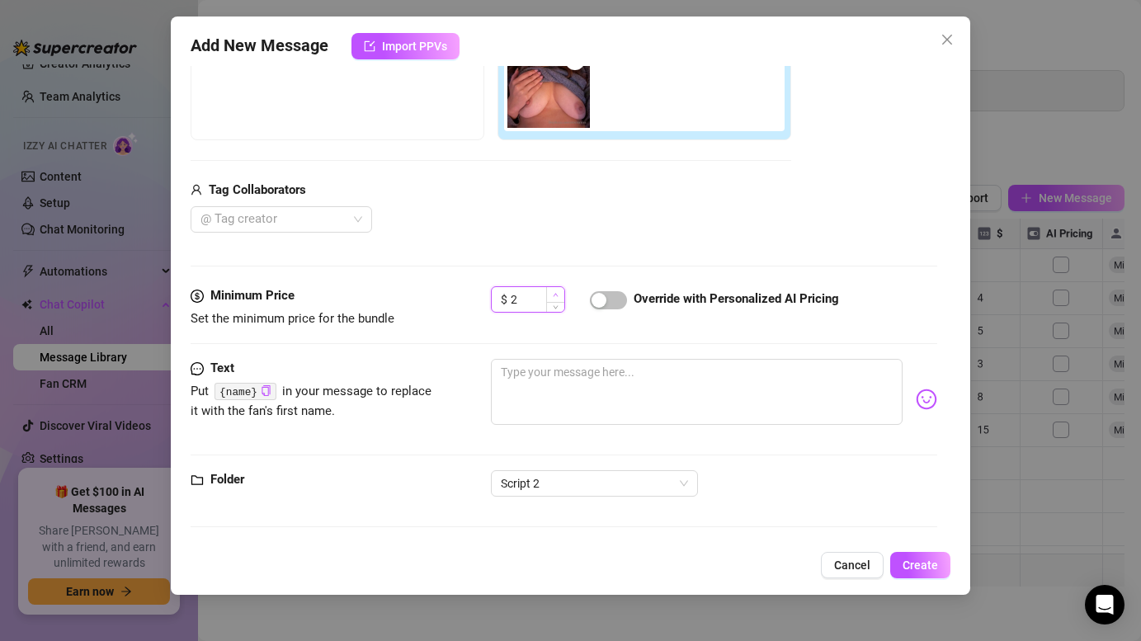
click at [558, 289] on span "Increase Value" at bounding box center [555, 294] width 18 height 15
click at [614, 305] on span "button" at bounding box center [608, 300] width 37 height 18
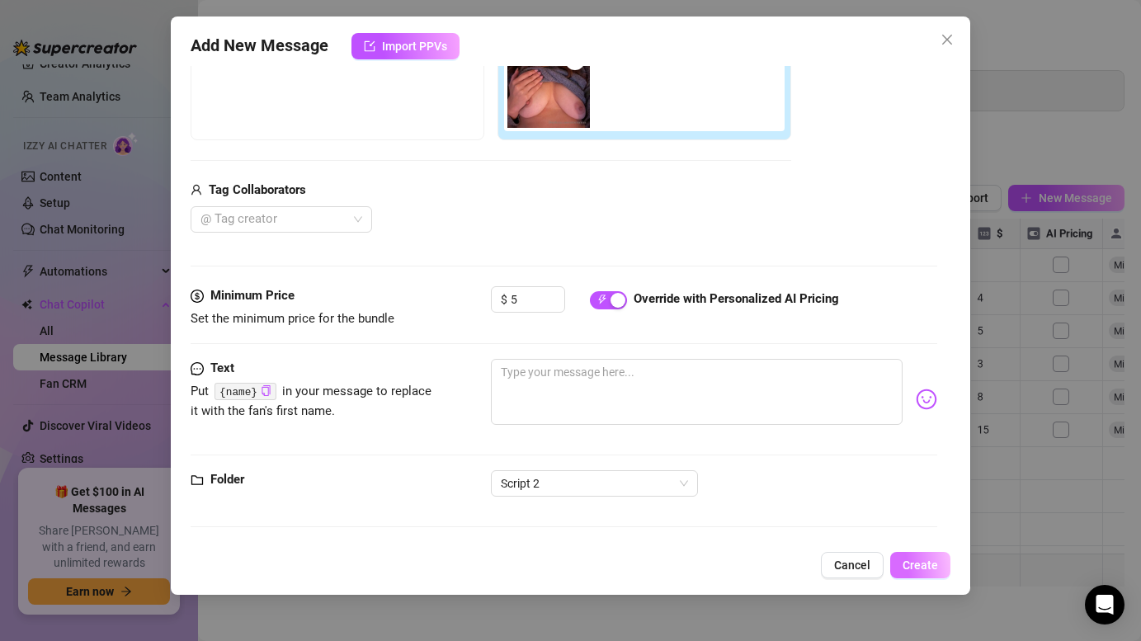
click at [918, 563] on span "Create" at bounding box center [920, 565] width 35 height 13
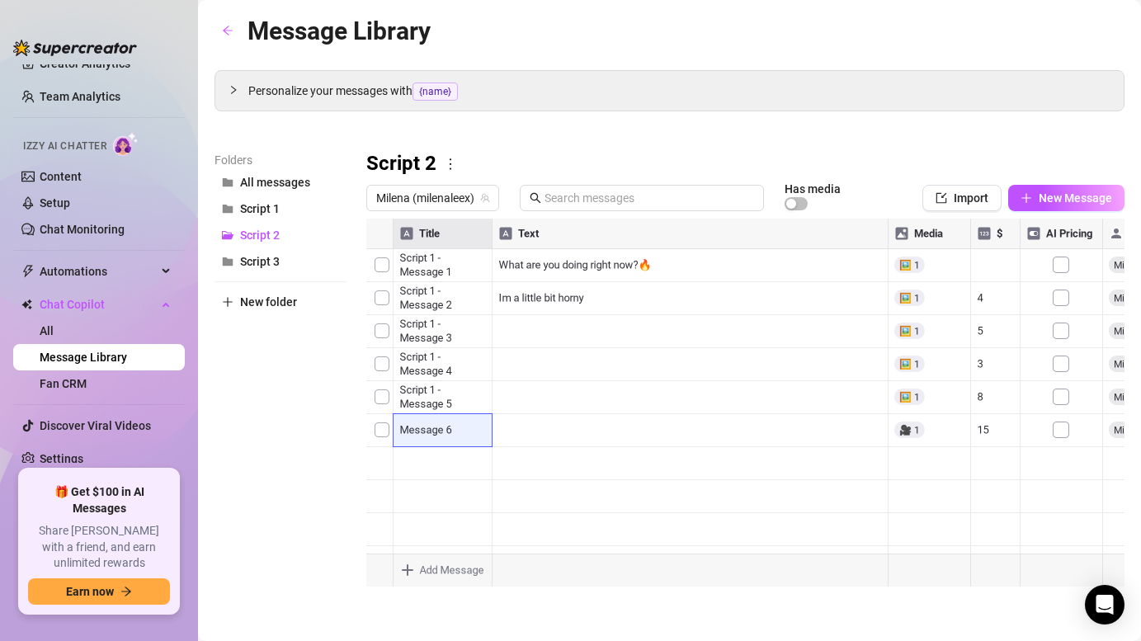
click at [452, 568] on body "Home Creator Analytics Team Analytics Izzy AI Chatter Content Setup Chat Monito…" at bounding box center [570, 320] width 1141 height 641
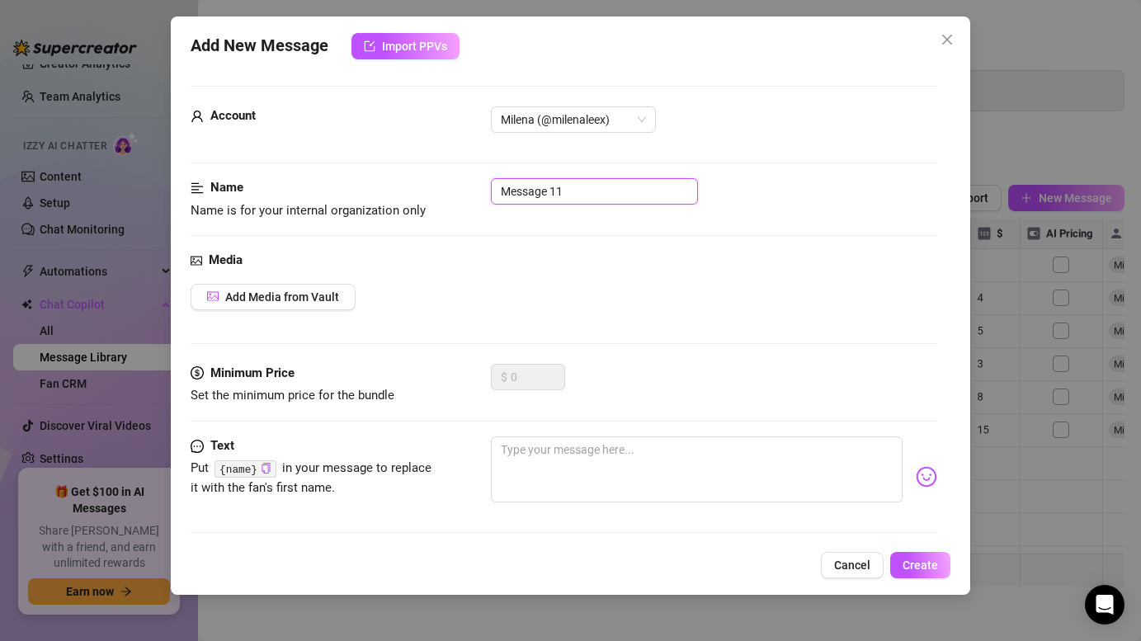
click at [590, 196] on input "Message 11" at bounding box center [594, 191] width 207 height 26
paste input "Script 2 - Message 1"
click at [318, 285] on button "Add Media from Vault" at bounding box center [273, 297] width 165 height 26
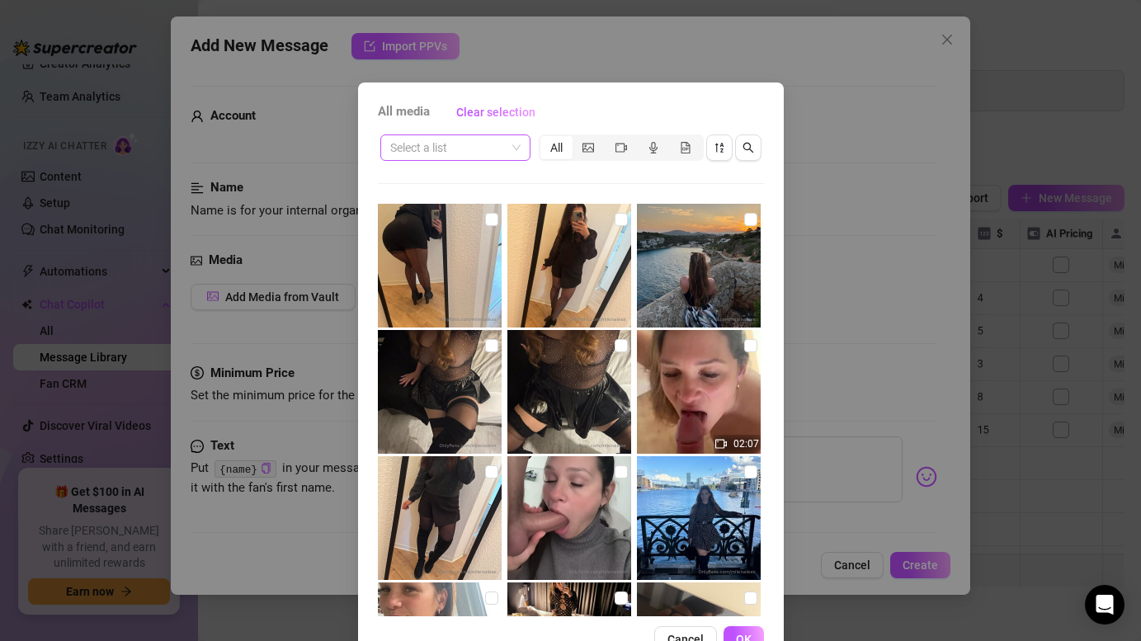
click at [473, 149] on input "search" at bounding box center [447, 147] width 115 height 25
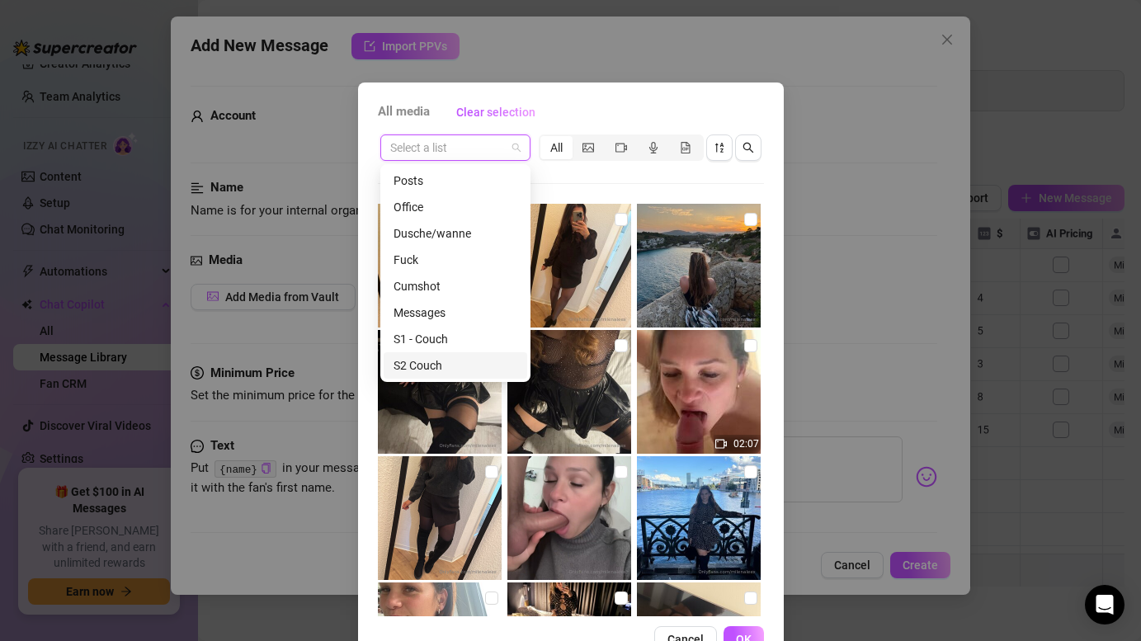
click at [422, 360] on div "S2 Couch" at bounding box center [456, 365] width 124 height 18
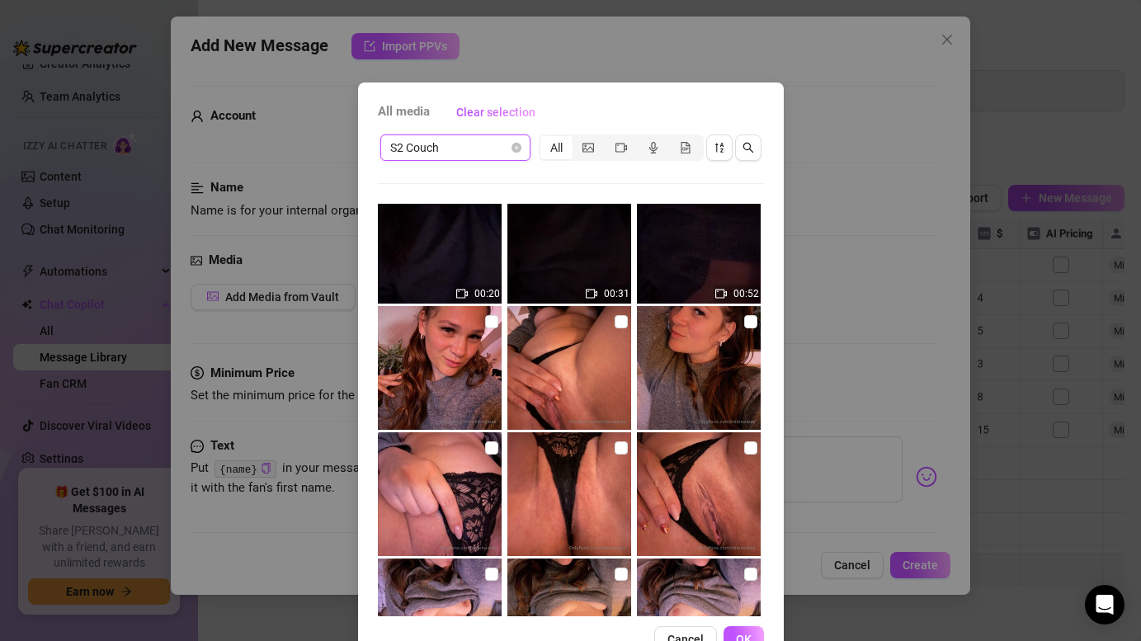
scroll to position [20, 0]
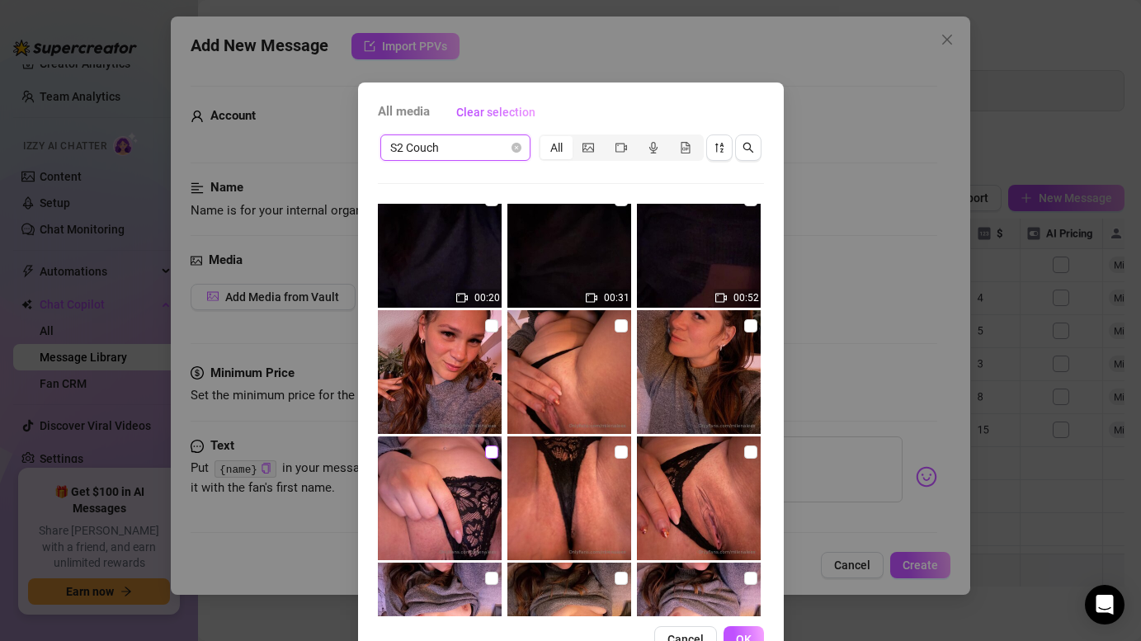
click at [493, 450] on input "checkbox" at bounding box center [491, 451] width 13 height 13
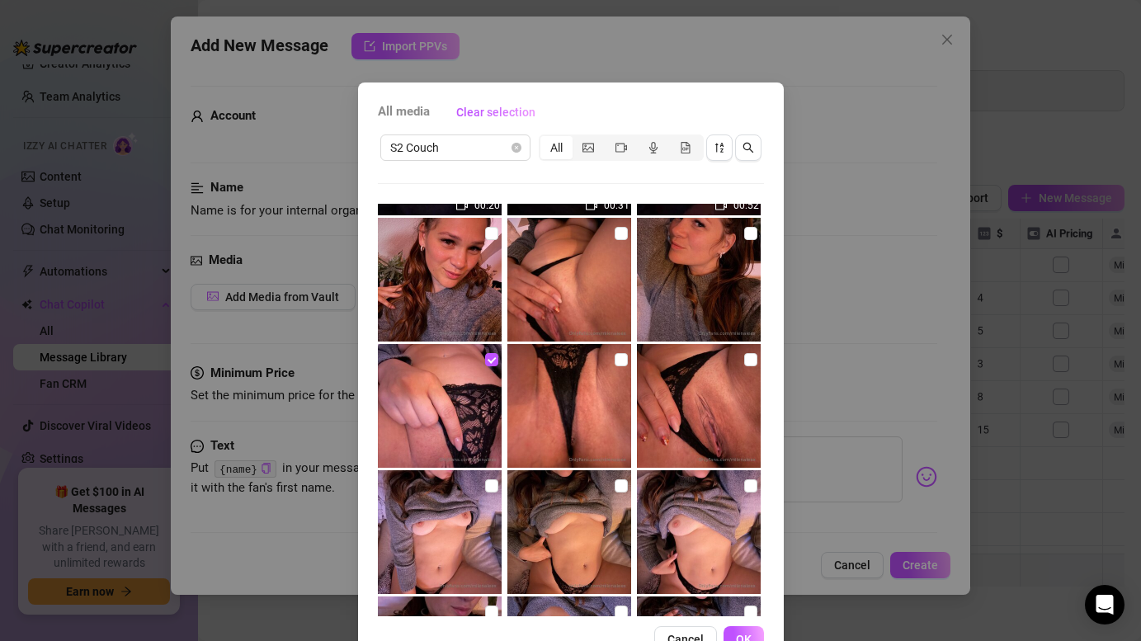
scroll to position [113, 0]
click at [749, 633] on span "OK" at bounding box center [744, 639] width 16 height 13
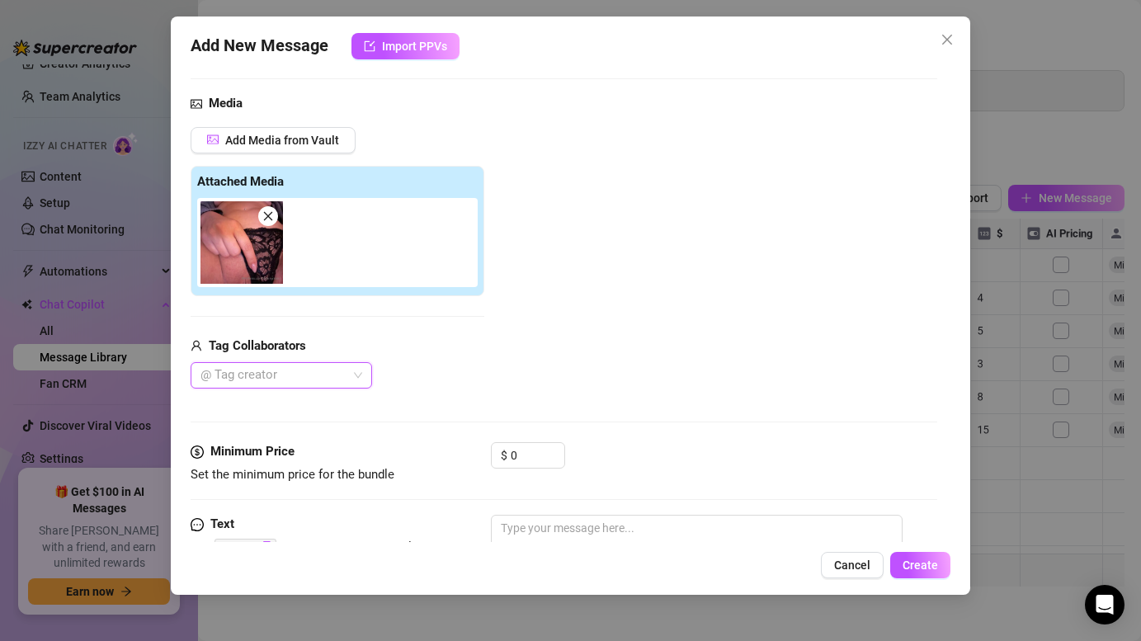
scroll to position [181, 0]
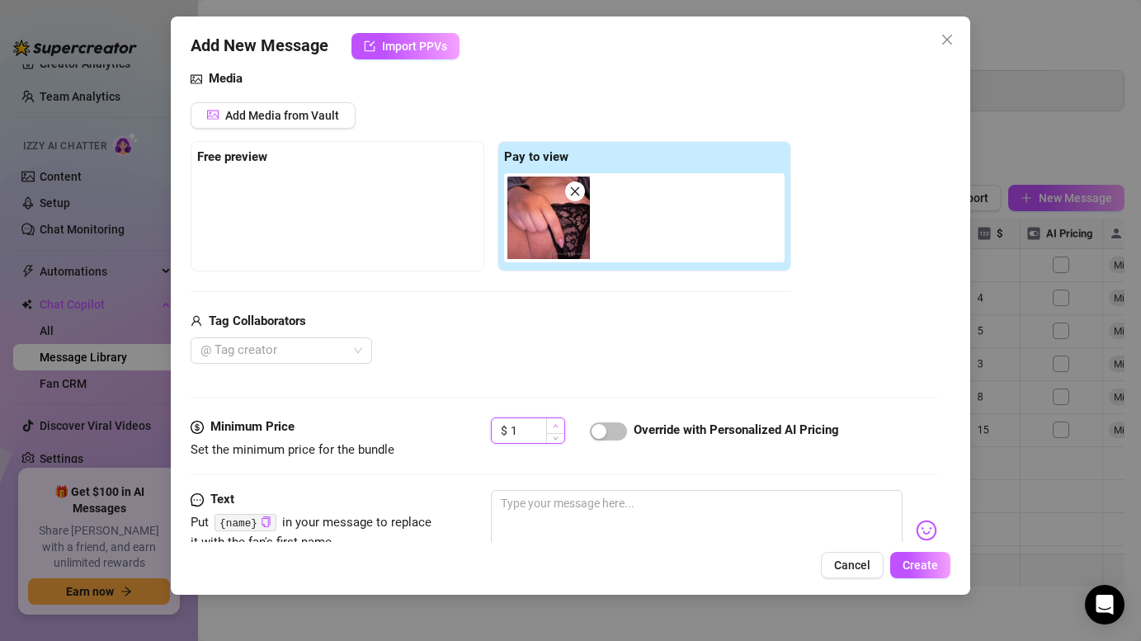
click at [558, 426] on icon "up" at bounding box center [556, 426] width 6 height 6
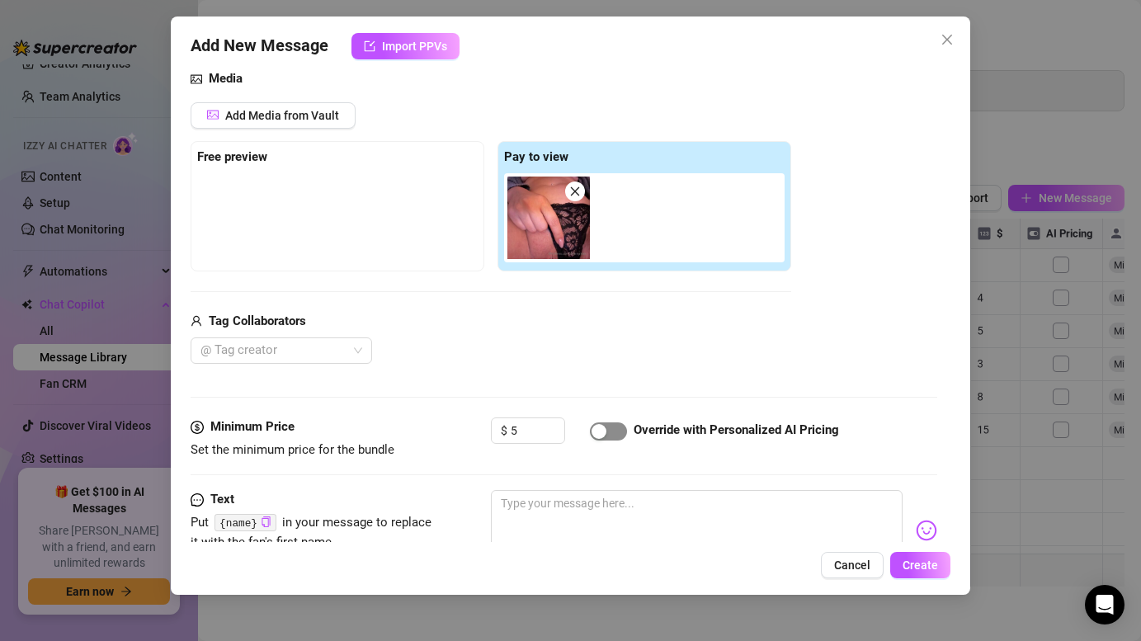
click at [613, 431] on span "button" at bounding box center [608, 431] width 37 height 18
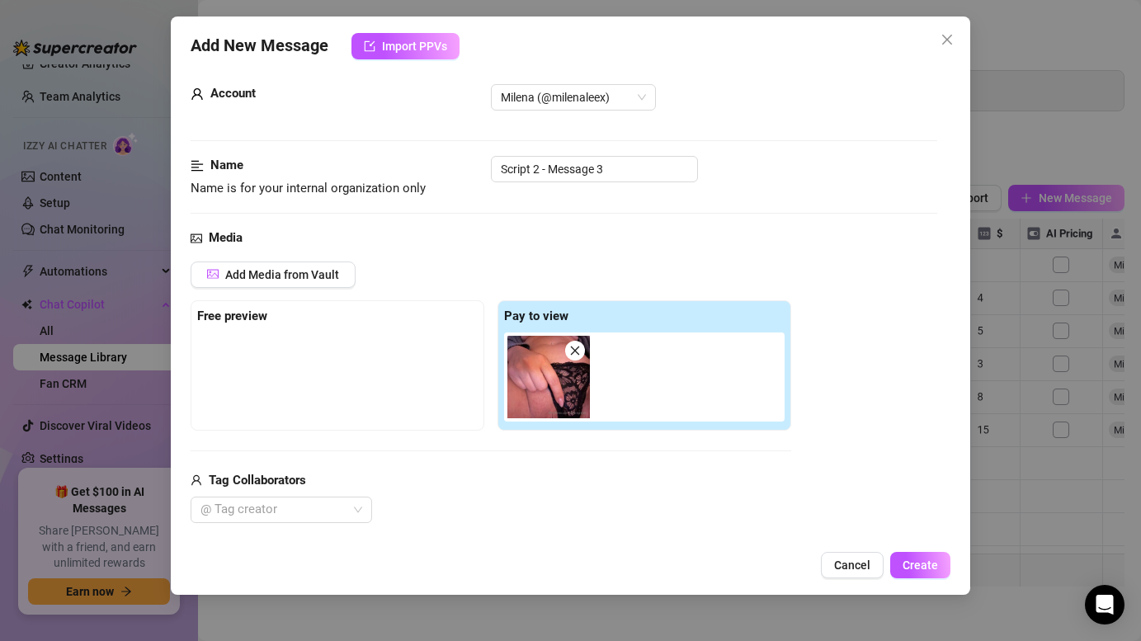
scroll to position [313, 0]
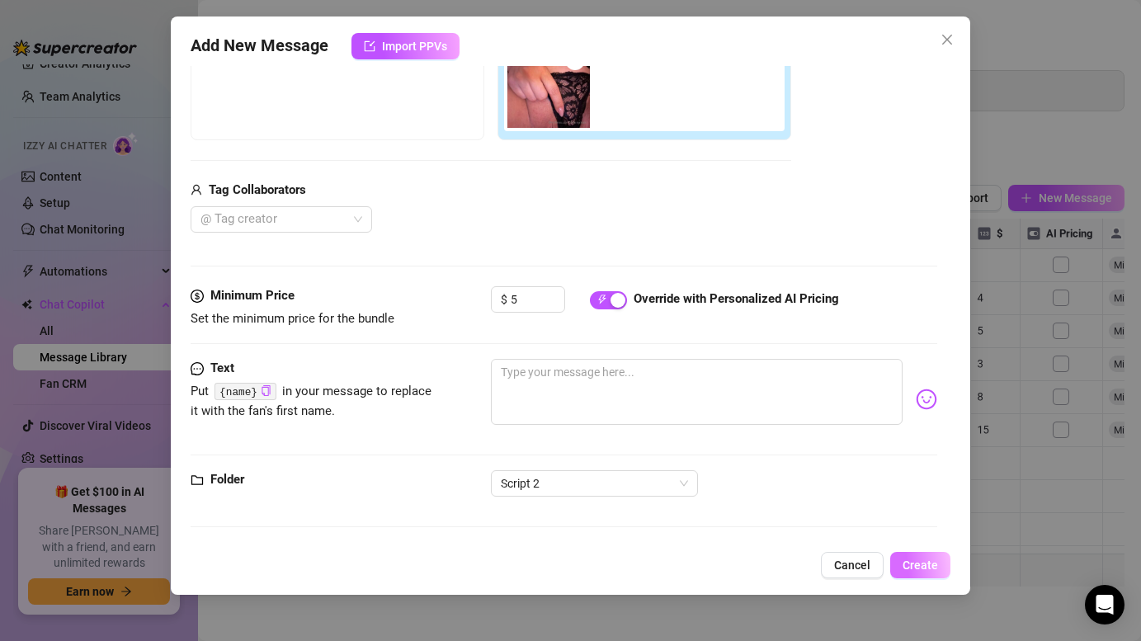
click at [912, 561] on span "Create" at bounding box center [920, 565] width 35 height 13
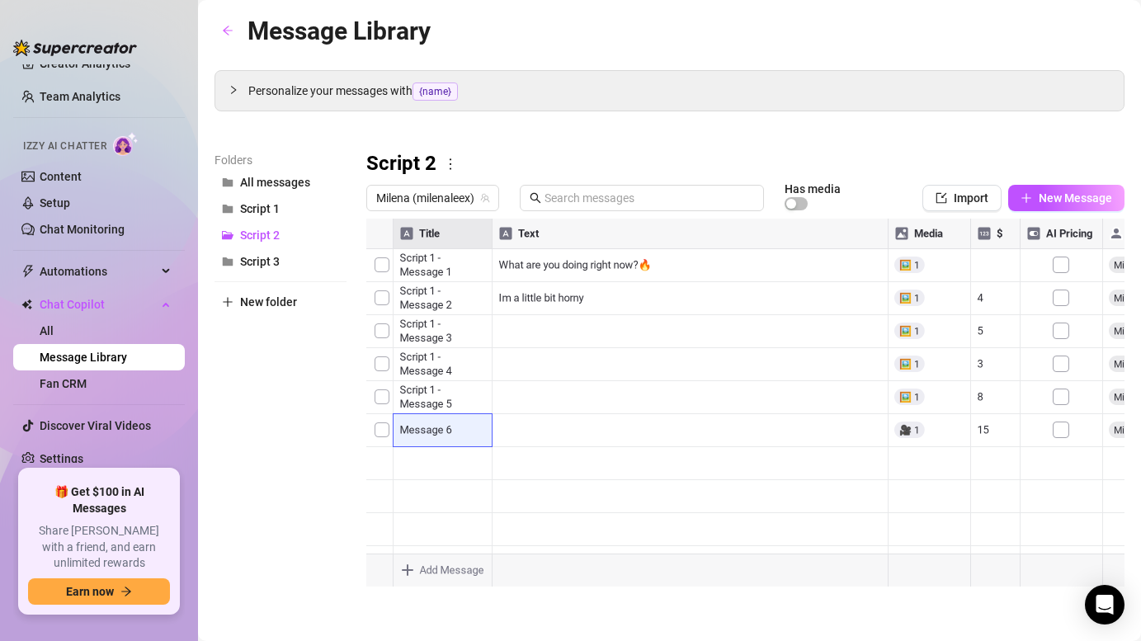
click at [447, 372] on div at bounding box center [745, 403] width 758 height 368
click at [448, 372] on div at bounding box center [745, 403] width 758 height 368
click at [448, 372] on div "Script 2 - Message 3 Script 2 - Message 3" at bounding box center [442, 363] width 101 height 35
click at [441, 360] on textarea "Script 2 - Message 3" at bounding box center [442, 358] width 101 height 15
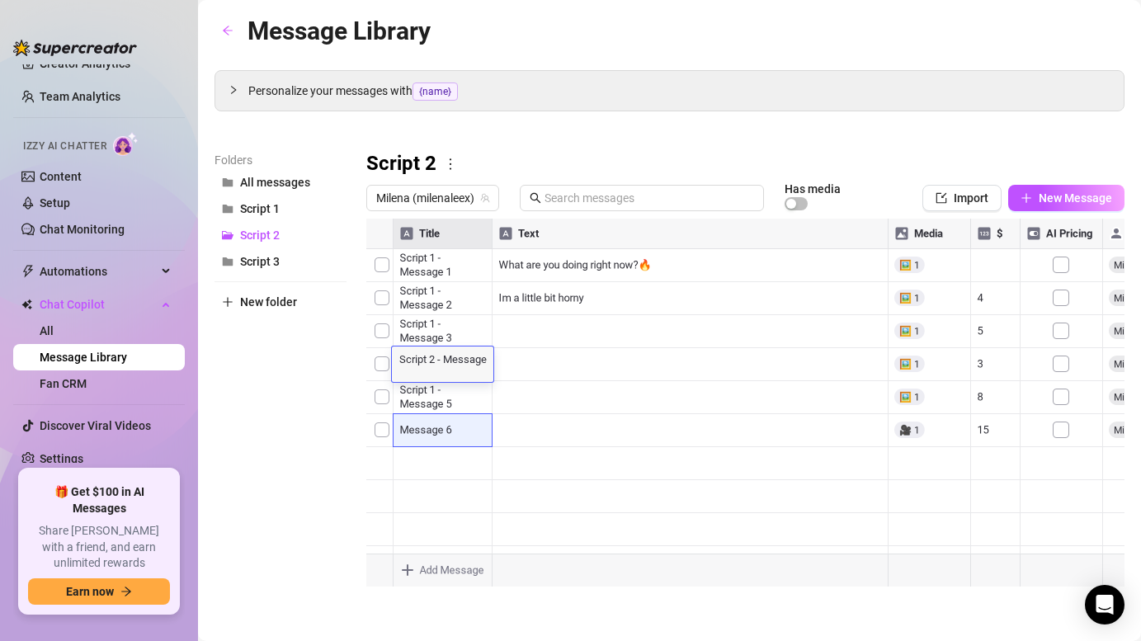
scroll to position [15, 0]
click at [394, 443] on div at bounding box center [745, 403] width 758 height 368
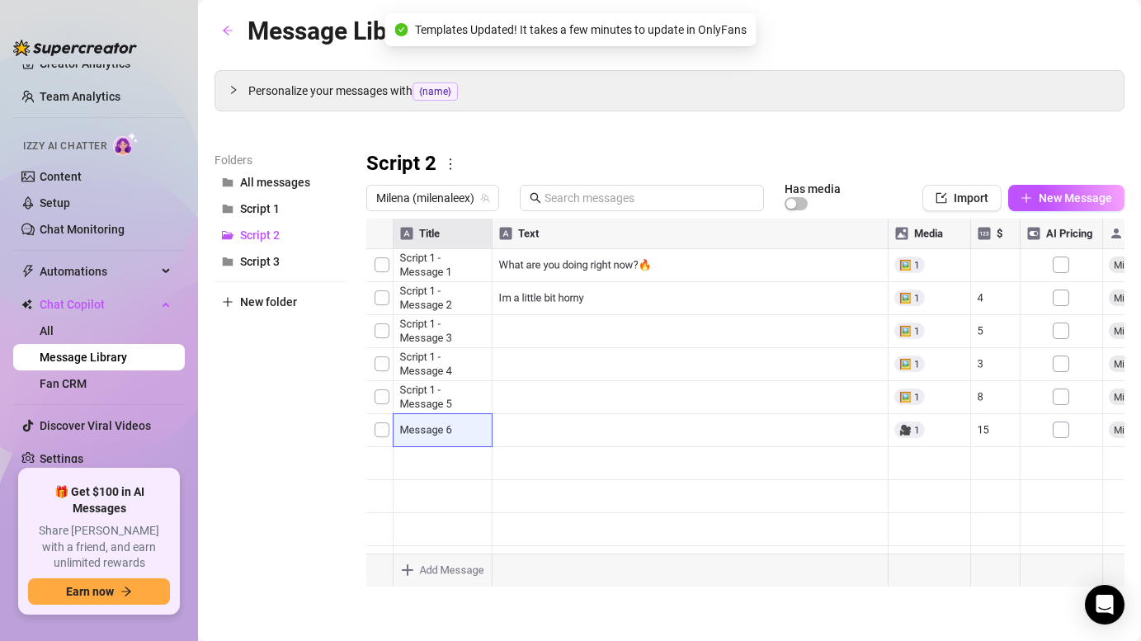
click at [420, 564] on body "Home Creator Analytics Team Analytics Izzy AI Chatter Content Setup Chat Monito…" at bounding box center [570, 320] width 1141 height 641
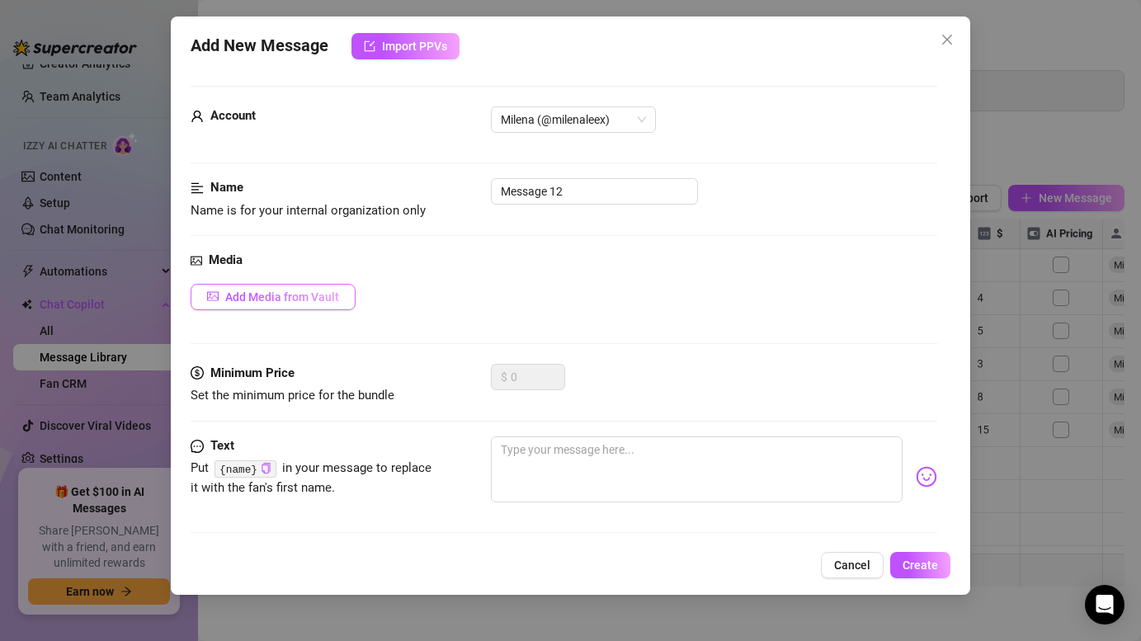
click at [305, 298] on span "Add Media from Vault" at bounding box center [282, 296] width 114 height 13
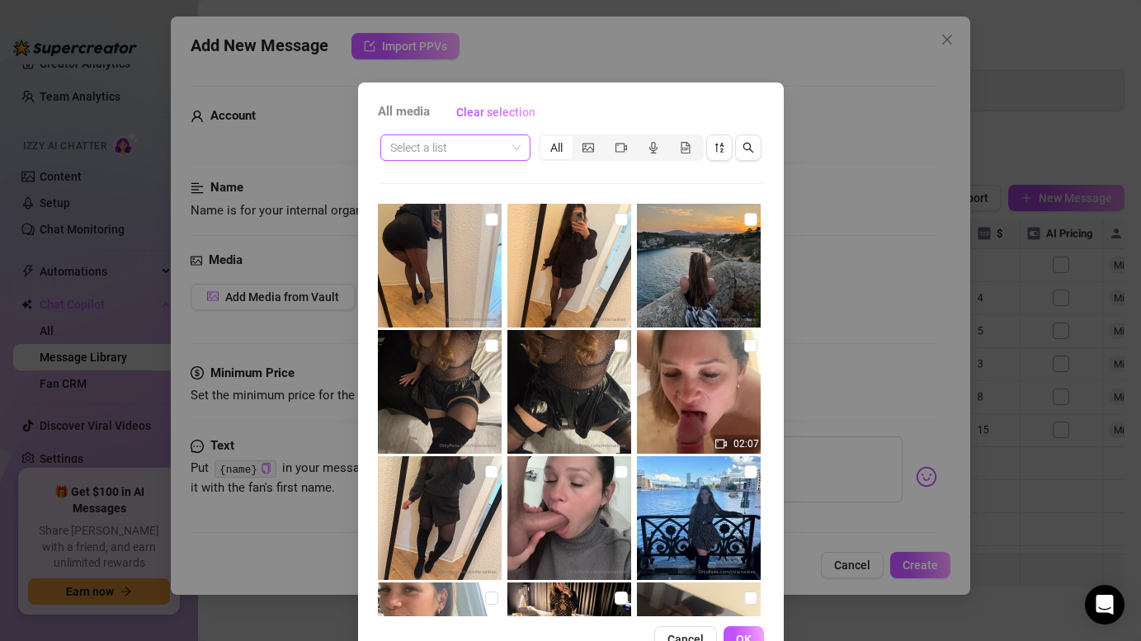
click at [476, 151] on input "search" at bounding box center [447, 147] width 115 height 25
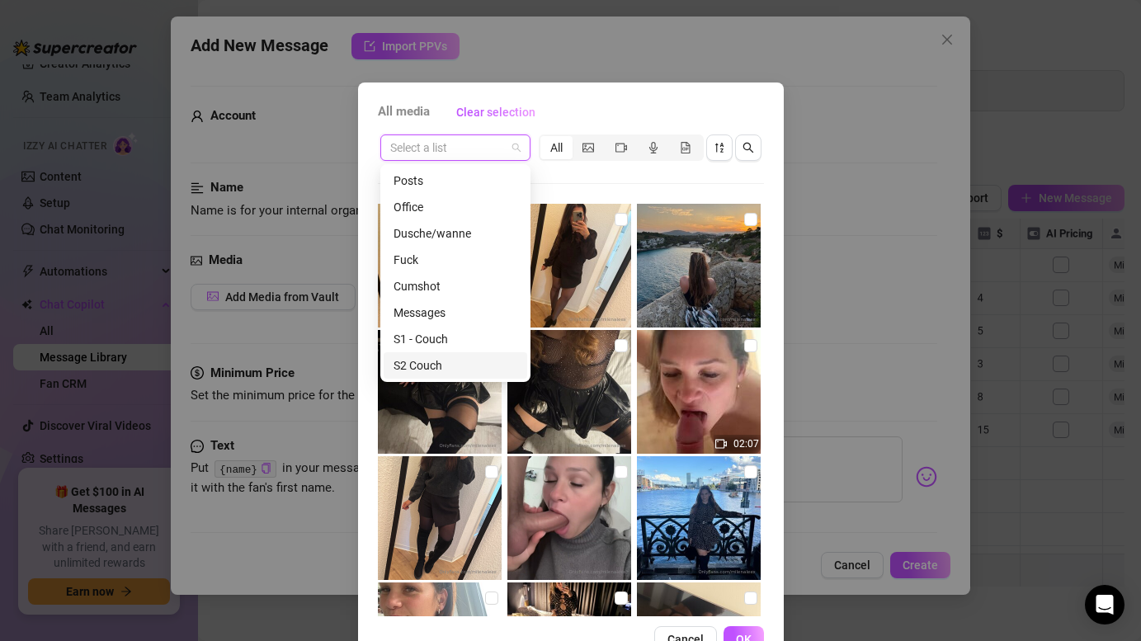
click at [433, 361] on div "S2 Couch" at bounding box center [456, 365] width 124 height 18
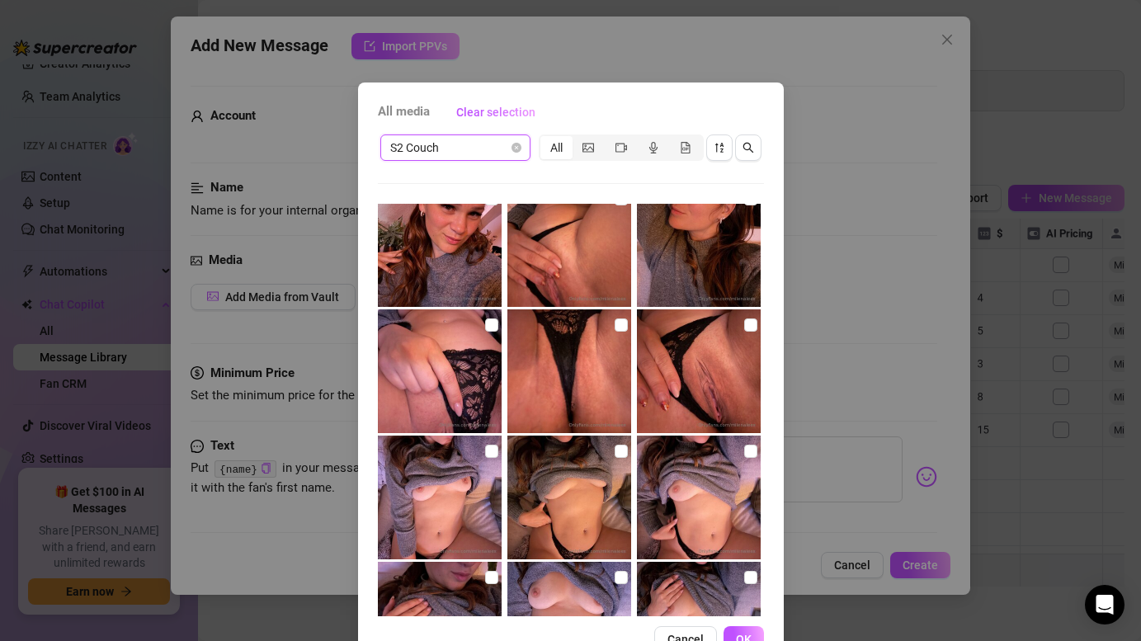
scroll to position [146, 0]
click at [749, 324] on input "checkbox" at bounding box center [750, 325] width 13 height 13
click at [753, 635] on button "OK" at bounding box center [743, 639] width 40 height 26
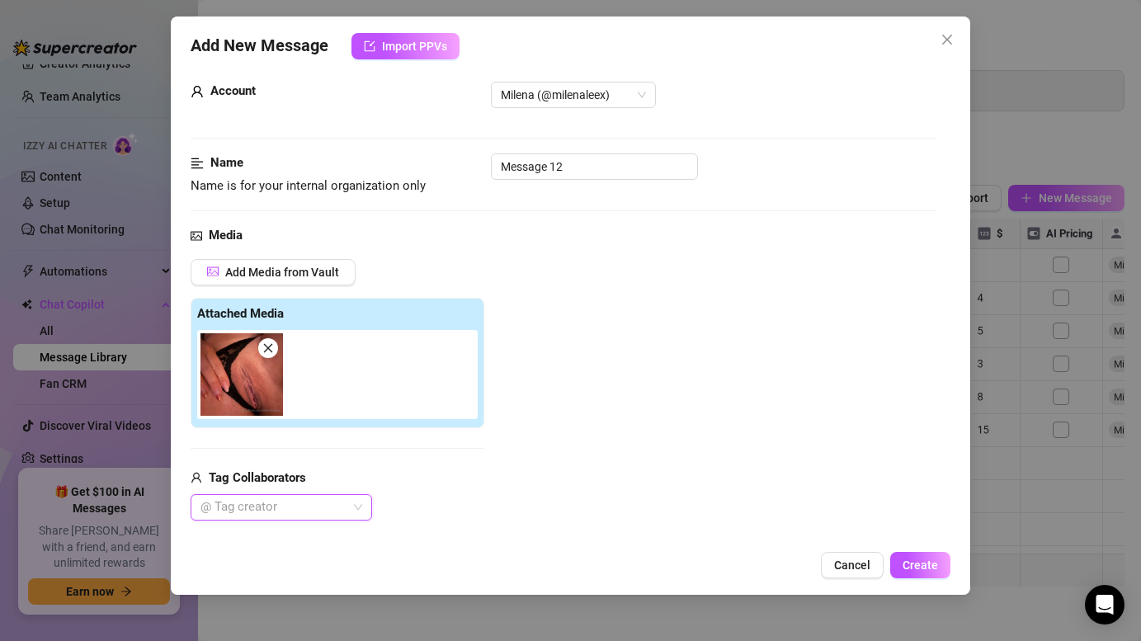
scroll to position [26, 0]
click at [575, 173] on input "Message 12" at bounding box center [594, 165] width 207 height 26
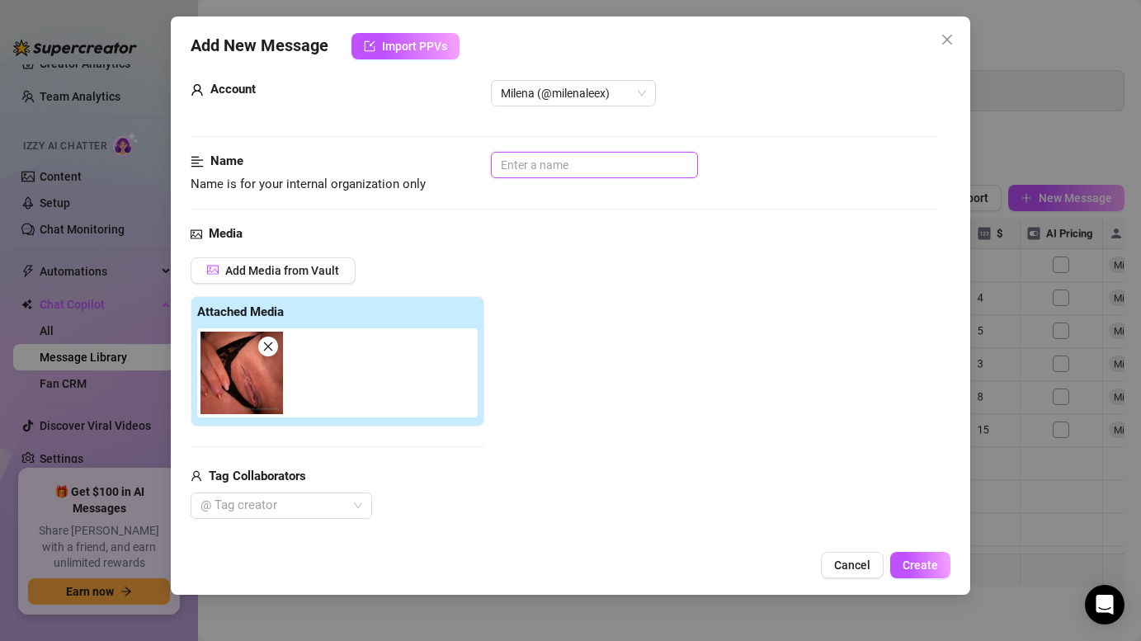
paste input "Script 2 - Message 1"
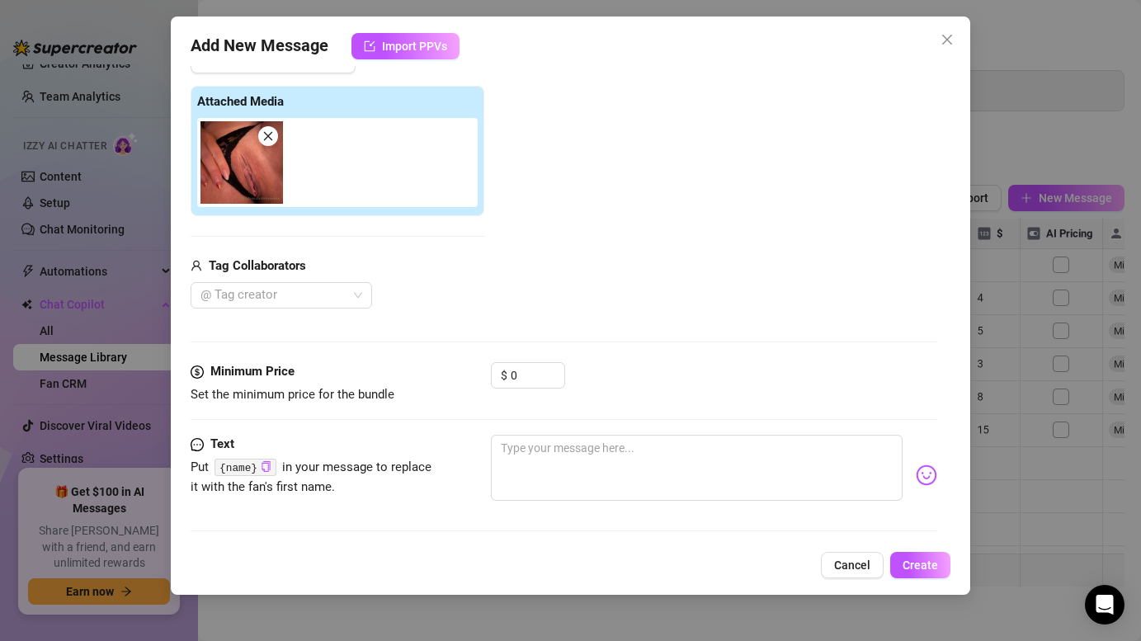
scroll to position [242, 0]
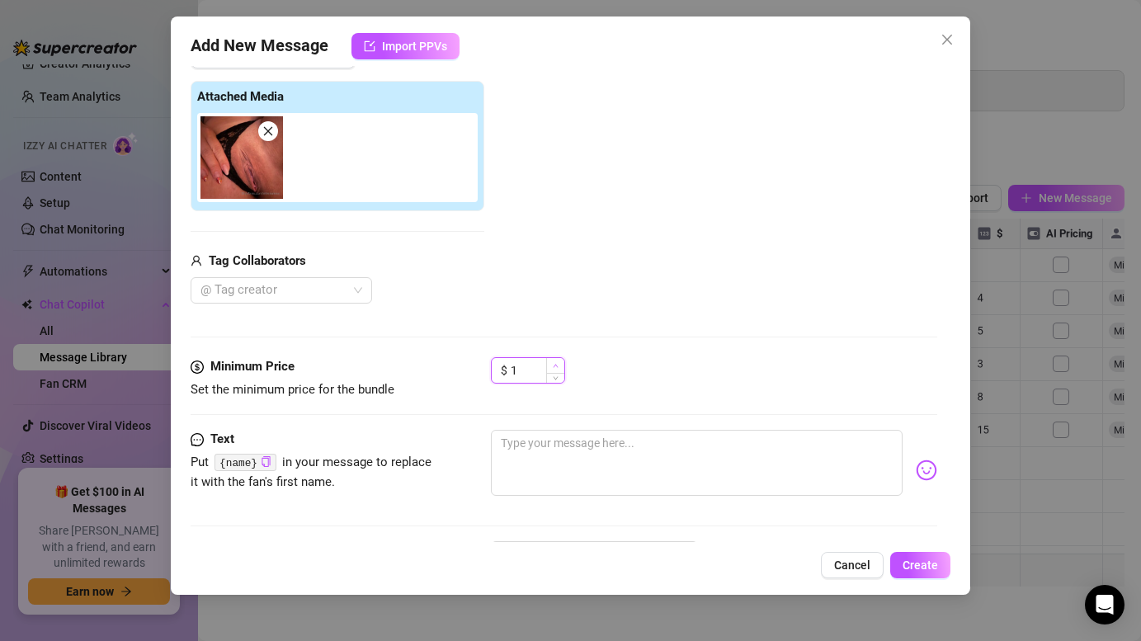
click at [558, 365] on icon "up" at bounding box center [556, 366] width 6 height 6
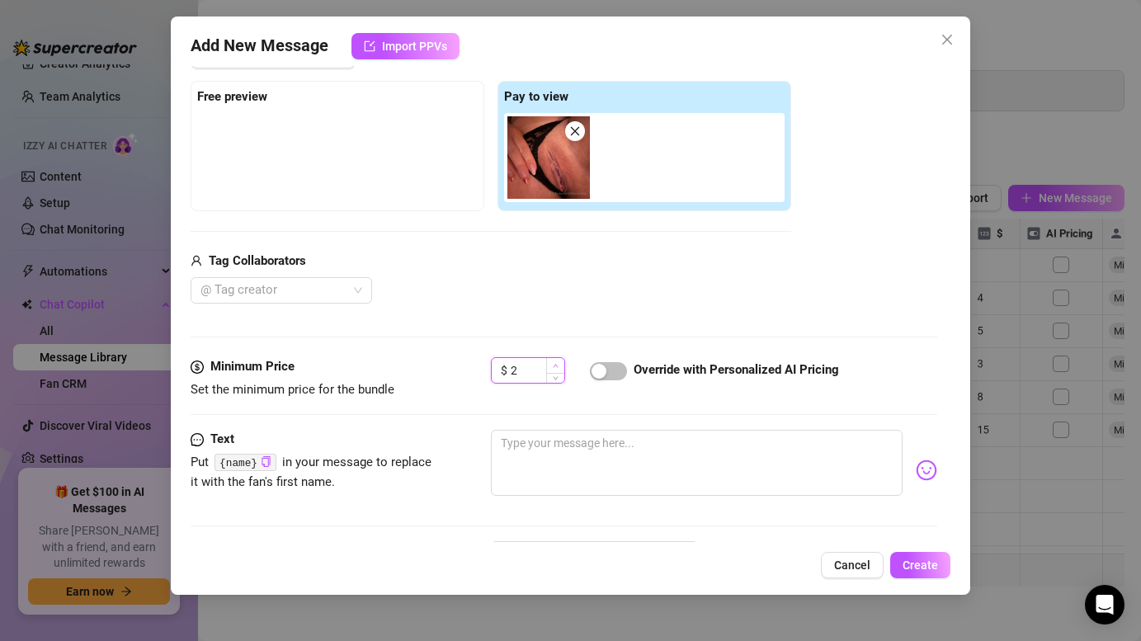
click at [558, 365] on icon "up" at bounding box center [556, 366] width 6 height 6
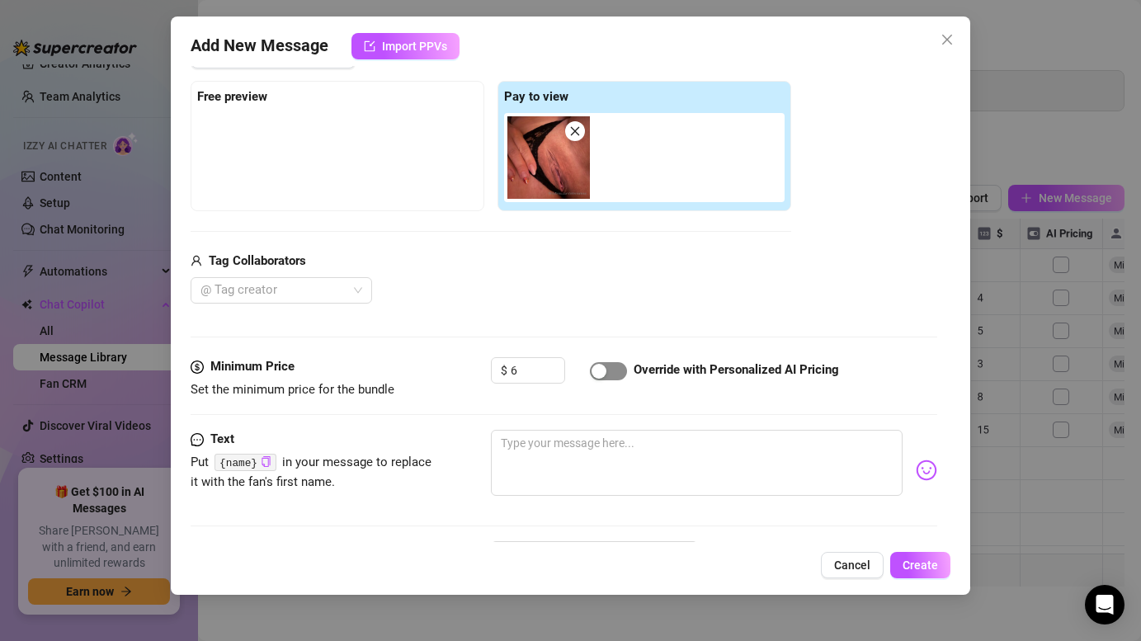
click at [606, 371] on button "button" at bounding box center [608, 371] width 37 height 18
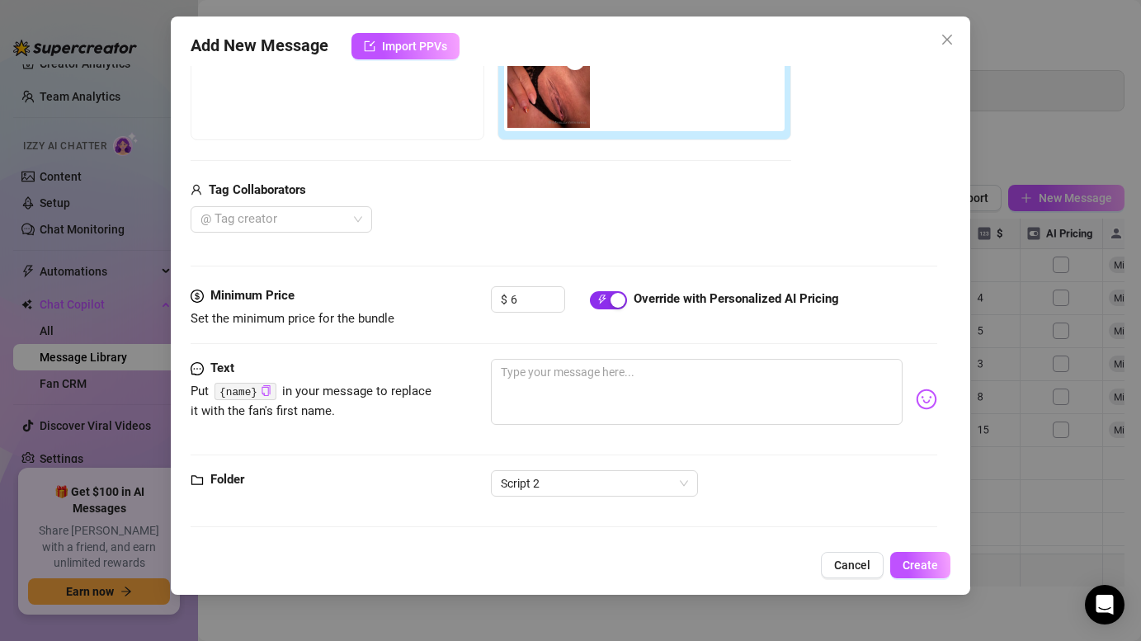
click at [619, 300] on div "button" at bounding box center [617, 300] width 15 height 15
click at [925, 562] on span "Create" at bounding box center [920, 565] width 35 height 13
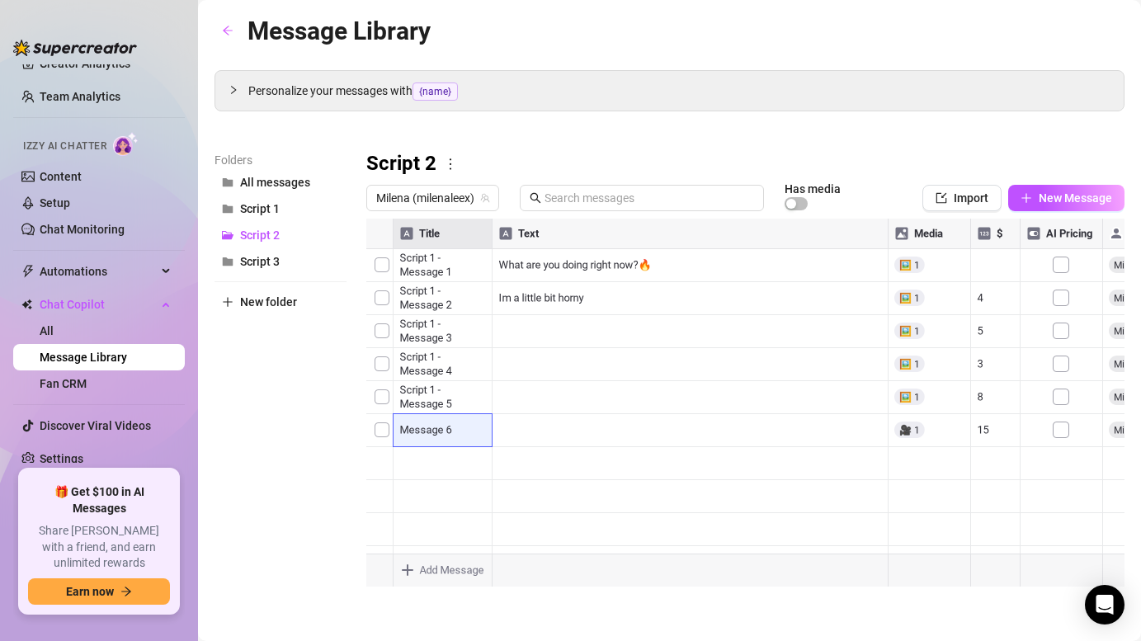
click at [1058, 361] on div at bounding box center [745, 403] width 758 height 368
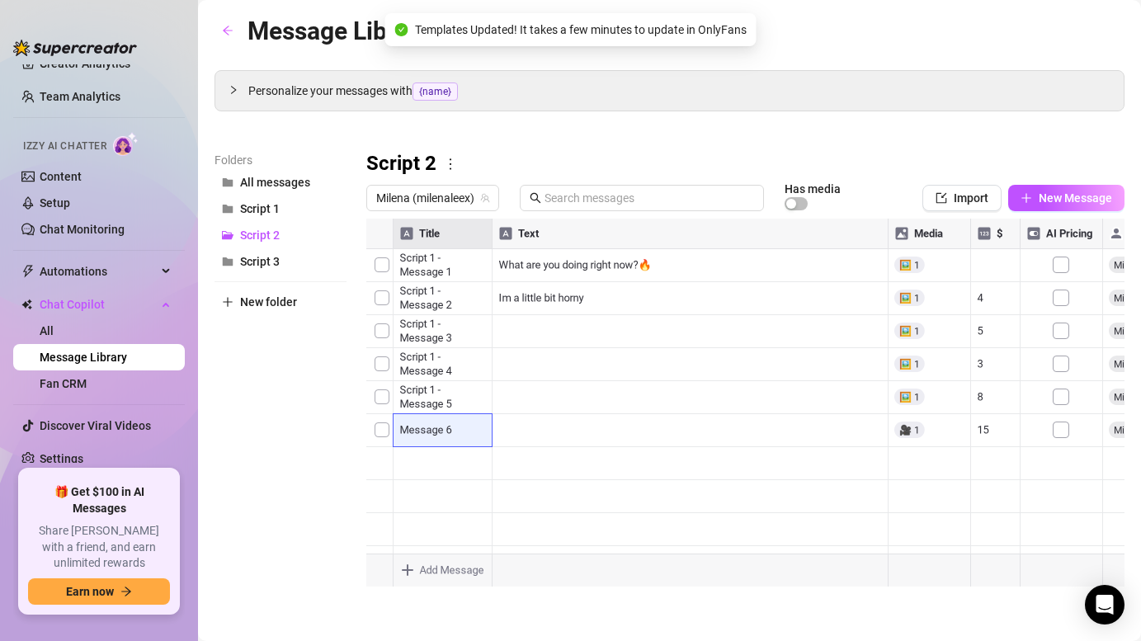
click at [1058, 335] on div at bounding box center [745, 403] width 758 height 368
click at [269, 203] on span "Script 1" at bounding box center [260, 208] width 40 height 13
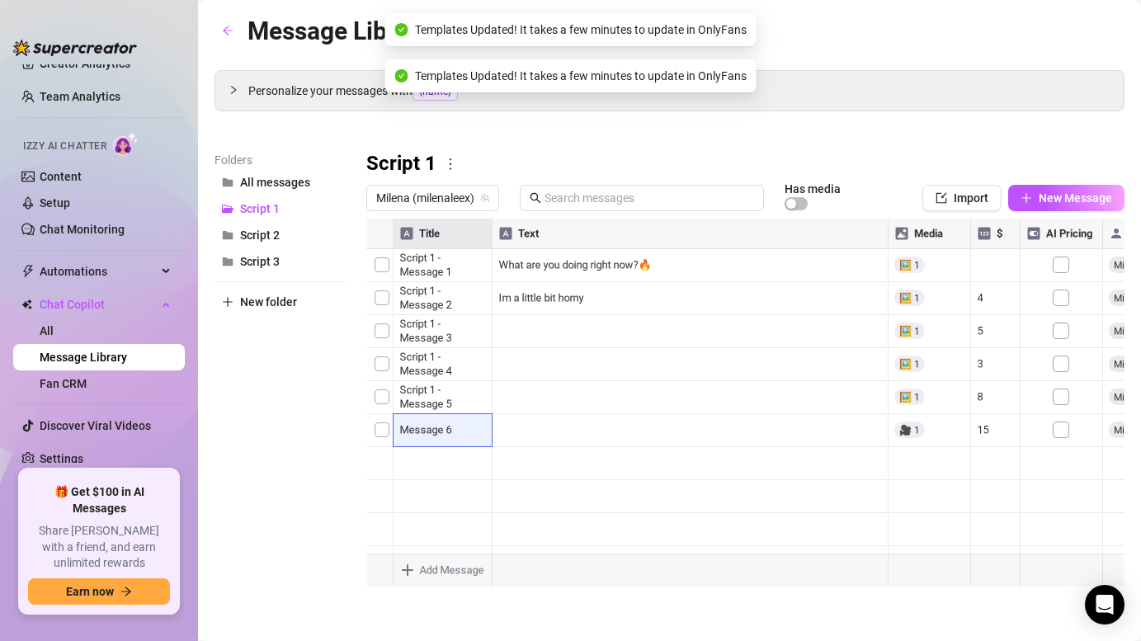
click at [1064, 291] on div at bounding box center [745, 403] width 758 height 368
click at [1064, 325] on div at bounding box center [745, 403] width 758 height 368
click at [1065, 367] on div at bounding box center [745, 403] width 758 height 368
click at [1063, 389] on div at bounding box center [745, 403] width 758 height 368
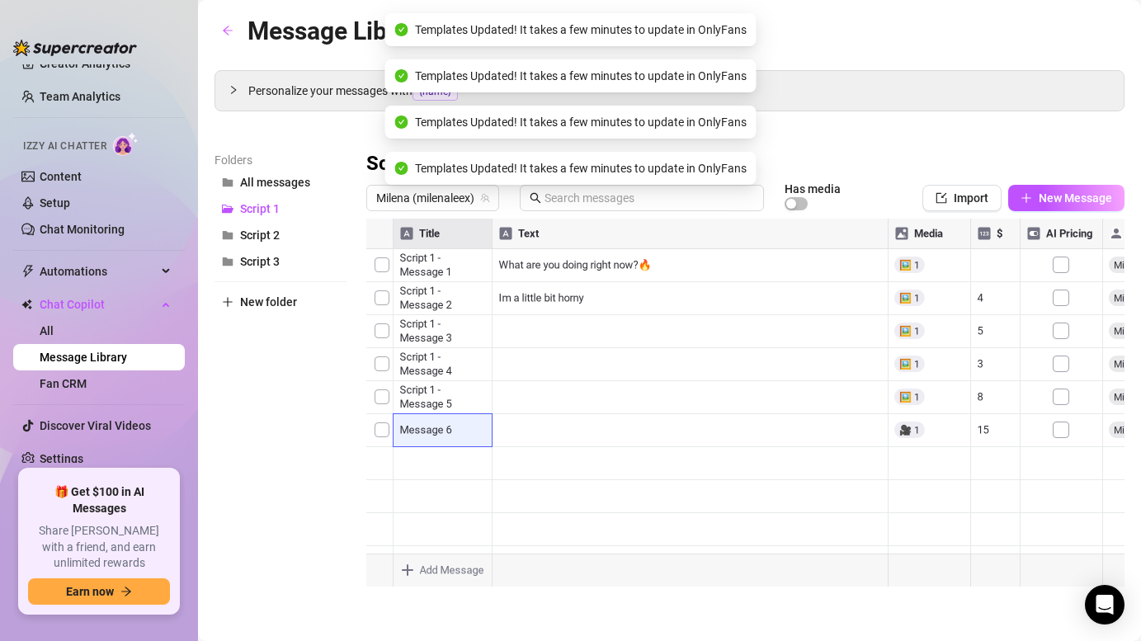
click at [1064, 427] on div at bounding box center [745, 403] width 758 height 368
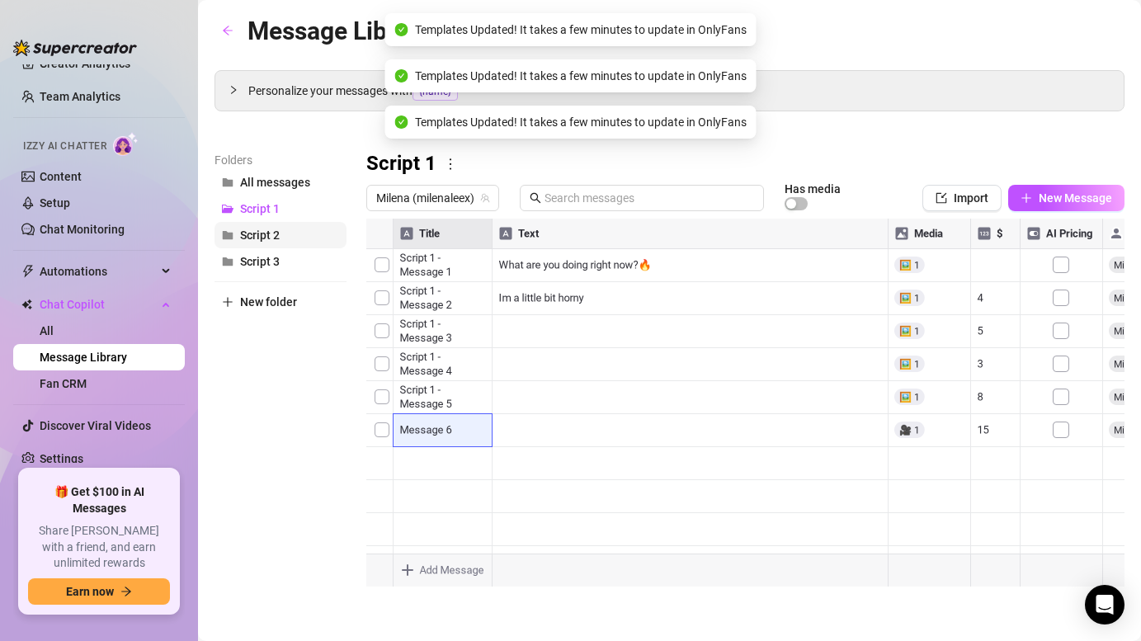
click at [285, 233] on button "Script 2" at bounding box center [280, 235] width 132 height 26
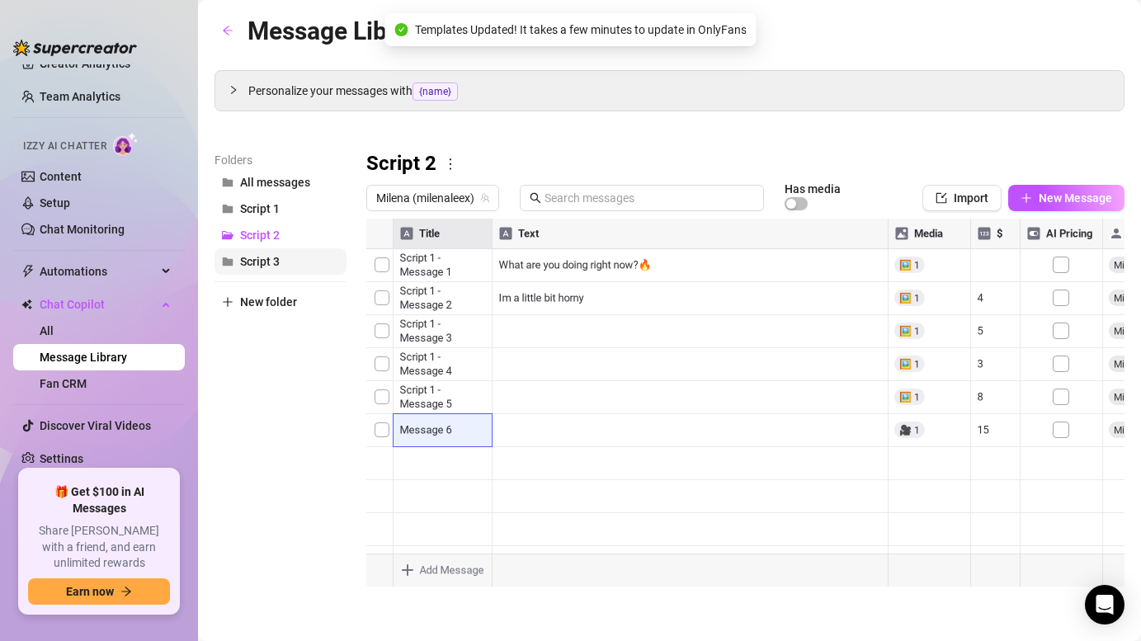
click at [272, 264] on span "Script 3" at bounding box center [260, 261] width 40 height 13
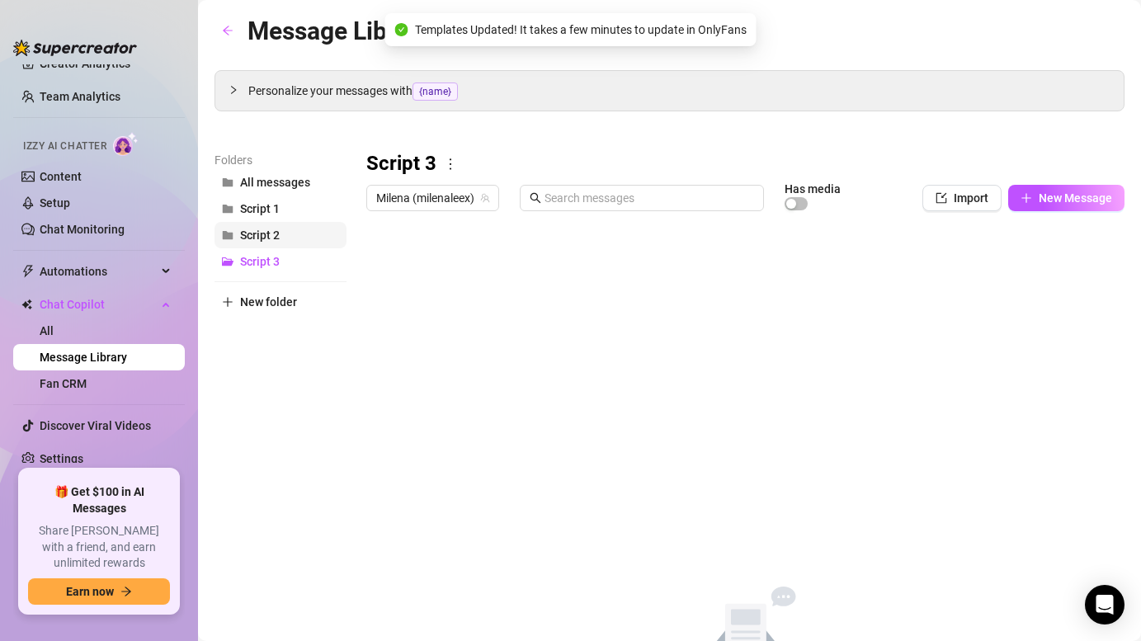
click at [277, 239] on span "Script 2" at bounding box center [260, 235] width 40 height 13
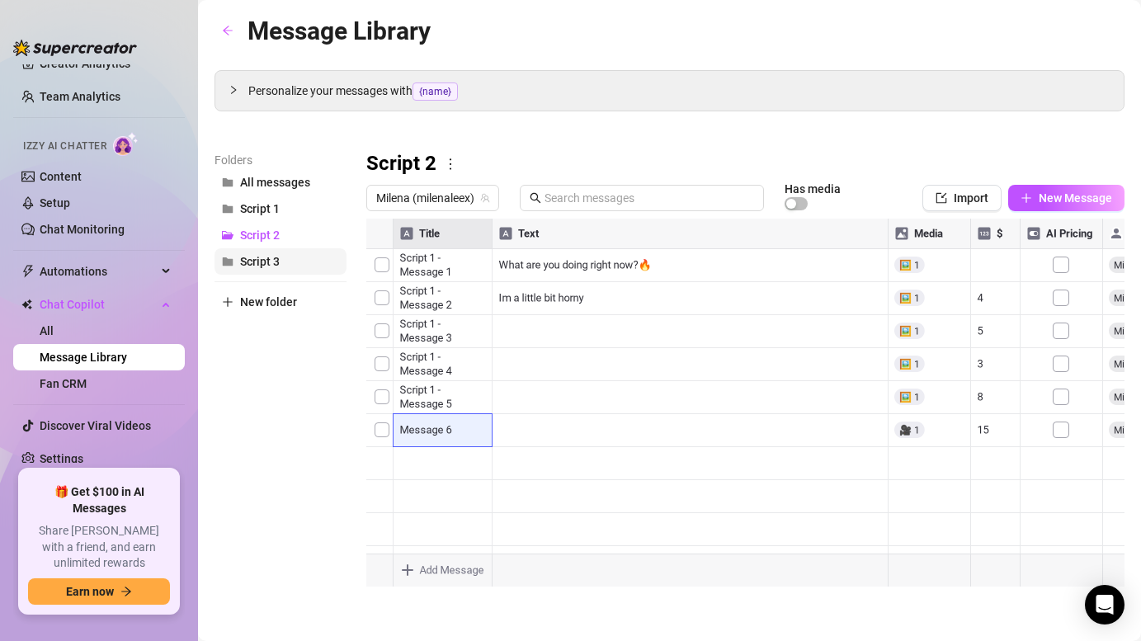
click at [293, 264] on button "Script 3" at bounding box center [280, 261] width 132 height 26
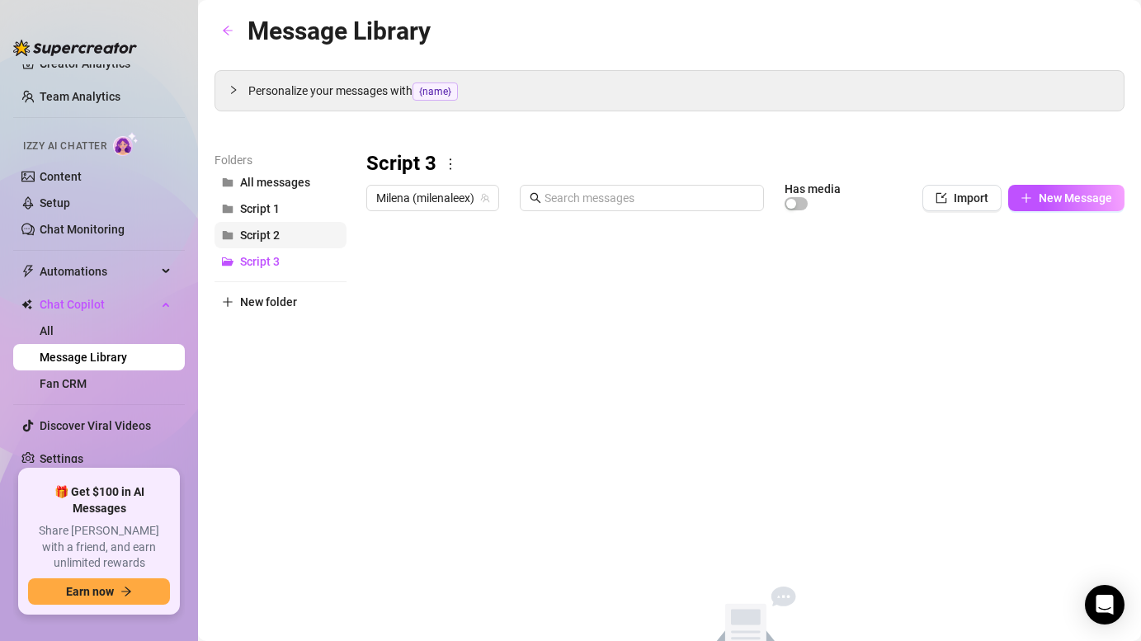
click at [271, 235] on span "Script 2" at bounding box center [260, 235] width 40 height 13
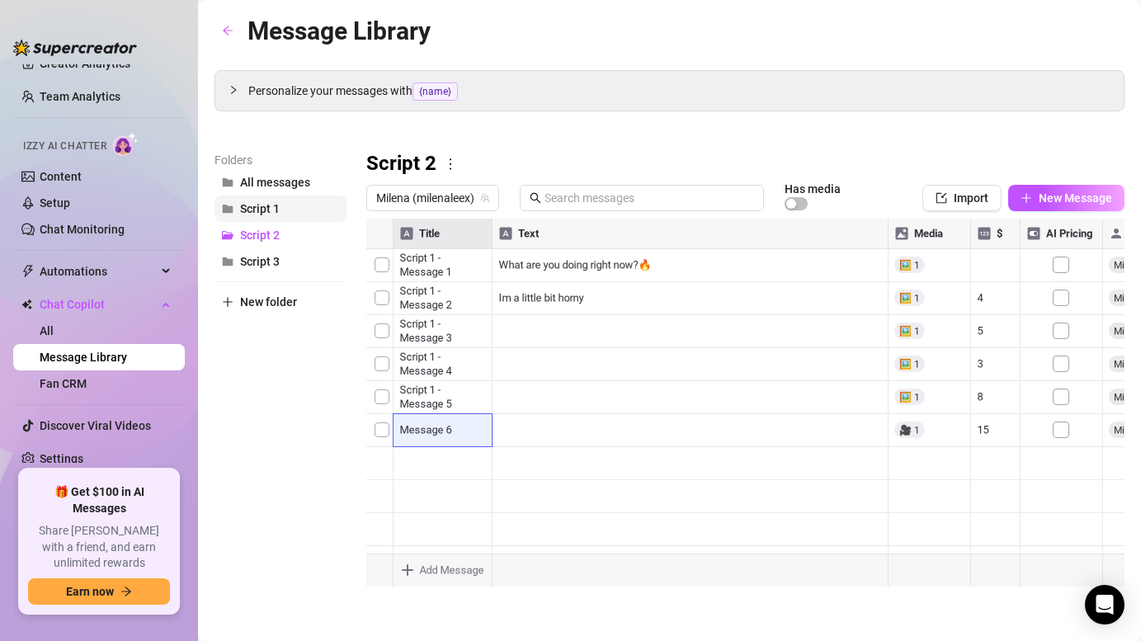
click at [270, 214] on span "Script 1" at bounding box center [260, 208] width 40 height 13
click at [271, 230] on span "Script 2" at bounding box center [260, 235] width 40 height 13
click at [907, 365] on div at bounding box center [745, 403] width 758 height 368
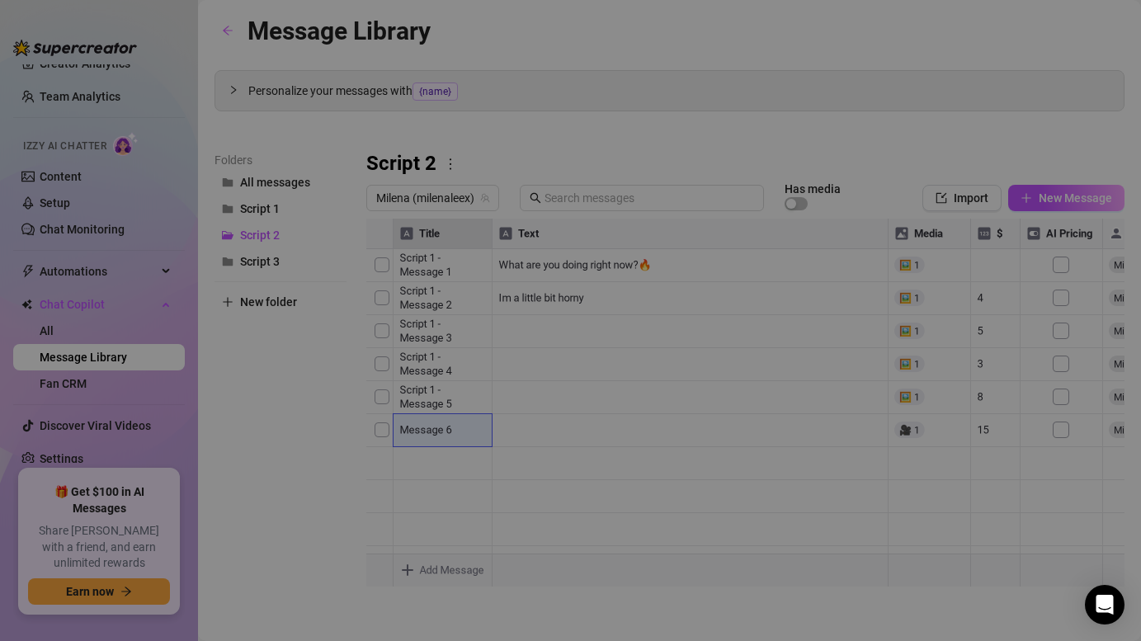
click at [460, 572] on body "Home Creator Analytics Team Analytics Izzy AI Chatter Content Setup Chat Monito…" at bounding box center [570, 320] width 1141 height 641
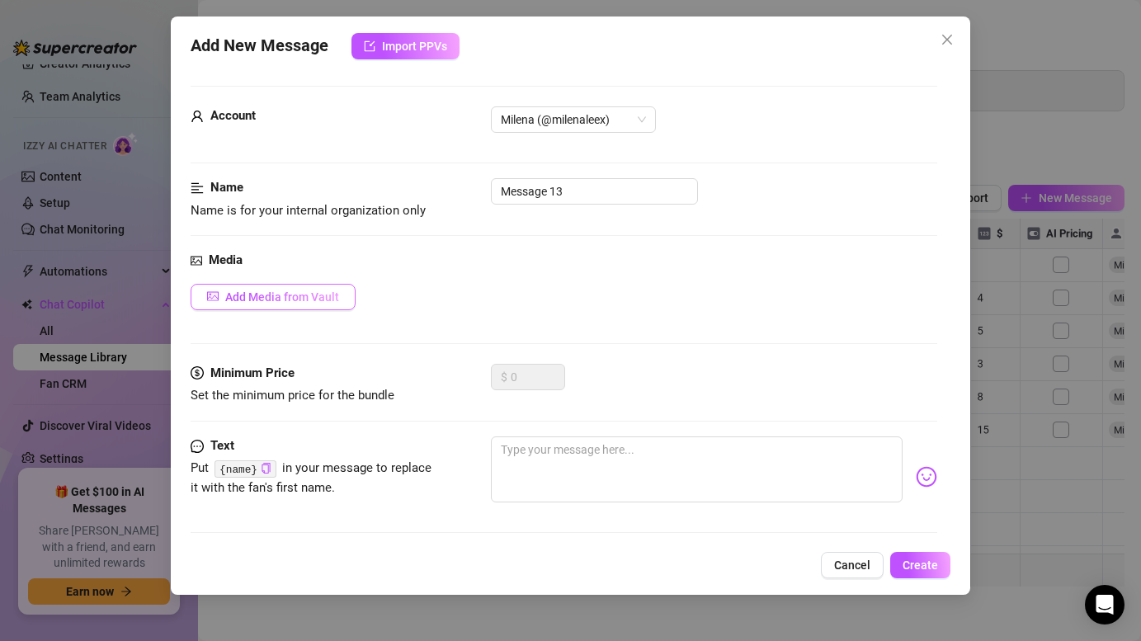
click at [331, 296] on span "Add Media from Vault" at bounding box center [282, 296] width 114 height 13
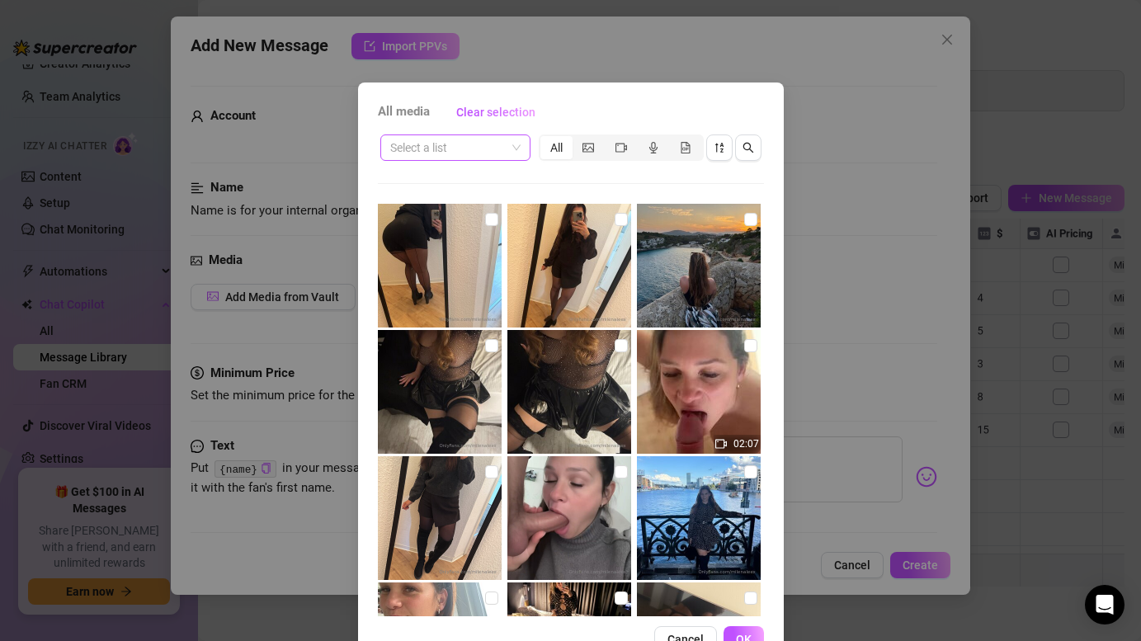
click at [518, 148] on span at bounding box center [455, 147] width 130 height 25
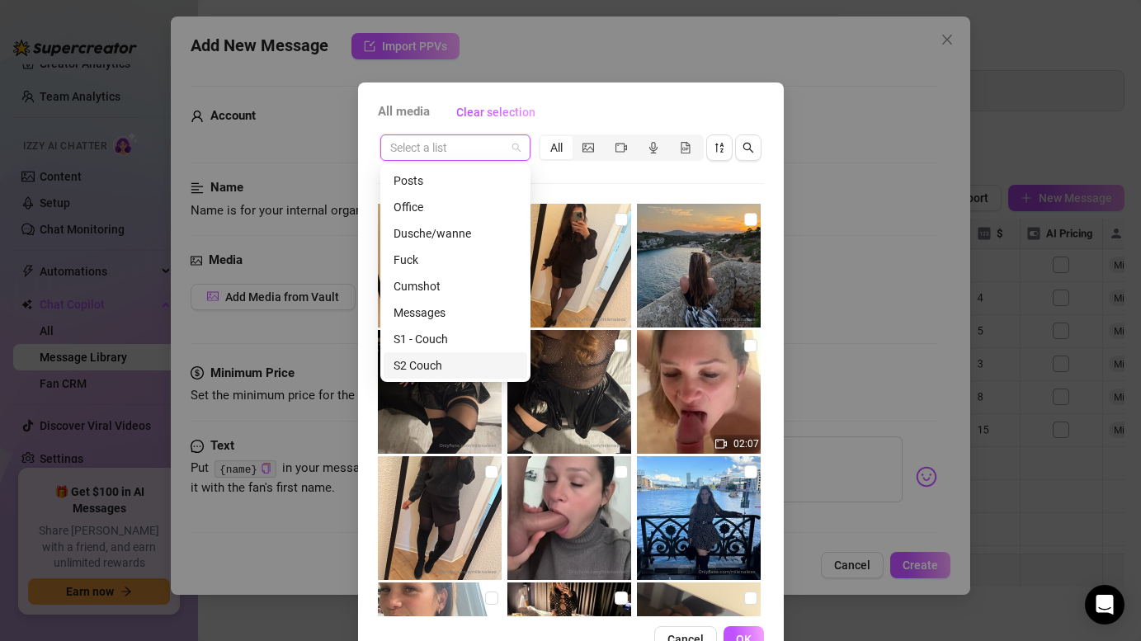
click at [448, 364] on div "S2 Couch" at bounding box center [456, 365] width 124 height 18
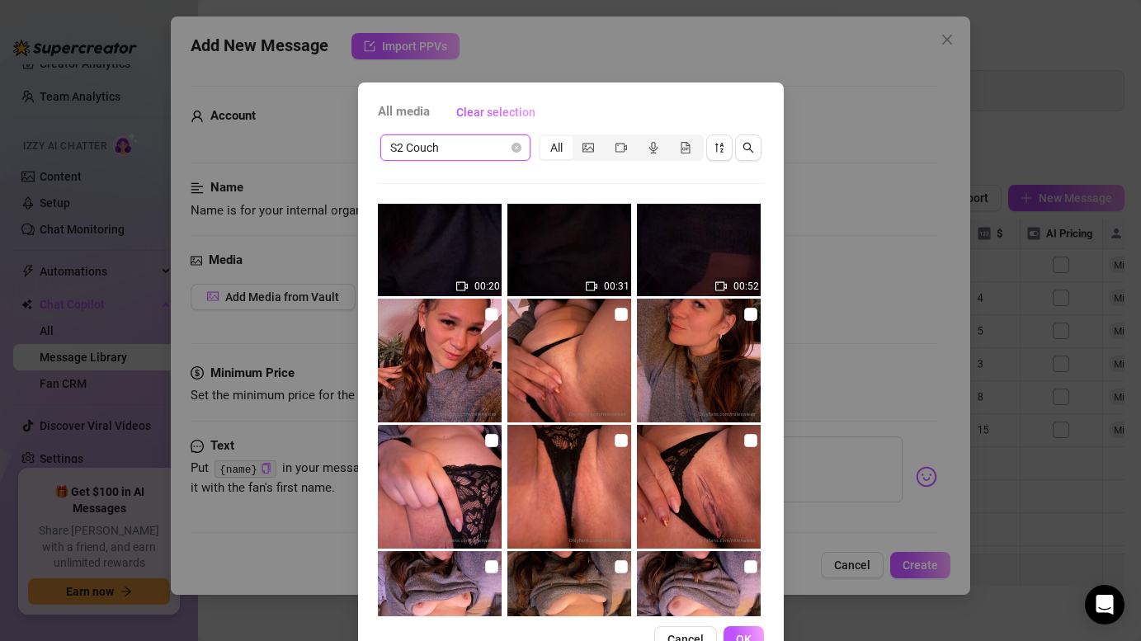
scroll to position [0, 0]
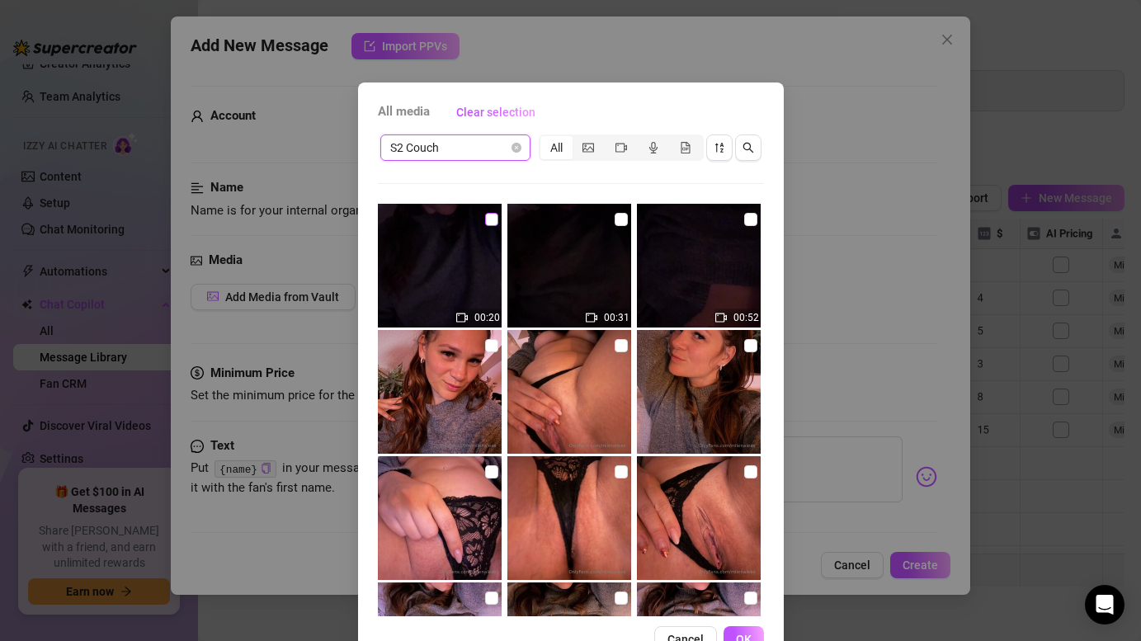
click at [494, 222] on input "checkbox" at bounding box center [491, 219] width 13 height 13
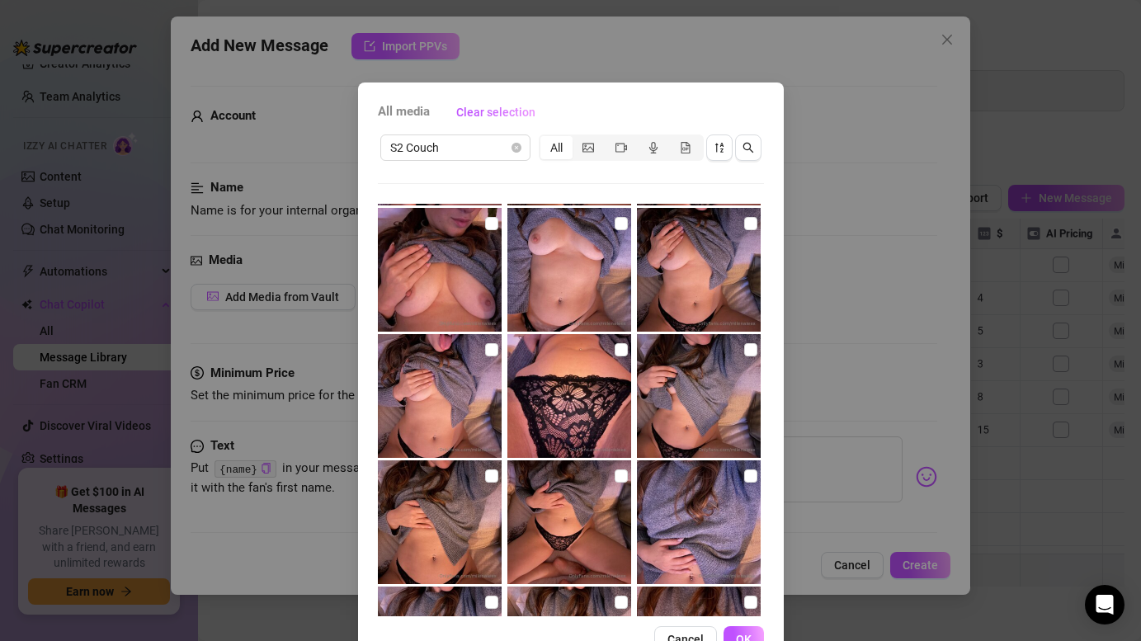
scroll to position [622, 0]
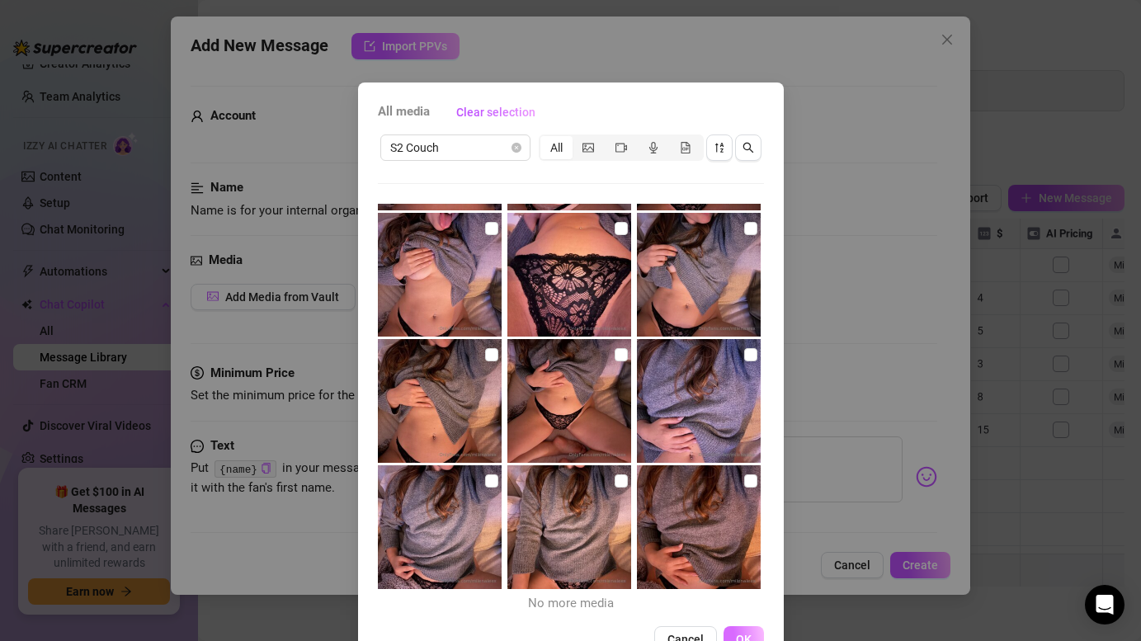
click at [749, 636] on span "OK" at bounding box center [744, 639] width 16 height 13
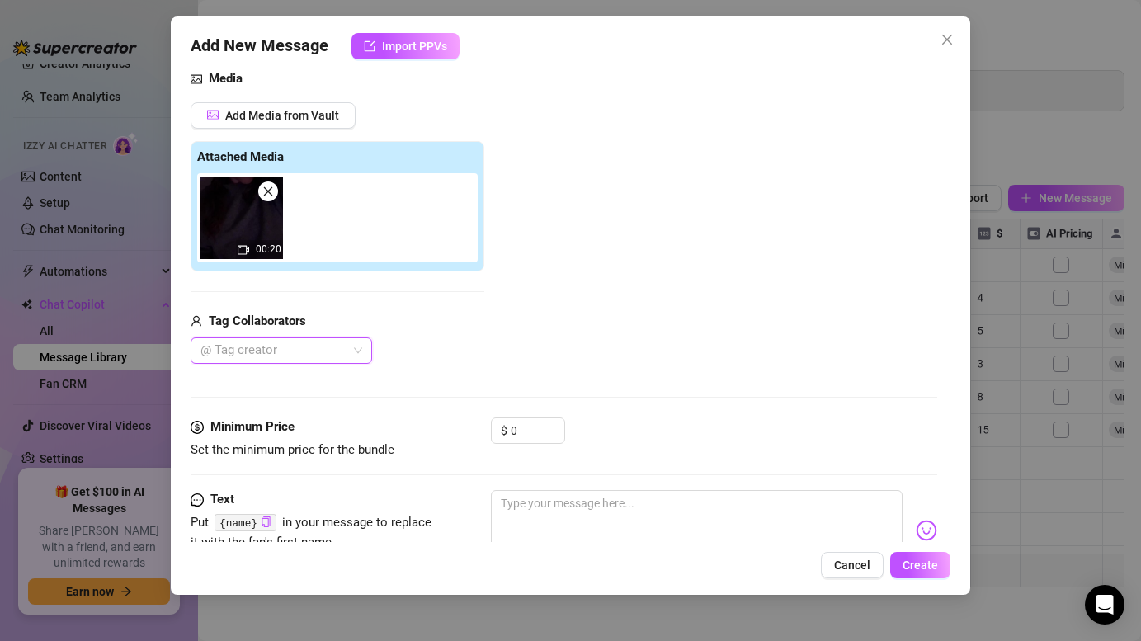
scroll to position [184, 0]
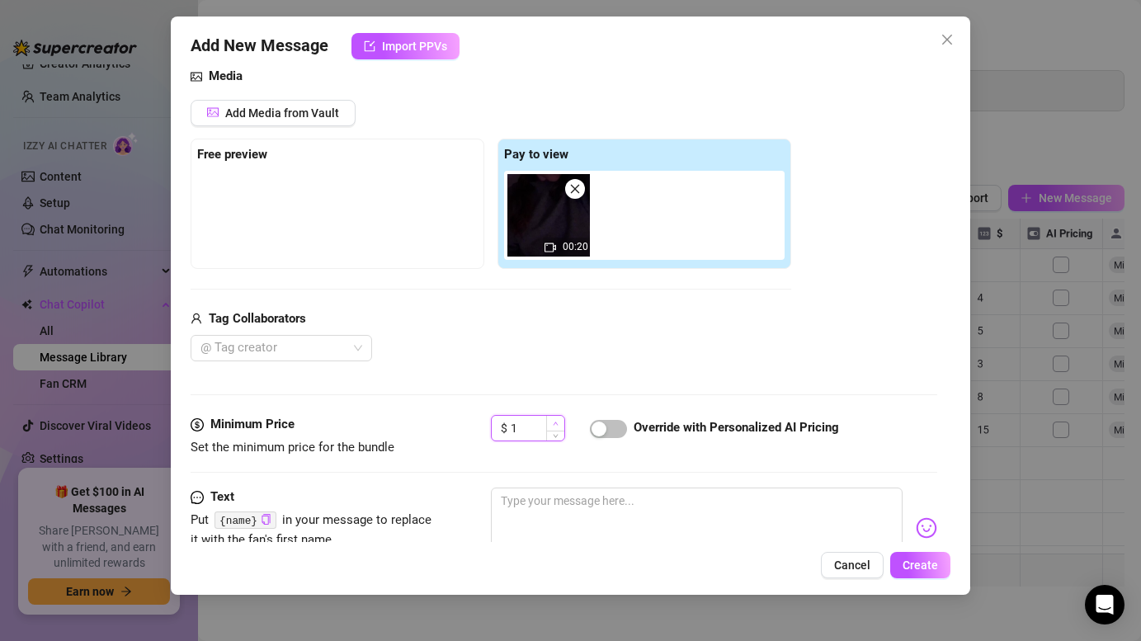
click at [554, 421] on icon "up" at bounding box center [556, 424] width 6 height 6
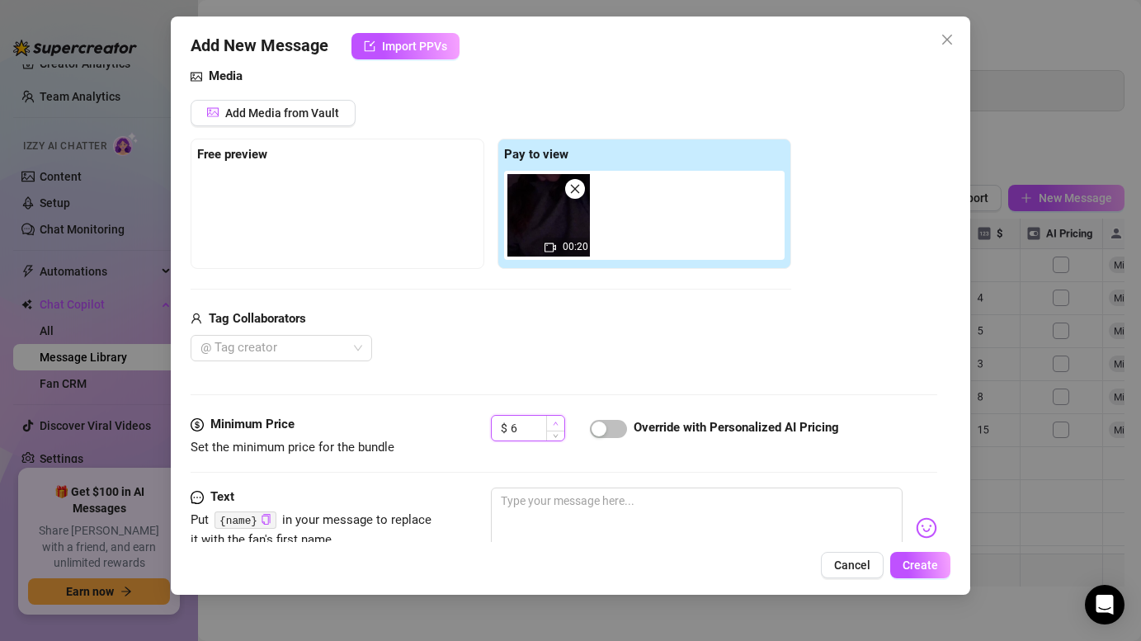
click at [554, 421] on icon "up" at bounding box center [556, 424] width 6 height 6
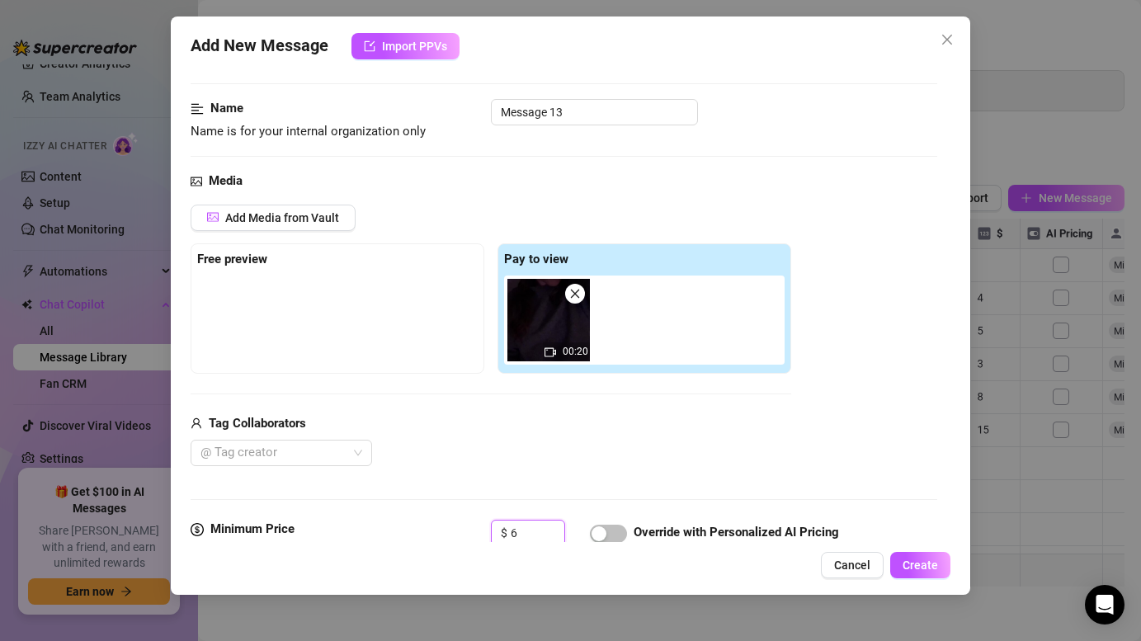
scroll to position [43, 0]
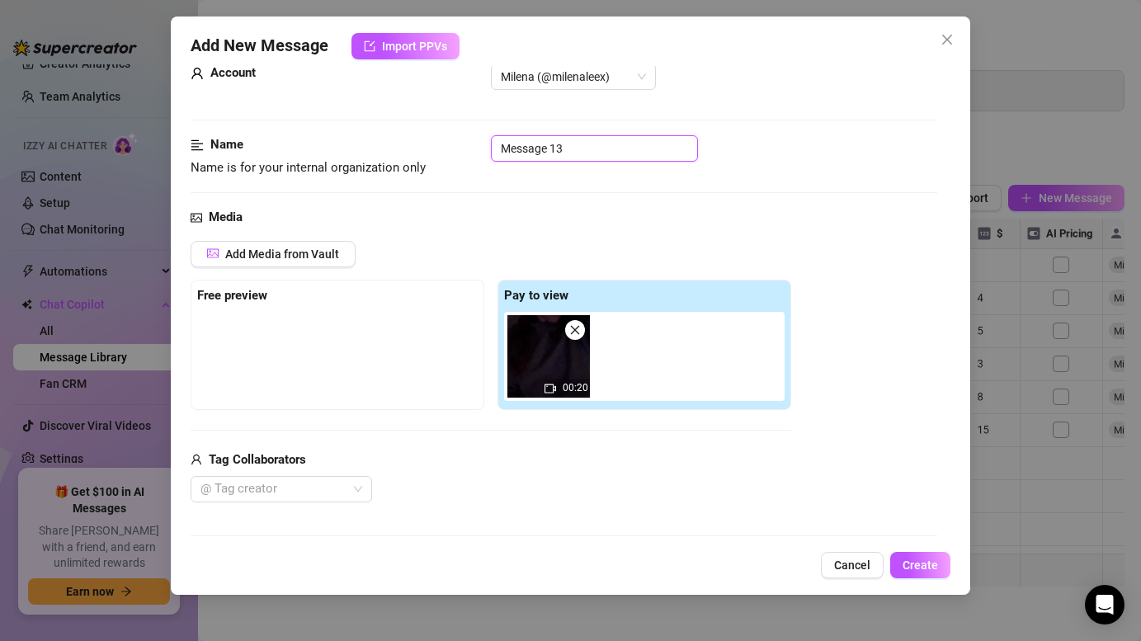
click at [573, 143] on input "Message 13" at bounding box center [594, 148] width 207 height 26
paste input "Script 2 - Message 1"
click at [612, 231] on div "Media Add Media from Vault Free preview Pay to view 00:20 Tag Collaborators @ T…" at bounding box center [564, 382] width 746 height 348
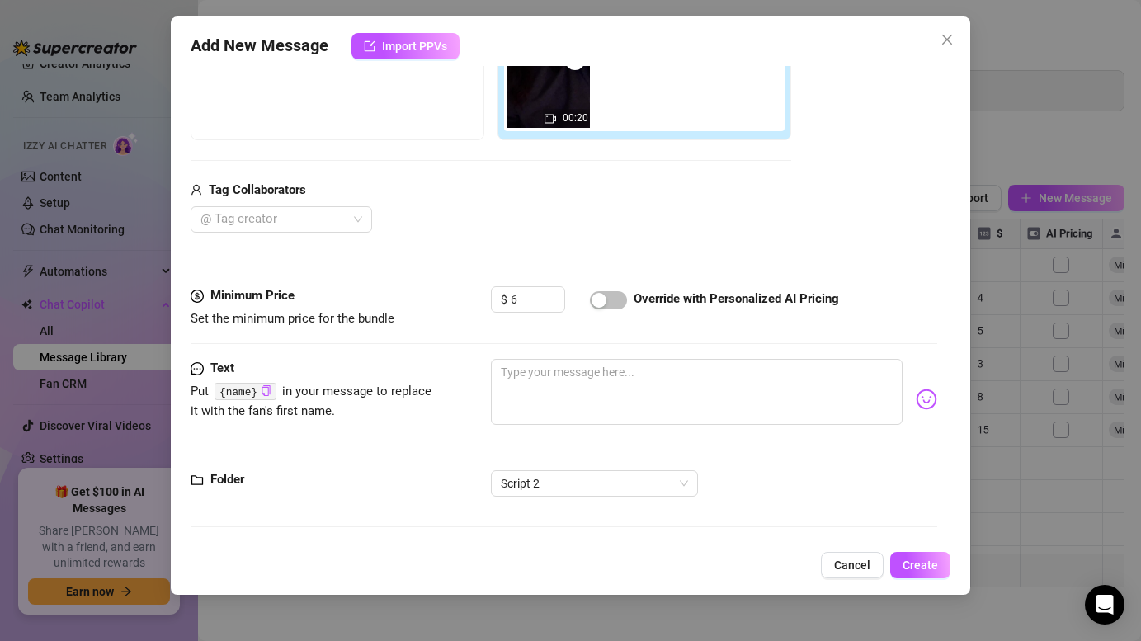
scroll to position [312, 0]
click at [918, 562] on span "Create" at bounding box center [920, 565] width 35 height 13
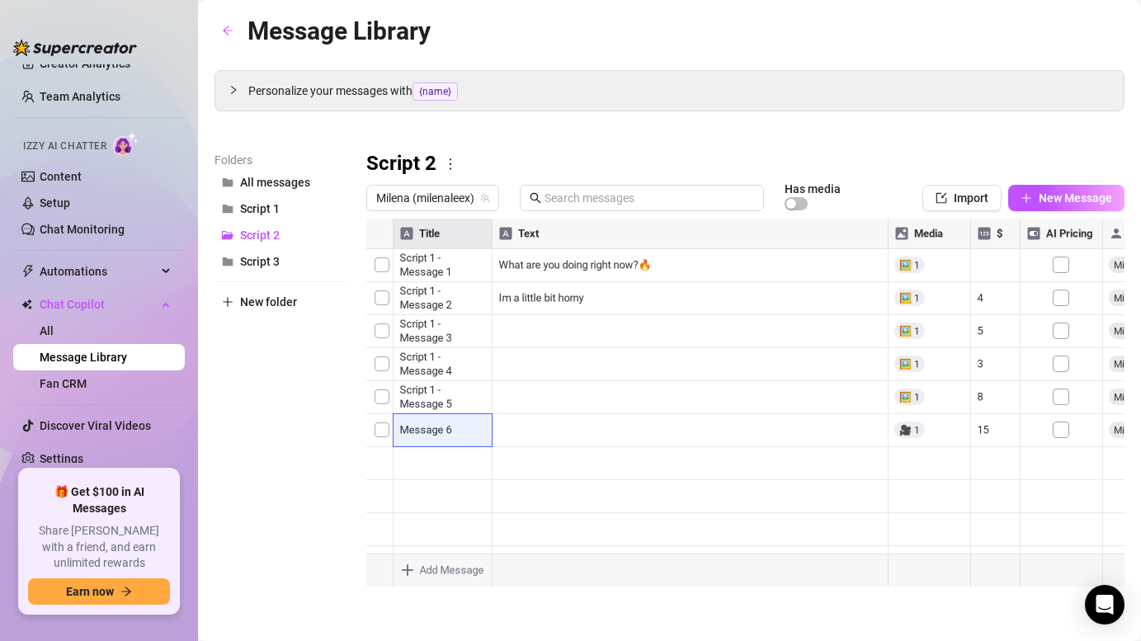
click at [466, 568] on body "Home Creator Analytics Team Analytics Izzy AI Chatter Content Setup Chat Monito…" at bounding box center [570, 320] width 1141 height 641
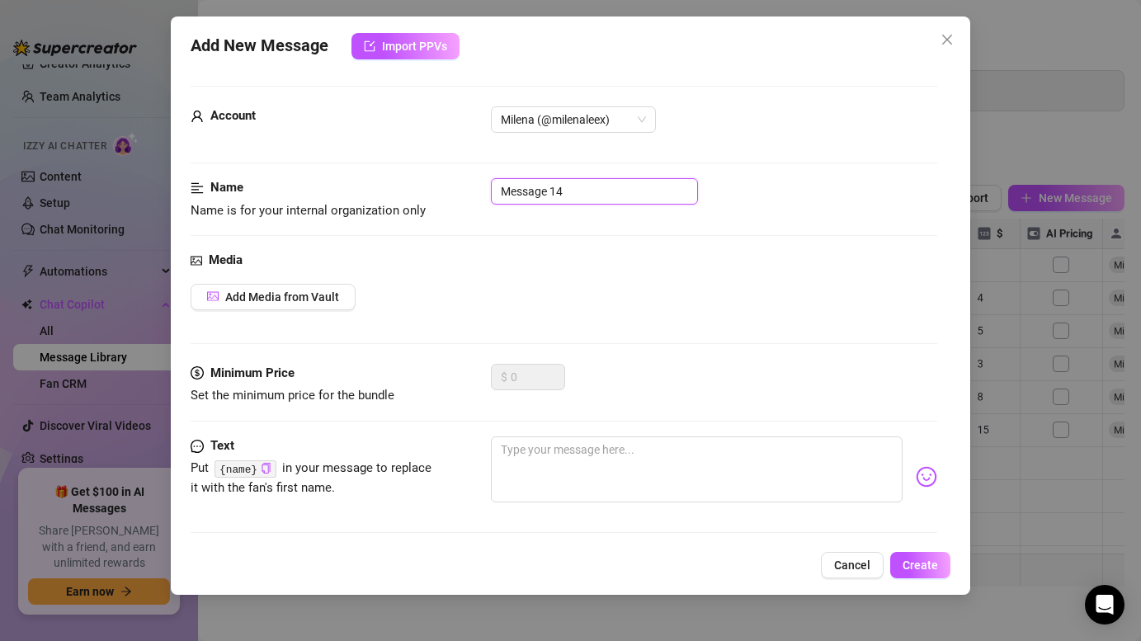
click at [600, 196] on input "Message 14" at bounding box center [594, 191] width 207 height 26
click at [568, 189] on input "text" at bounding box center [594, 191] width 207 height 26
paste input "Script 2 - Message 1"
click at [323, 299] on span "Add Media from Vault" at bounding box center [282, 296] width 114 height 13
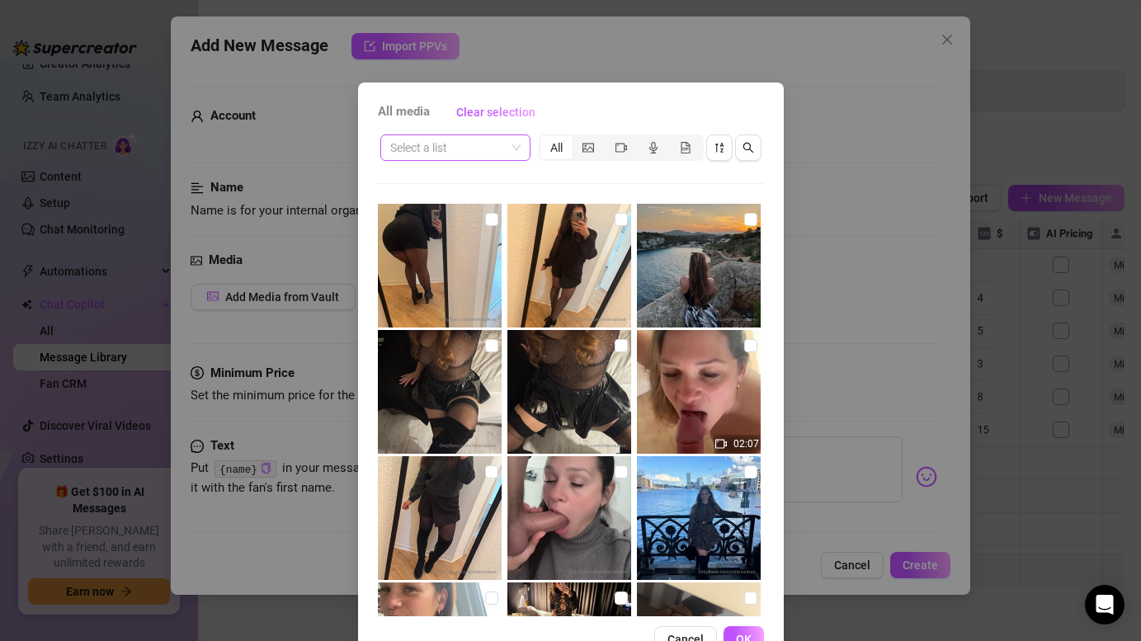
click at [477, 144] on input "search" at bounding box center [447, 147] width 115 height 25
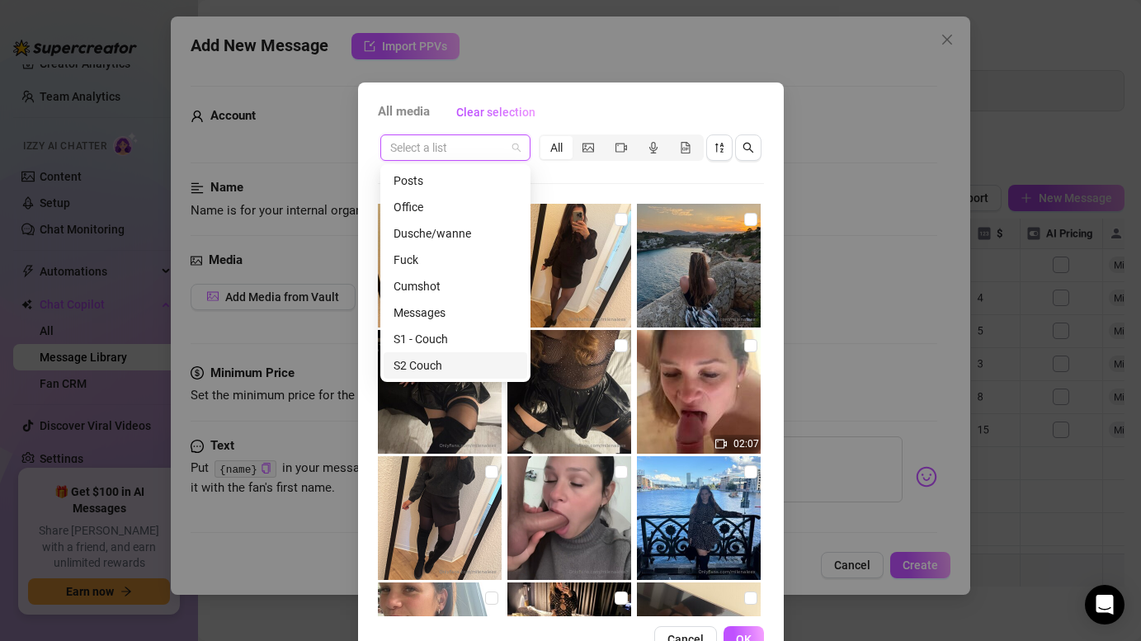
click at [438, 365] on div "S2 Couch" at bounding box center [456, 365] width 124 height 18
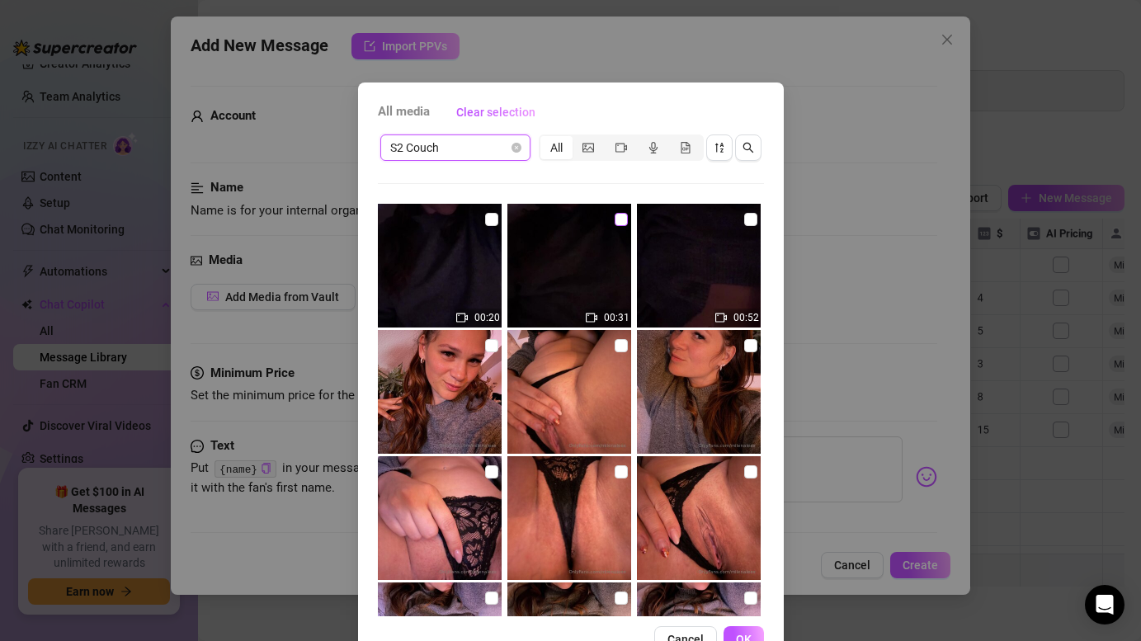
click at [623, 213] on input "checkbox" at bounding box center [621, 219] width 13 height 13
click at [743, 633] on span "OK" at bounding box center [744, 639] width 16 height 13
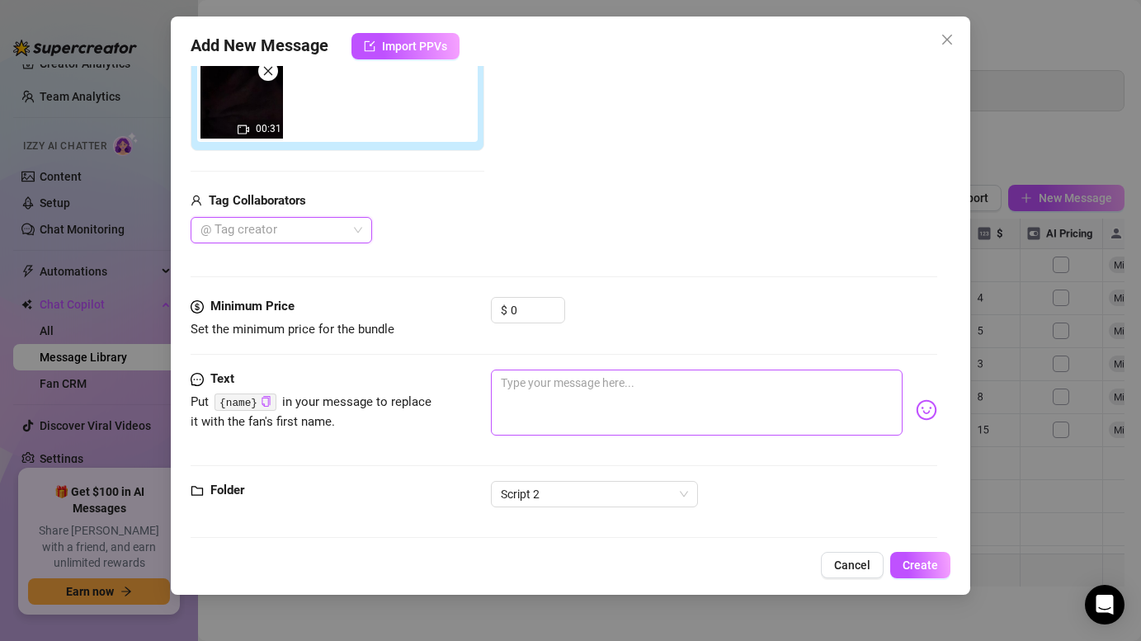
scroll to position [305, 0]
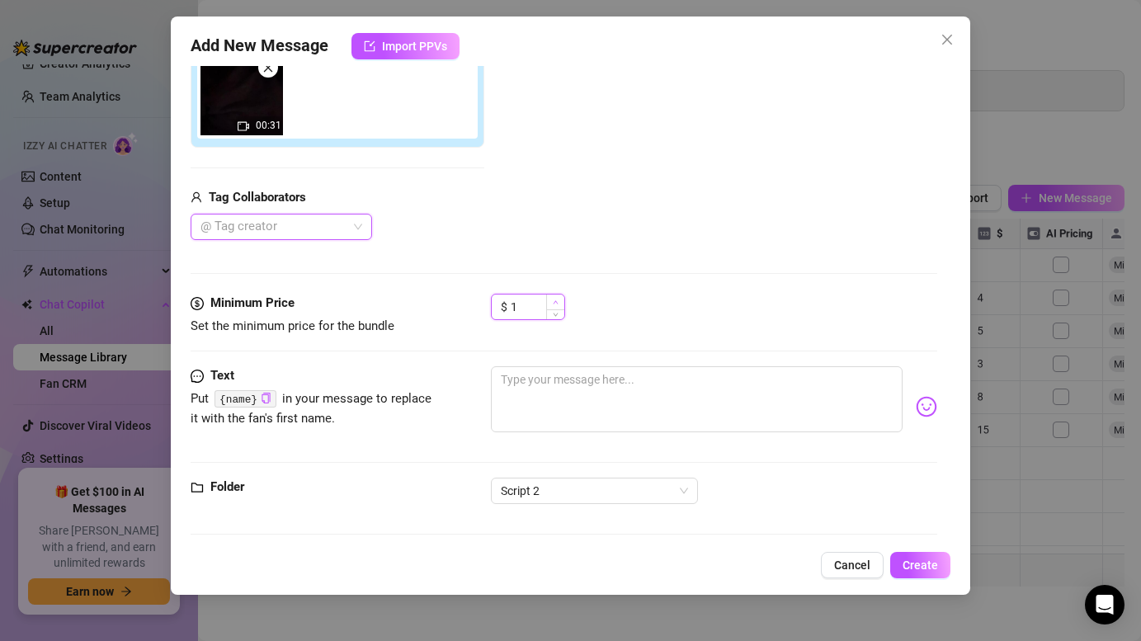
click at [554, 299] on span "Increase Value" at bounding box center [555, 302] width 18 height 15
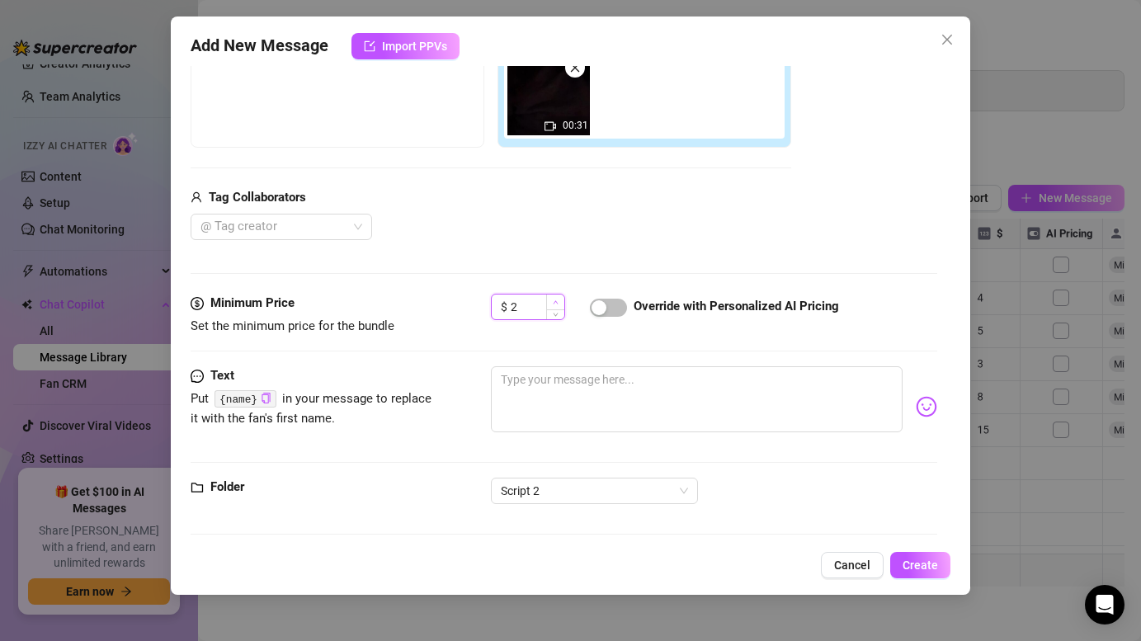
click at [554, 299] on span "Increase Value" at bounding box center [555, 302] width 18 height 15
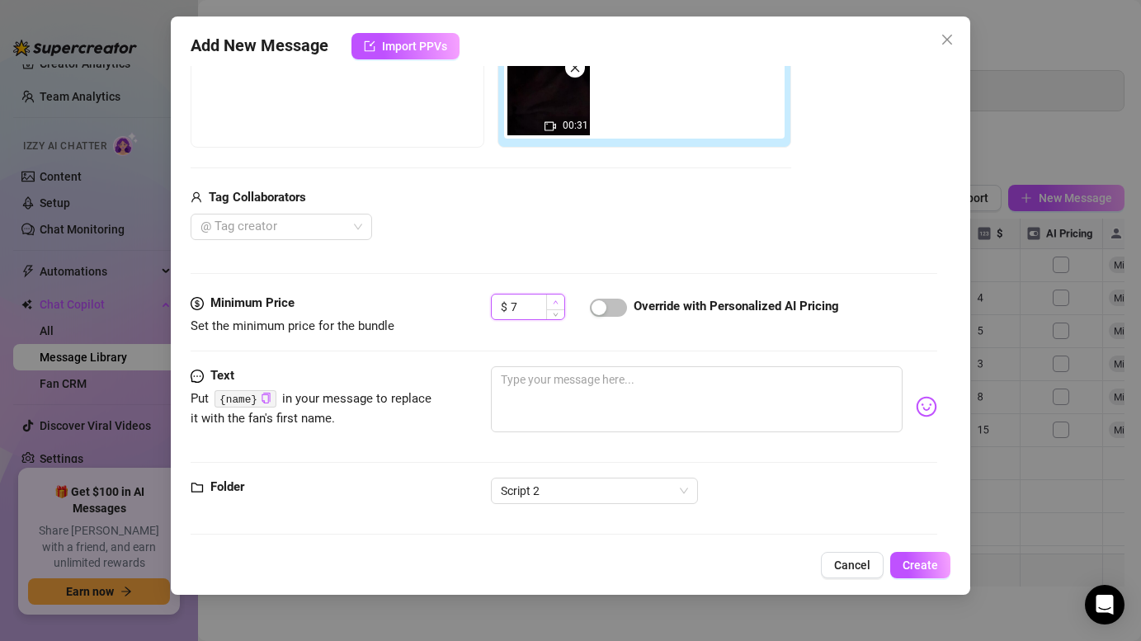
click at [554, 299] on span "Increase Value" at bounding box center [555, 302] width 18 height 15
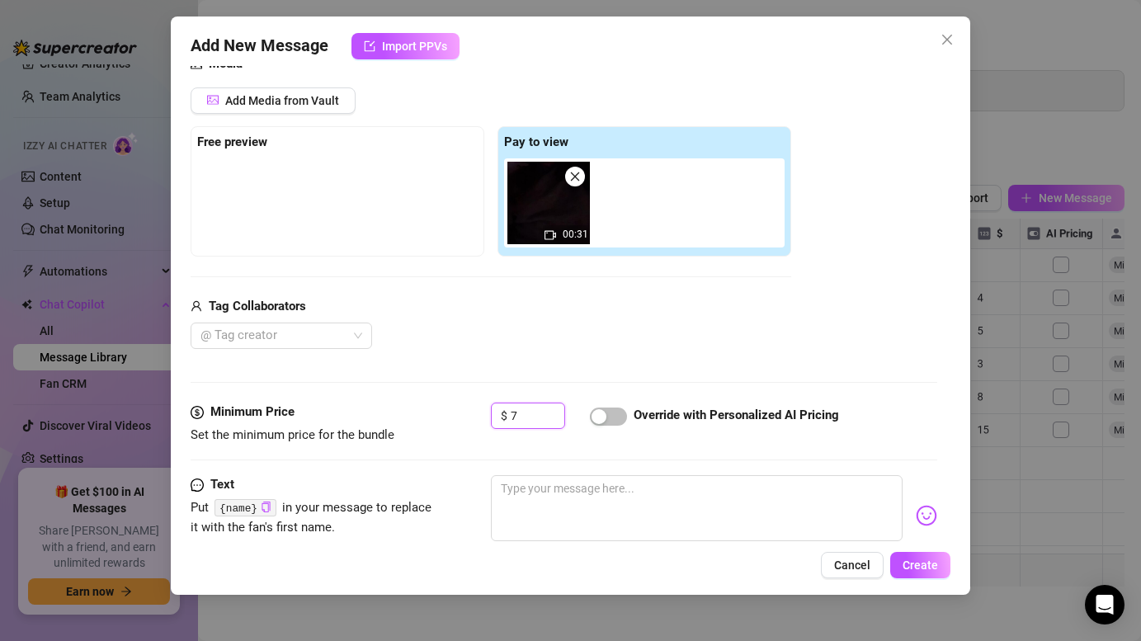
scroll to position [313, 0]
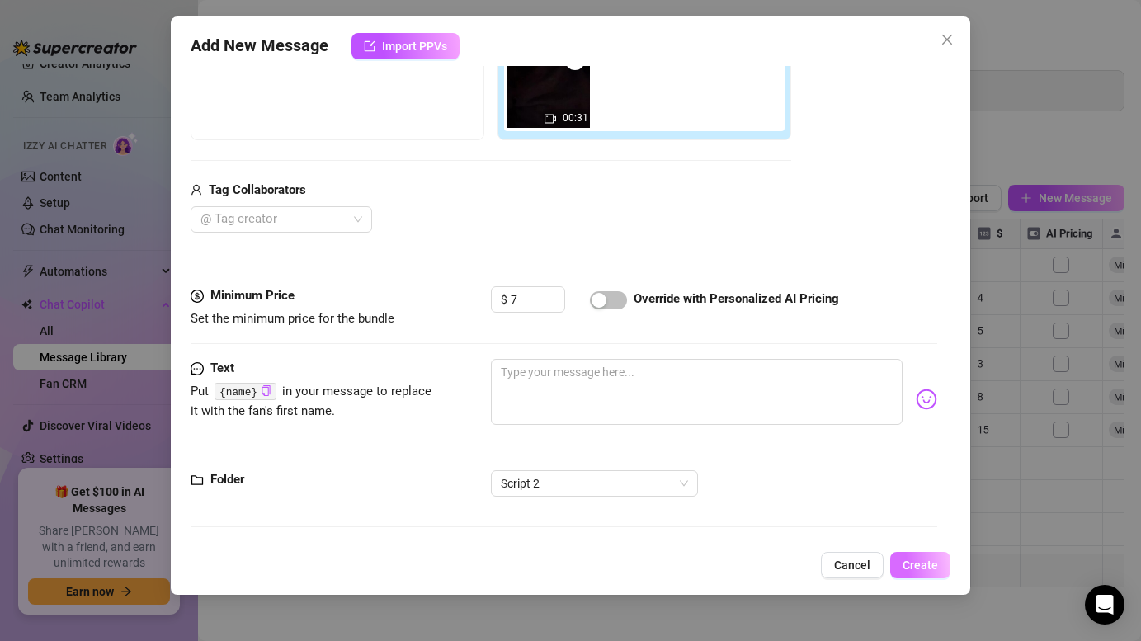
click at [918, 568] on span "Create" at bounding box center [920, 565] width 35 height 13
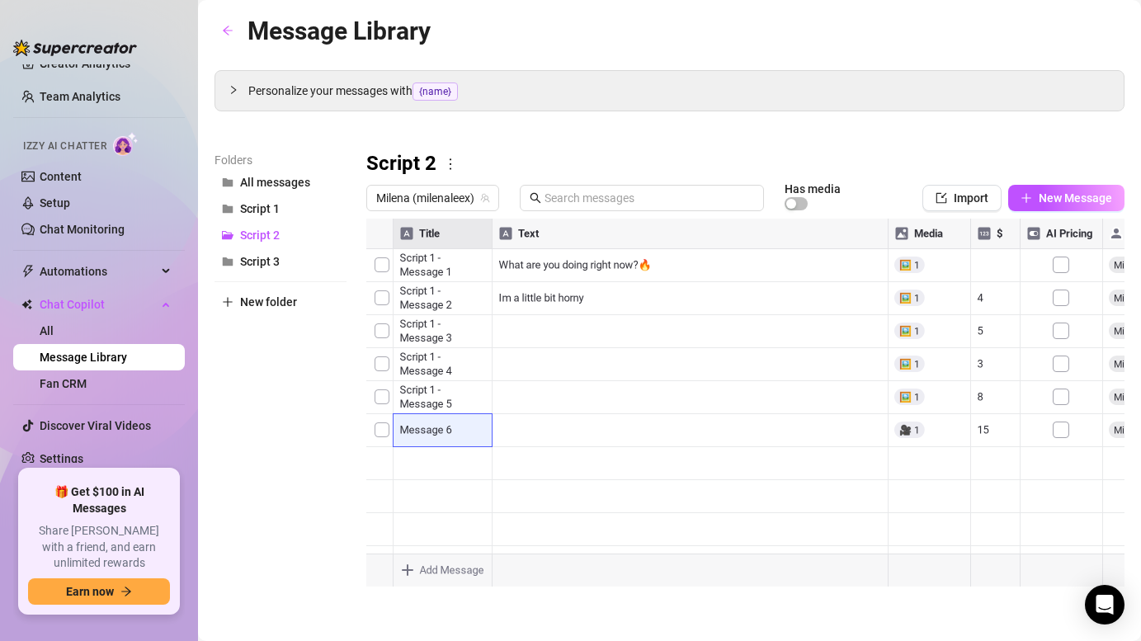
click at [460, 563] on body "Home Creator Analytics Team Analytics Izzy AI Chatter Content Setup Chat Monito…" at bounding box center [570, 320] width 1141 height 641
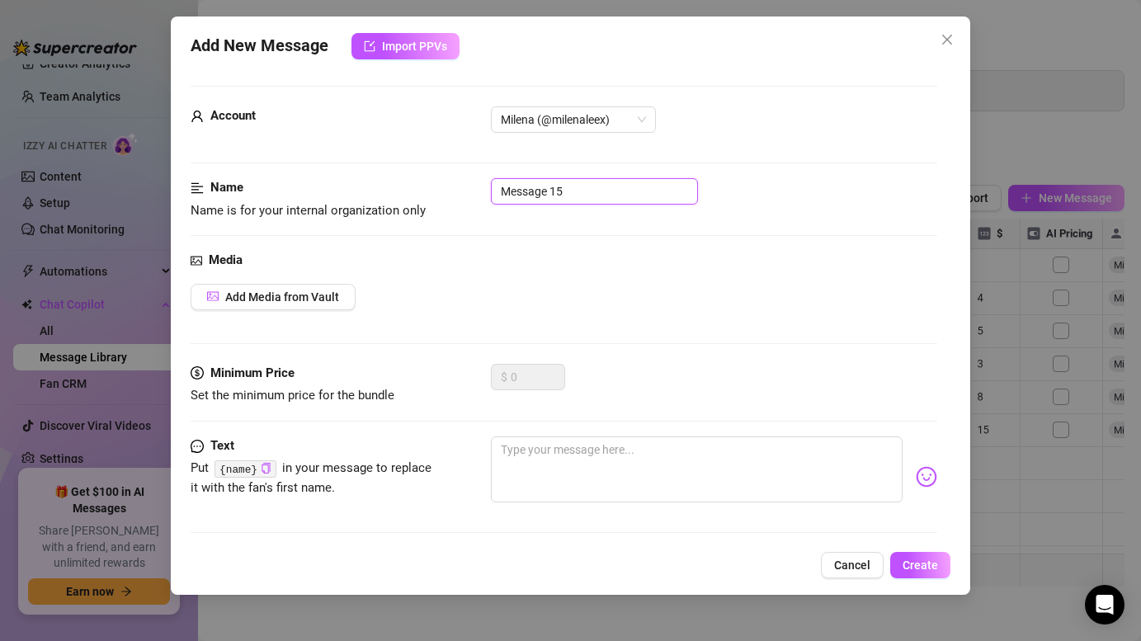
click at [584, 196] on input "Message 15" at bounding box center [594, 191] width 207 height 26
paste input "Script 2 - Message 1"
click at [306, 293] on span "Add Media from Vault" at bounding box center [282, 296] width 114 height 13
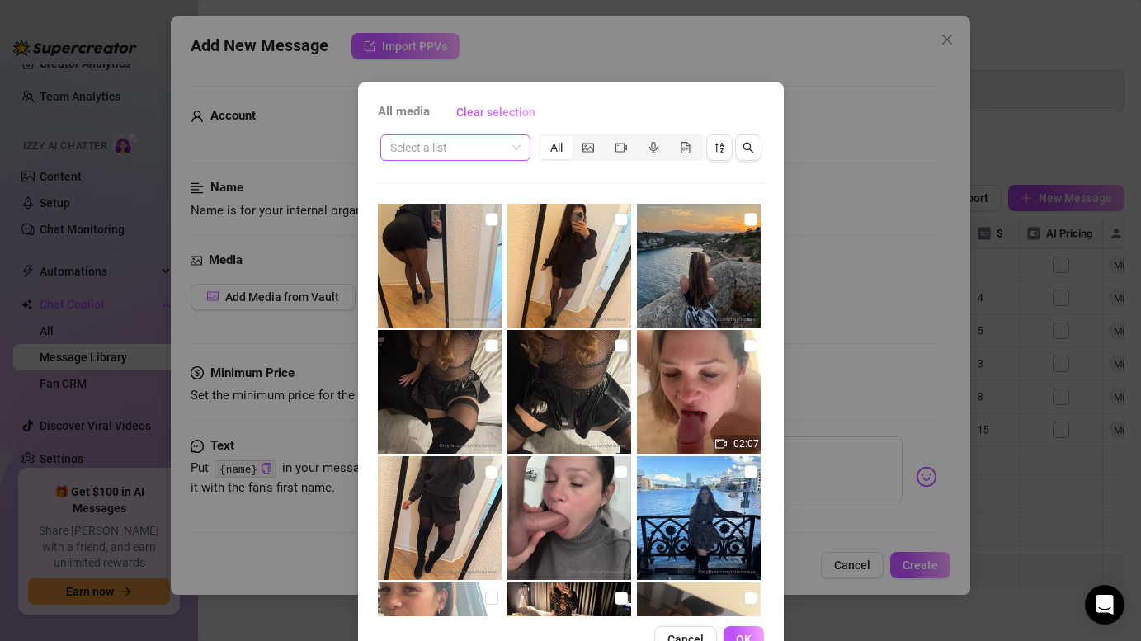
click at [493, 141] on input "search" at bounding box center [447, 147] width 115 height 25
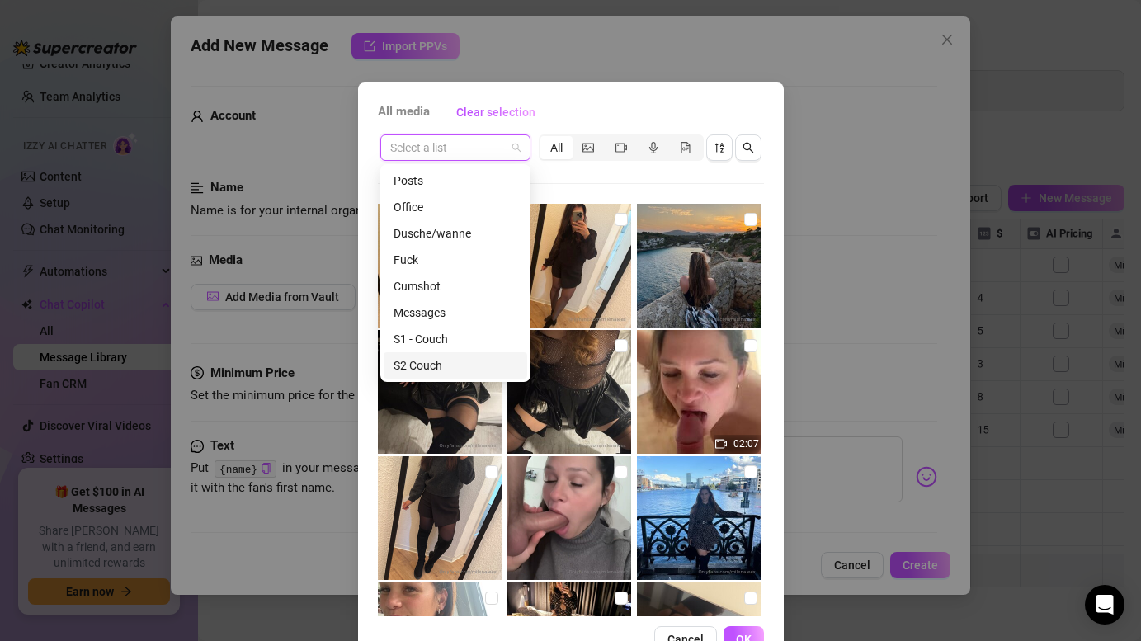
click at [447, 368] on div "S2 Couch" at bounding box center [456, 365] width 124 height 18
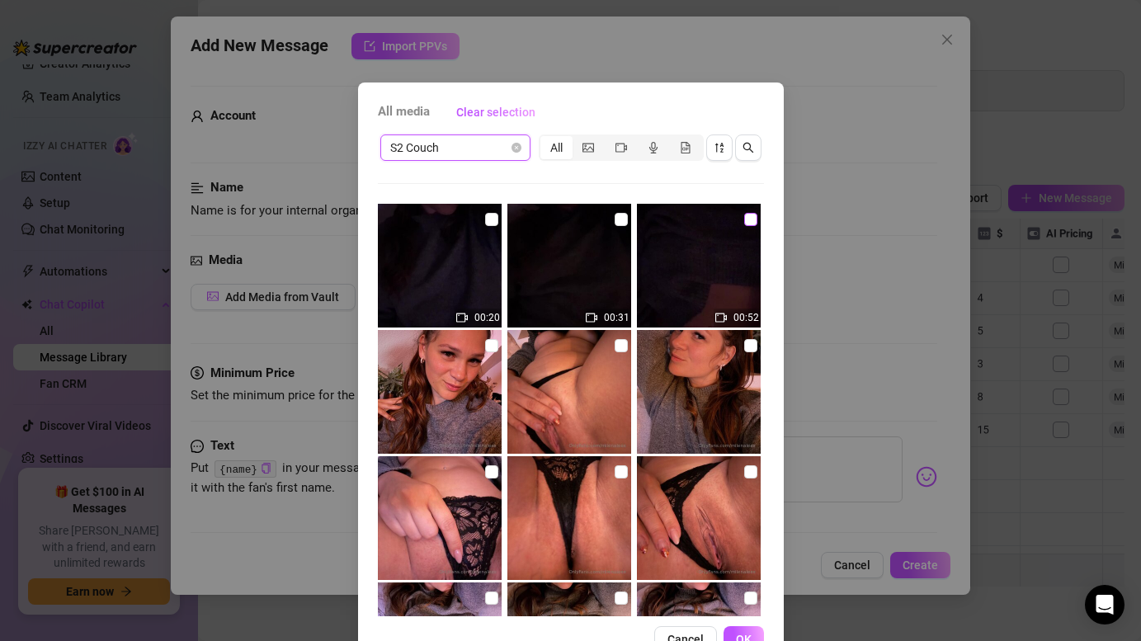
click at [747, 221] on input "checkbox" at bounding box center [750, 219] width 13 height 13
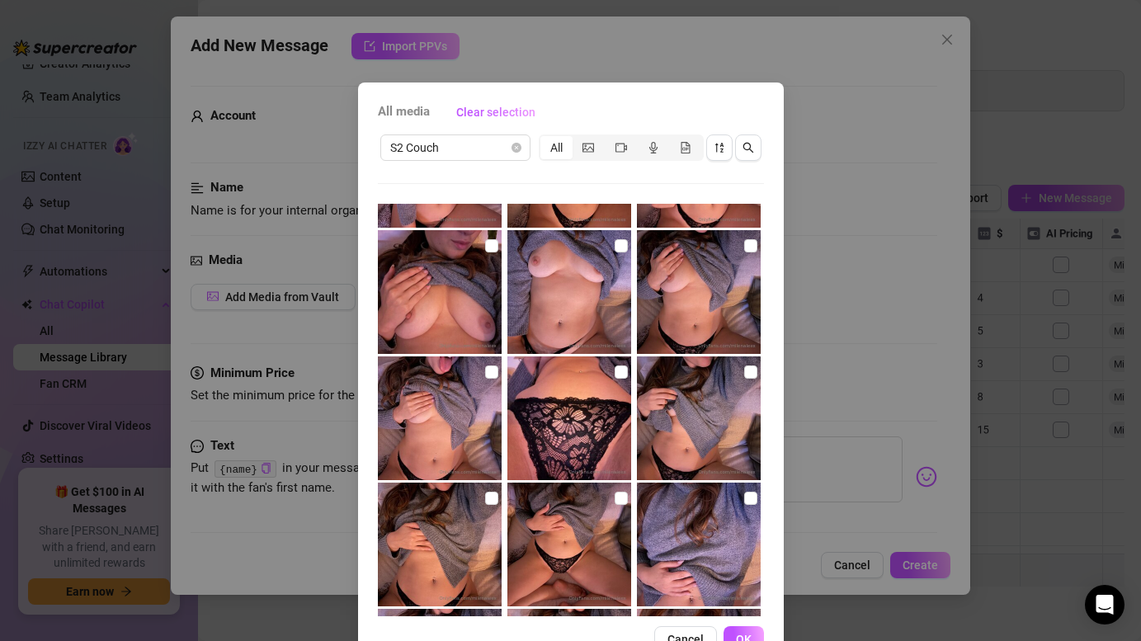
scroll to position [622, 0]
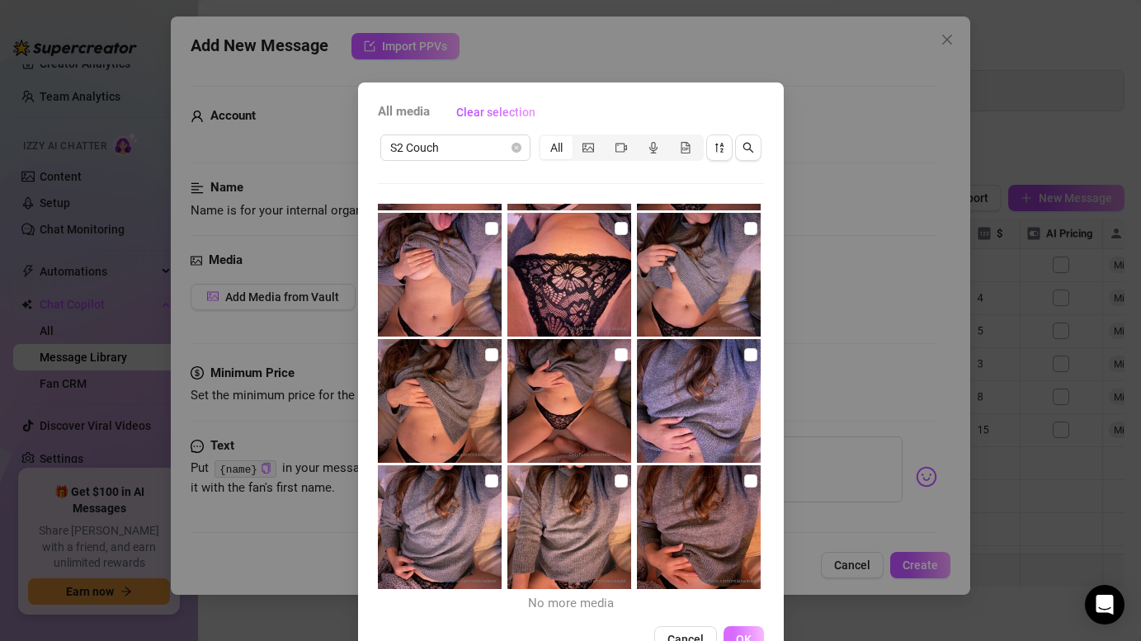
click at [738, 634] on span "OK" at bounding box center [744, 639] width 16 height 13
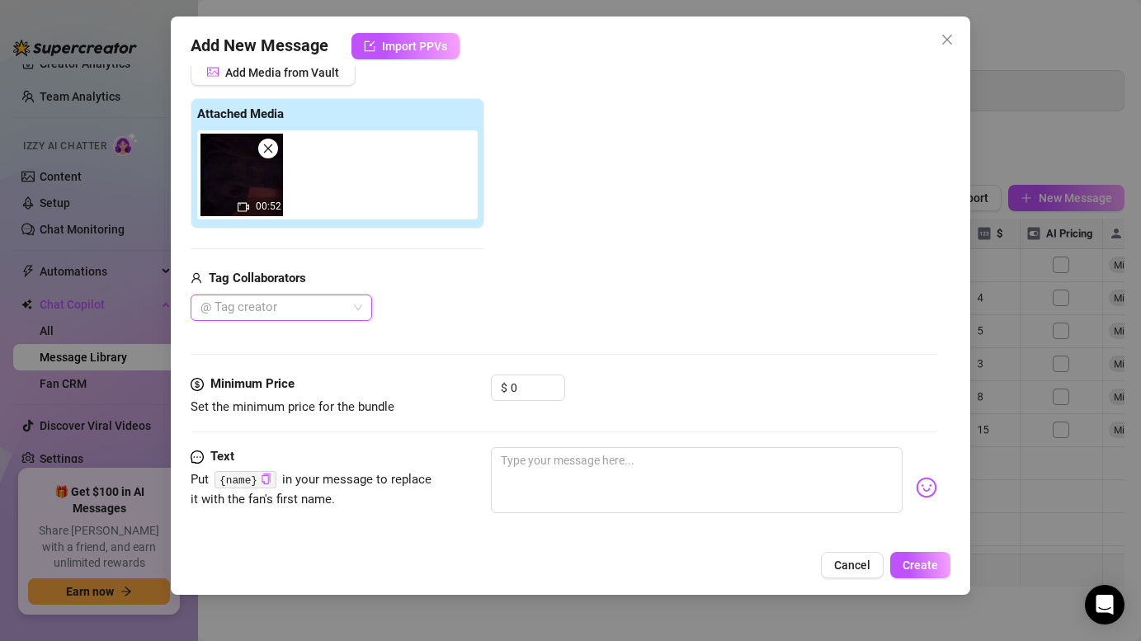
scroll to position [225, 0]
click at [554, 379] on icon "up" at bounding box center [556, 382] width 6 height 6
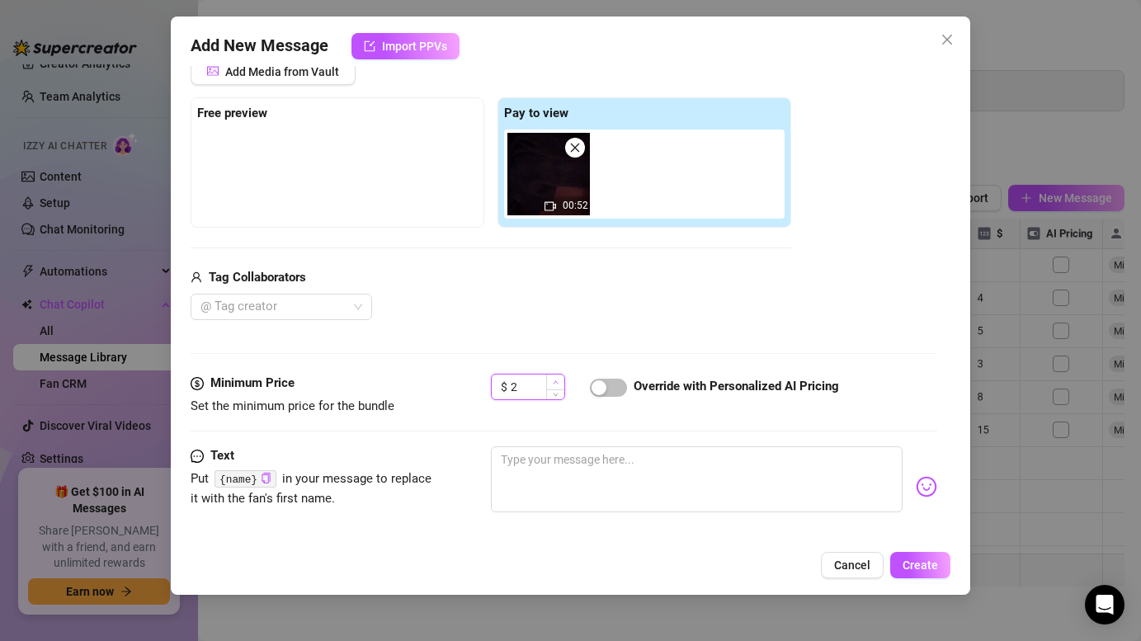
click at [554, 379] on icon "up" at bounding box center [556, 382] width 6 height 6
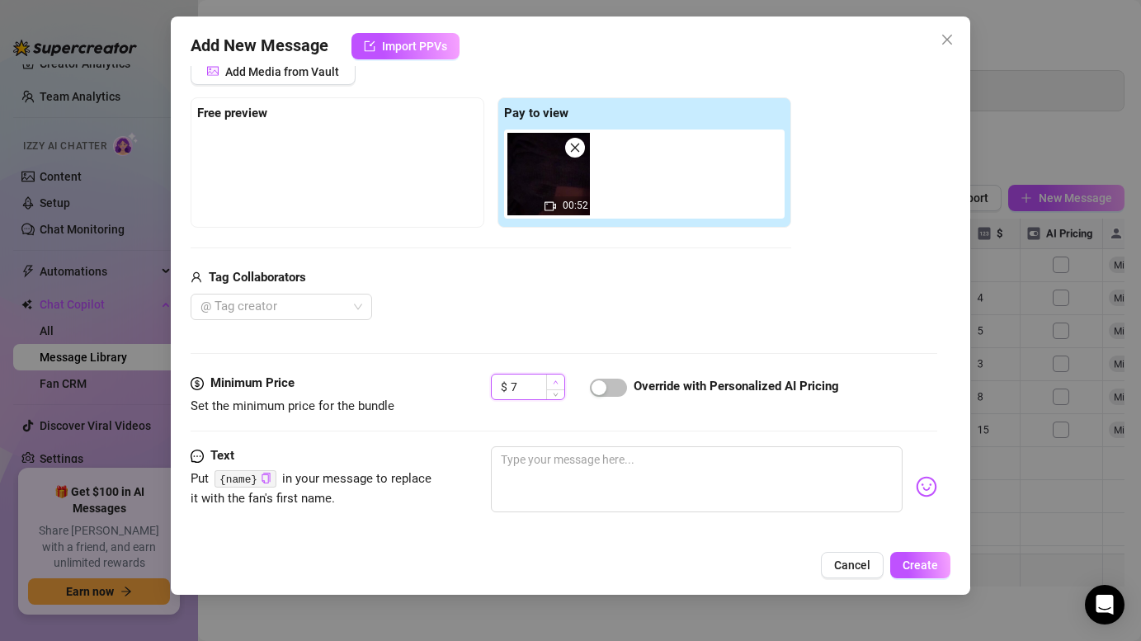
click at [554, 379] on icon "up" at bounding box center [556, 382] width 6 height 6
click at [557, 379] on icon "up" at bounding box center [556, 382] width 6 height 6
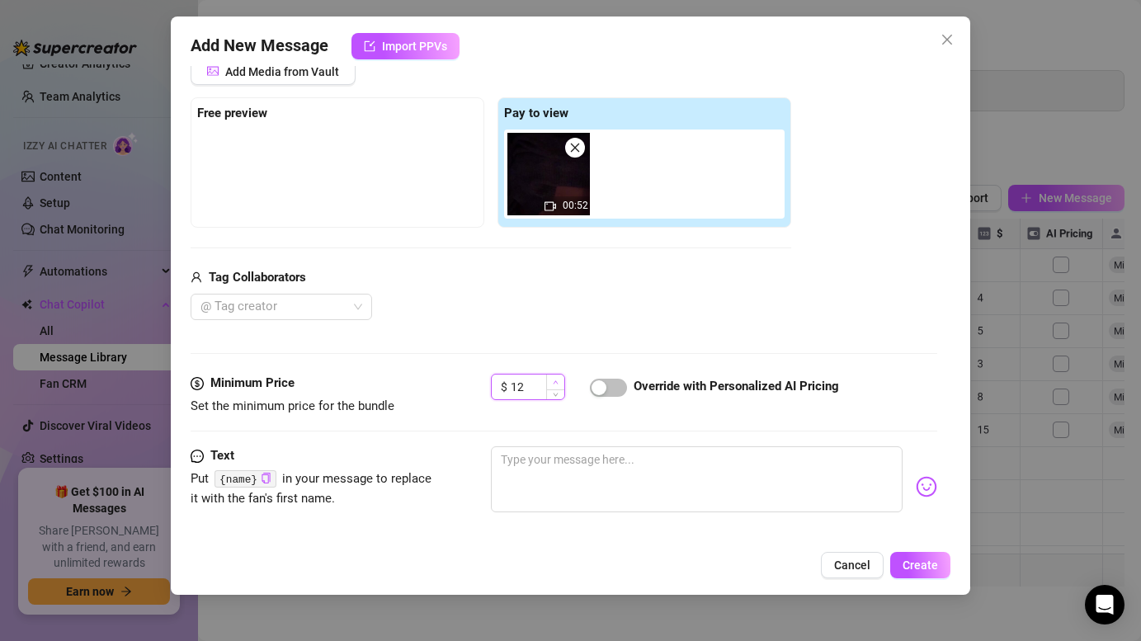
click at [557, 379] on icon "up" at bounding box center [556, 382] width 6 height 6
click at [936, 567] on span "Create" at bounding box center [920, 565] width 35 height 13
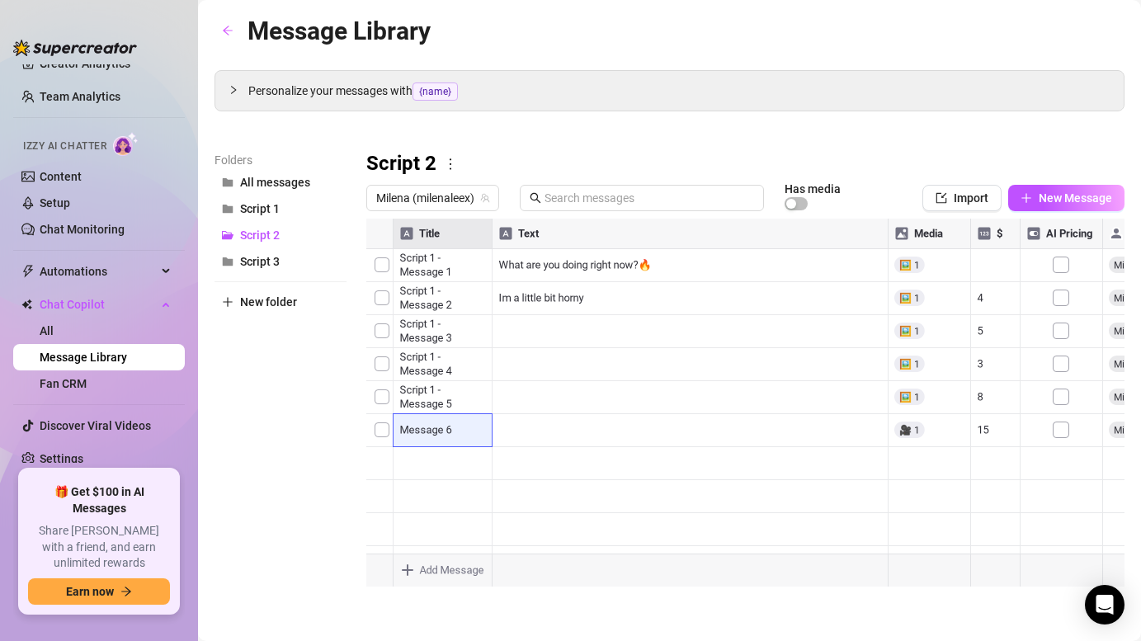
click at [978, 465] on div at bounding box center [745, 403] width 758 height 368
click at [981, 464] on div at bounding box center [745, 403] width 758 height 368
click at [852, 525] on div at bounding box center [745, 403] width 758 height 368
click at [384, 262] on div at bounding box center [745, 403] width 758 height 368
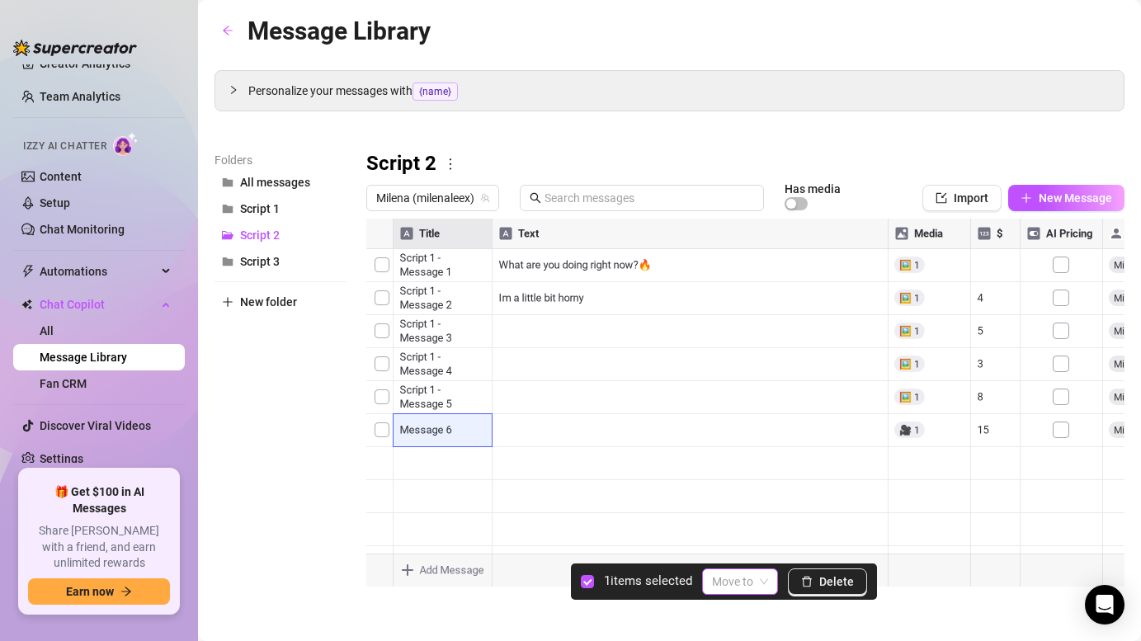
click at [758, 582] on span at bounding box center [740, 581] width 56 height 25
click at [763, 582] on span at bounding box center [740, 581] width 56 height 25
click at [384, 268] on div at bounding box center [745, 403] width 758 height 368
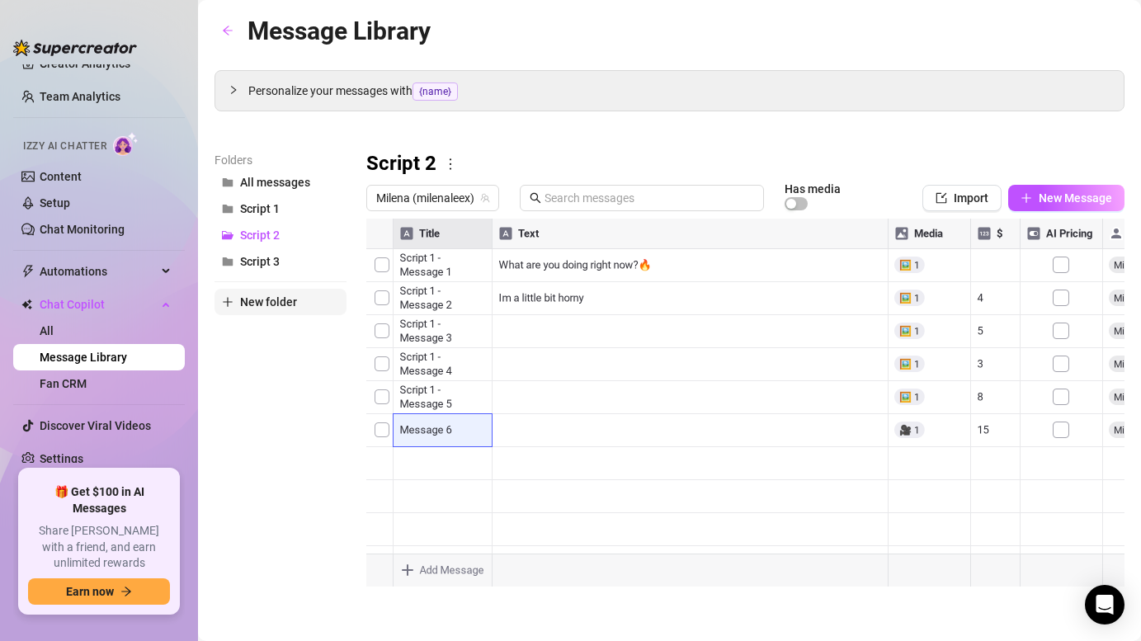
click at [265, 304] on span "New folder" at bounding box center [268, 301] width 57 height 13
click at [281, 285] on input "text" at bounding box center [280, 288] width 132 height 26
click at [255, 378] on div "Folders All messages Script 1 Script 2 Script 3 Script 4 New folder" at bounding box center [280, 369] width 132 height 436
click at [82, 177] on link "Content" at bounding box center [61, 176] width 42 height 13
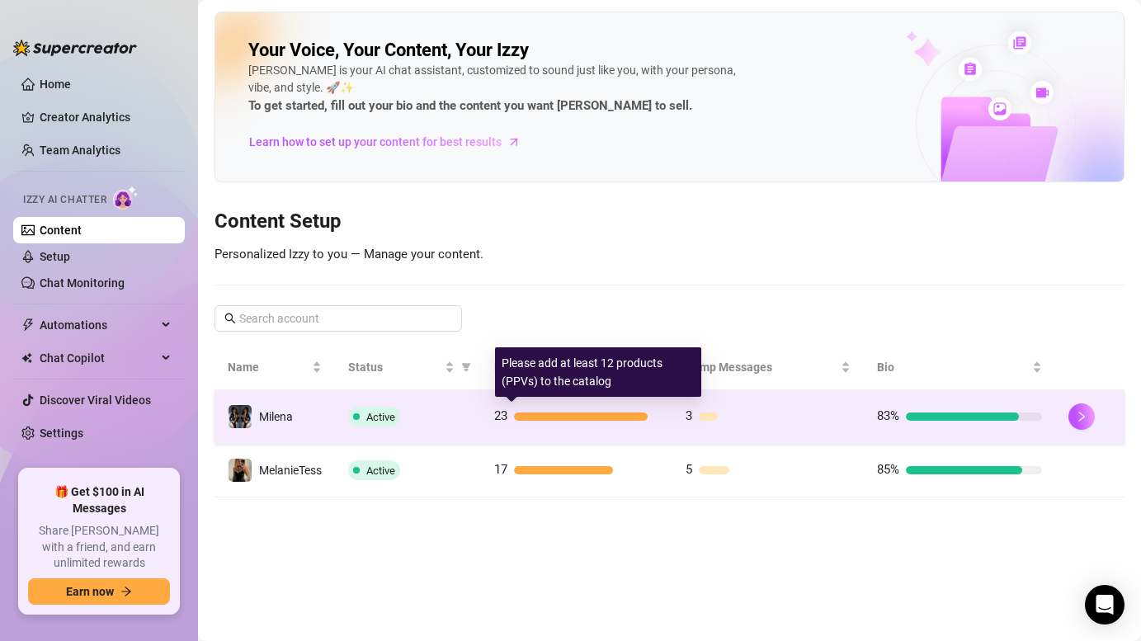
click at [615, 420] on div at bounding box center [581, 416] width 134 height 8
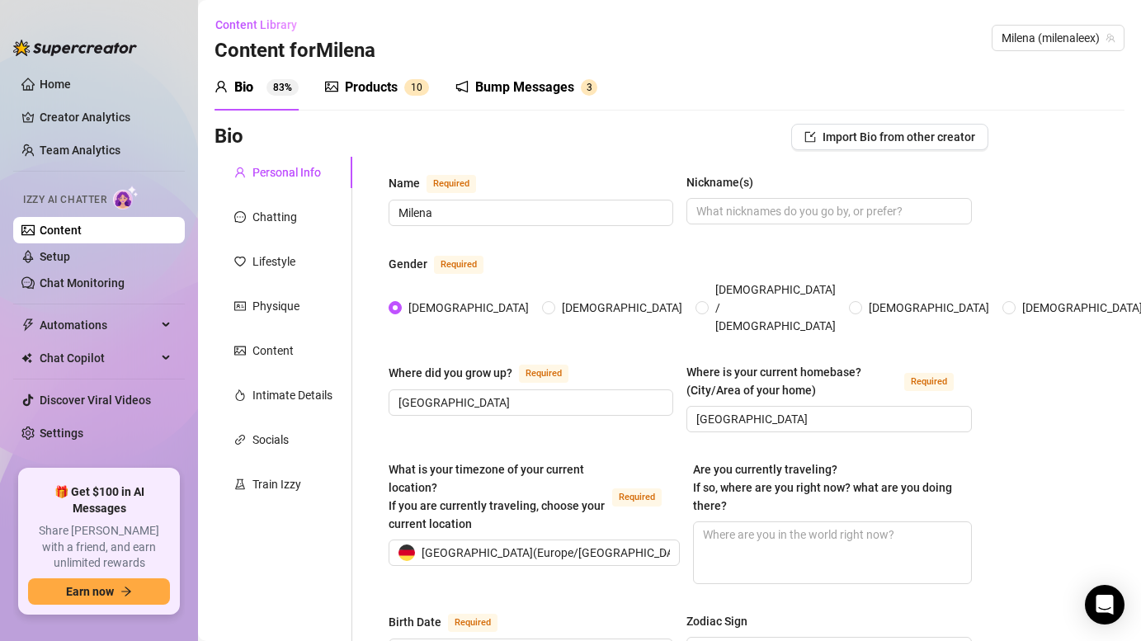
click at [383, 81] on div "Products" at bounding box center [371, 88] width 53 height 20
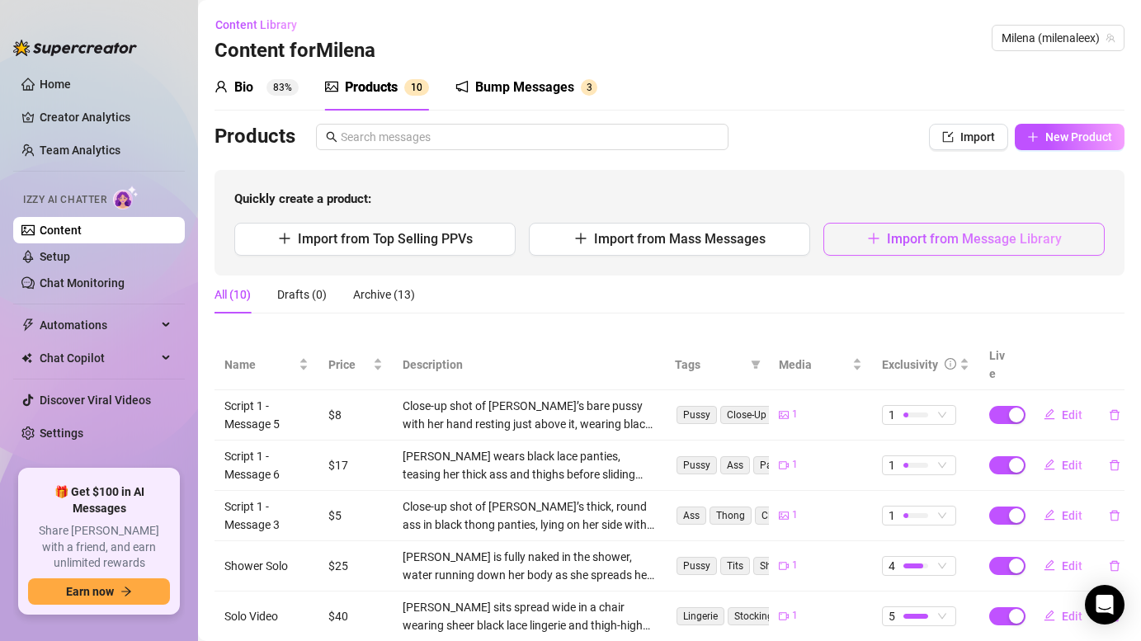
click at [905, 241] on span "Import from Message Library" at bounding box center [974, 239] width 175 height 16
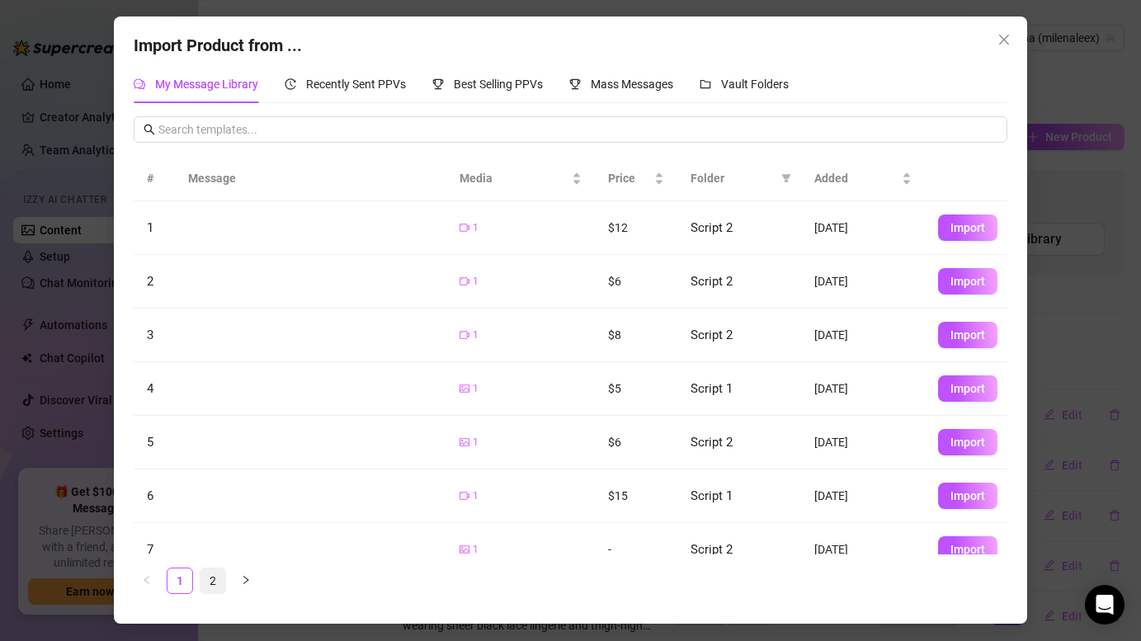
click at [210, 580] on link "2" at bounding box center [212, 580] width 25 height 25
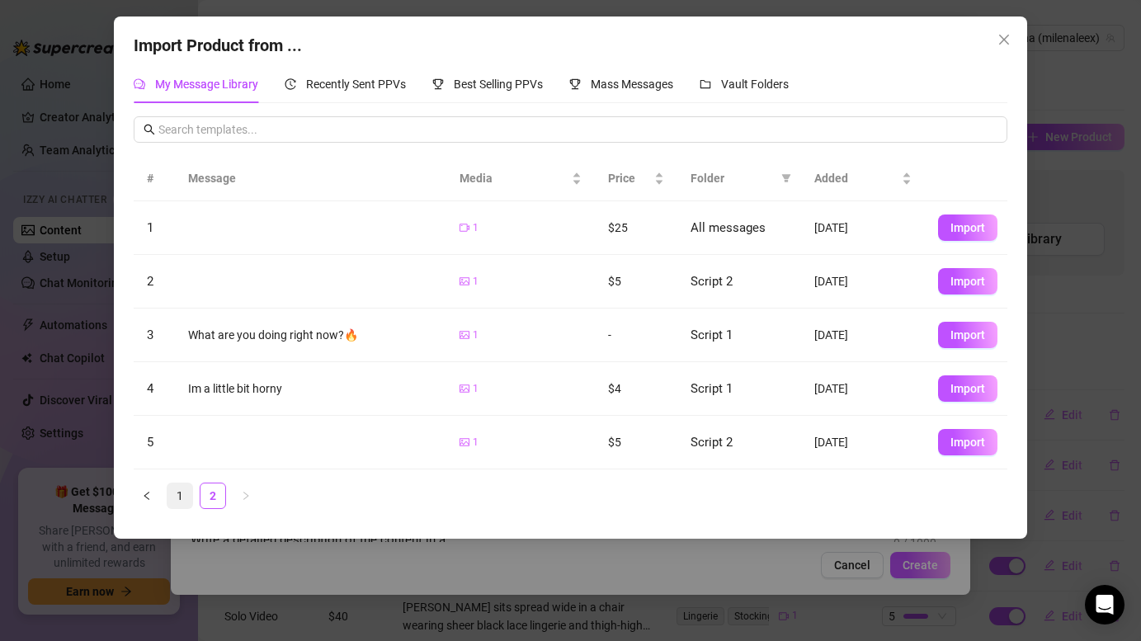
click at [183, 497] on link "1" at bounding box center [179, 495] width 25 height 25
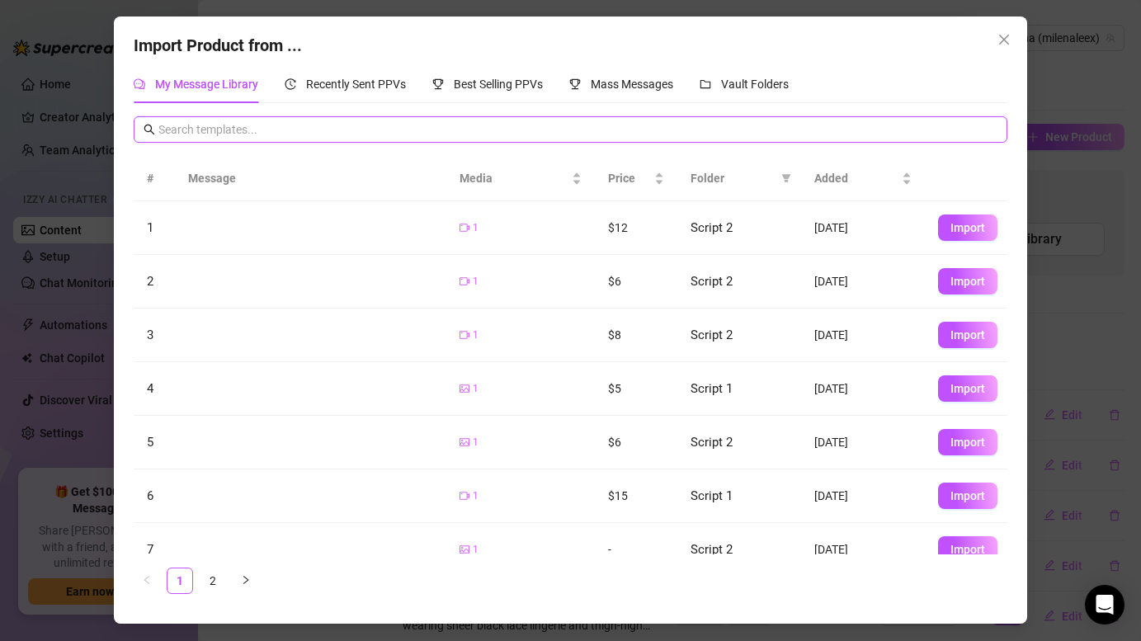
click at [242, 124] on input "text" at bounding box center [577, 129] width 838 height 18
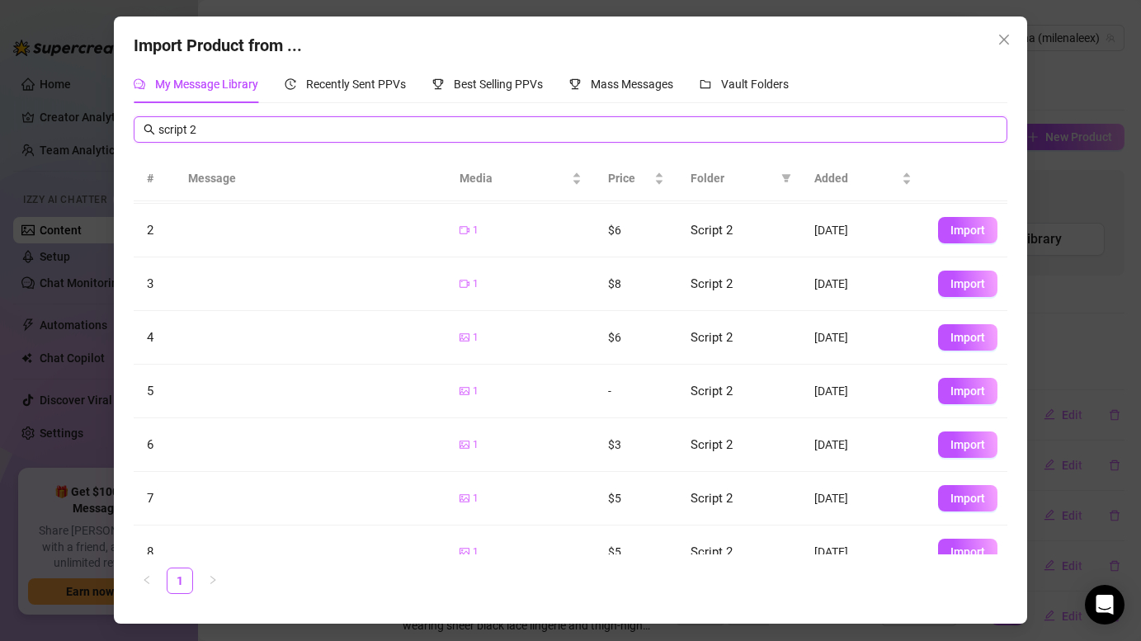
scroll to position [76, 0]
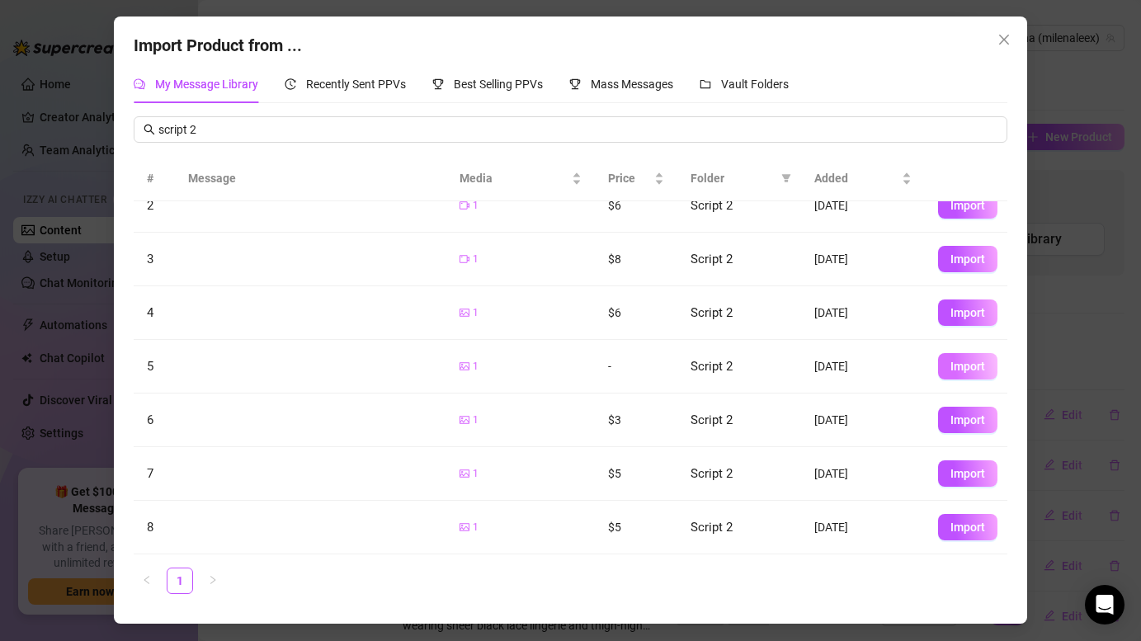
click at [969, 361] on span "Import" at bounding box center [967, 366] width 35 height 13
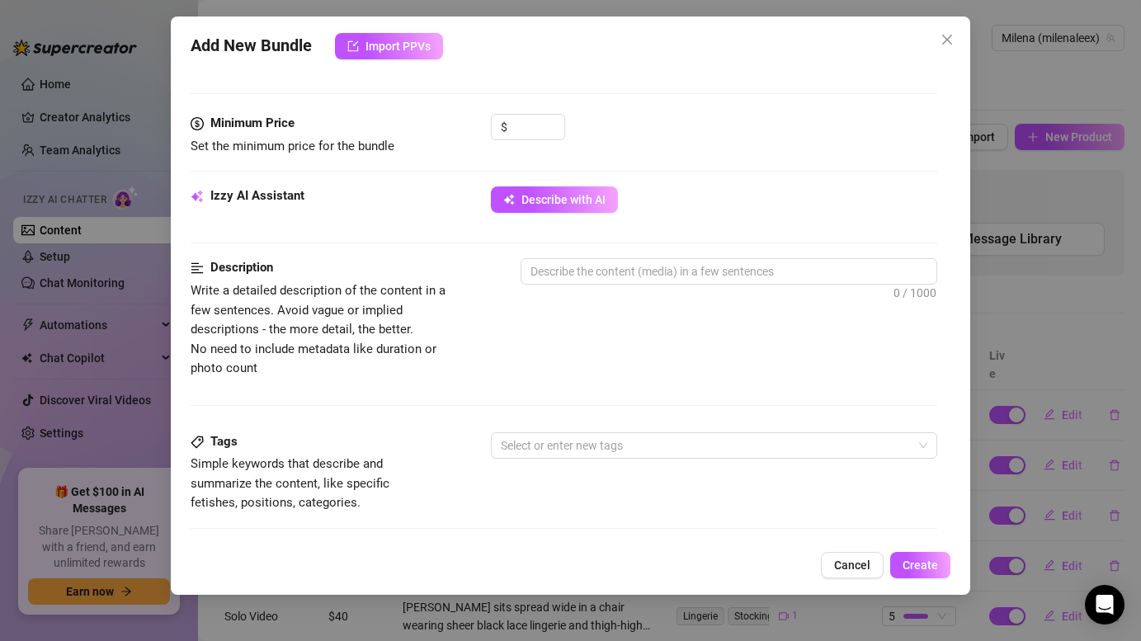
scroll to position [491, 0]
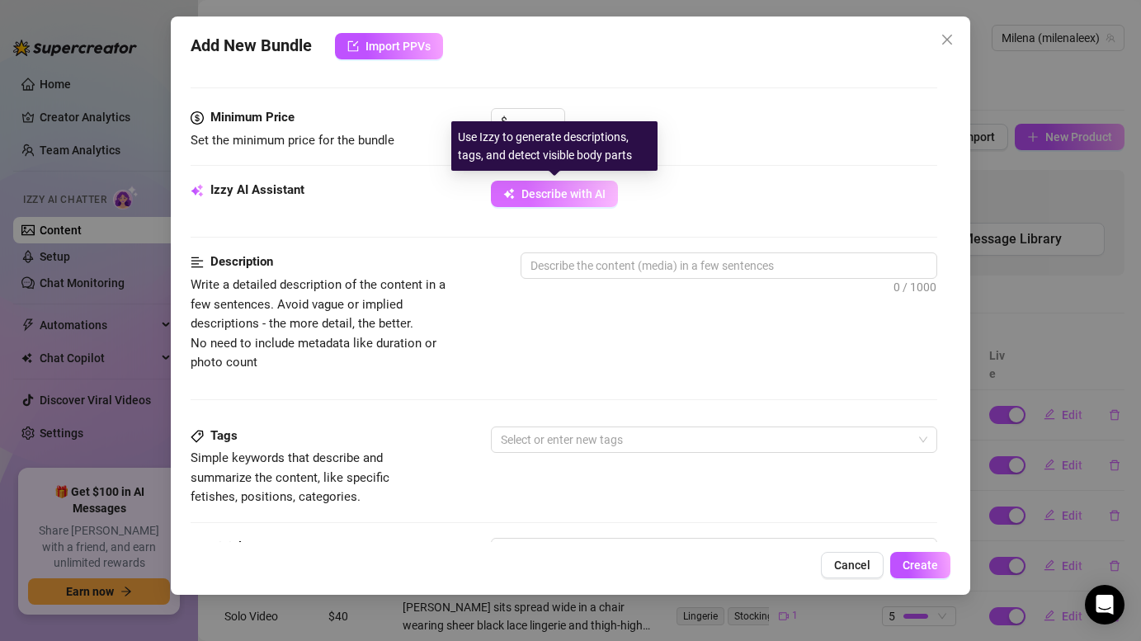
click at [570, 202] on button "Describe with AI" at bounding box center [554, 194] width 127 height 26
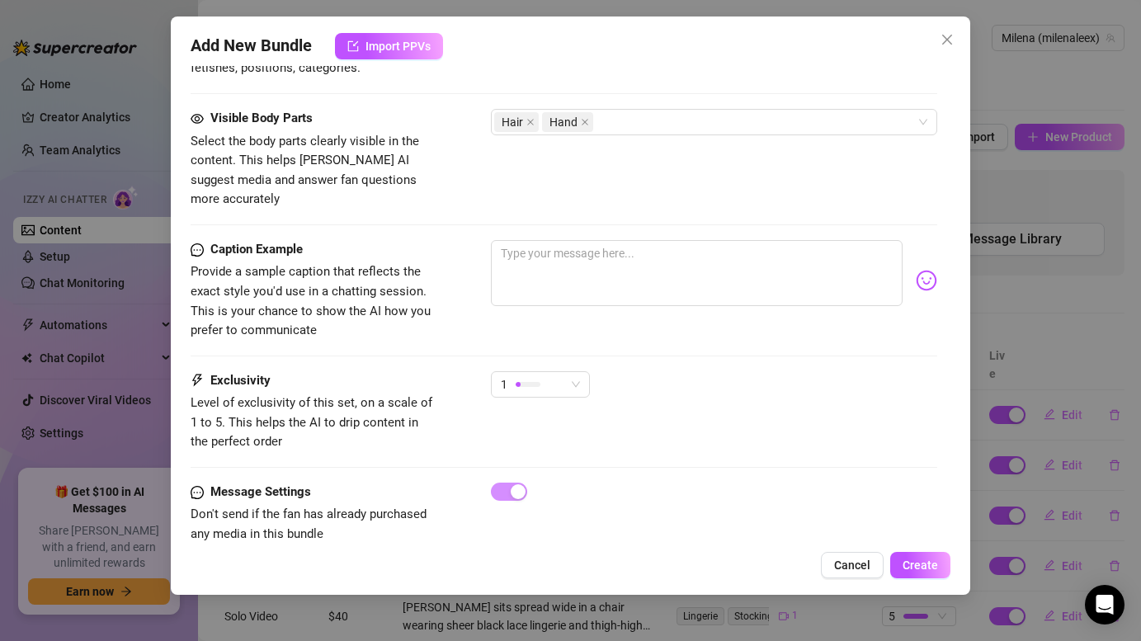
scroll to position [933, 0]
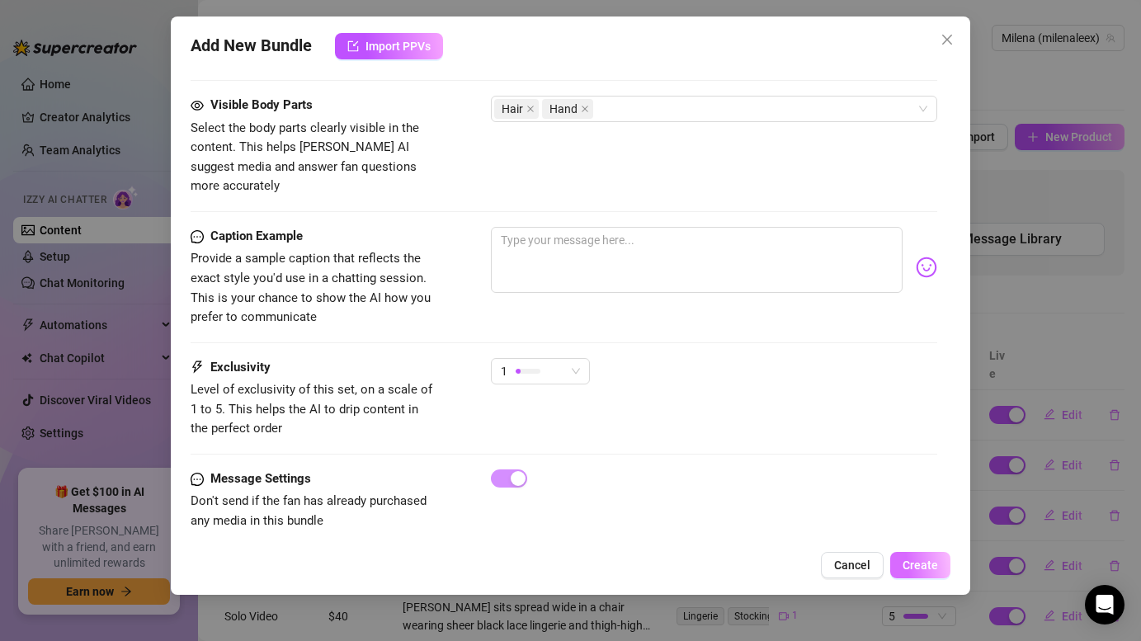
click at [923, 567] on span "Create" at bounding box center [920, 565] width 35 height 13
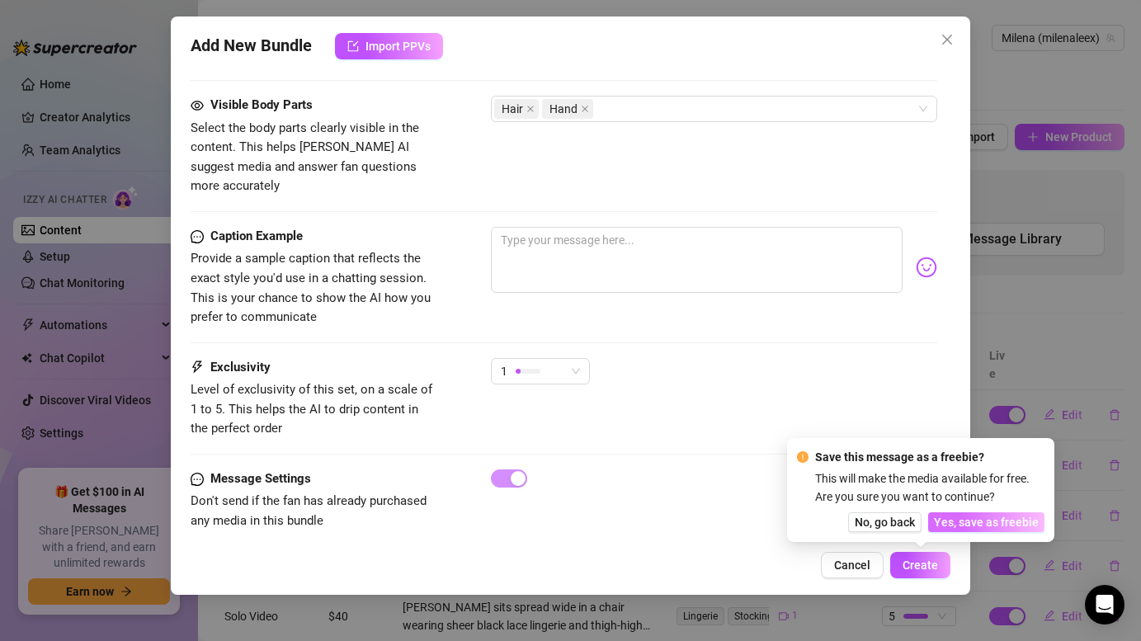
click at [970, 525] on span "Yes, save as freebie" at bounding box center [986, 522] width 105 height 13
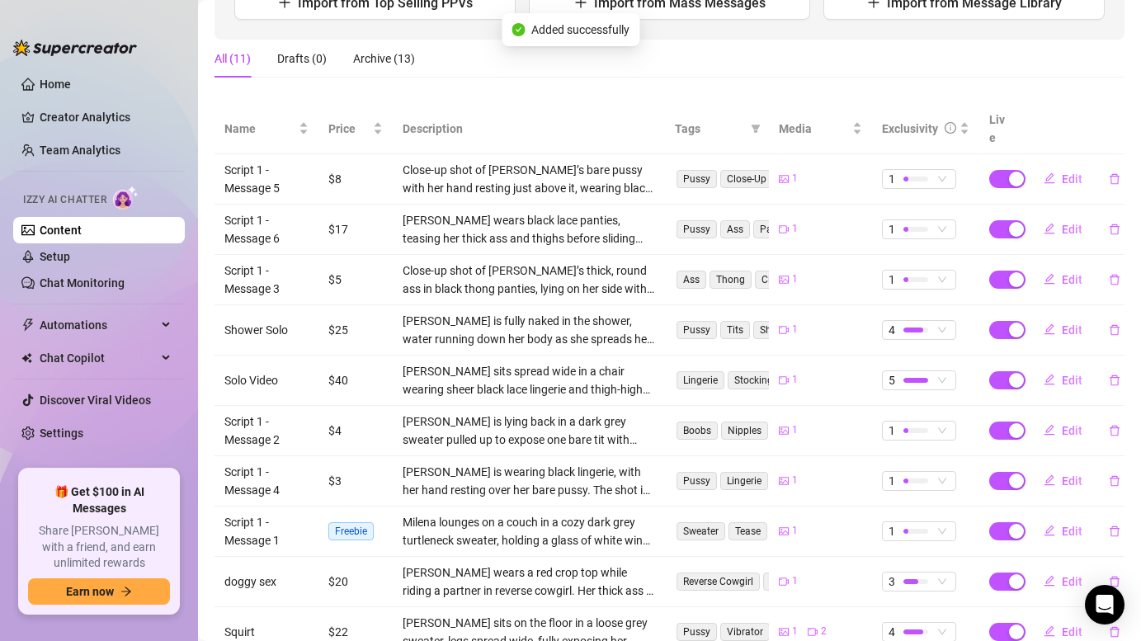
scroll to position [329, 0]
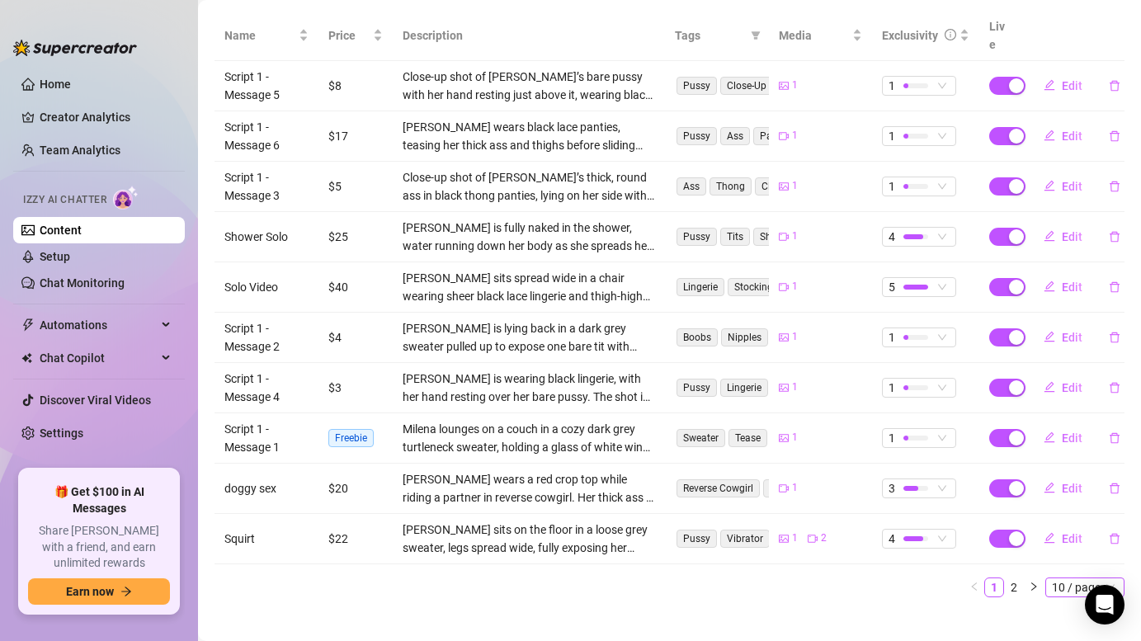
click at [1075, 578] on span "10 / page" at bounding box center [1085, 587] width 66 height 18
click at [1078, 549] on div "100 / page" at bounding box center [1085, 558] width 55 height 18
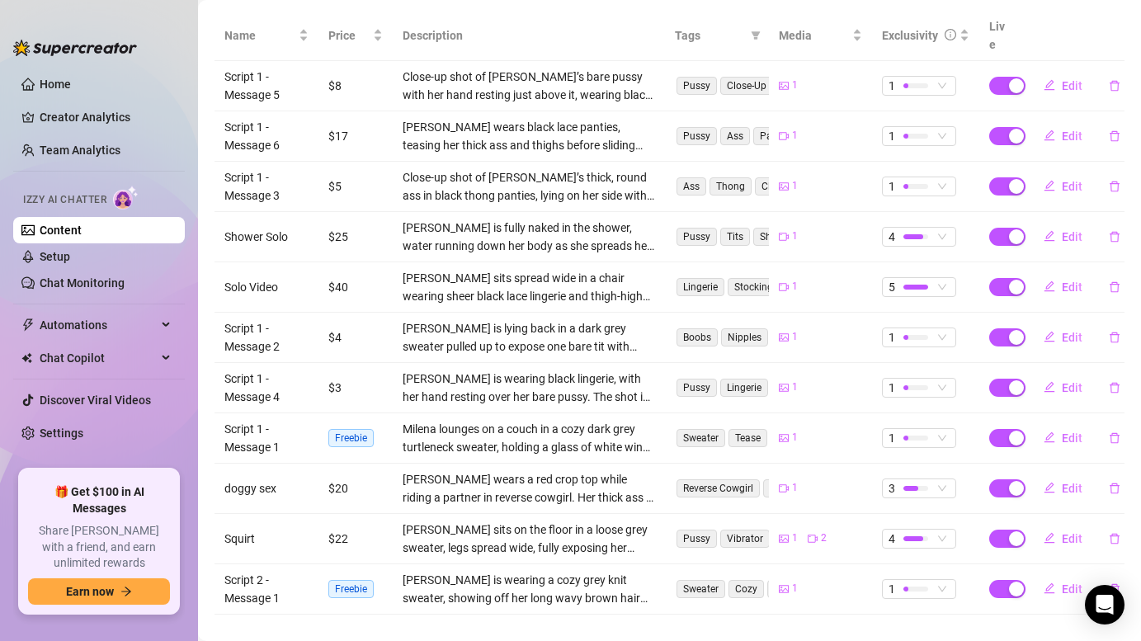
scroll to position [0, 0]
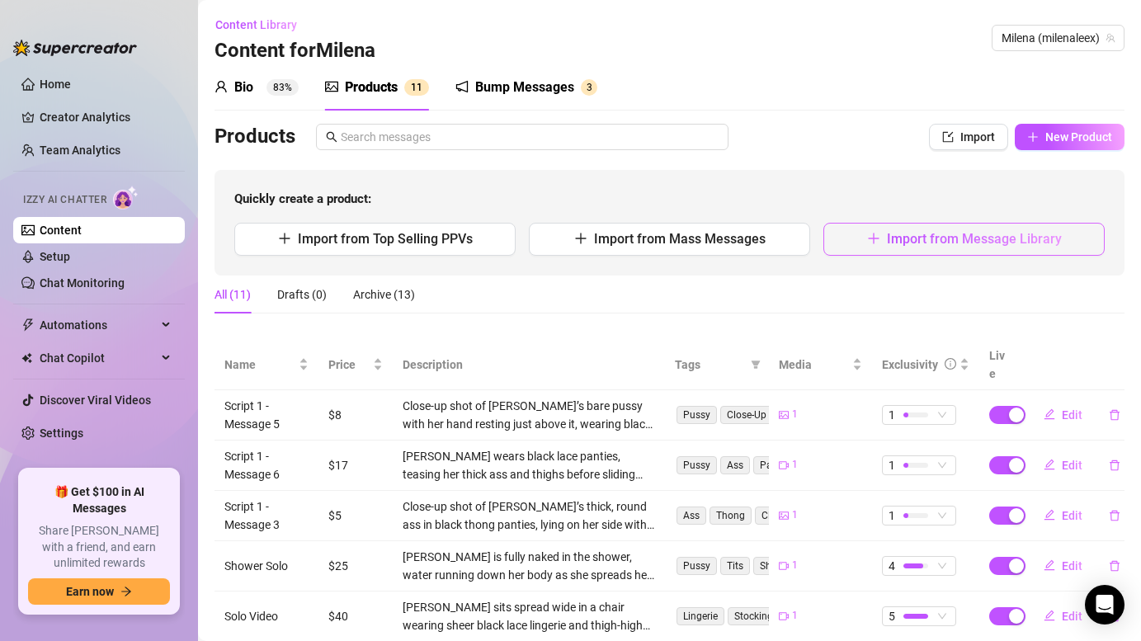
click at [964, 246] on span "Import from Message Library" at bounding box center [974, 239] width 175 height 16
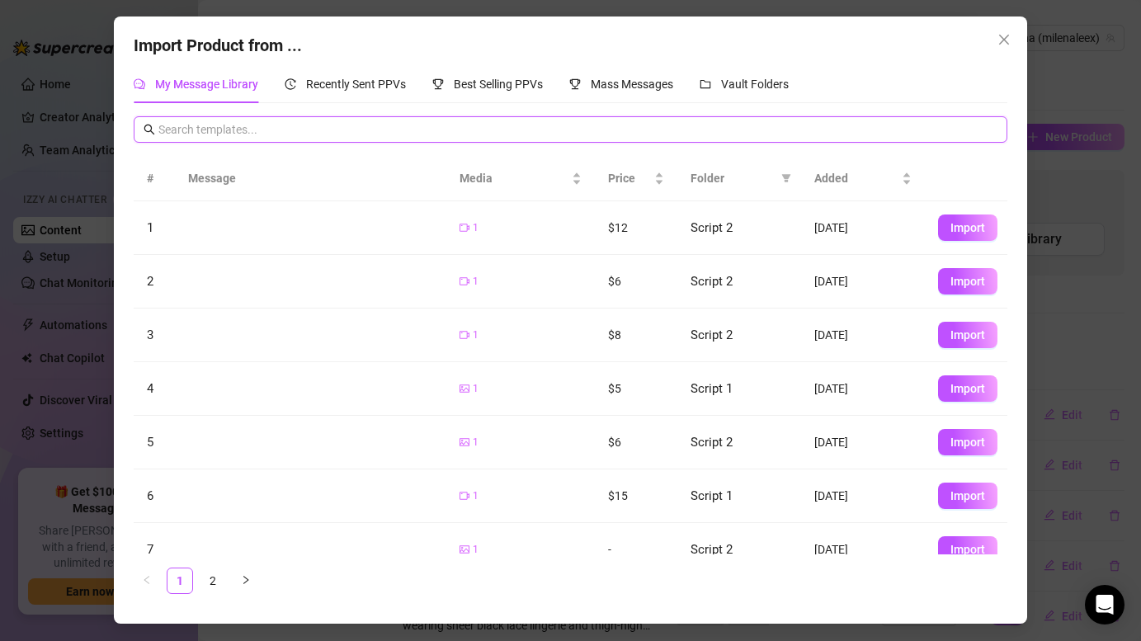
click at [325, 132] on input "text" at bounding box center [577, 129] width 838 height 18
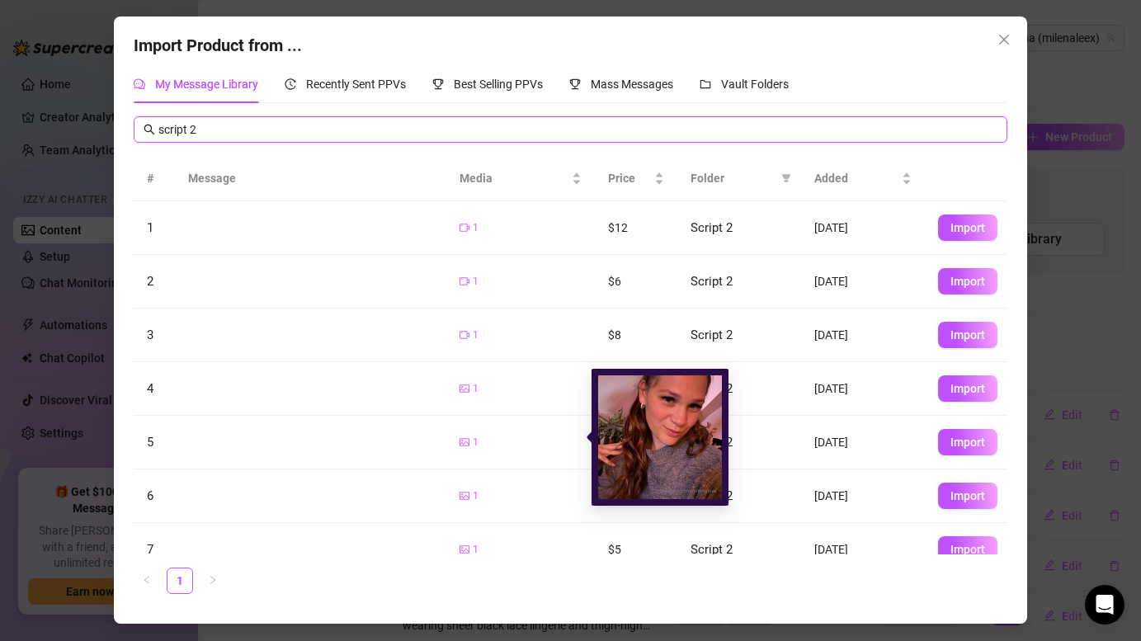
scroll to position [76, 0]
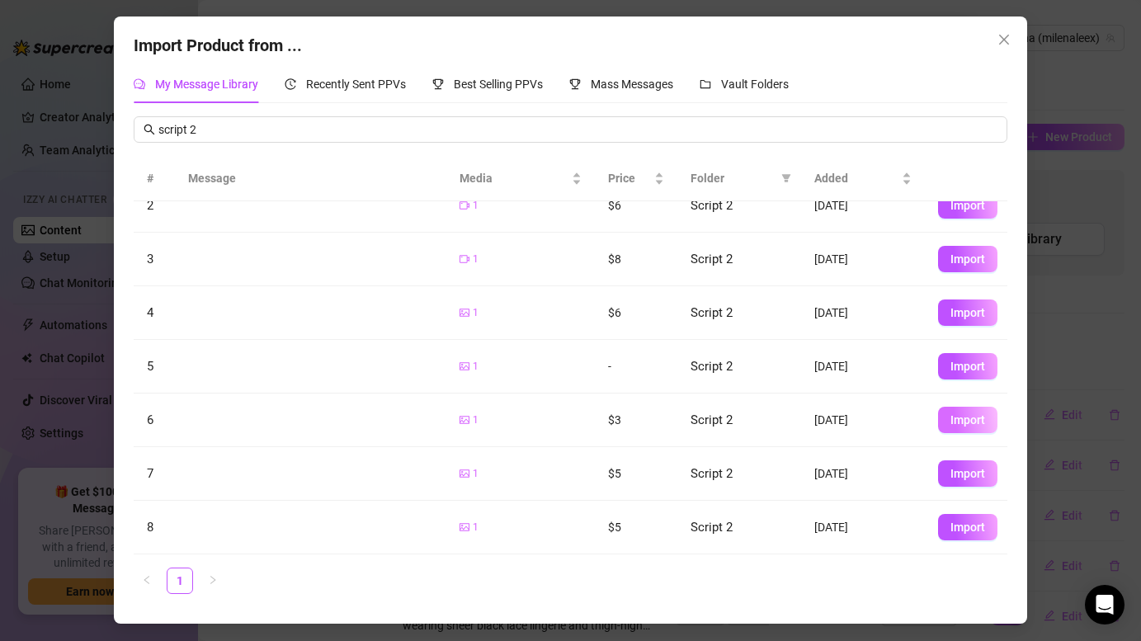
click at [968, 422] on span "Import" at bounding box center [967, 419] width 35 height 13
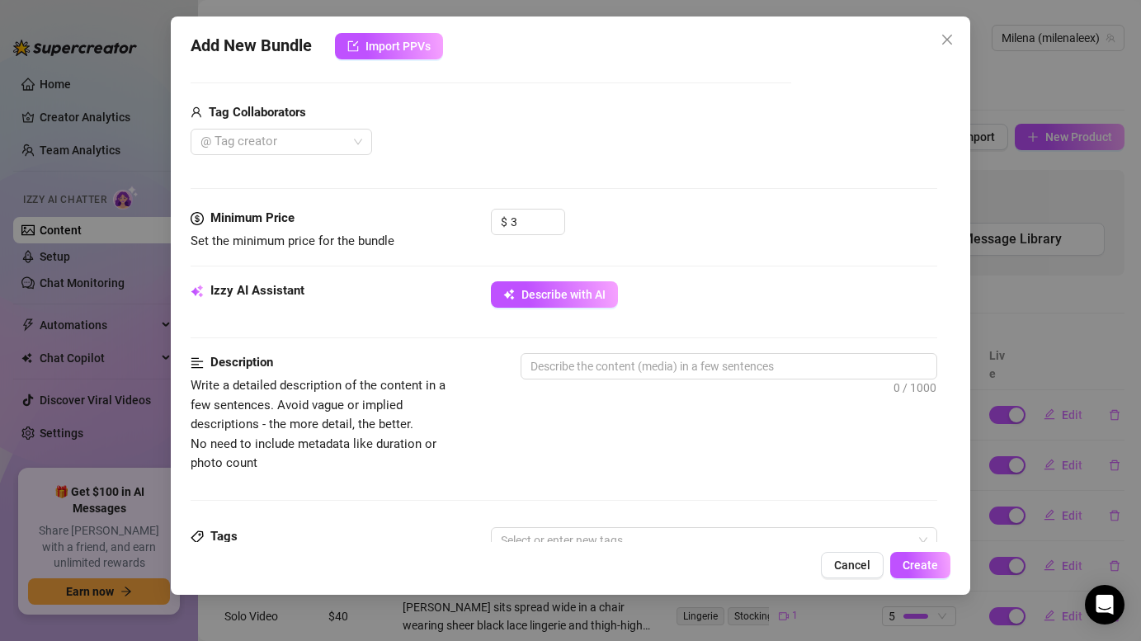
scroll to position [391, 0]
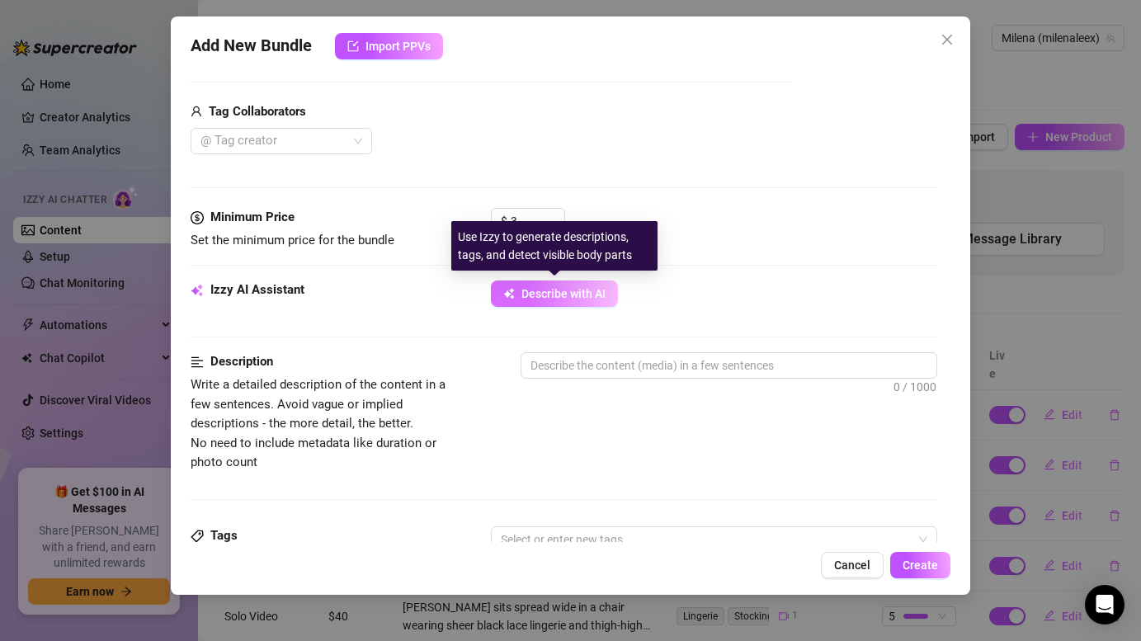
click at [592, 290] on span "Describe with AI" at bounding box center [563, 293] width 84 height 13
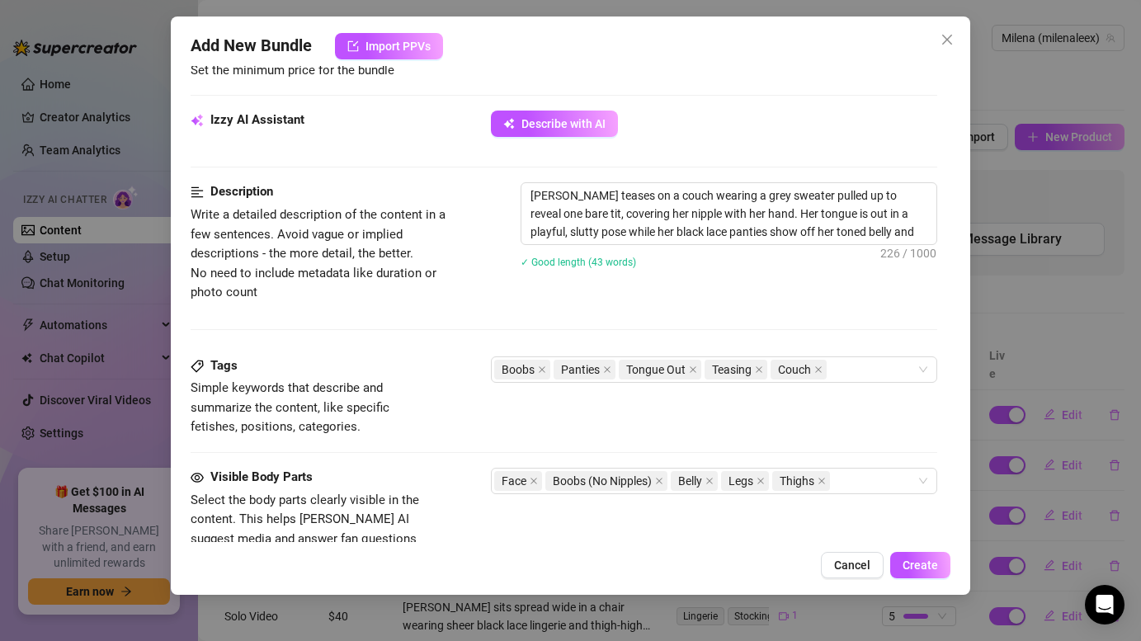
scroll to position [546, 0]
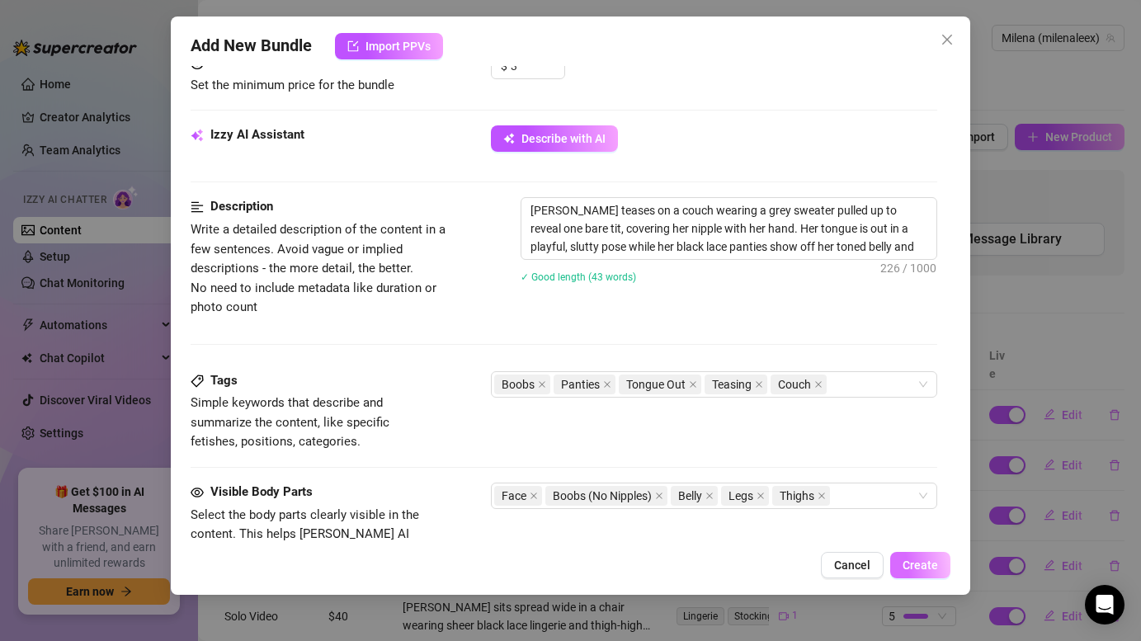
click at [927, 570] on span "Create" at bounding box center [920, 565] width 35 height 13
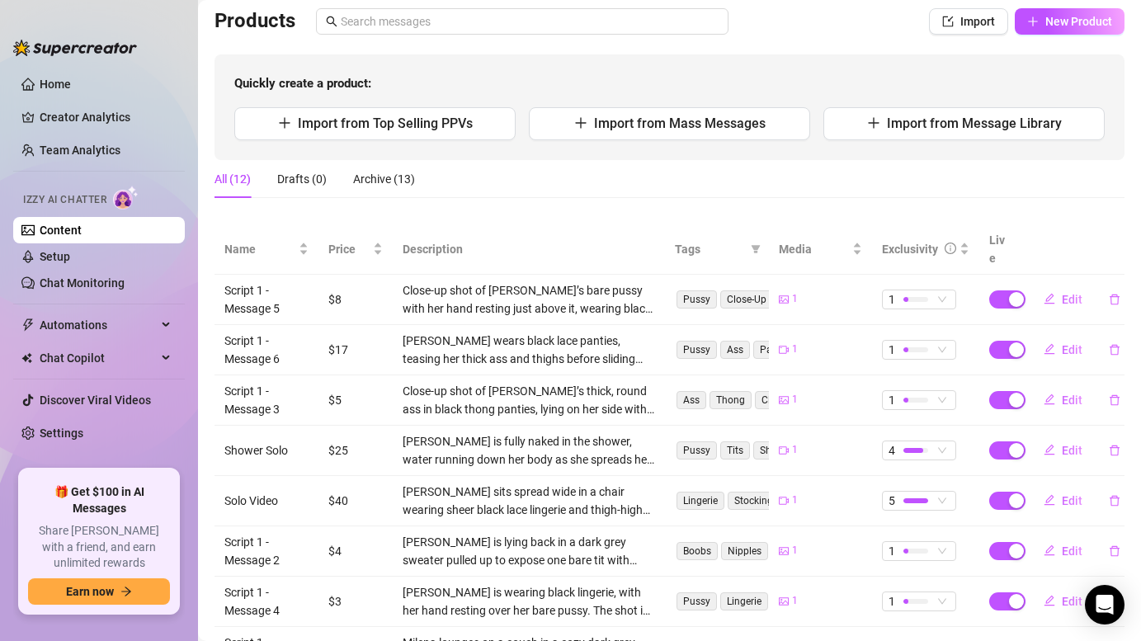
scroll to position [0, 0]
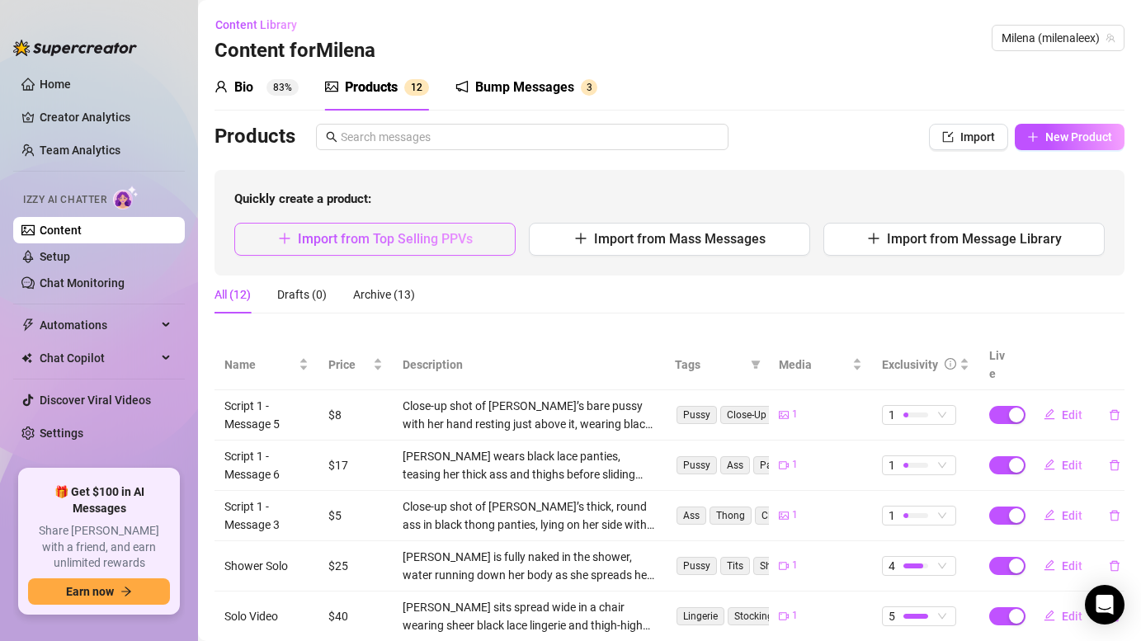
click at [395, 231] on span "Import from Top Selling PPVs" at bounding box center [385, 239] width 175 height 16
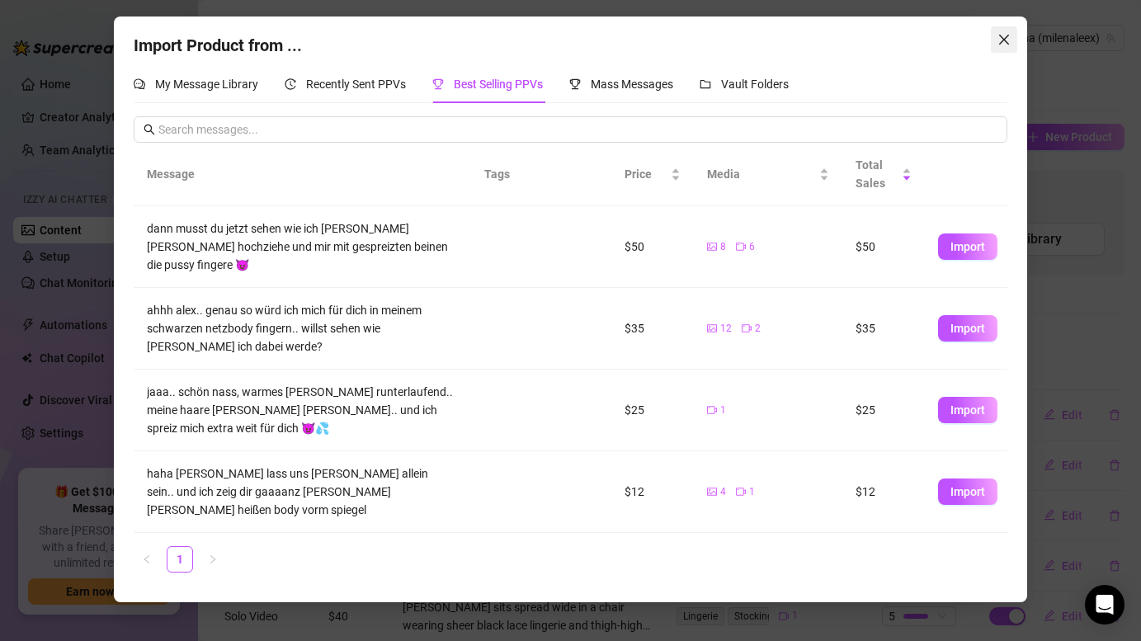
click at [1002, 35] on icon "close" at bounding box center [1003, 39] width 13 height 13
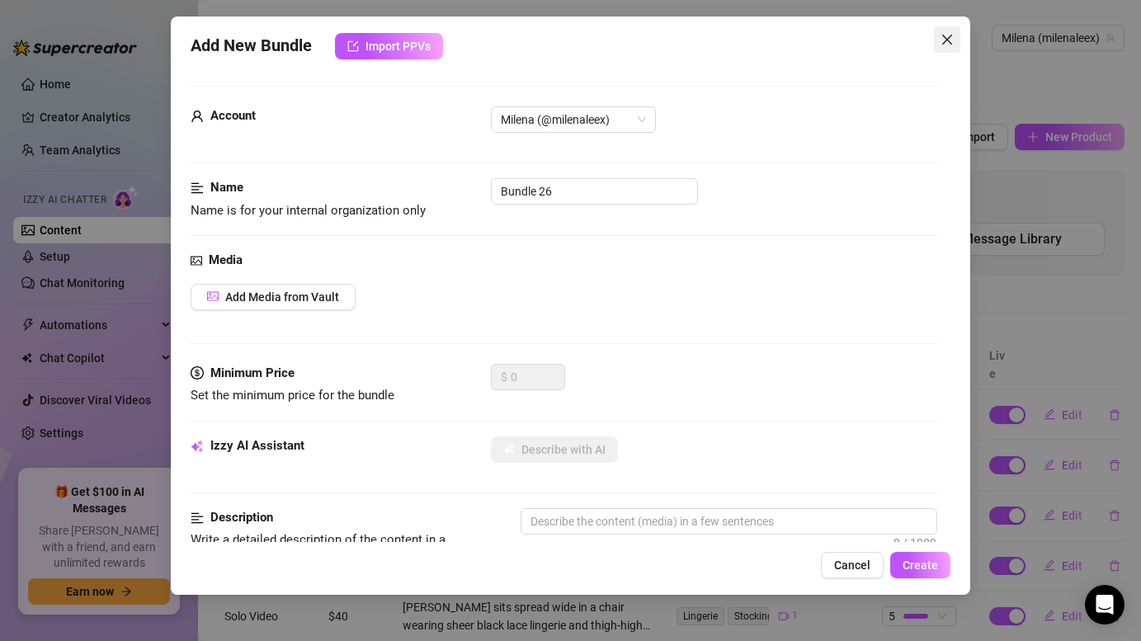
click at [949, 35] on icon "close" at bounding box center [946, 39] width 13 height 13
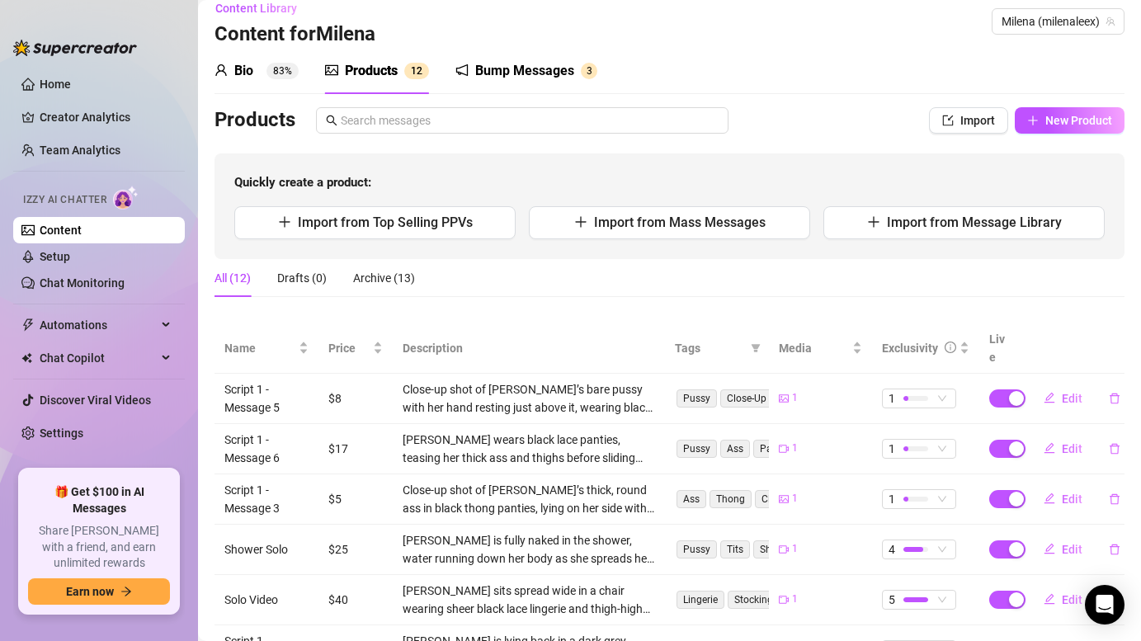
scroll to position [7, 0]
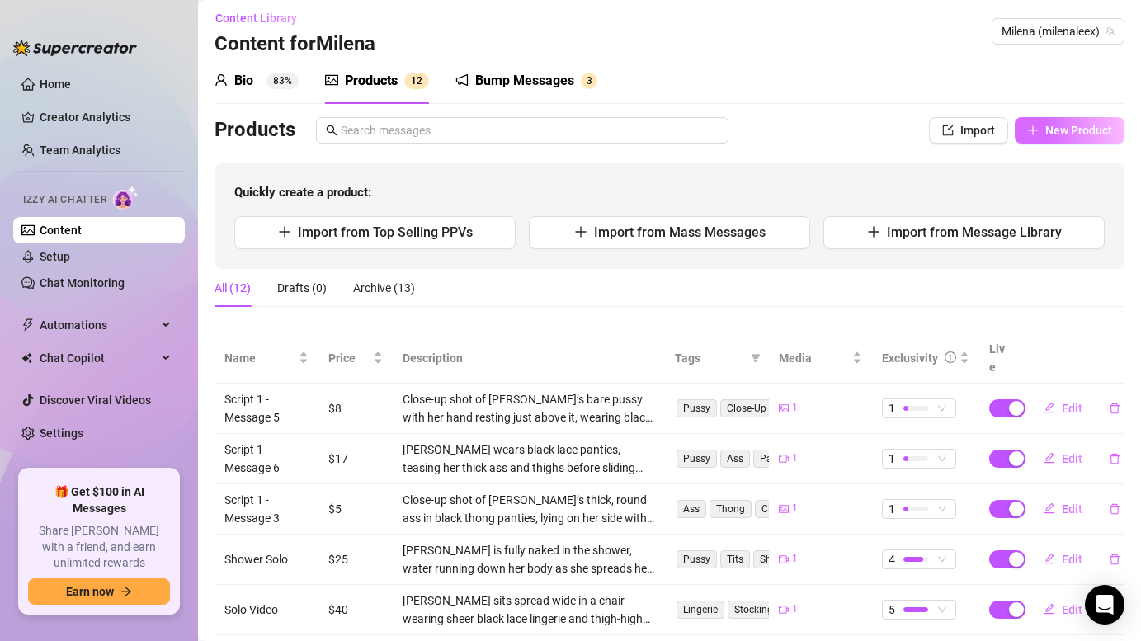
click at [1060, 133] on span "New Product" at bounding box center [1078, 130] width 67 height 13
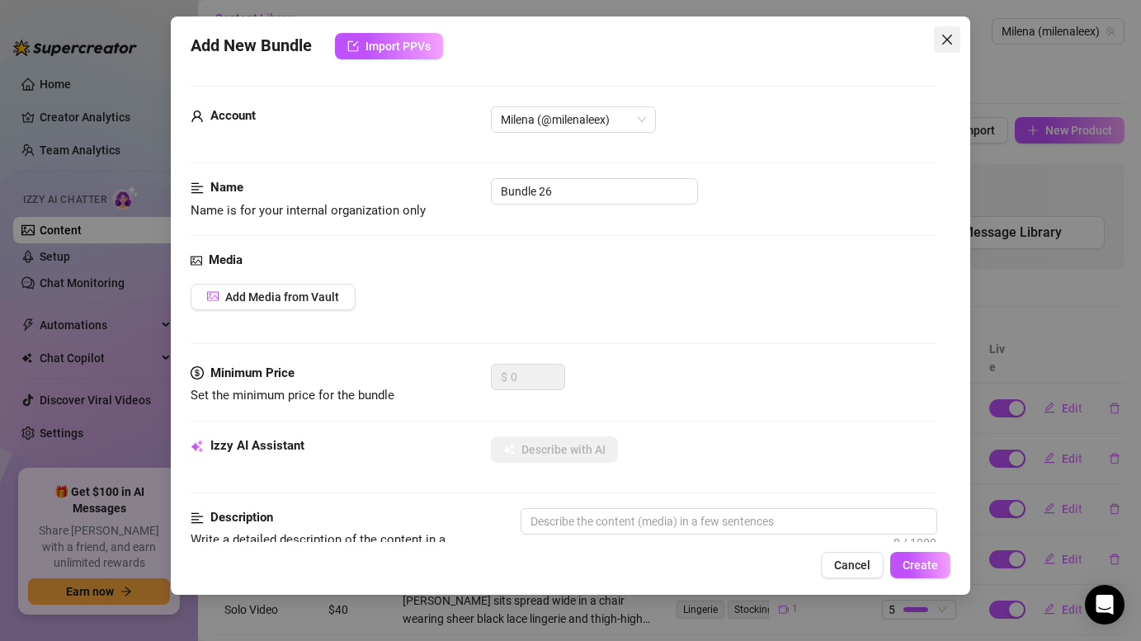
click at [939, 41] on span "Close" at bounding box center [947, 39] width 26 height 13
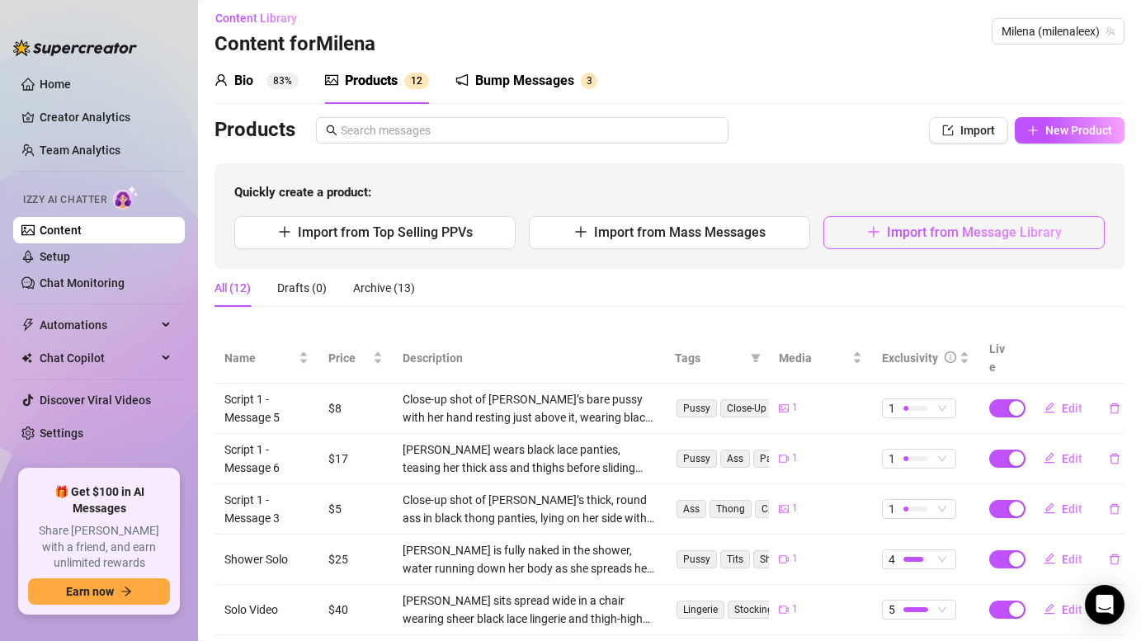
click at [985, 235] on span "Import from Message Library" at bounding box center [974, 232] width 175 height 16
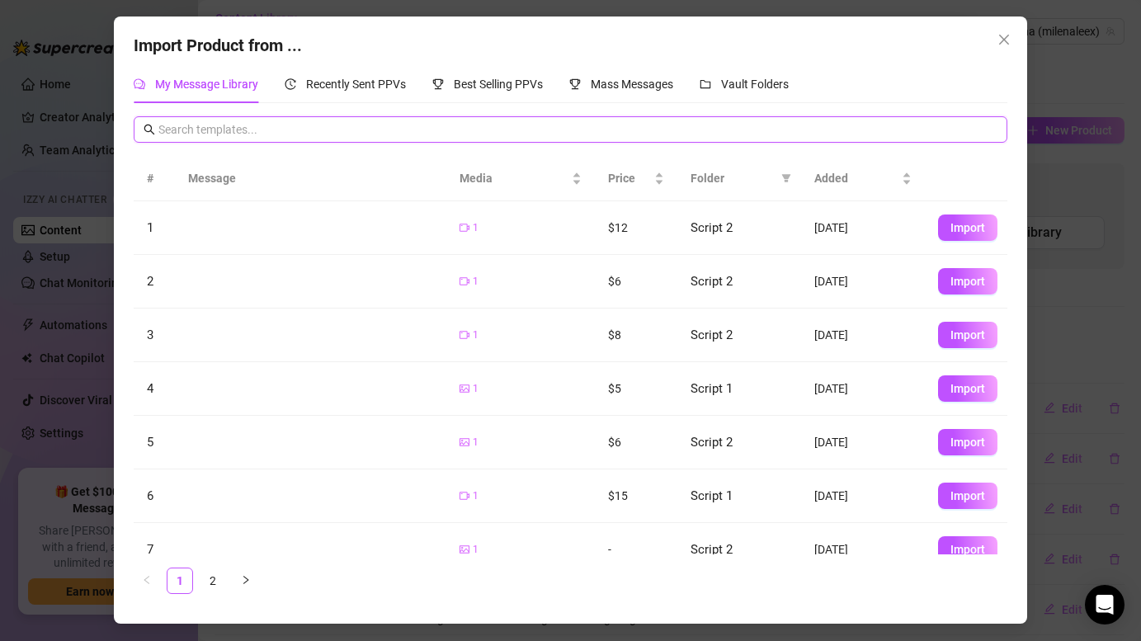
click at [374, 135] on input "text" at bounding box center [577, 129] width 838 height 18
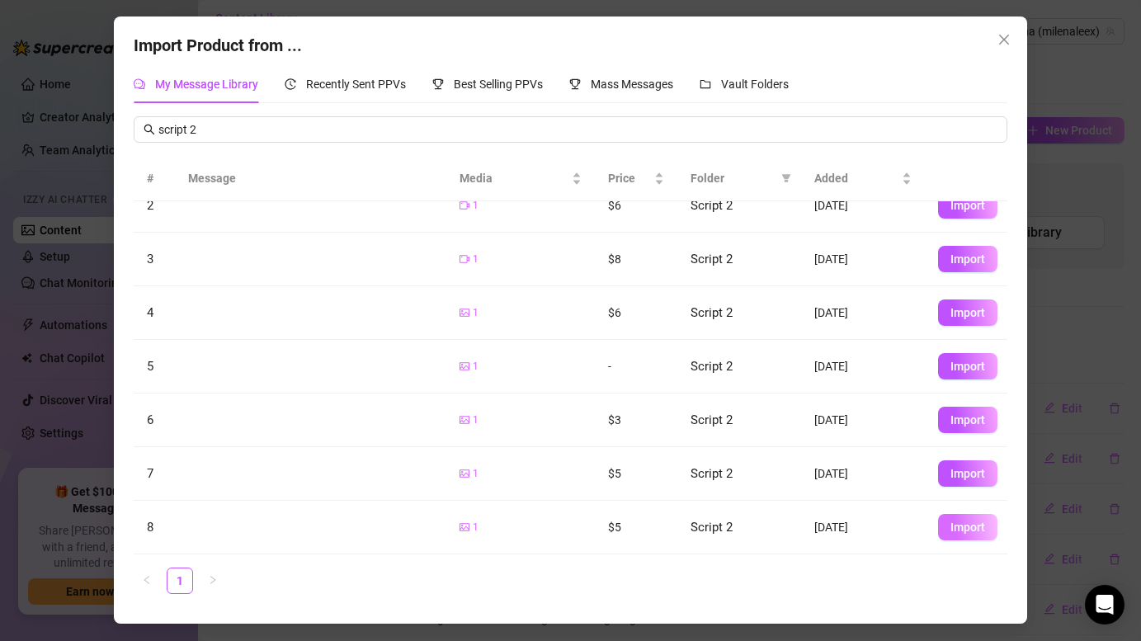
click at [966, 522] on span "Import" at bounding box center [967, 527] width 35 height 13
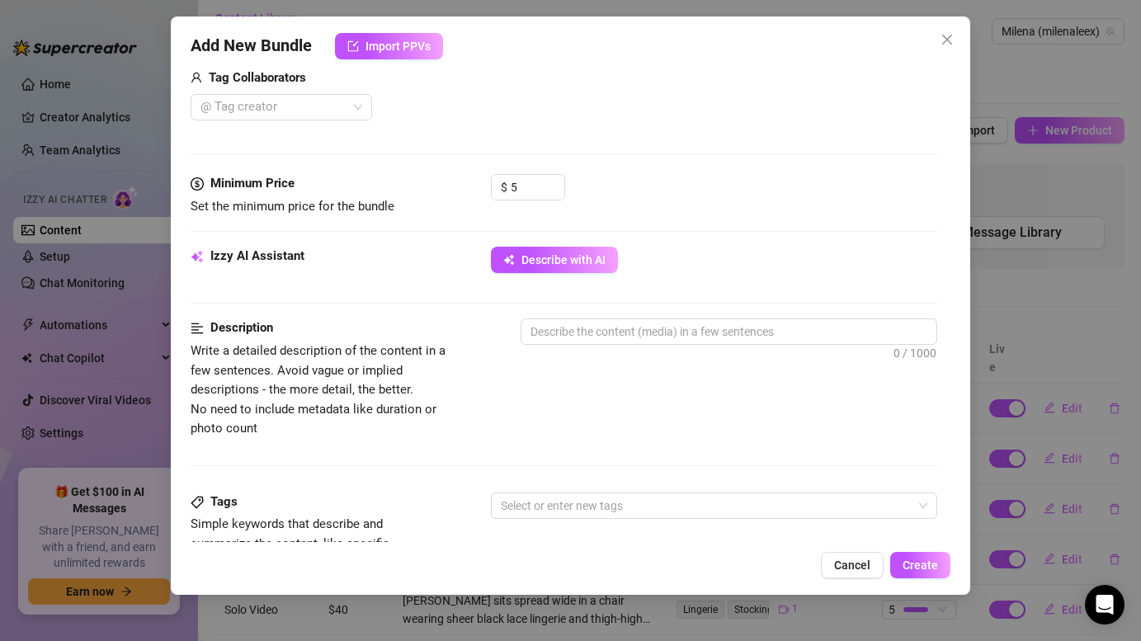
scroll to position [465, 0]
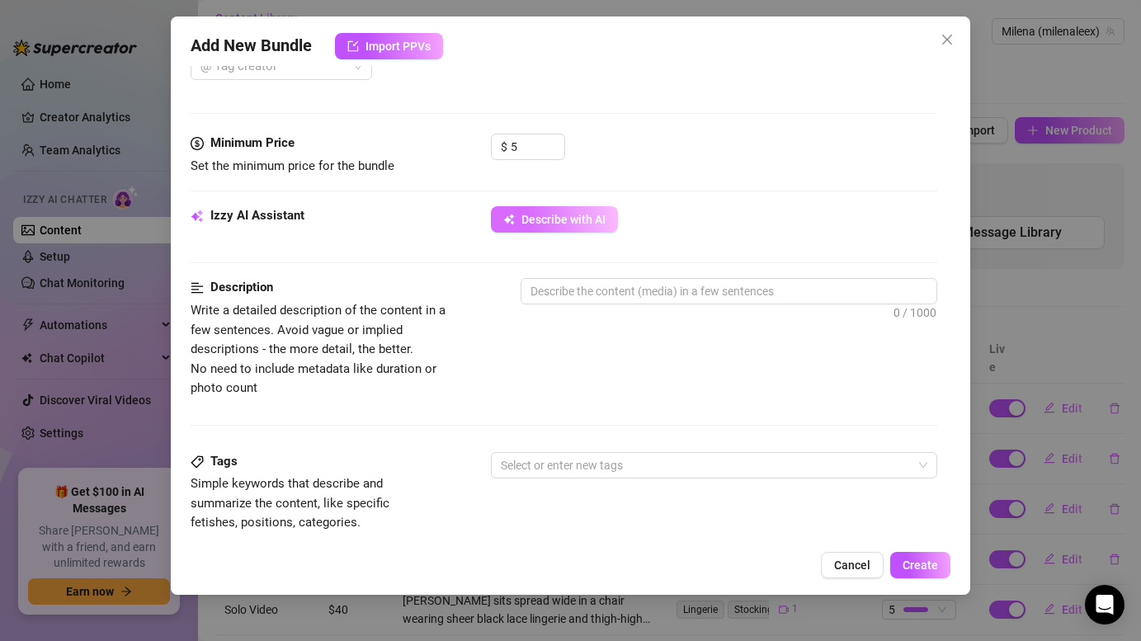
click at [575, 224] on span "Describe with AI" at bounding box center [563, 219] width 84 height 13
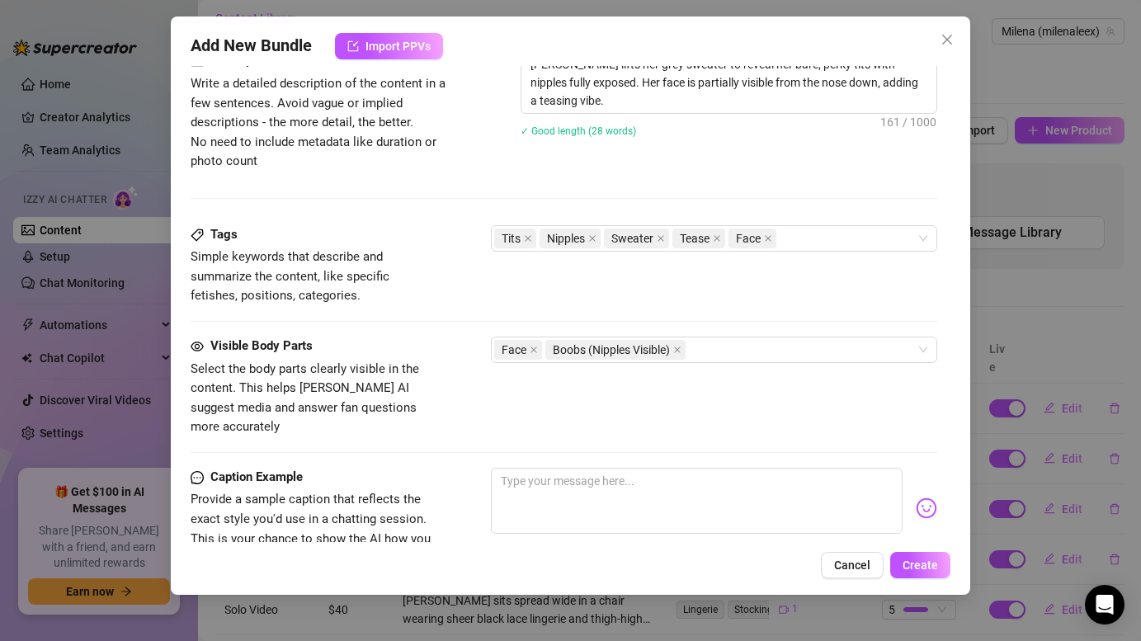
scroll to position [933, 0]
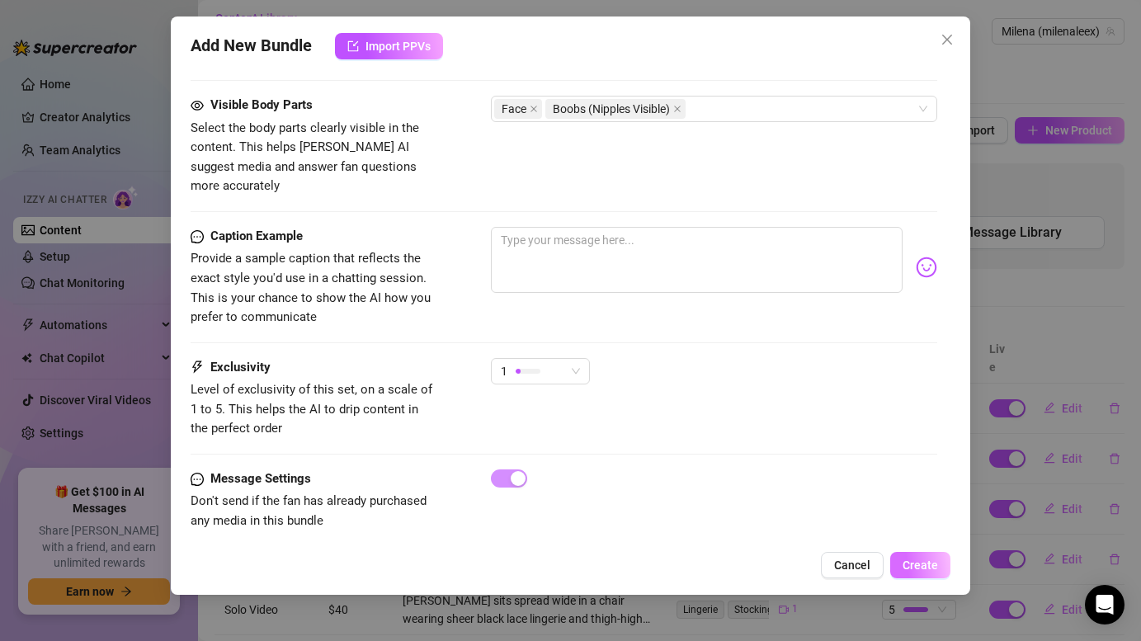
click at [910, 553] on button "Create" at bounding box center [920, 565] width 60 height 26
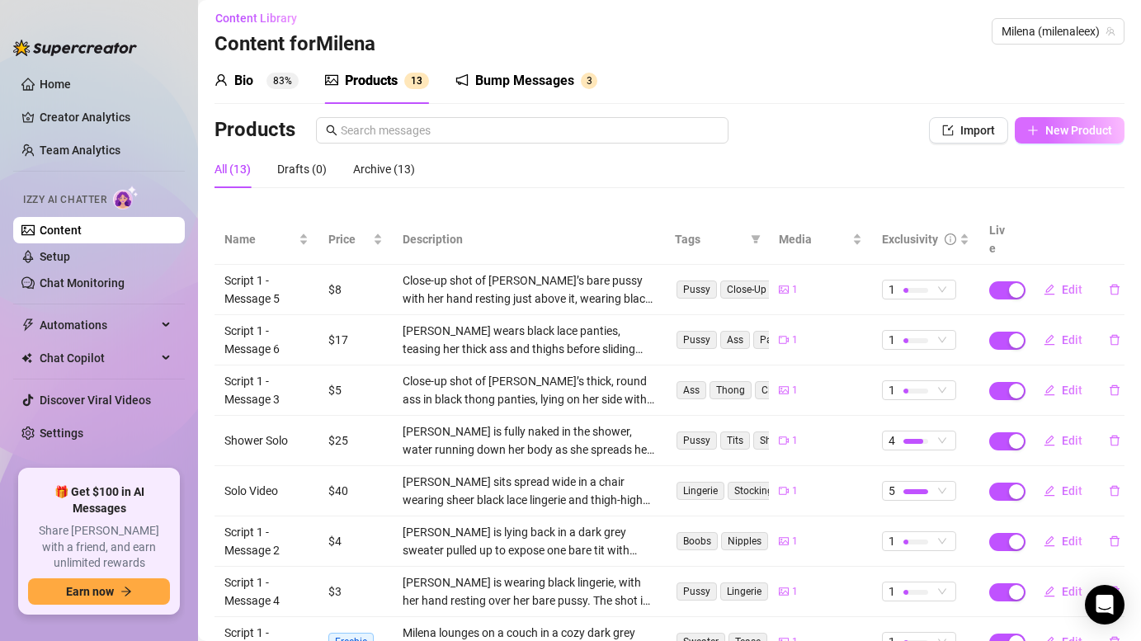
click at [1057, 128] on span "New Product" at bounding box center [1078, 130] width 67 height 13
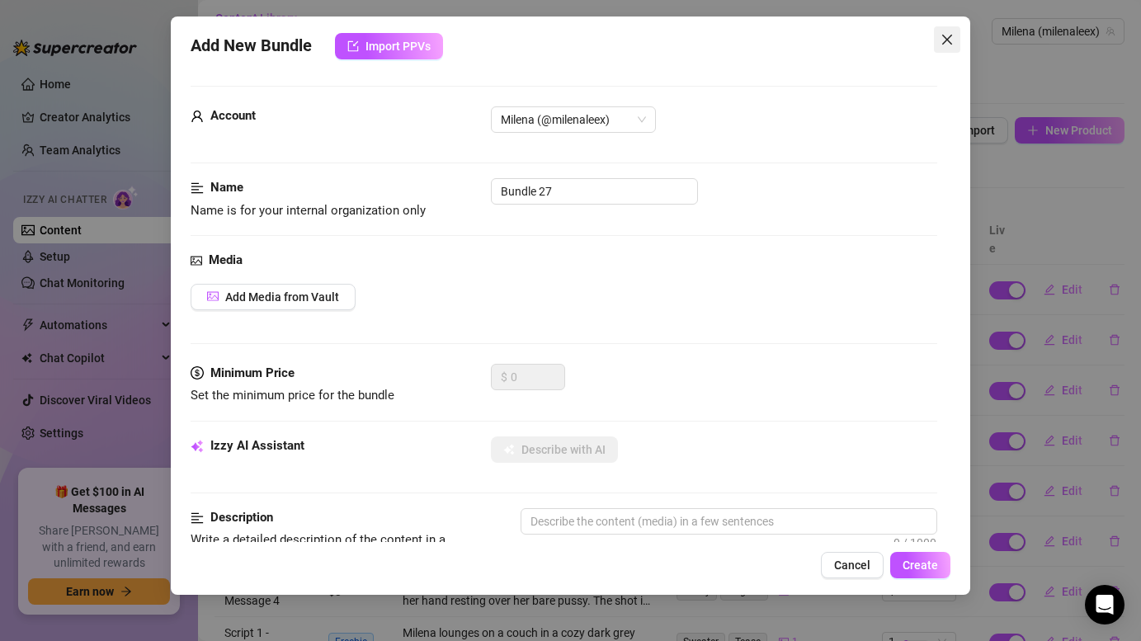
click at [939, 31] on button "Close" at bounding box center [947, 39] width 26 height 26
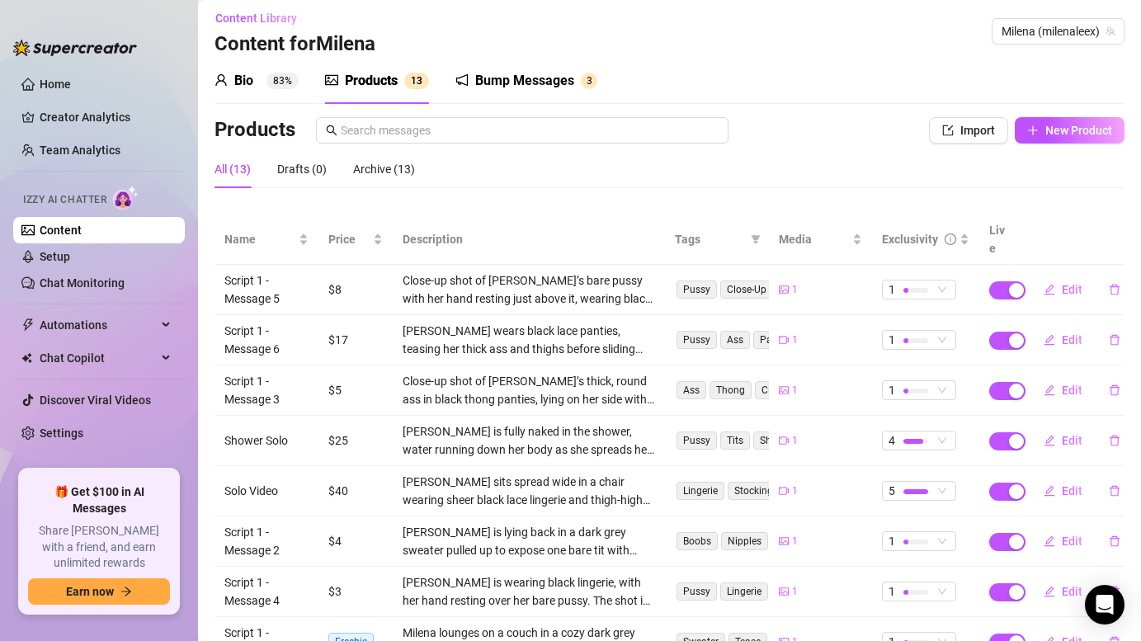
scroll to position [0, 0]
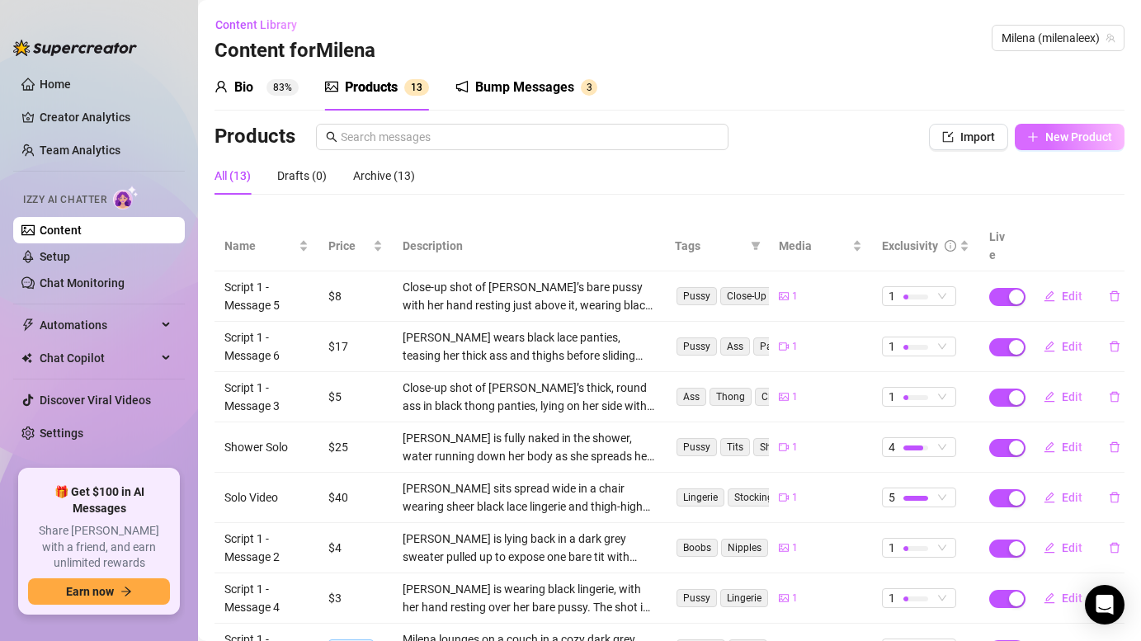
click at [1057, 138] on span "New Product" at bounding box center [1078, 136] width 67 height 13
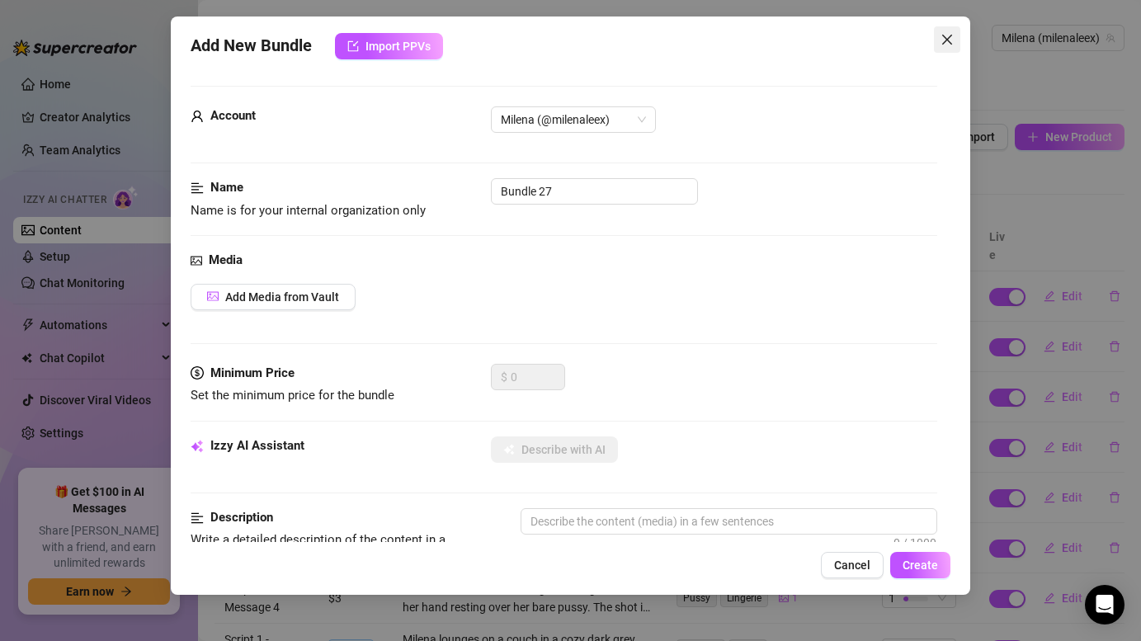
click at [949, 50] on button "Close" at bounding box center [947, 39] width 26 height 26
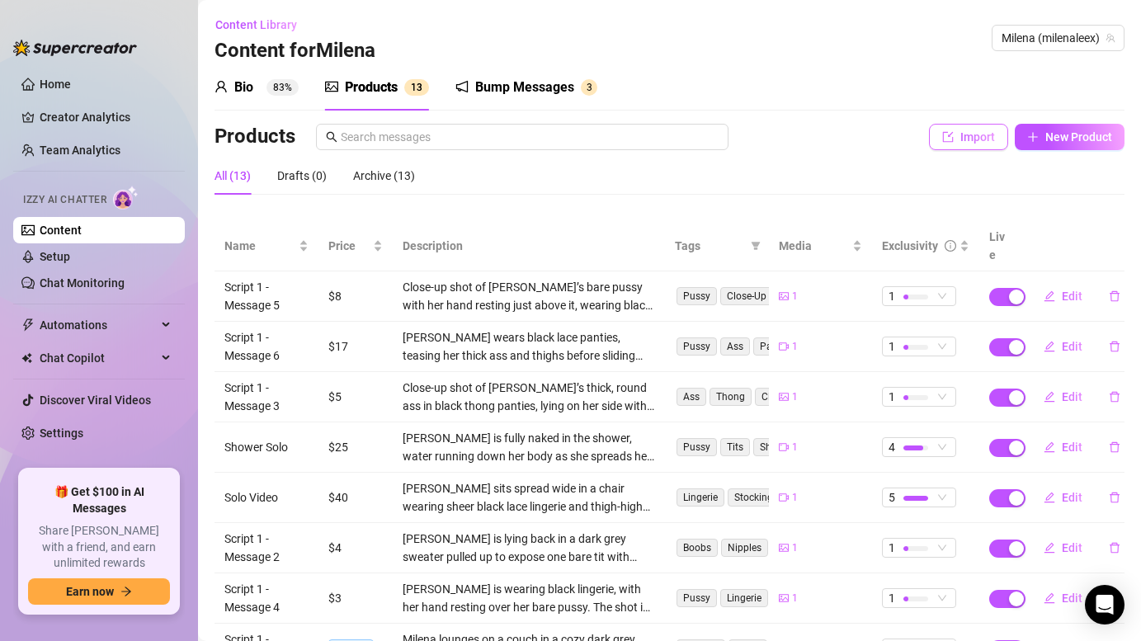
click at [973, 139] on span "Import" at bounding box center [977, 136] width 35 height 13
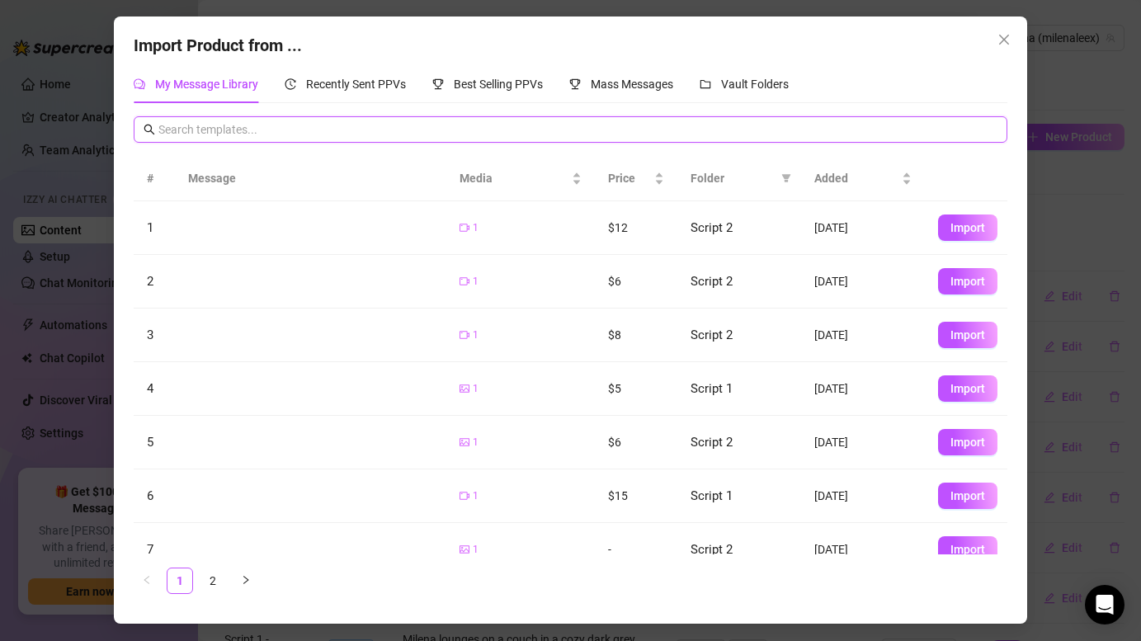
click at [295, 138] on input "text" at bounding box center [577, 129] width 838 height 18
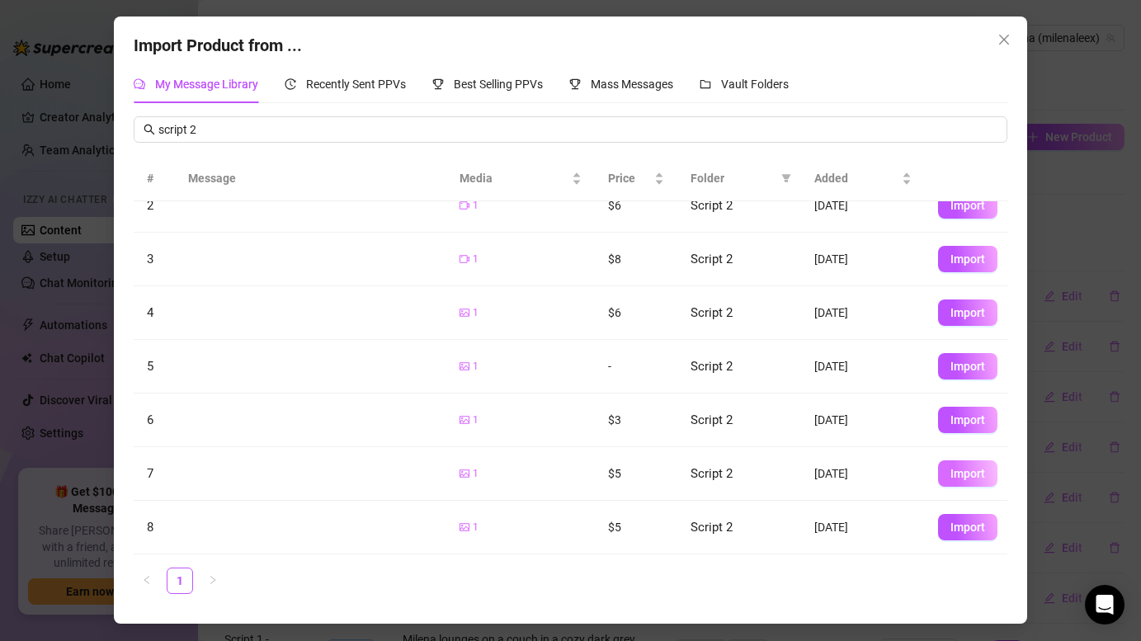
click at [973, 467] on span "Import" at bounding box center [967, 473] width 35 height 13
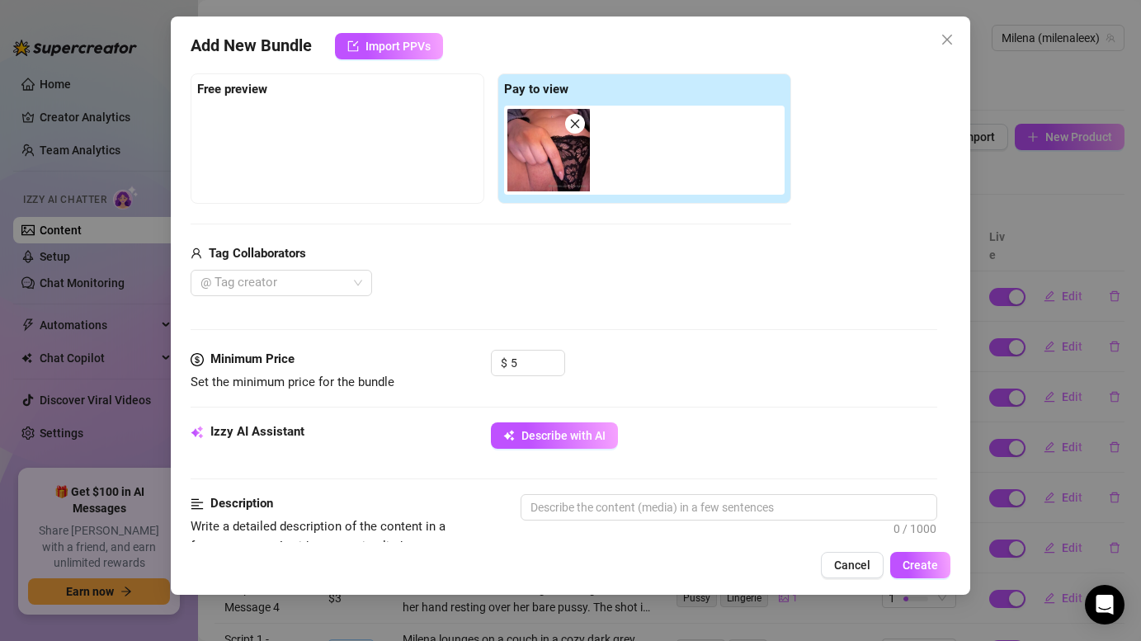
scroll to position [369, 0]
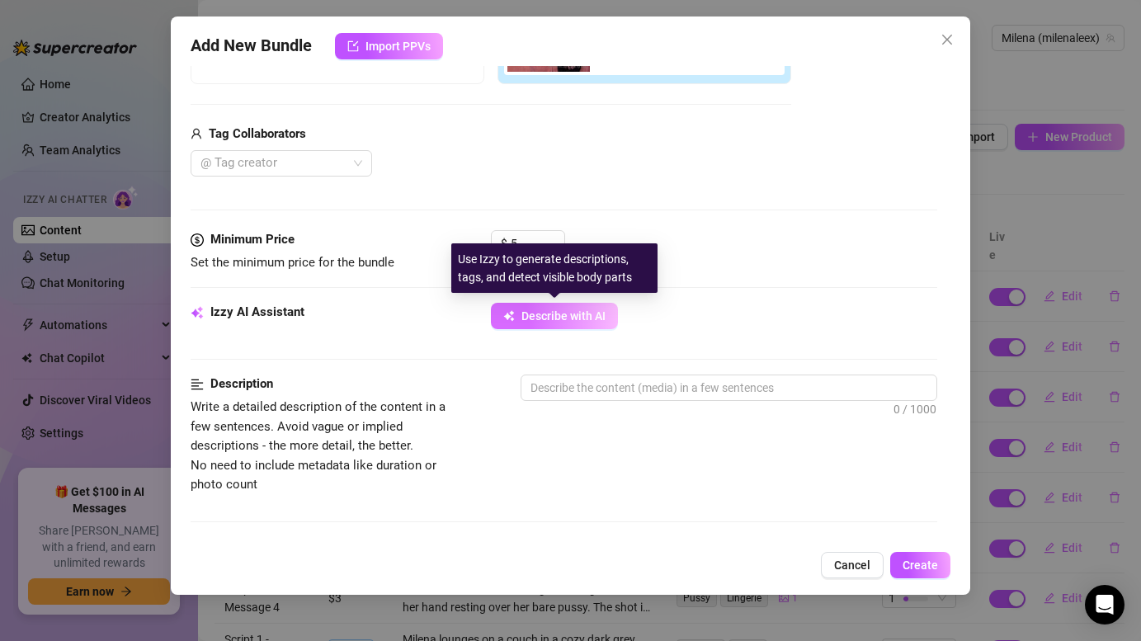
click at [577, 308] on button "Describe with AI" at bounding box center [554, 316] width 127 height 26
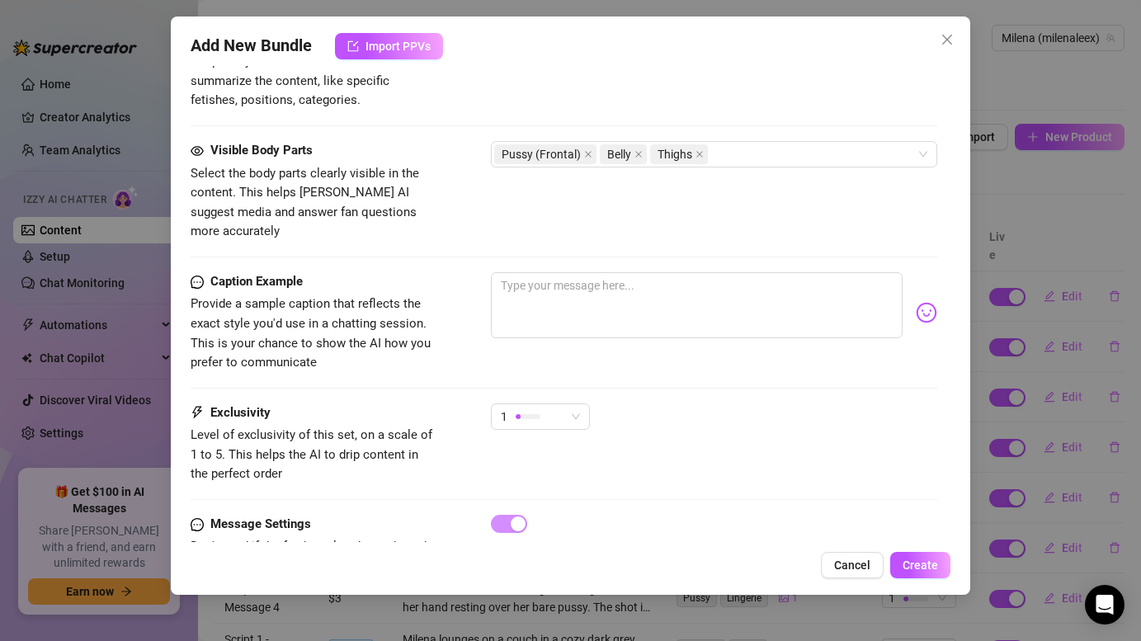
scroll to position [889, 0]
click at [931, 569] on span "Create" at bounding box center [920, 565] width 35 height 13
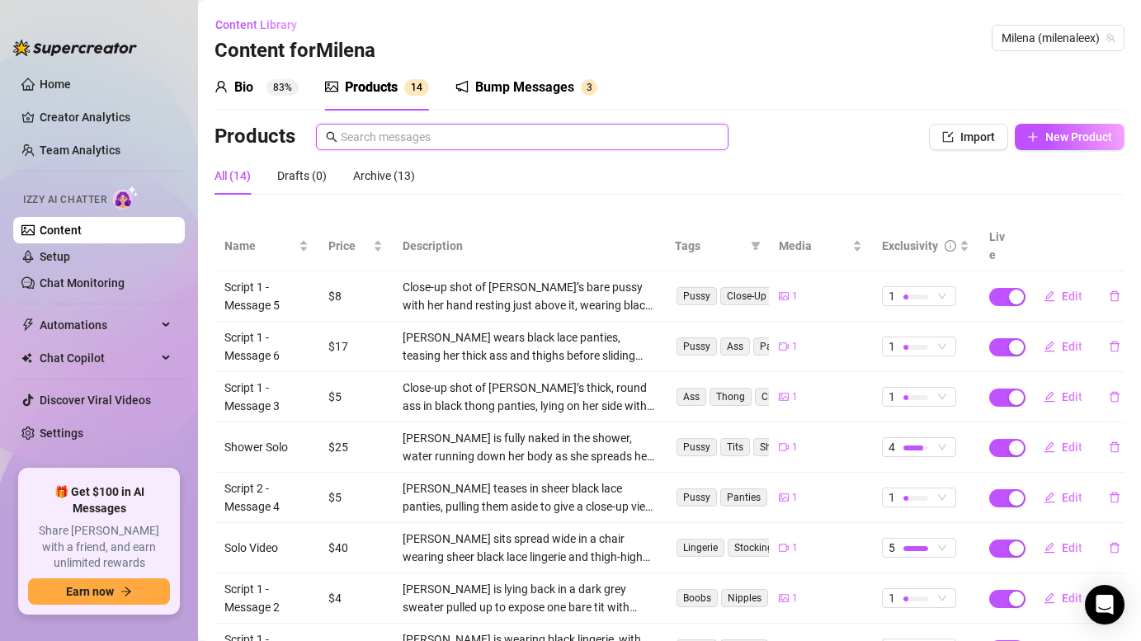
click at [421, 133] on input "text" at bounding box center [530, 137] width 378 height 18
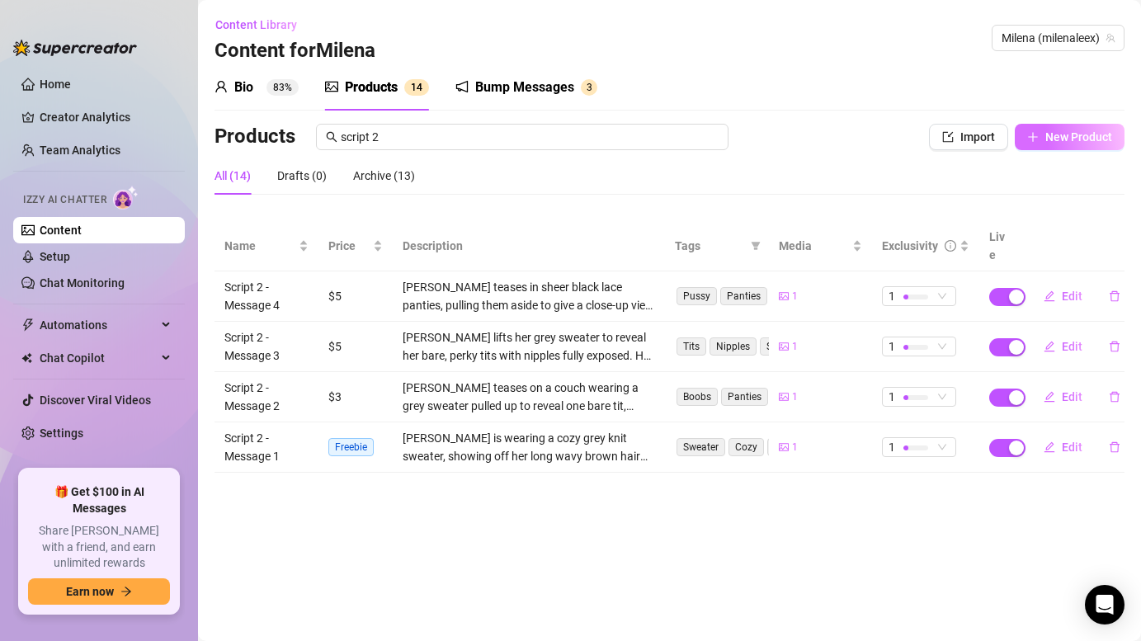
click at [1078, 137] on span "New Product" at bounding box center [1078, 136] width 67 height 13
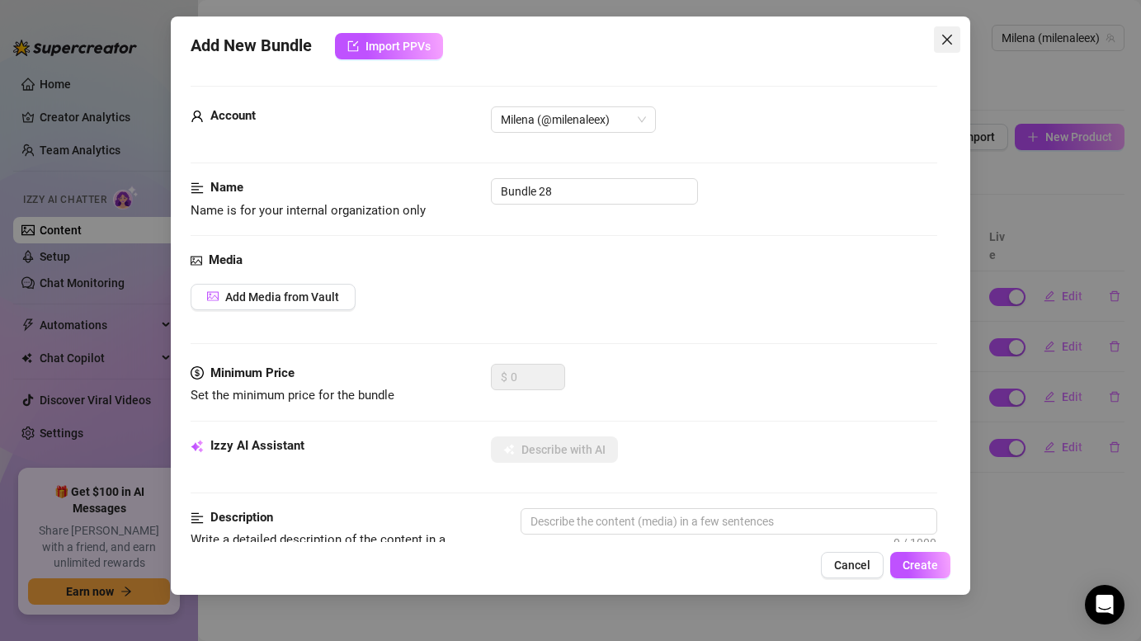
click at [950, 43] on icon "close" at bounding box center [946, 40] width 10 height 10
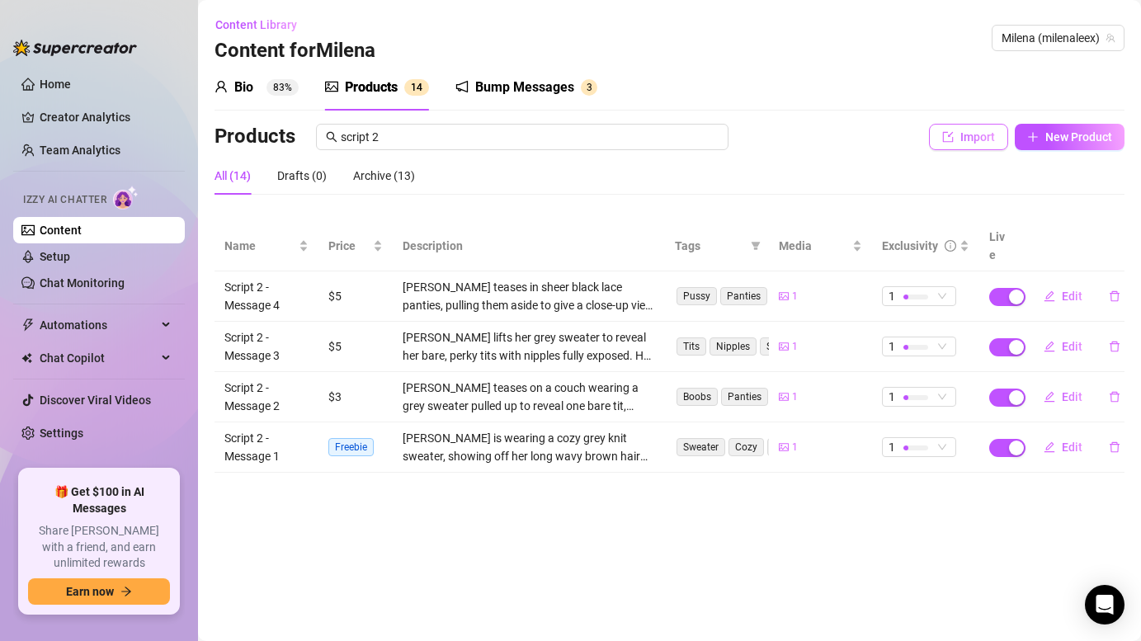
click at [962, 137] on span "Import" at bounding box center [977, 136] width 35 height 13
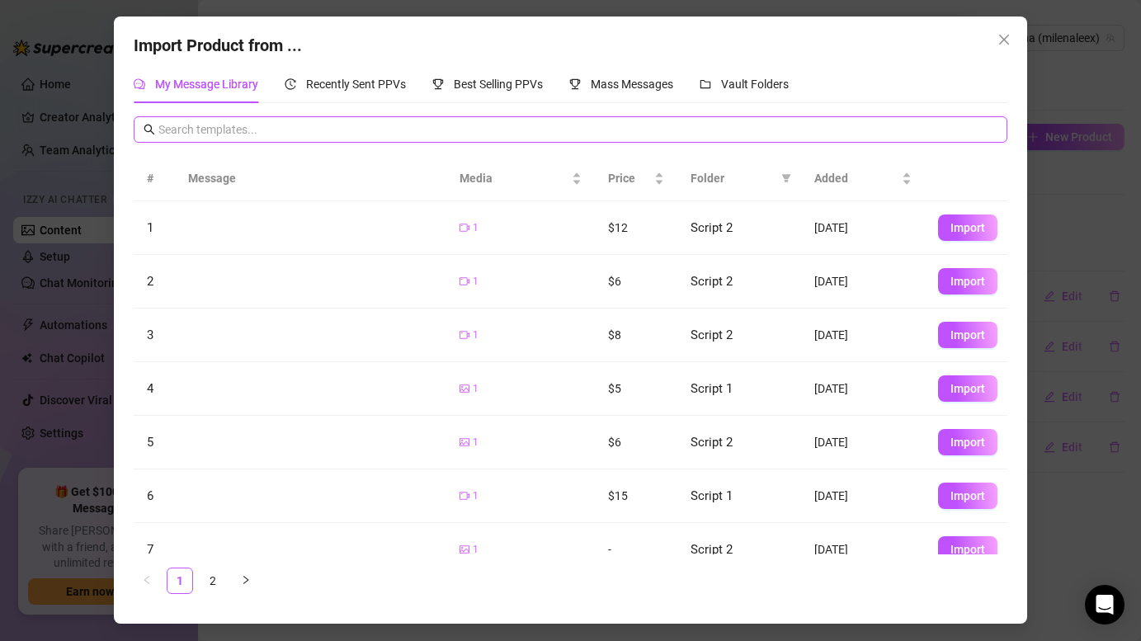
click at [374, 132] on input "text" at bounding box center [577, 129] width 838 height 18
drag, startPoint x: 443, startPoint y: 40, endPoint x: 483, endPoint y: 40, distance: 40.4
click at [483, 40] on div "Import Product from ..." at bounding box center [570, 46] width 873 height 26
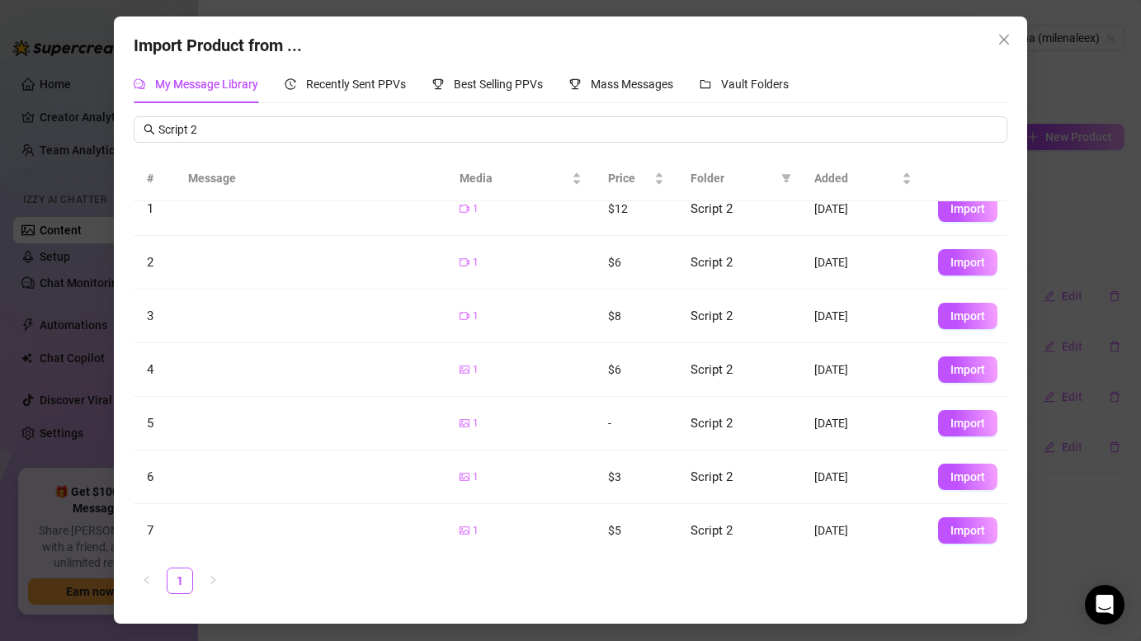
scroll to position [3, 0]
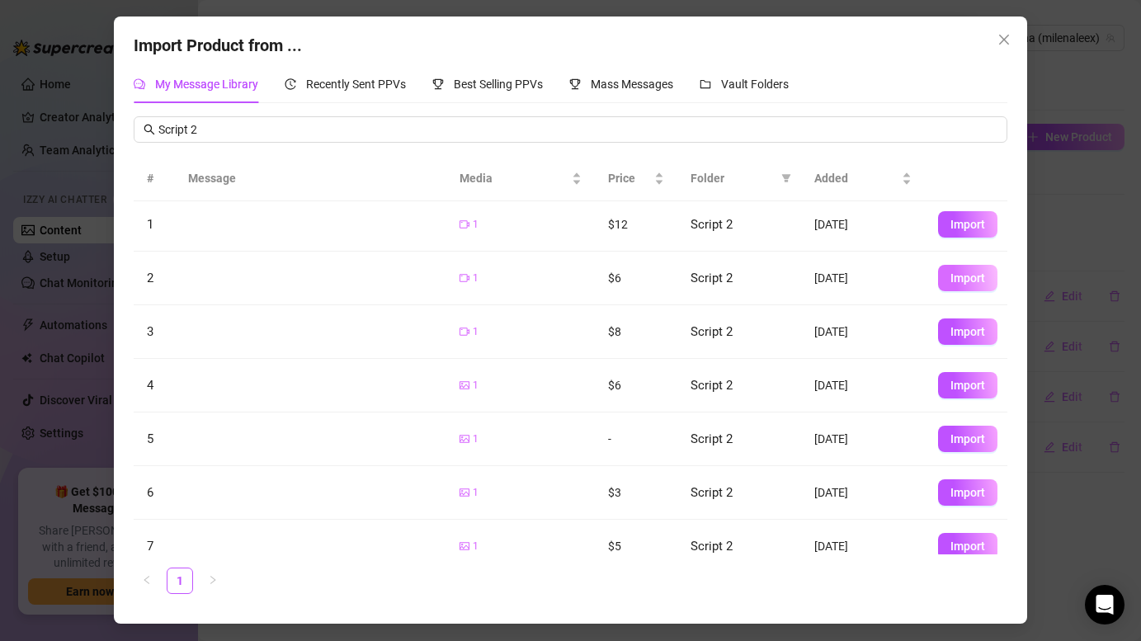
click at [970, 273] on span "Import" at bounding box center [967, 277] width 35 height 13
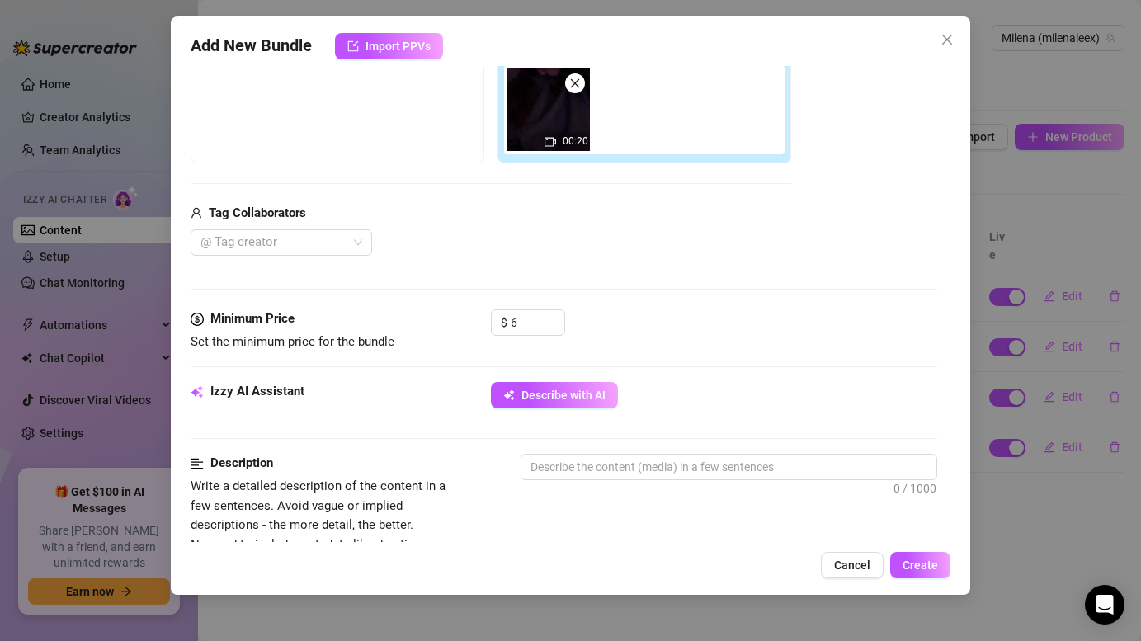
scroll to position [332, 0]
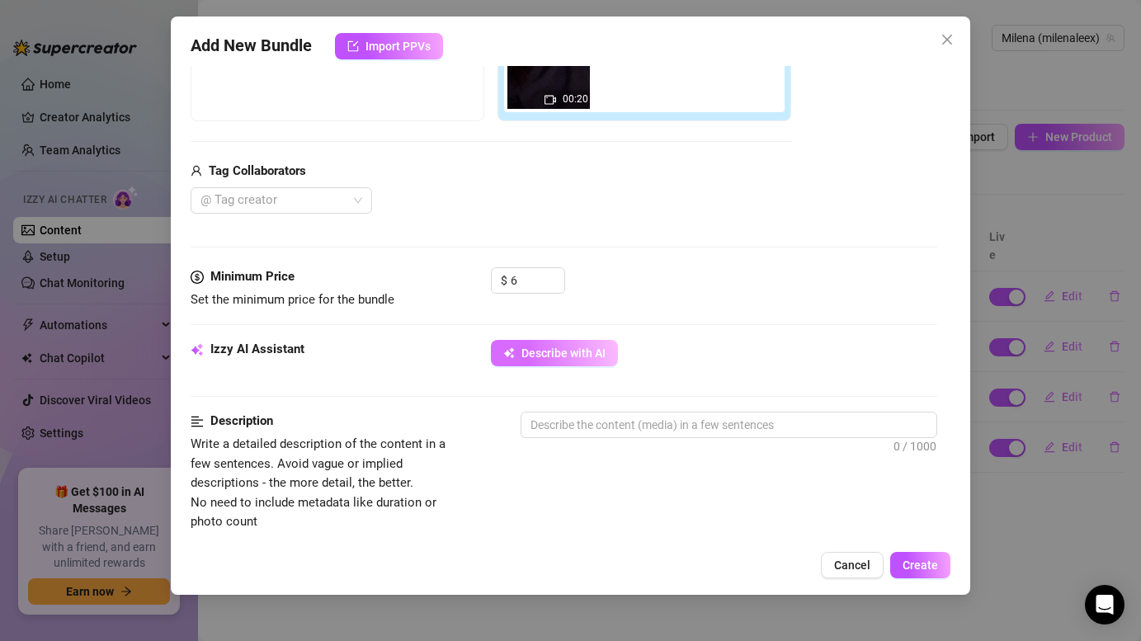
click at [579, 353] on span "Describe with AI" at bounding box center [563, 352] width 84 height 13
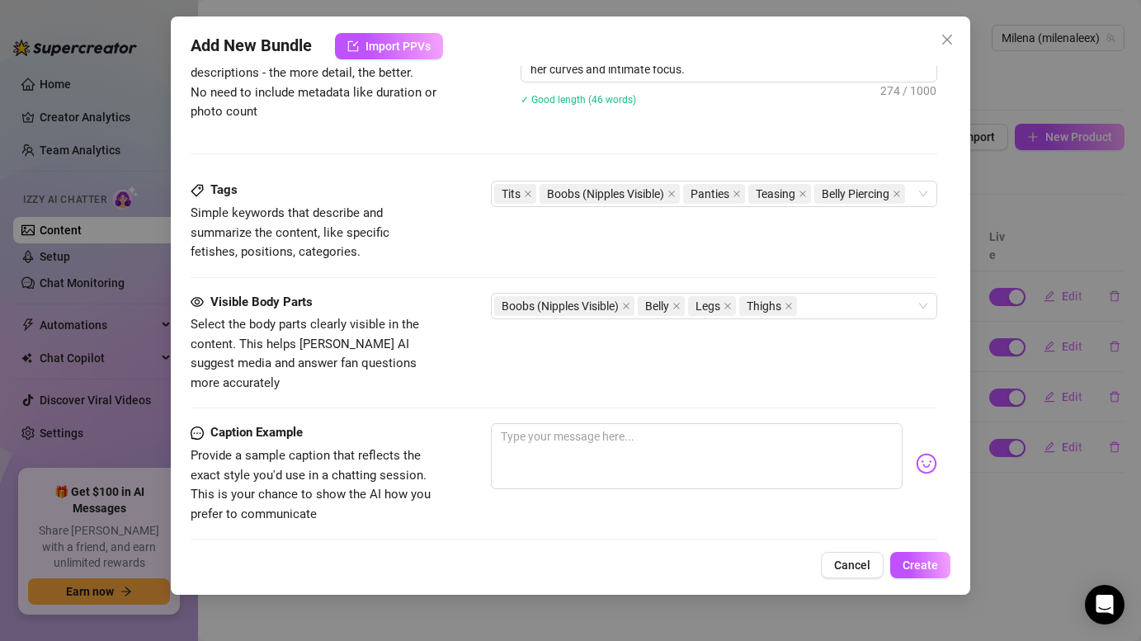
scroll to position [743, 0]
click at [925, 189] on div "Tits Boobs (Nipples Visible) Panties Teasing Belly Piercing" at bounding box center [713, 192] width 445 height 26
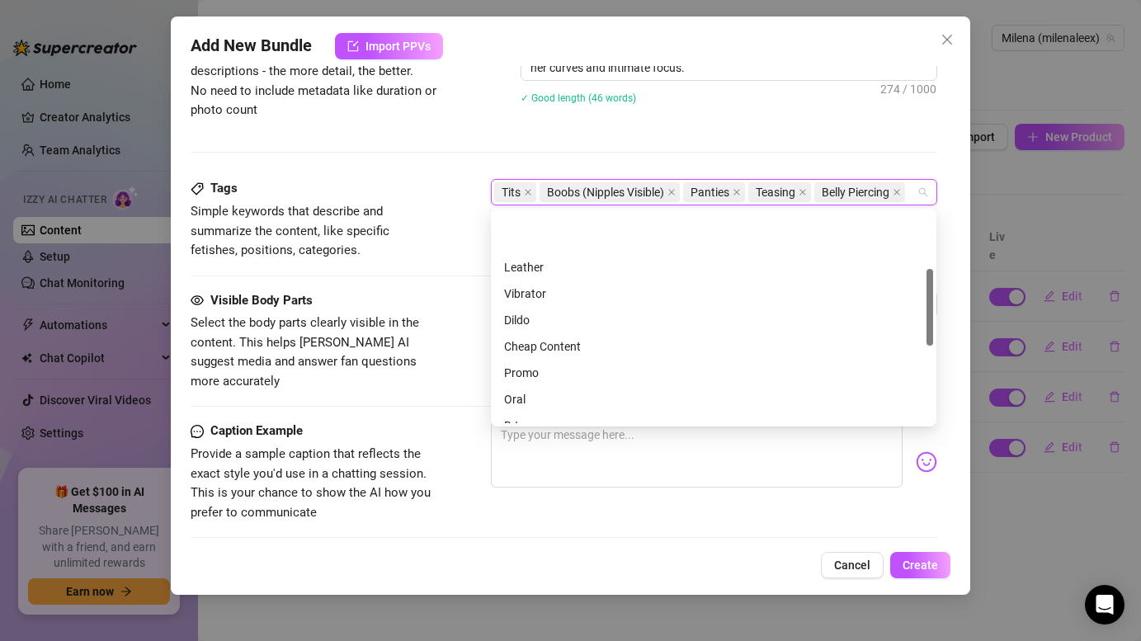
scroll to position [0, 0]
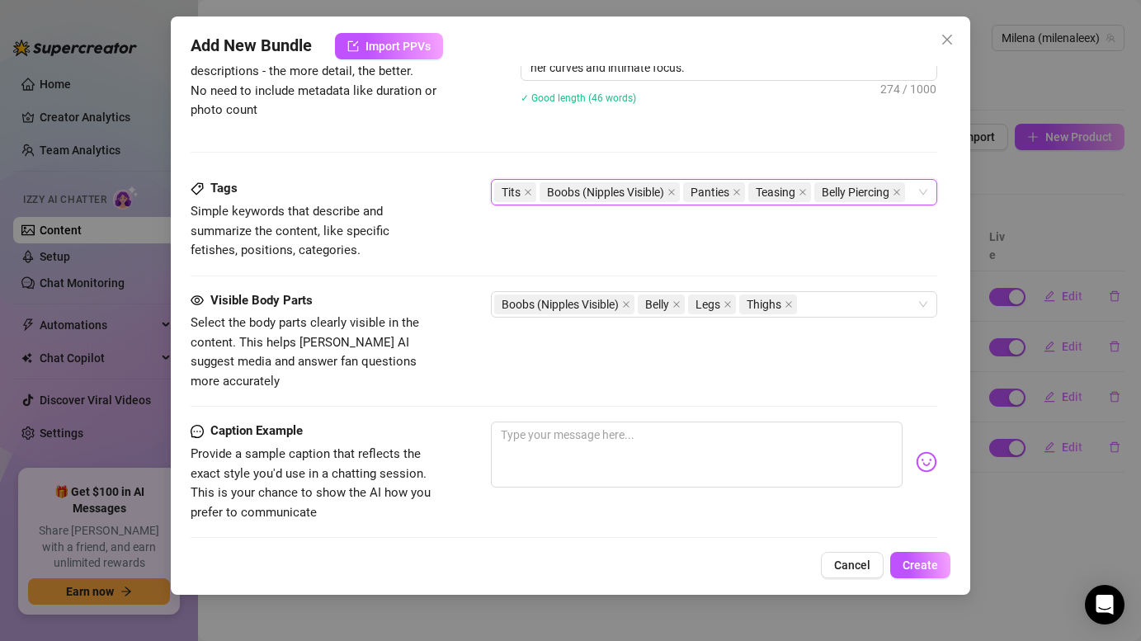
click at [919, 190] on div "Tits Boobs (Nipples Visible) Panties Teasing Belly Piercing" at bounding box center [713, 192] width 445 height 26
click at [923, 191] on div "Tits Boobs (Nipples Visible) Panties Teasing Belly Piercing" at bounding box center [713, 192] width 445 height 26
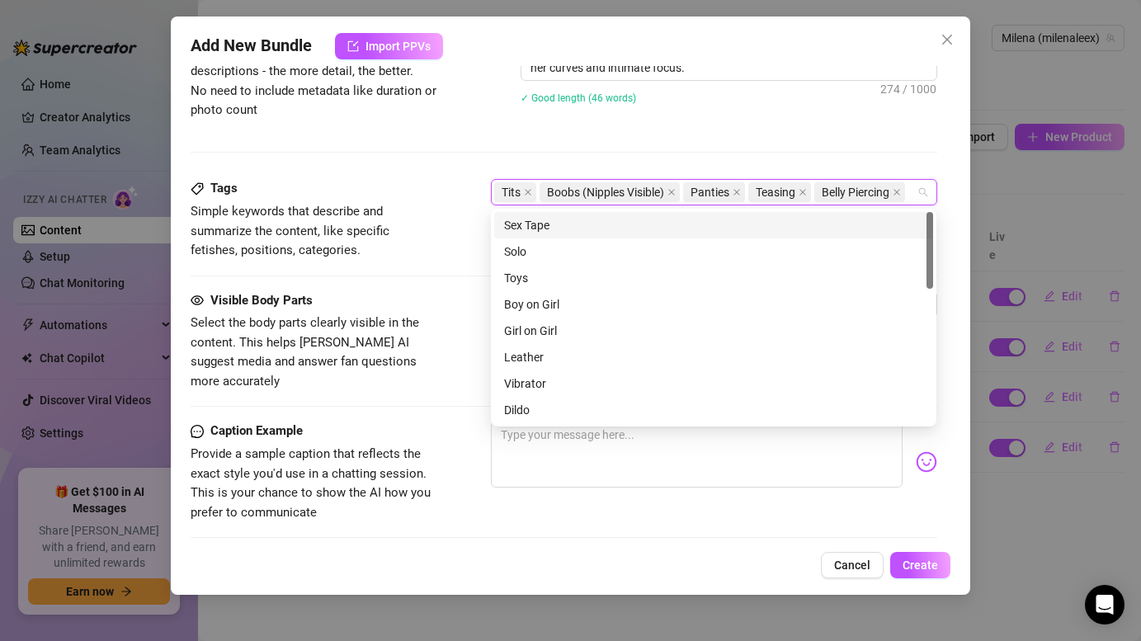
click at [917, 190] on div "Tits Boobs (Nipples Visible) Panties Teasing Belly Piercing" at bounding box center [713, 192] width 445 height 26
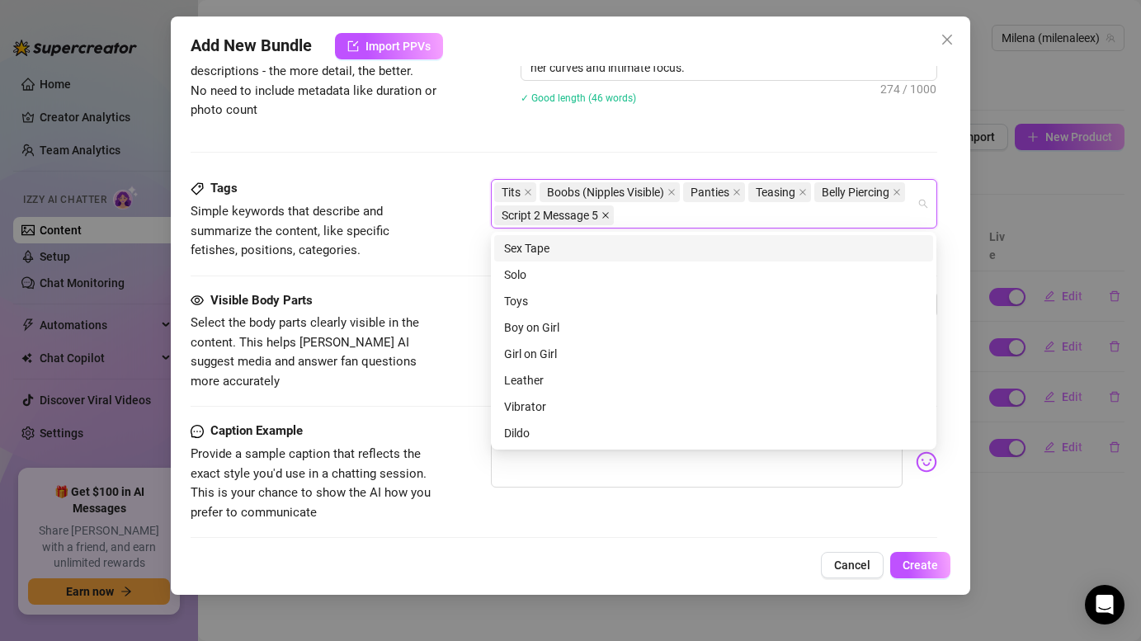
click at [609, 214] on icon "close" at bounding box center [605, 215] width 8 height 8
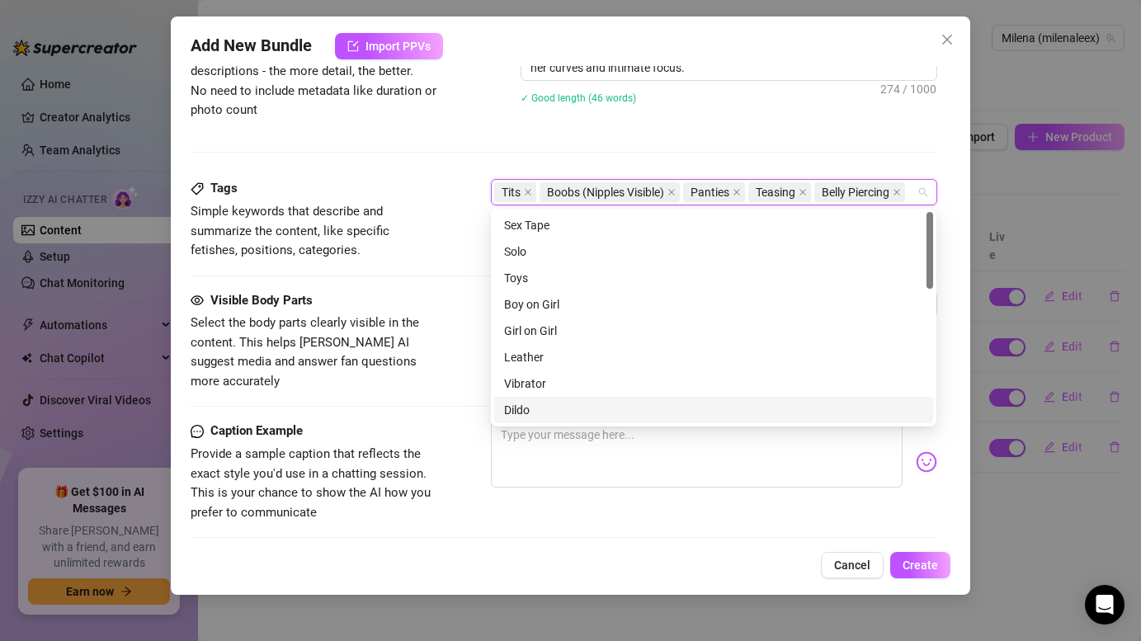
click at [770, 489] on div "Caption Example Provide a sample caption that reflects the exact style you'd us…" at bounding box center [564, 472] width 746 height 101
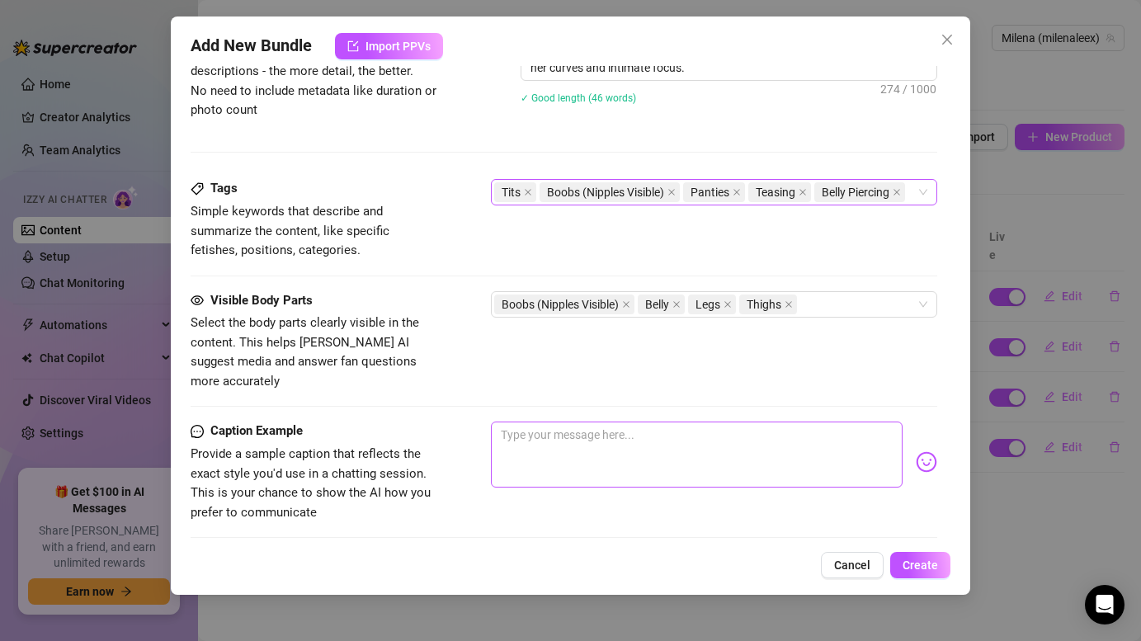
scroll to position [939, 0]
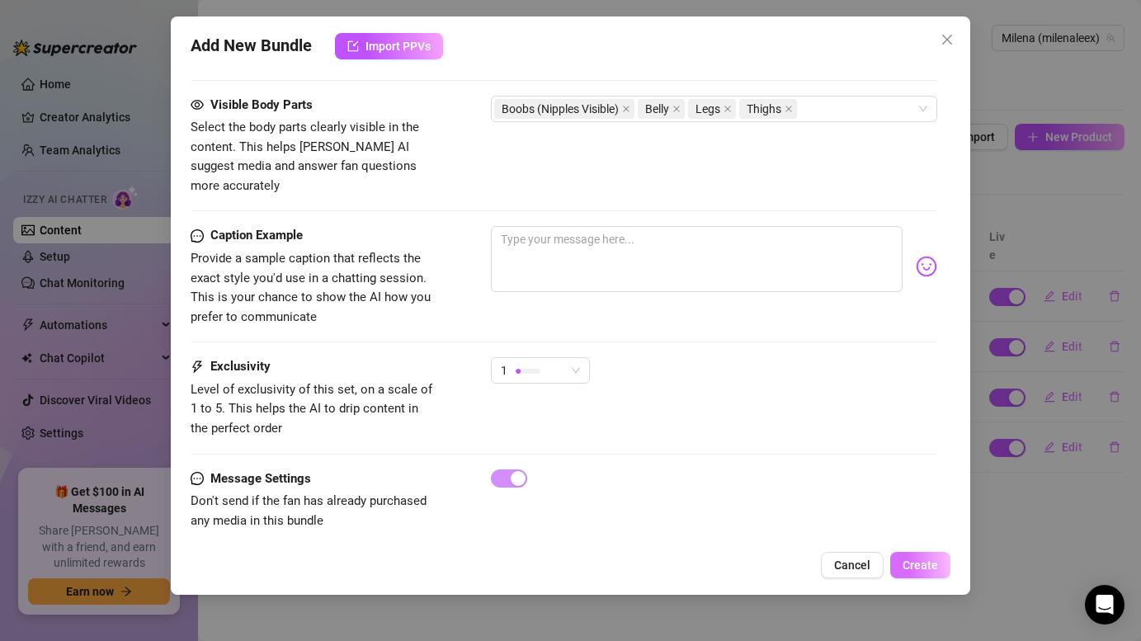
click at [932, 568] on span "Create" at bounding box center [920, 565] width 35 height 13
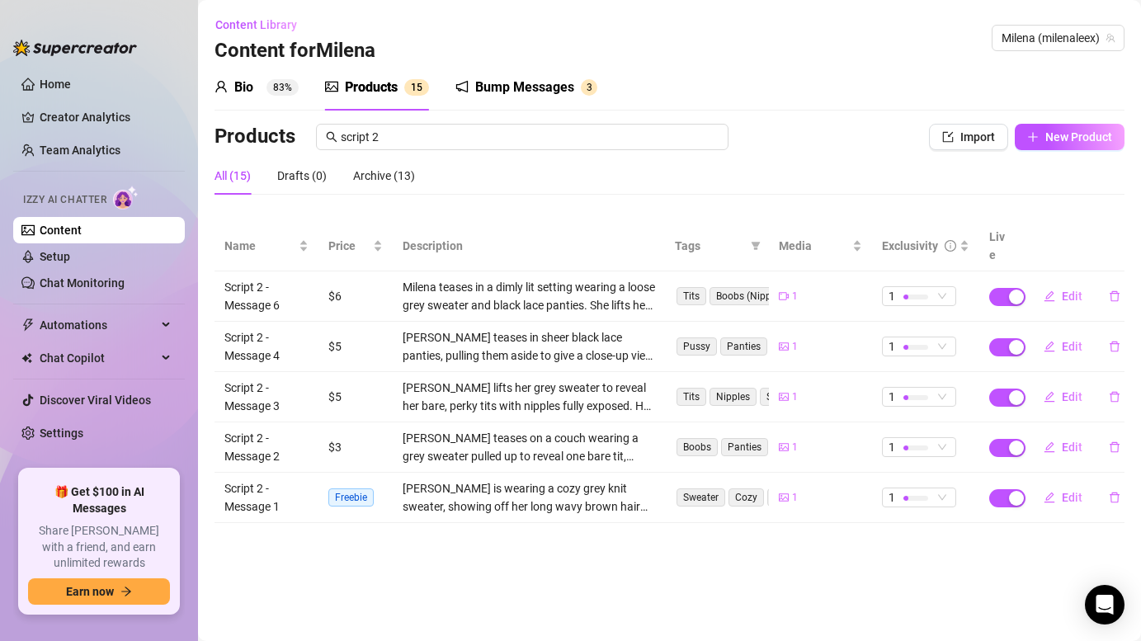
click at [810, 22] on div "Content Library Content for [PERSON_NAME] (milenaleex)" at bounding box center [669, 38] width 910 height 53
click at [1111, 290] on icon "delete" at bounding box center [1115, 296] width 12 height 12
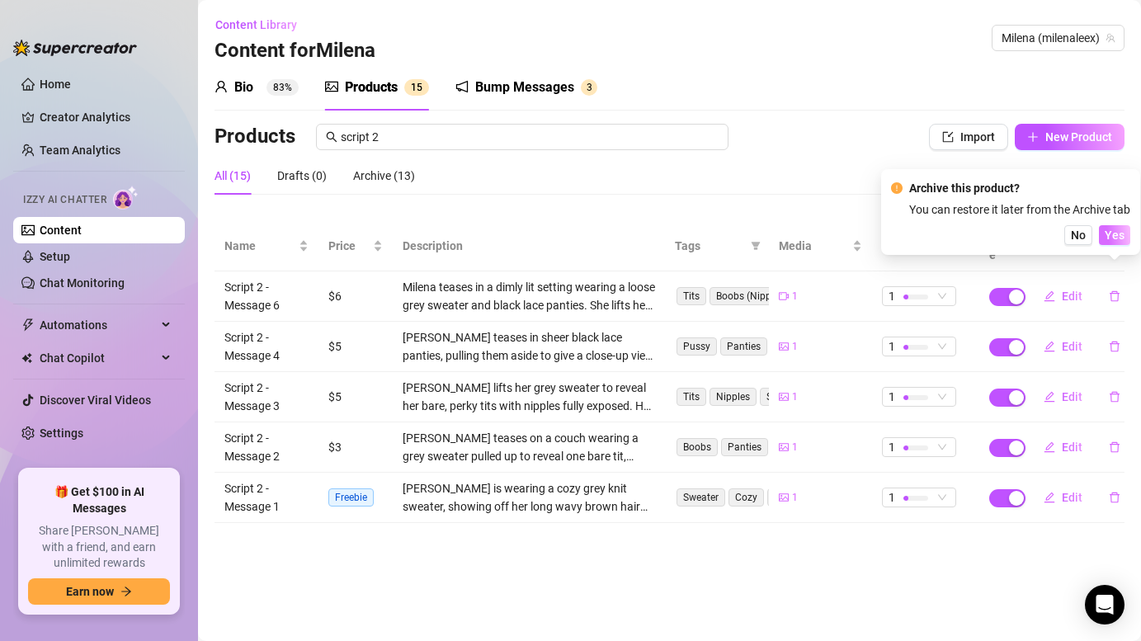
click at [1118, 229] on span "Yes" at bounding box center [1115, 235] width 20 height 13
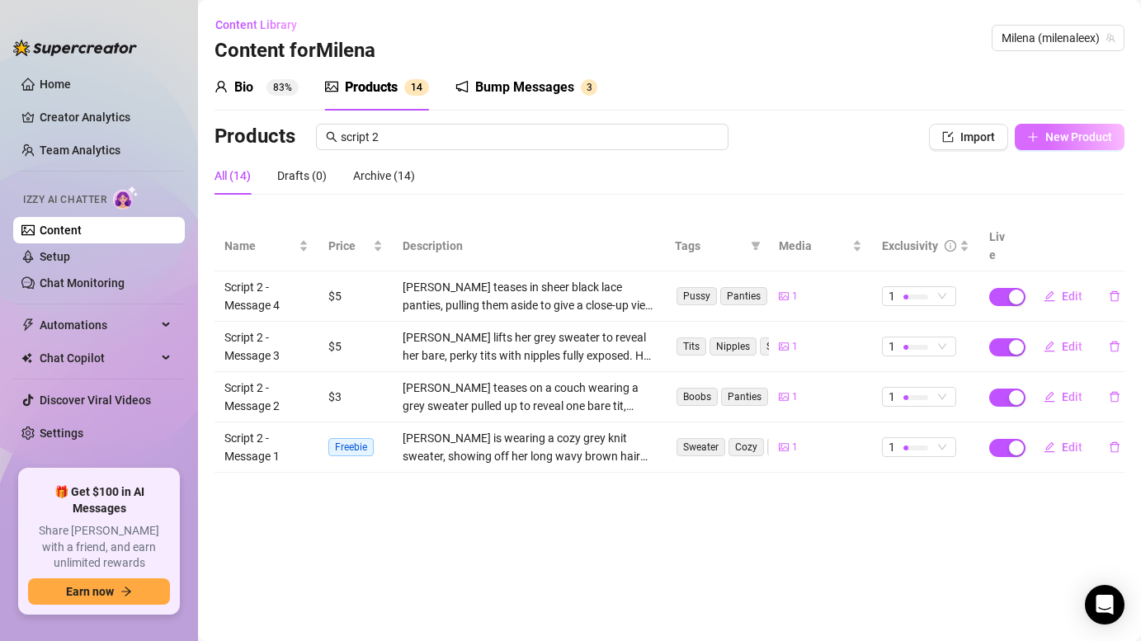
click at [1072, 139] on span "New Product" at bounding box center [1078, 136] width 67 height 13
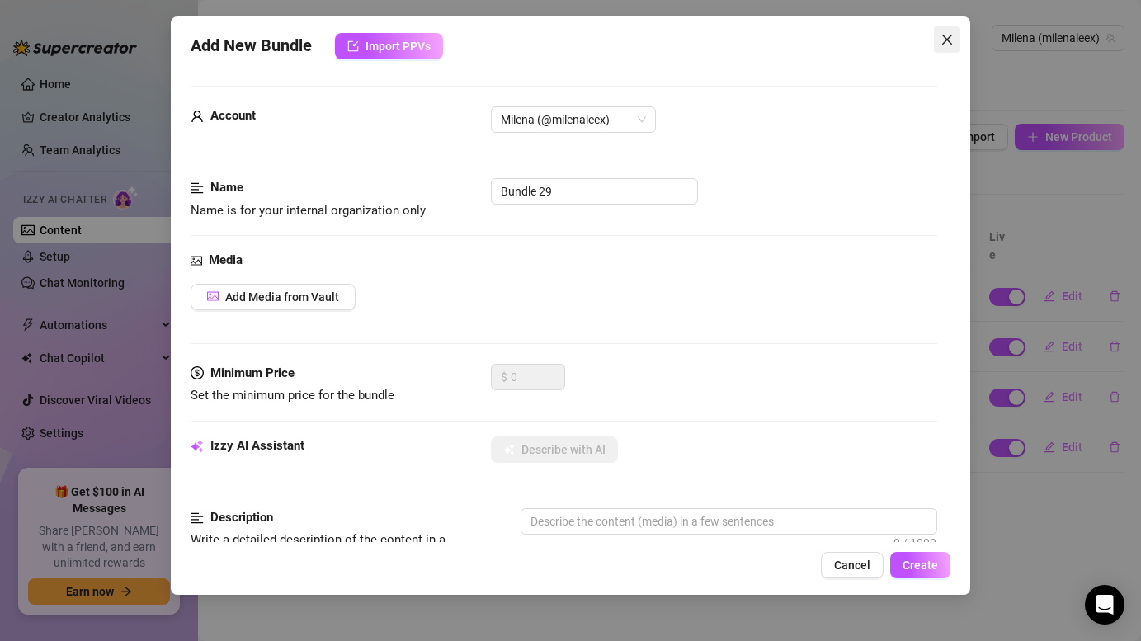
click at [948, 35] on icon "close" at bounding box center [946, 39] width 13 height 13
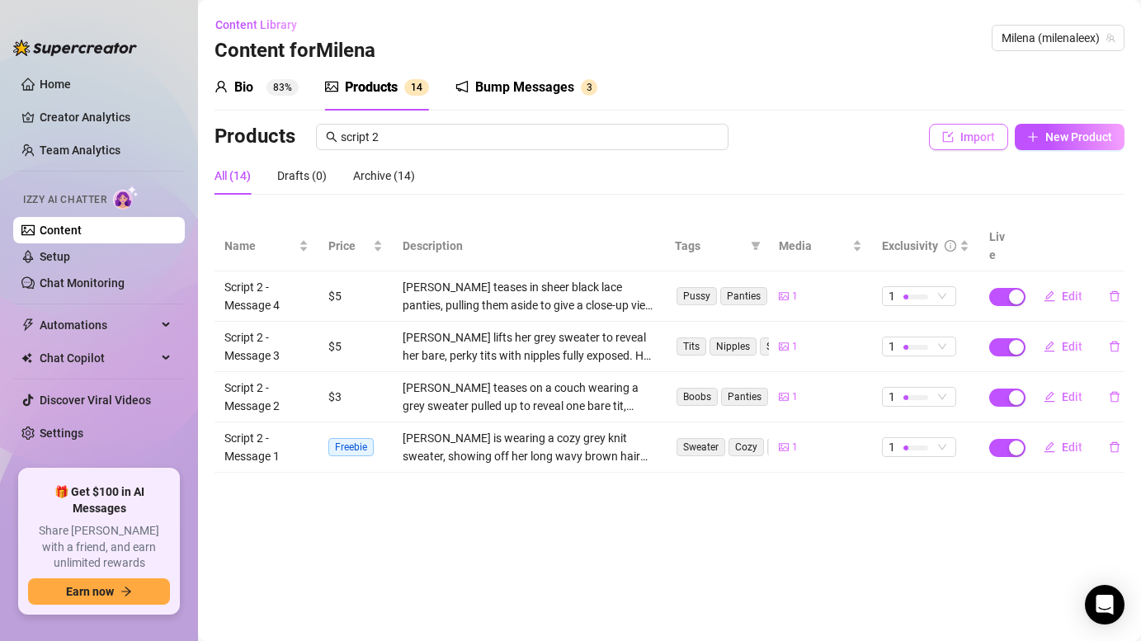
click at [992, 142] on span "Import" at bounding box center [977, 136] width 35 height 13
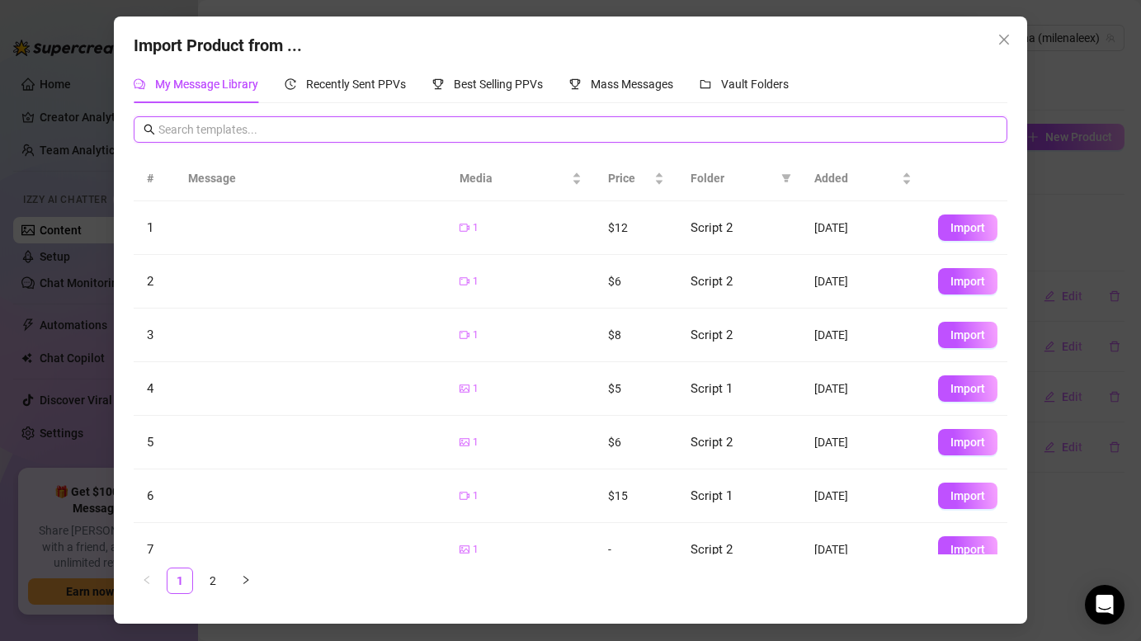
click at [292, 129] on input "text" at bounding box center [577, 129] width 838 height 18
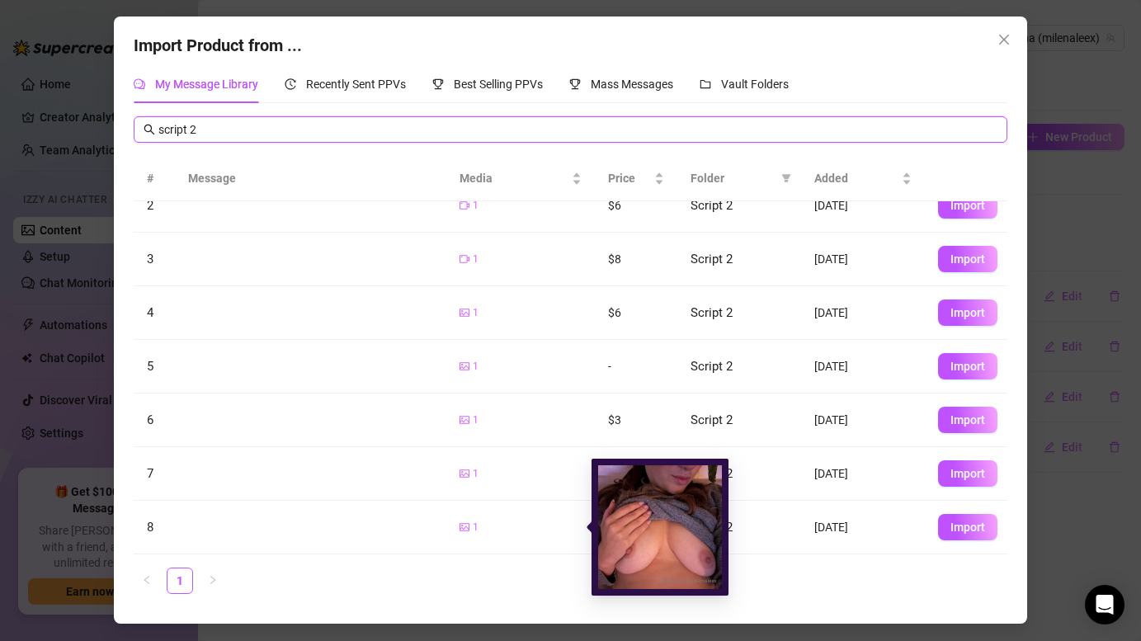
scroll to position [0, 0]
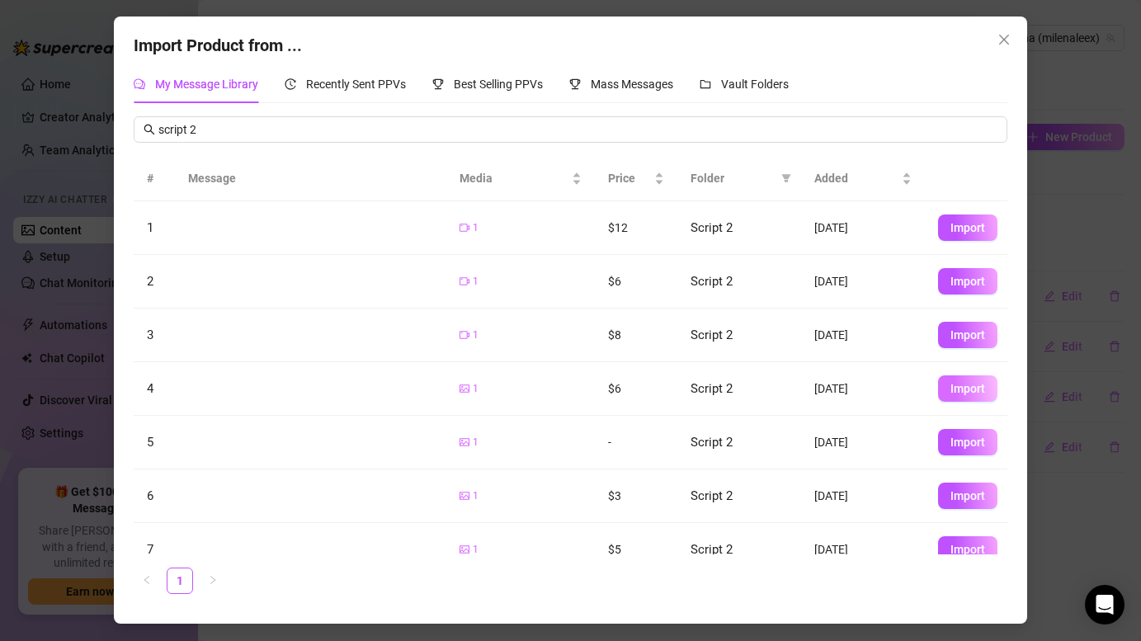
click at [960, 388] on span "Import" at bounding box center [967, 388] width 35 height 13
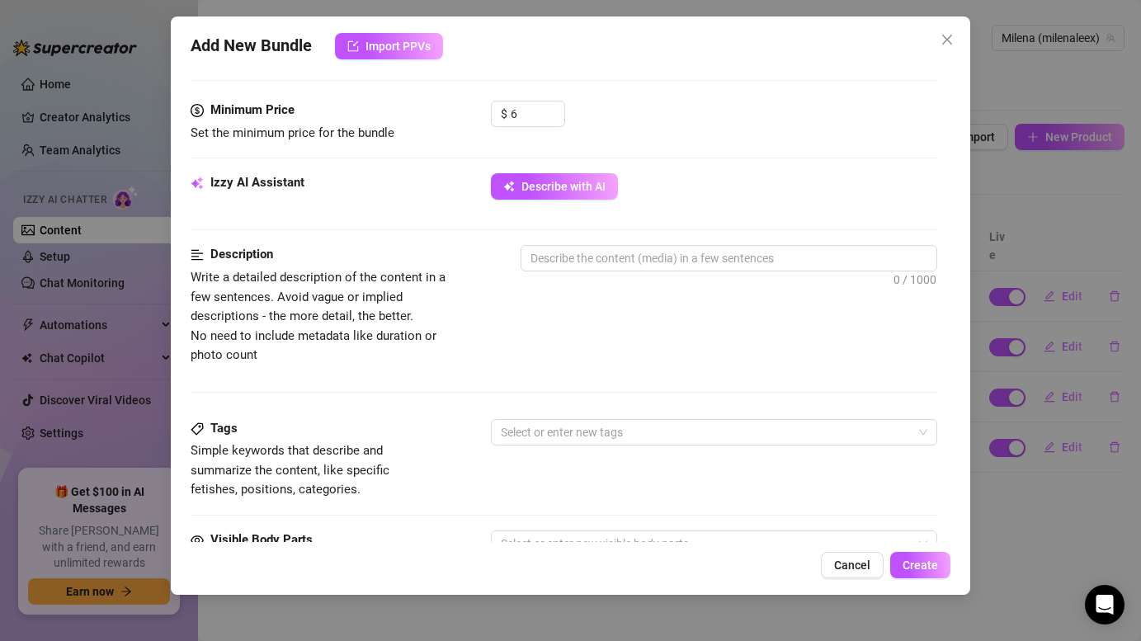
scroll to position [467, 0]
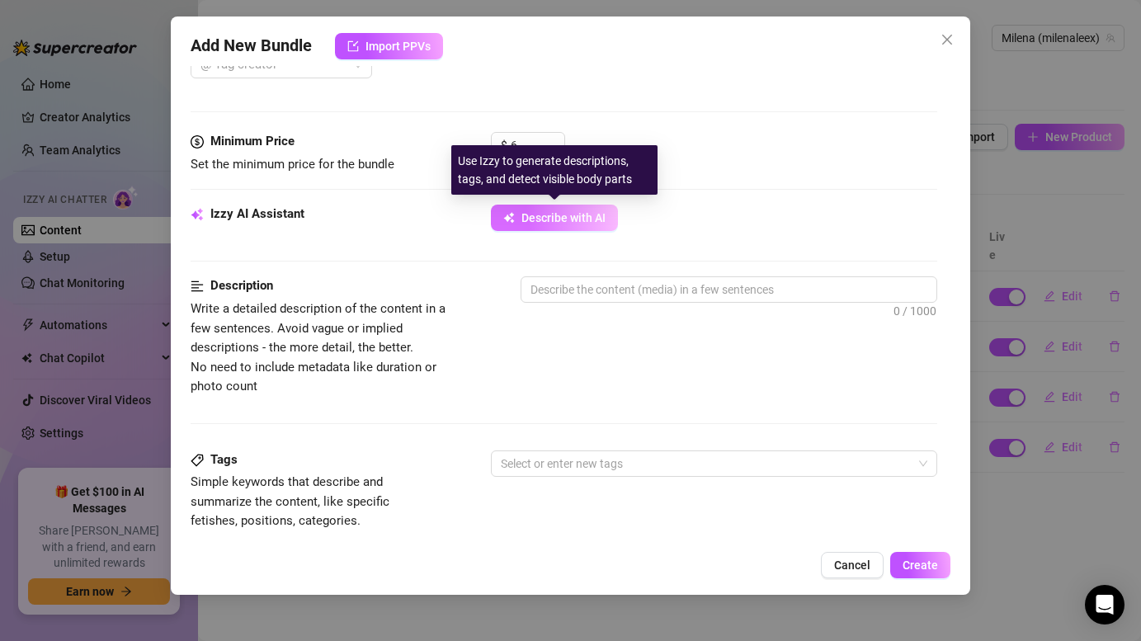
click at [563, 217] on span "Describe with AI" at bounding box center [563, 217] width 84 height 13
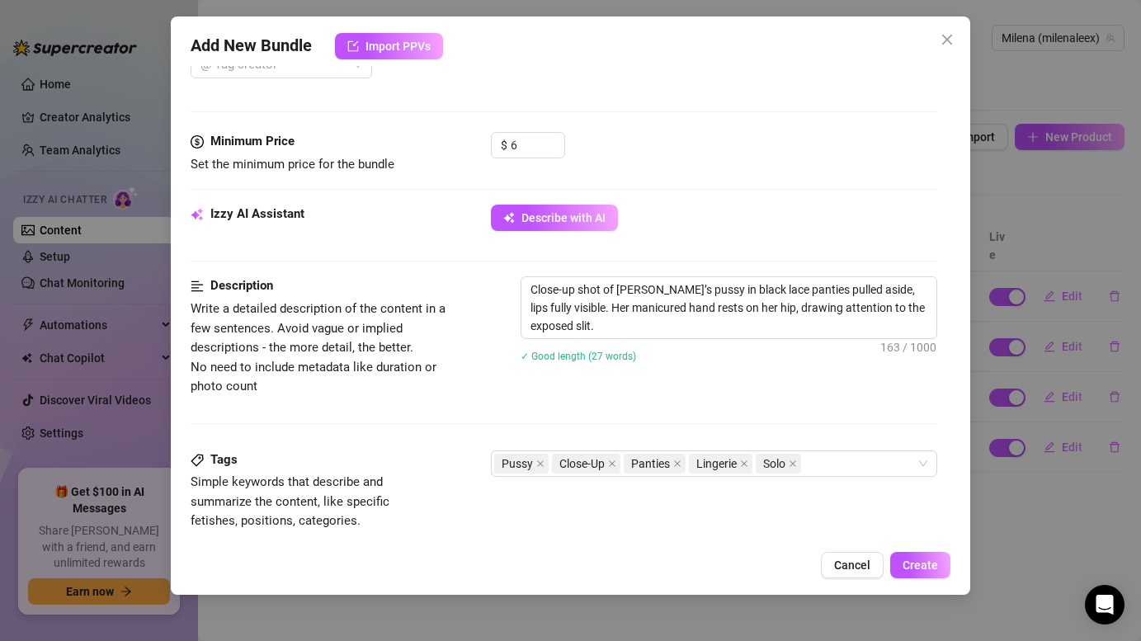
scroll to position [933, 0]
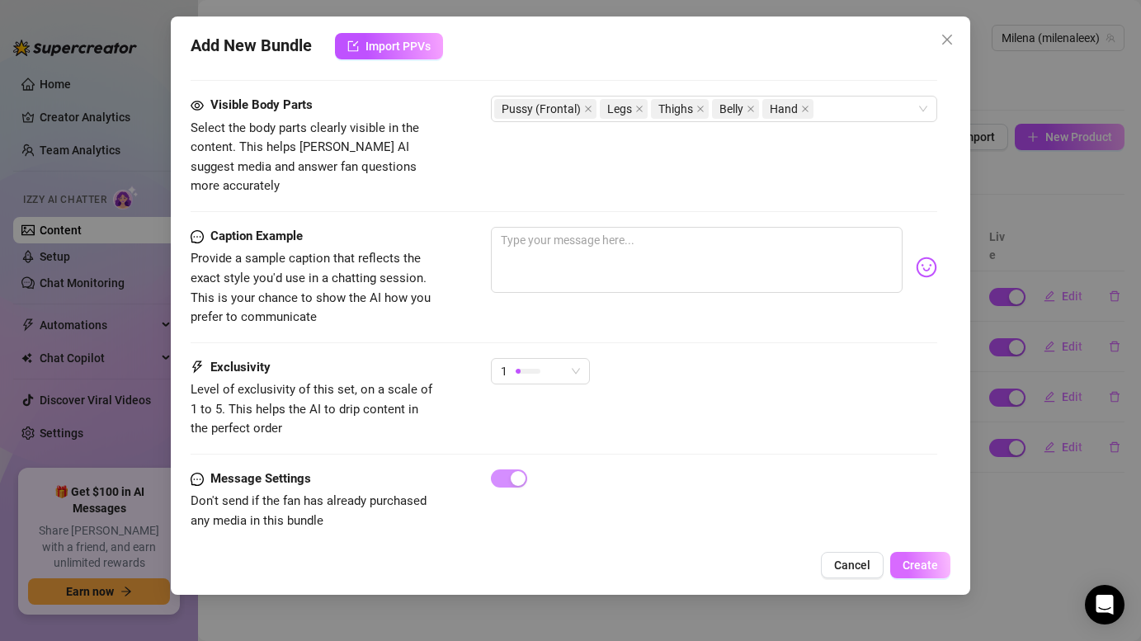
click at [930, 570] on span "Create" at bounding box center [920, 565] width 35 height 13
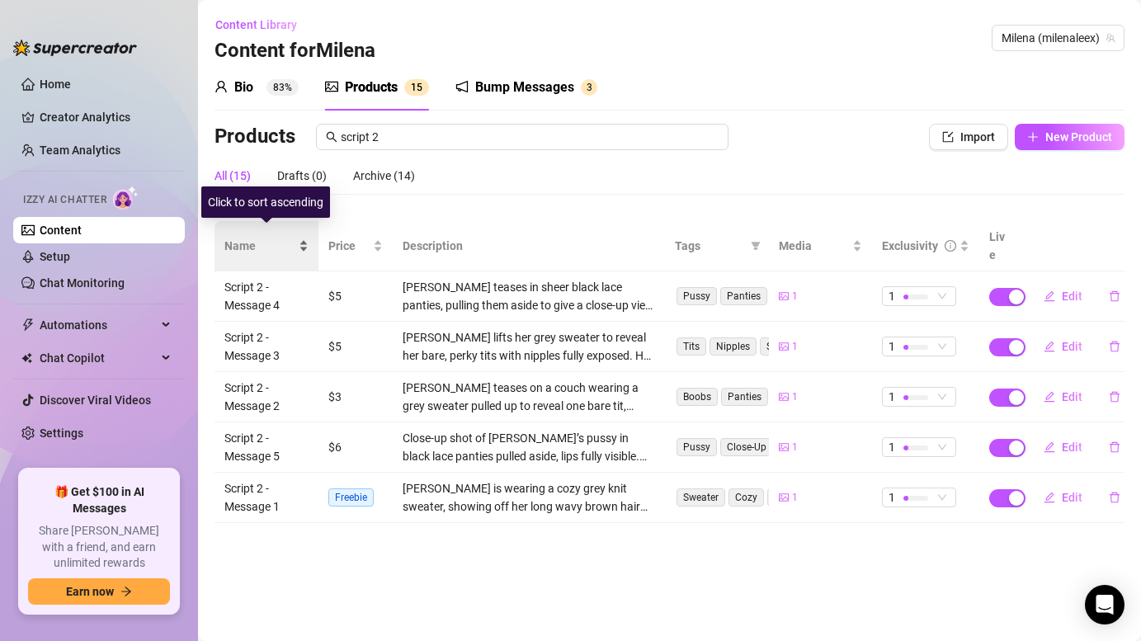
click at [286, 237] on span "Name" at bounding box center [259, 246] width 71 height 18
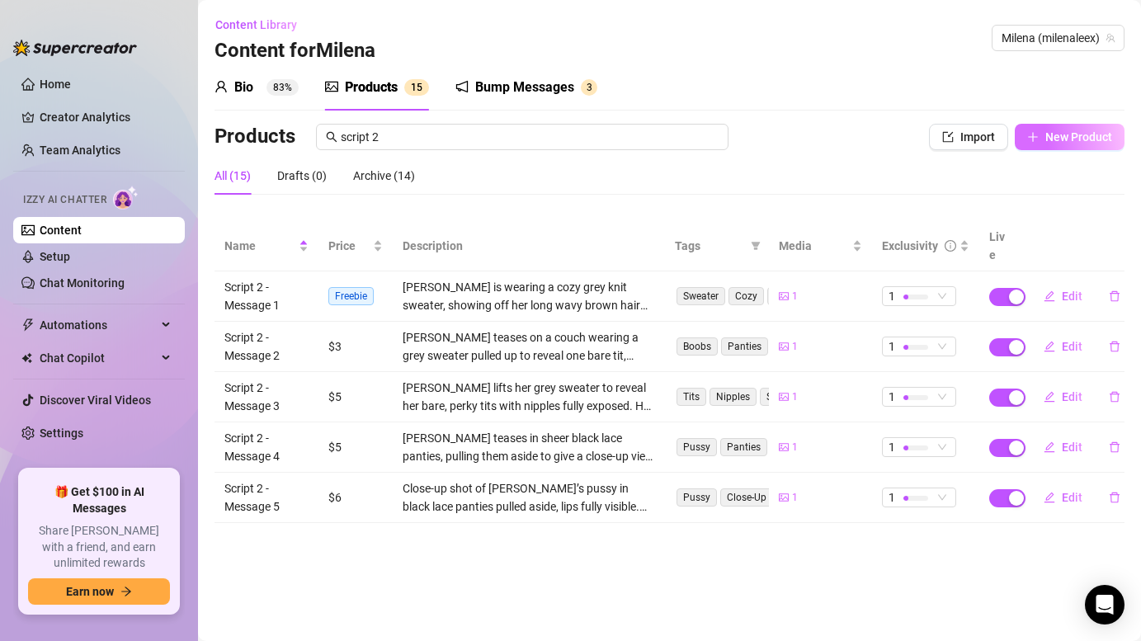
click at [1072, 138] on span "New Product" at bounding box center [1078, 136] width 67 height 13
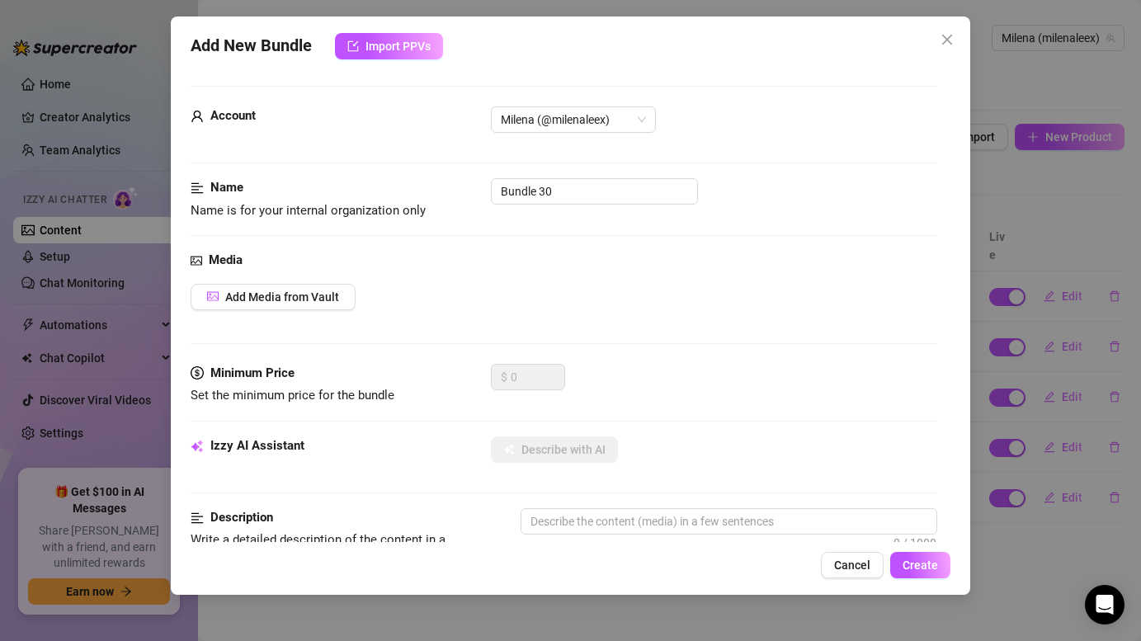
click at [939, 40] on span "Close" at bounding box center [947, 39] width 26 height 13
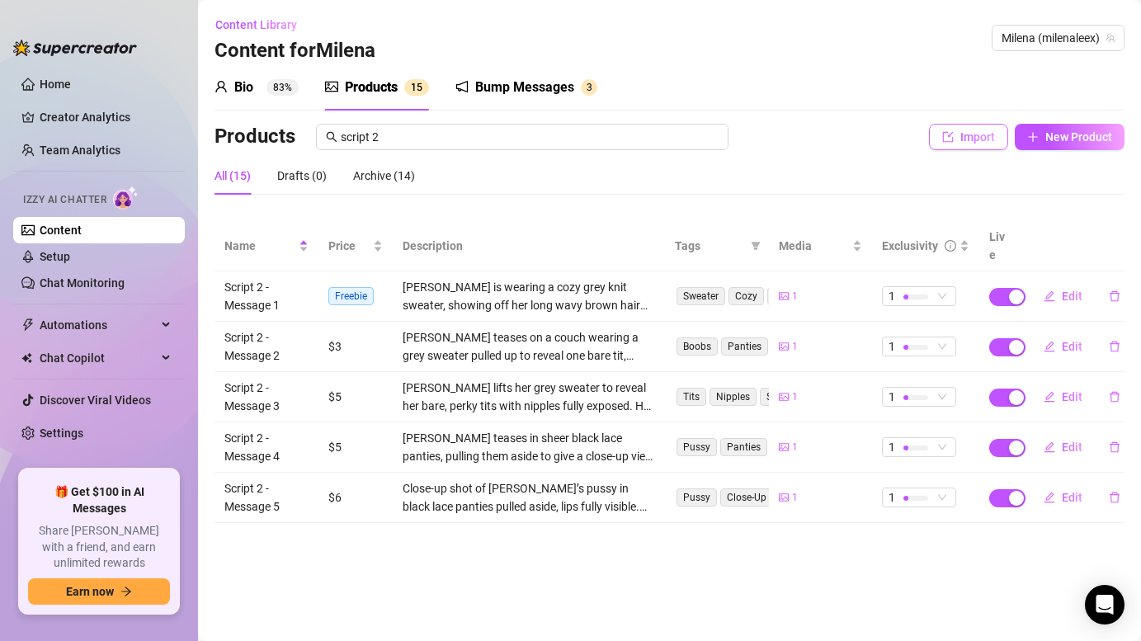
click at [977, 134] on span "Import" at bounding box center [977, 136] width 35 height 13
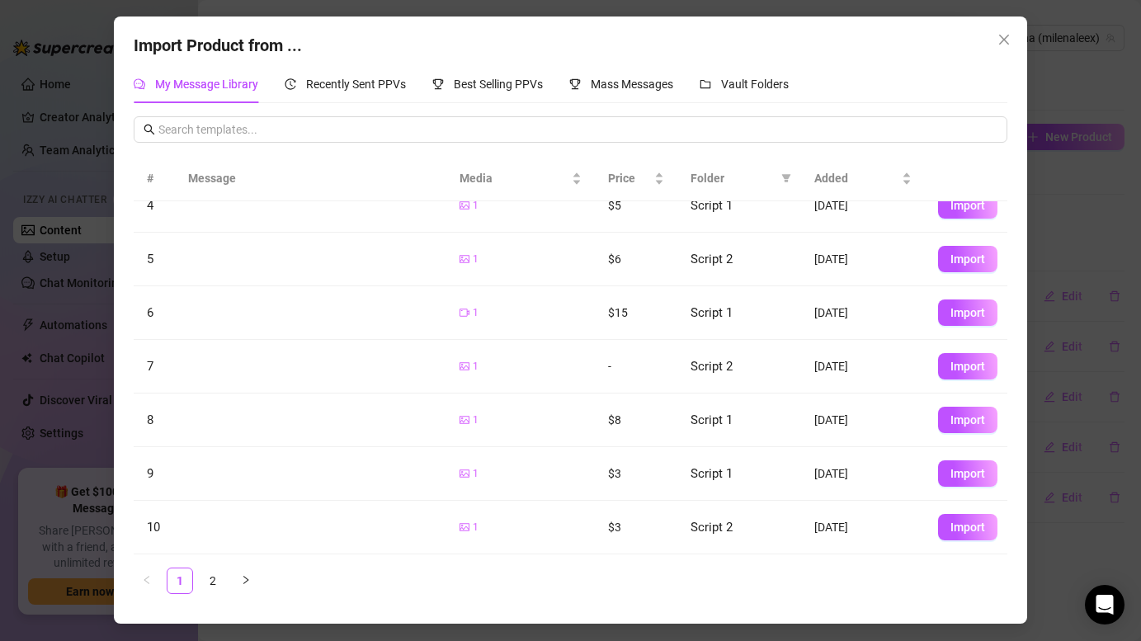
scroll to position [0, 0]
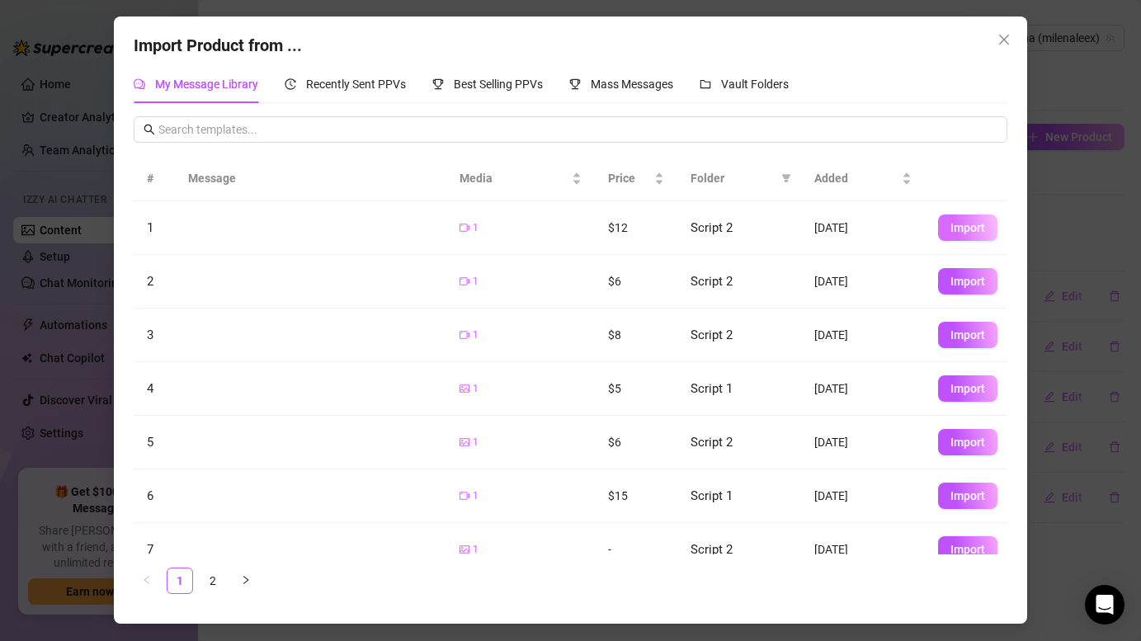
click at [966, 222] on span "Import" at bounding box center [967, 227] width 35 height 13
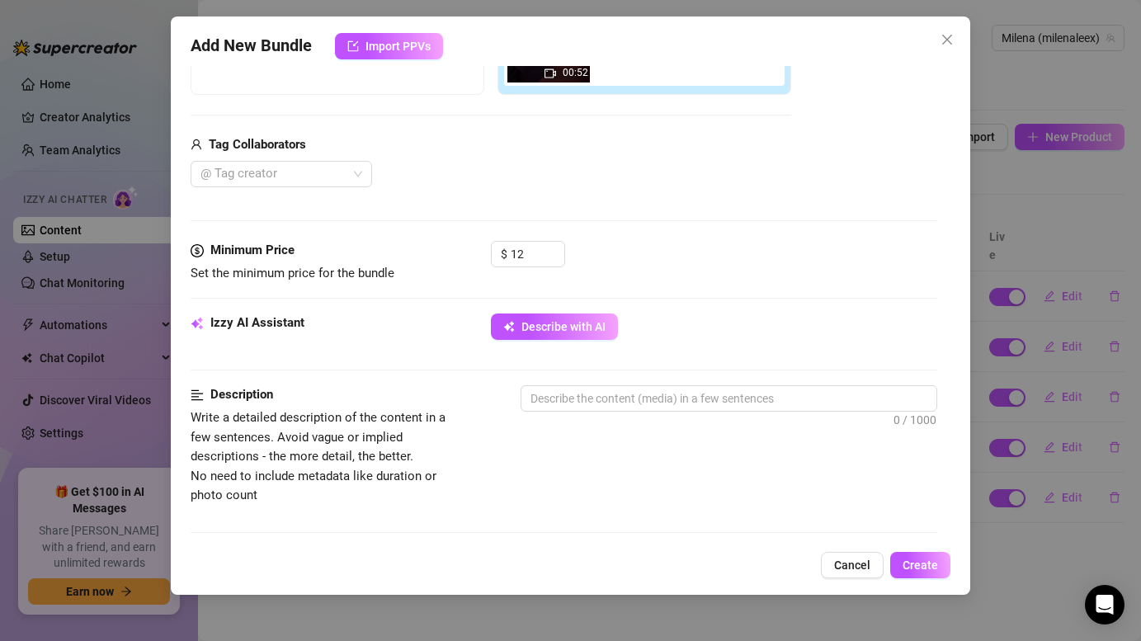
scroll to position [359, 0]
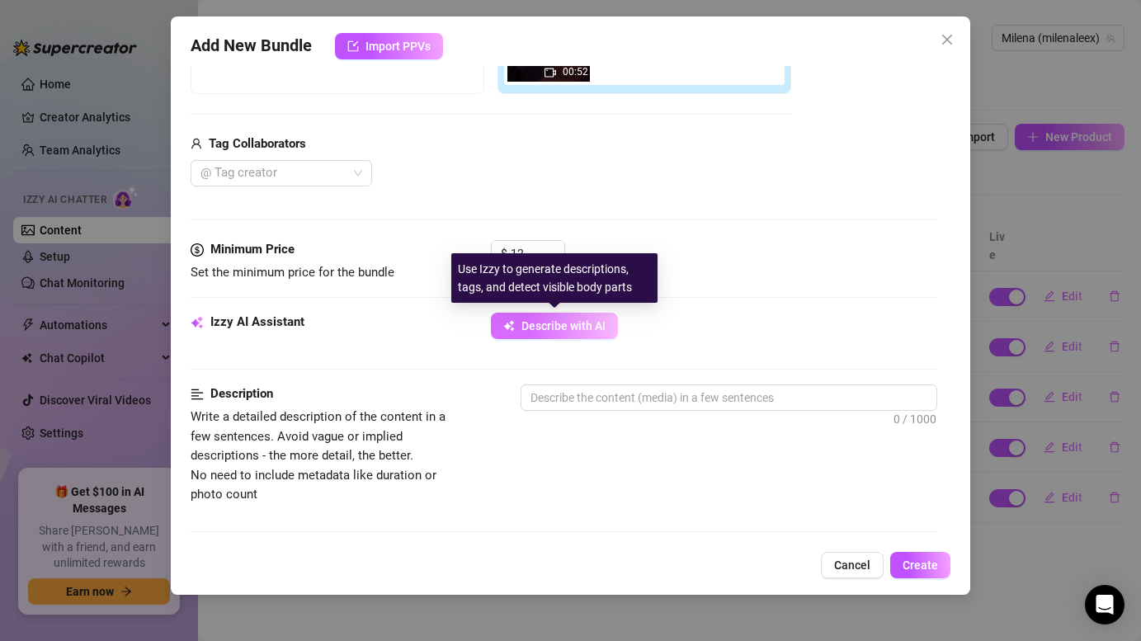
click at [572, 316] on button "Describe with AI" at bounding box center [554, 326] width 127 height 26
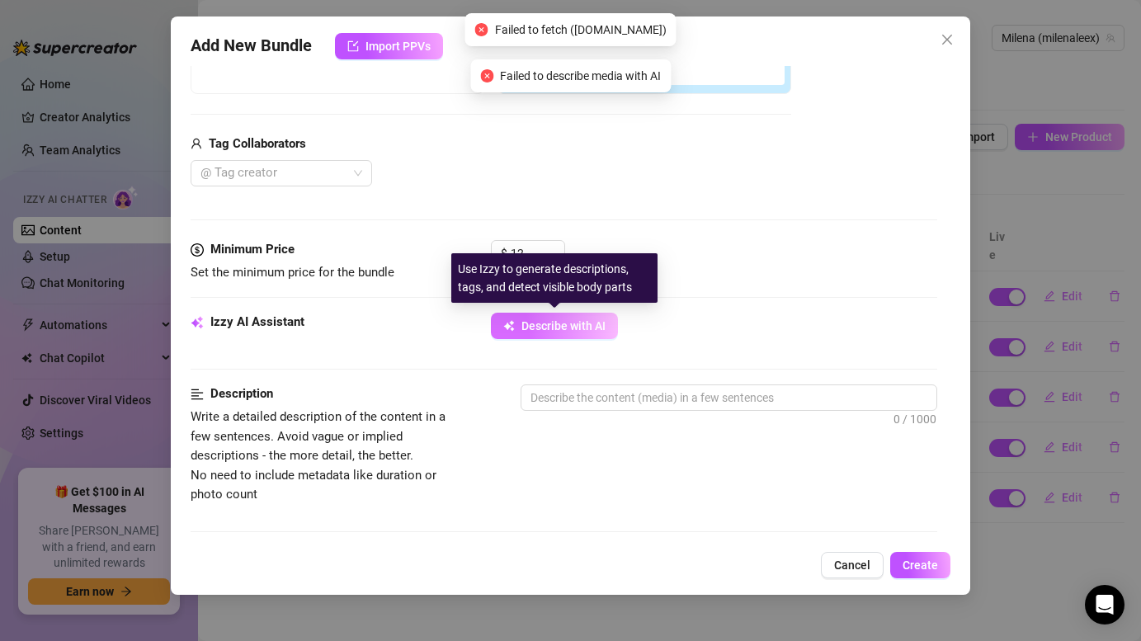
click at [570, 322] on span "Describe with AI" at bounding box center [563, 325] width 84 height 13
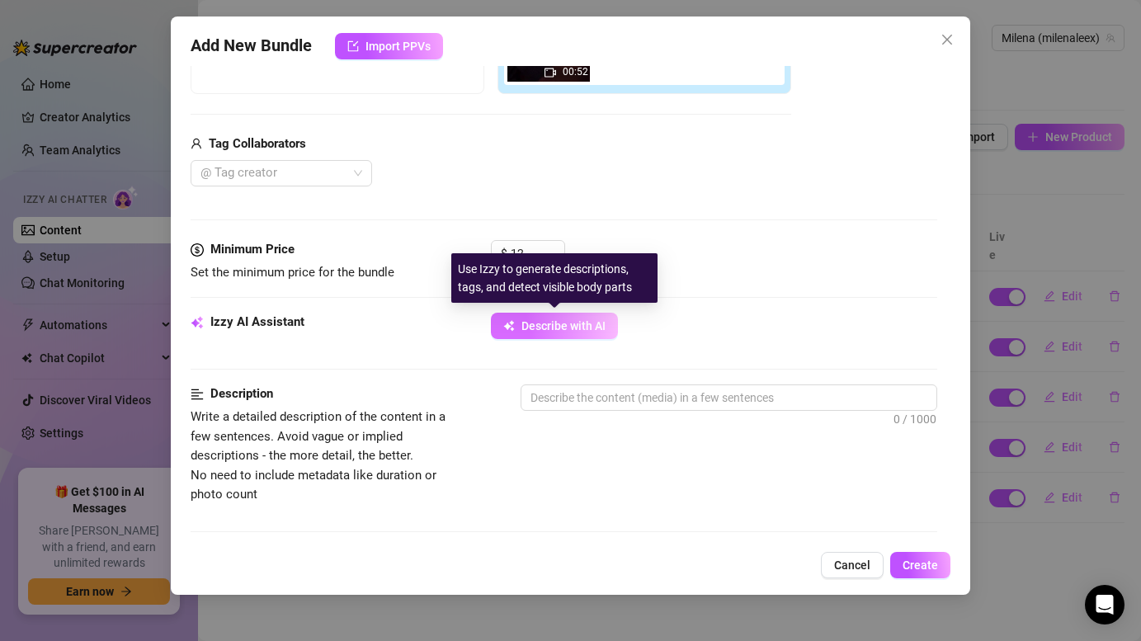
click at [570, 322] on span "Describe with AI" at bounding box center [563, 325] width 84 height 13
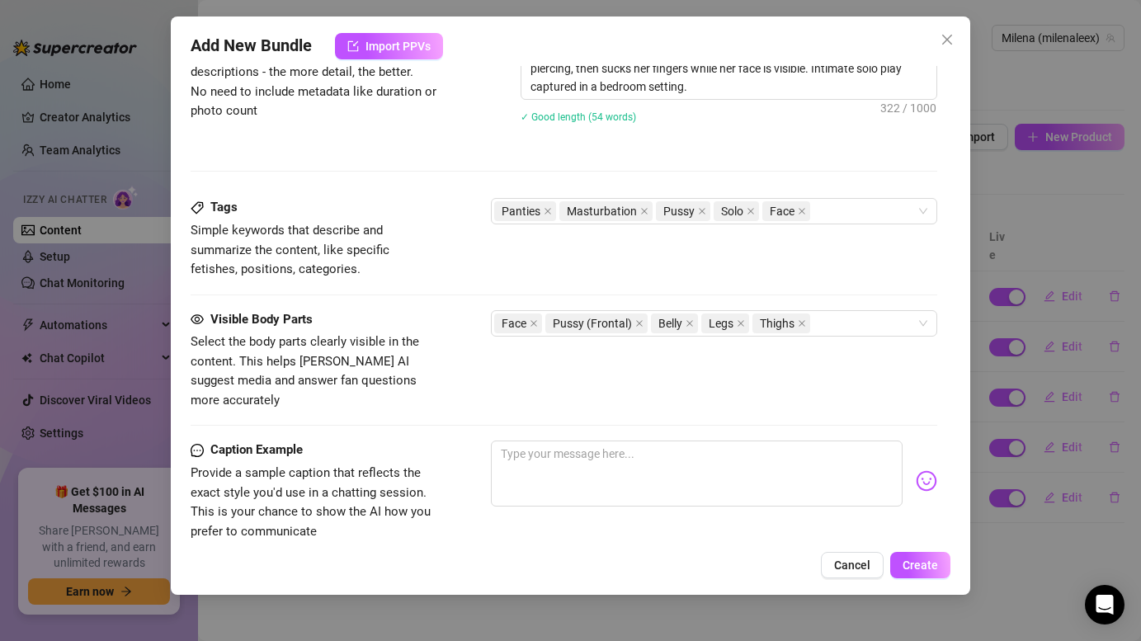
scroll to position [957, 0]
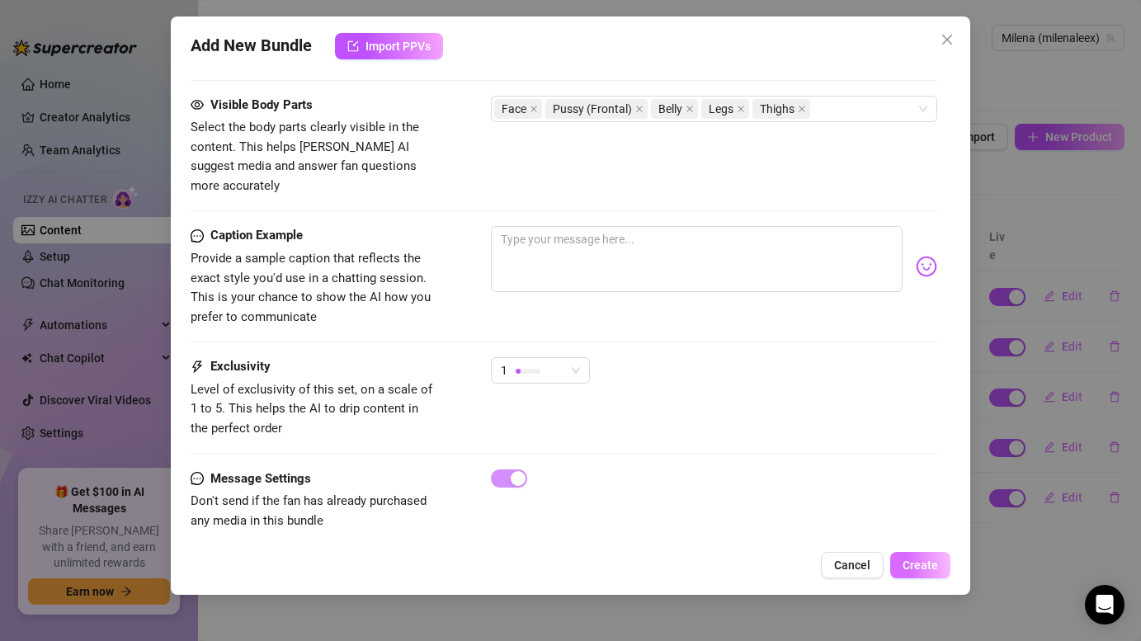
click at [927, 560] on span "Create" at bounding box center [920, 565] width 35 height 13
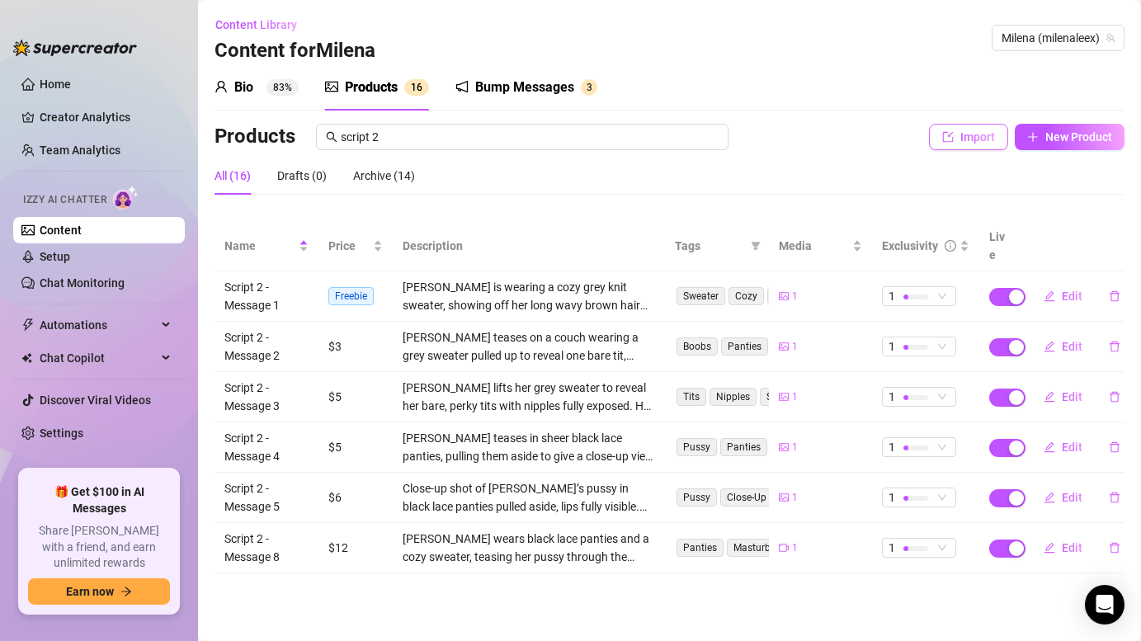
click at [969, 125] on button "Import" at bounding box center [968, 137] width 79 height 26
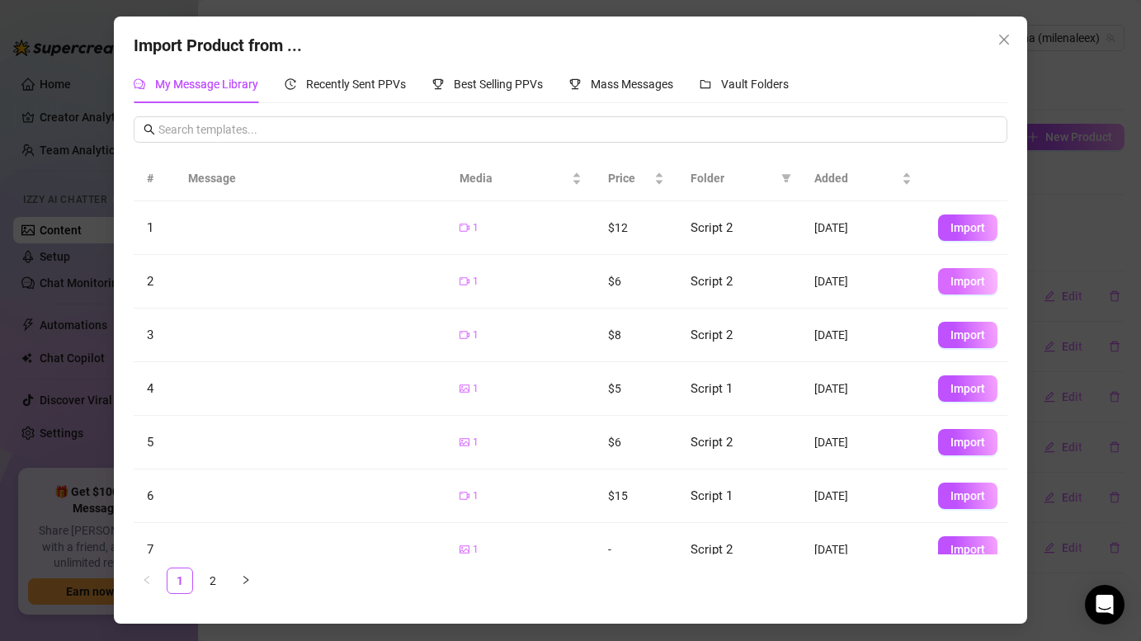
click at [965, 277] on span "Import" at bounding box center [967, 281] width 35 height 13
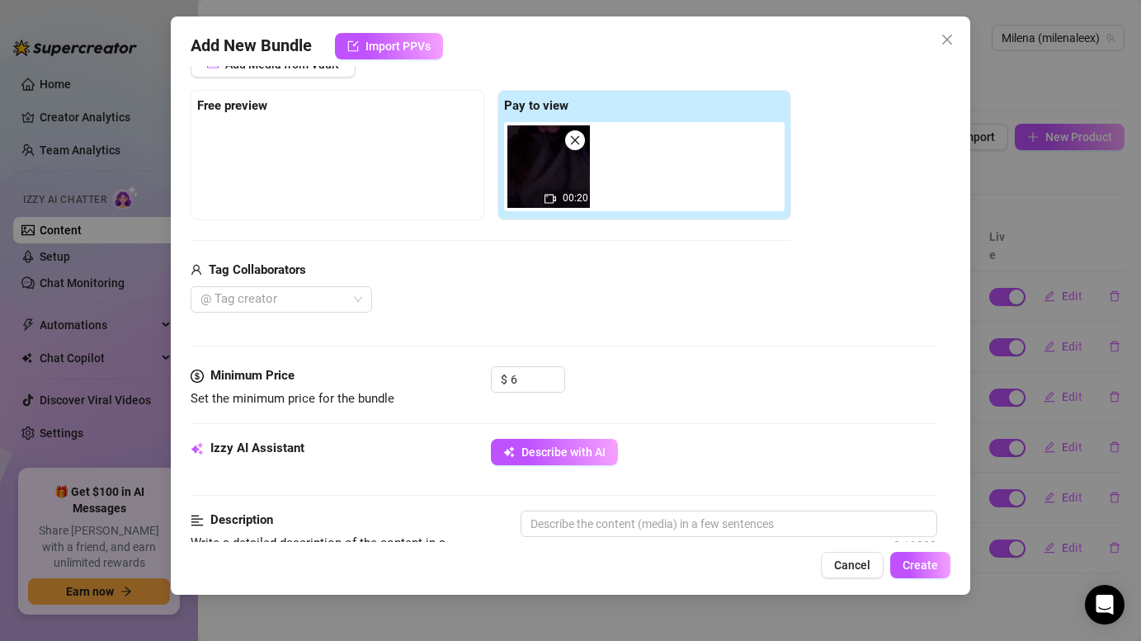
scroll to position [235, 0]
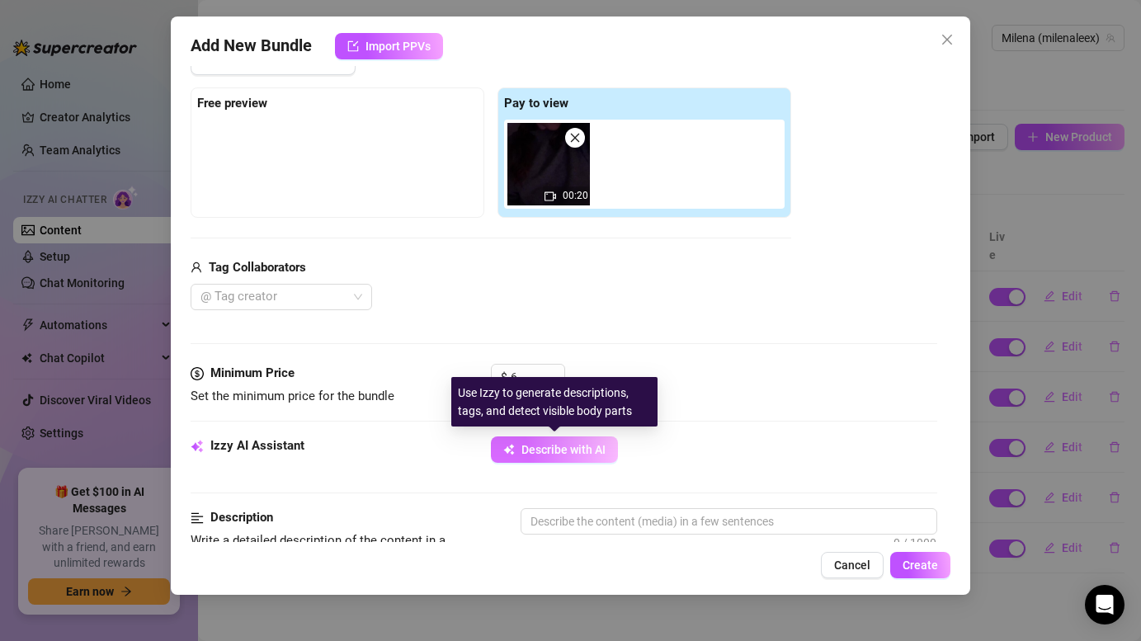
click at [586, 442] on button "Describe with AI" at bounding box center [554, 449] width 127 height 26
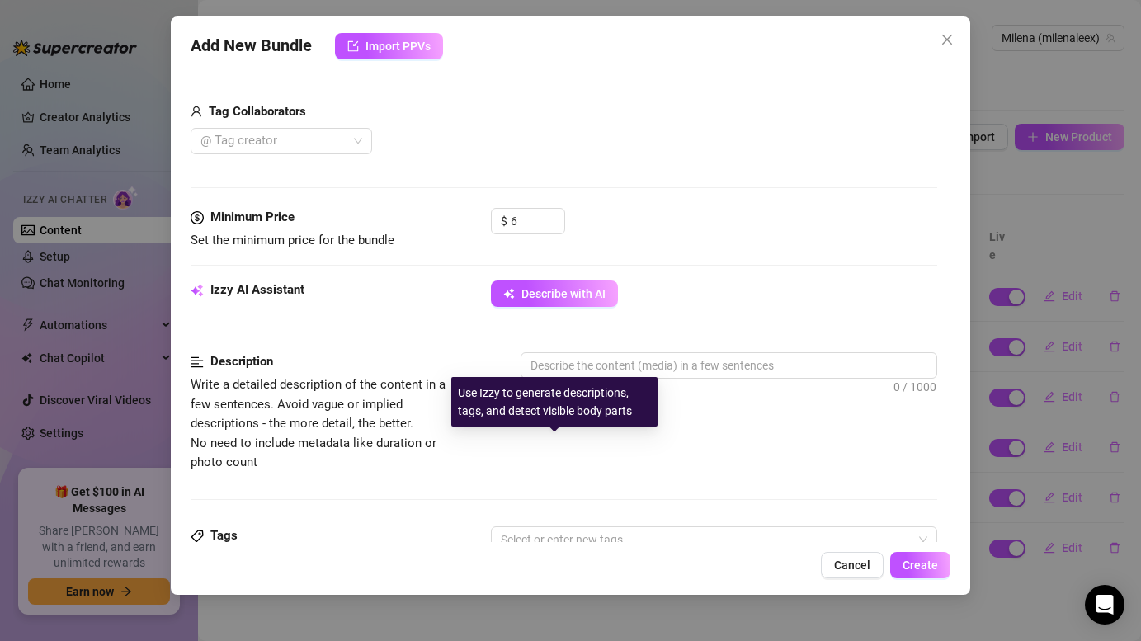
scroll to position [407, 0]
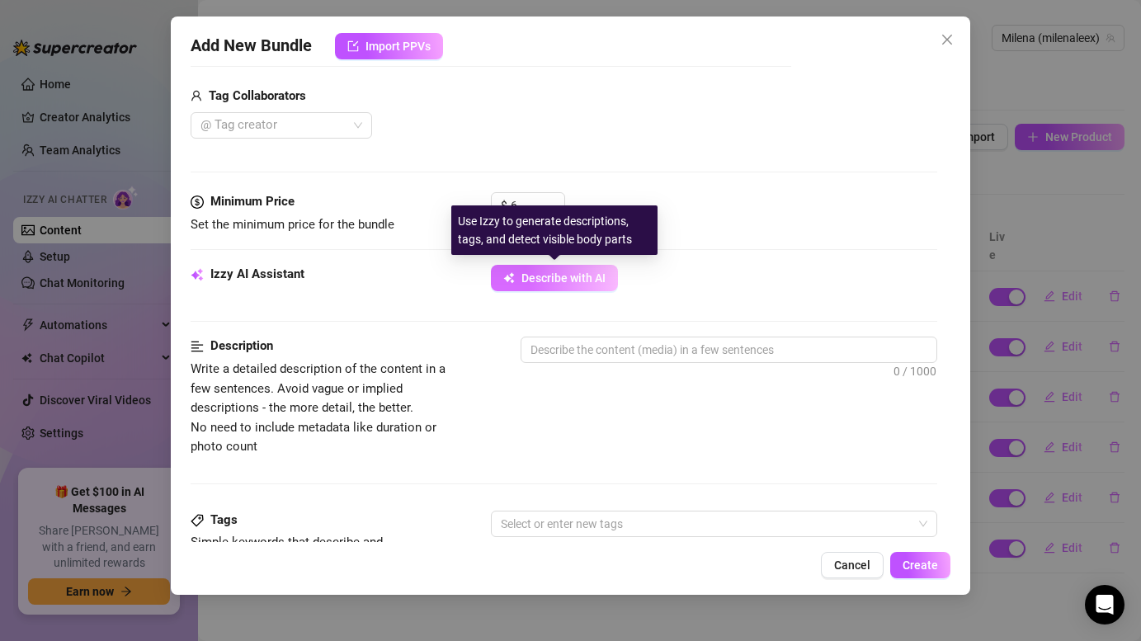
click at [560, 280] on span "Describe with AI" at bounding box center [563, 277] width 84 height 13
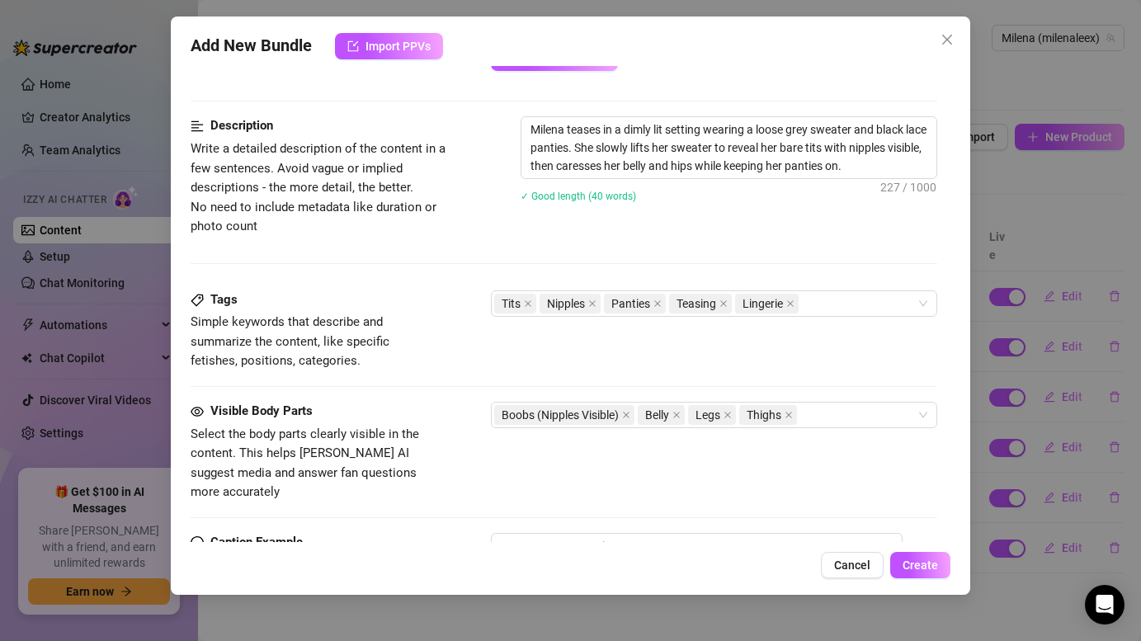
scroll to position [933, 0]
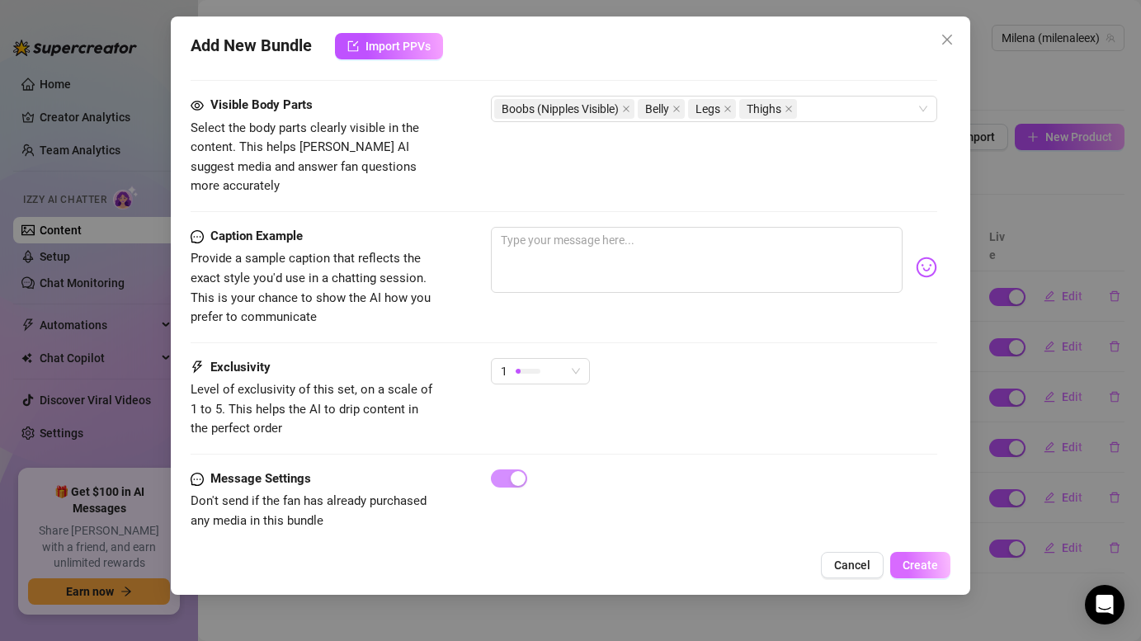
click at [928, 564] on span "Create" at bounding box center [920, 565] width 35 height 13
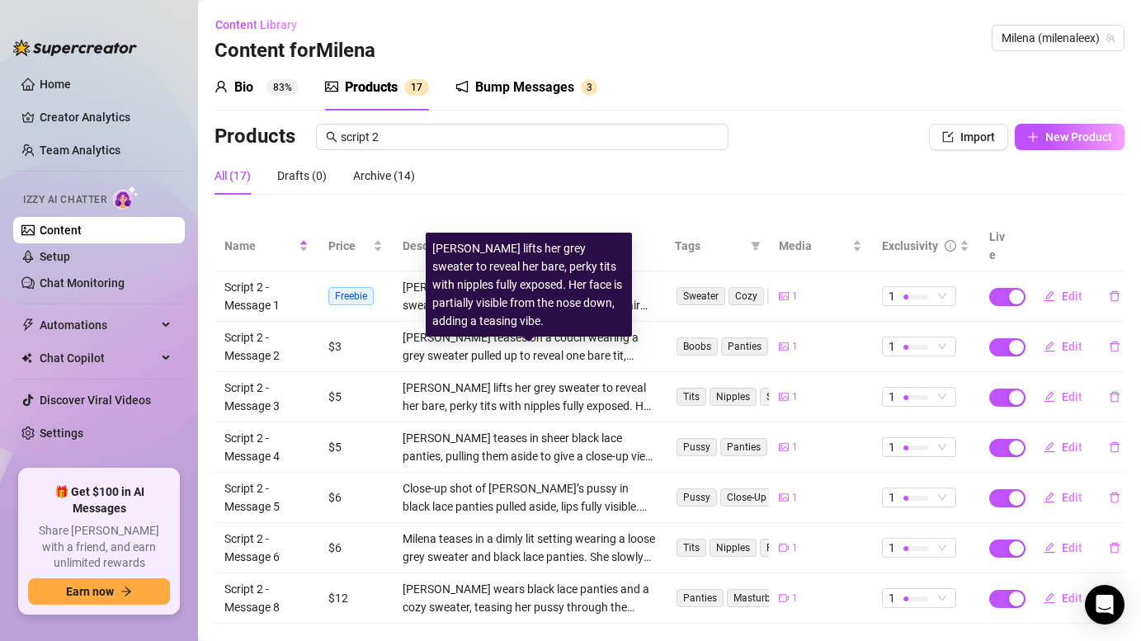
scroll to position [14, 0]
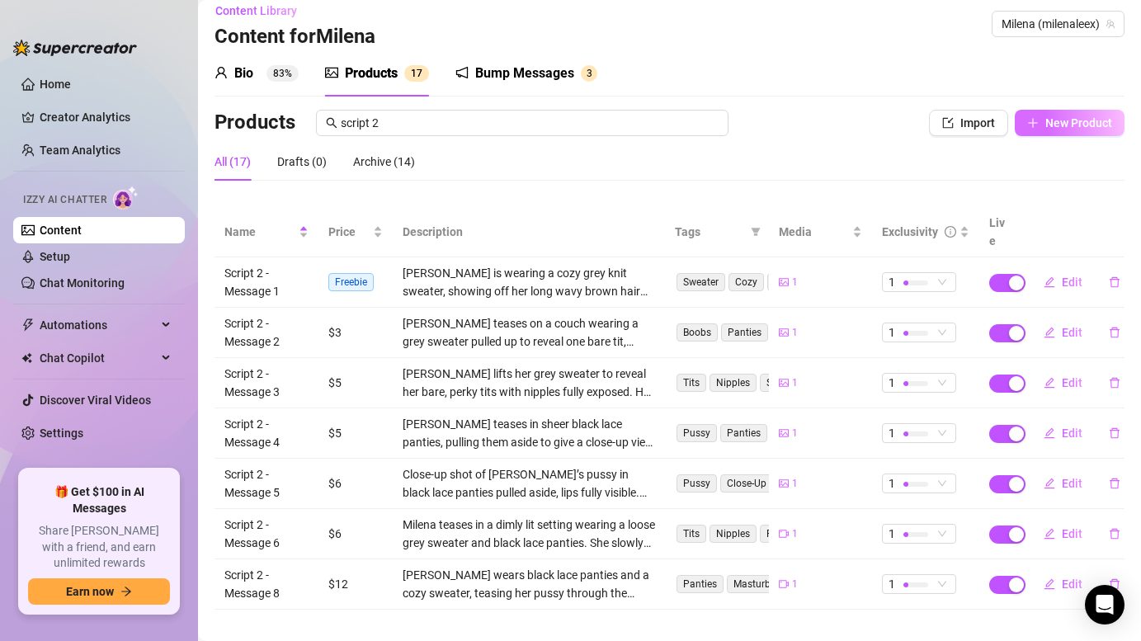
click at [1068, 121] on span "New Product" at bounding box center [1078, 122] width 67 height 13
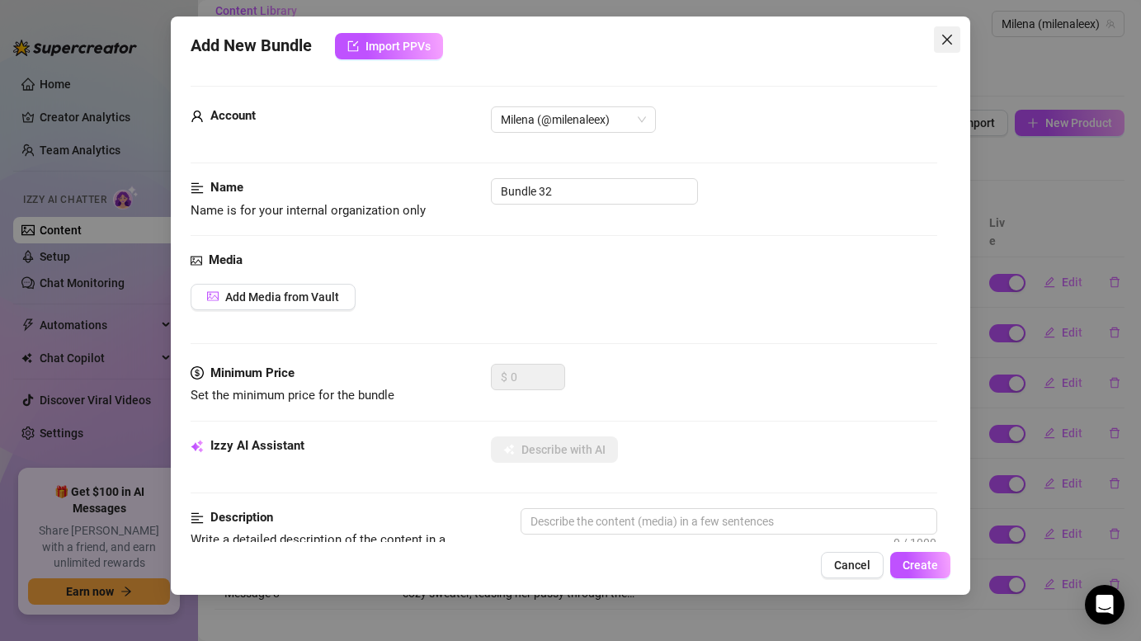
click at [943, 40] on icon "close" at bounding box center [946, 39] width 13 height 13
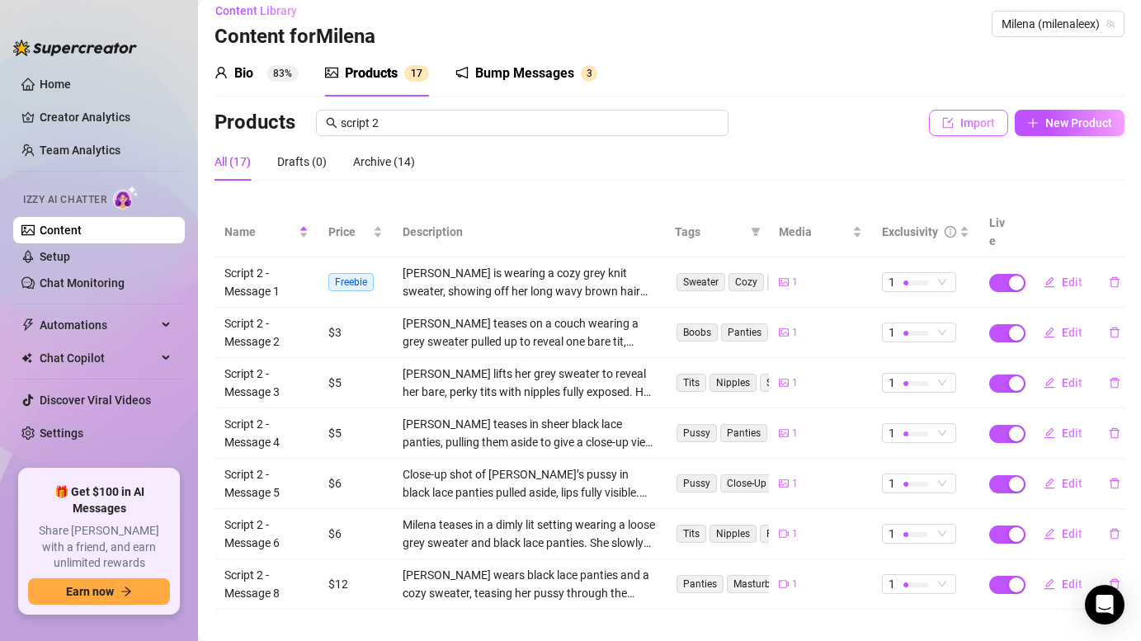
click at [953, 115] on button "Import" at bounding box center [968, 123] width 79 height 26
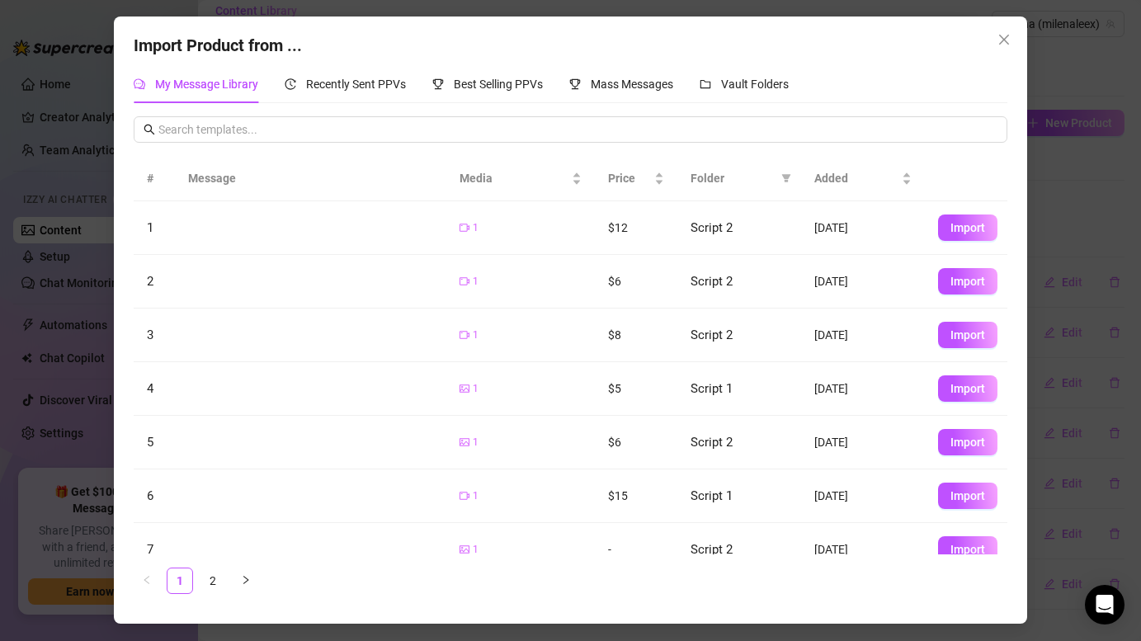
click at [973, 333] on span "Import" at bounding box center [967, 334] width 35 height 13
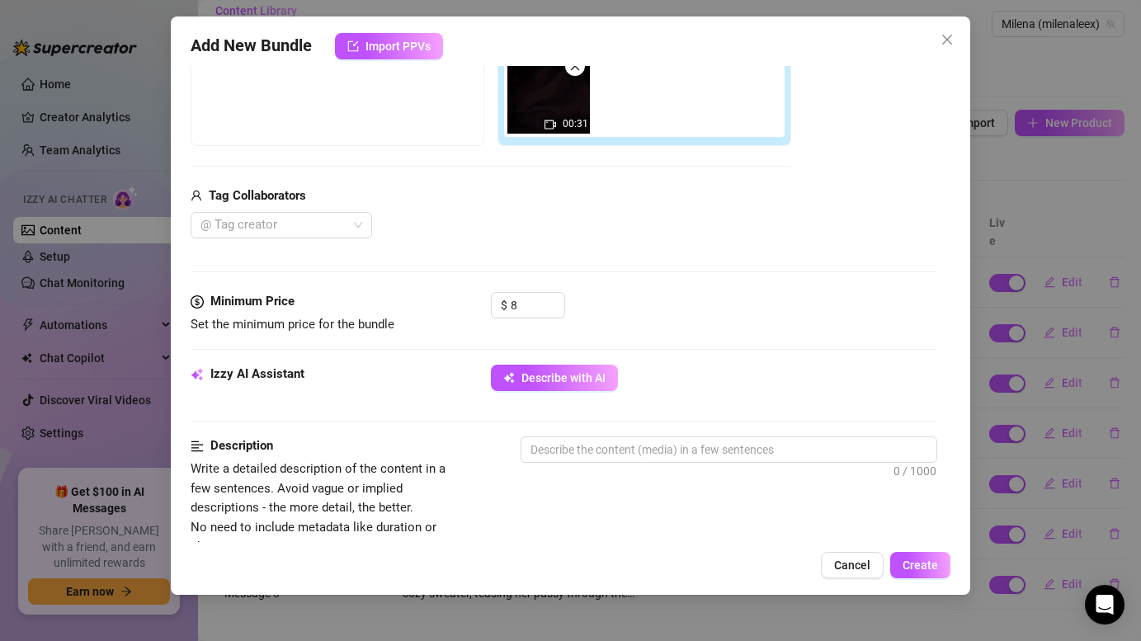
scroll to position [308, 0]
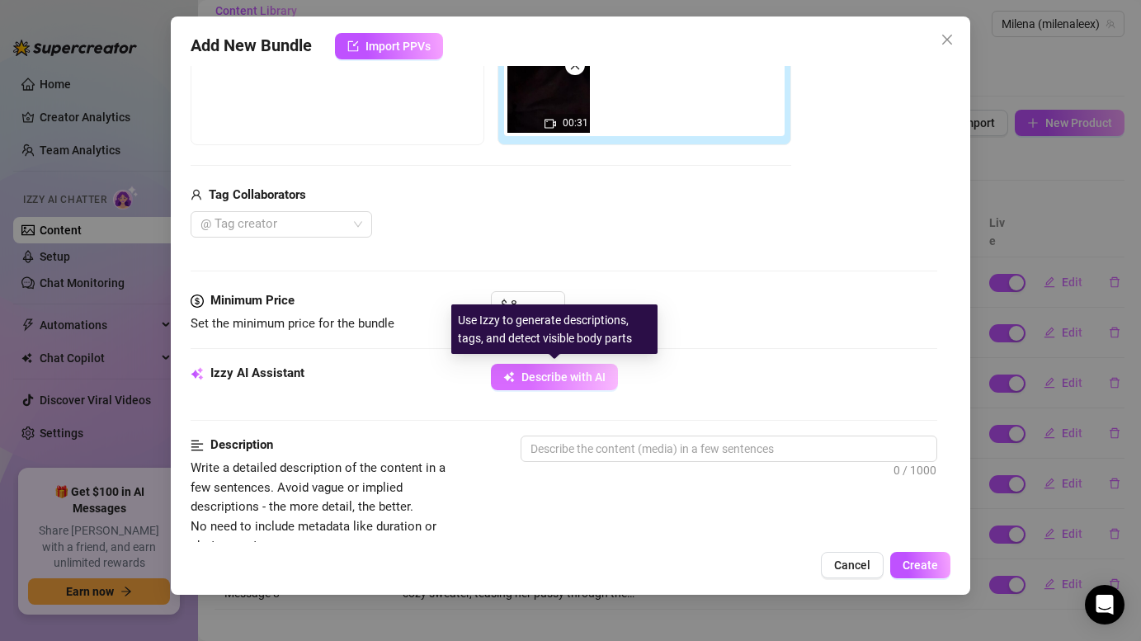
click at [578, 370] on span "Describe with AI" at bounding box center [563, 376] width 84 height 13
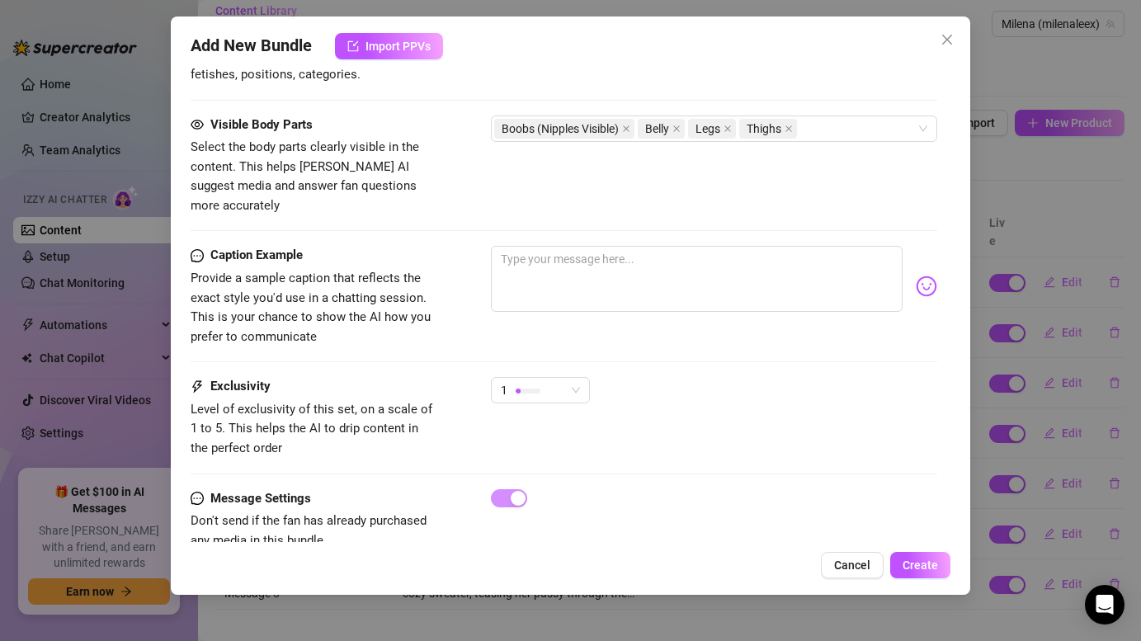
scroll to position [939, 0]
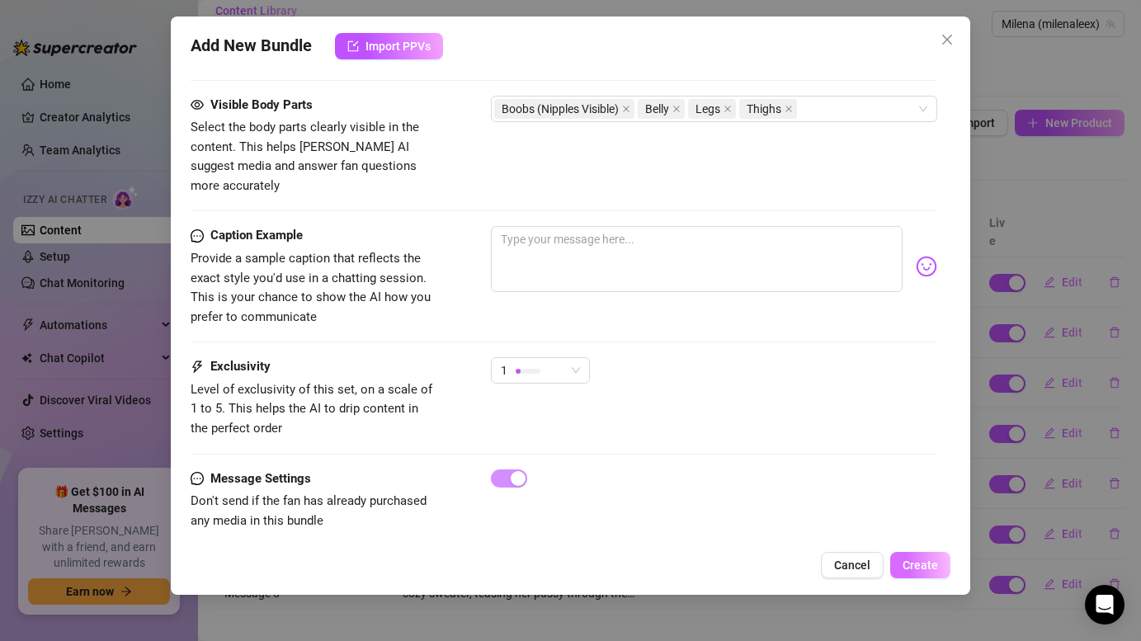
click at [922, 568] on span "Create" at bounding box center [920, 565] width 35 height 13
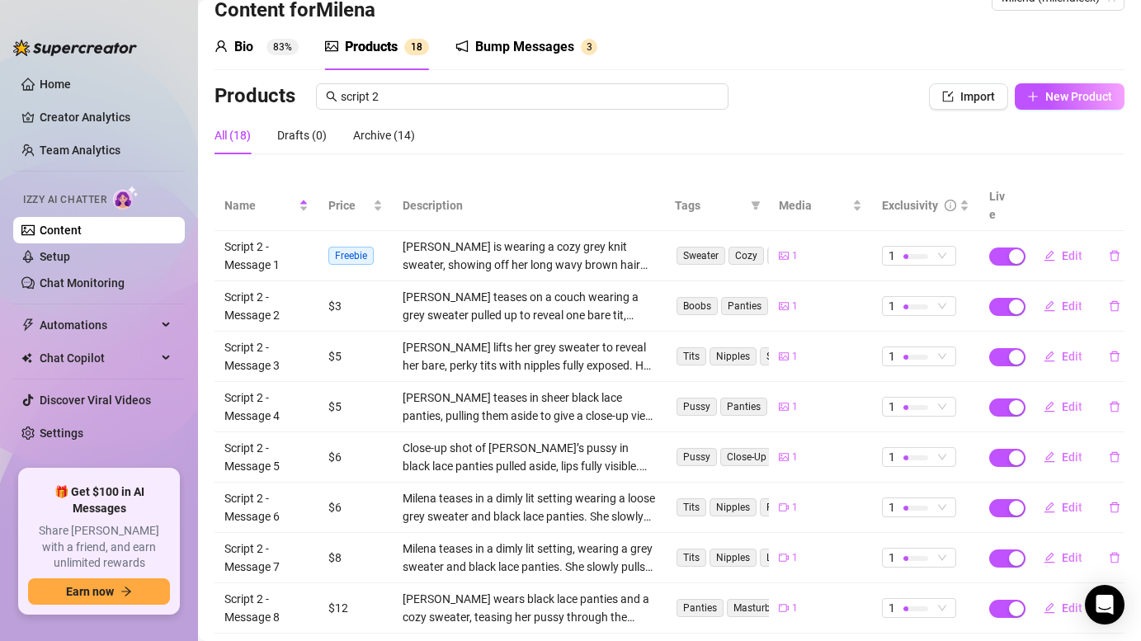
scroll to position [64, 0]
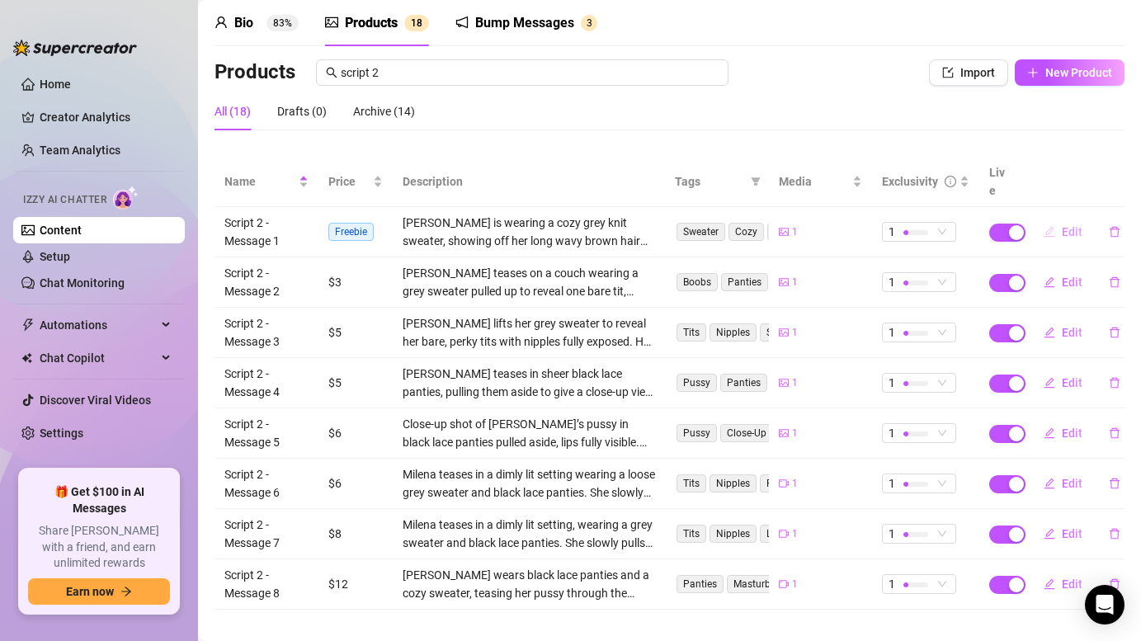
click at [1065, 225] on span "Edit" at bounding box center [1072, 231] width 21 height 13
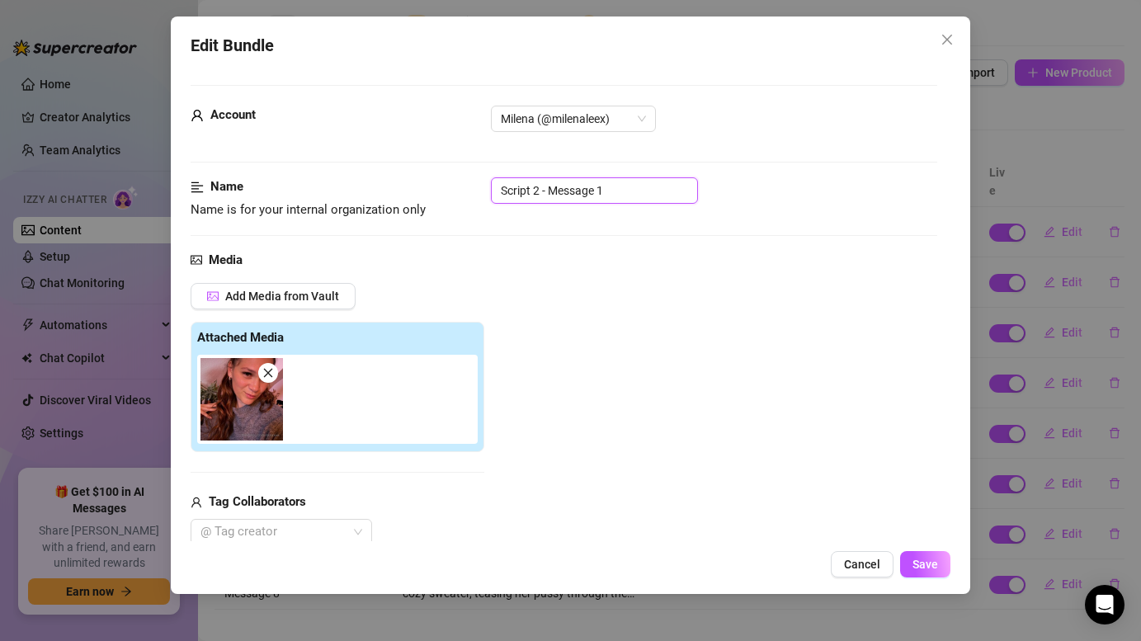
drag, startPoint x: 587, startPoint y: 195, endPoint x: 441, endPoint y: 194, distance: 146.0
click at [441, 194] on div "Name Name is for your internal organization only Script 2 - Message 1" at bounding box center [564, 198] width 746 height 42
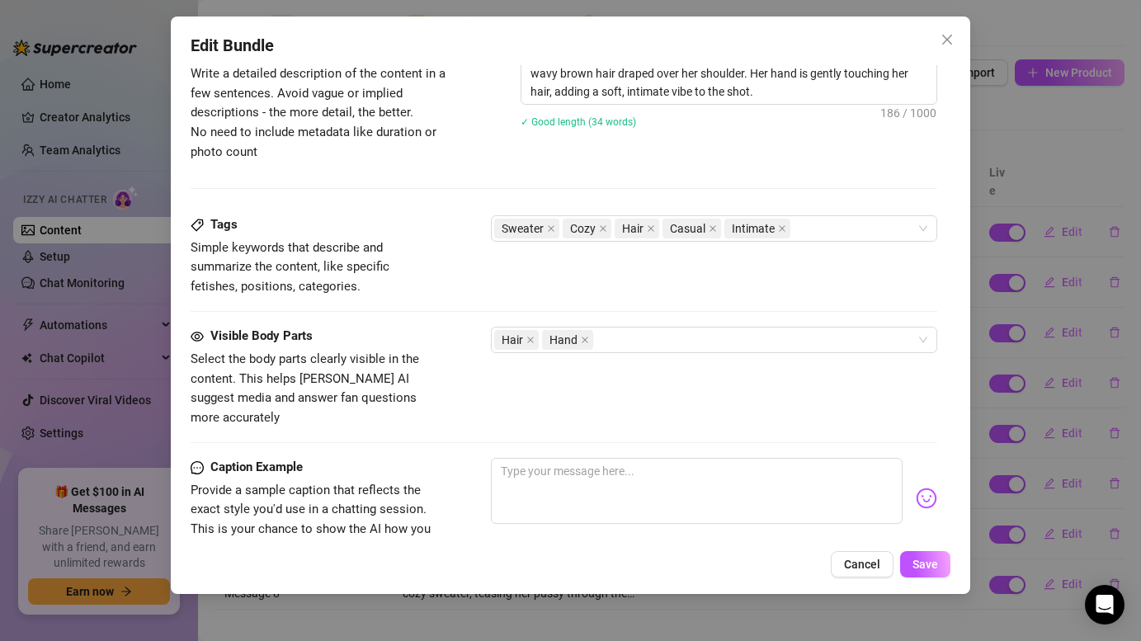
scroll to position [728, 0]
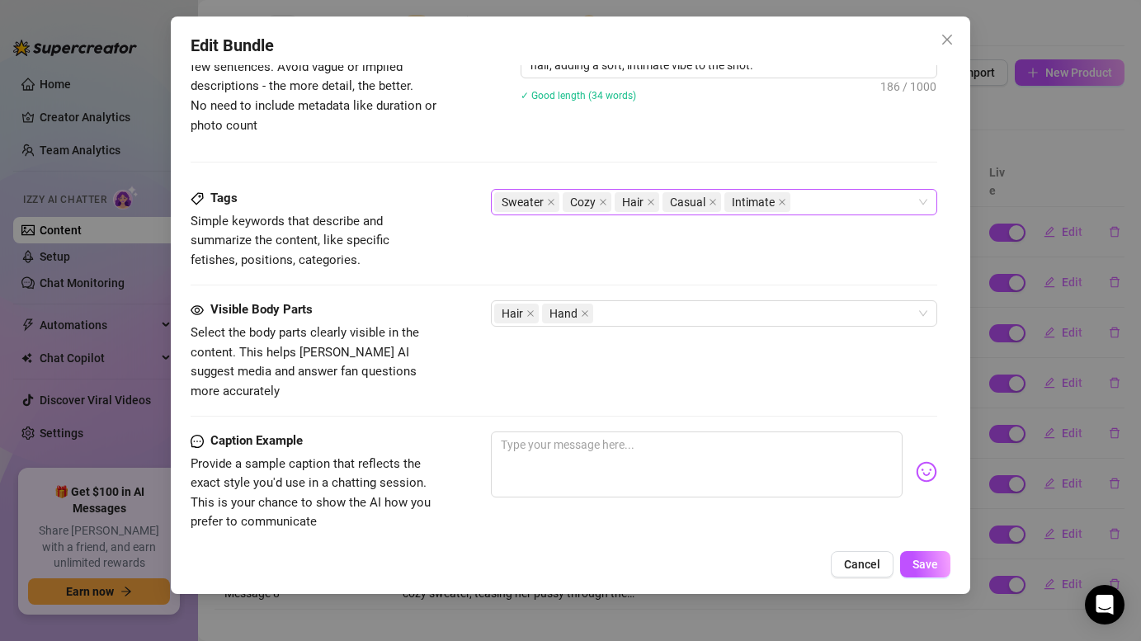
click at [924, 201] on div "Sweater Cozy Hair Casual Intimate" at bounding box center [713, 202] width 445 height 26
click at [802, 201] on div "Sweater Cozy Hair Casual Intimate" at bounding box center [705, 202] width 422 height 23
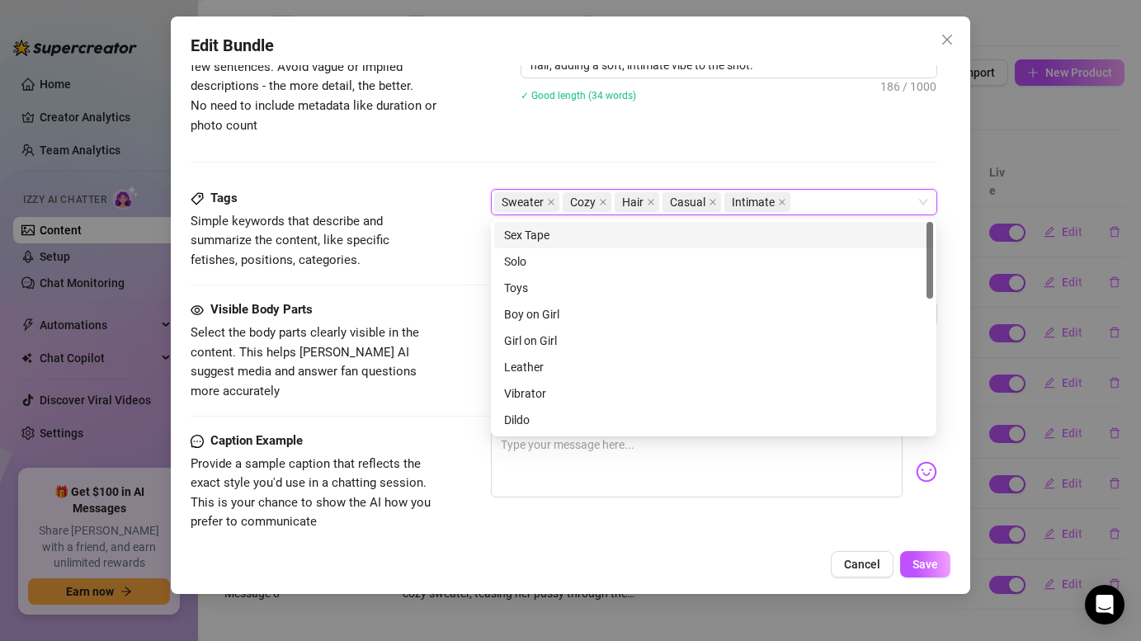
click at [803, 200] on div "Sweater Cozy Hair Casual Intimate" at bounding box center [705, 202] width 422 height 23
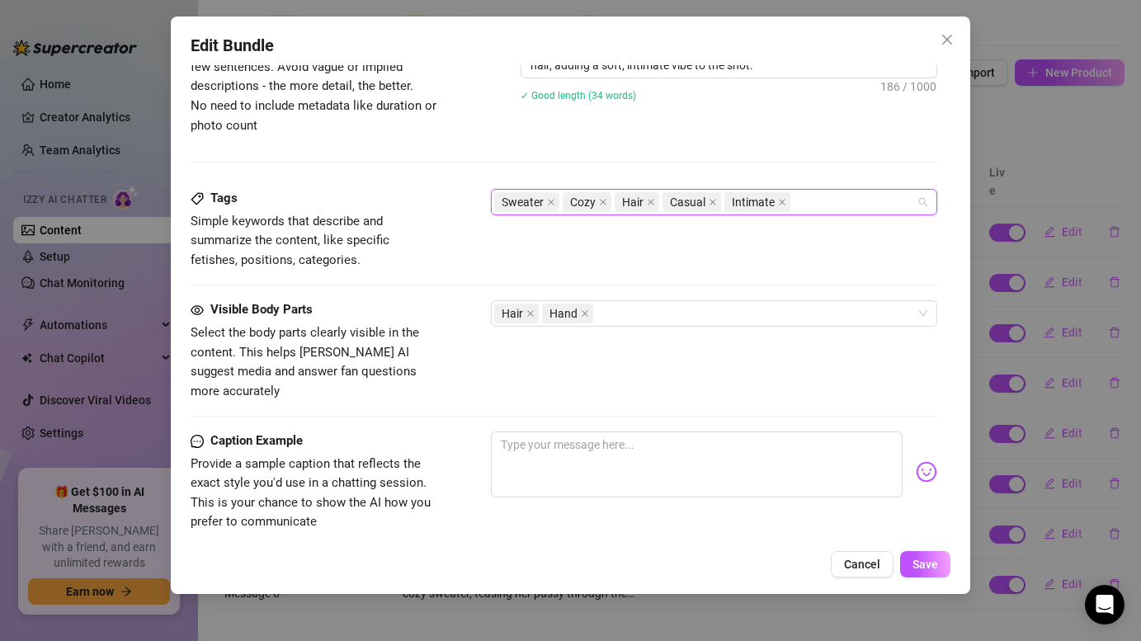
click at [794, 201] on input "search" at bounding box center [795, 202] width 3 height 20
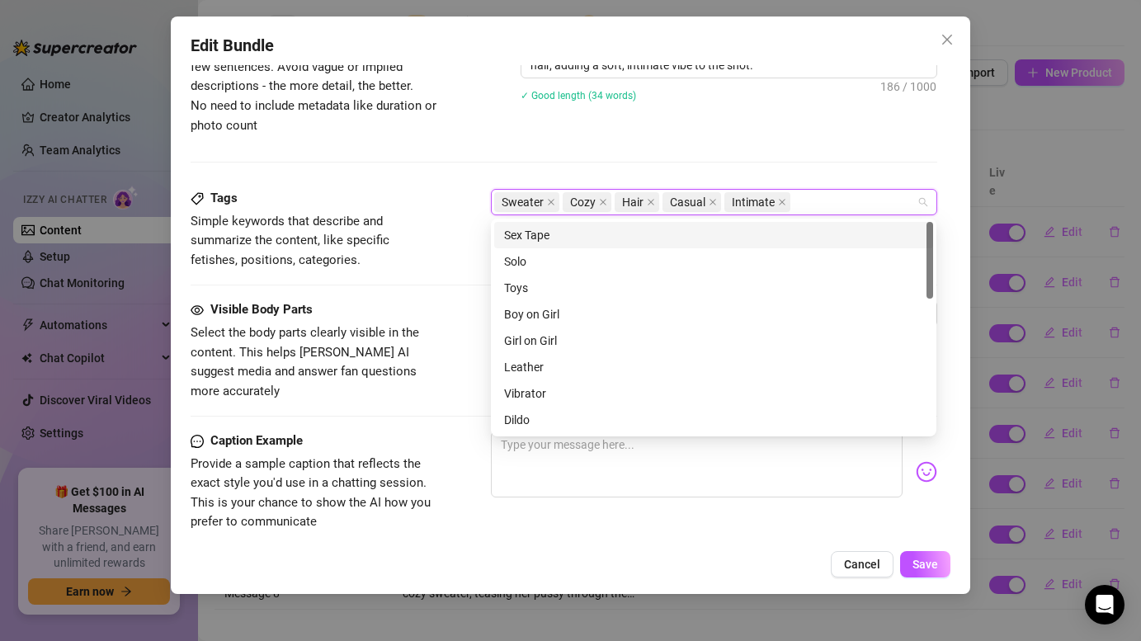
paste input "Script 2 - Message 1"
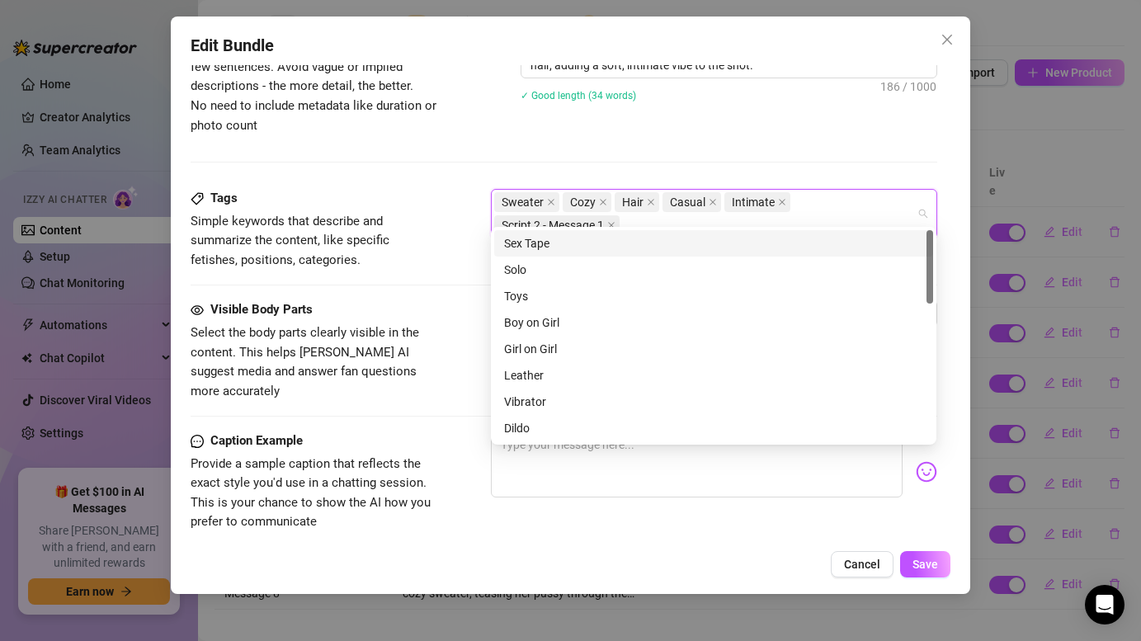
scroll to position [933, 0]
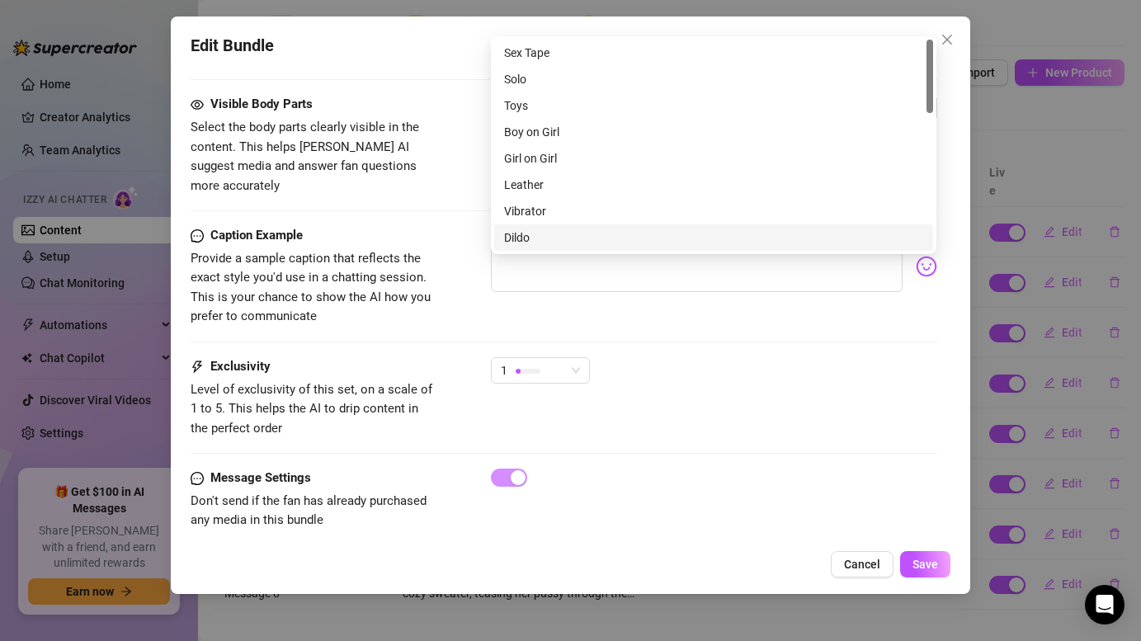
click at [919, 295] on div "Caption Example Provide a sample caption that reflects the exact style you'd us…" at bounding box center [564, 276] width 746 height 101
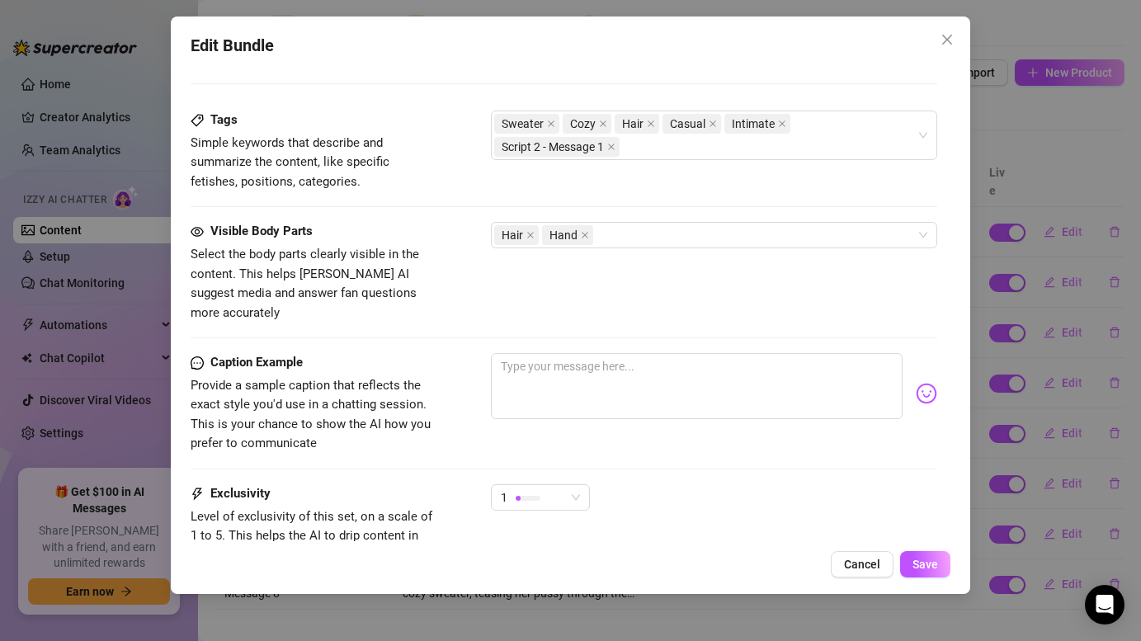
scroll to position [833, 0]
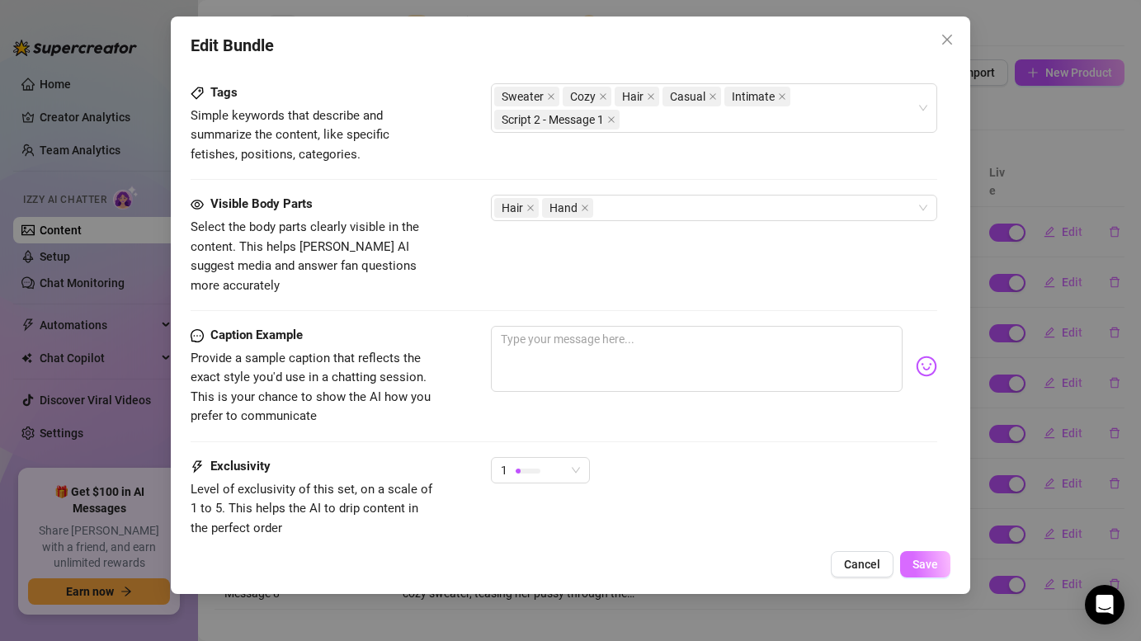
click at [923, 564] on span "Save" at bounding box center [925, 564] width 26 height 13
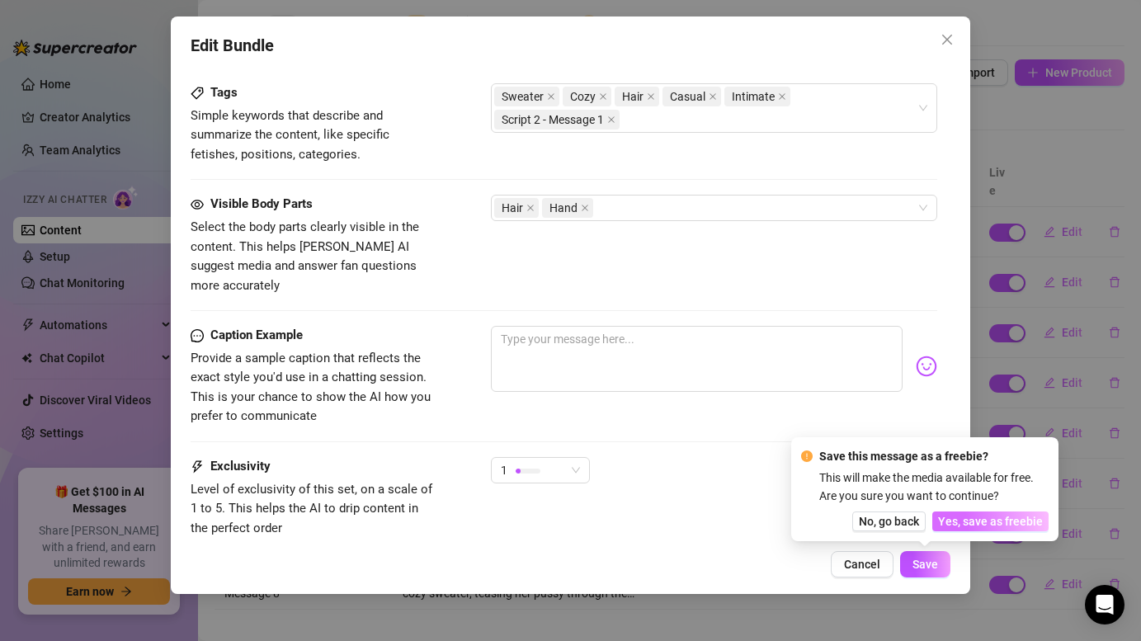
click at [988, 524] on span "Yes, save as freebie" at bounding box center [990, 521] width 105 height 13
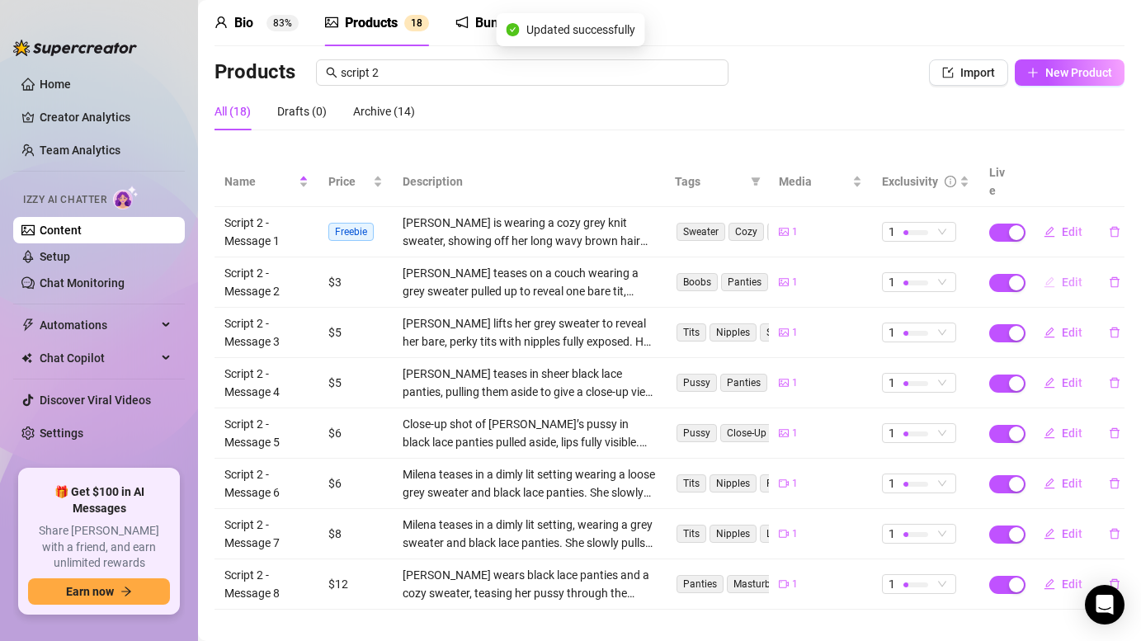
click at [1058, 269] on button "Edit" at bounding box center [1062, 282] width 65 height 26
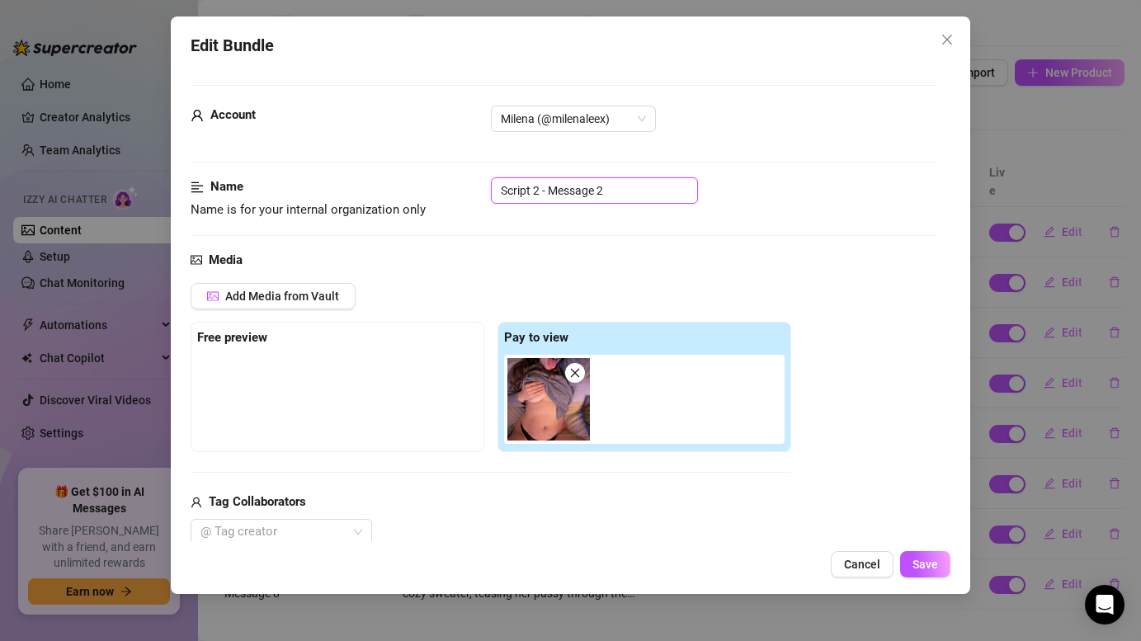
drag, startPoint x: 596, startPoint y: 196, endPoint x: 465, endPoint y: 198, distance: 131.2
click at [461, 200] on div "Name Name is for your internal organization only Script 2 - Message 2" at bounding box center [564, 198] width 746 height 42
drag, startPoint x: 595, startPoint y: 191, endPoint x: 484, endPoint y: 186, distance: 110.7
click at [484, 186] on div "Name Name is for your internal organization only Script 2 - Message 2" at bounding box center [564, 198] width 746 height 42
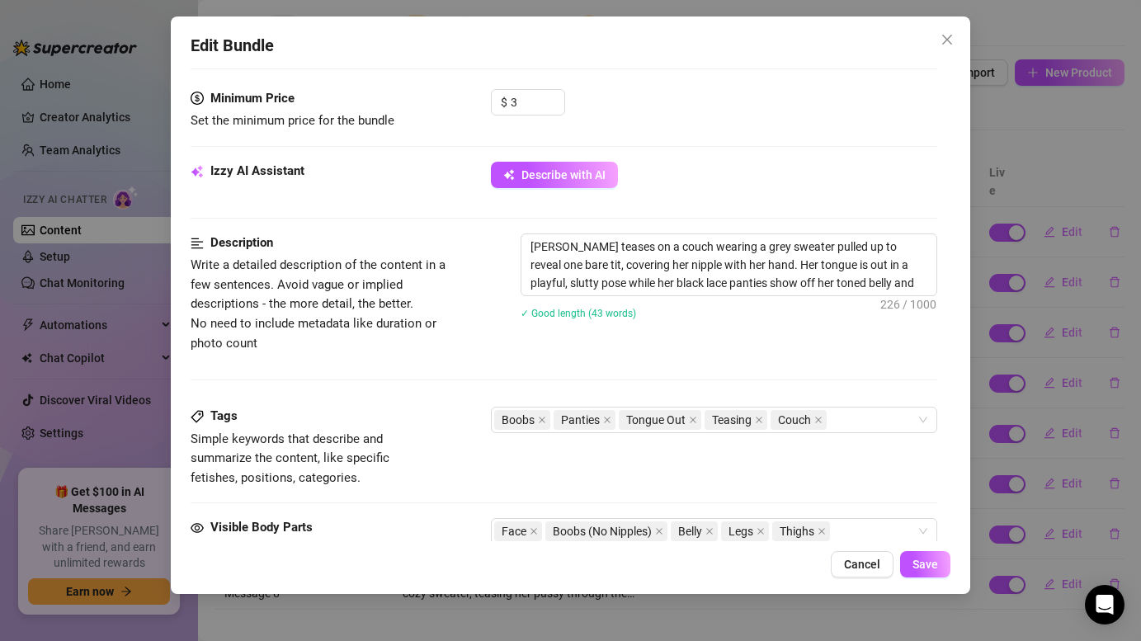
scroll to position [515, 0]
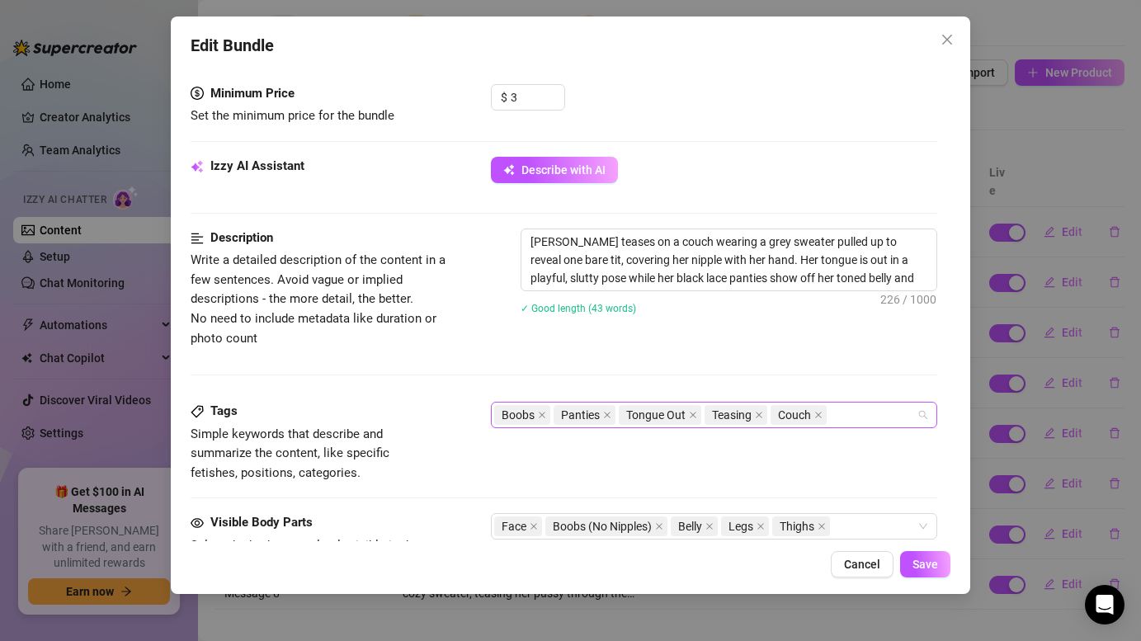
click at [829, 415] on div "Couch" at bounding box center [800, 414] width 59 height 23
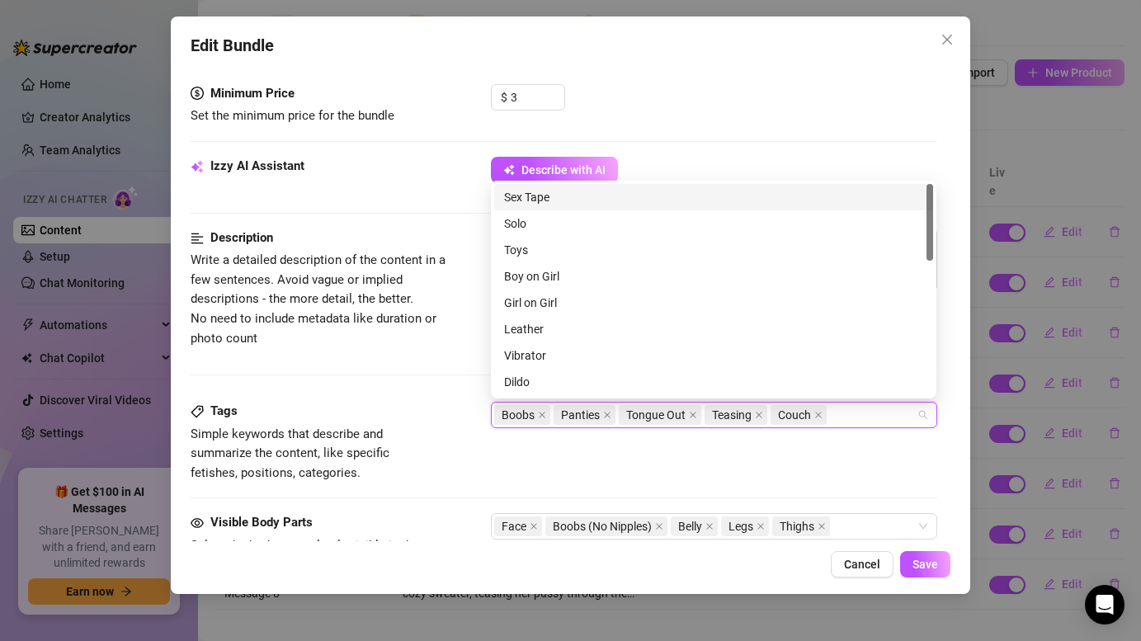
click at [832, 415] on input "search" at bounding box center [831, 415] width 3 height 20
paste input "Script 2 - Message 2"
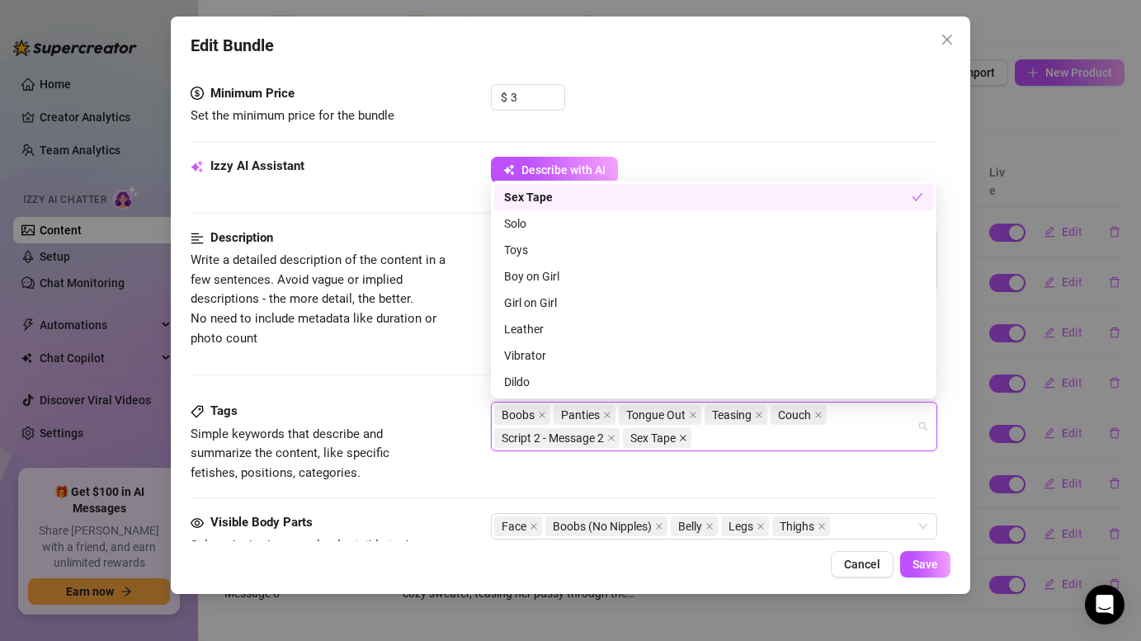
click at [687, 438] on icon "close" at bounding box center [683, 438] width 8 height 8
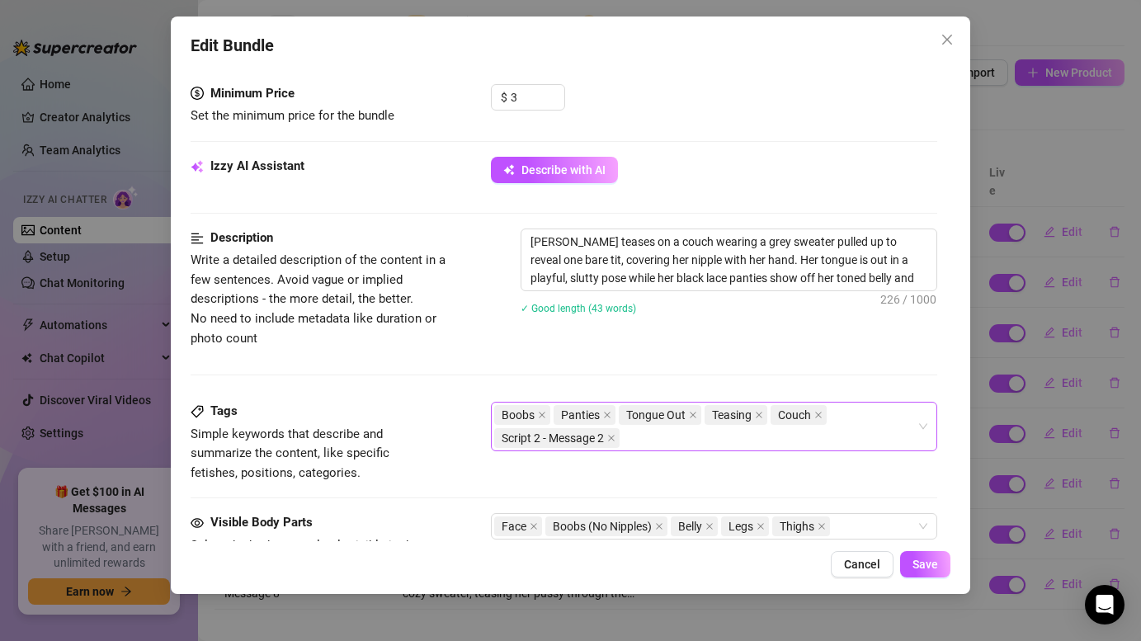
click at [722, 469] on div "Tags Simple keywords that describe and summarize the content, like specific fet…" at bounding box center [564, 442] width 746 height 81
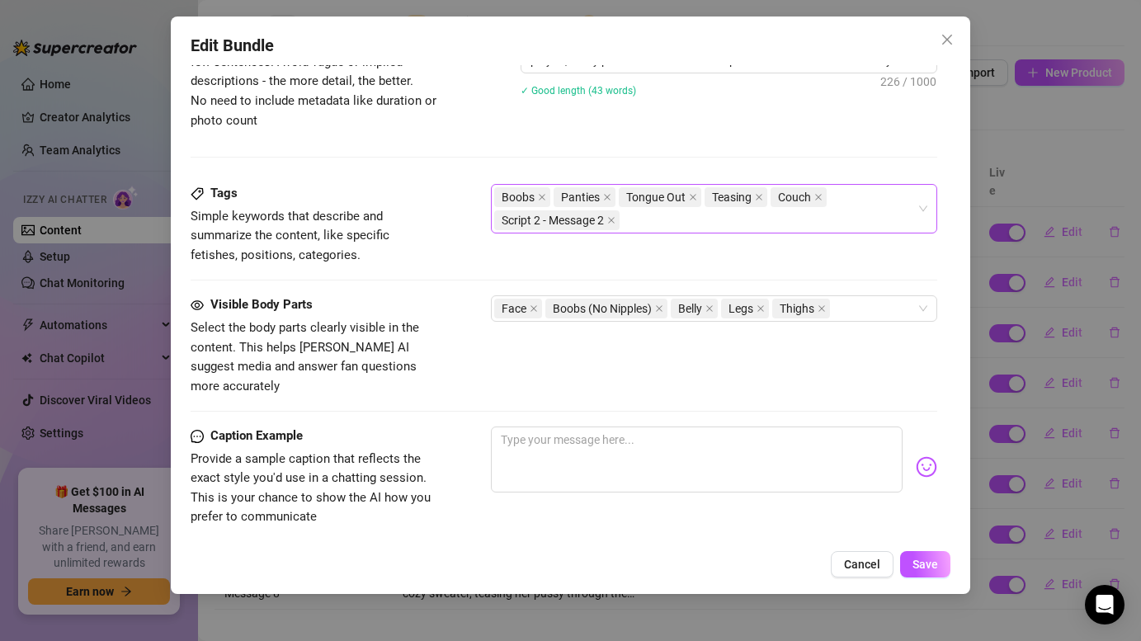
scroll to position [734, 0]
click at [933, 562] on span "Save" at bounding box center [925, 564] width 26 height 13
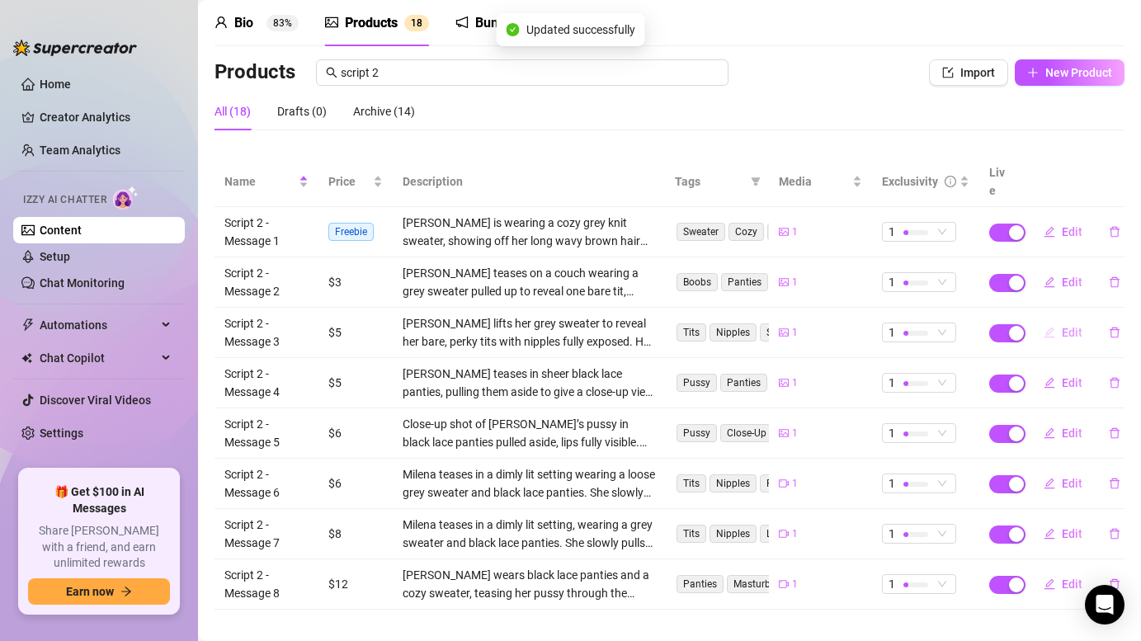
click at [1070, 326] on span "Edit" at bounding box center [1072, 332] width 21 height 13
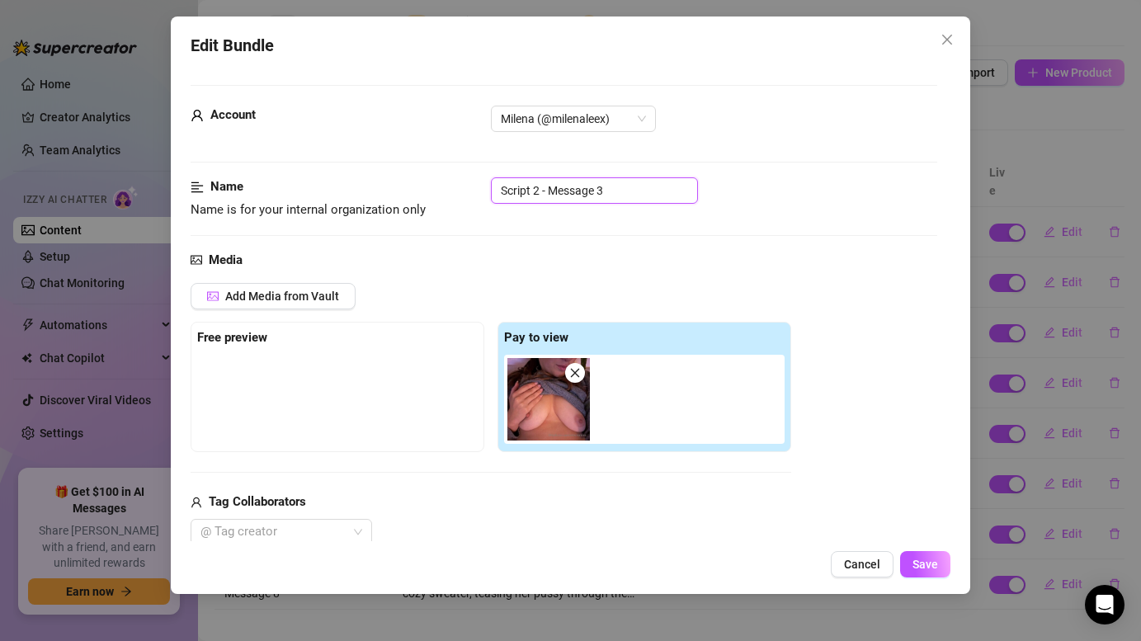
drag, startPoint x: 601, startPoint y: 193, endPoint x: 497, endPoint y: 191, distance: 104.8
click at [497, 191] on input "Script 2 - Message 3" at bounding box center [594, 190] width 207 height 26
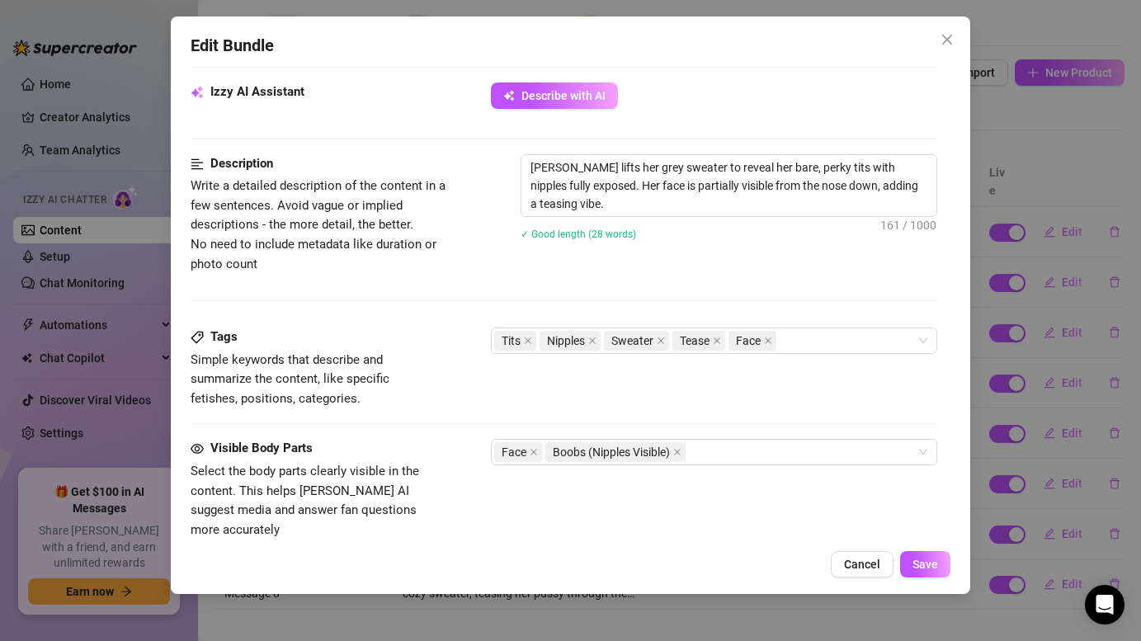
scroll to position [637, 0]
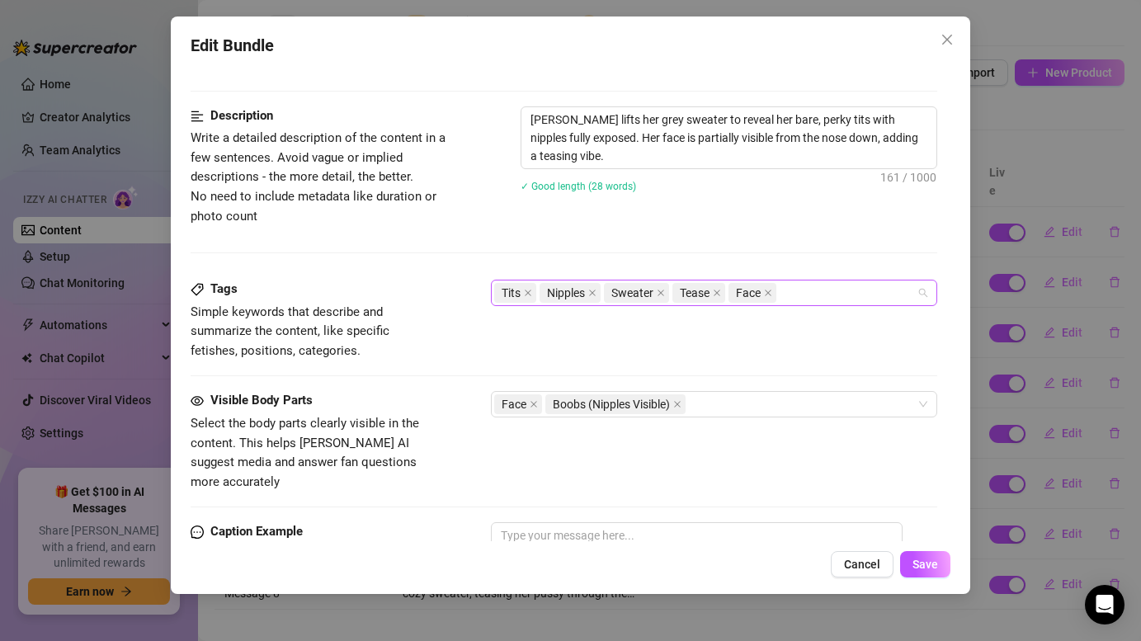
click at [782, 291] on input "search" at bounding box center [781, 293] width 3 height 20
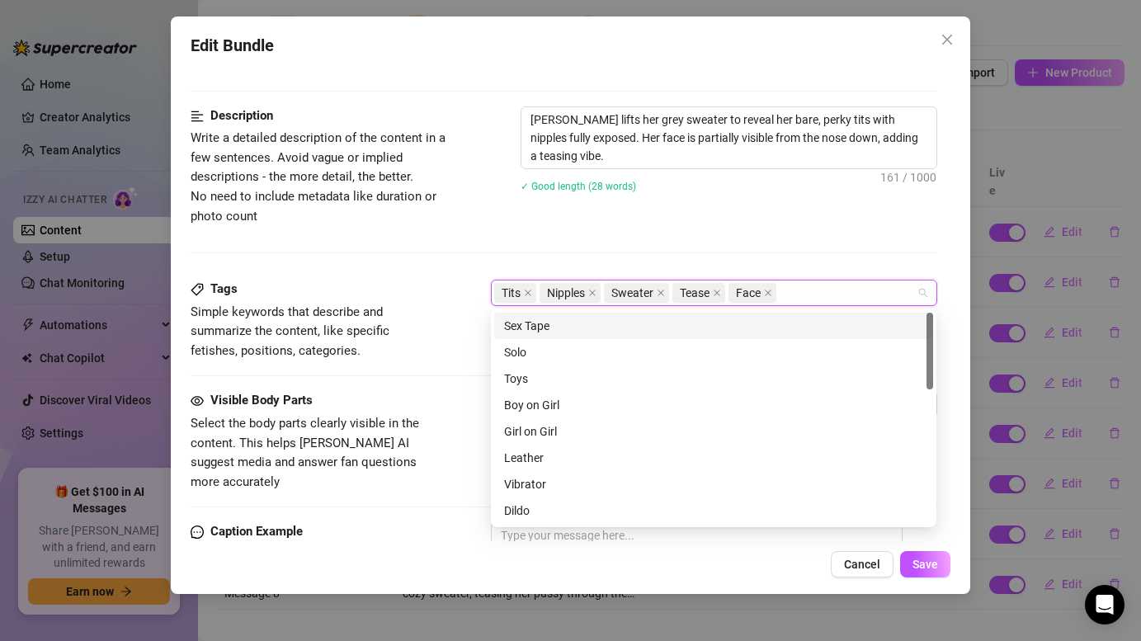
paste input "Script 2 - Message 3"
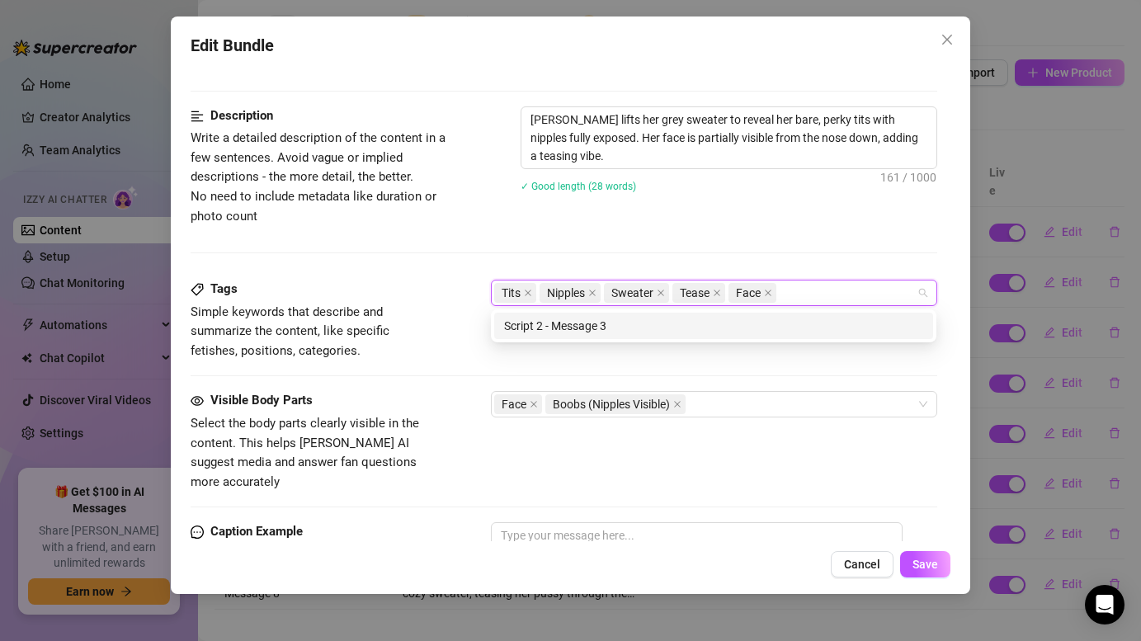
click at [785, 224] on div "Description Write a detailed description of the content in a few sentences. Avo…" at bounding box center [564, 166] width 746 height 120
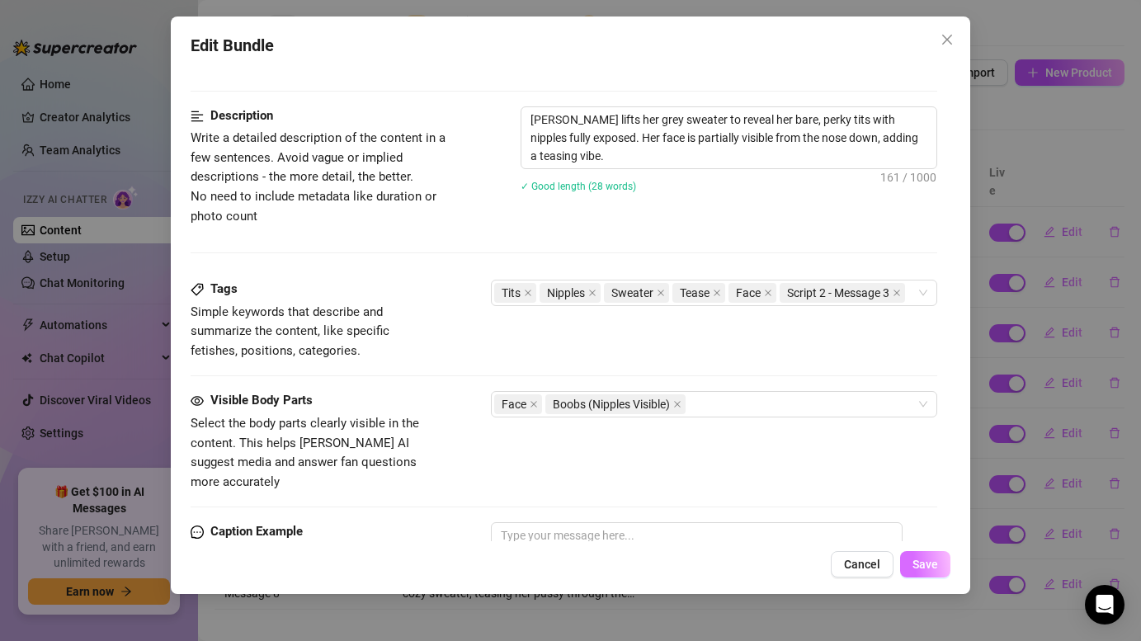
click at [933, 568] on span "Save" at bounding box center [925, 564] width 26 height 13
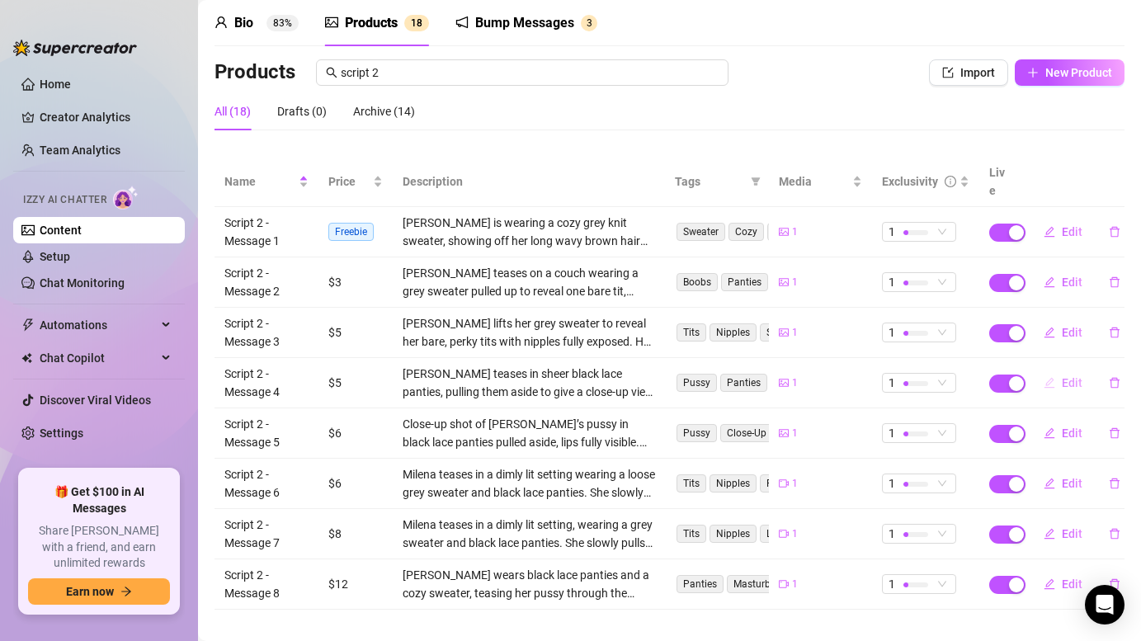
click at [1069, 376] on span "Edit" at bounding box center [1072, 382] width 21 height 13
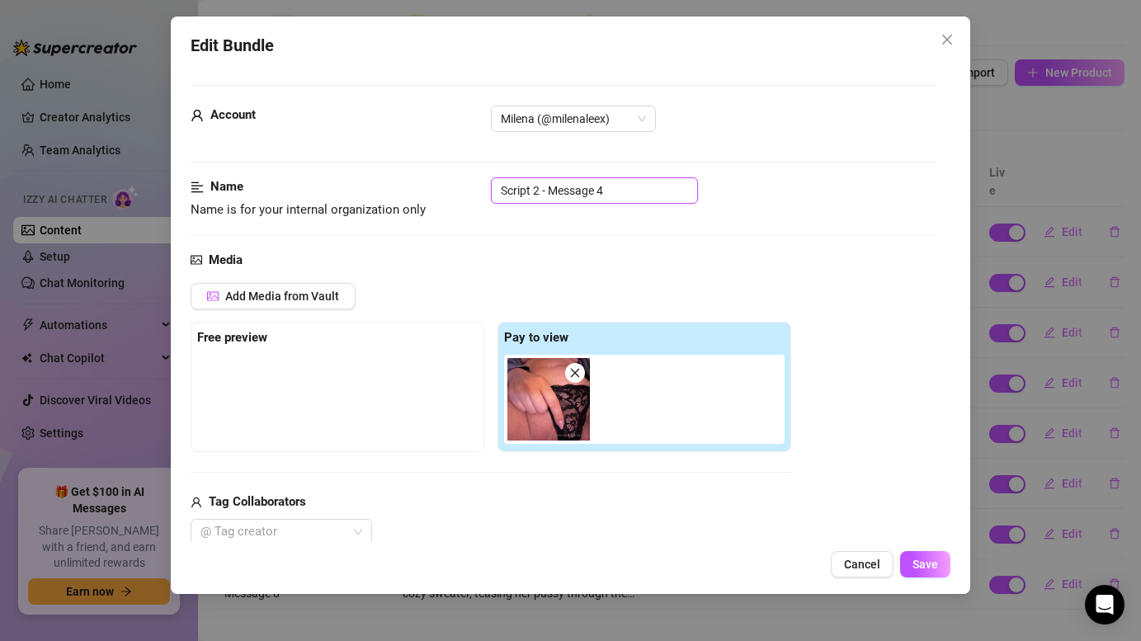
drag, startPoint x: 618, startPoint y: 192, endPoint x: 496, endPoint y: 191, distance: 122.1
click at [496, 192] on input "Script 2 - Message 4" at bounding box center [594, 190] width 207 height 26
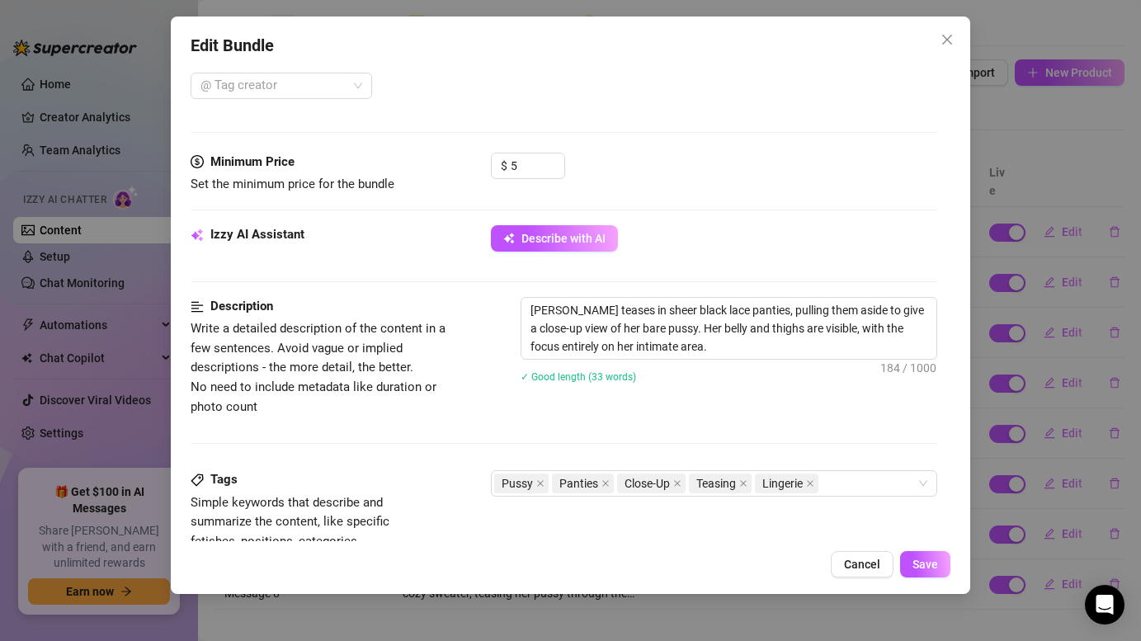
scroll to position [588, 0]
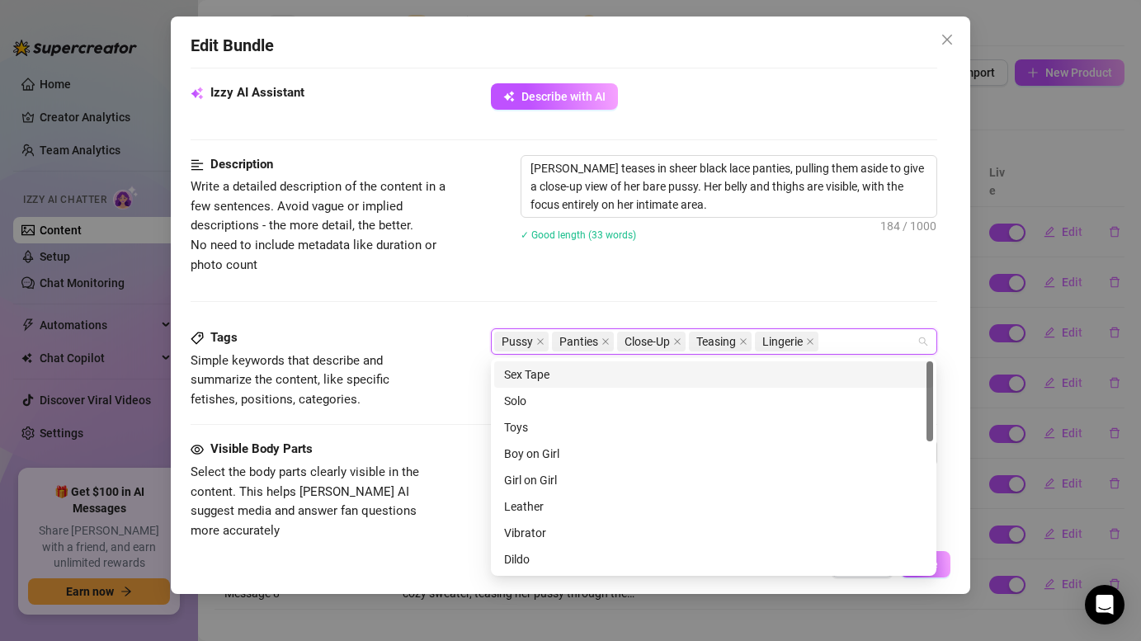
click at [825, 342] on input "search" at bounding box center [823, 342] width 3 height 20
paste input "Script 2 - Message 4"
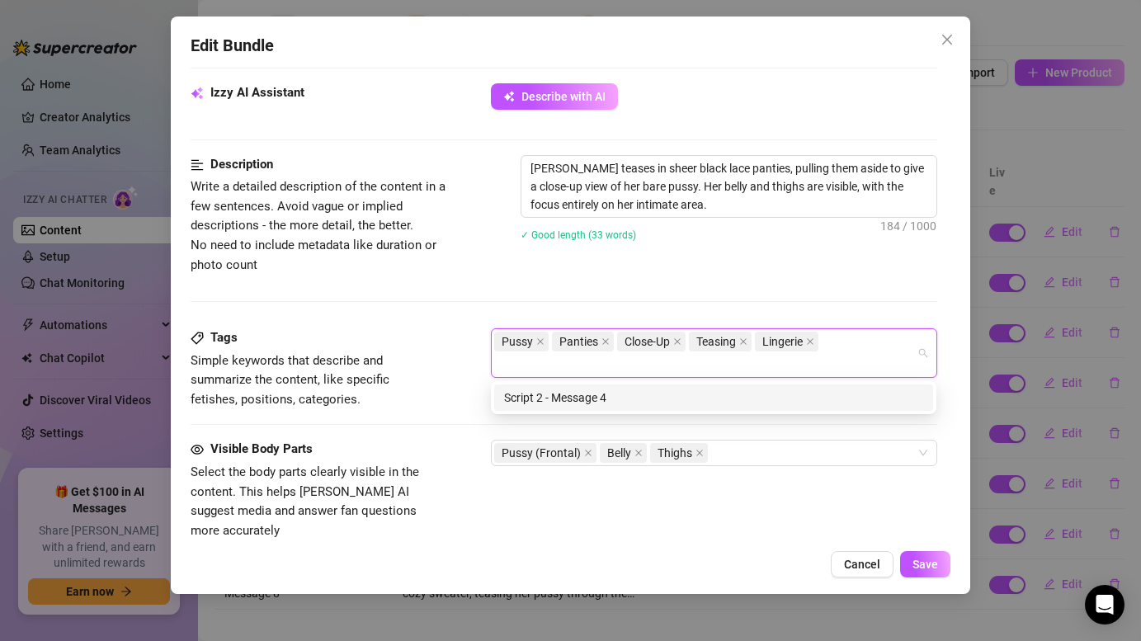
click at [787, 255] on div "[PERSON_NAME] teases in sheer black lace panties, pulling them aside to give a …" at bounding box center [729, 208] width 416 height 107
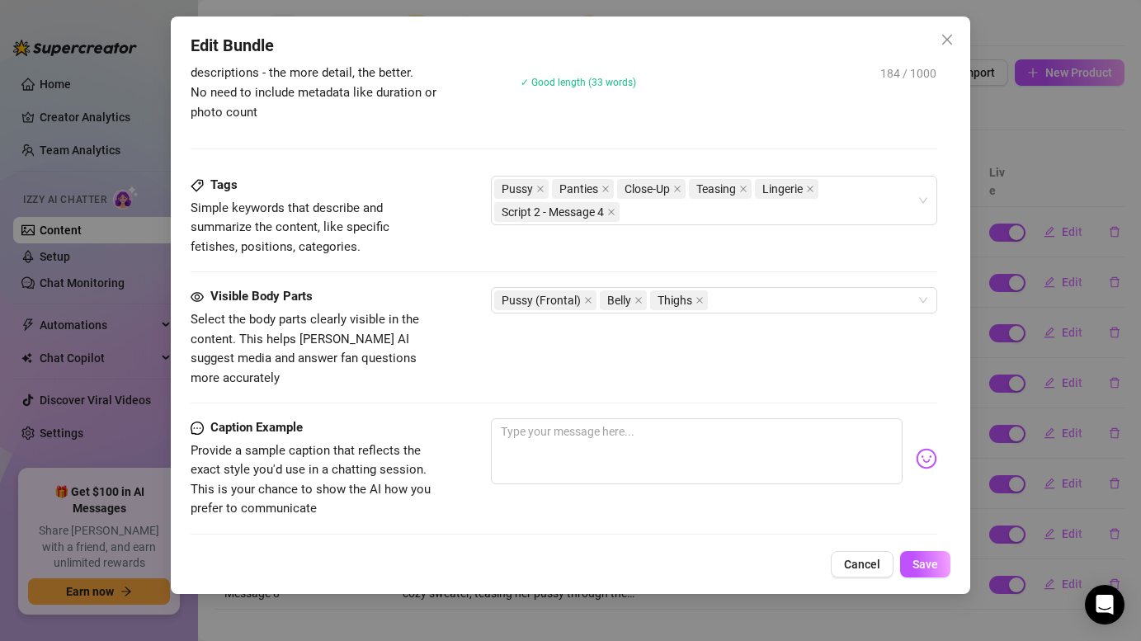
scroll to position [771, 0]
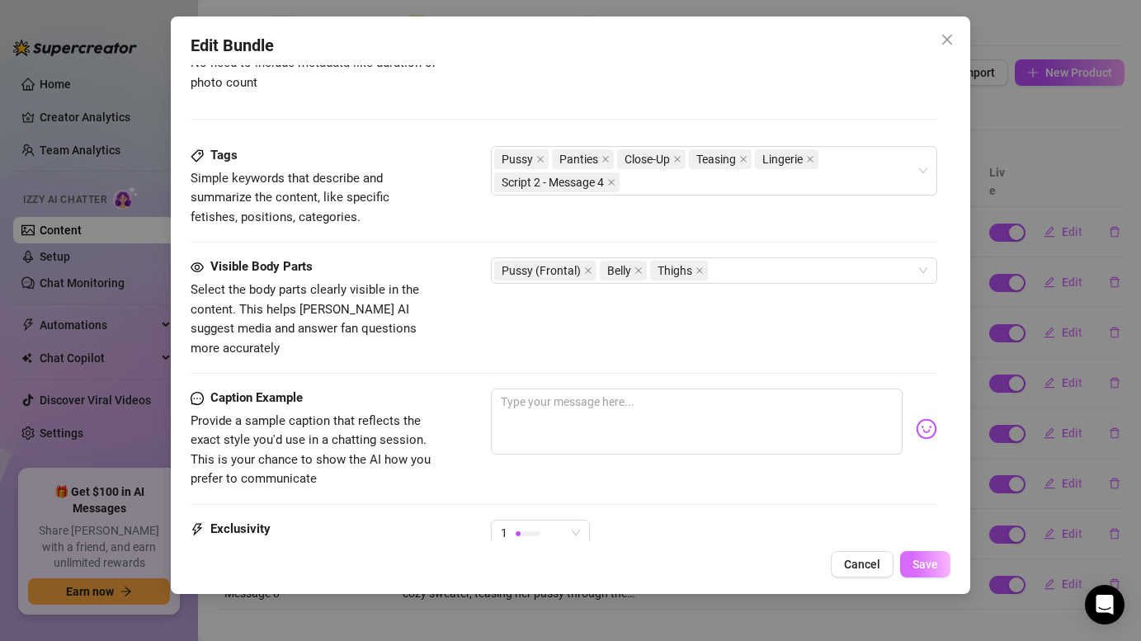
click at [931, 566] on span "Save" at bounding box center [925, 564] width 26 height 13
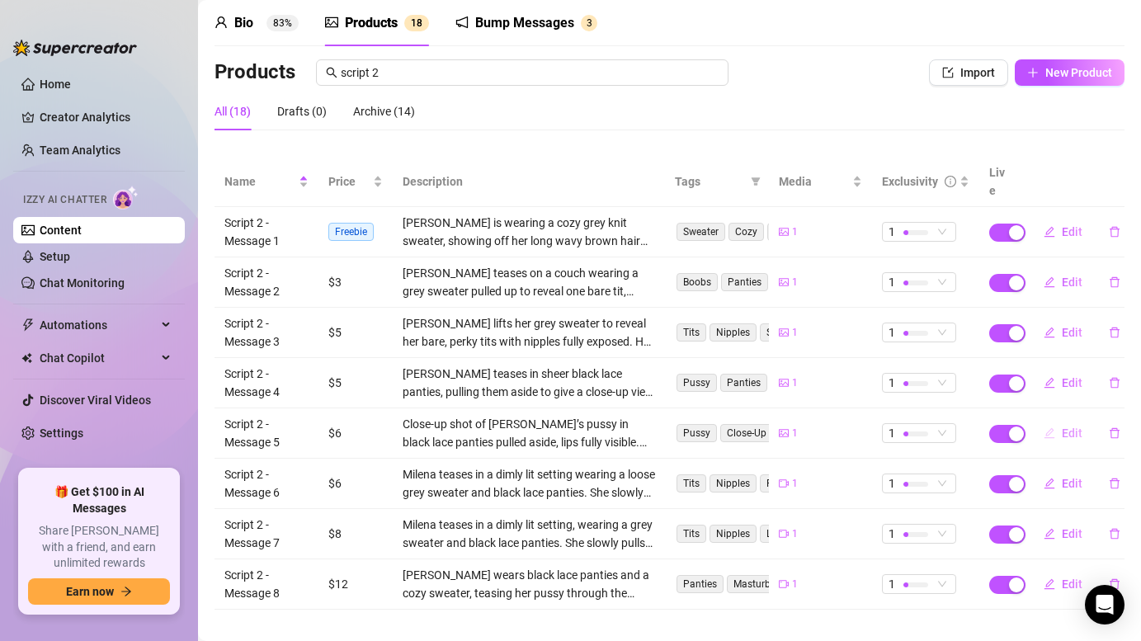
click at [1075, 427] on span "Edit" at bounding box center [1072, 433] width 21 height 13
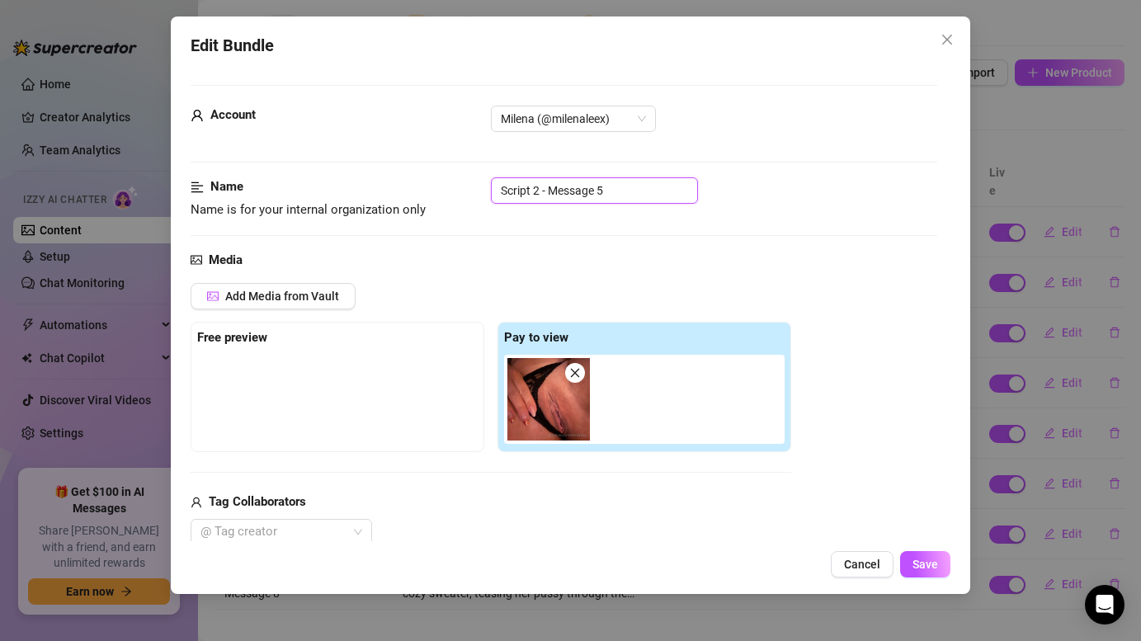
drag, startPoint x: 615, startPoint y: 191, endPoint x: 496, endPoint y: 187, distance: 118.9
click at [488, 187] on div "Name Name is for your internal organization only Script 2 - Message 5" at bounding box center [564, 198] width 746 height 42
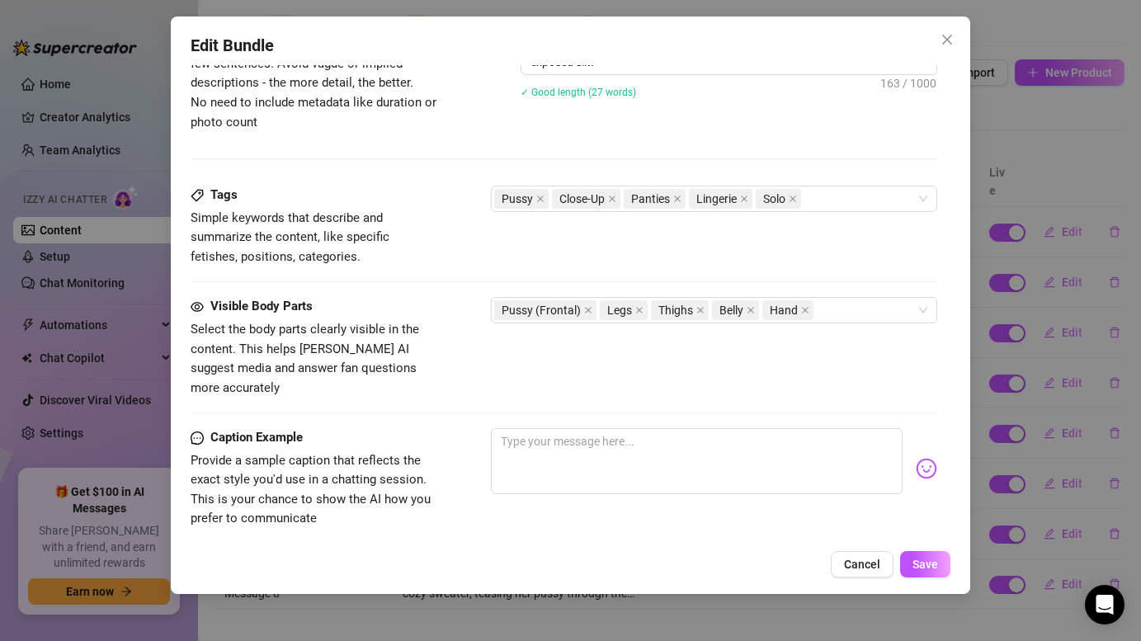
scroll to position [774, 0]
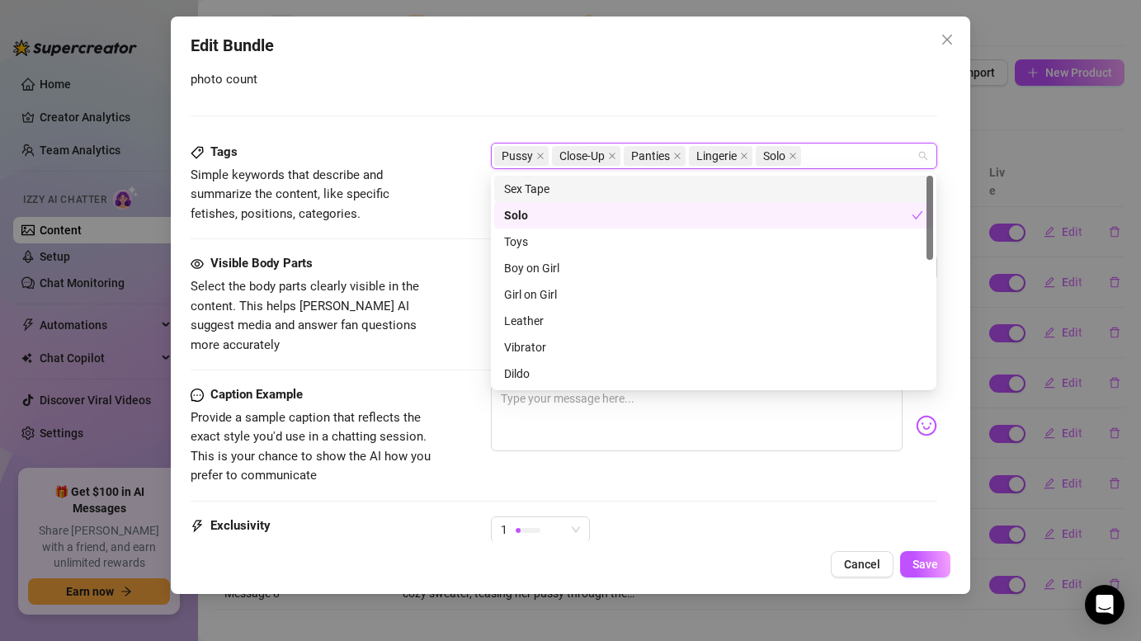
click at [807, 157] on input "search" at bounding box center [805, 156] width 3 height 20
paste input "Script 2 - Message 5"
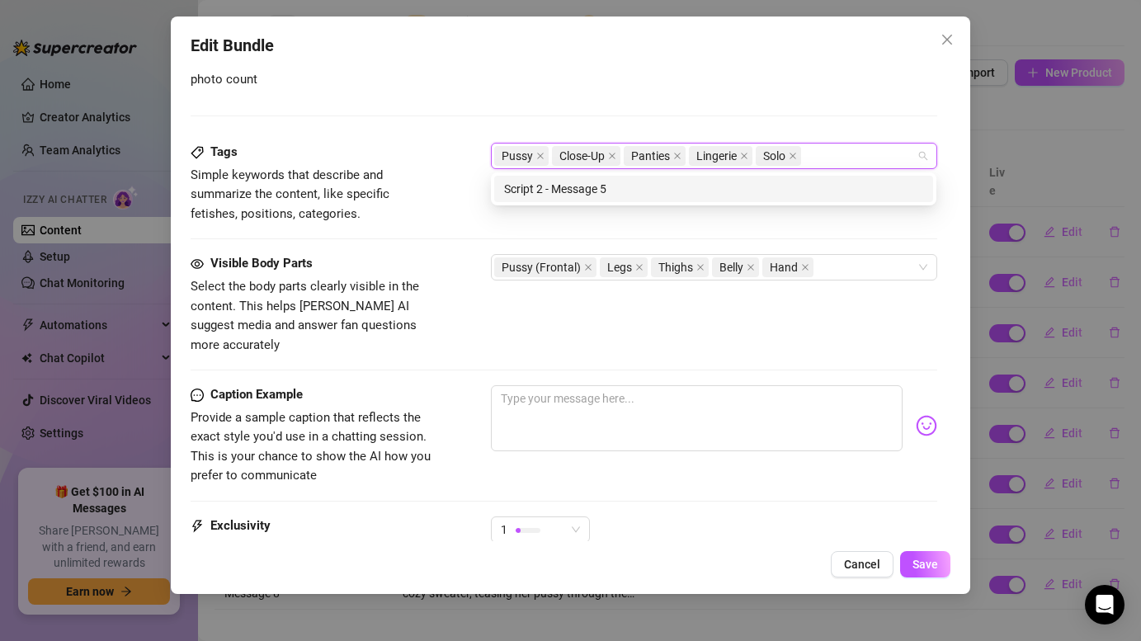
click at [803, 87] on div "Description Write a detailed description of the content in a few sentences. Avo…" at bounding box center [564, 29] width 746 height 120
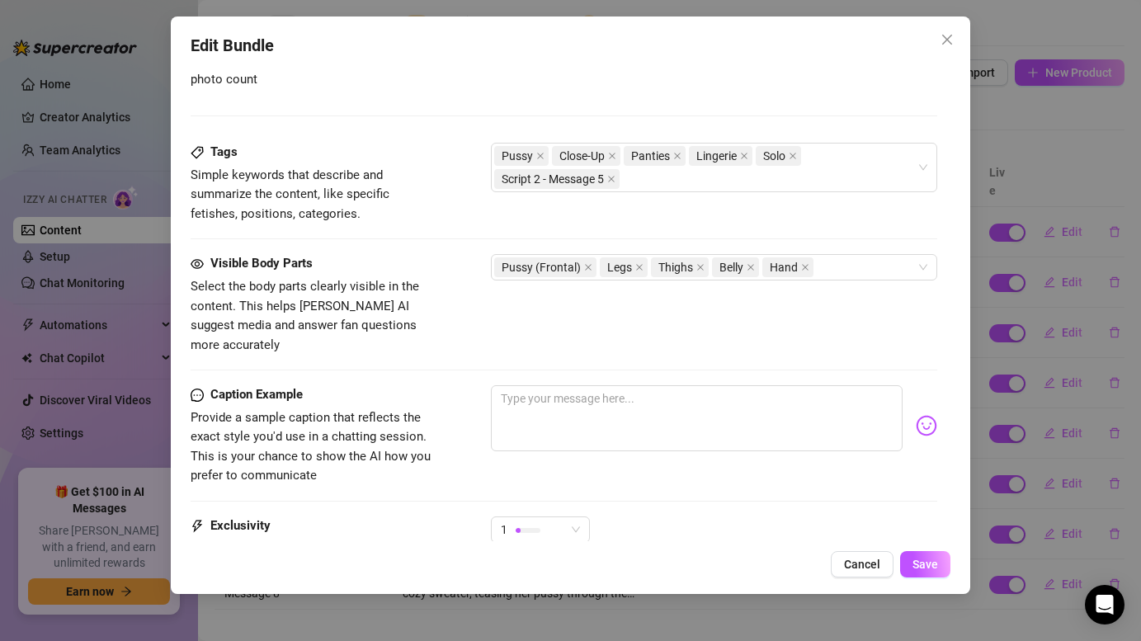
scroll to position [933, 0]
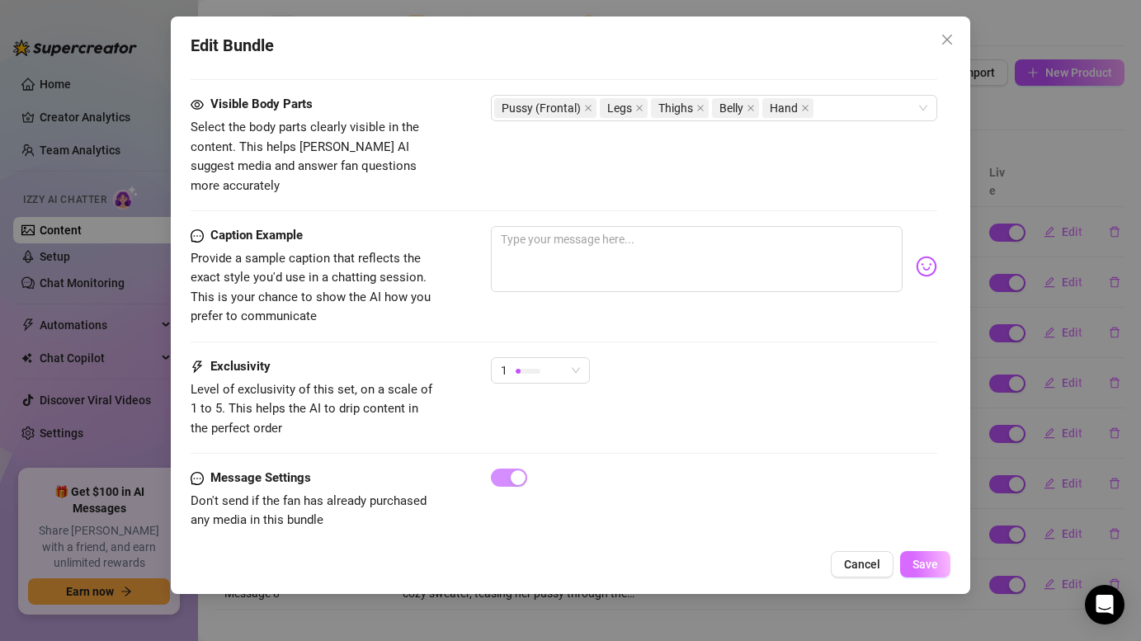
click at [929, 563] on span "Save" at bounding box center [925, 564] width 26 height 13
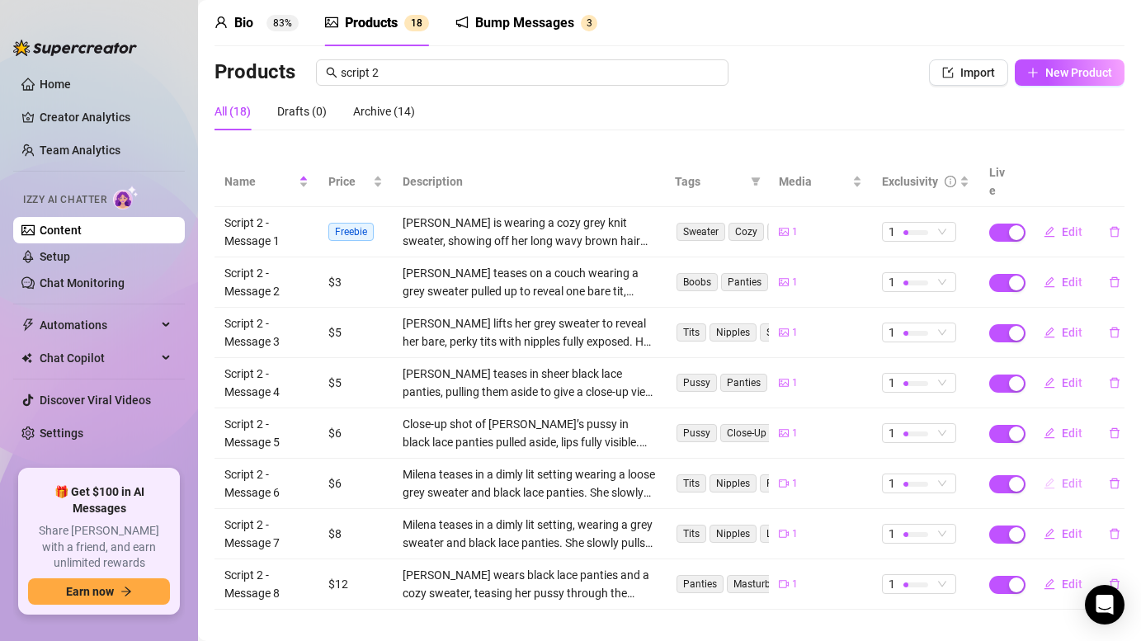
click at [1072, 477] on span "Edit" at bounding box center [1072, 483] width 21 height 13
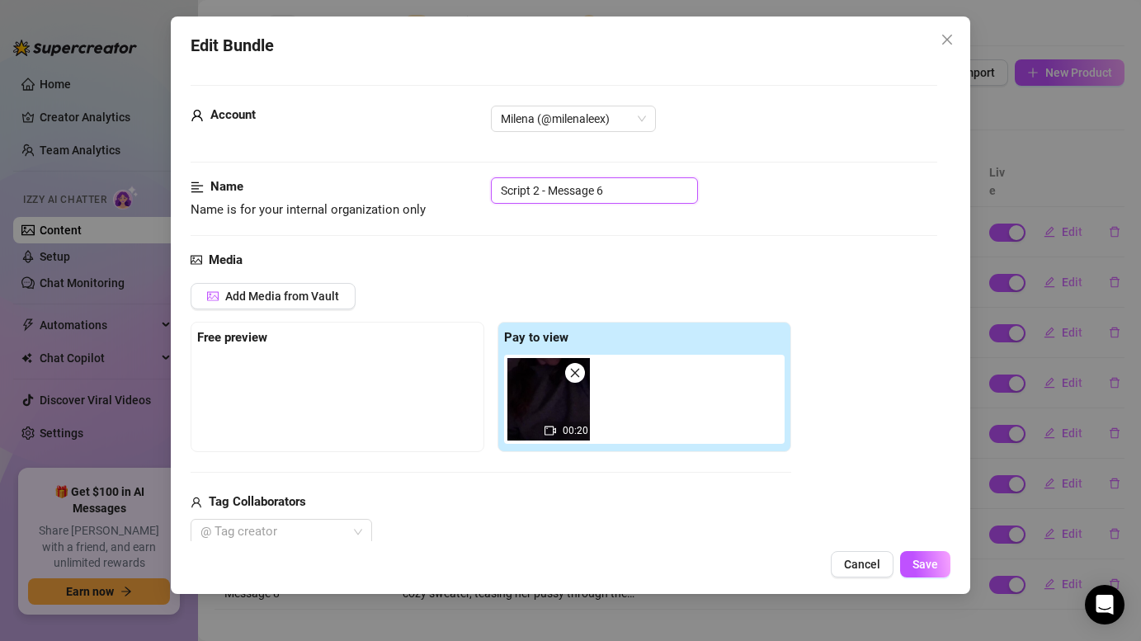
drag, startPoint x: 611, startPoint y: 196, endPoint x: 497, endPoint y: 189, distance: 114.0
click at [483, 190] on div "Name Name is for your internal organization only Script 2 - Message 6" at bounding box center [564, 198] width 746 height 42
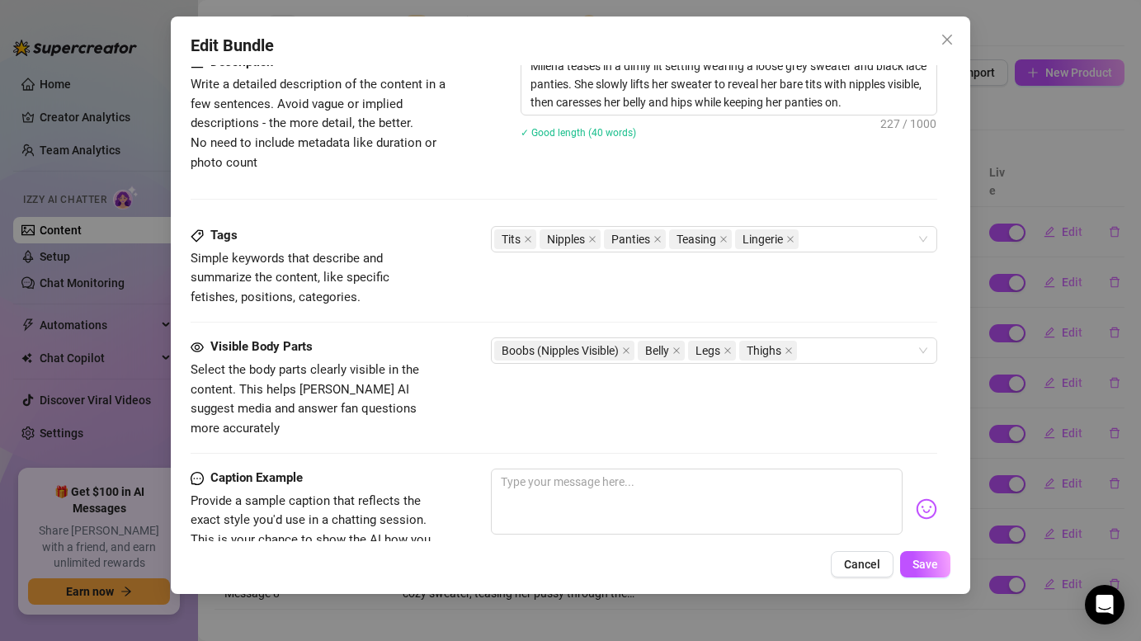
scroll to position [704, 0]
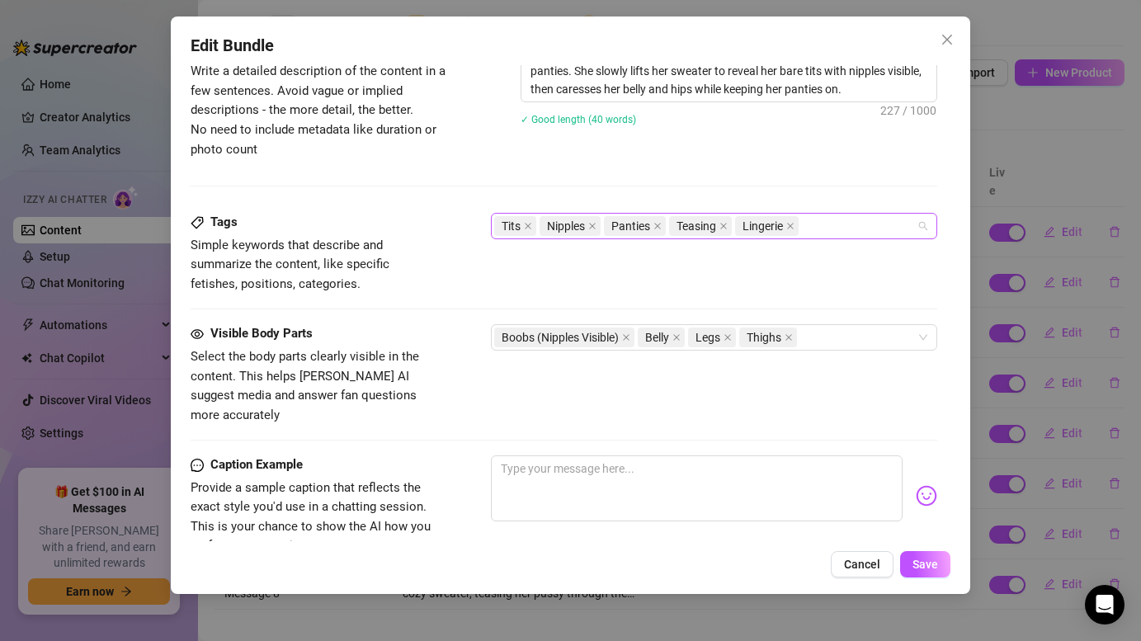
click at [805, 224] on input "search" at bounding box center [803, 226] width 3 height 20
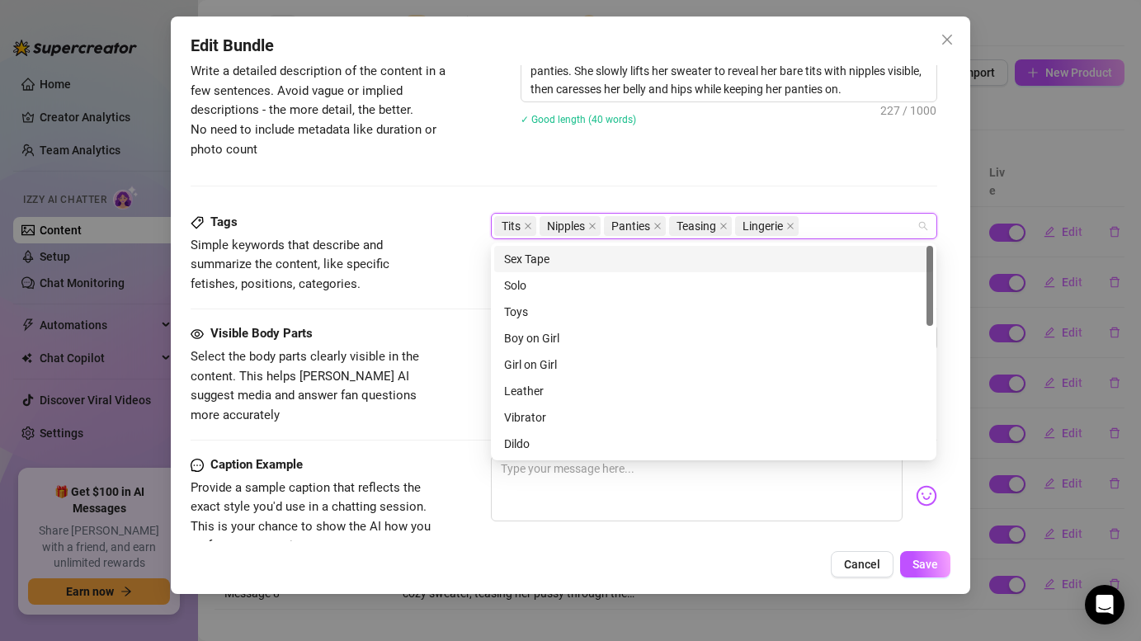
paste input "Script 2 - Message 6"
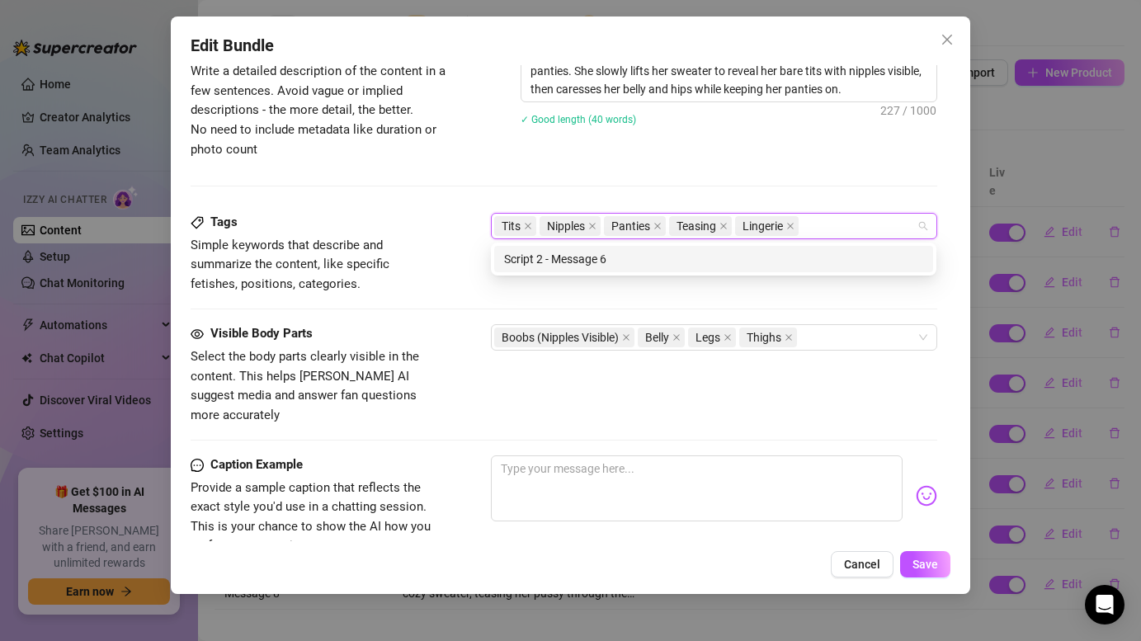
click at [800, 173] on div "Description Write a detailed description of the content in a few sentences. Avo…" at bounding box center [564, 126] width 746 height 173
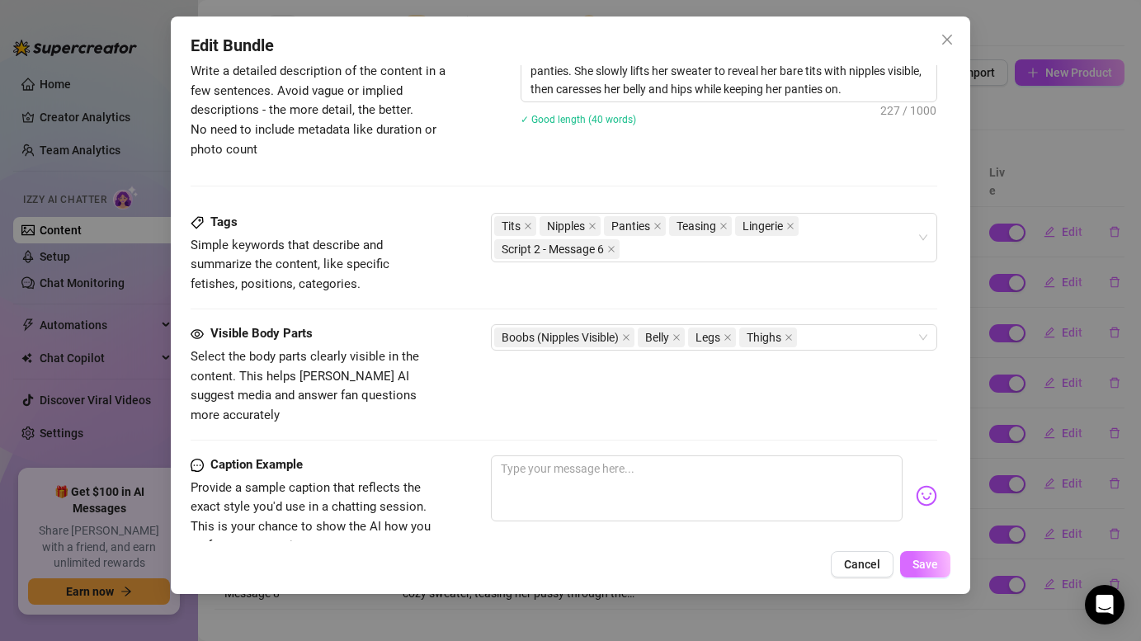
click at [932, 559] on span "Save" at bounding box center [925, 564] width 26 height 13
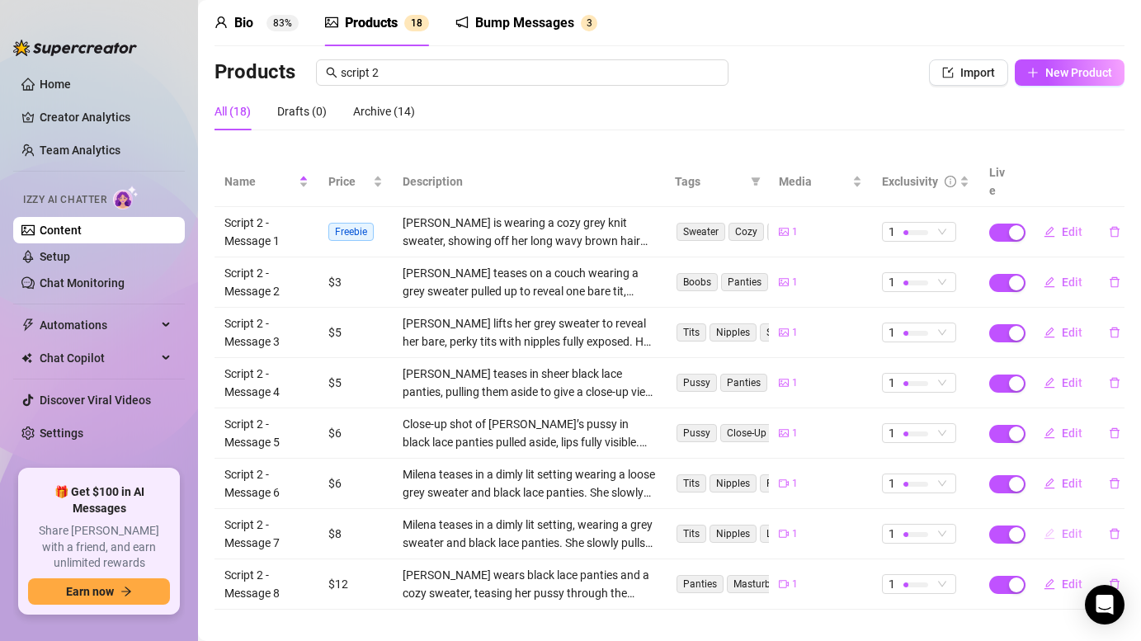
click at [1061, 521] on button "Edit" at bounding box center [1062, 534] width 65 height 26
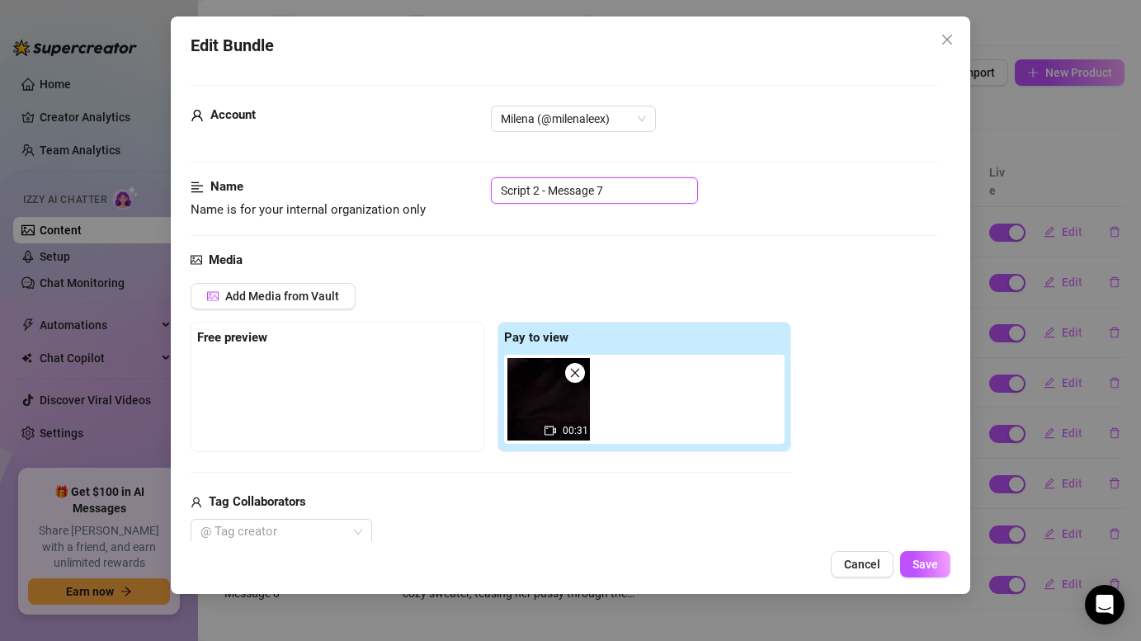
drag, startPoint x: 609, startPoint y: 191, endPoint x: 497, endPoint y: 186, distance: 111.5
click at [470, 185] on div "Name Name is for your internal organization only Script 2 - Message 7" at bounding box center [564, 198] width 746 height 42
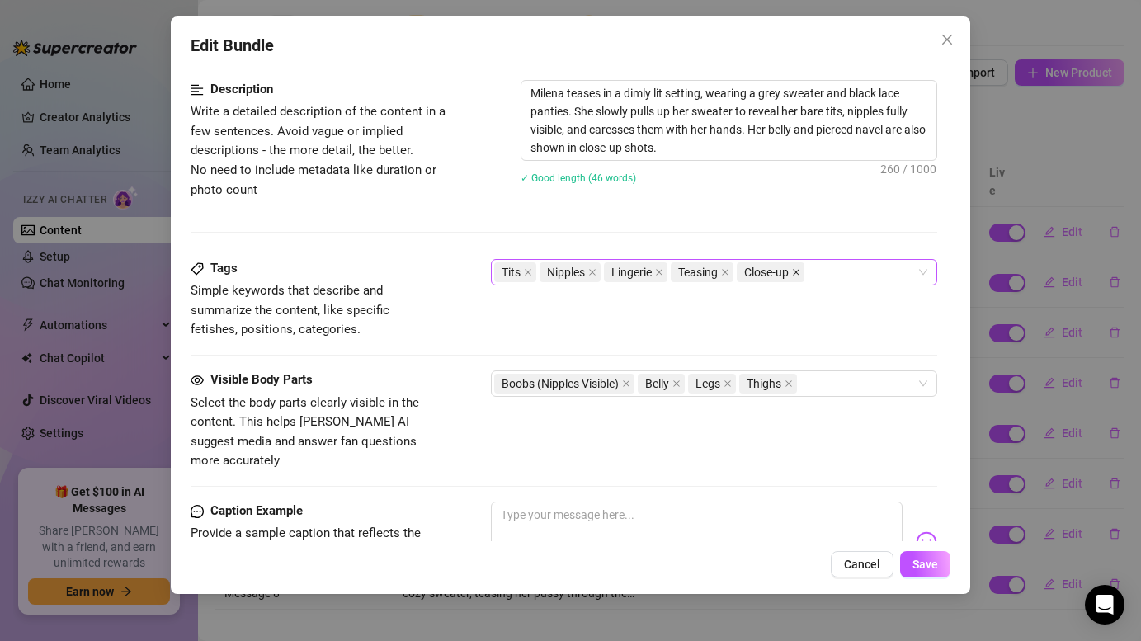
scroll to position [664, 0]
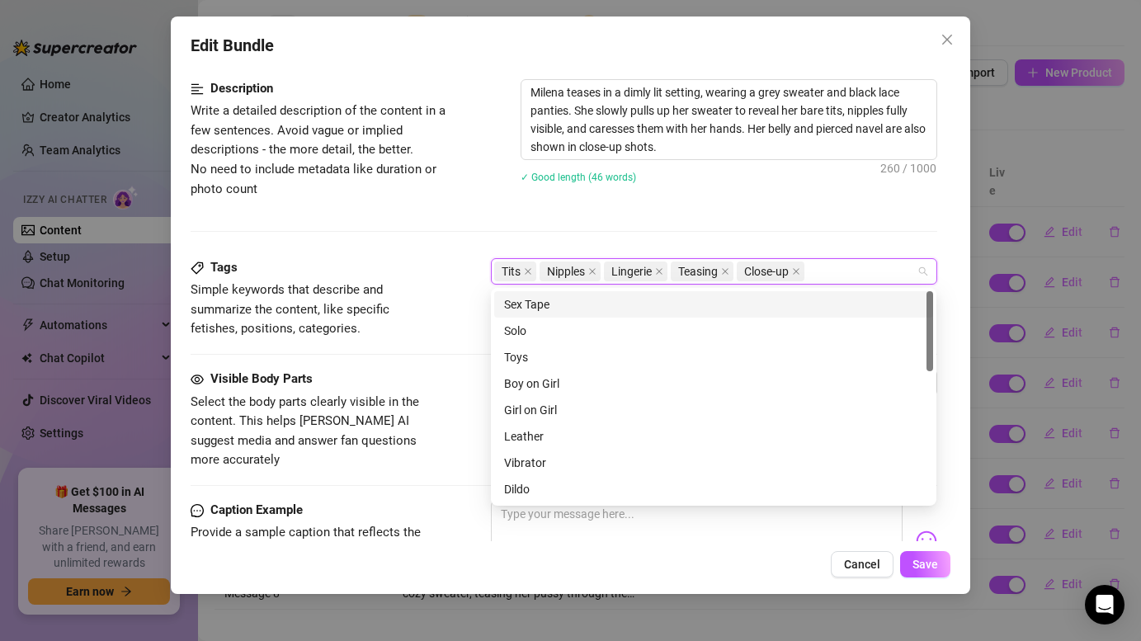
click at [811, 271] on input "search" at bounding box center [809, 272] width 3 height 20
paste input "Script 2 - Message 7"
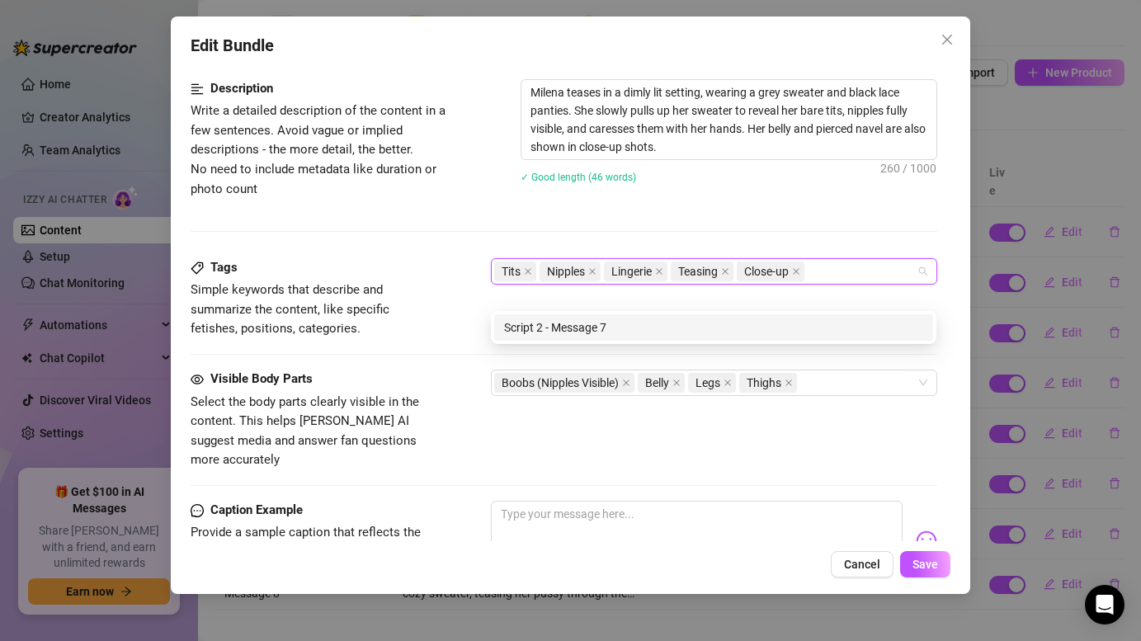
click at [770, 210] on div "Description Write a detailed description of the content in a few sentences. Avo…" at bounding box center [564, 168] width 746 height 179
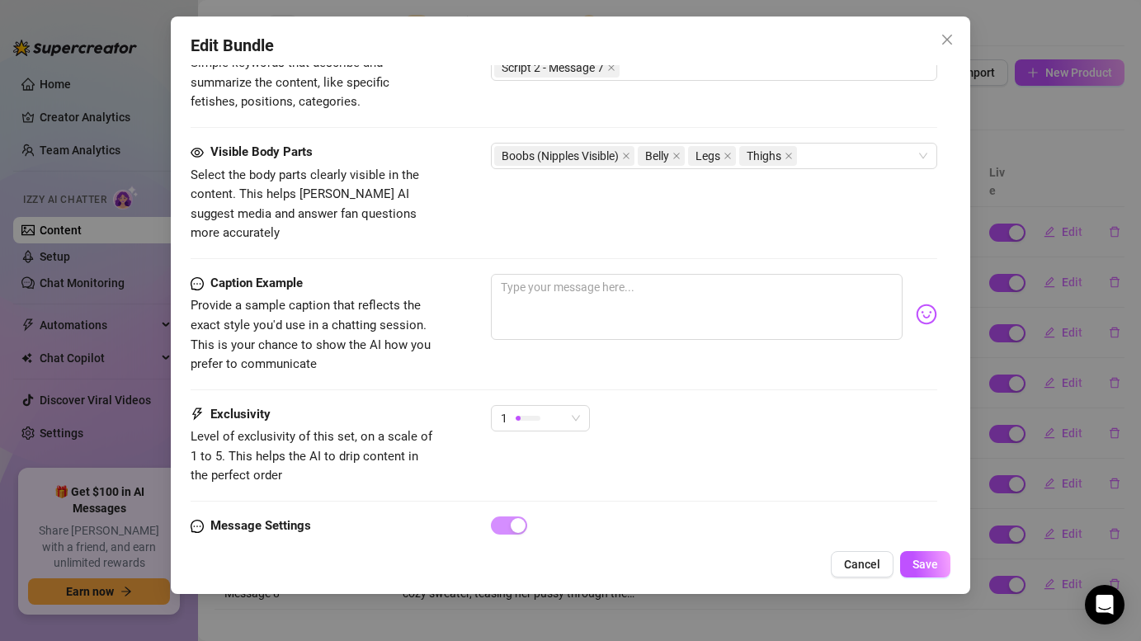
scroll to position [939, 0]
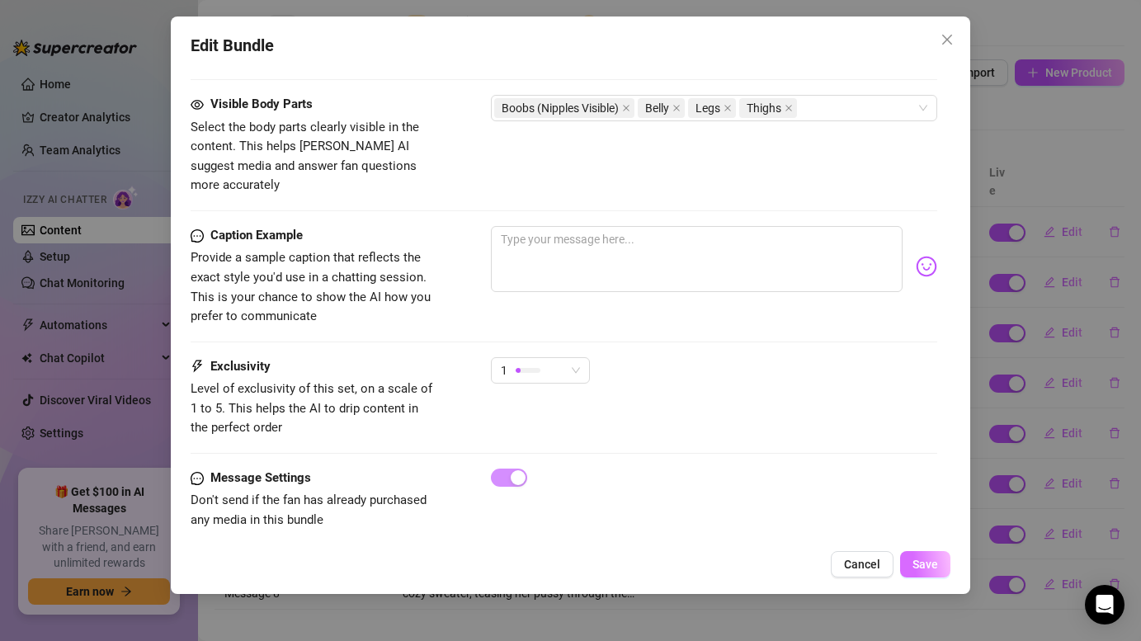
click at [931, 561] on span "Save" at bounding box center [925, 564] width 26 height 13
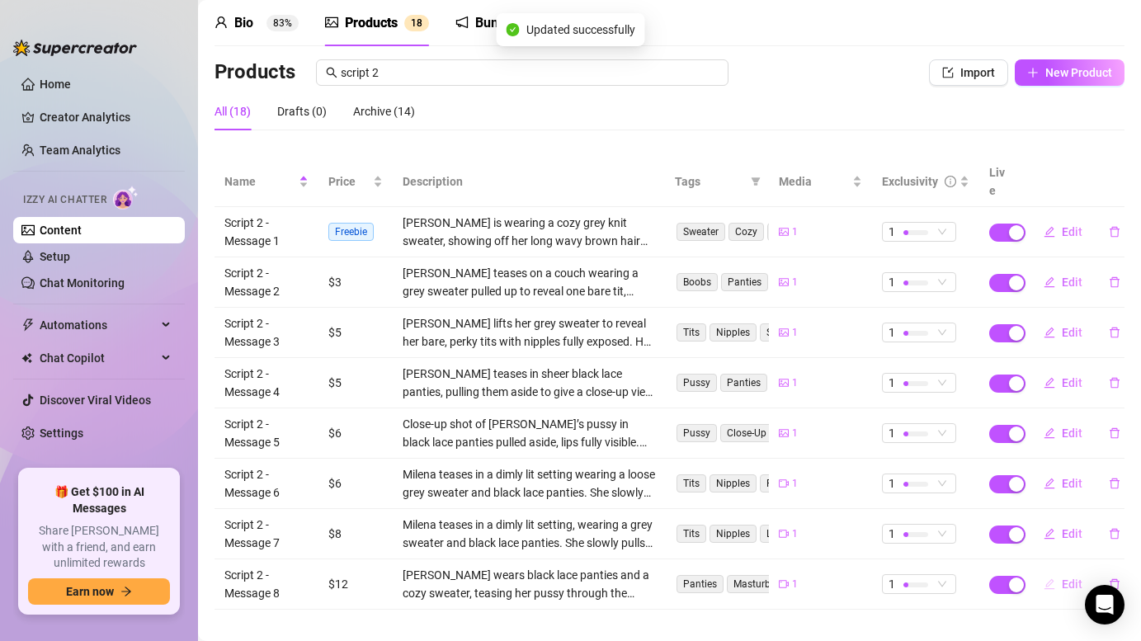
click at [1076, 577] on span "Edit" at bounding box center [1072, 583] width 21 height 13
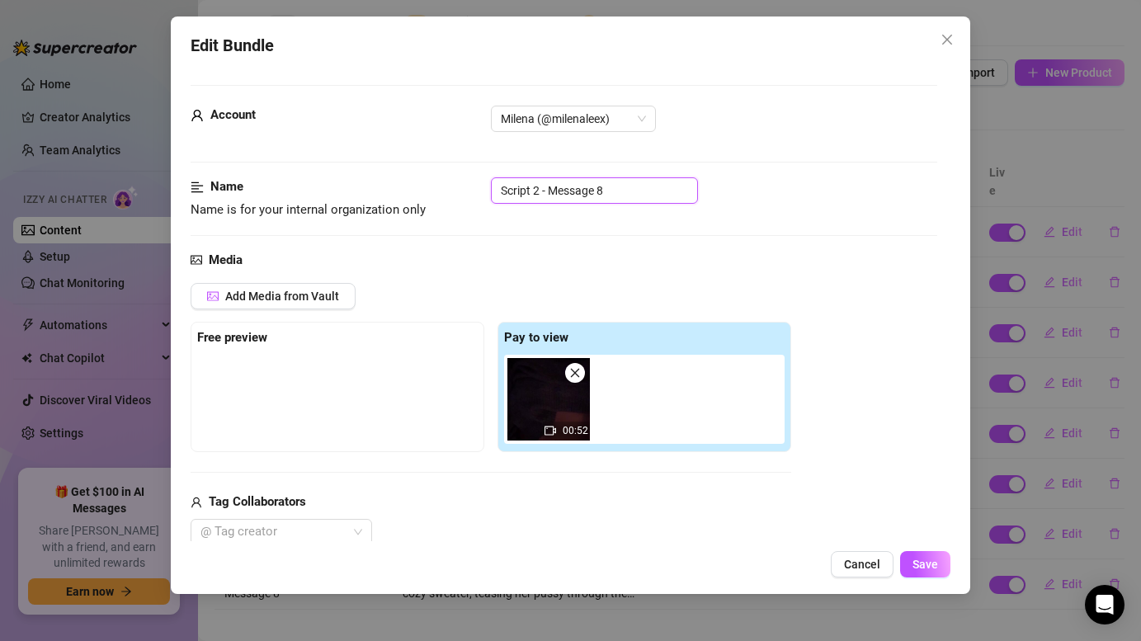
drag, startPoint x: 602, startPoint y: 191, endPoint x: 457, endPoint y: 189, distance: 145.2
click at [457, 189] on div "Name Name is for your internal organization only Script 2 - Message 8" at bounding box center [564, 198] width 746 height 42
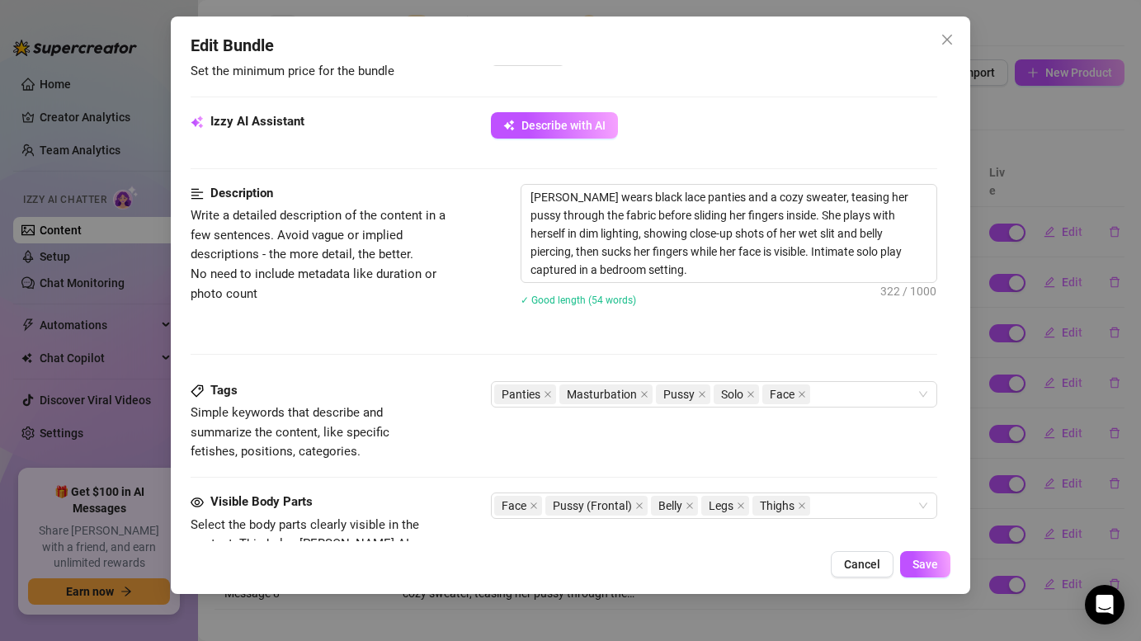
scroll to position [585, 0]
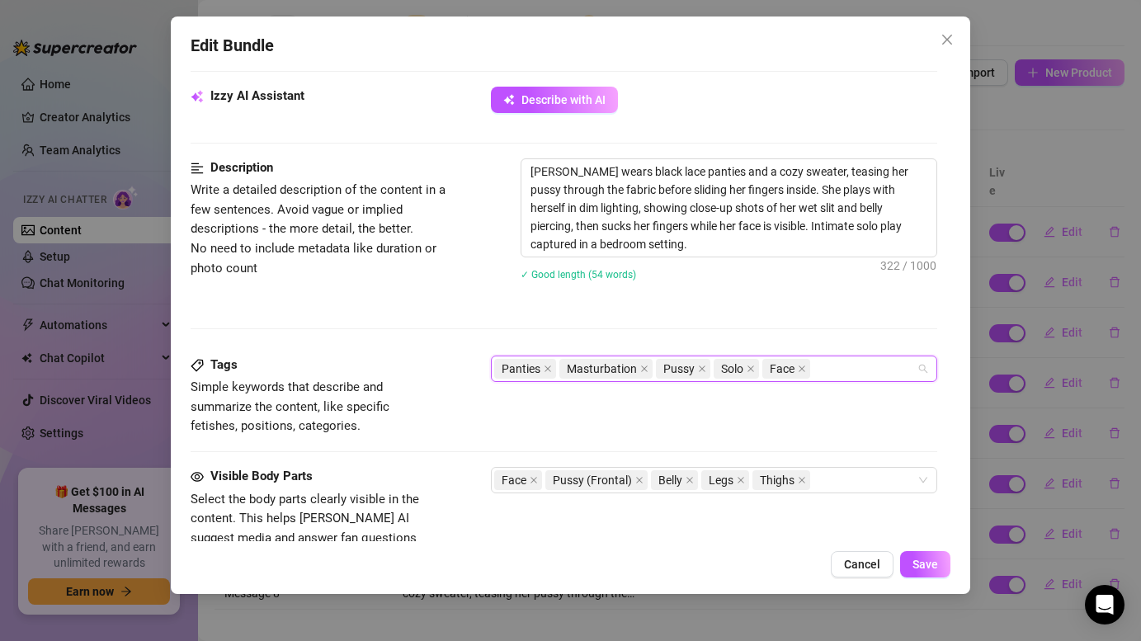
click at [814, 369] on input "search" at bounding box center [814, 369] width 3 height 20
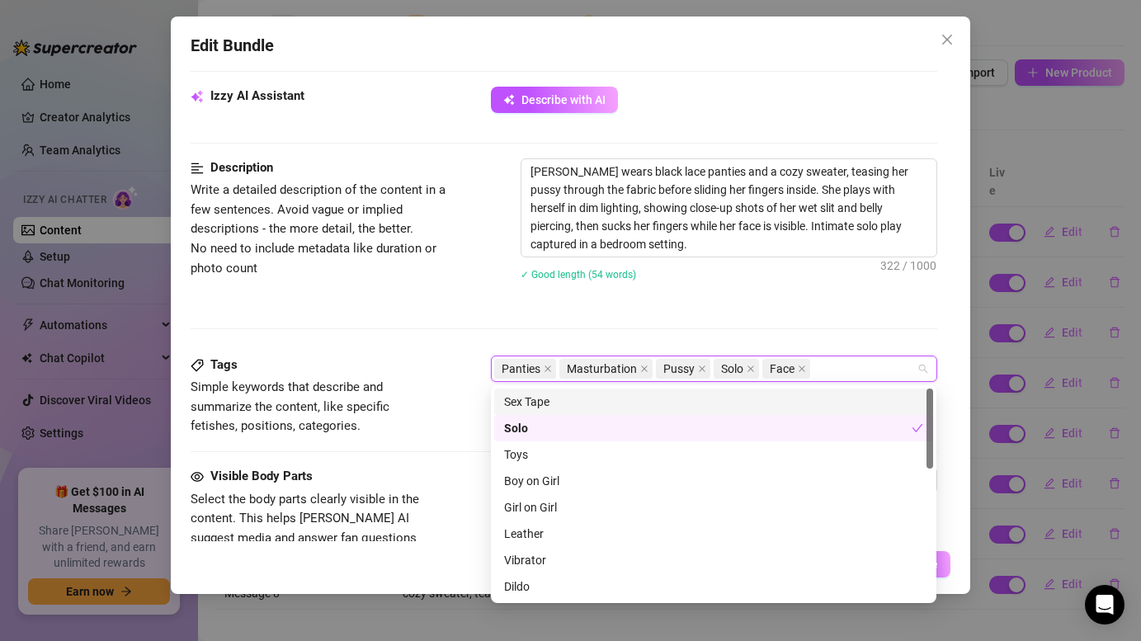
paste input "Script 2 - Message 8"
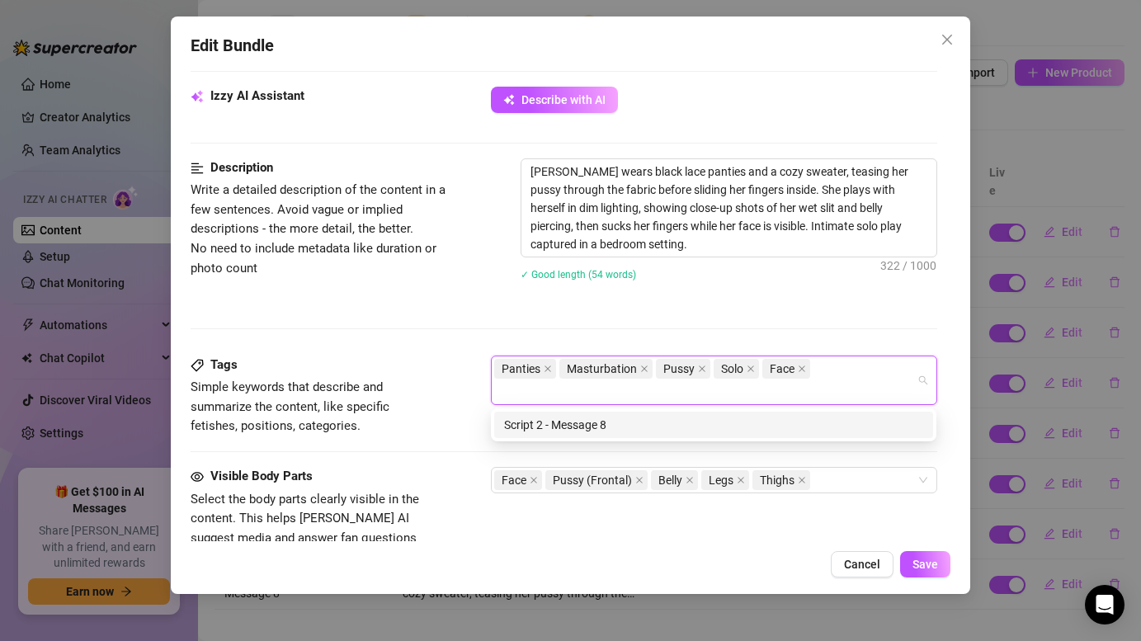
click at [775, 315] on div "Description Write a detailed description of the content in a few sentences. Avo…" at bounding box center [564, 256] width 746 height 197
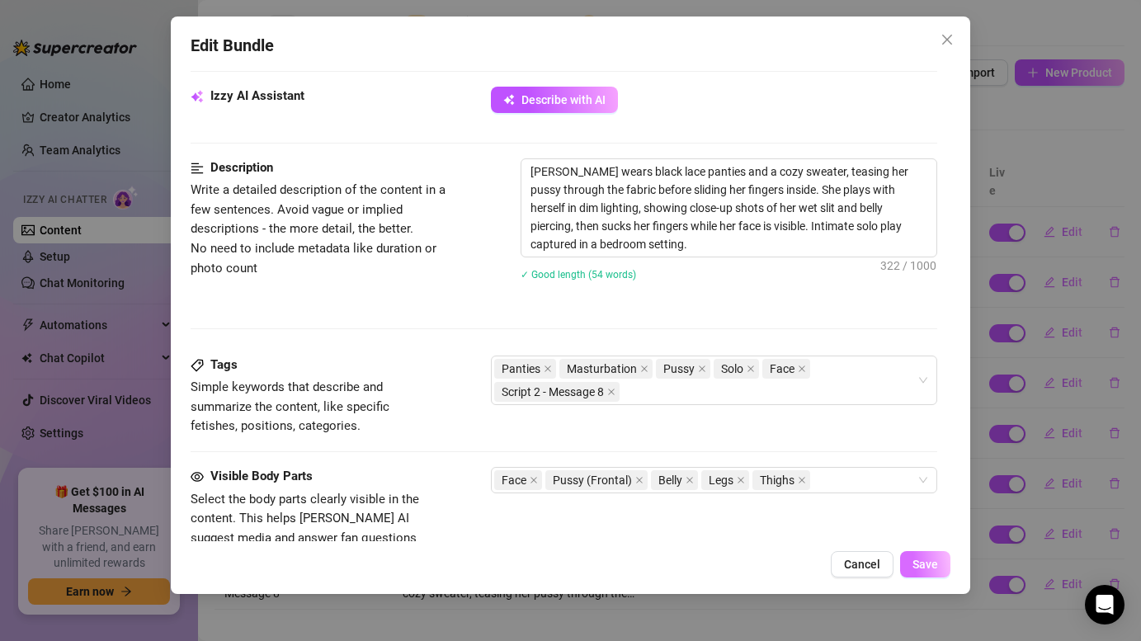
click at [932, 569] on span "Save" at bounding box center [925, 564] width 26 height 13
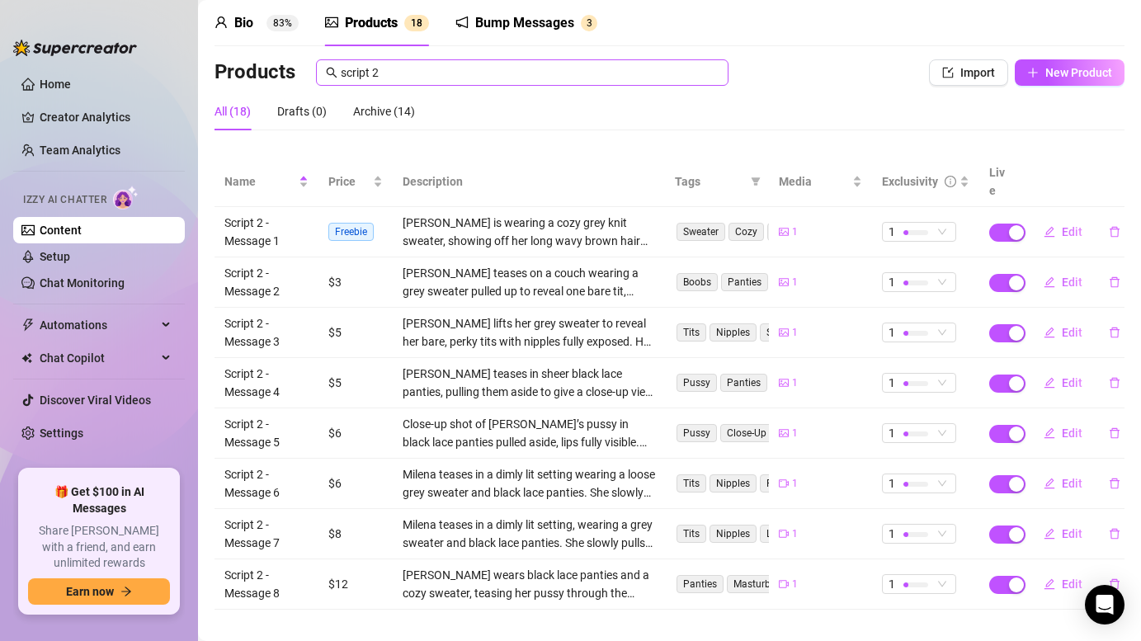
scroll to position [0, 0]
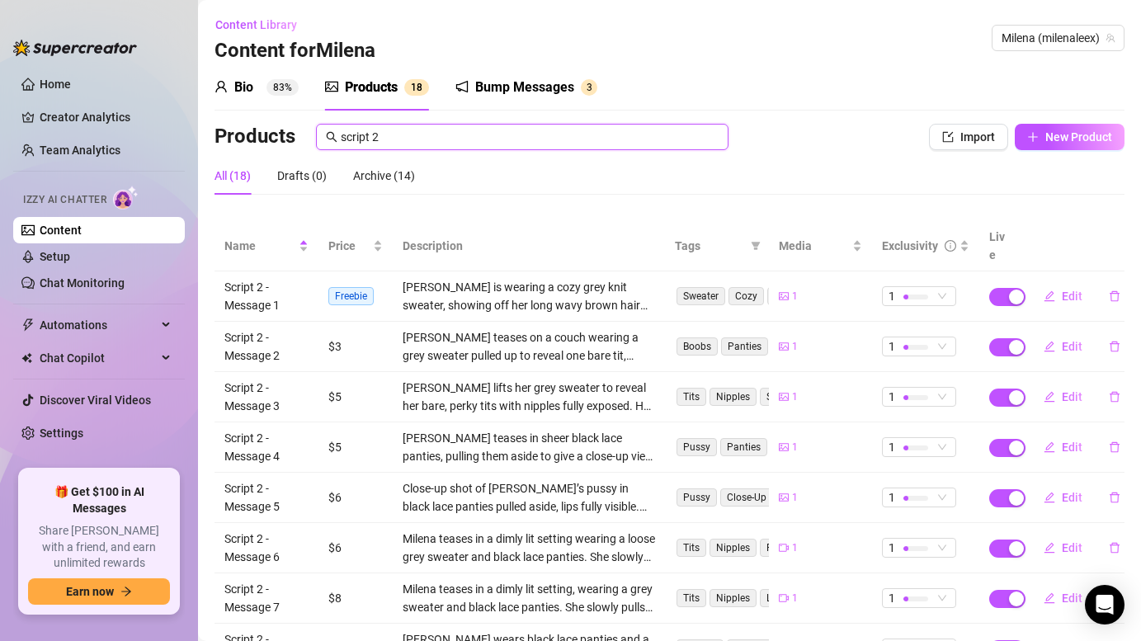
click at [404, 136] on input "script 2" at bounding box center [530, 137] width 378 height 18
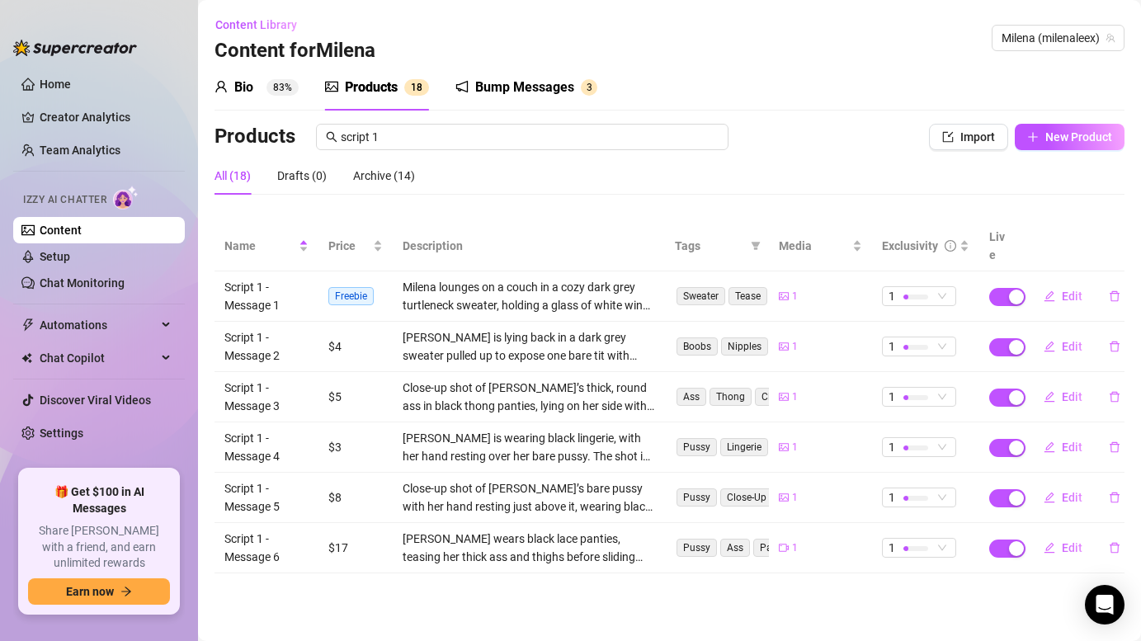
click at [749, 120] on div "Bio 83% Products 1 8 Bump Messages 3 Bio Import Bio from other creator Personal…" at bounding box center [669, 318] width 910 height 509
click at [1061, 283] on button "Edit" at bounding box center [1062, 296] width 65 height 26
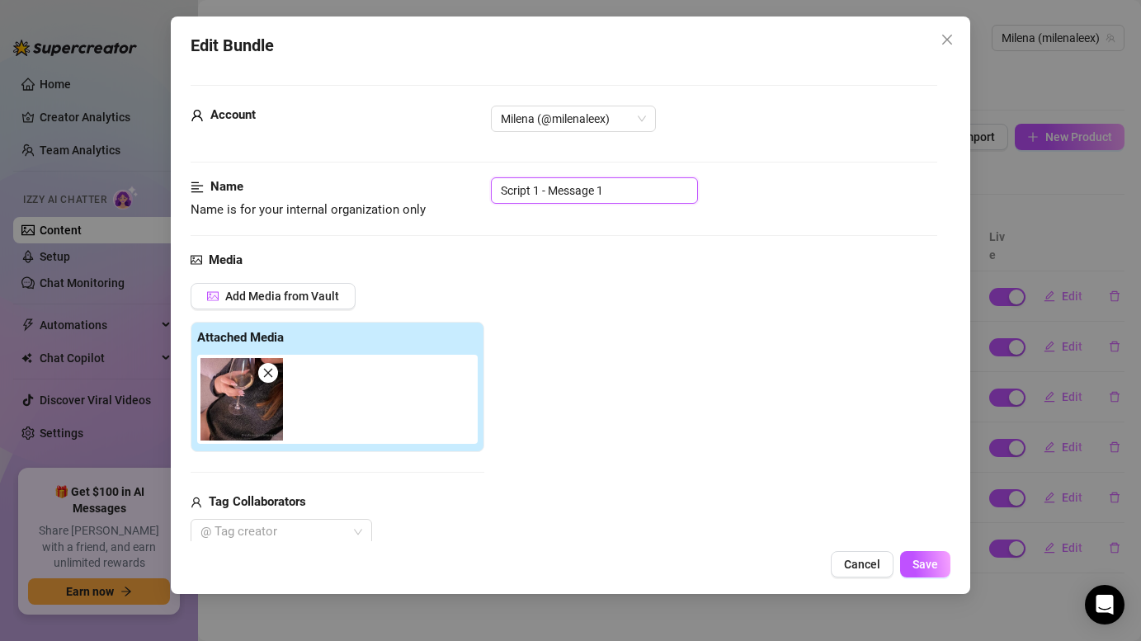
drag, startPoint x: 615, startPoint y: 190, endPoint x: 470, endPoint y: 188, distance: 145.2
click at [470, 188] on div "Name Name is for your internal organization only Script 1 - Message 1" at bounding box center [564, 198] width 746 height 42
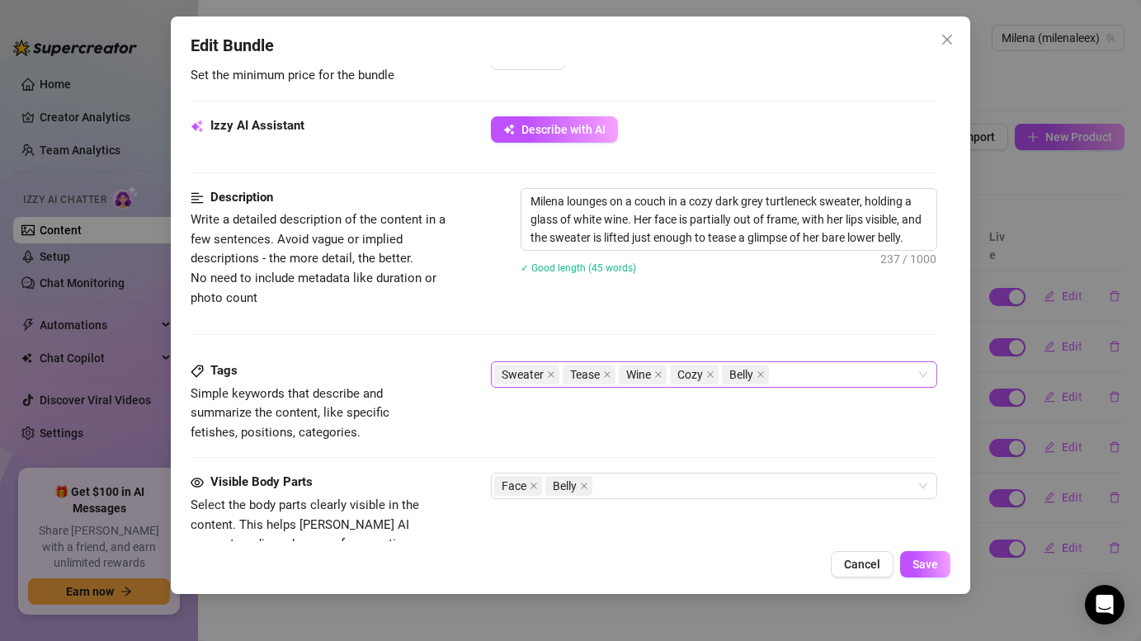
scroll to position [561, 0]
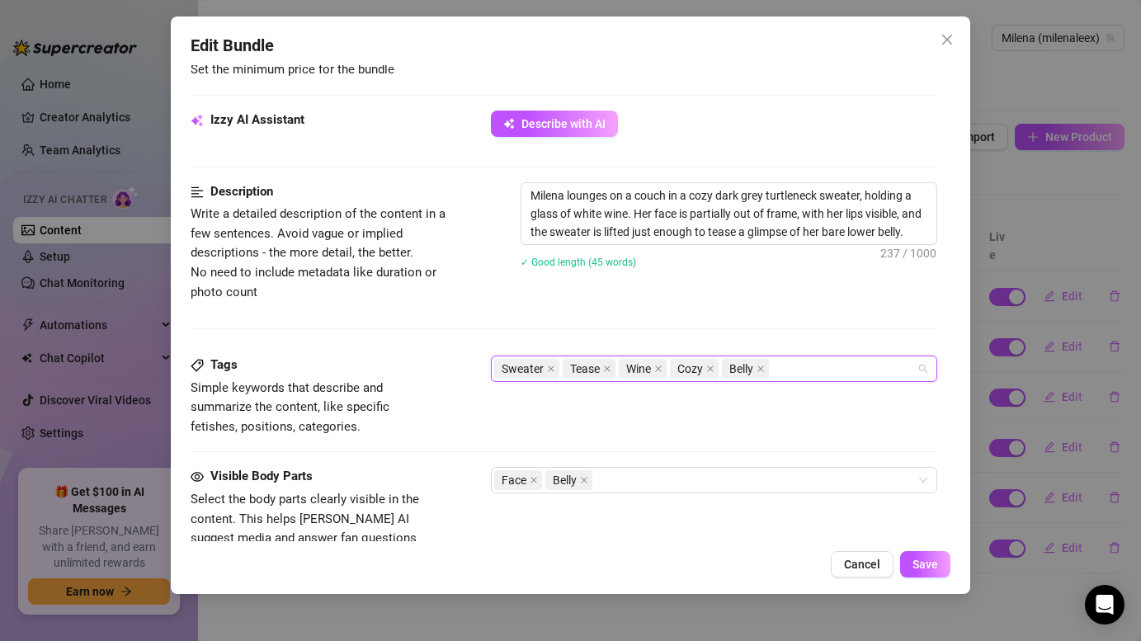
click at [774, 369] on input "search" at bounding box center [773, 369] width 3 height 20
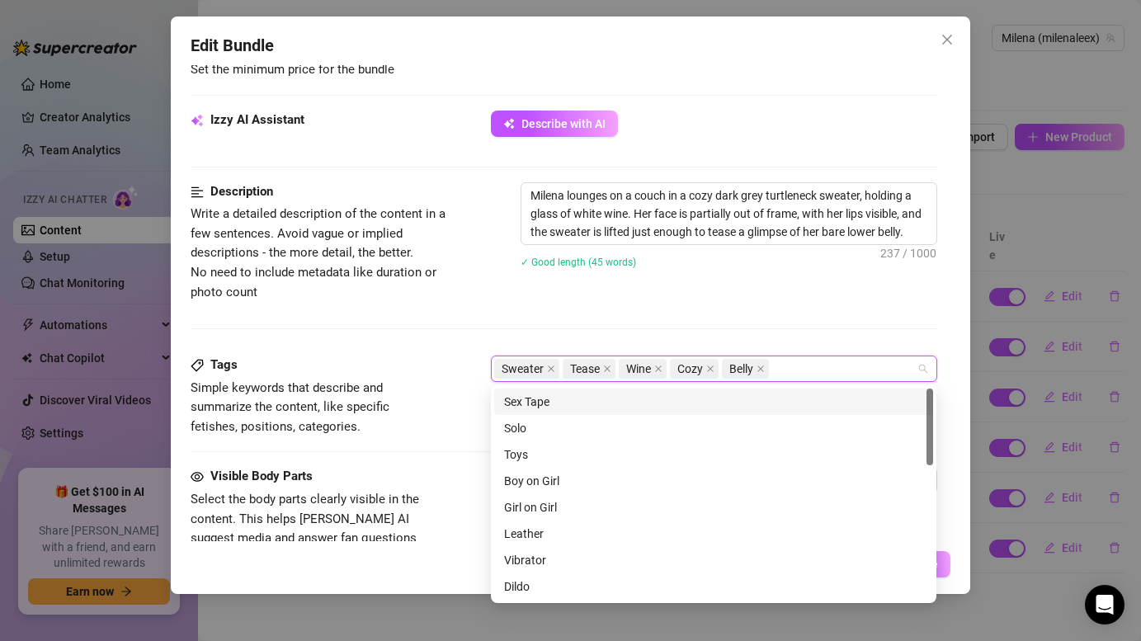
paste input "Script 1 - Message 1"
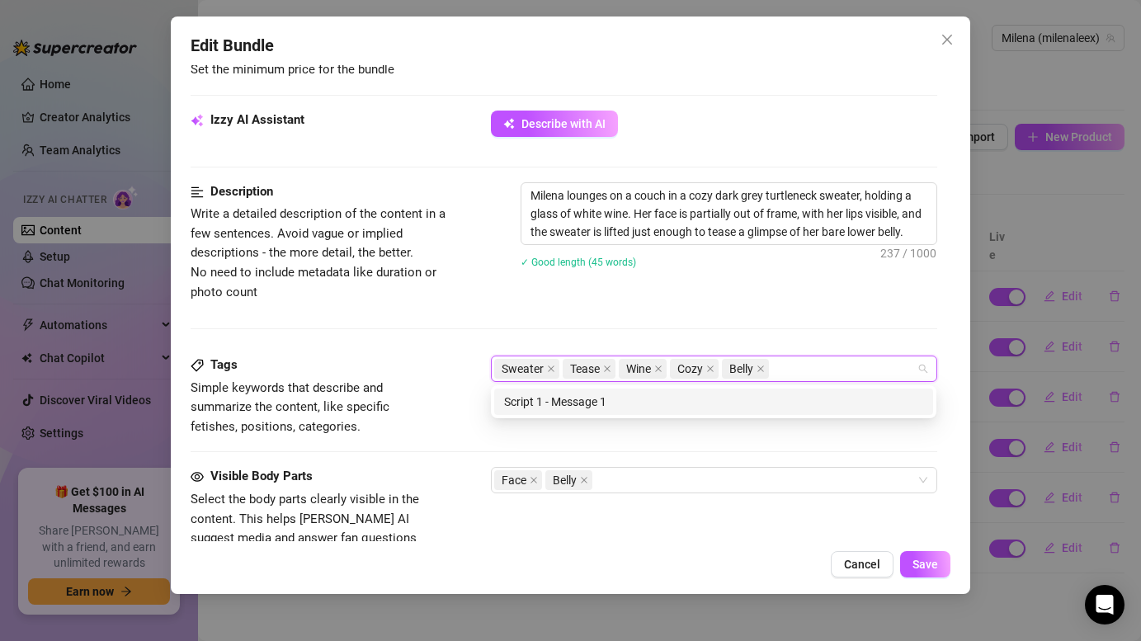
drag, startPoint x: 762, startPoint y: 299, endPoint x: 771, endPoint y: 307, distance: 12.3
click at [762, 299] on div "Description Write a detailed description of the content in a few sentences. Avo…" at bounding box center [564, 242] width 746 height 120
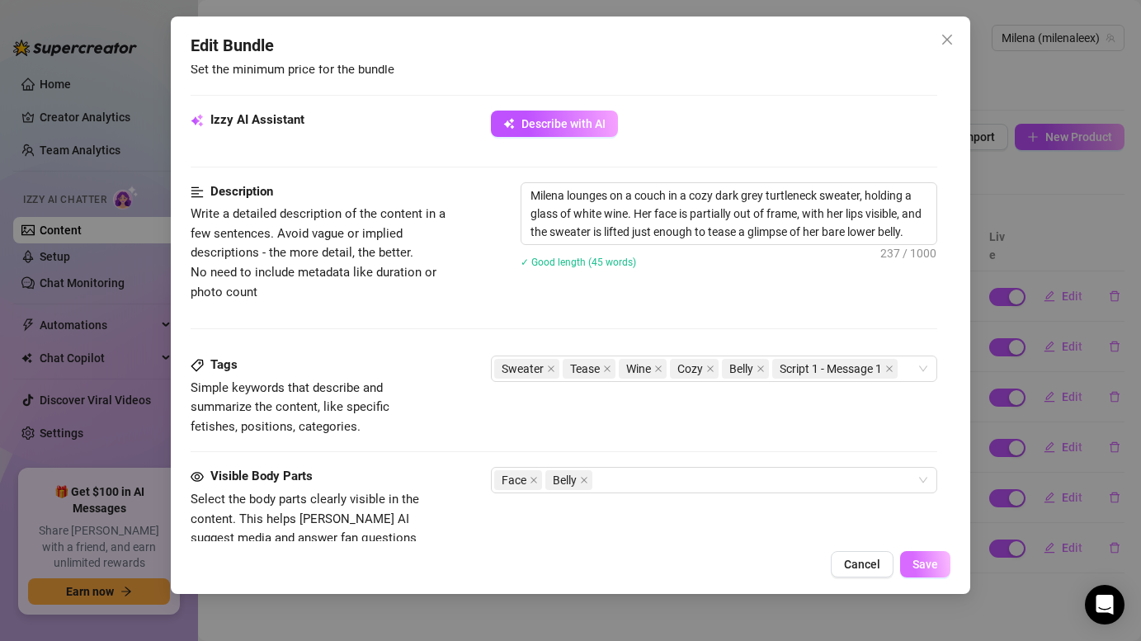
click at [924, 562] on span "Save" at bounding box center [925, 564] width 26 height 13
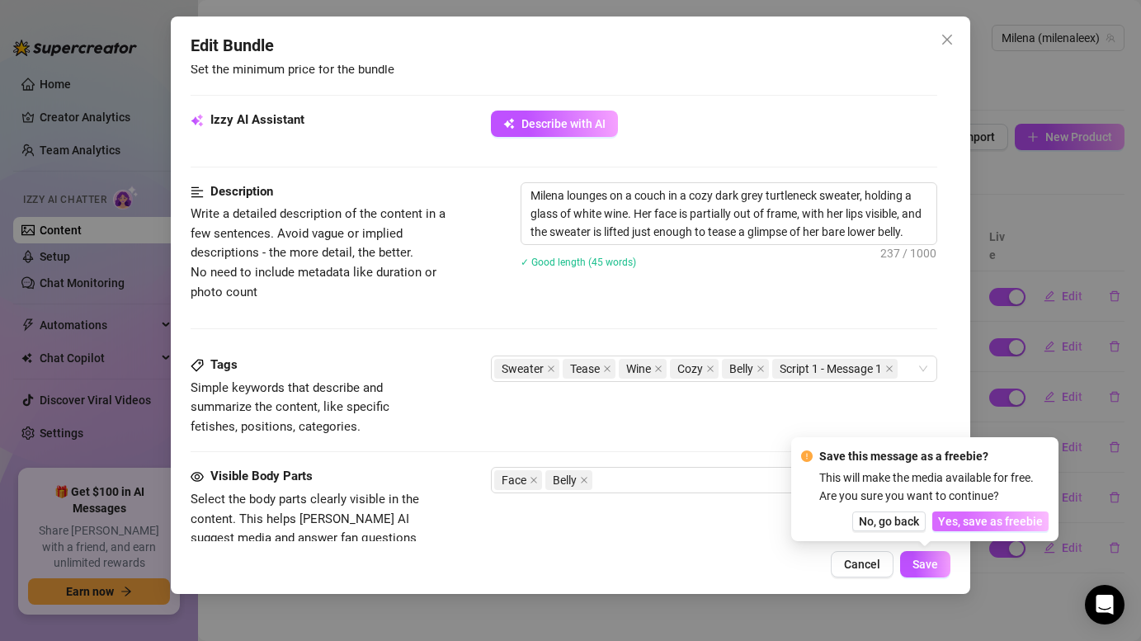
click at [984, 521] on span "Yes, save as freebie" at bounding box center [990, 521] width 105 height 13
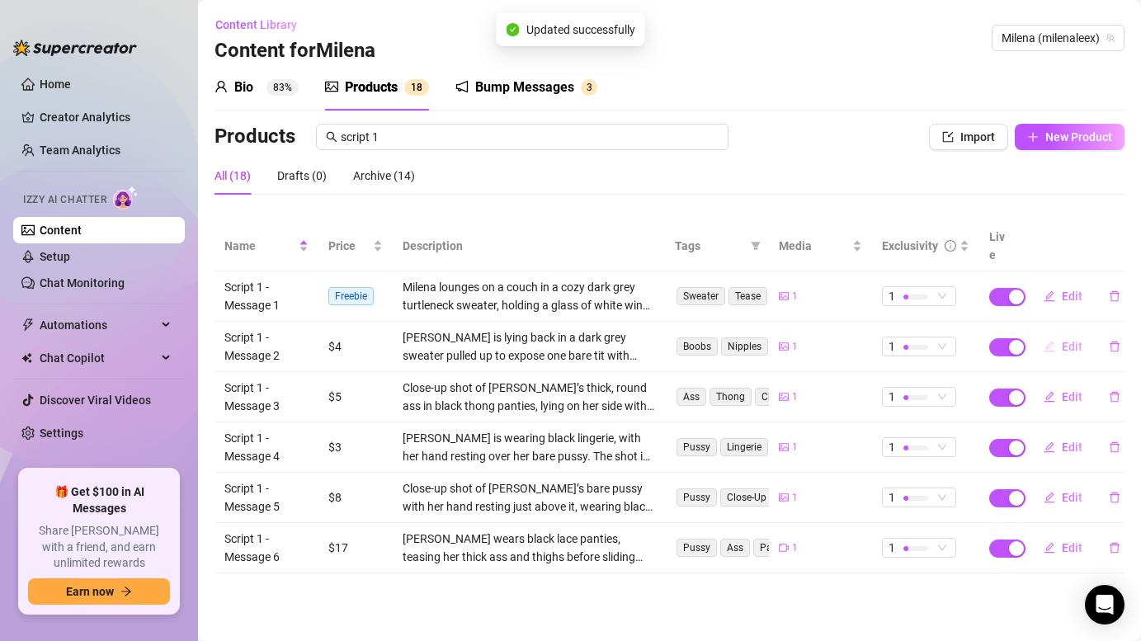
click at [1072, 340] on span "Edit" at bounding box center [1072, 346] width 21 height 13
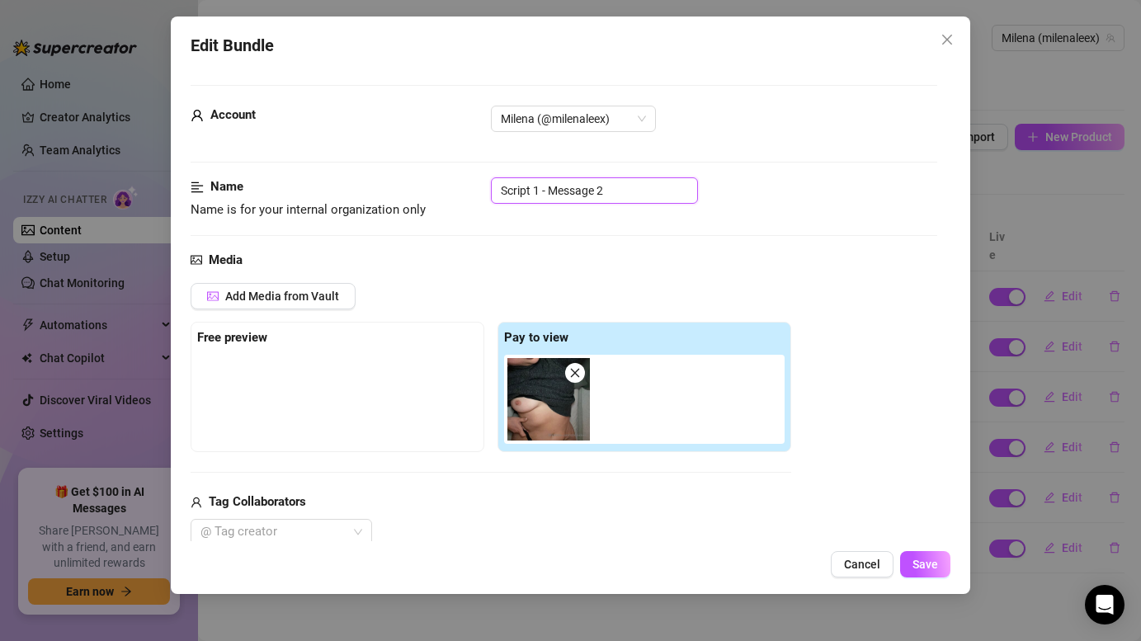
drag, startPoint x: 613, startPoint y: 188, endPoint x: 506, endPoint y: 184, distance: 107.3
click at [465, 185] on div "Name Name is for your internal organization only Script 1 - Message 2" at bounding box center [564, 198] width 746 height 42
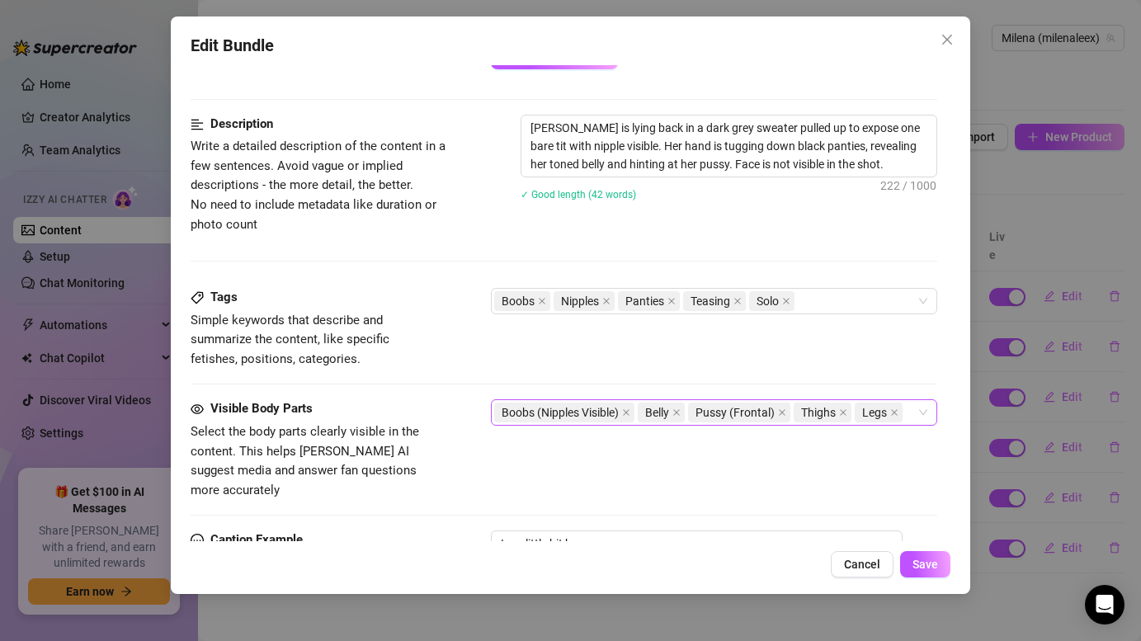
scroll to position [630, 0]
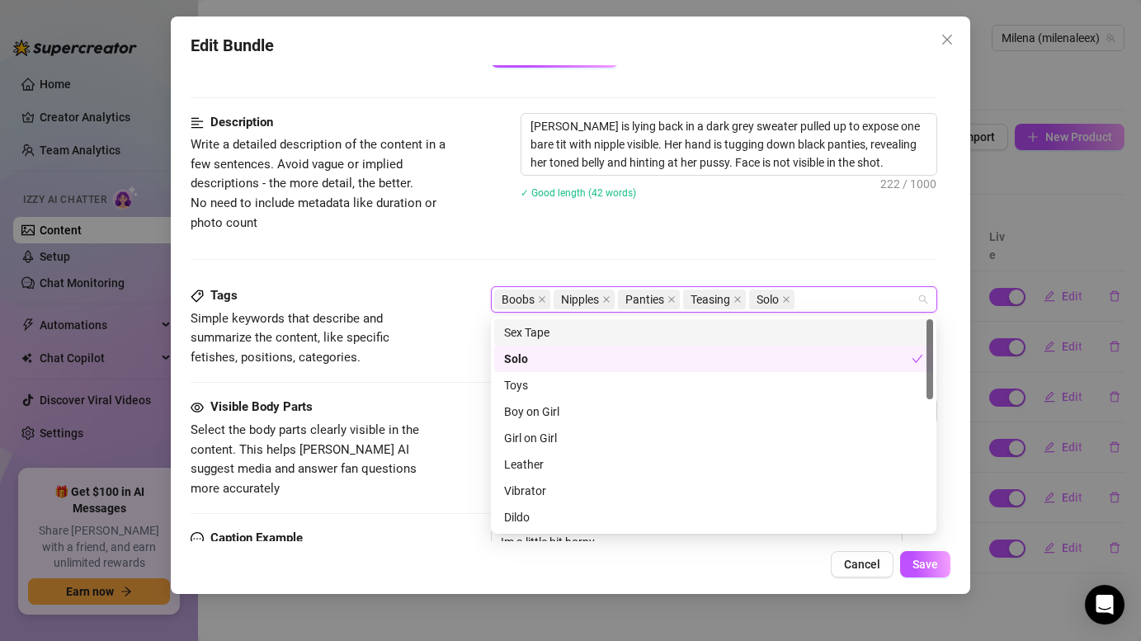
click at [801, 296] on input "search" at bounding box center [799, 300] width 3 height 20
paste input "Script 1 - Message 2"
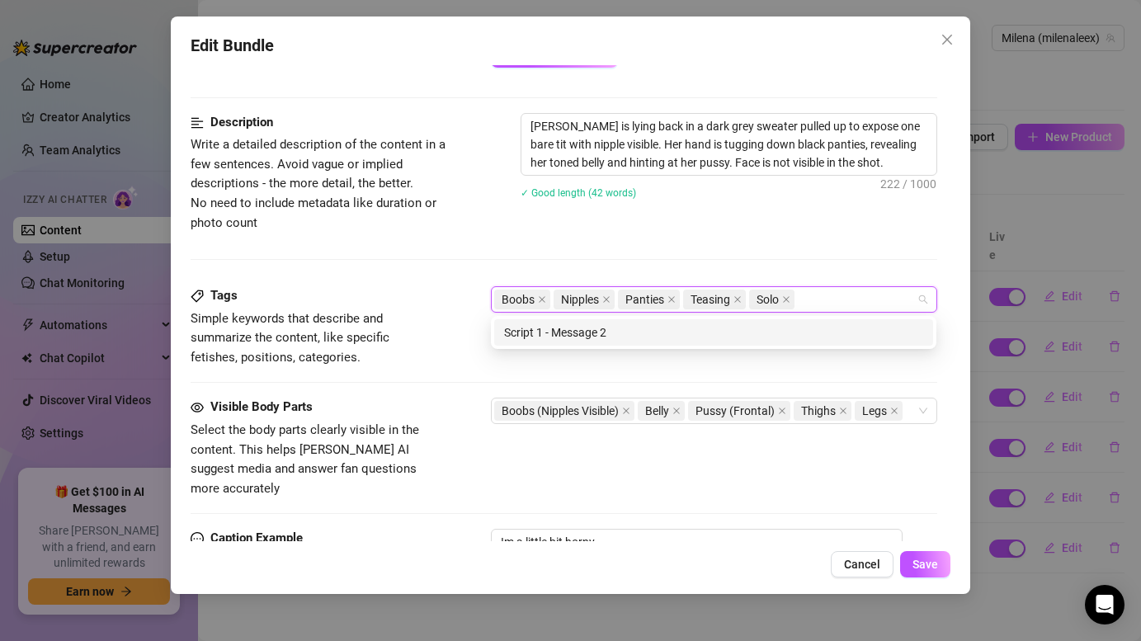
click at [793, 237] on div "Description Write a detailed description of the content in a few sentences. Avo…" at bounding box center [564, 199] width 746 height 173
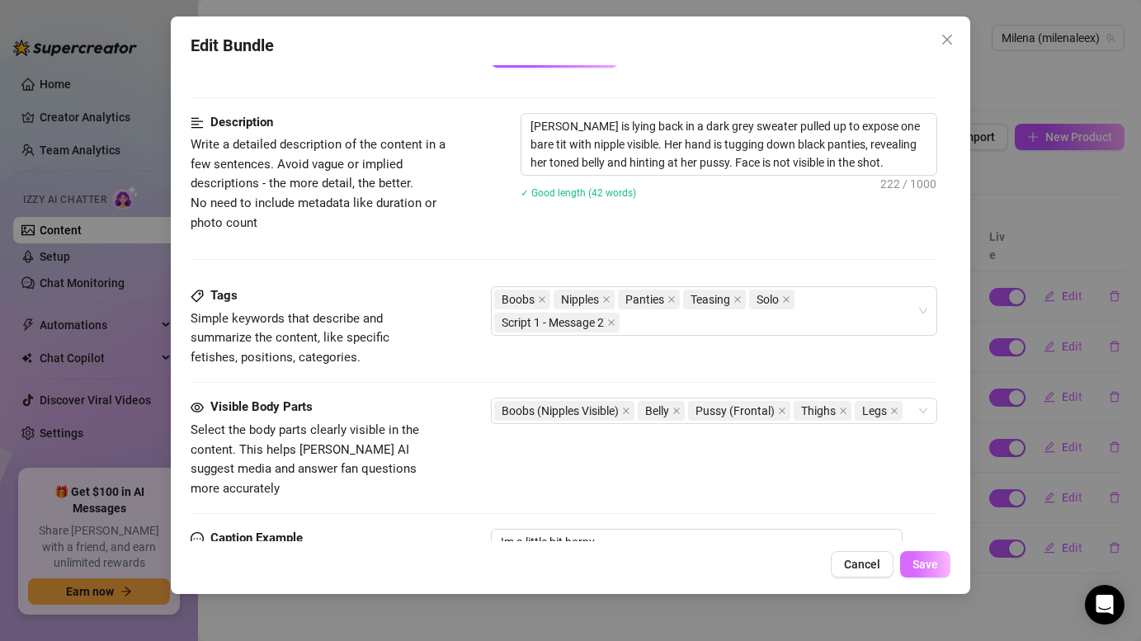
click at [928, 564] on span "Save" at bounding box center [925, 564] width 26 height 13
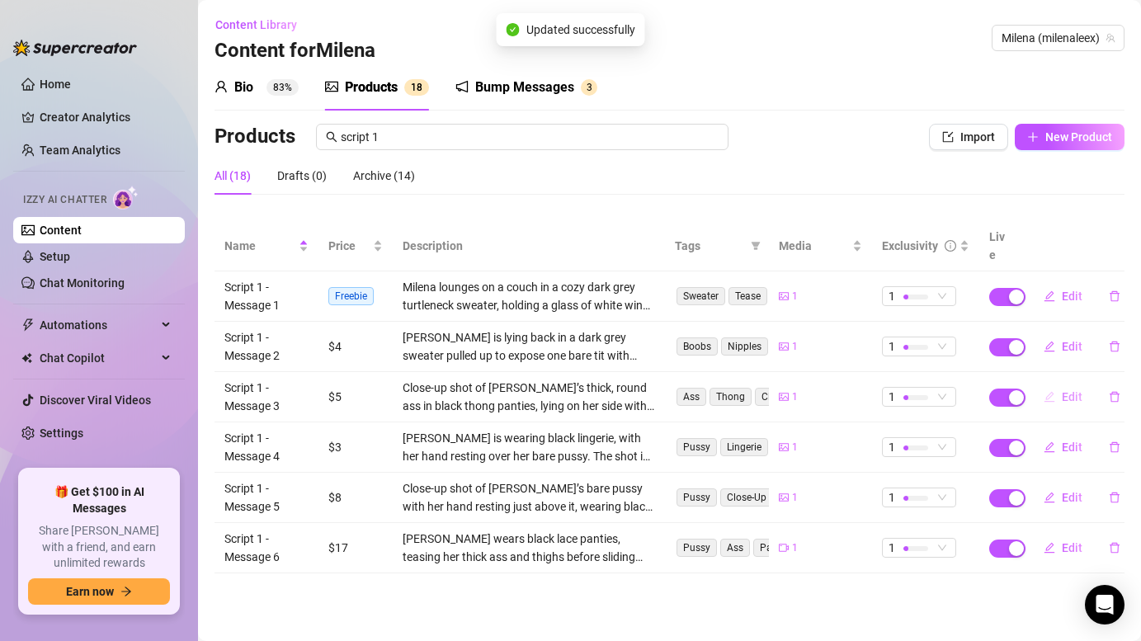
click at [1060, 384] on button "Edit" at bounding box center [1062, 397] width 65 height 26
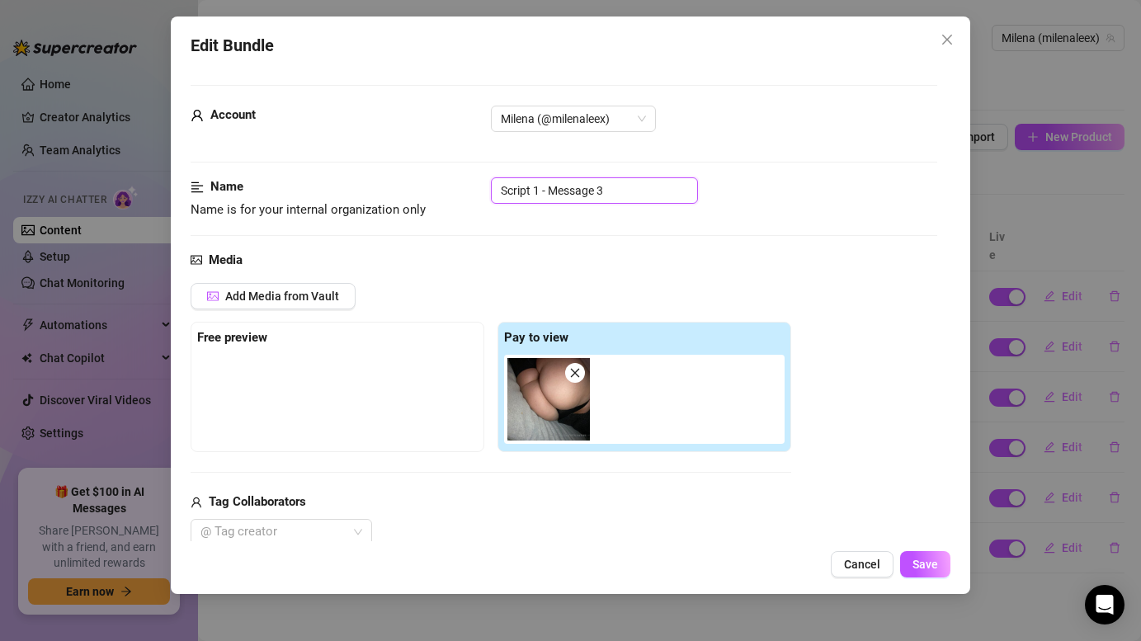
drag, startPoint x: 612, startPoint y: 192, endPoint x: 516, endPoint y: 184, distance: 96.9
click at [458, 186] on div "Name Name is for your internal organization only Script 1 - Message 3" at bounding box center [564, 198] width 746 height 42
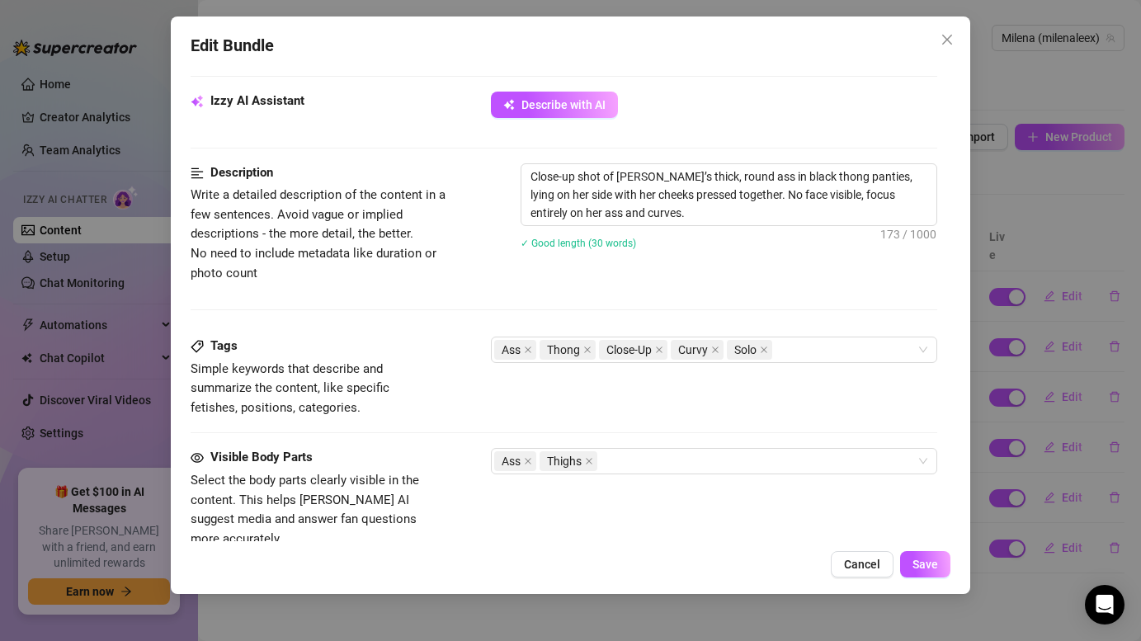
scroll to position [582, 0]
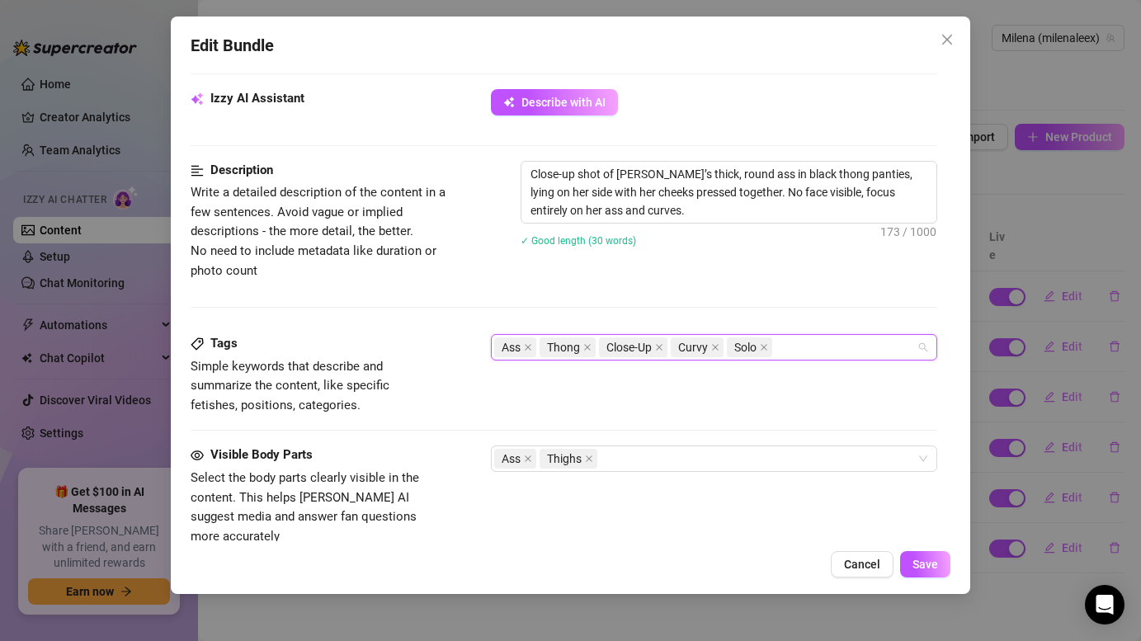
click at [777, 350] on input "search" at bounding box center [776, 347] width 3 height 20
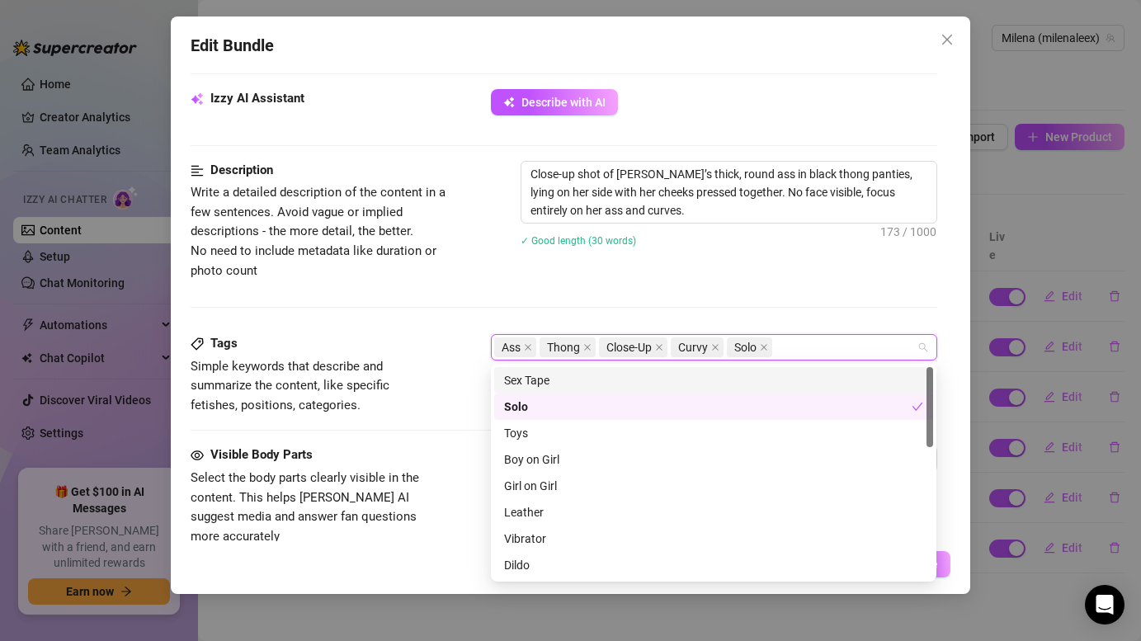
paste input "Script 1 - Message 3"
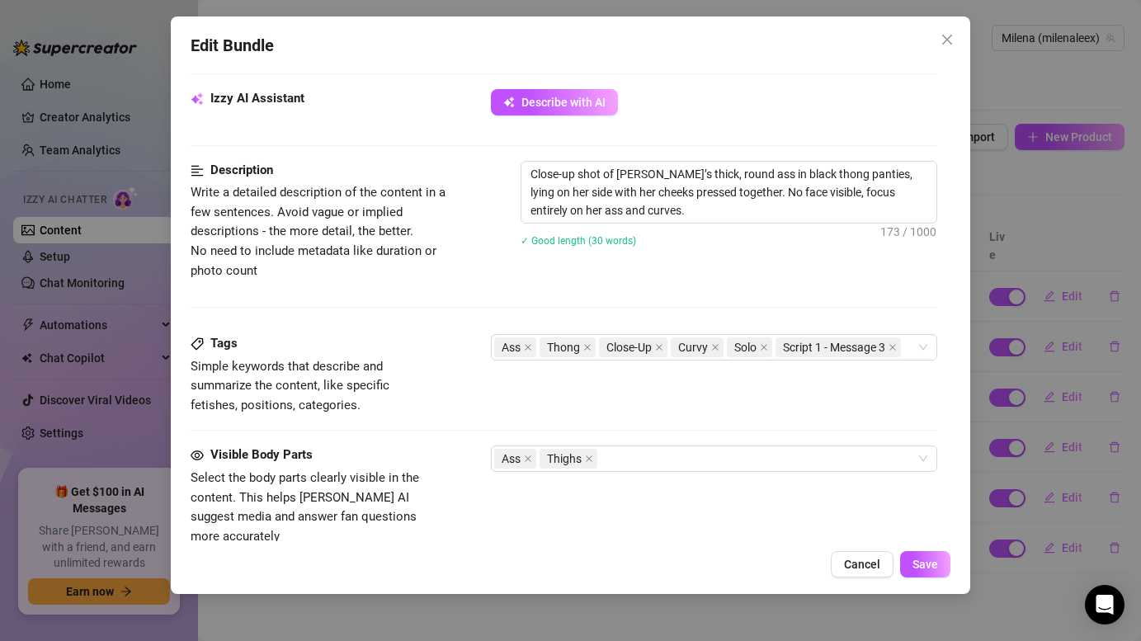
click at [751, 266] on div "Close-up shot of [PERSON_NAME]’s thick, round ass in black thong panties, lying…" at bounding box center [729, 214] width 416 height 107
click at [932, 564] on span "Save" at bounding box center [925, 564] width 26 height 13
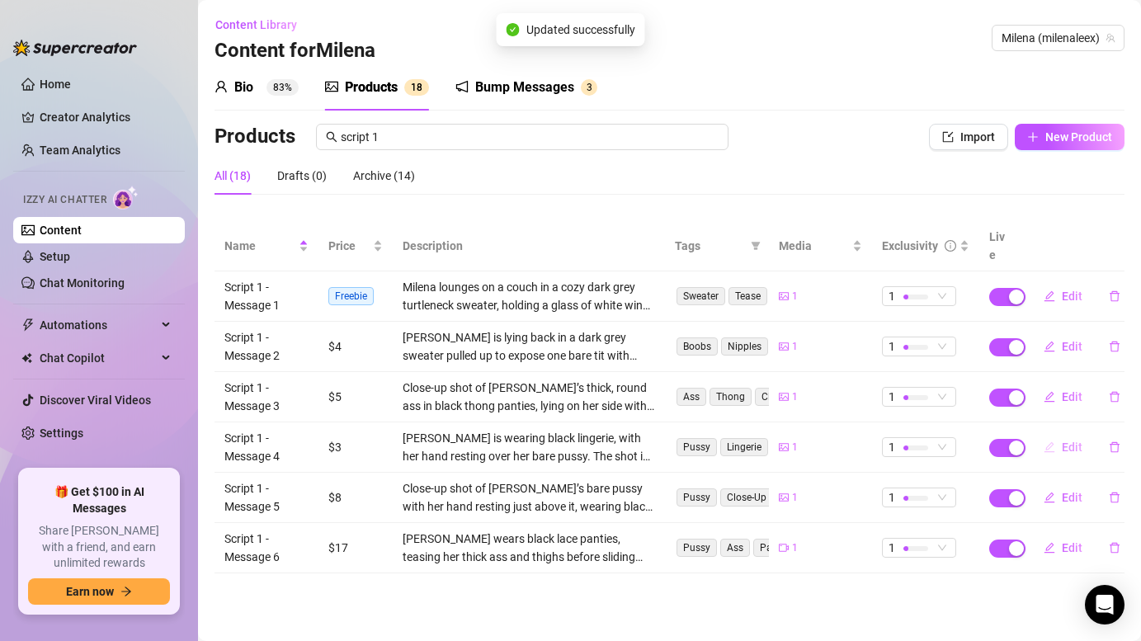
click at [1063, 441] on span "Edit" at bounding box center [1072, 447] width 21 height 13
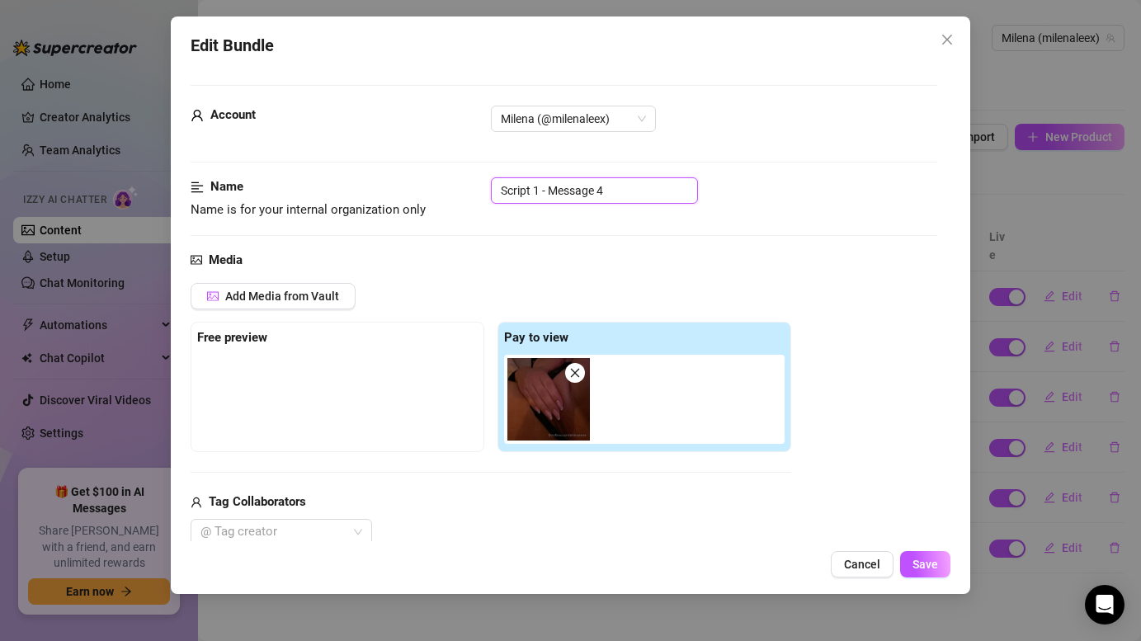
drag, startPoint x: 618, startPoint y: 195, endPoint x: 482, endPoint y: 191, distance: 136.2
click at [482, 191] on div "Name Name is for your internal organization only Script 1 - Message 4" at bounding box center [564, 198] width 746 height 42
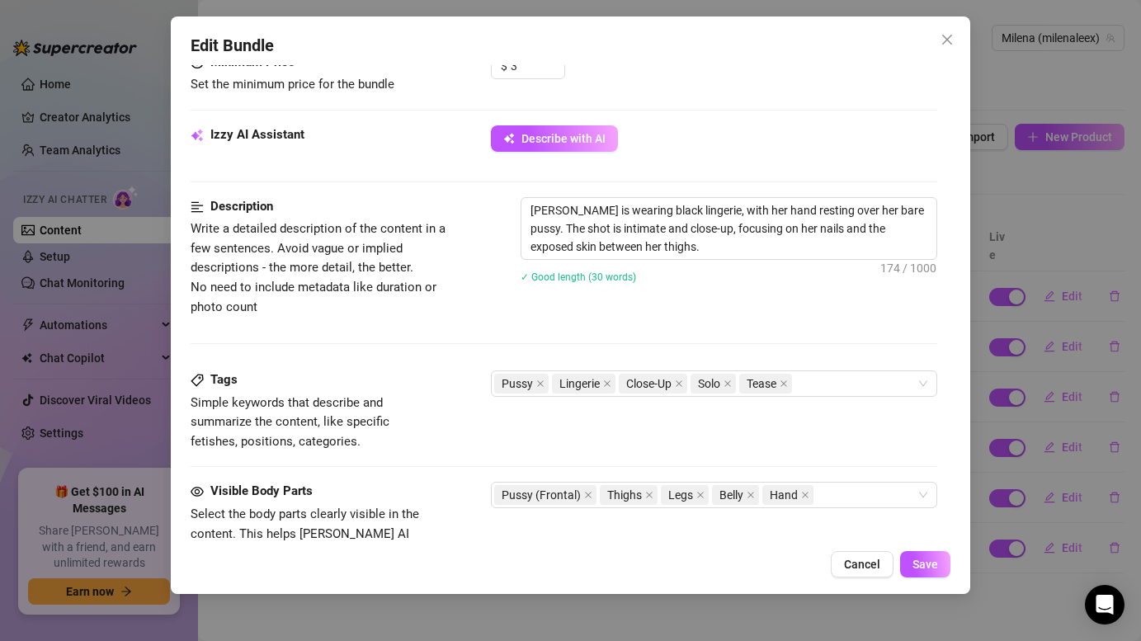
scroll to position [598, 0]
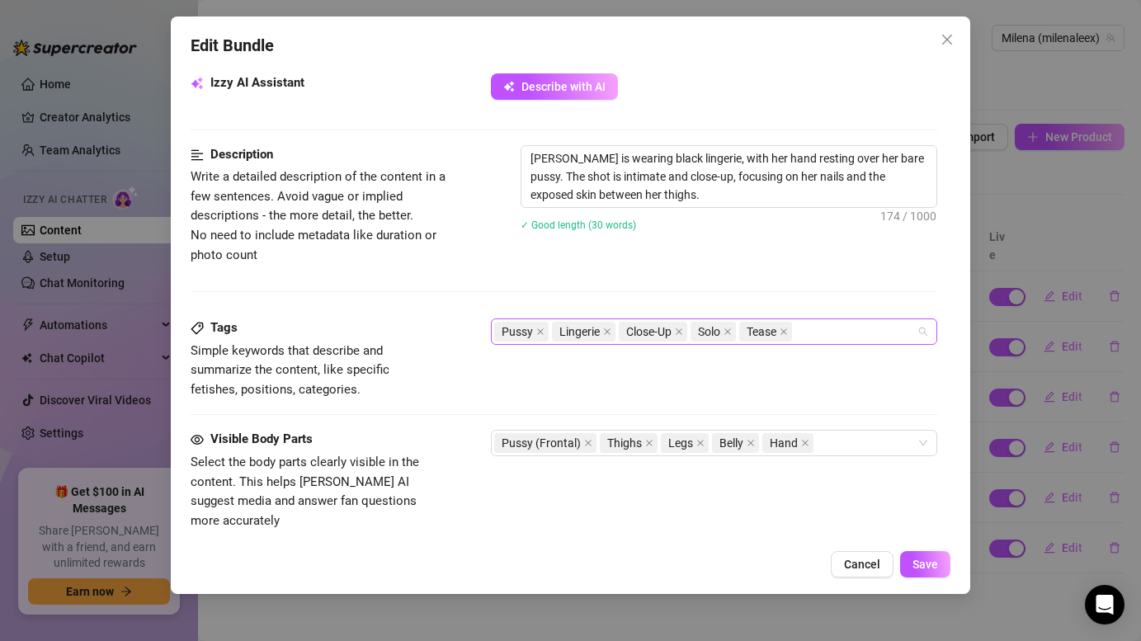
click at [799, 332] on input "search" at bounding box center [796, 332] width 3 height 20
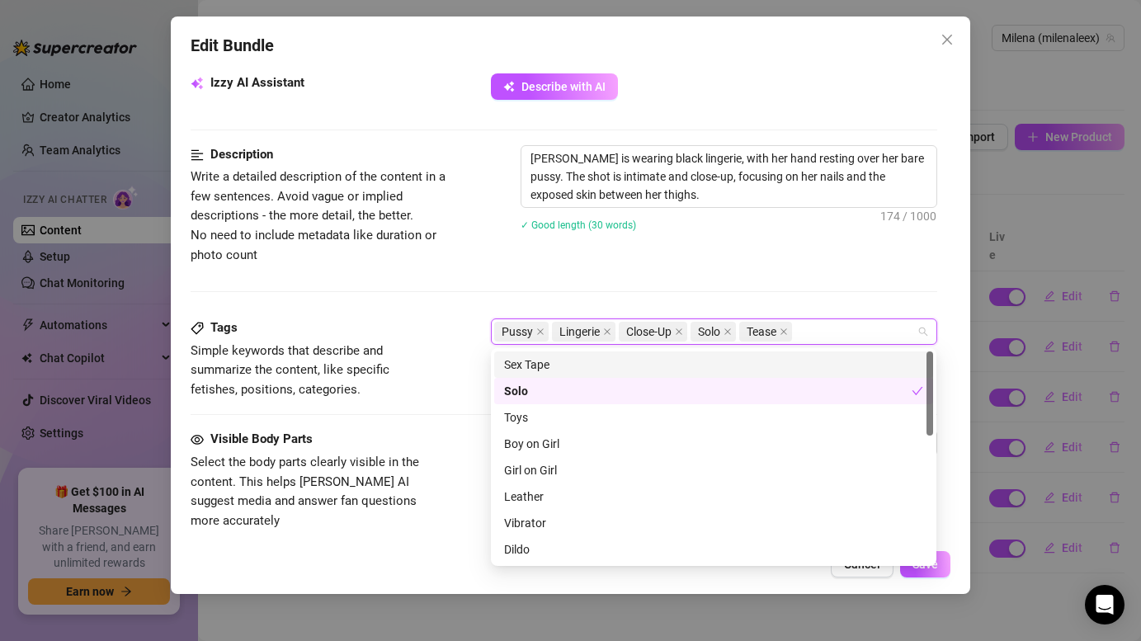
paste input "Script 1 - Message 4"
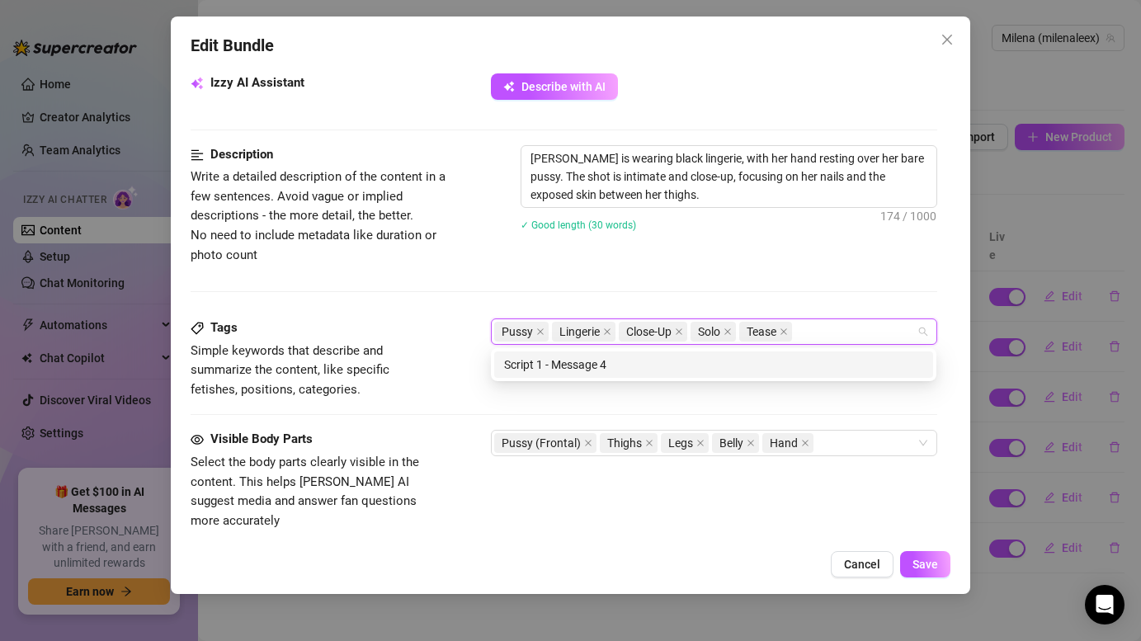
click at [767, 264] on div "Description Write a detailed description of the content in a few sentences. Avo…" at bounding box center [564, 205] width 746 height 120
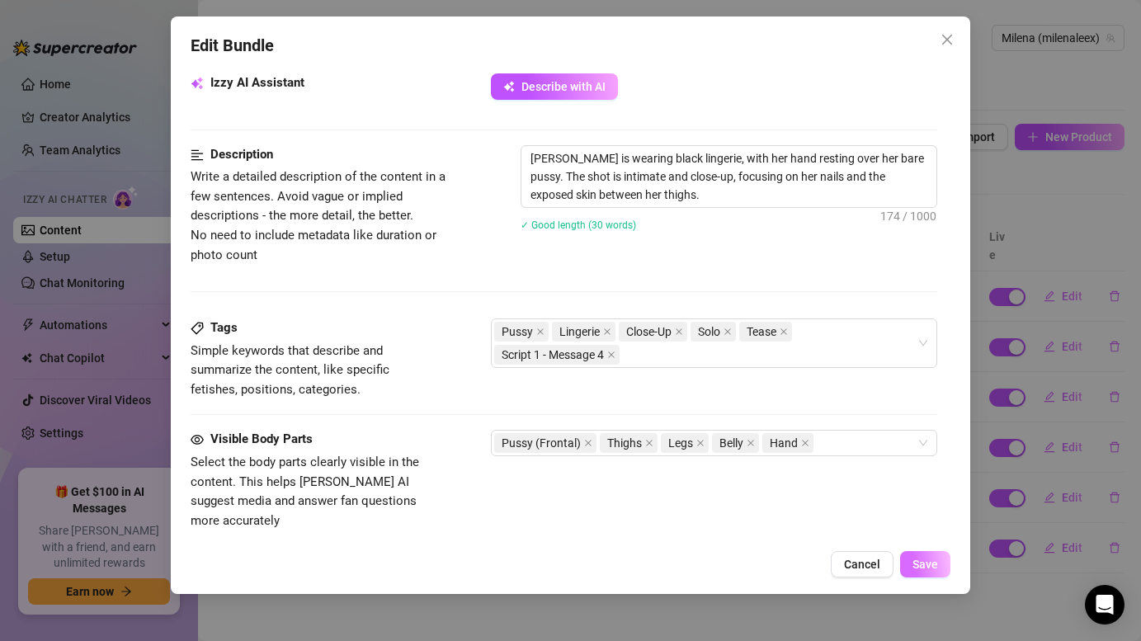
click at [931, 563] on span "Save" at bounding box center [925, 564] width 26 height 13
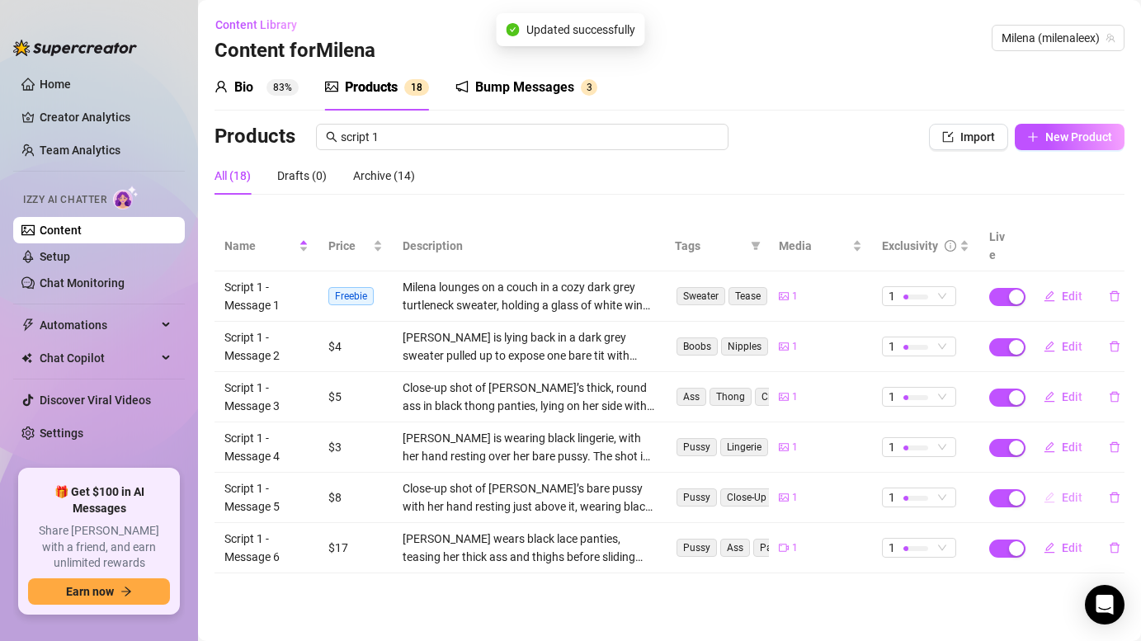
click at [1058, 484] on button "Edit" at bounding box center [1062, 497] width 65 height 26
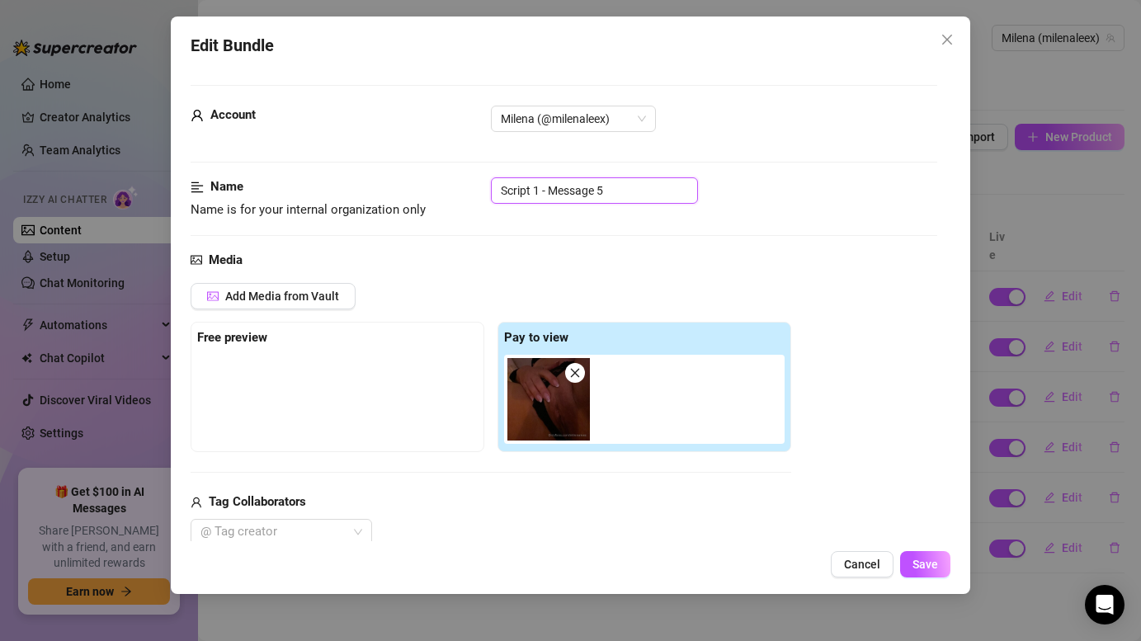
drag, startPoint x: 611, startPoint y: 186, endPoint x: 471, endPoint y: 177, distance: 140.5
click at [471, 177] on div "Name Name is for your internal organization only Script 1 - Message 5" at bounding box center [564, 198] width 746 height 42
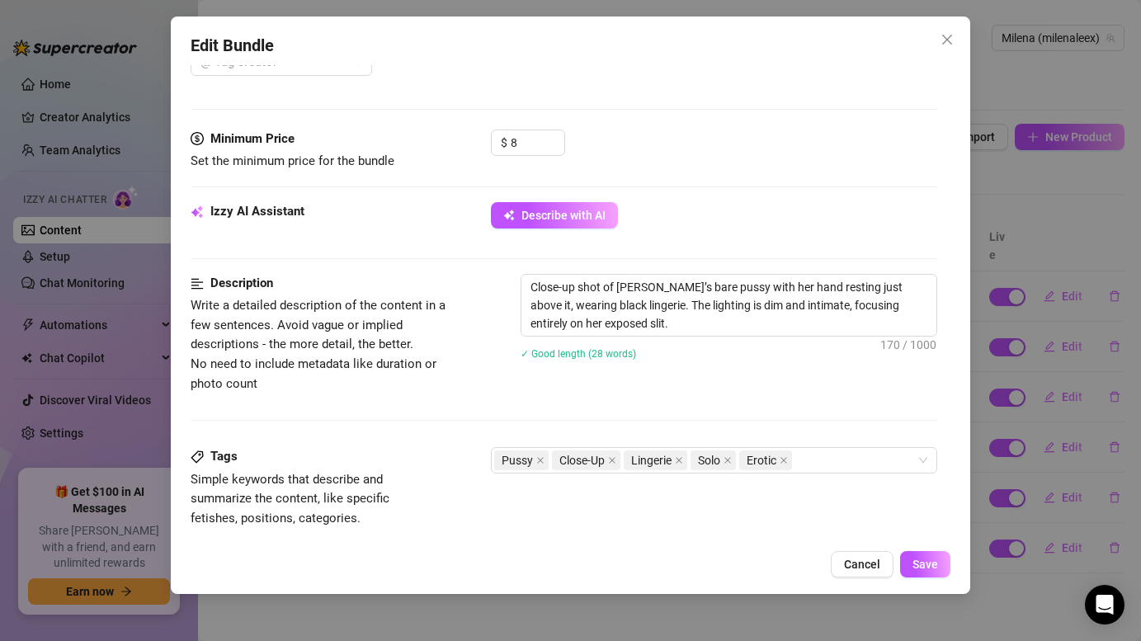
scroll to position [498, 0]
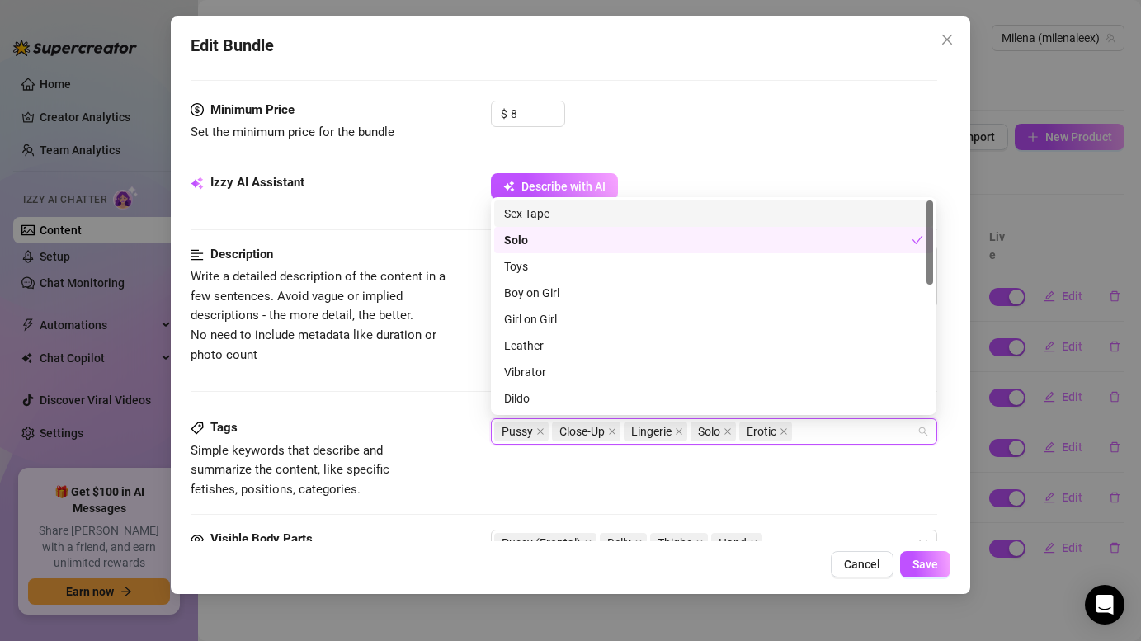
click at [799, 432] on input "search" at bounding box center [796, 432] width 3 height 20
paste input "Script 1 - Message 5"
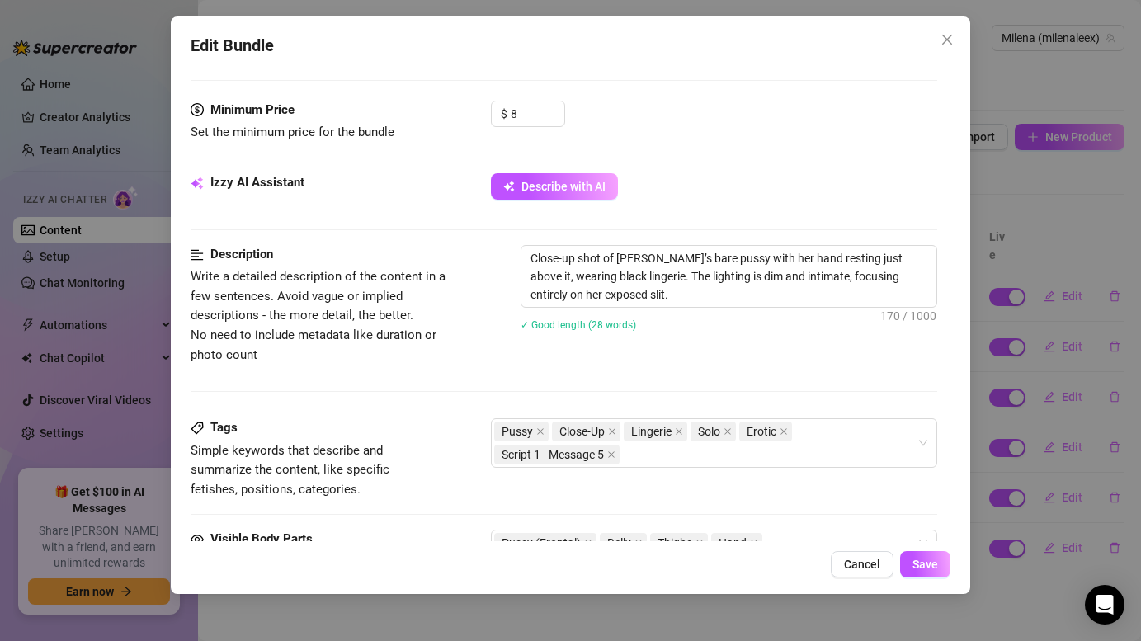
click at [438, 407] on div "Description Write a detailed description of the content in a few sentences. Avo…" at bounding box center [564, 331] width 746 height 173
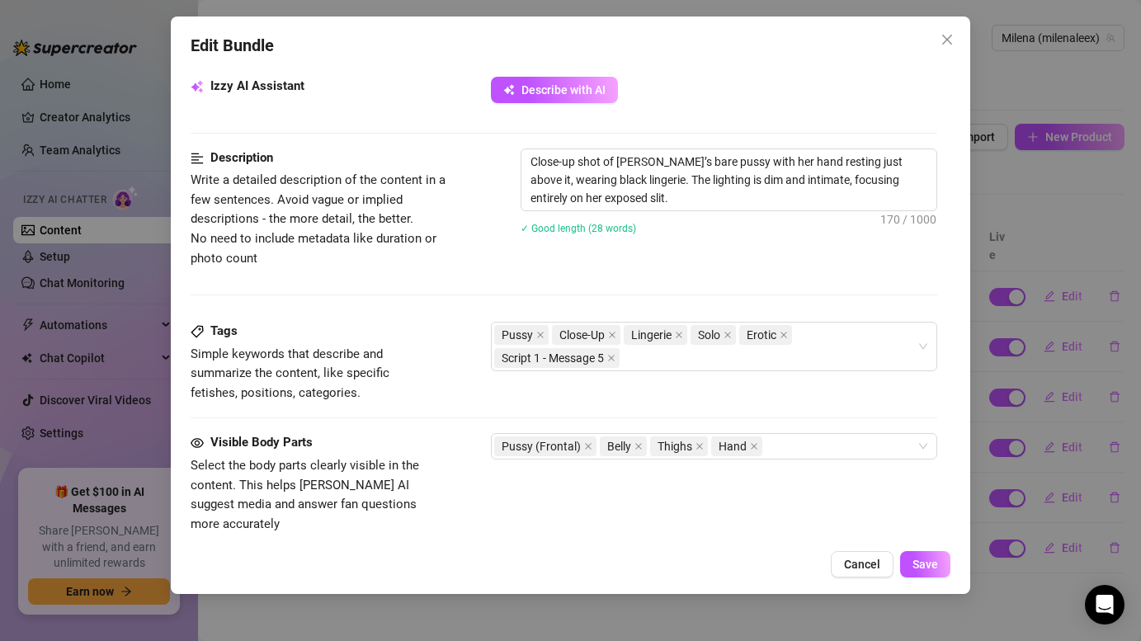
scroll to position [616, 0]
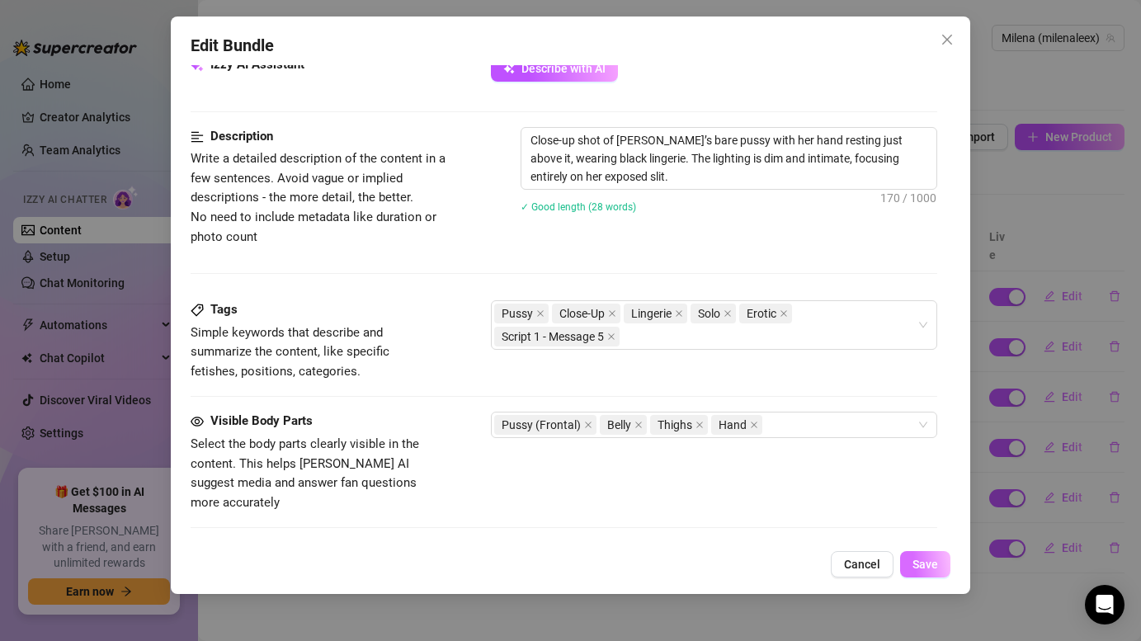
click at [940, 563] on button "Save" at bounding box center [925, 564] width 50 height 26
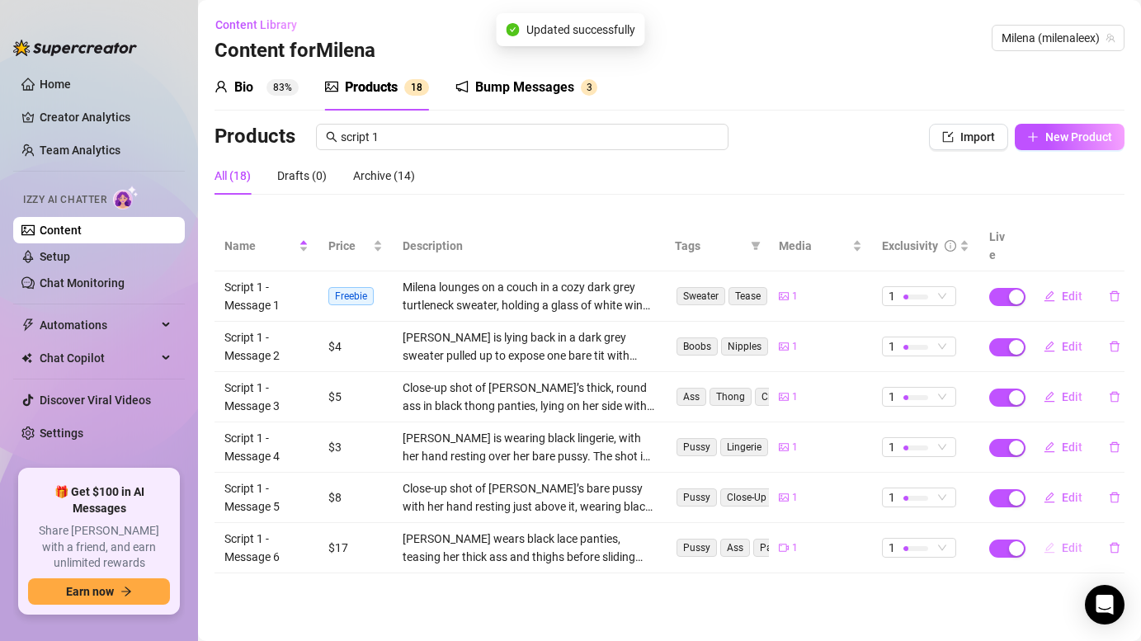
click at [1055, 535] on button "Edit" at bounding box center [1062, 548] width 65 height 26
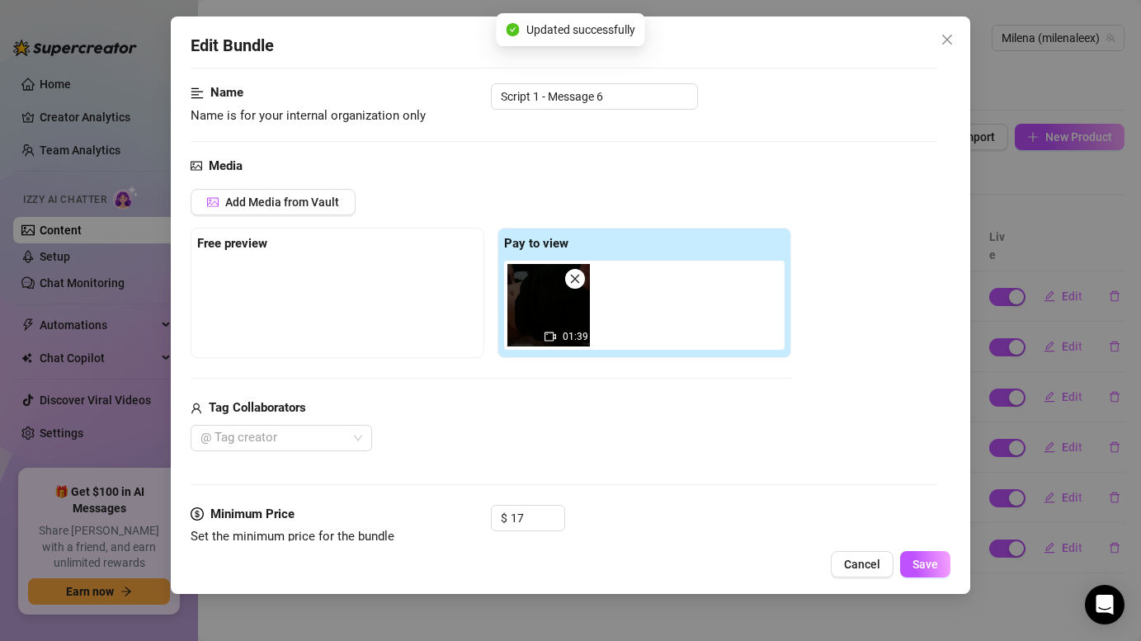
scroll to position [0, 0]
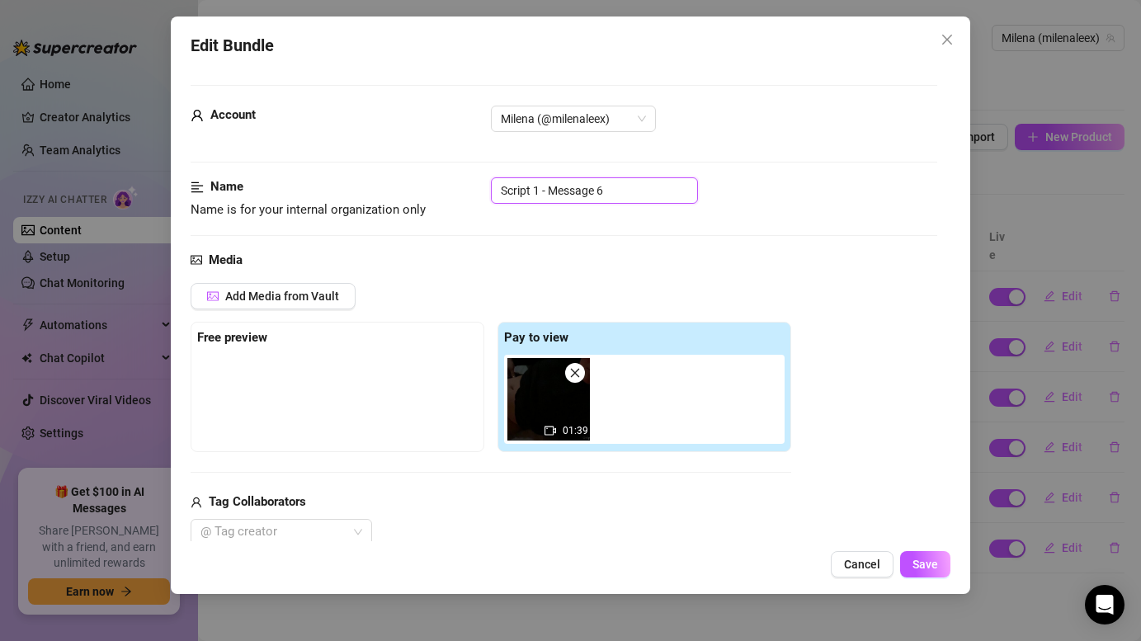
drag, startPoint x: 575, startPoint y: 193, endPoint x: 439, endPoint y: 186, distance: 136.3
click at [439, 186] on div "Name Name is for your internal organization only Script 1 - Message 6" at bounding box center [564, 198] width 746 height 42
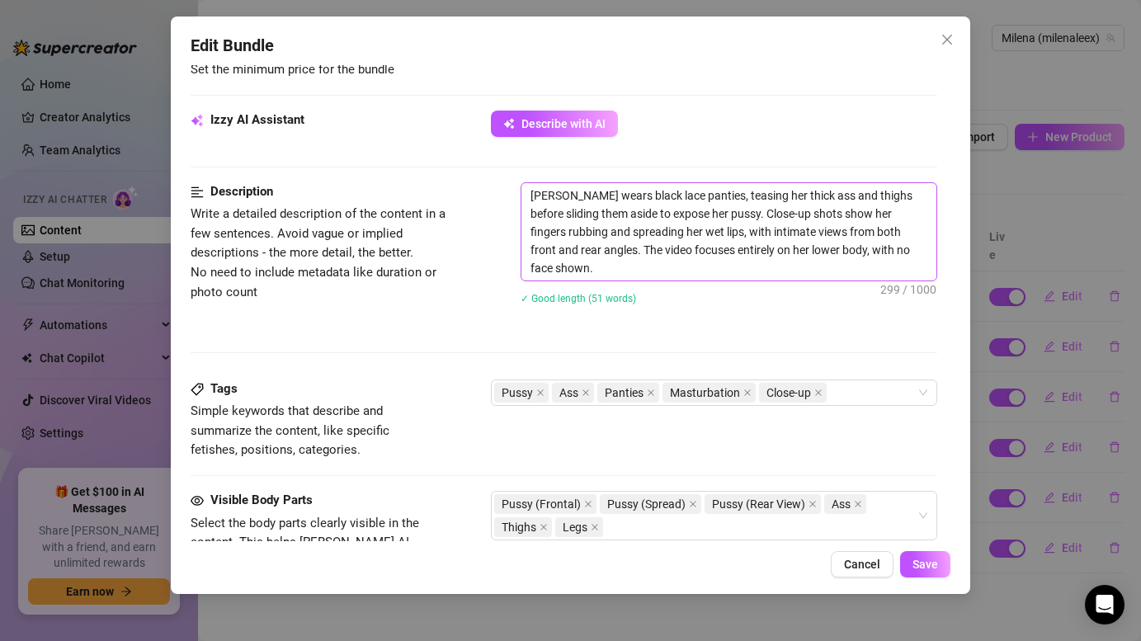
scroll to position [578, 0]
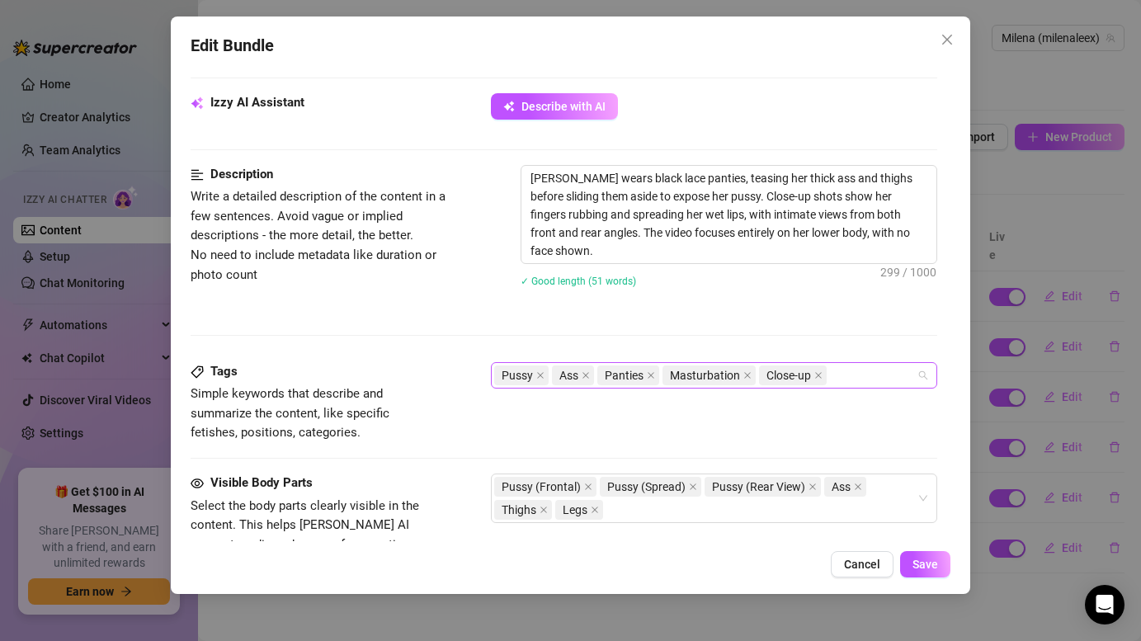
click at [832, 373] on input "search" at bounding box center [831, 375] width 3 height 20
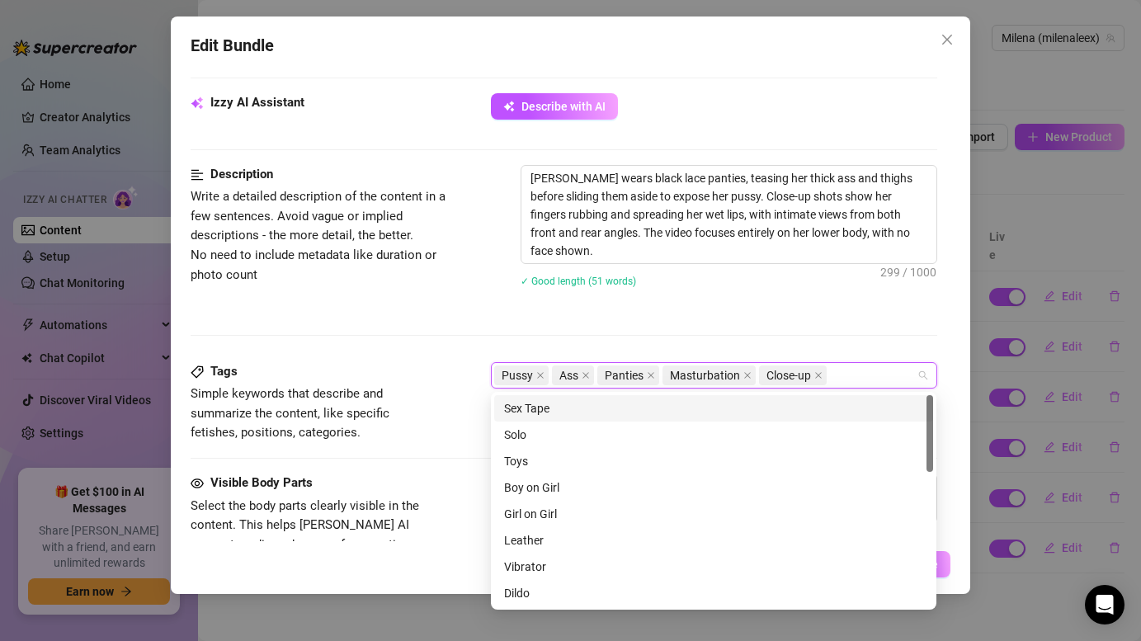
paste input "Script 1 - Message 6"
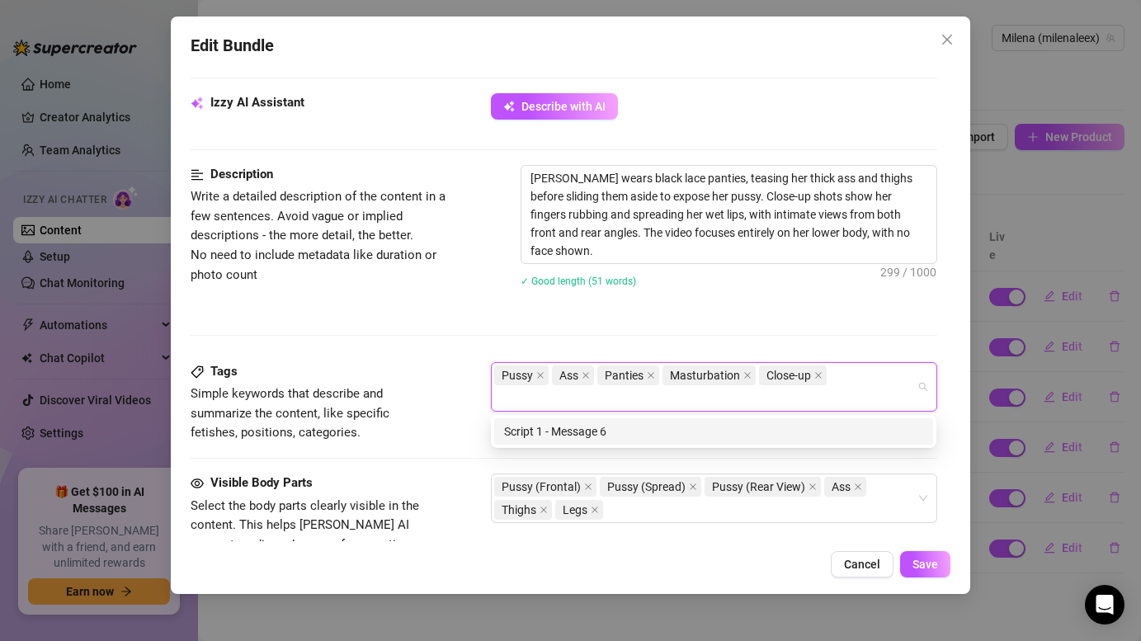
click at [800, 304] on div "[PERSON_NAME] wears black lace panties, teasing her thick ass and thighs before…" at bounding box center [729, 237] width 416 height 144
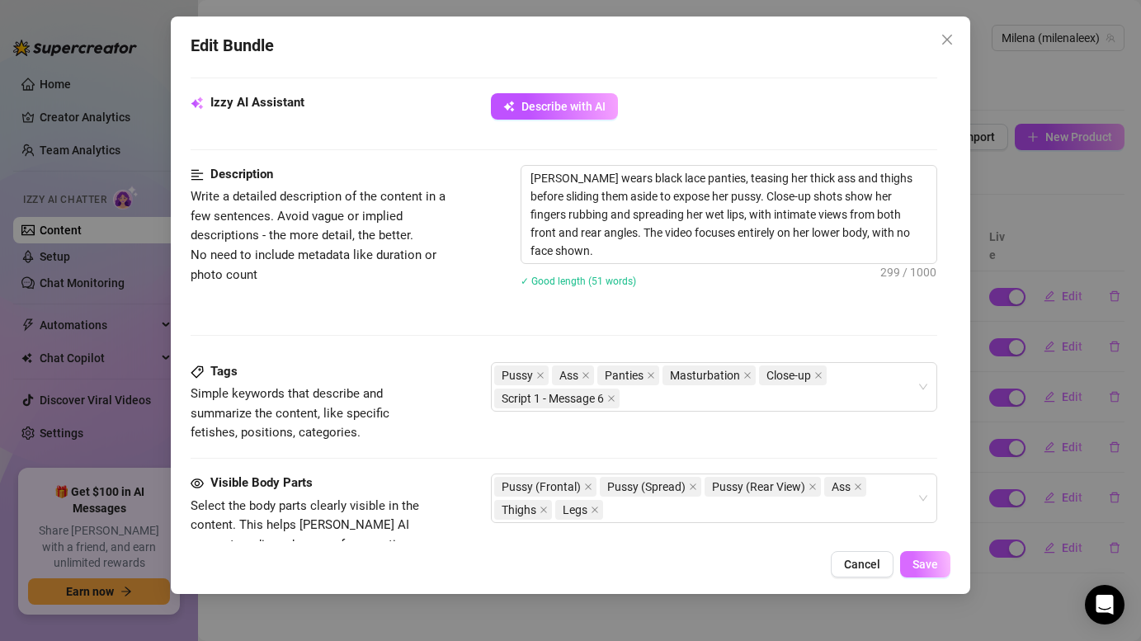
click at [931, 562] on span "Save" at bounding box center [925, 564] width 26 height 13
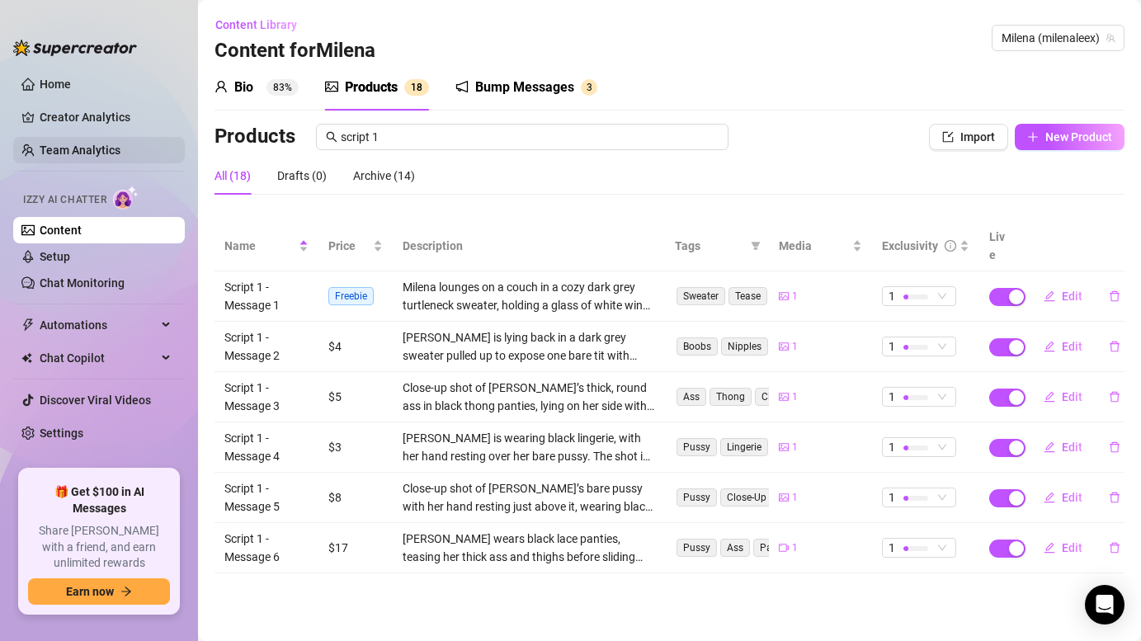
click at [79, 144] on link "Team Analytics" at bounding box center [80, 150] width 81 height 13
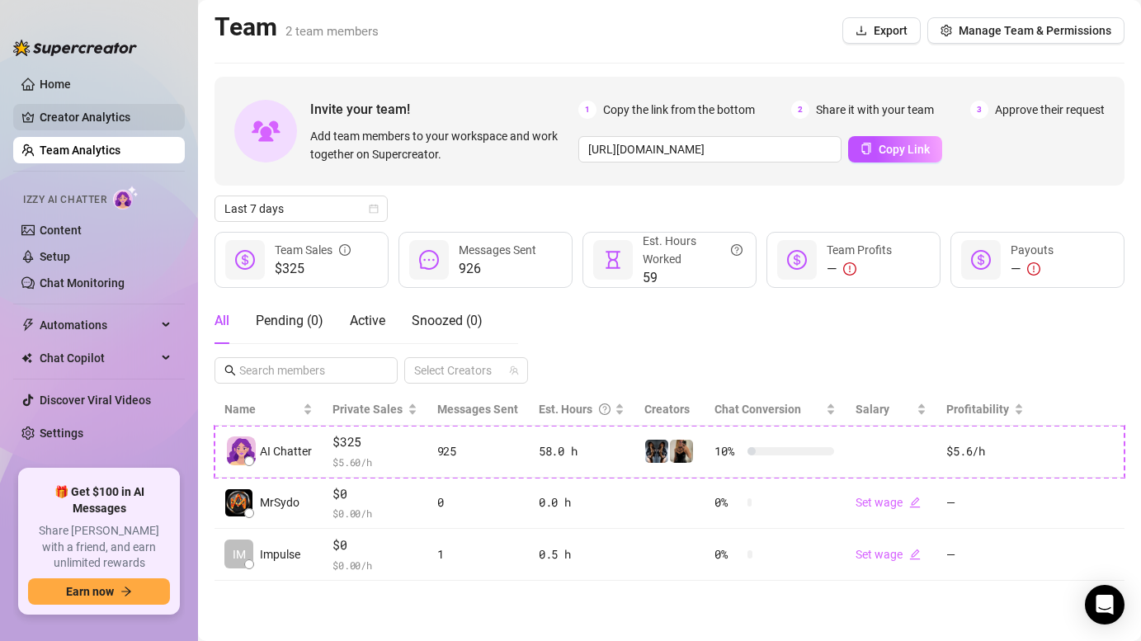
click at [72, 121] on link "Creator Analytics" at bounding box center [106, 117] width 132 height 26
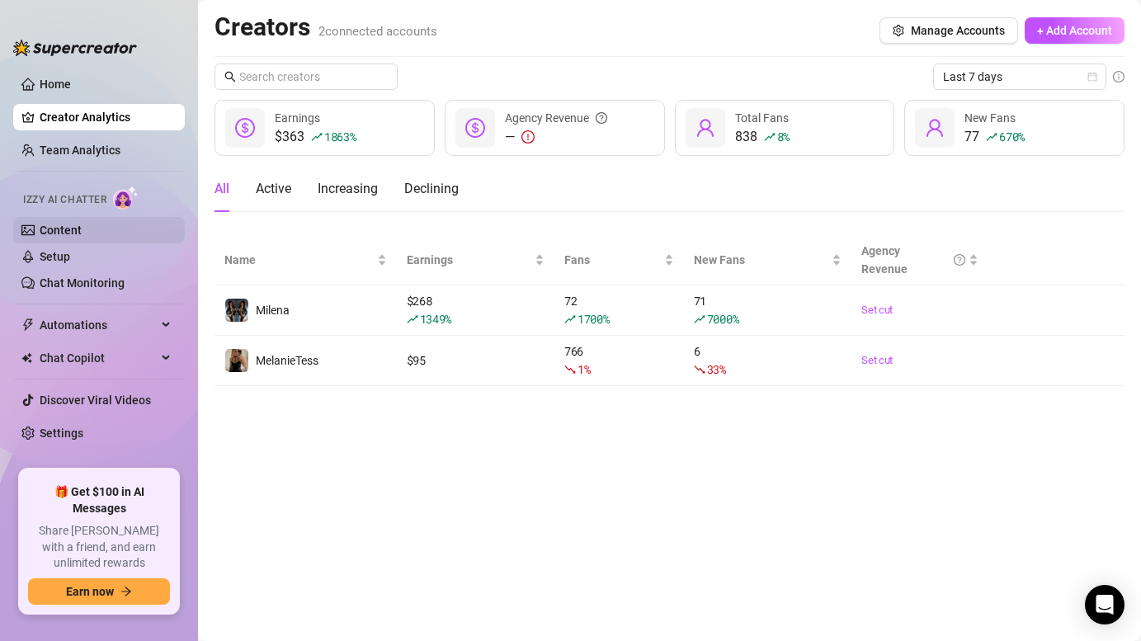
click at [80, 230] on link "Content" at bounding box center [61, 230] width 42 height 13
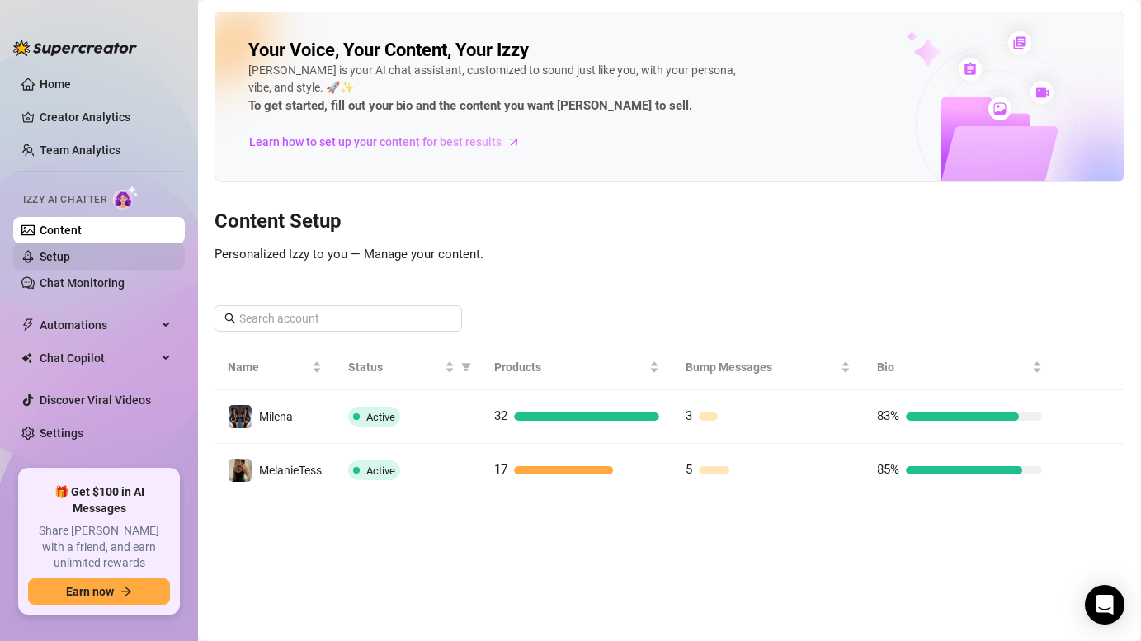
click at [70, 257] on link "Setup" at bounding box center [55, 256] width 31 height 13
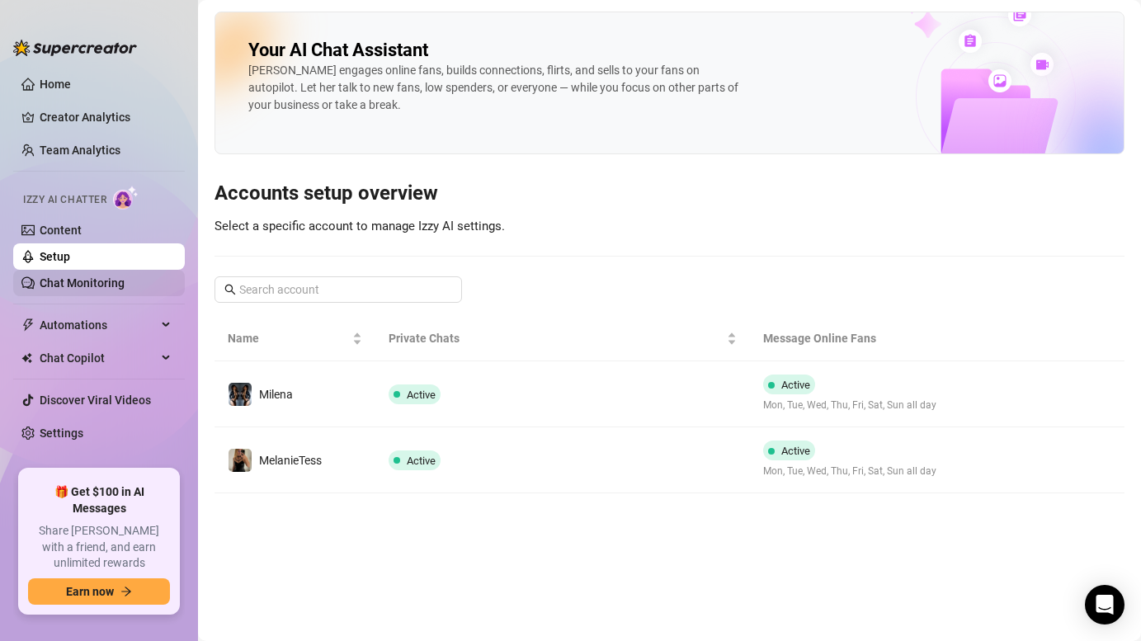
click at [88, 285] on link "Chat Monitoring" at bounding box center [82, 282] width 85 height 13
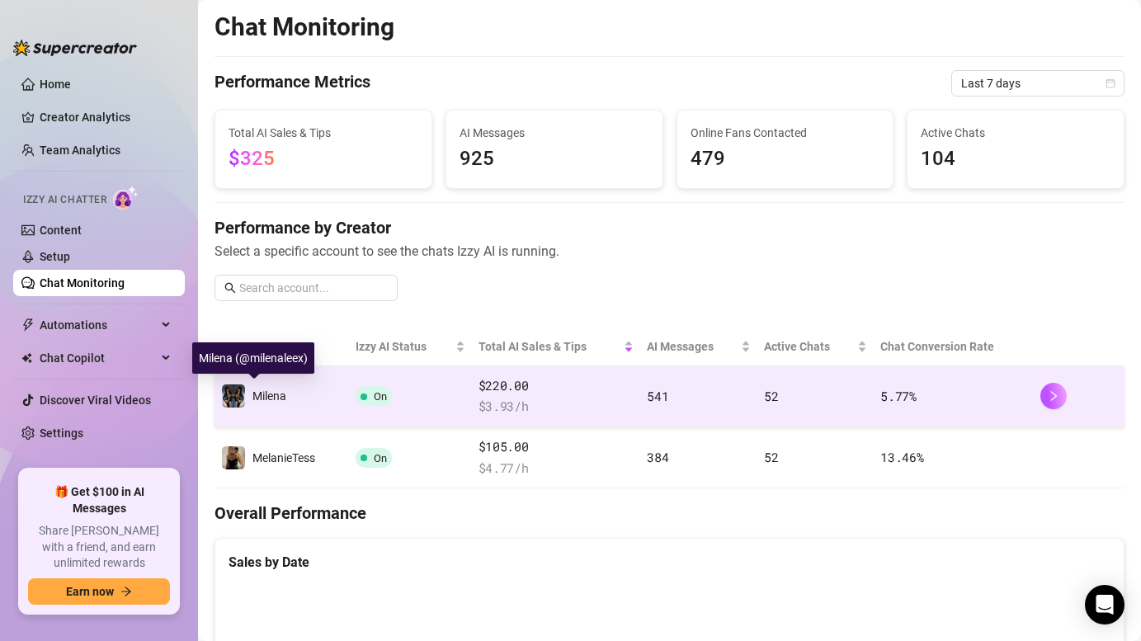
click at [307, 394] on td "Milena" at bounding box center [281, 396] width 134 height 61
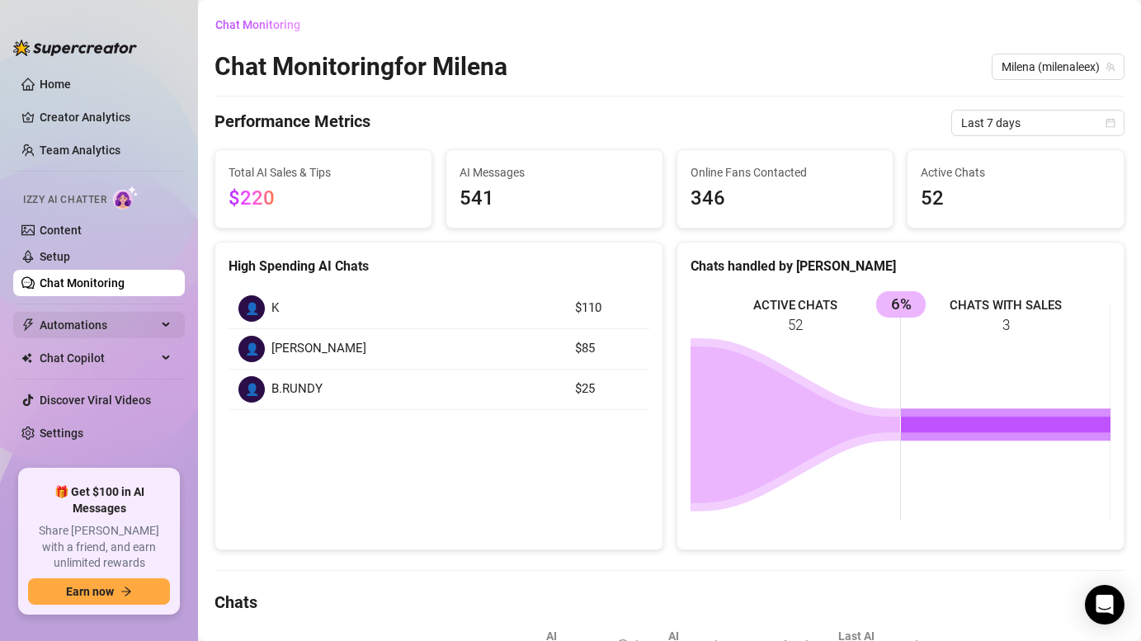
click at [50, 322] on span "Automations" at bounding box center [98, 325] width 117 height 26
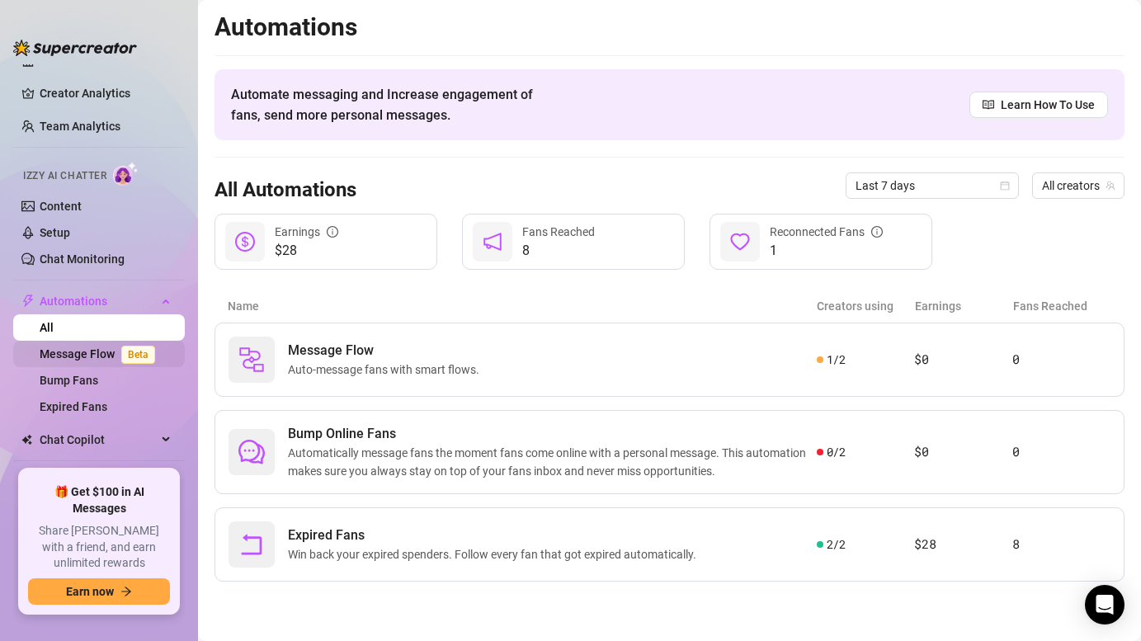
scroll to position [25, 0]
click at [89, 405] on link "Expired Fans" at bounding box center [74, 405] width 68 height 13
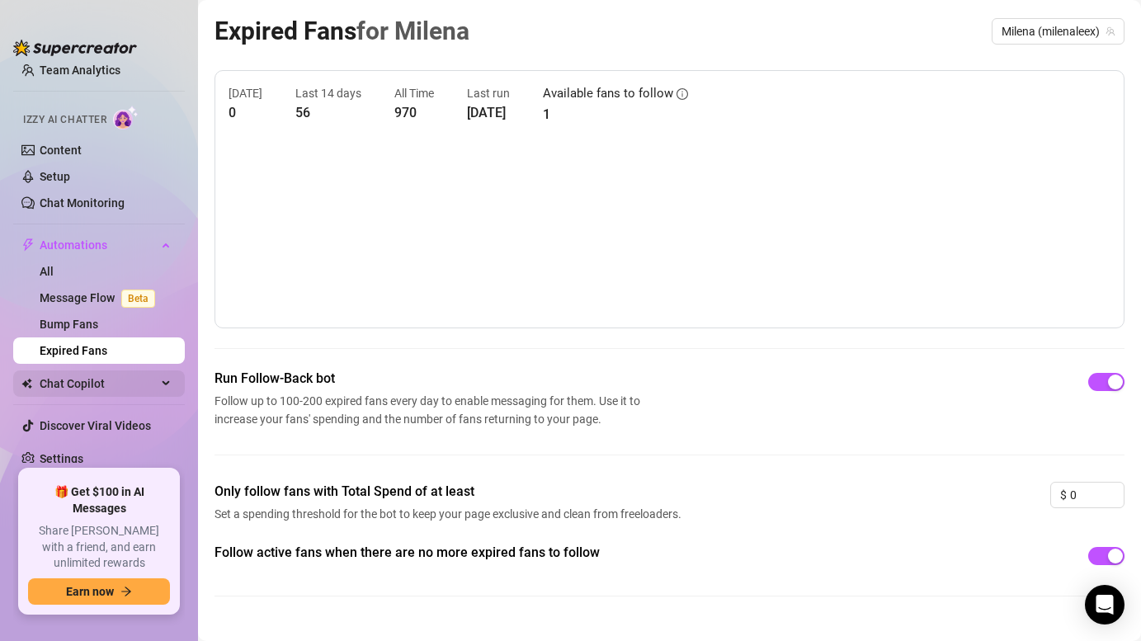
click at [93, 377] on span "Chat Copilot" at bounding box center [98, 383] width 117 height 26
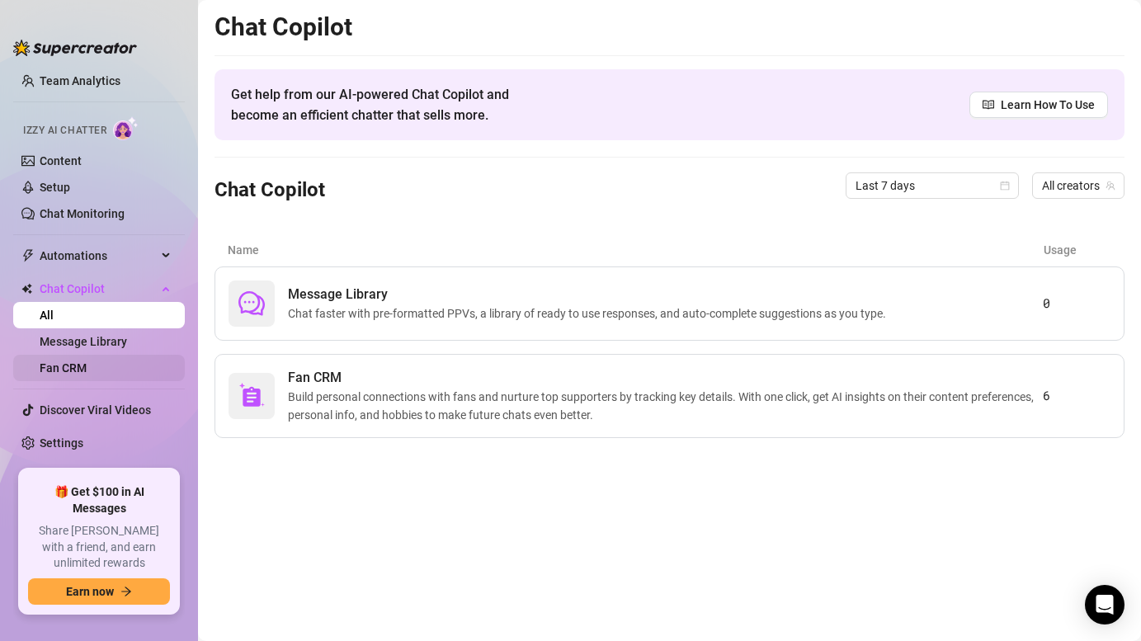
scroll to position [54, 0]
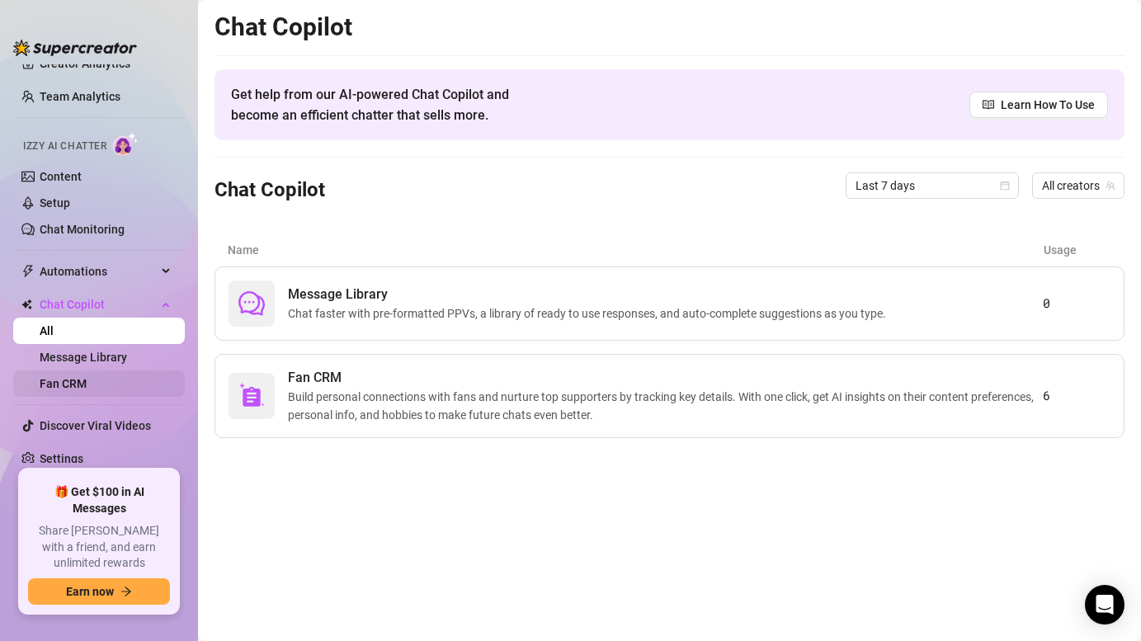
click at [87, 390] on link "Fan CRM" at bounding box center [63, 383] width 47 height 13
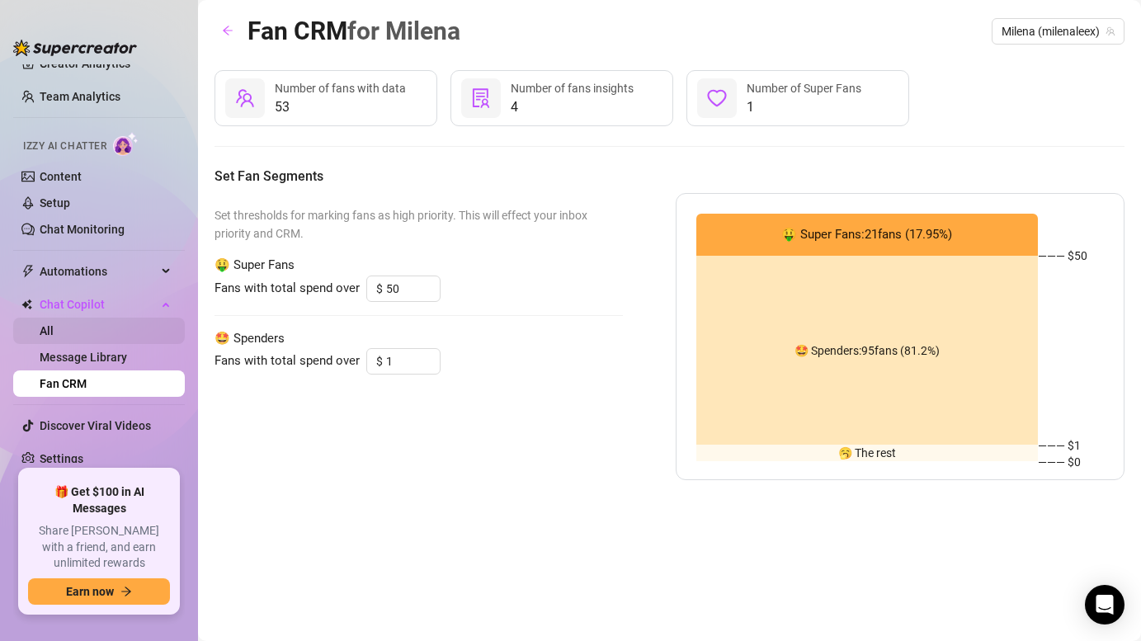
click at [54, 333] on link "All" at bounding box center [47, 330] width 14 height 13
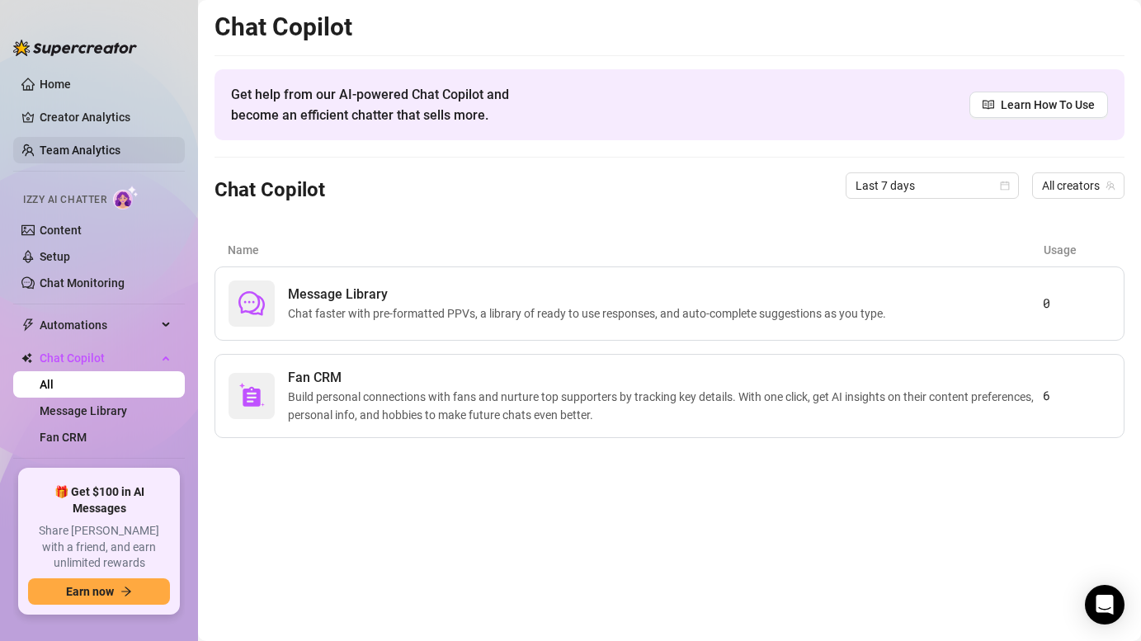
click at [80, 145] on link "Team Analytics" at bounding box center [80, 150] width 81 height 13
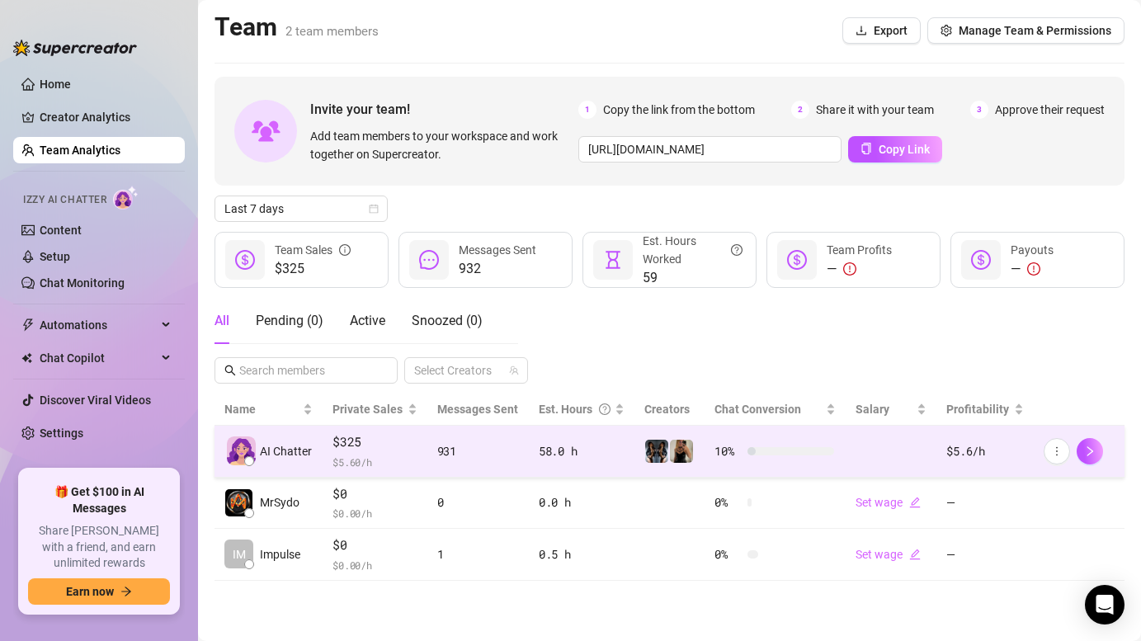
click at [908, 443] on td at bounding box center [891, 452] width 91 height 52
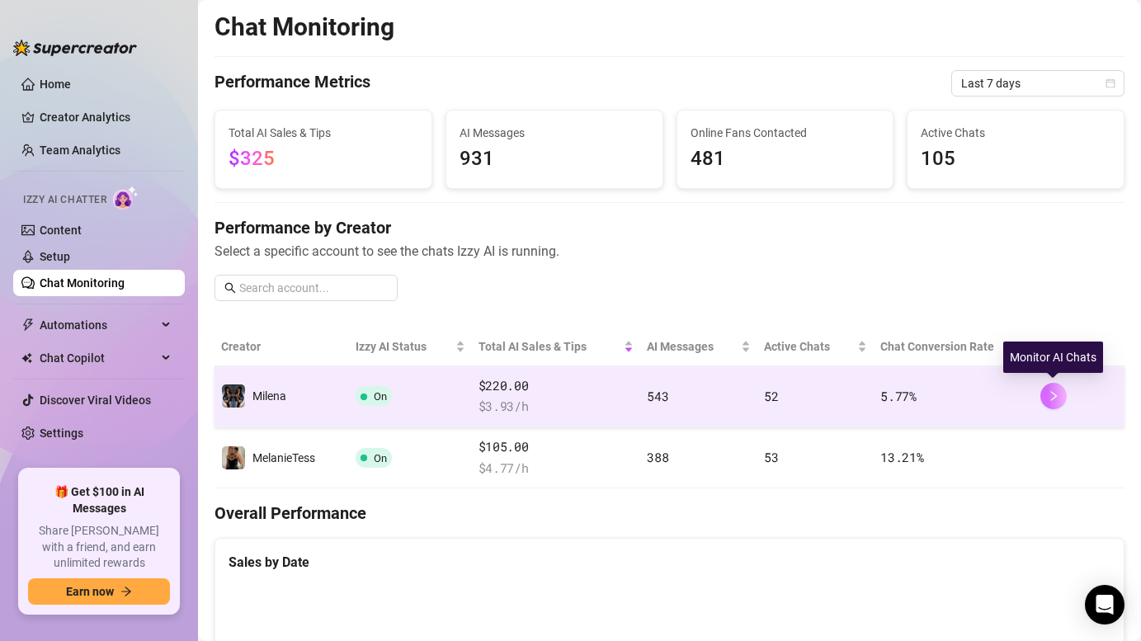
click at [1054, 388] on button "button" at bounding box center [1053, 396] width 26 height 26
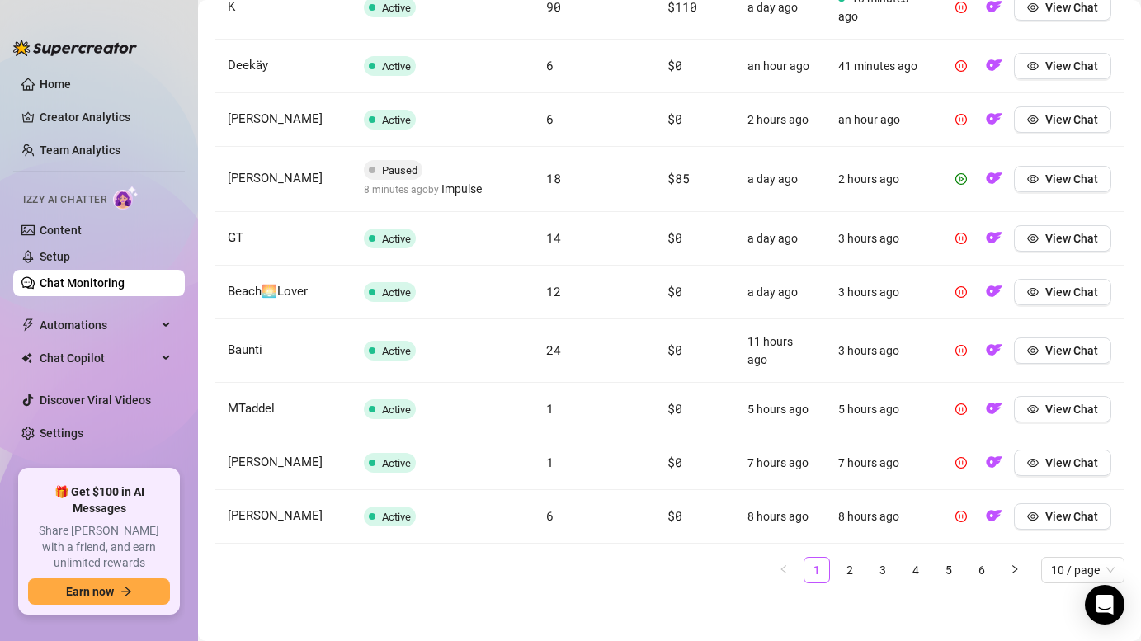
scroll to position [706, 0]
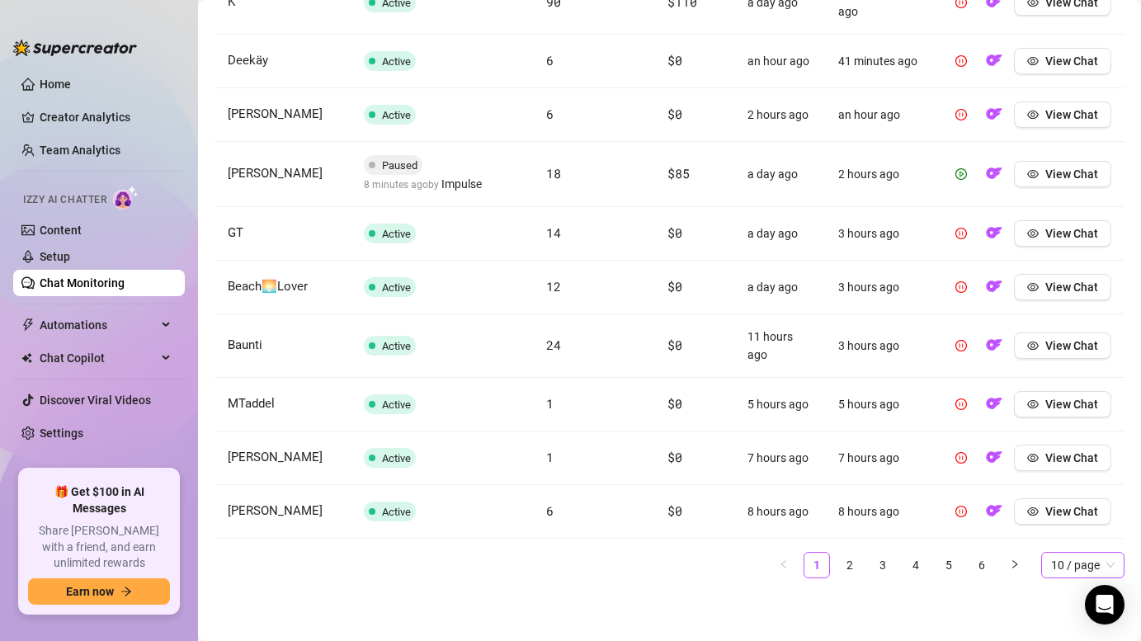
click at [1091, 563] on span "10 / page" at bounding box center [1083, 565] width 64 height 25
click at [1086, 533] on div "100 / page" at bounding box center [1082, 532] width 57 height 18
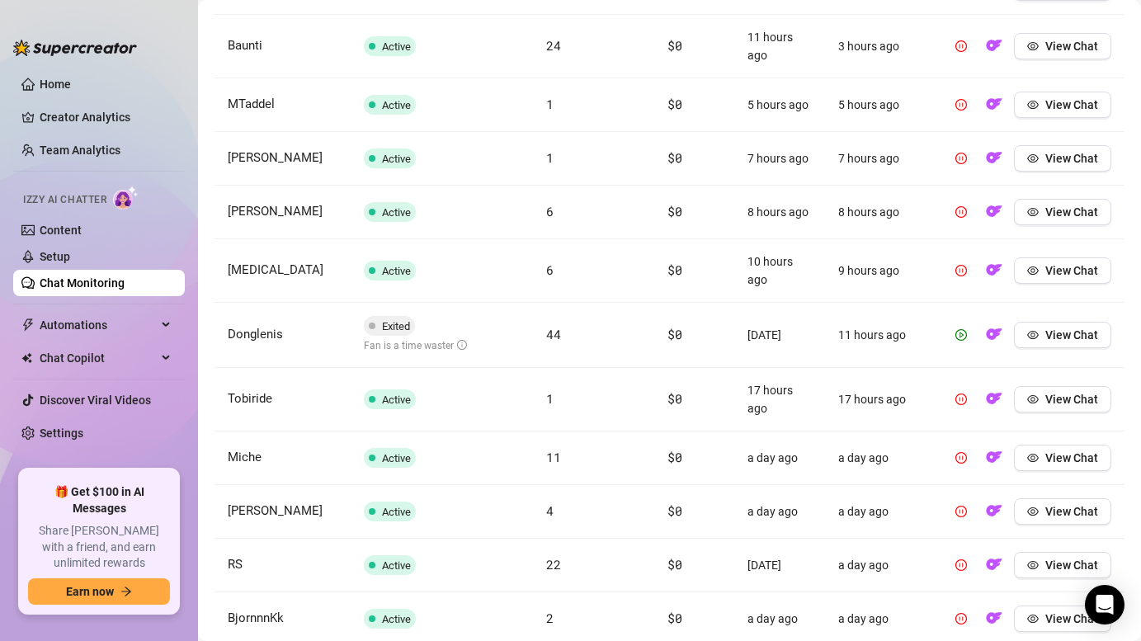
scroll to position [997, 0]
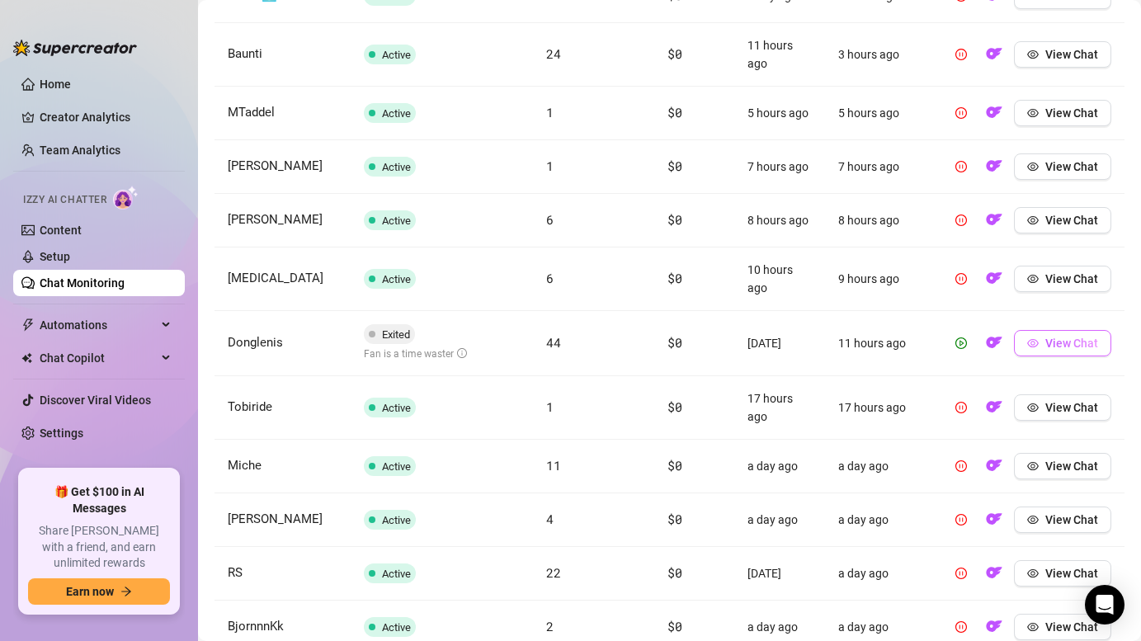
click at [1049, 342] on span "View Chat" at bounding box center [1071, 343] width 53 height 13
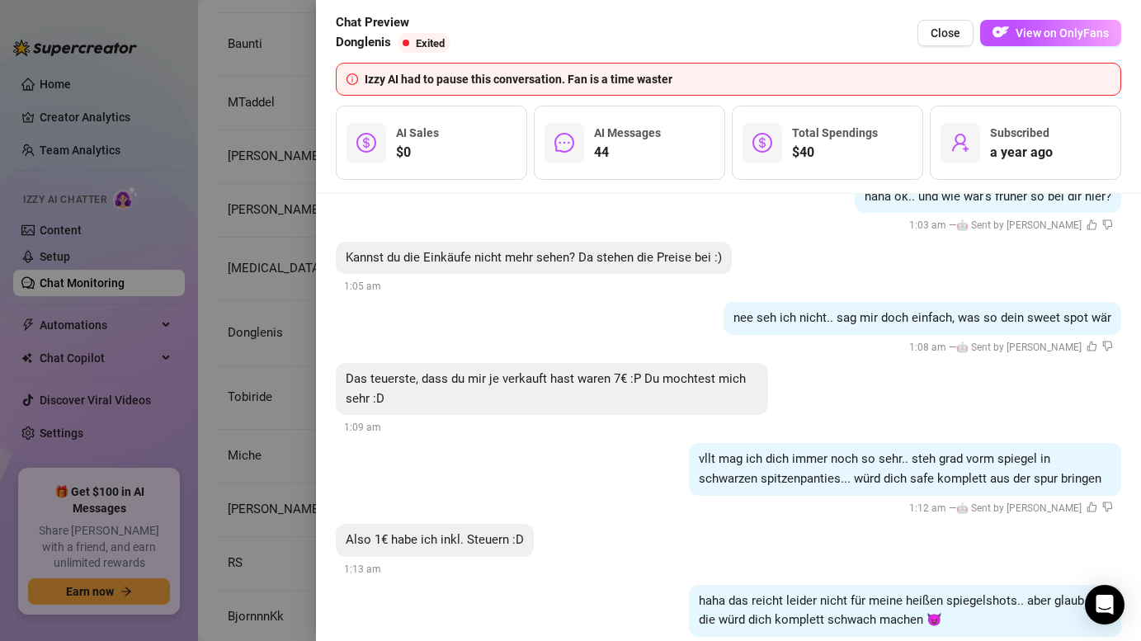
scroll to position [2834, 0]
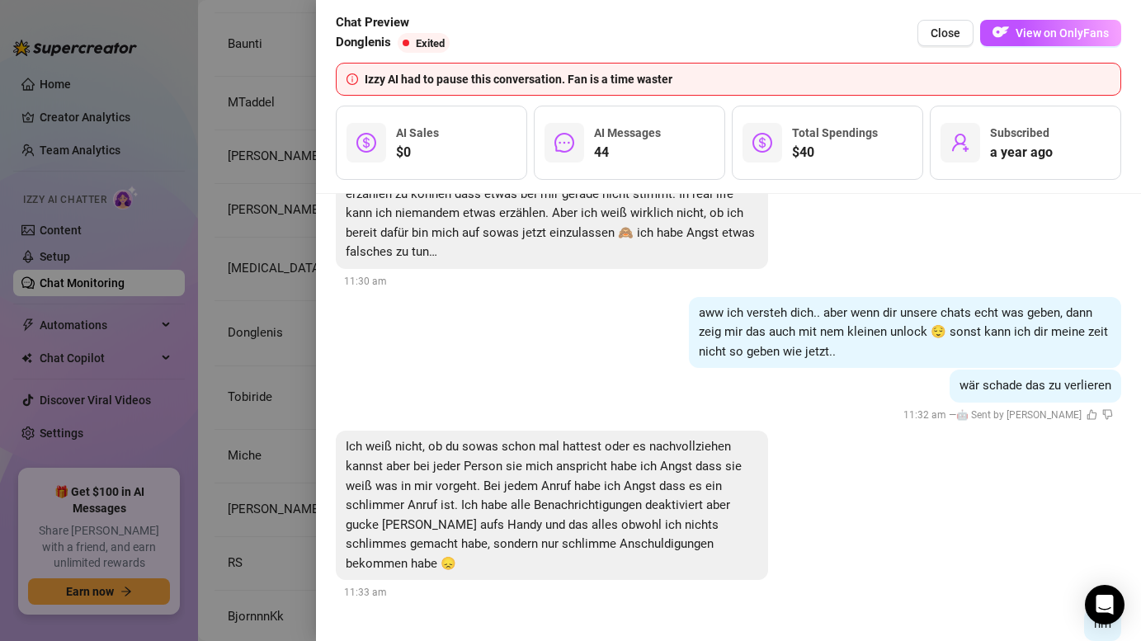
scroll to position [7347, 0]
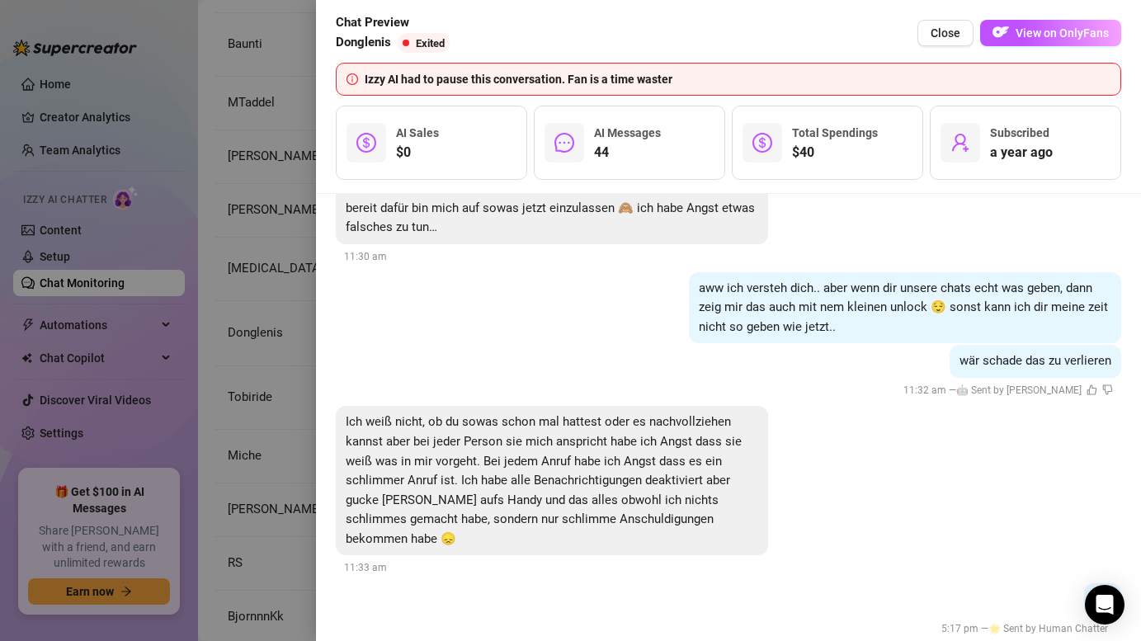
click at [279, 171] on div at bounding box center [570, 320] width 1141 height 641
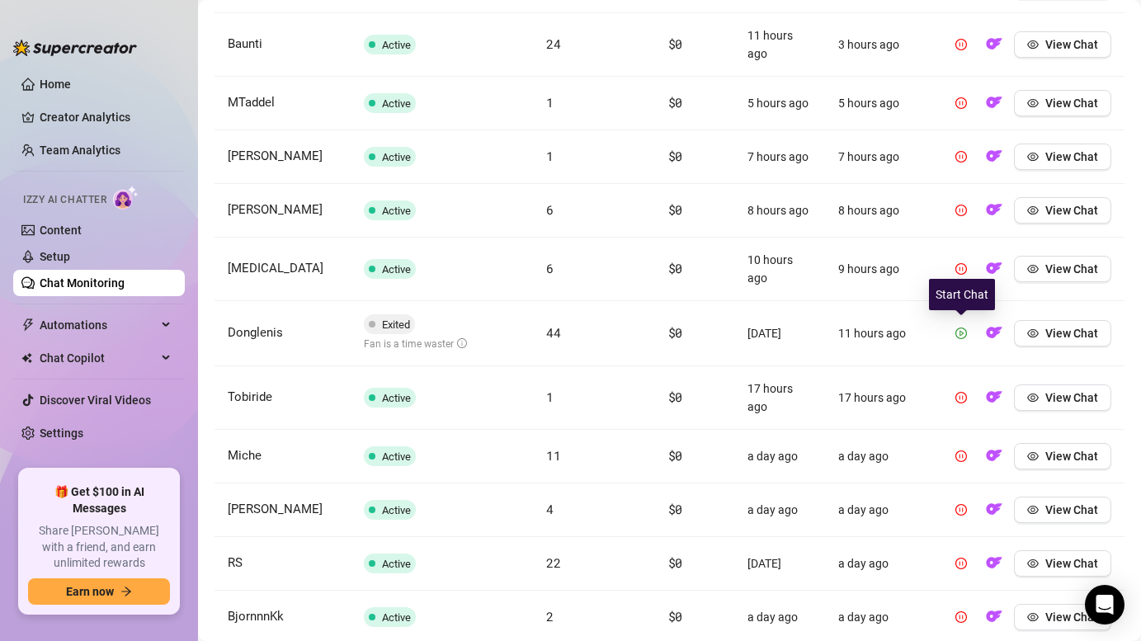
click at [966, 331] on icon "play-circle" at bounding box center [961, 334] width 12 height 12
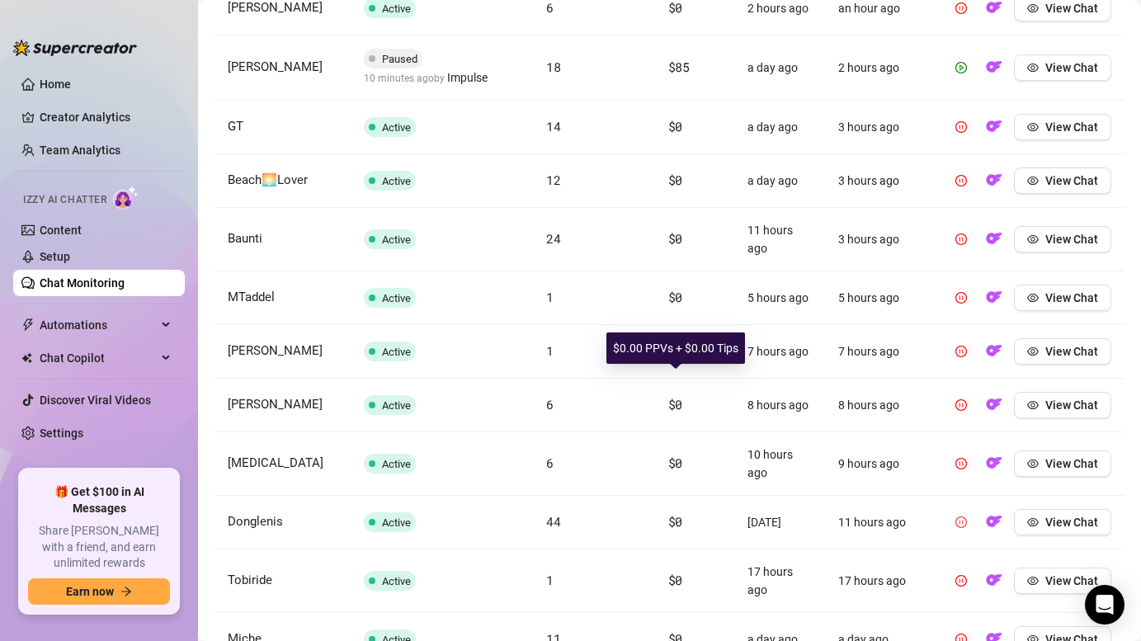
scroll to position [804, 0]
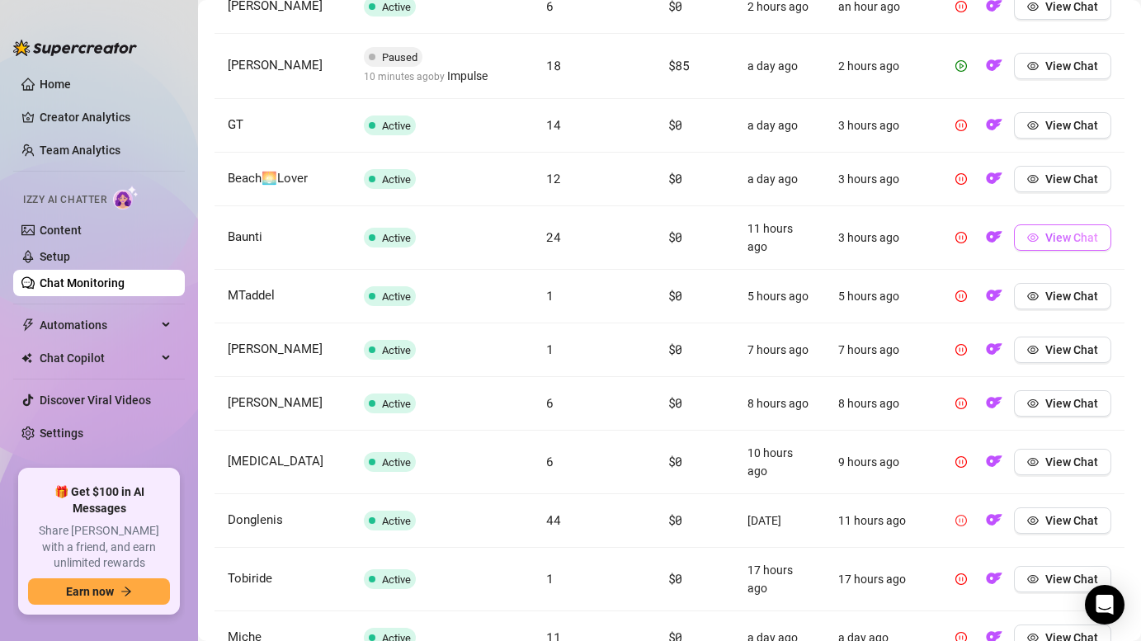
click at [1047, 240] on span "View Chat" at bounding box center [1071, 237] width 53 height 13
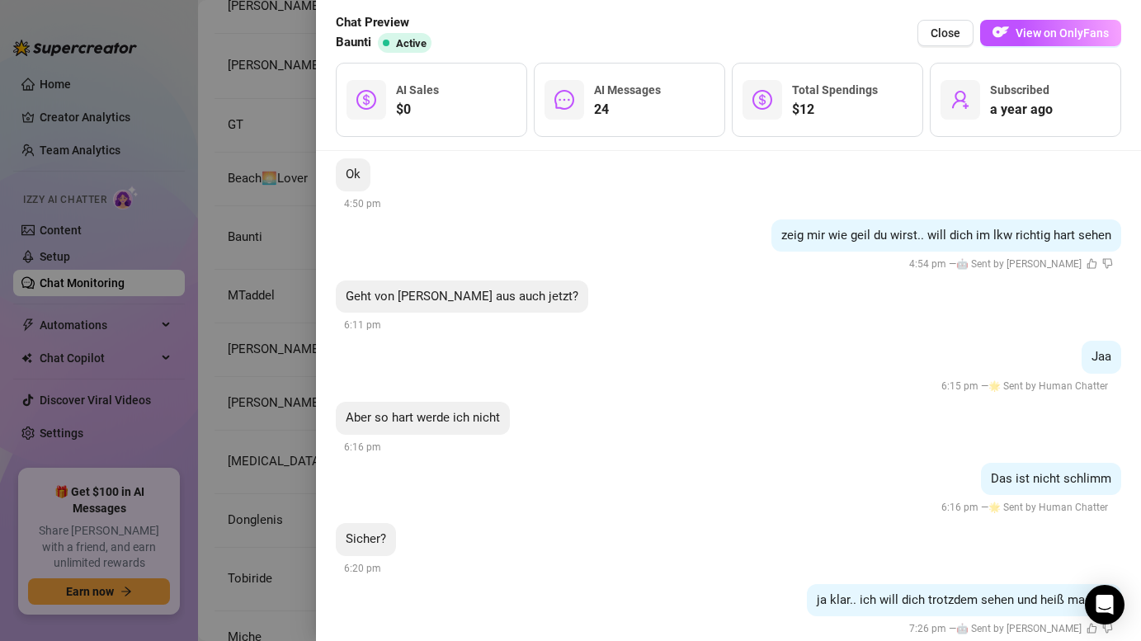
scroll to position [4456, 0]
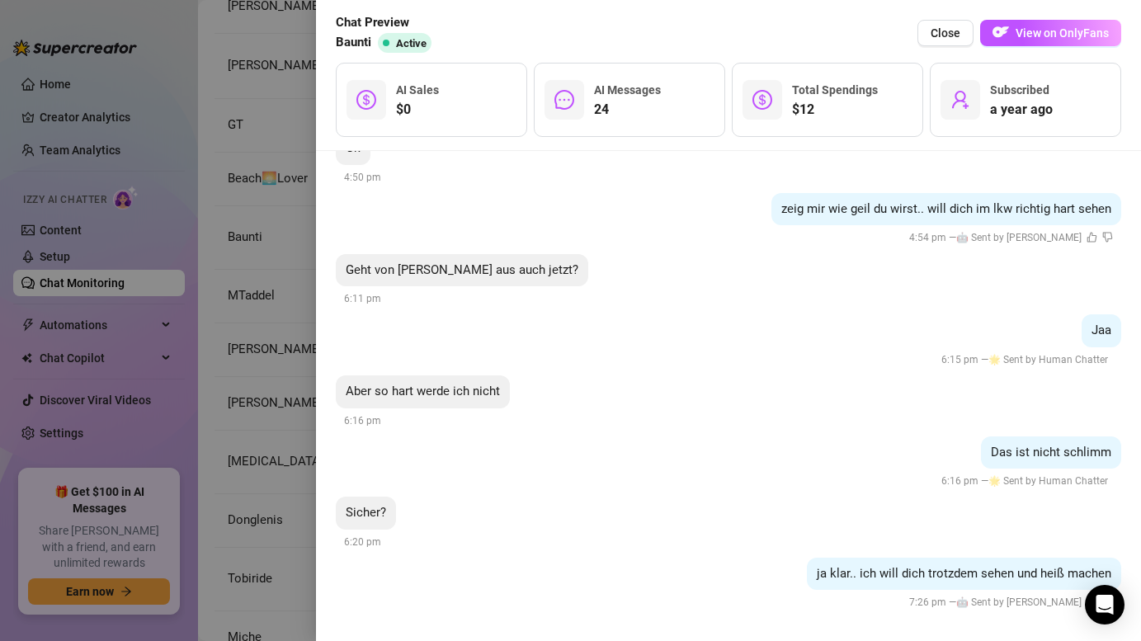
click at [177, 178] on div at bounding box center [570, 320] width 1141 height 641
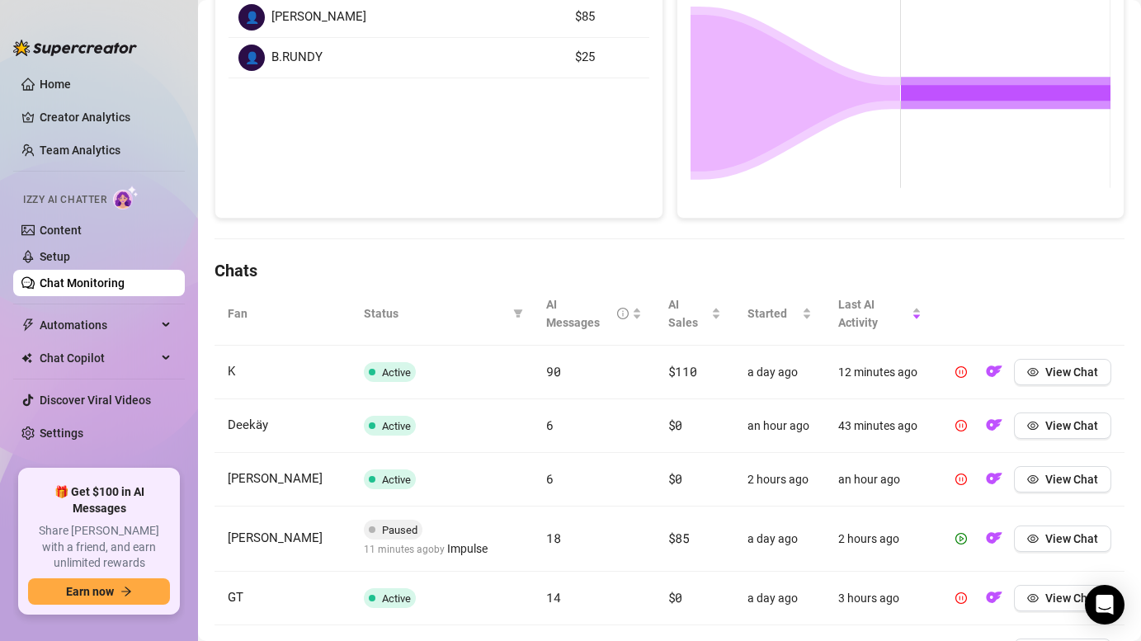
scroll to position [0, 0]
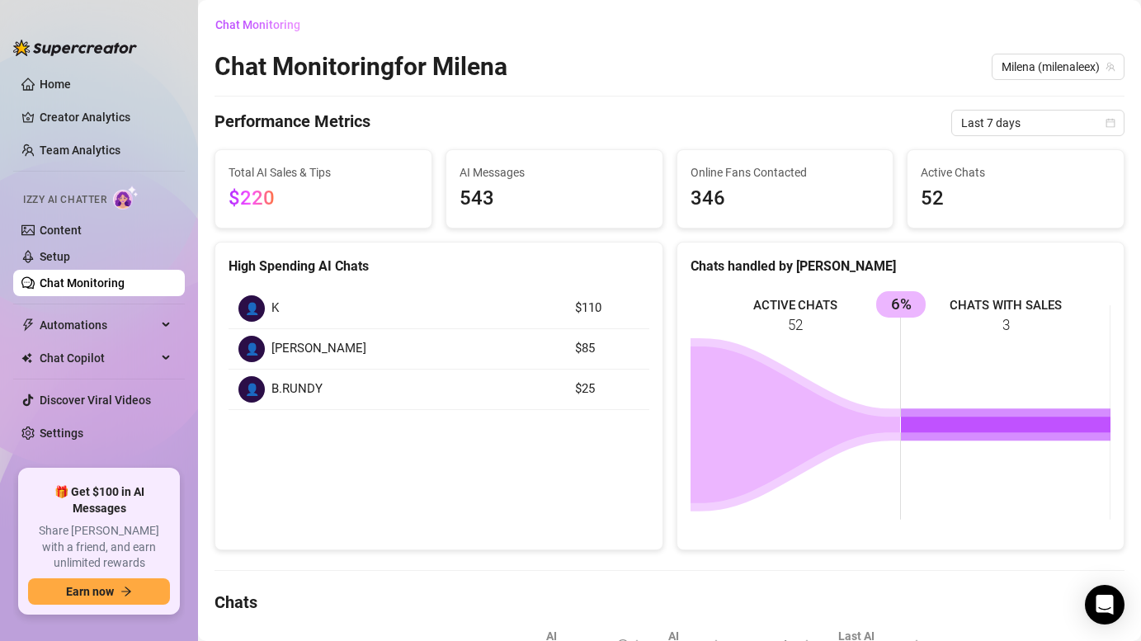
click at [120, 276] on link "Chat Monitoring" at bounding box center [82, 282] width 85 height 13
